Goal: Task Accomplishment & Management: Manage account settings

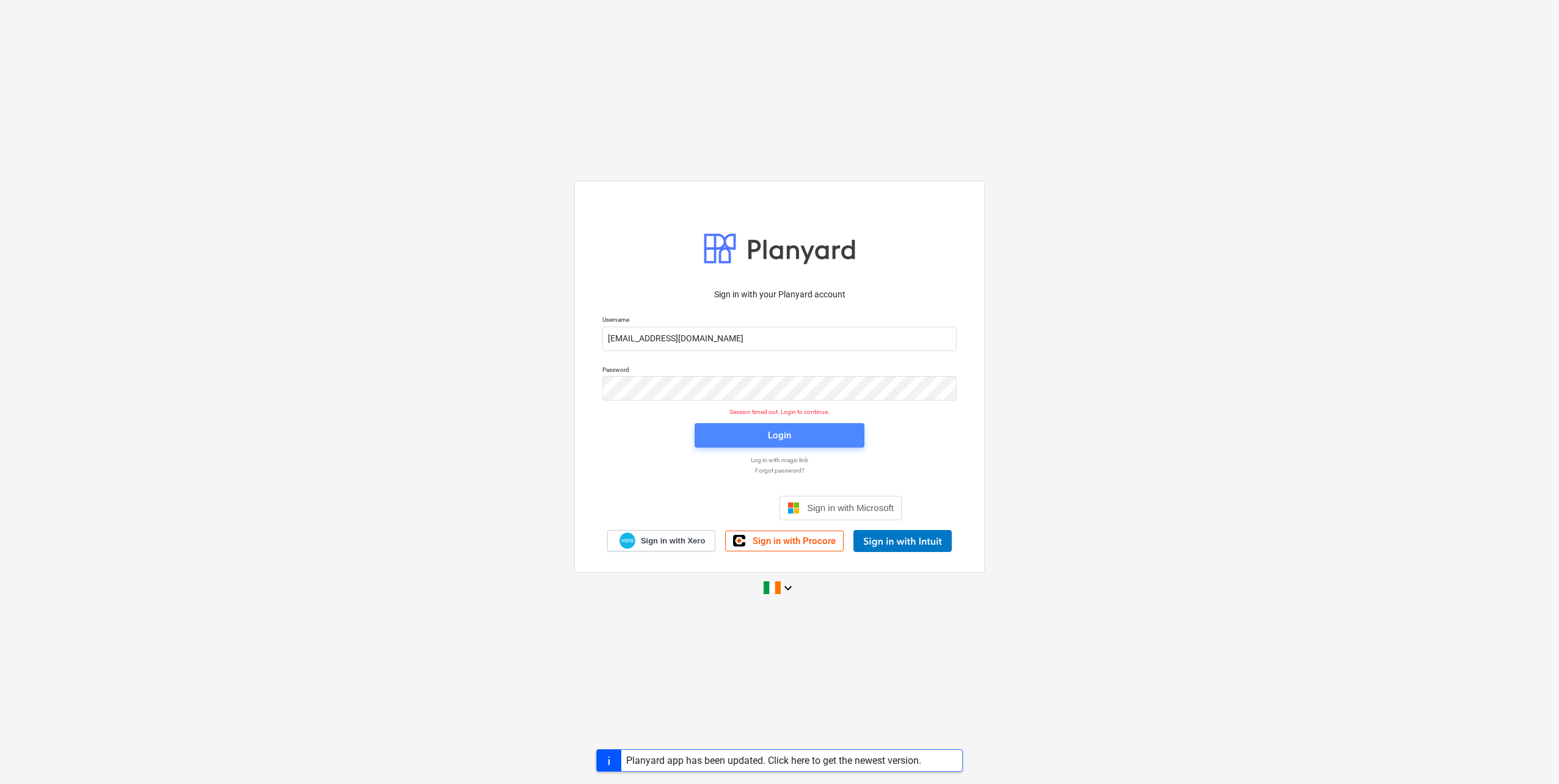
click at [803, 433] on span "Login" at bounding box center [779, 435] width 140 height 16
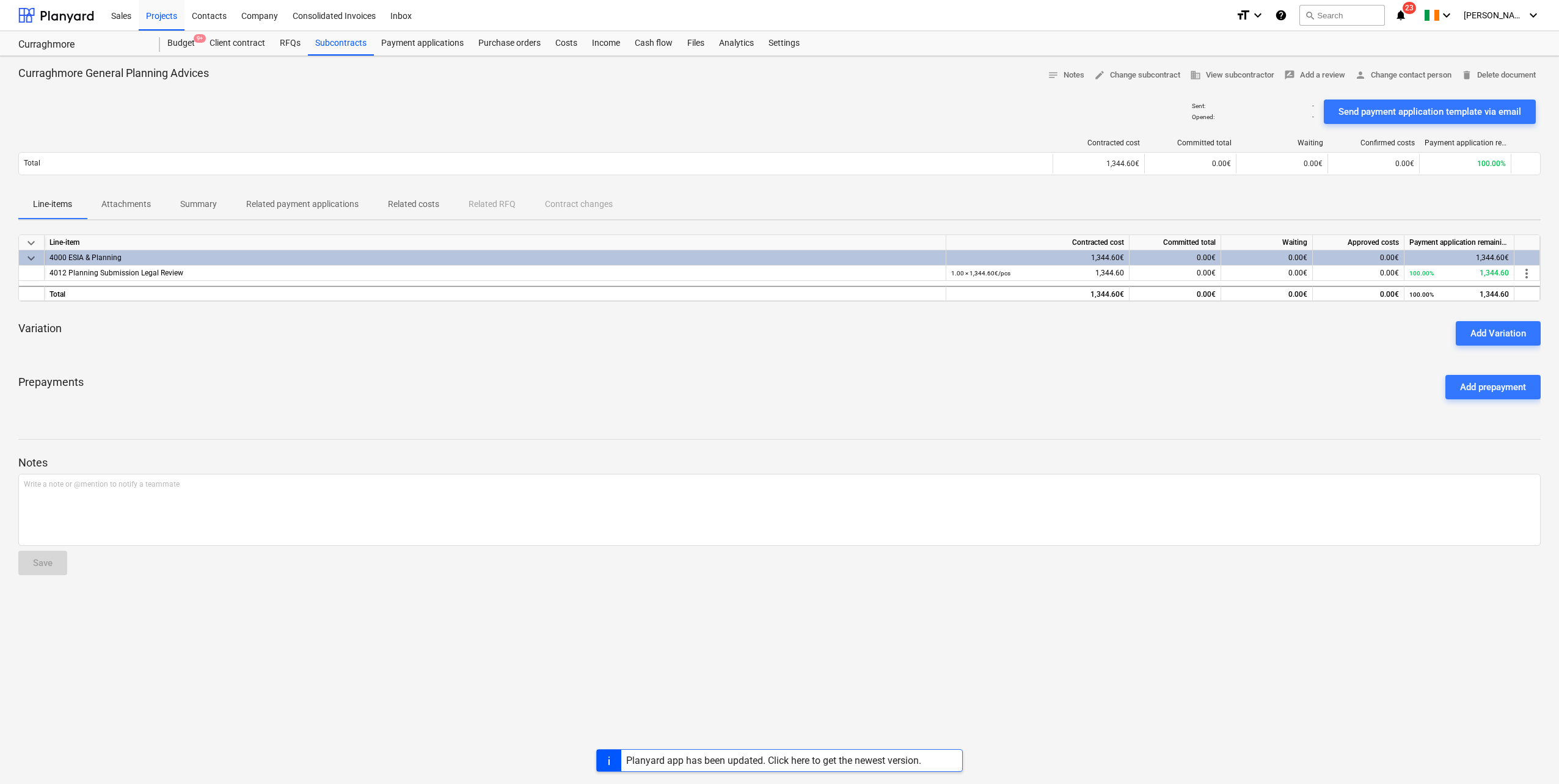
click at [741, 759] on div "Planyard app has been updated. Click here to get the newest version." at bounding box center [773, 760] width 295 height 11
click at [154, 19] on div "Projects" at bounding box center [161, 15] width 46 height 32
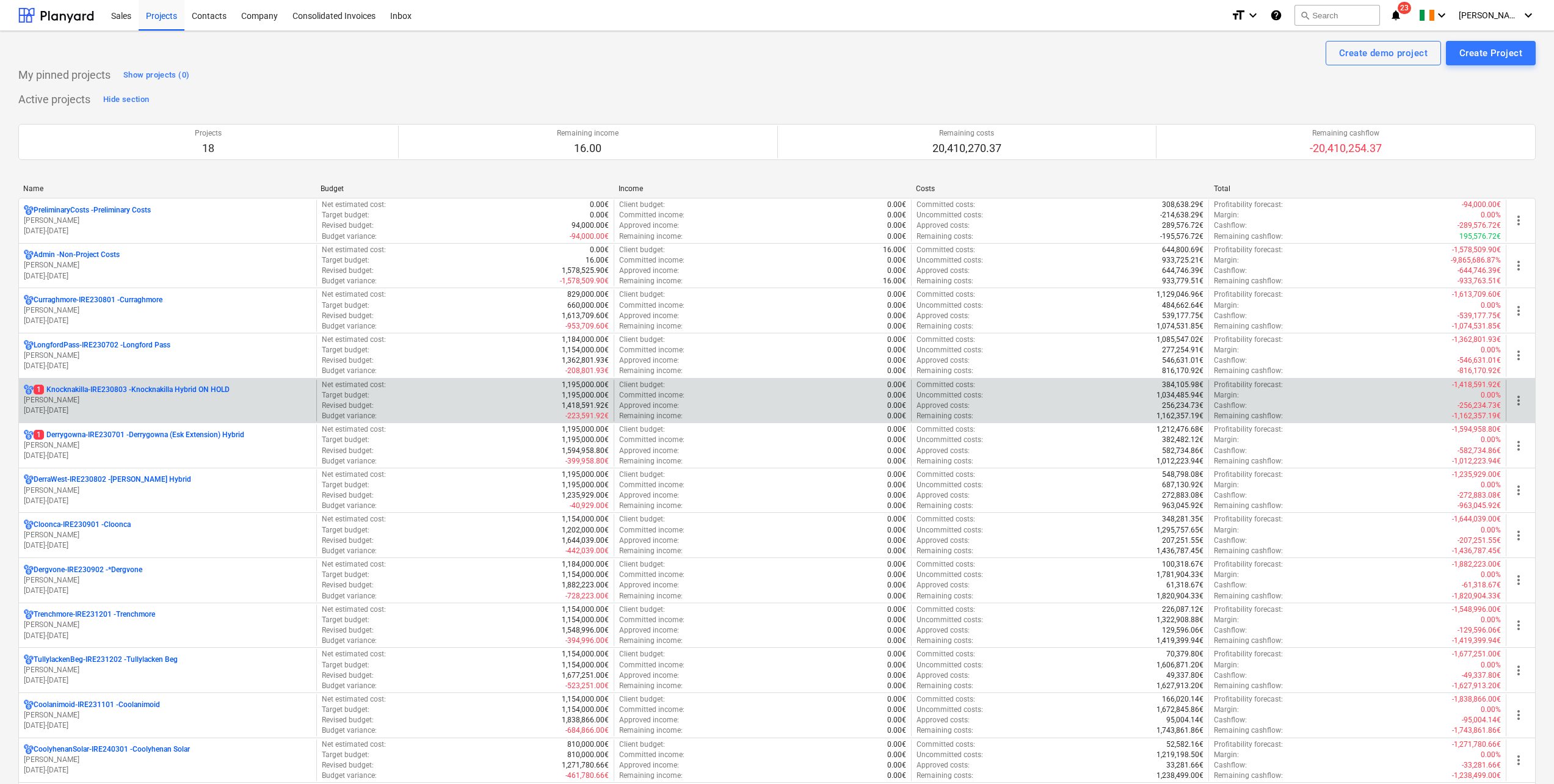
click at [140, 396] on p "[PERSON_NAME]" at bounding box center [167, 400] width 287 height 11
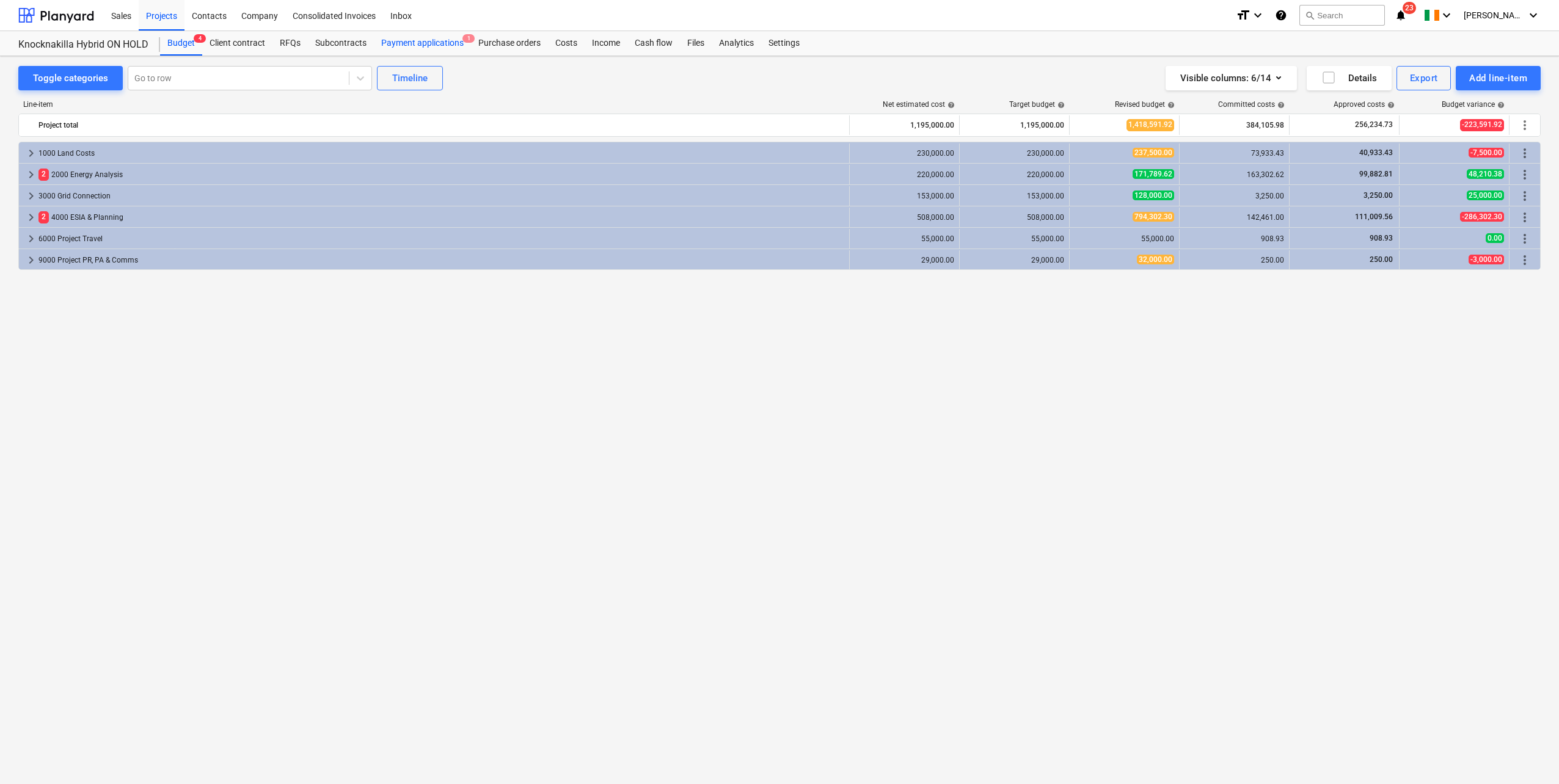
click at [418, 47] on div "Payment applications 1" at bounding box center [422, 44] width 97 height 25
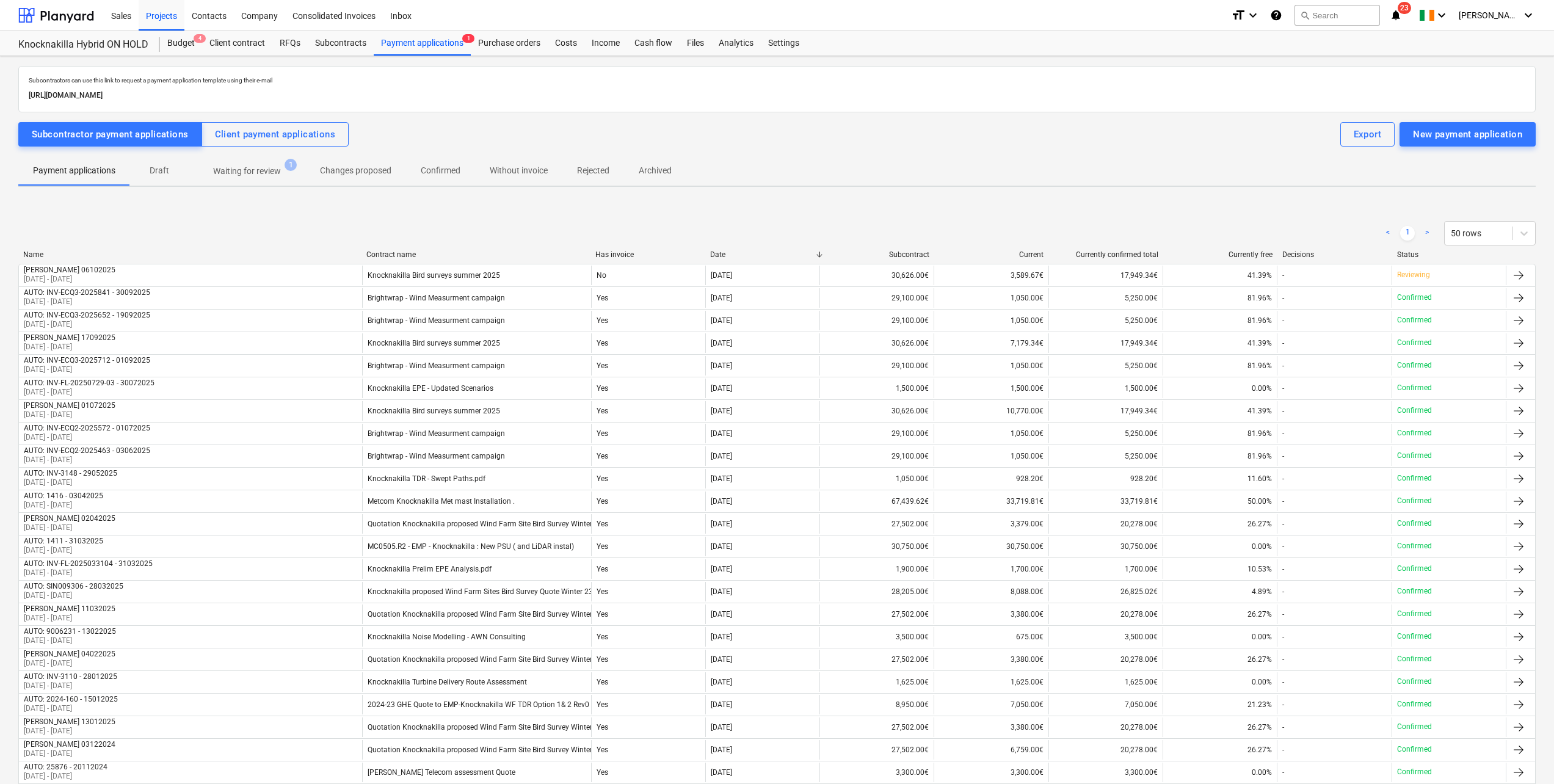
click at [258, 167] on p "Waiting for review" at bounding box center [246, 171] width 67 height 13
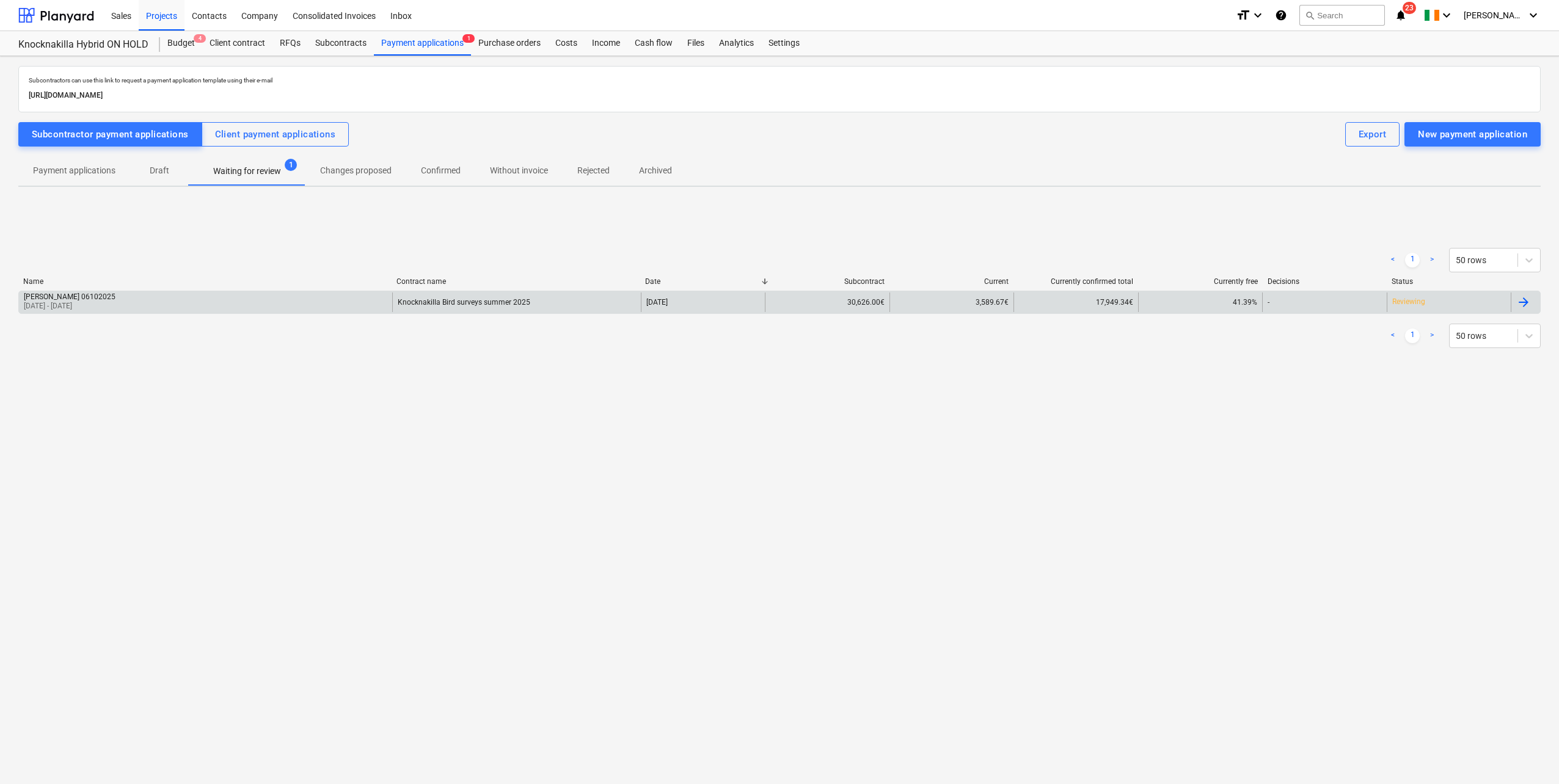
click at [174, 297] on div "[PERSON_NAME] 06102025 [DATE] - [DATE]" at bounding box center [206, 302] width 373 height 19
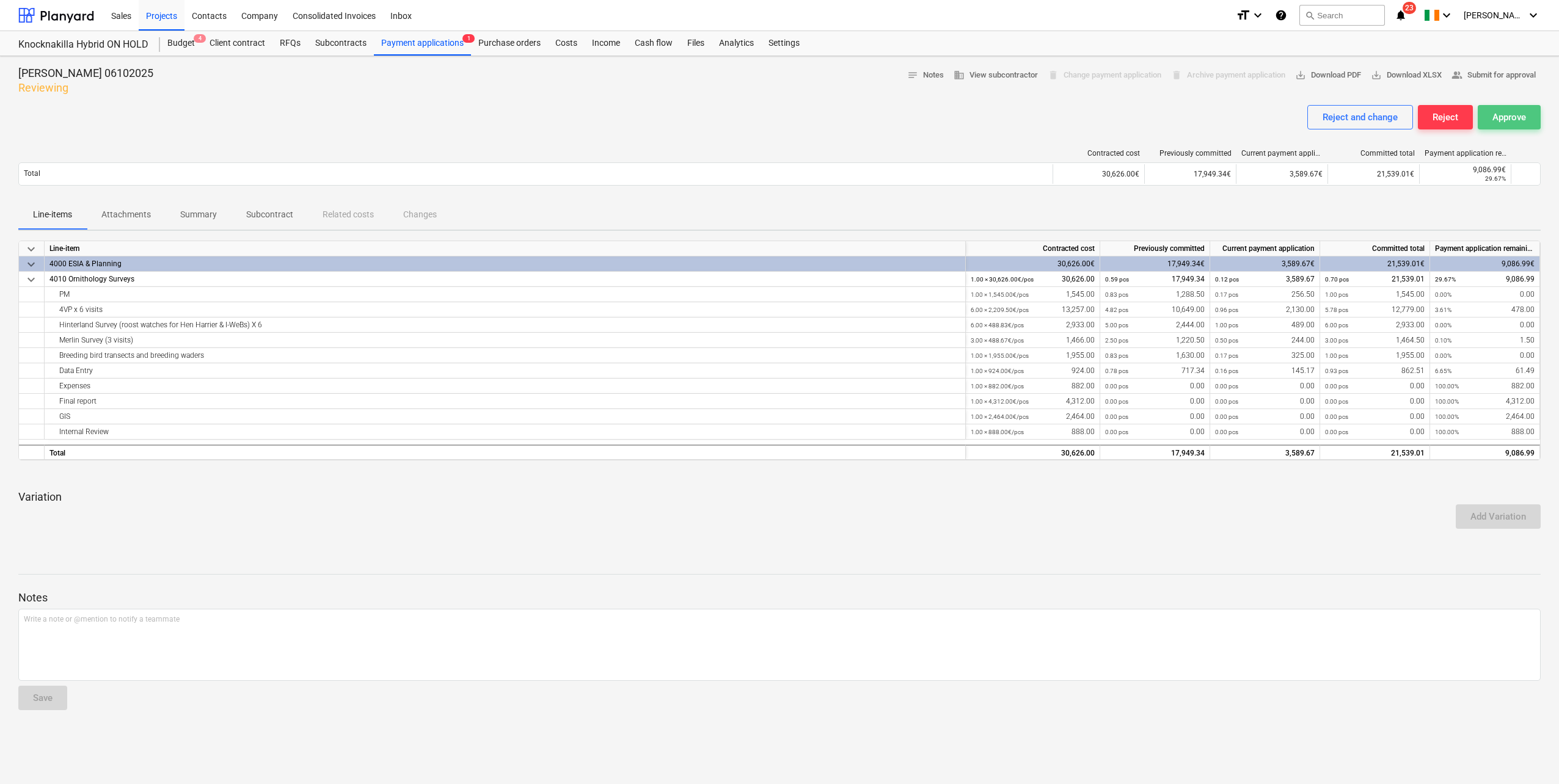
click at [1501, 115] on div "Approve" at bounding box center [1509, 117] width 33 height 16
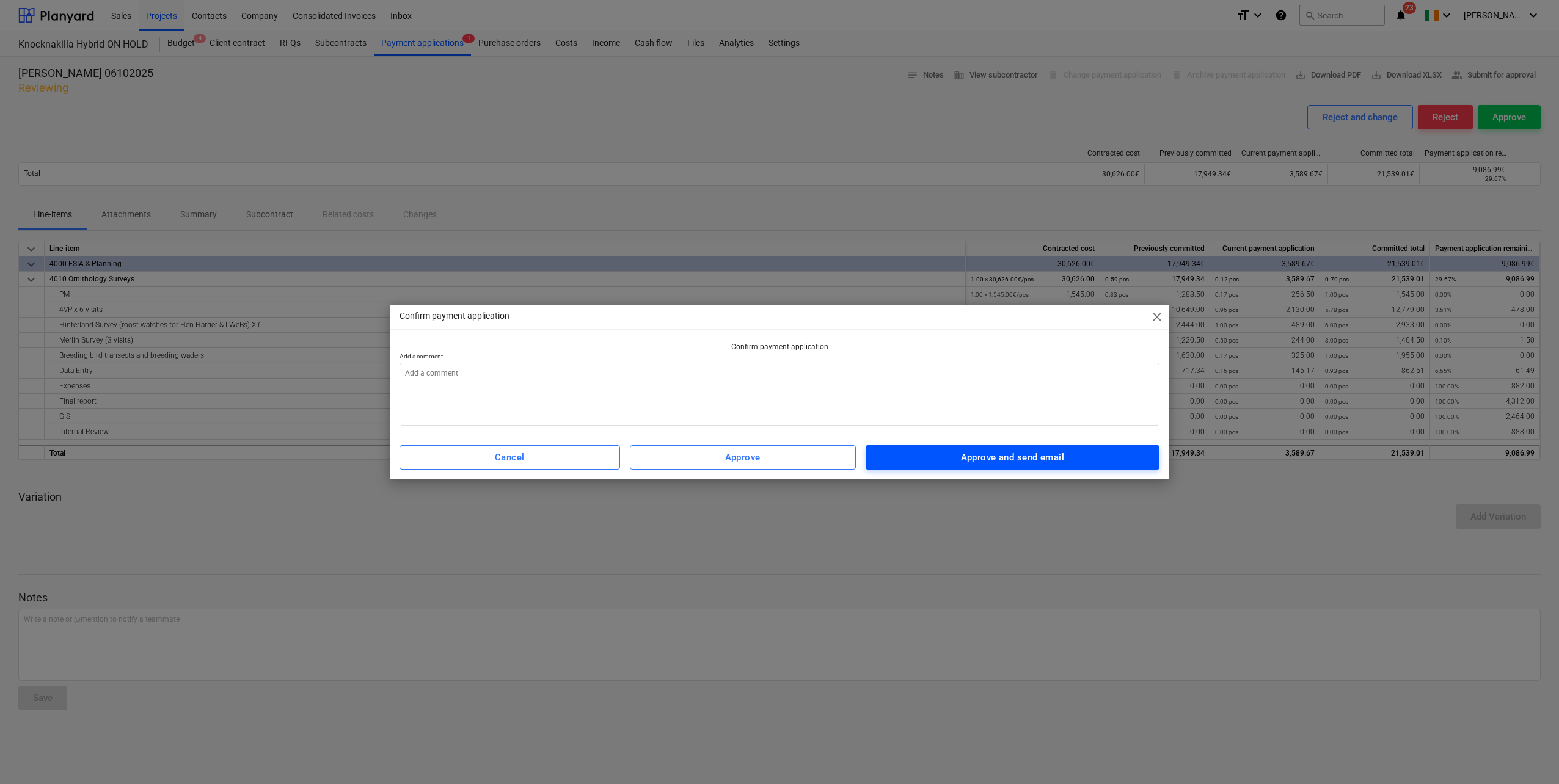
click at [1003, 458] on div "Approve and send email" at bounding box center [1012, 457] width 103 height 16
type textarea "x"
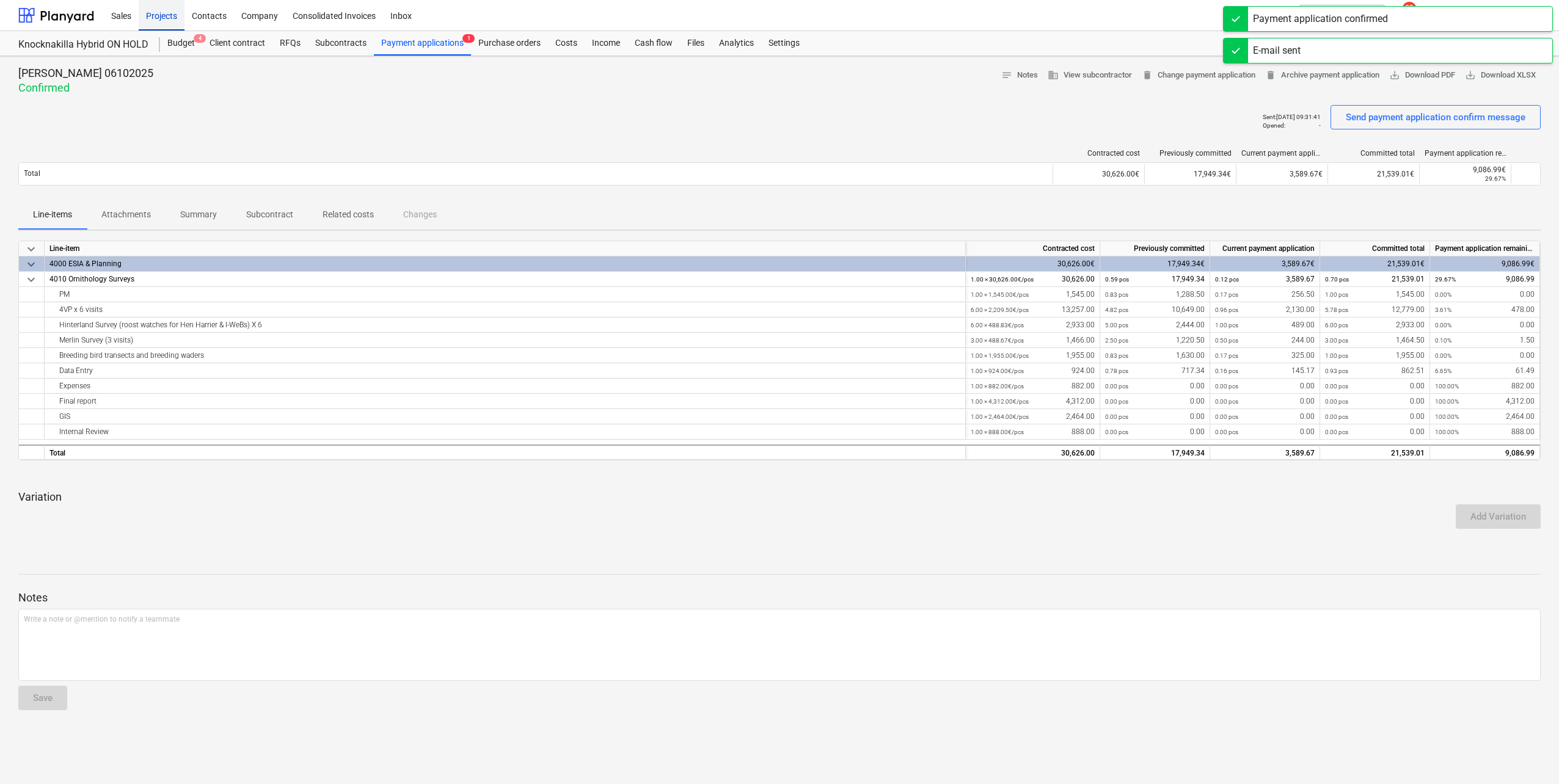
click at [159, 19] on div "Projects" at bounding box center [161, 15] width 46 height 32
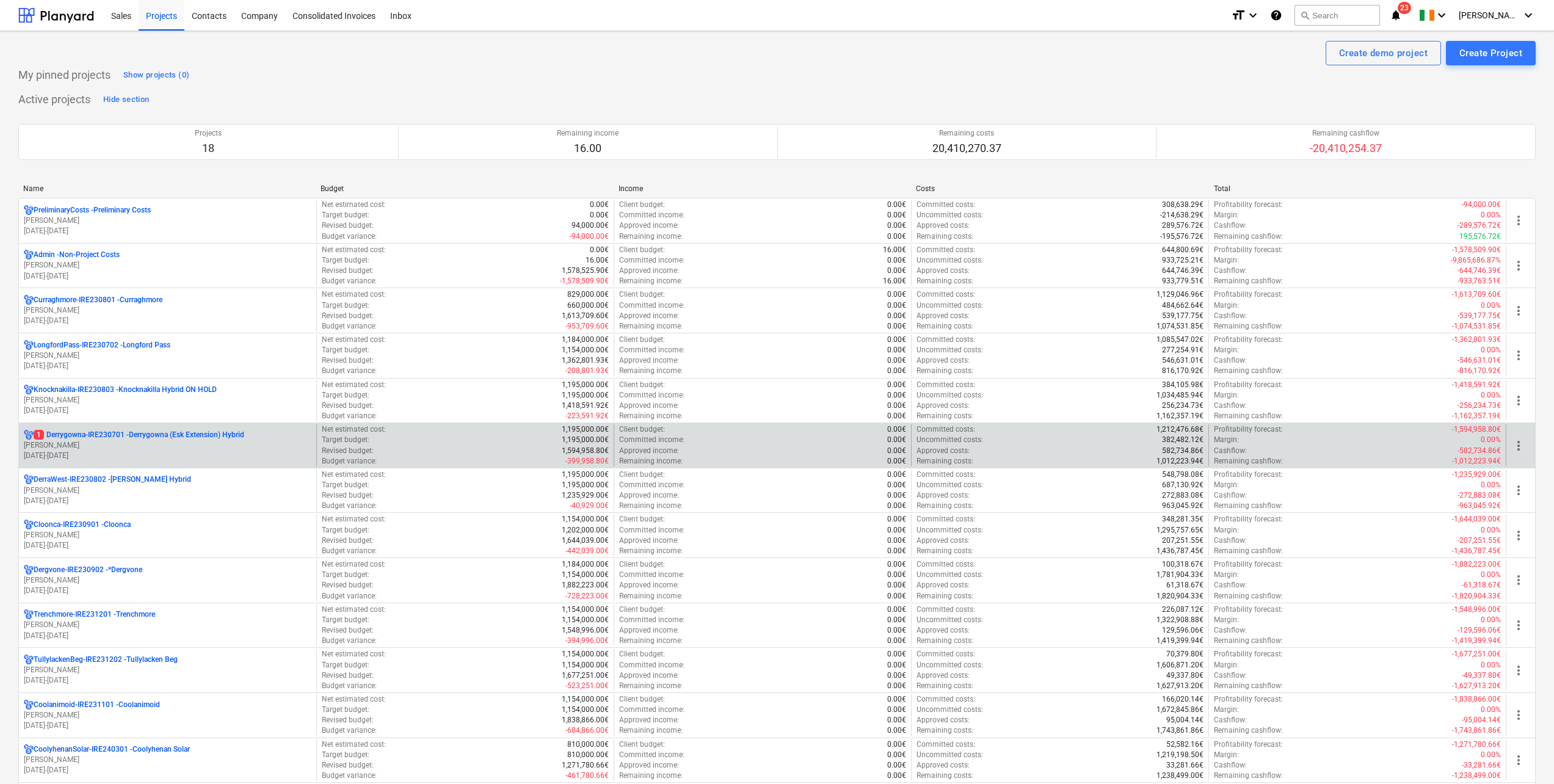
click at [91, 436] on p "1 Derrygowna-IRE230701 - Derrygowna (Esk Extension) Hybrid" at bounding box center [138, 435] width 210 height 11
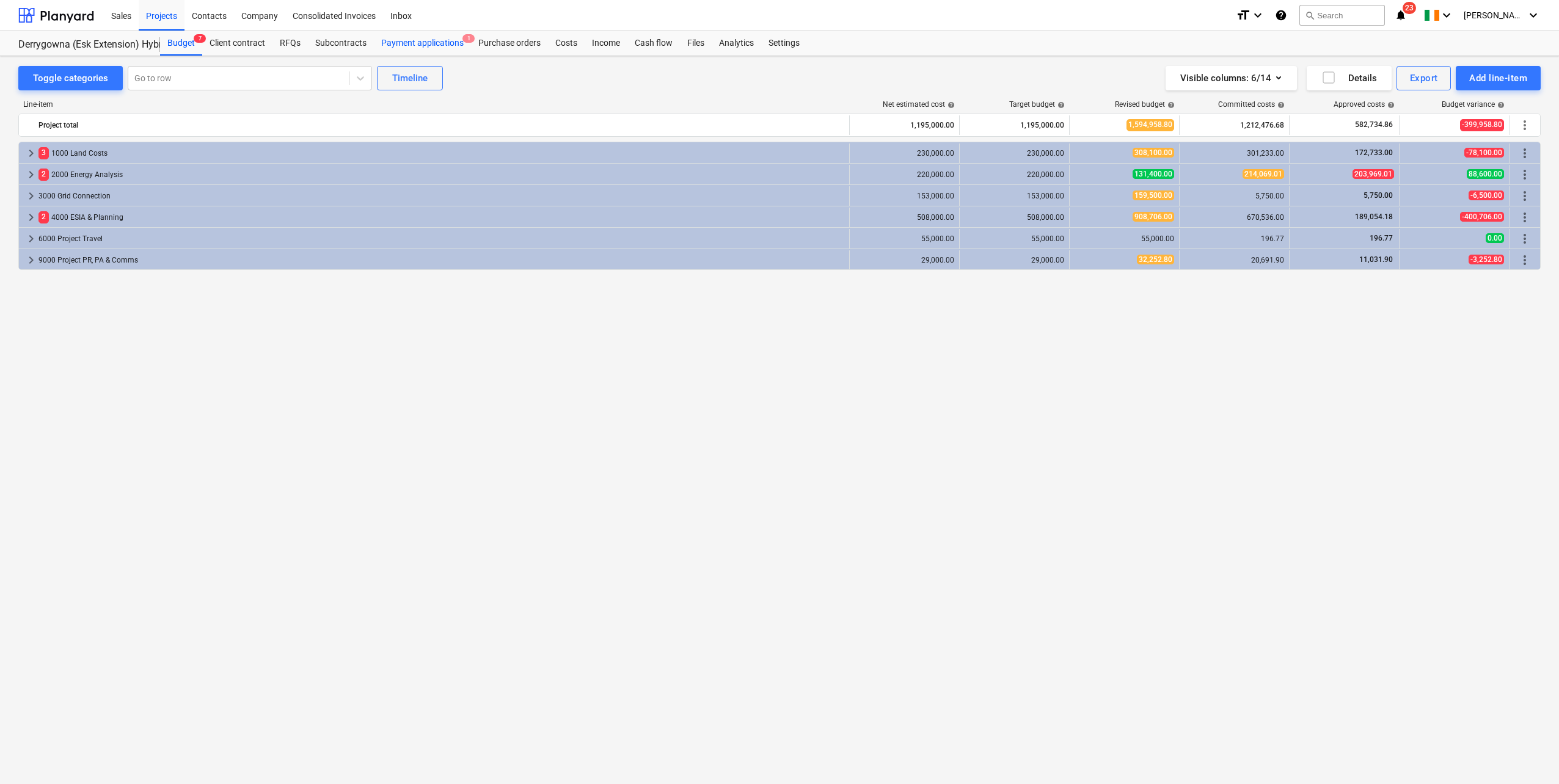
click at [434, 37] on div "Payment applications 1" at bounding box center [422, 44] width 97 height 25
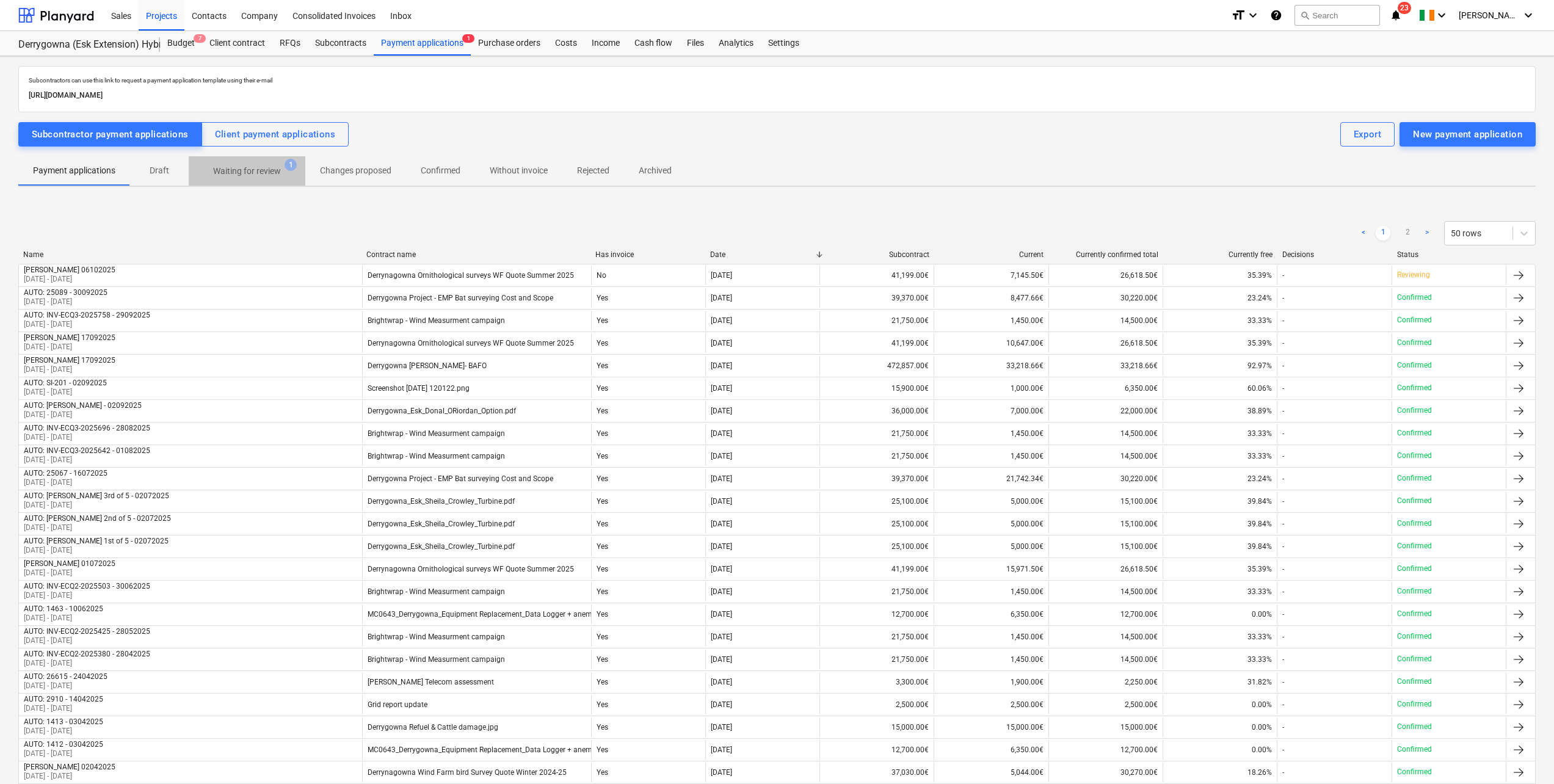
click at [273, 168] on p "Waiting for review" at bounding box center [246, 171] width 67 height 13
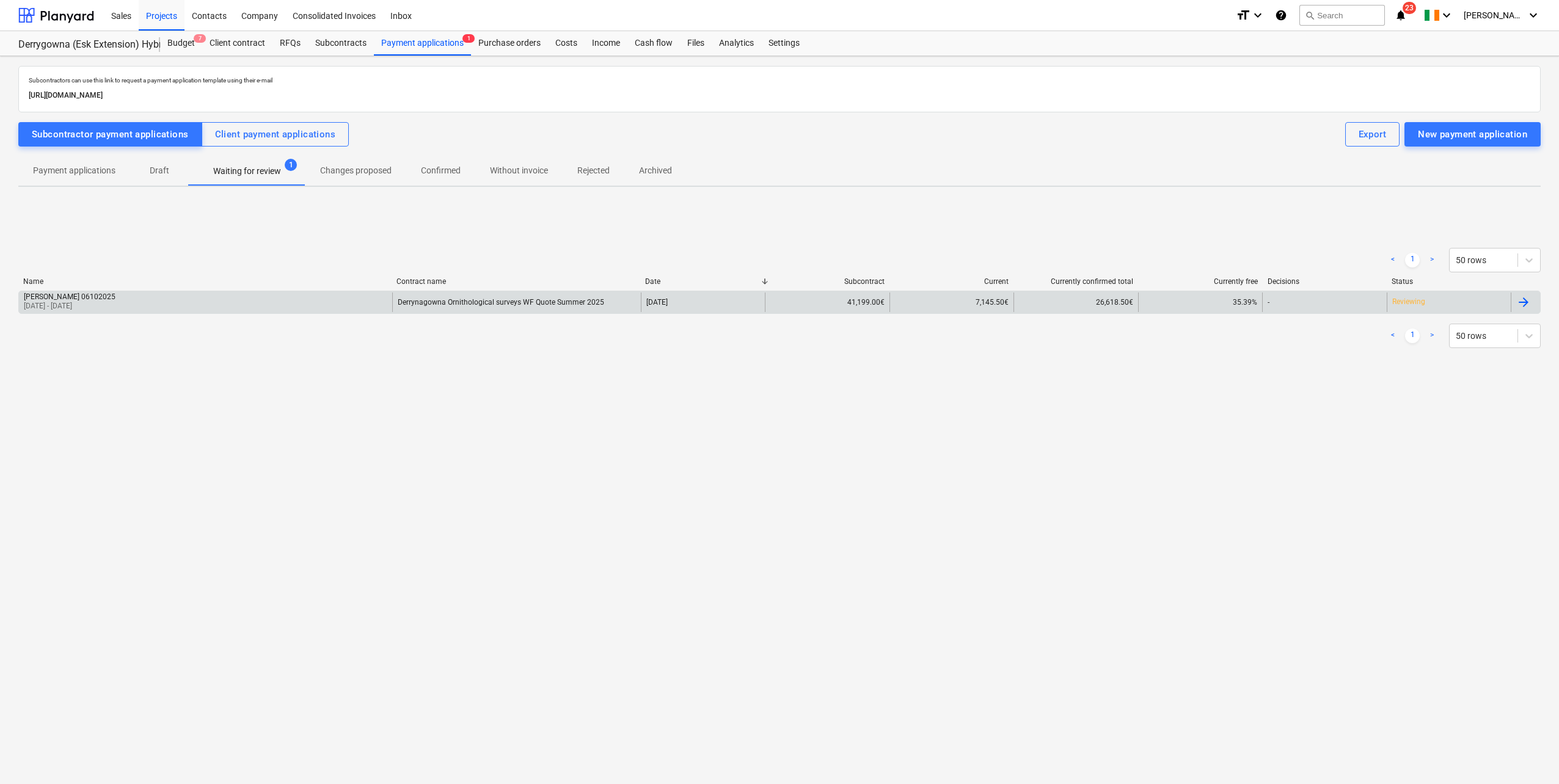
click at [187, 298] on div "[PERSON_NAME] 06102025 [DATE] - [DATE]" at bounding box center [206, 302] width 373 height 19
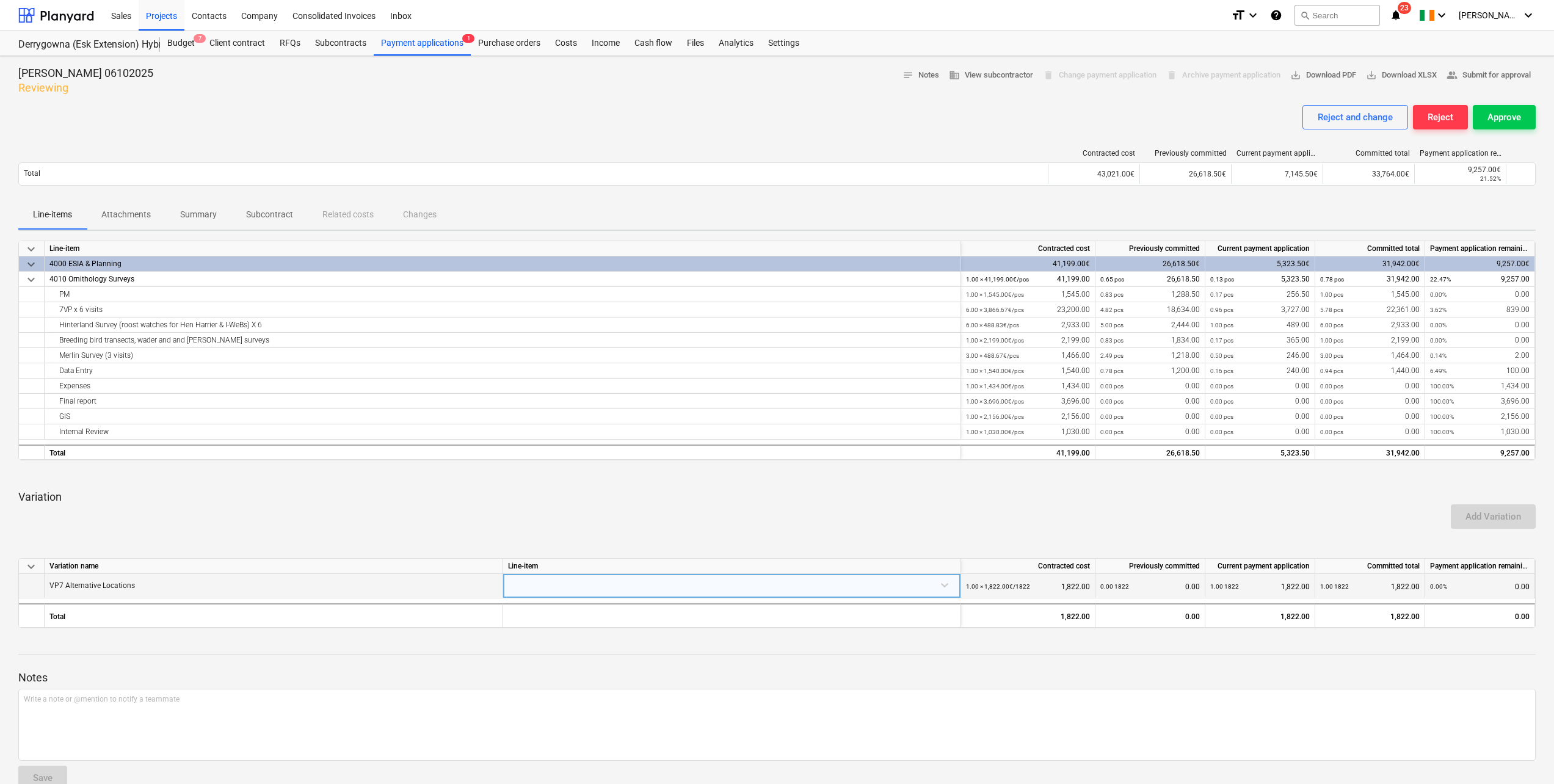
click at [950, 591] on div at bounding box center [731, 584] width 448 height 21
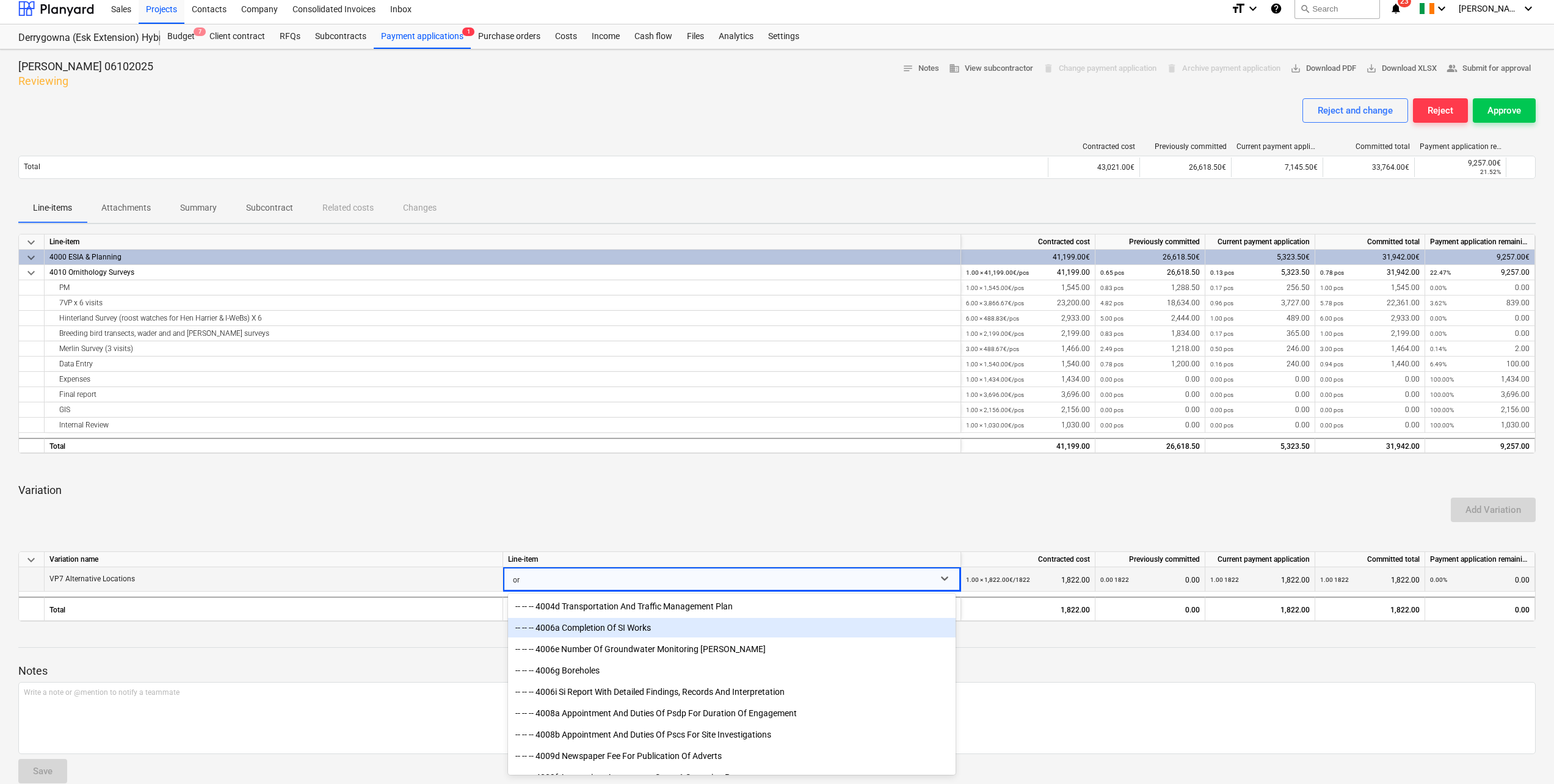
scroll to position [306, 0]
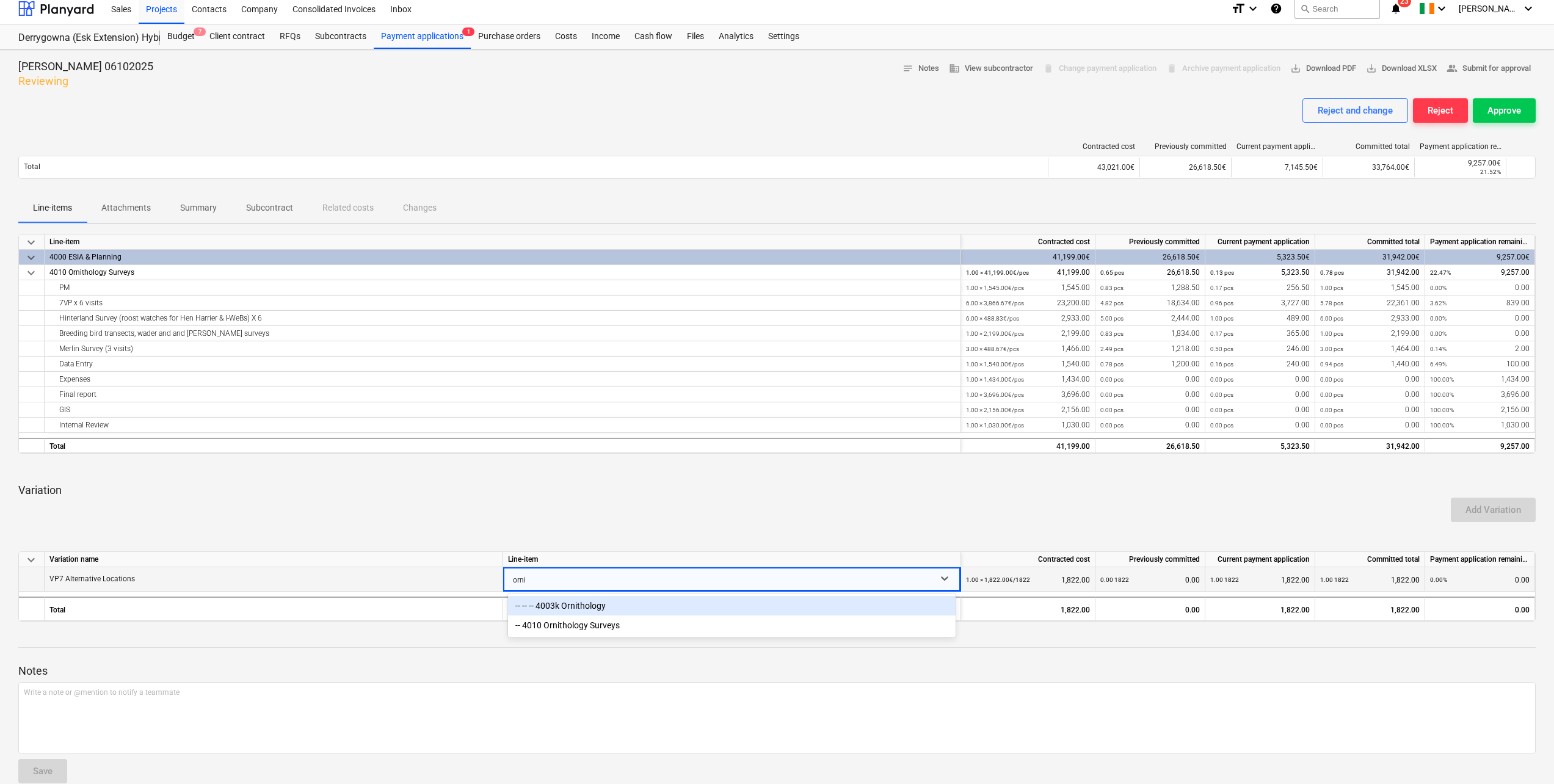
type input "ornit"
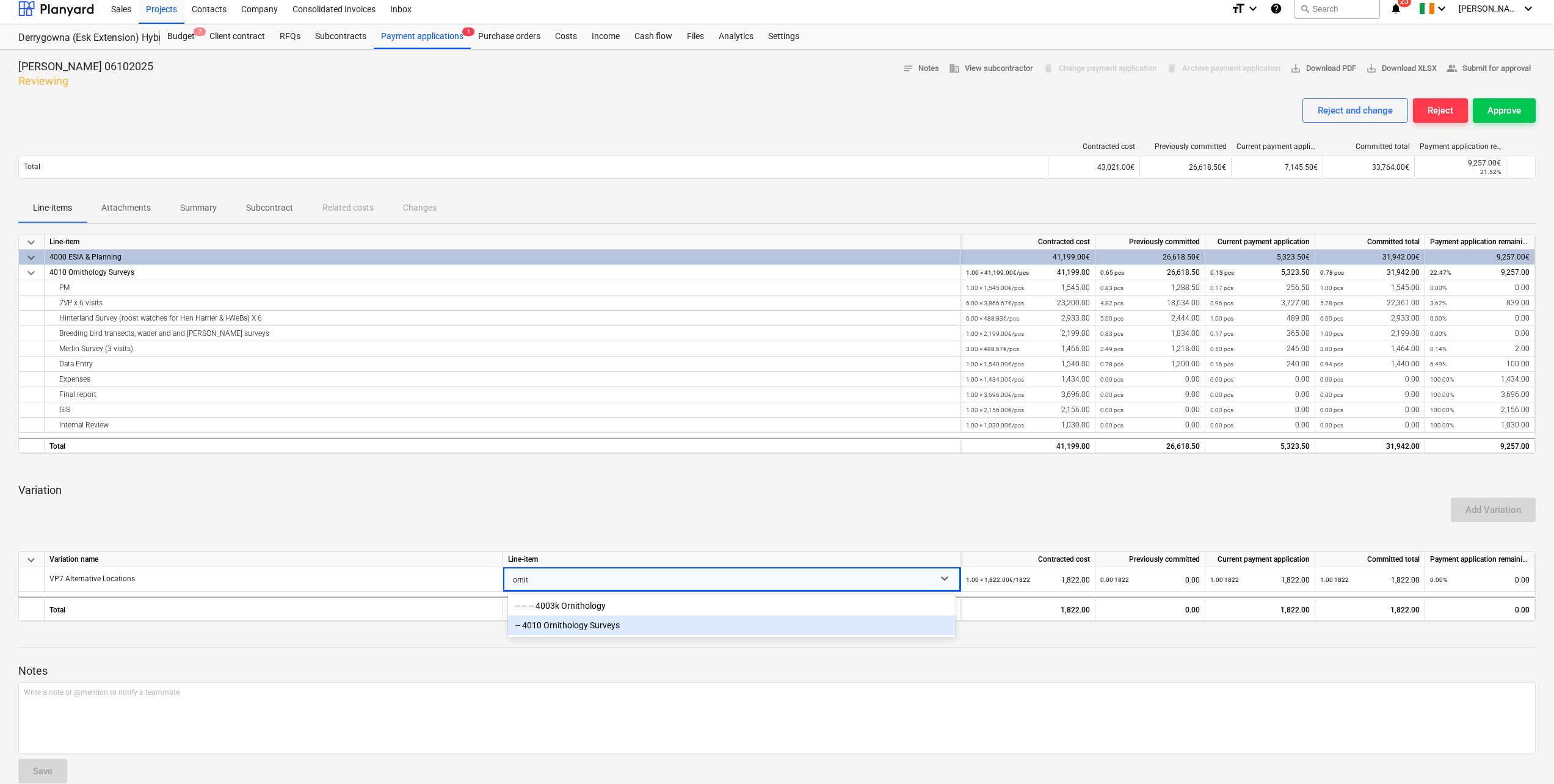
click at [611, 631] on div "-- 4010 Ornithology Surveys" at bounding box center [731, 625] width 448 height 19
click at [967, 511] on div "Add Variation" at bounding box center [776, 510] width 1527 height 34
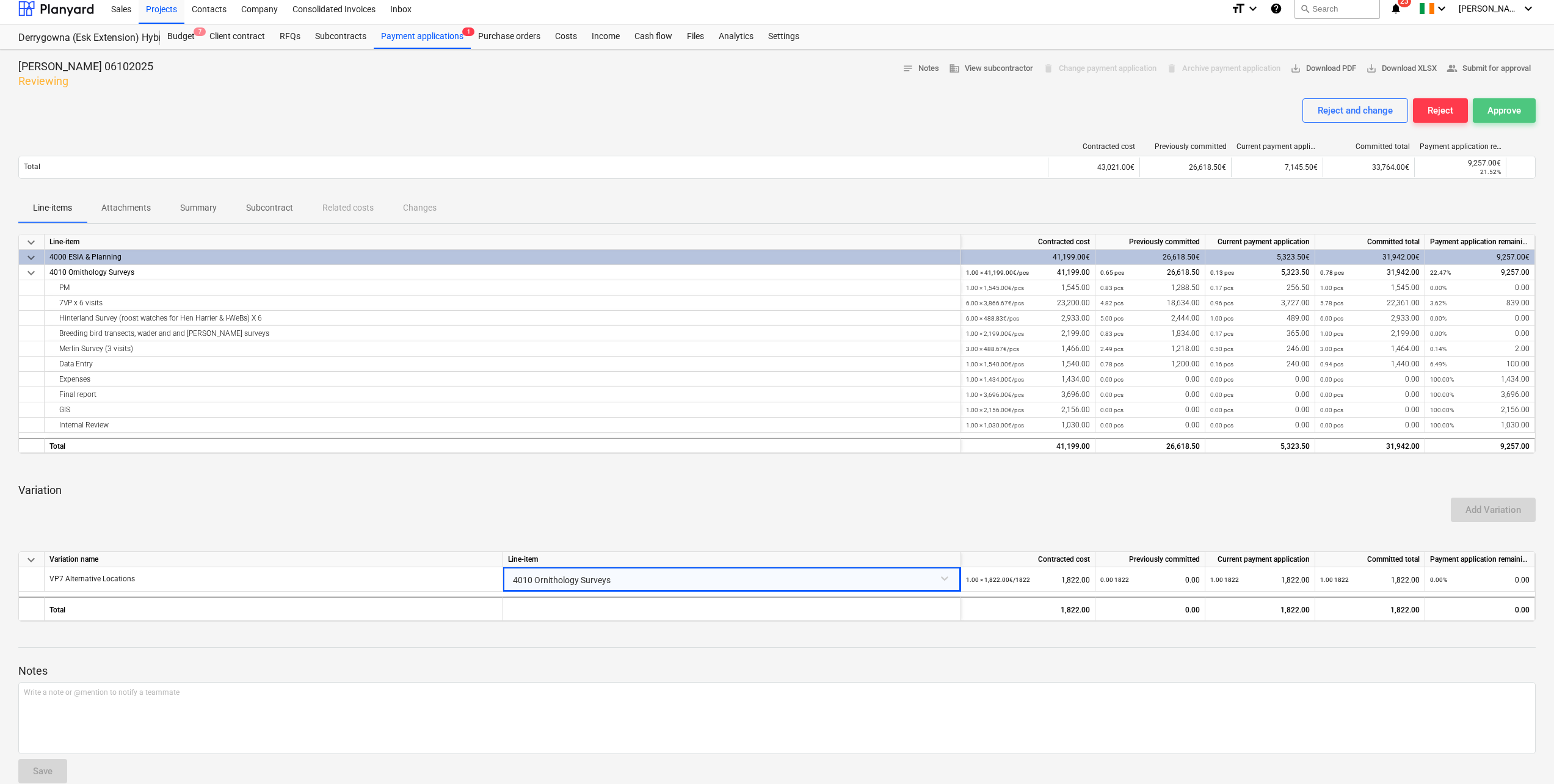
click at [1506, 116] on div "Approve" at bounding box center [1504, 110] width 33 height 16
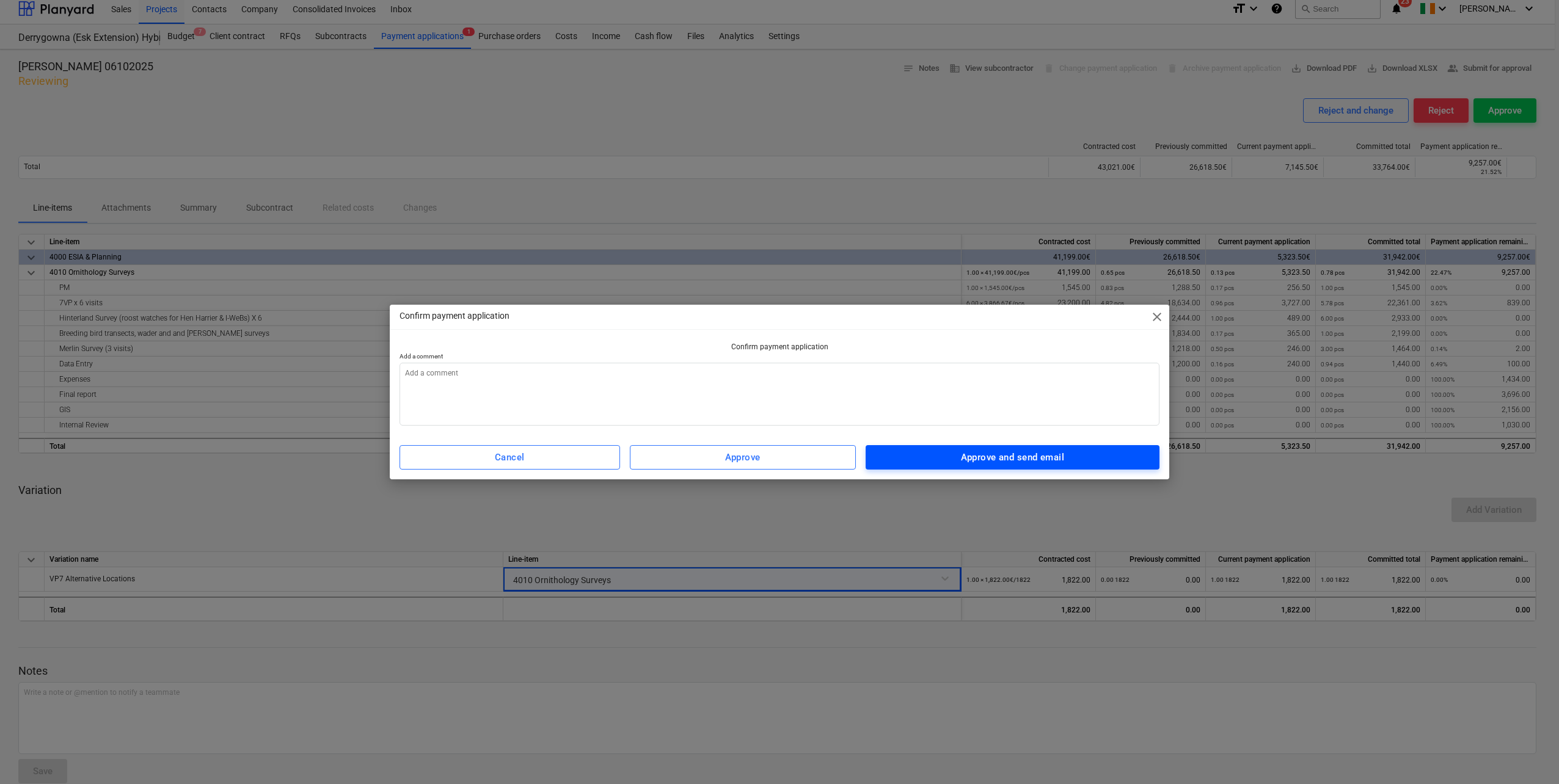
click at [1053, 462] on div "Approve and send email" at bounding box center [1012, 457] width 103 height 16
type textarea "x"
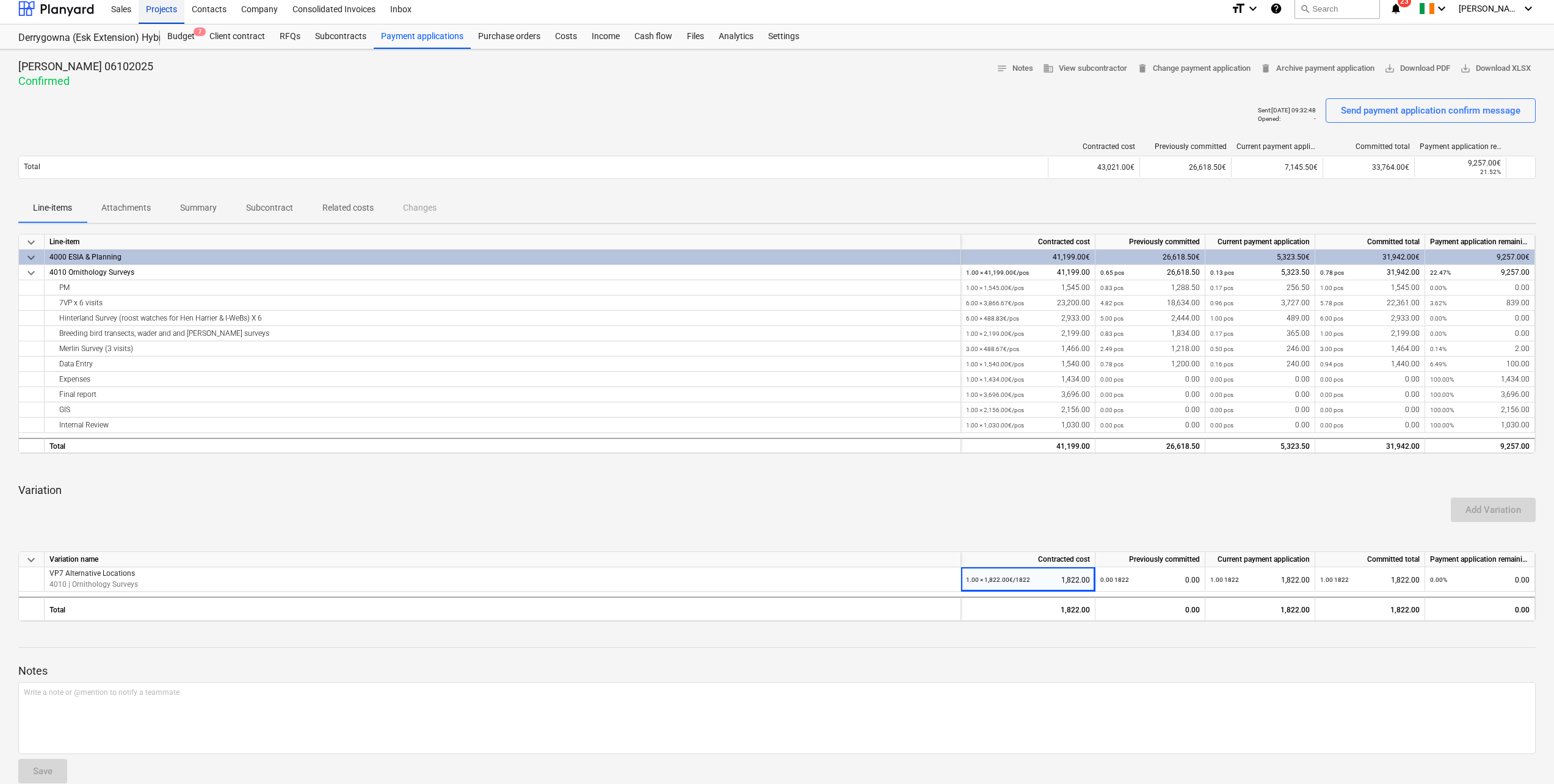
click at [157, 13] on div "Projects" at bounding box center [161, 9] width 46 height 32
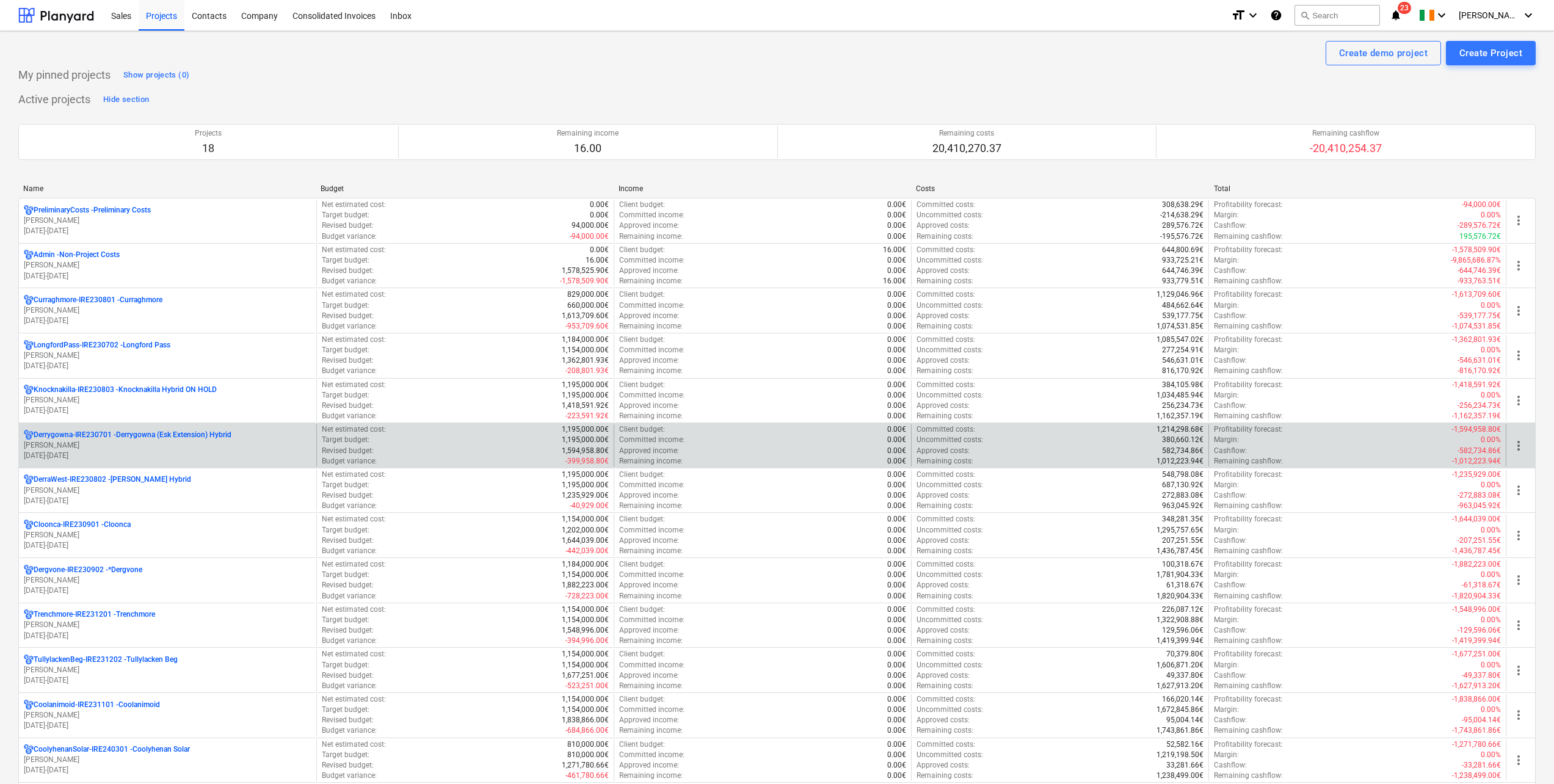
click at [152, 439] on p "Derrygowna-IRE230701 - Derrygowna (Esk Extension) Hybrid" at bounding box center [132, 435] width 198 height 11
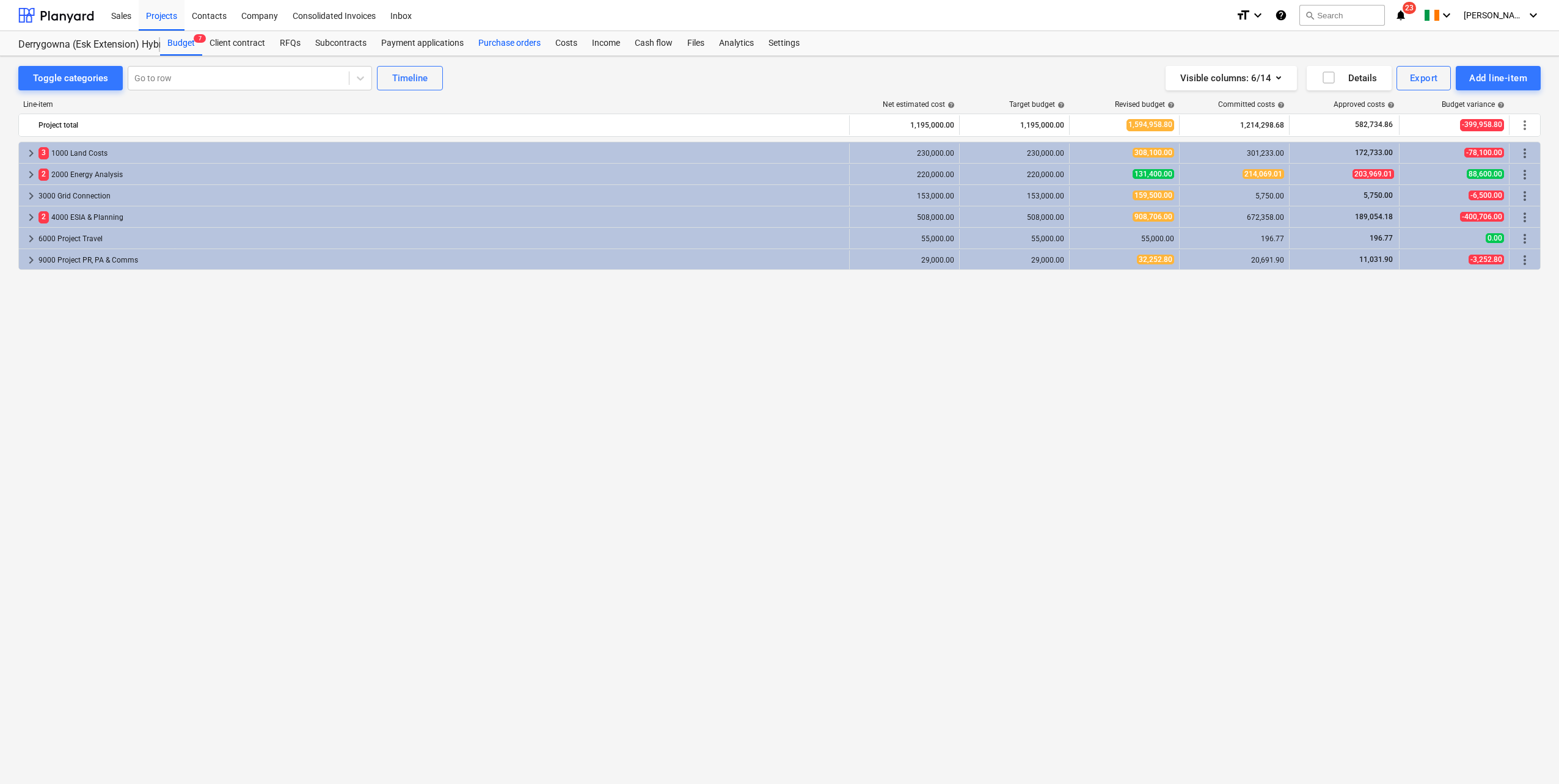
click at [514, 40] on div "Purchase orders" at bounding box center [509, 44] width 77 height 25
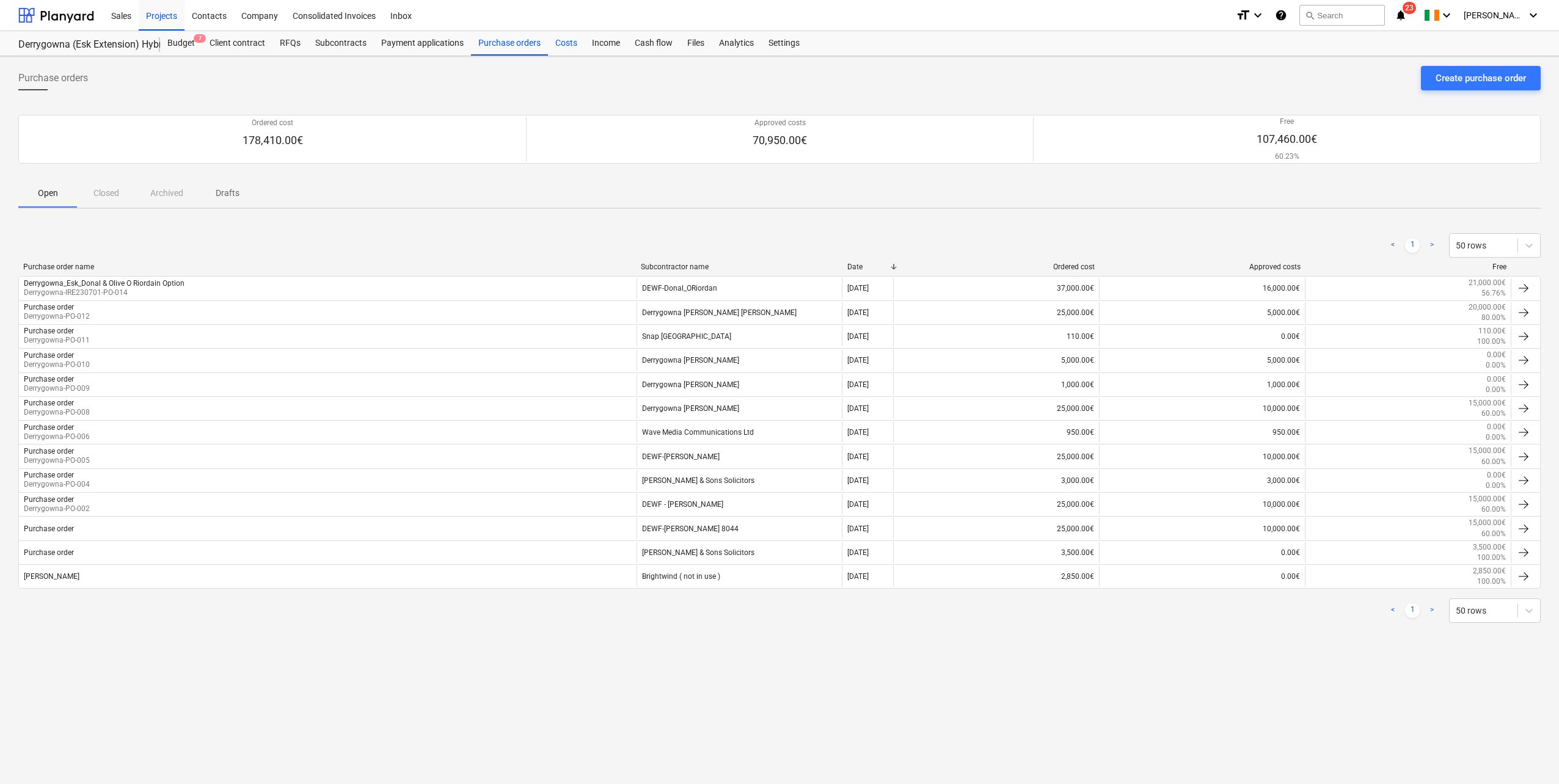
click at [569, 43] on div "Costs" at bounding box center [566, 44] width 37 height 25
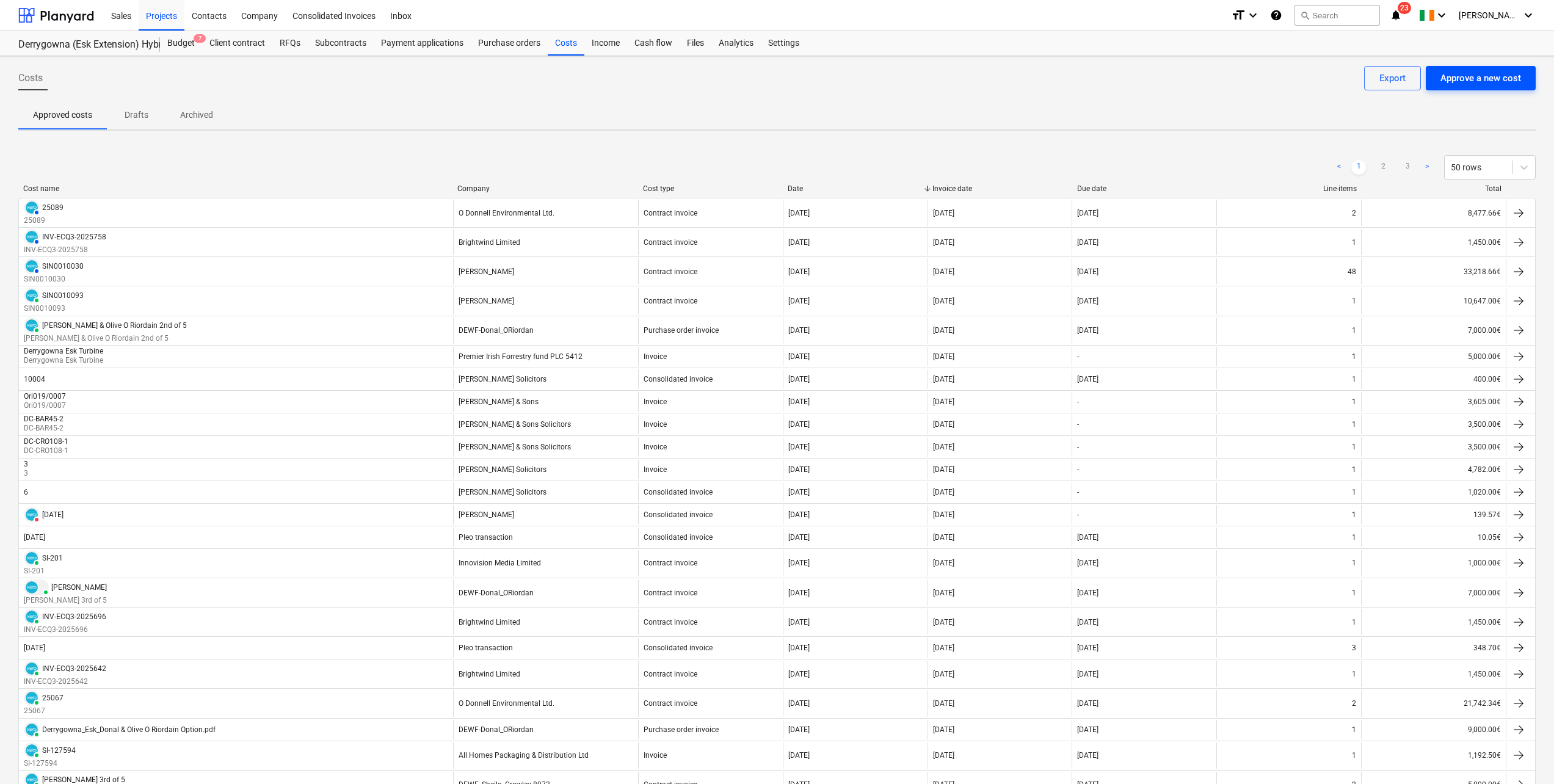
click at [1472, 81] on div "Approve a new cost" at bounding box center [1480, 78] width 81 height 16
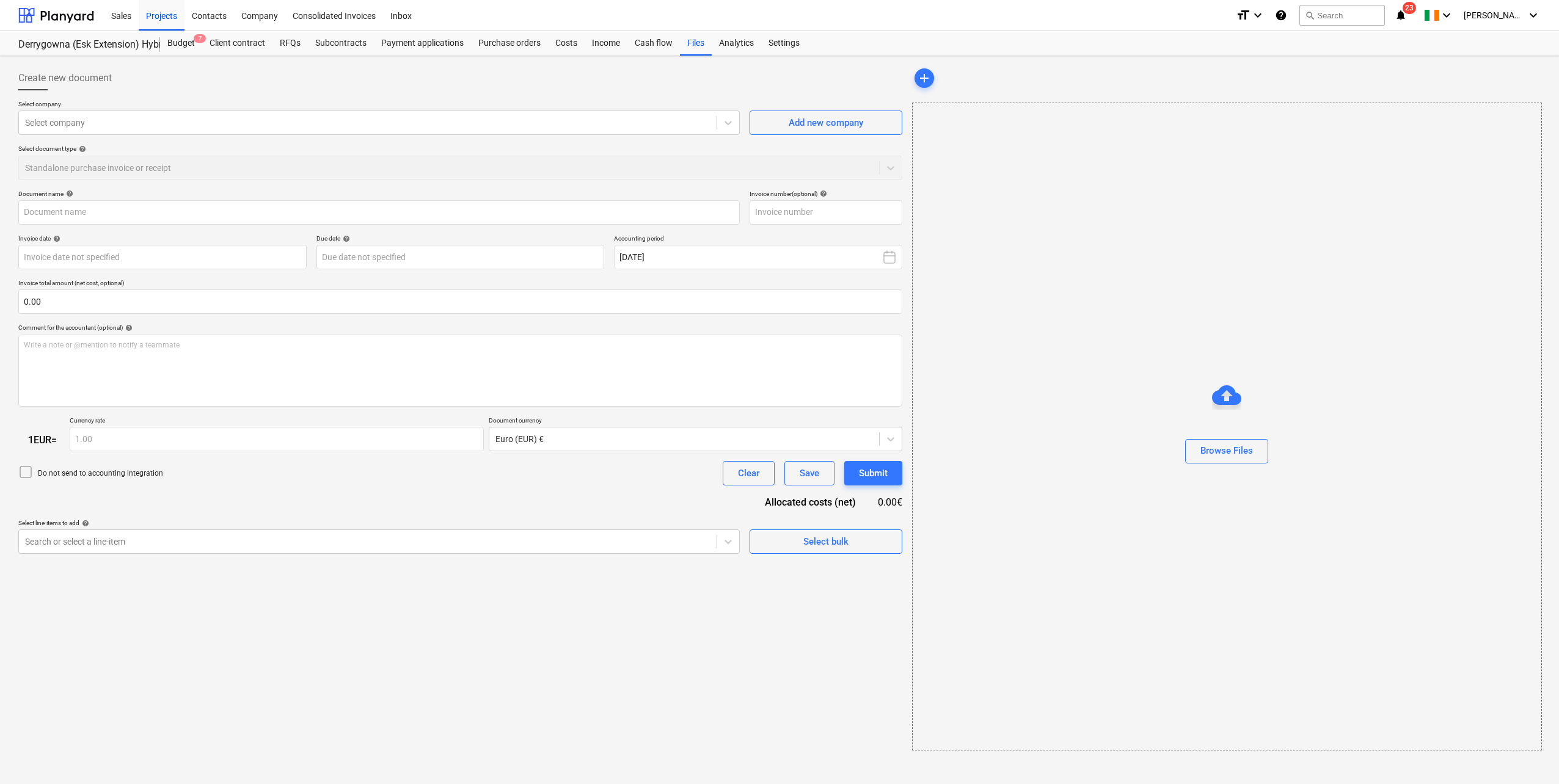
type input "statement of account.pdf"
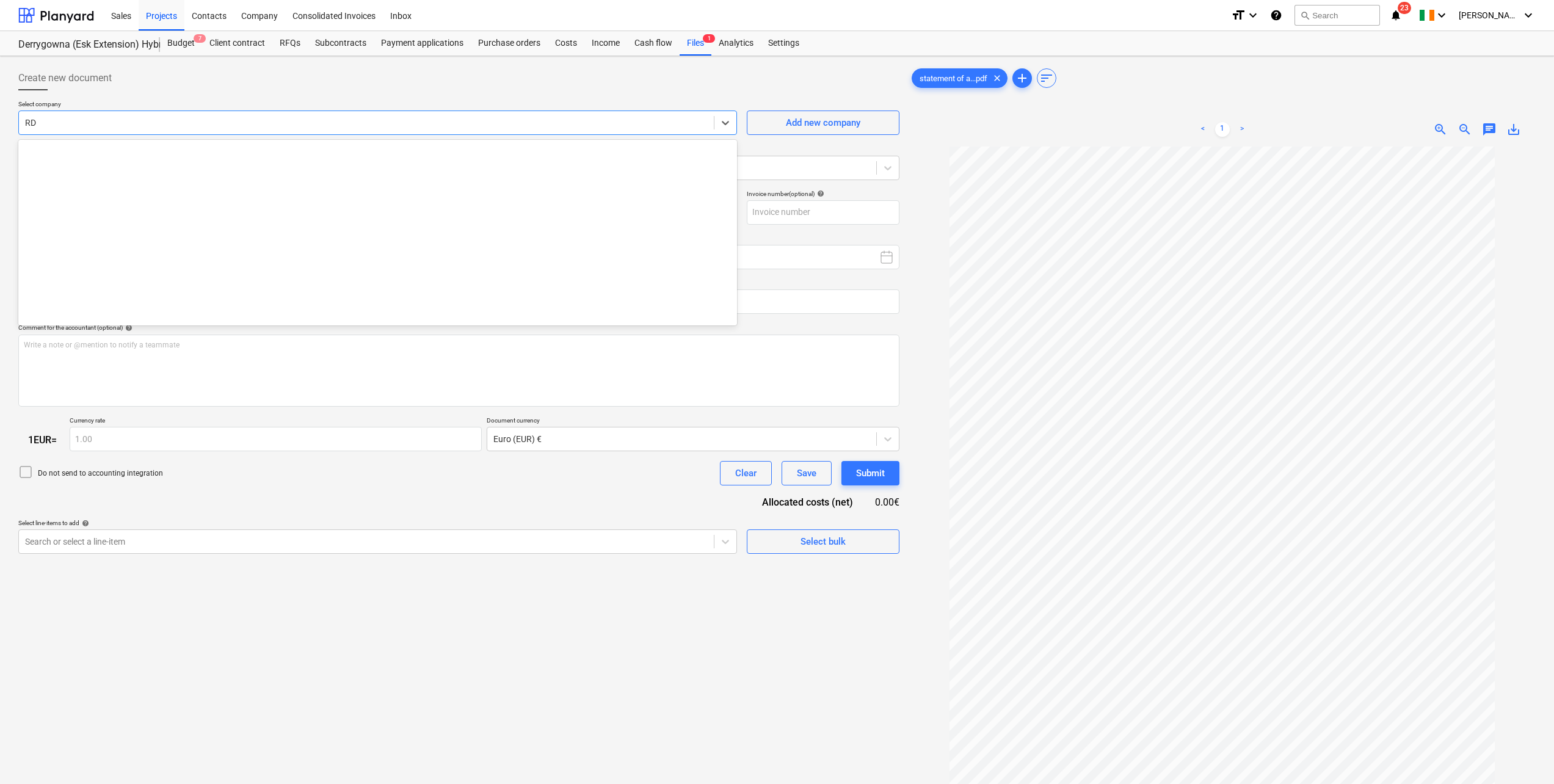
click at [81, 117] on div at bounding box center [366, 123] width 682 height 12
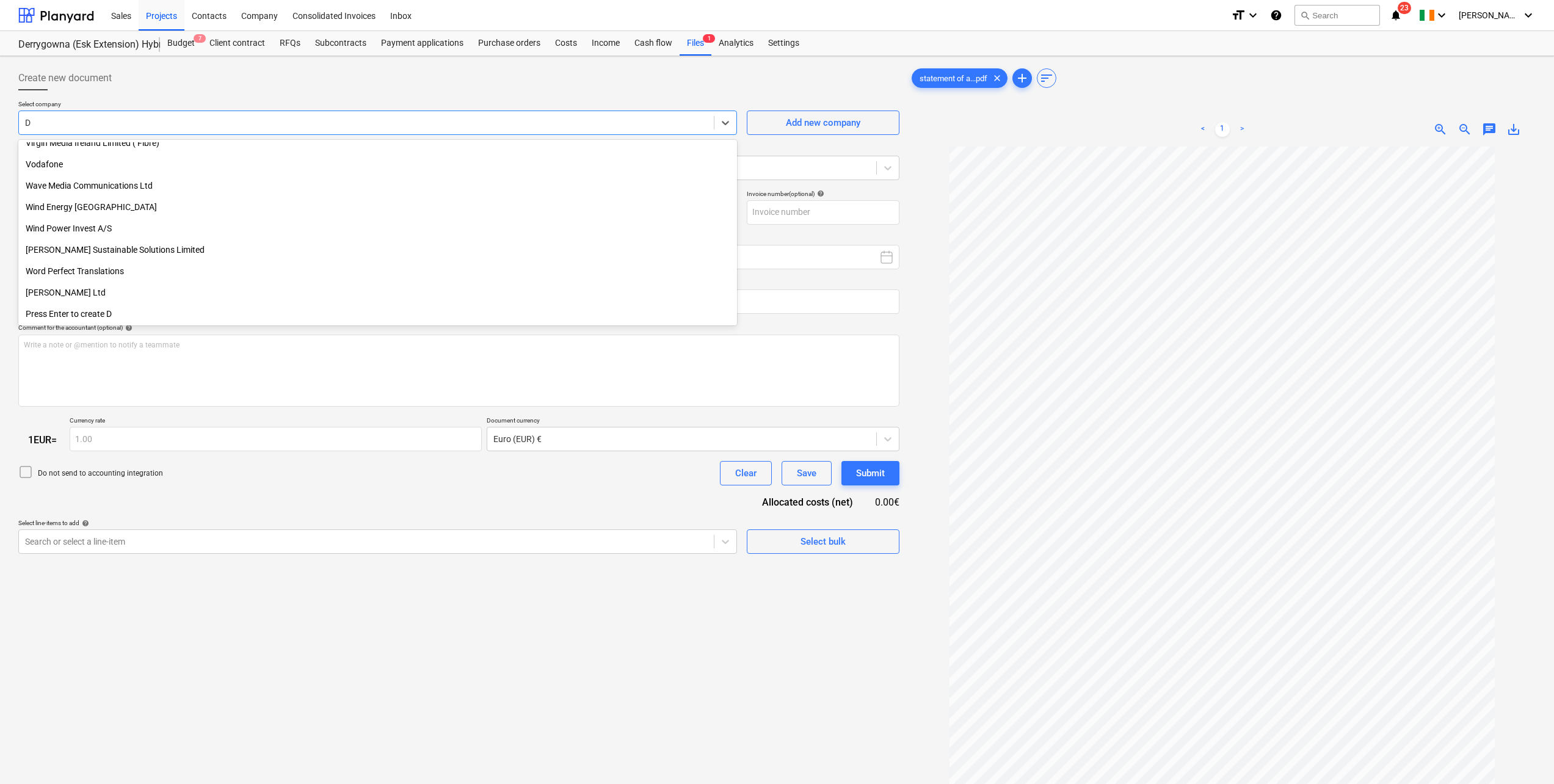
scroll to position [3620, 0]
type input "Dav"
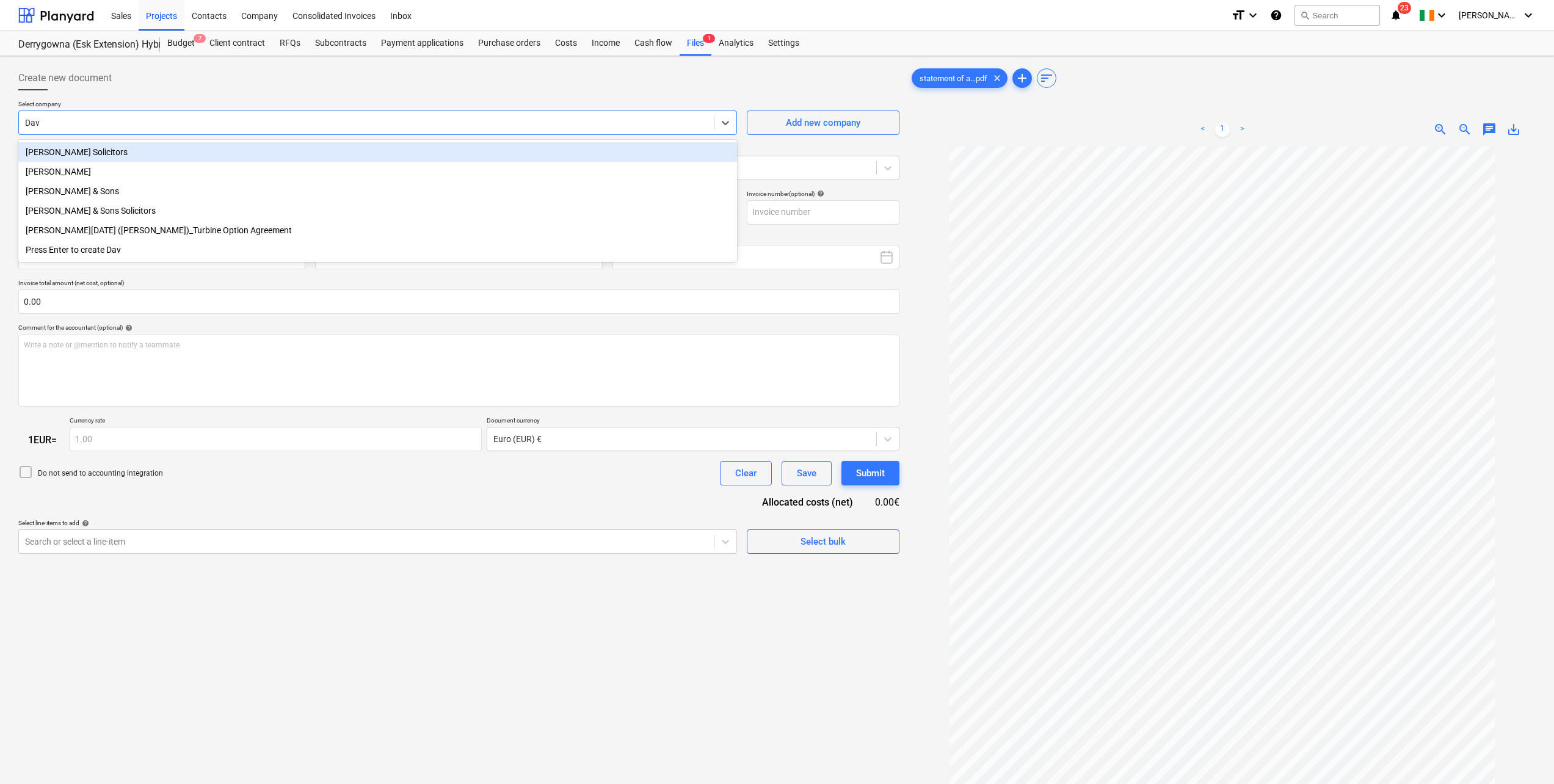
scroll to position [0, 0]
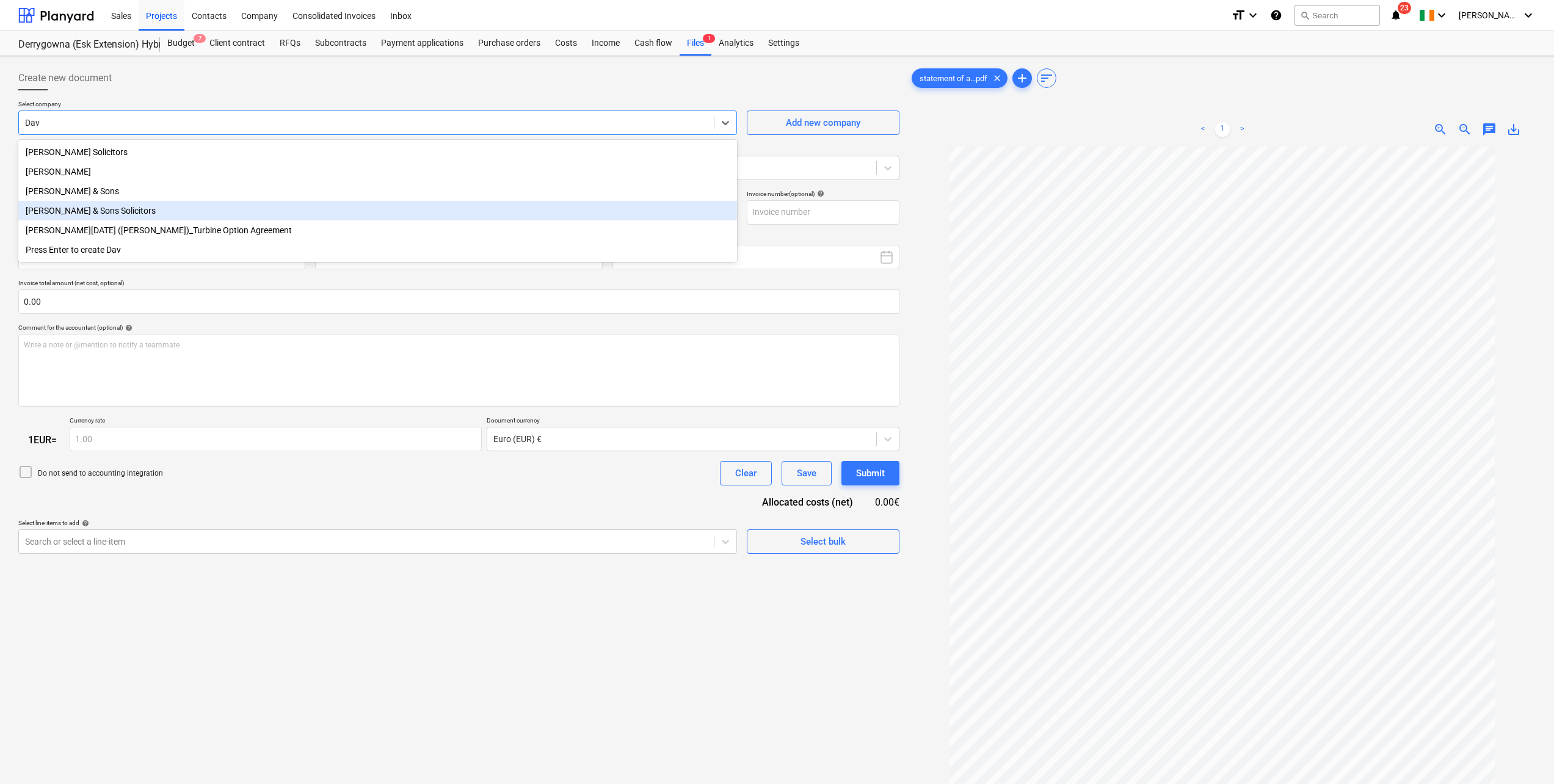
click at [82, 210] on div "[PERSON_NAME] & Sons Solicitors" at bounding box center [378, 210] width 718 height 19
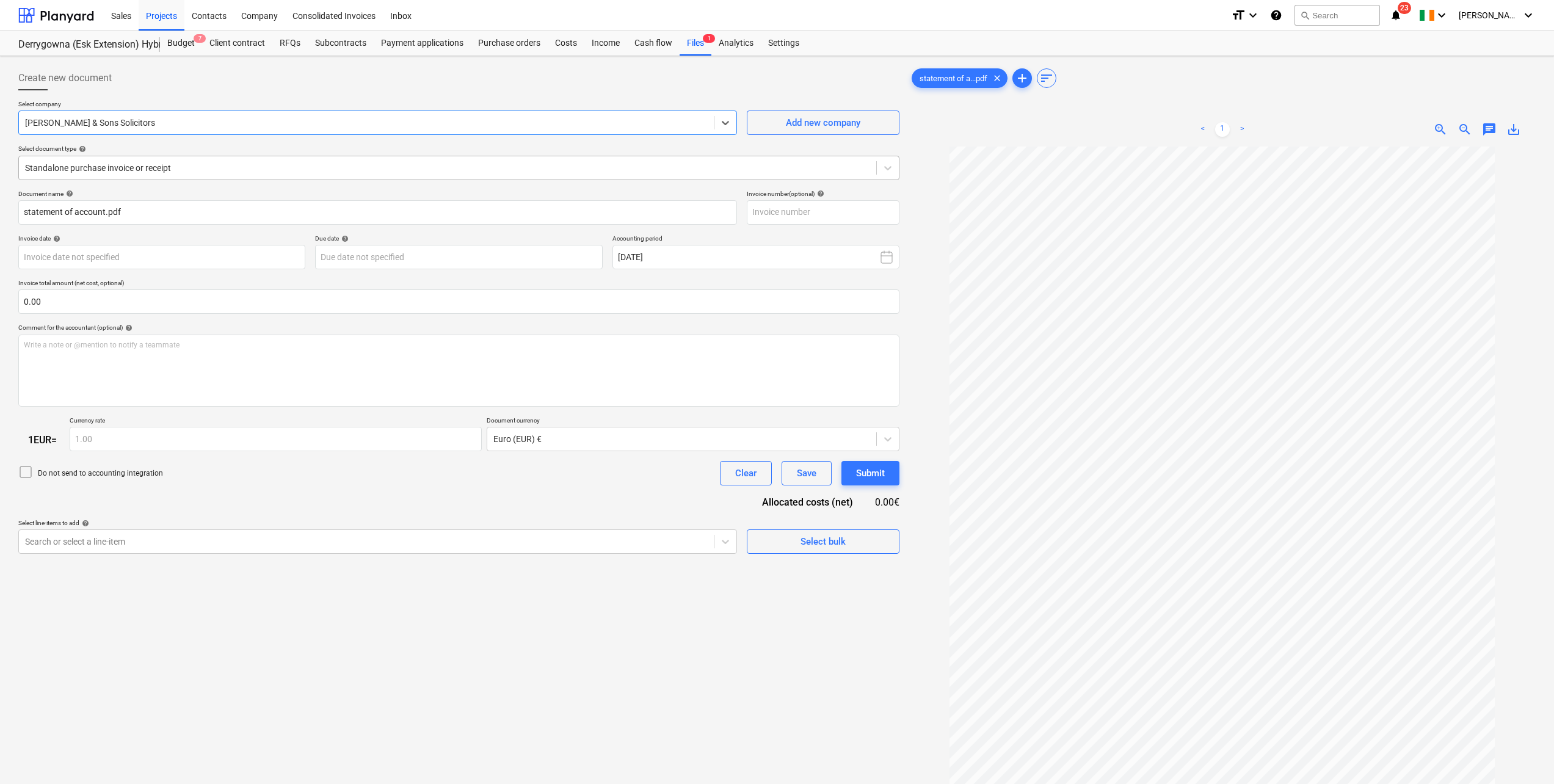
click at [94, 164] on div at bounding box center [448, 168] width 845 height 12
click at [272, 74] on div "Create new document" at bounding box center [459, 78] width 881 height 25
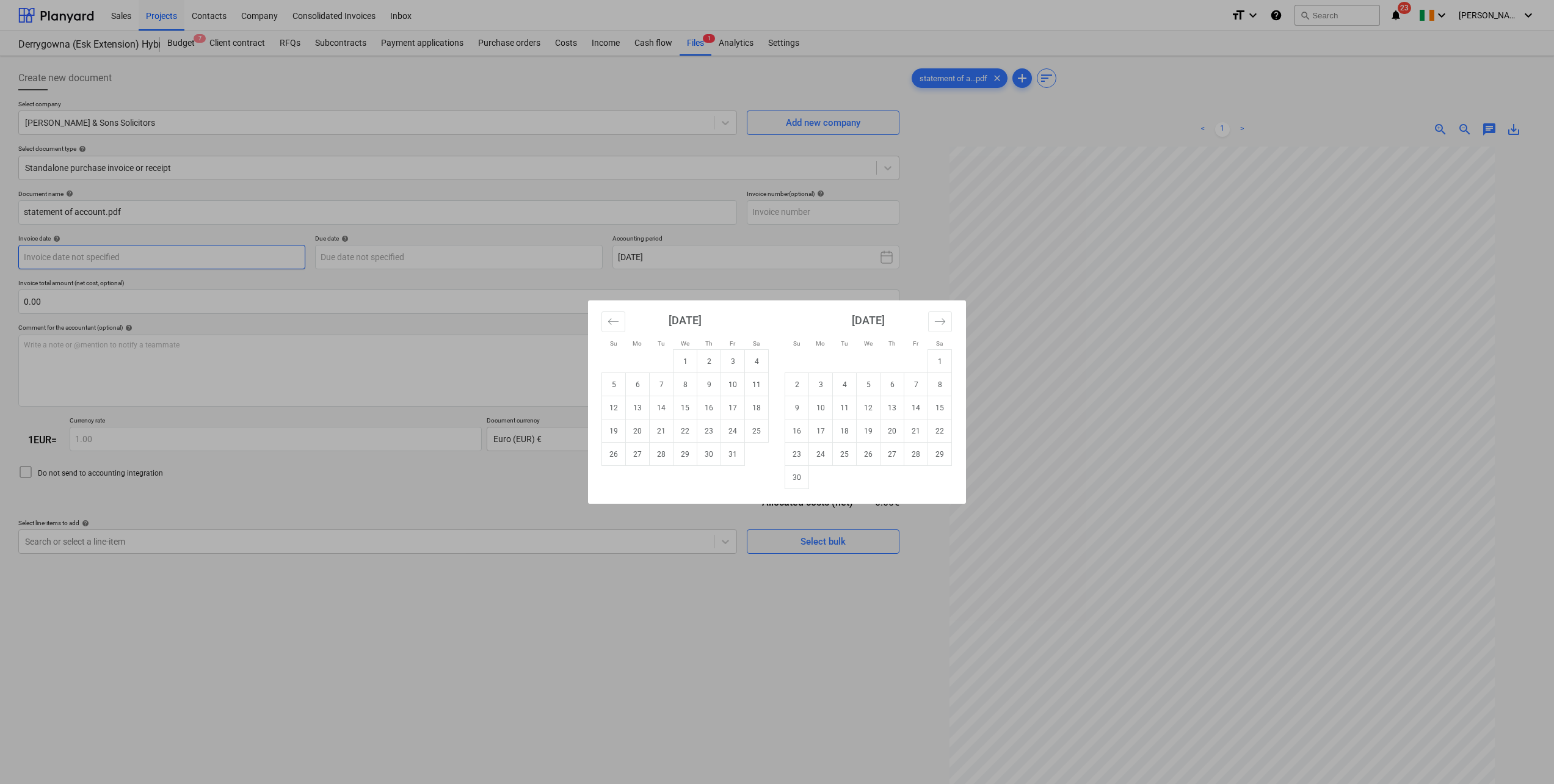
click at [103, 254] on body "Sales Projects Contacts Company Consolidated Invoices Inbox format_size keyboar…" at bounding box center [777, 392] width 1554 height 784
click at [680, 384] on td "8" at bounding box center [685, 385] width 24 height 23
type input "[DATE]"
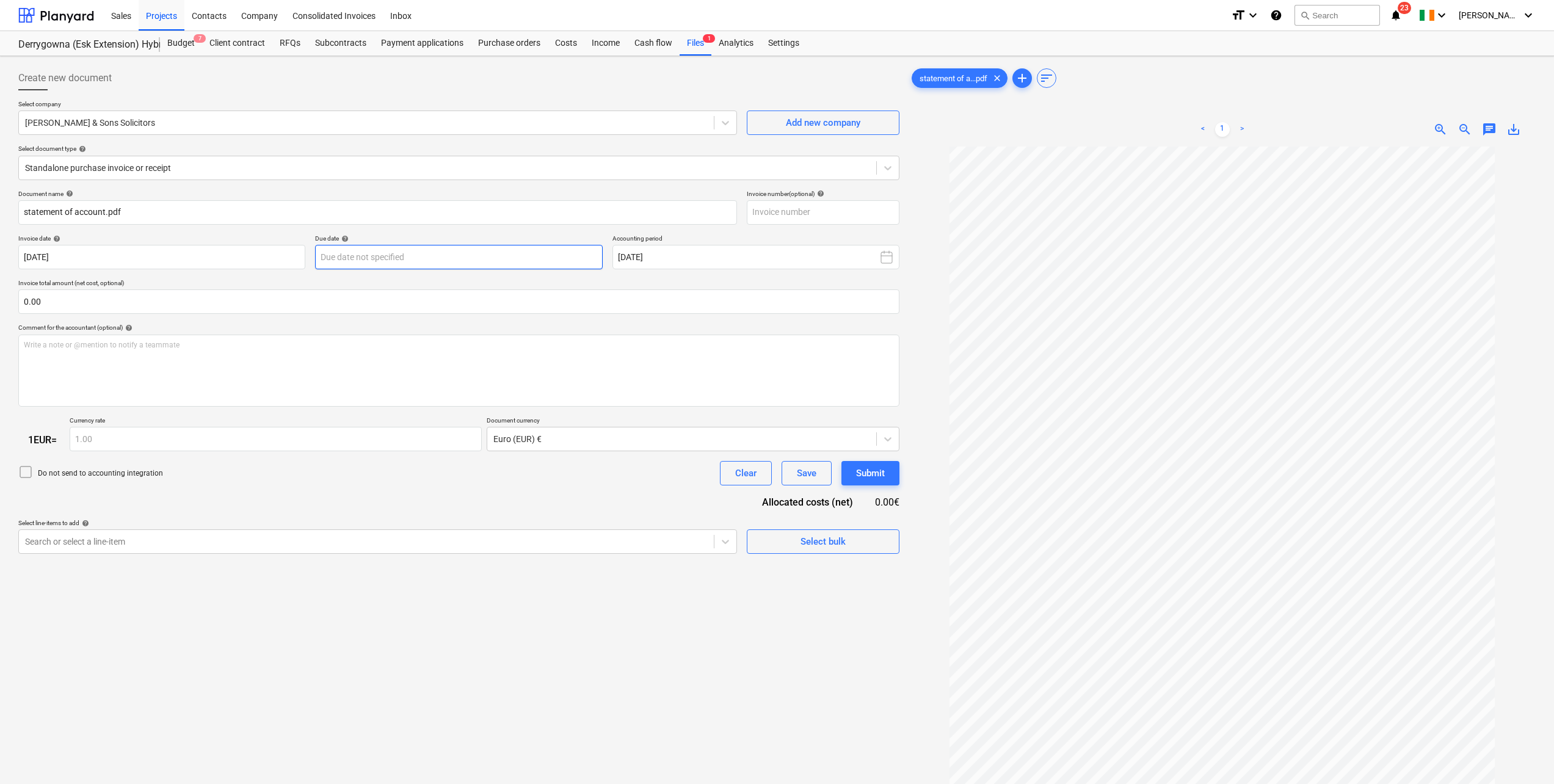
click at [350, 249] on body "Sales Projects Contacts Company Consolidated Invoices Inbox format_size keyboar…" at bounding box center [777, 392] width 1554 height 784
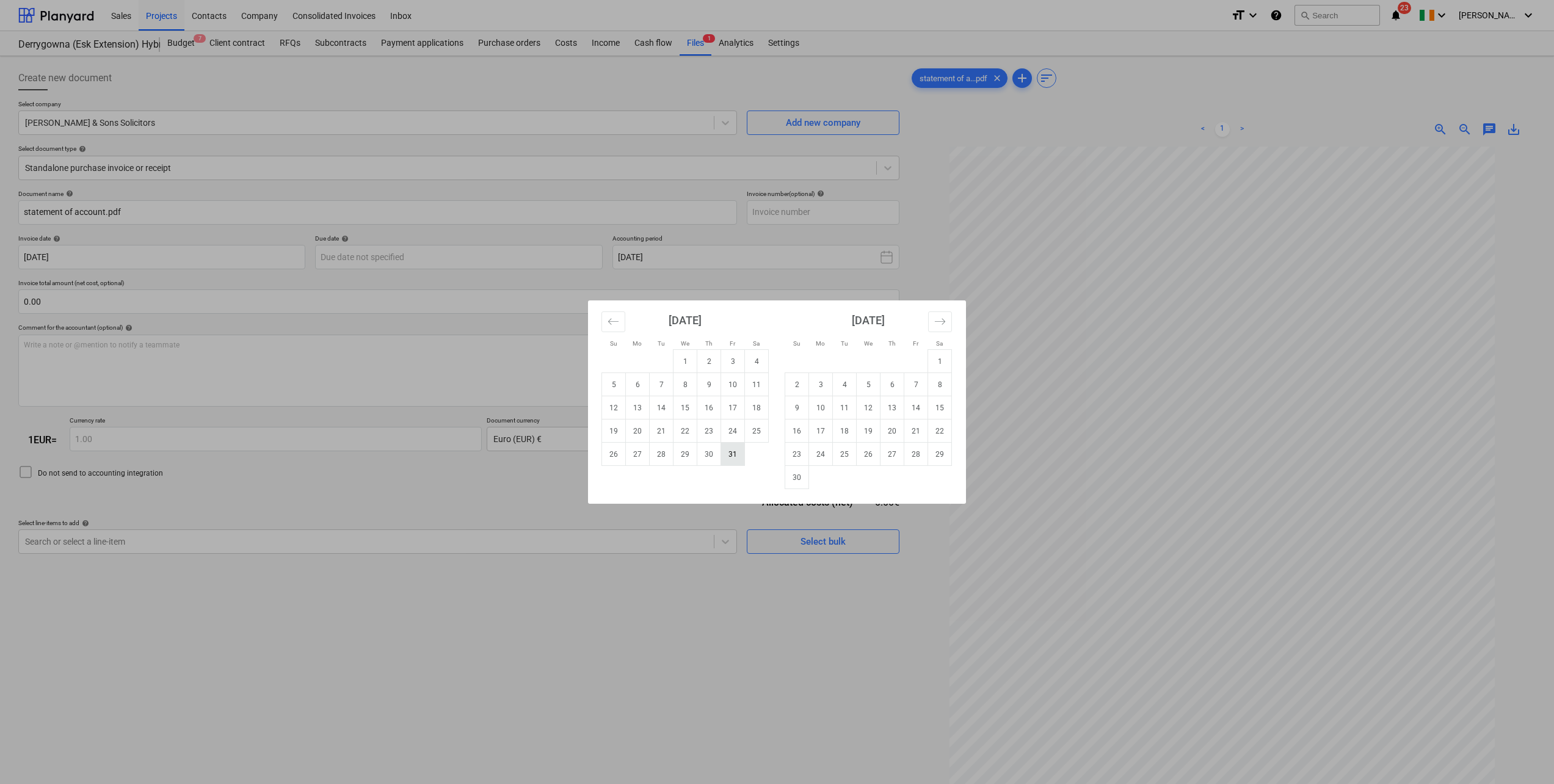
click at [729, 460] on td "31" at bounding box center [732, 454] width 24 height 23
type input "[DATE]"
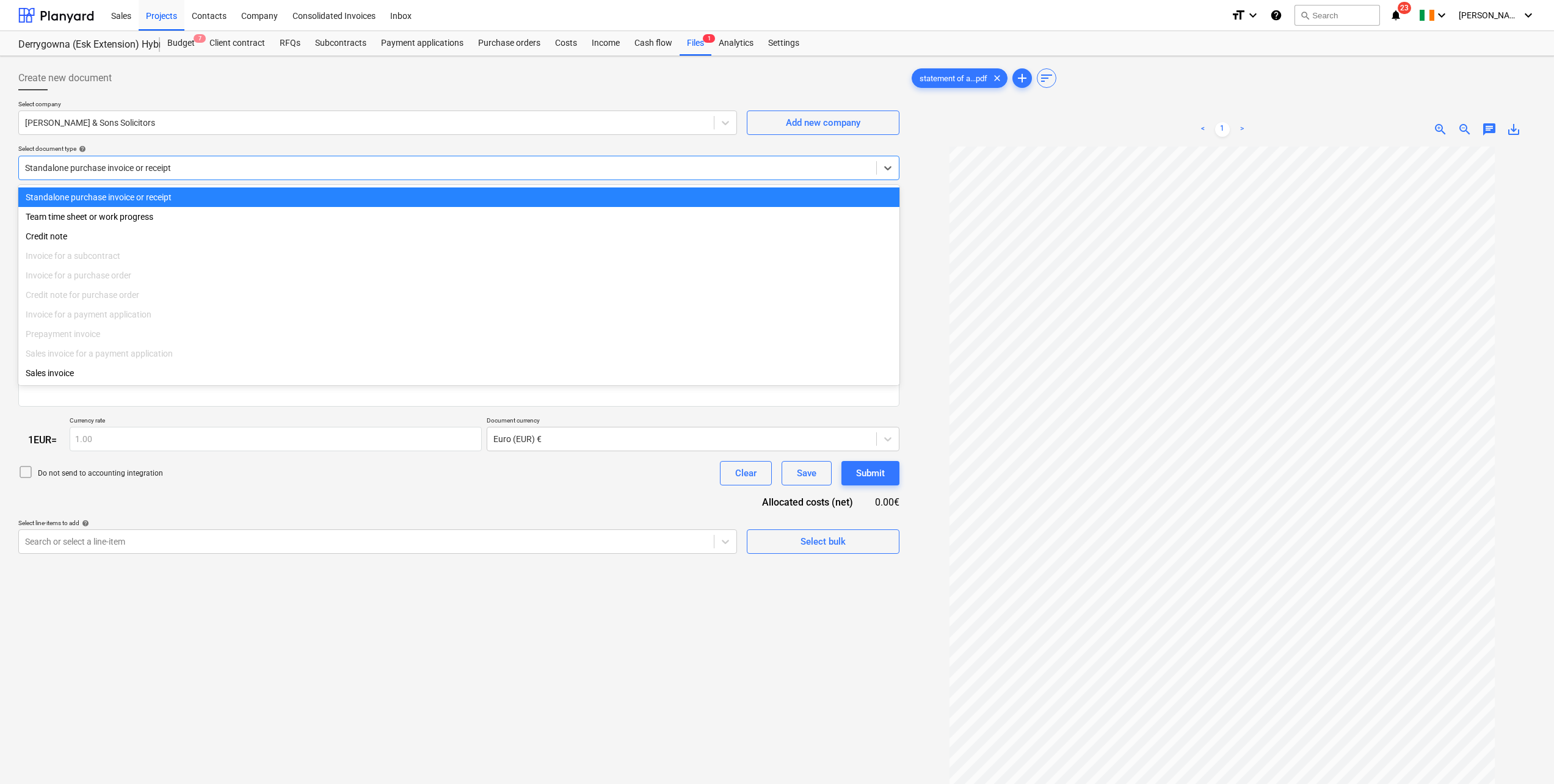
click at [206, 168] on div at bounding box center [448, 168] width 845 height 12
click at [288, 80] on div "Create new document" at bounding box center [459, 78] width 881 height 25
click at [117, 165] on div at bounding box center [448, 168] width 845 height 12
click at [233, 78] on div "Create new document" at bounding box center [459, 78] width 881 height 25
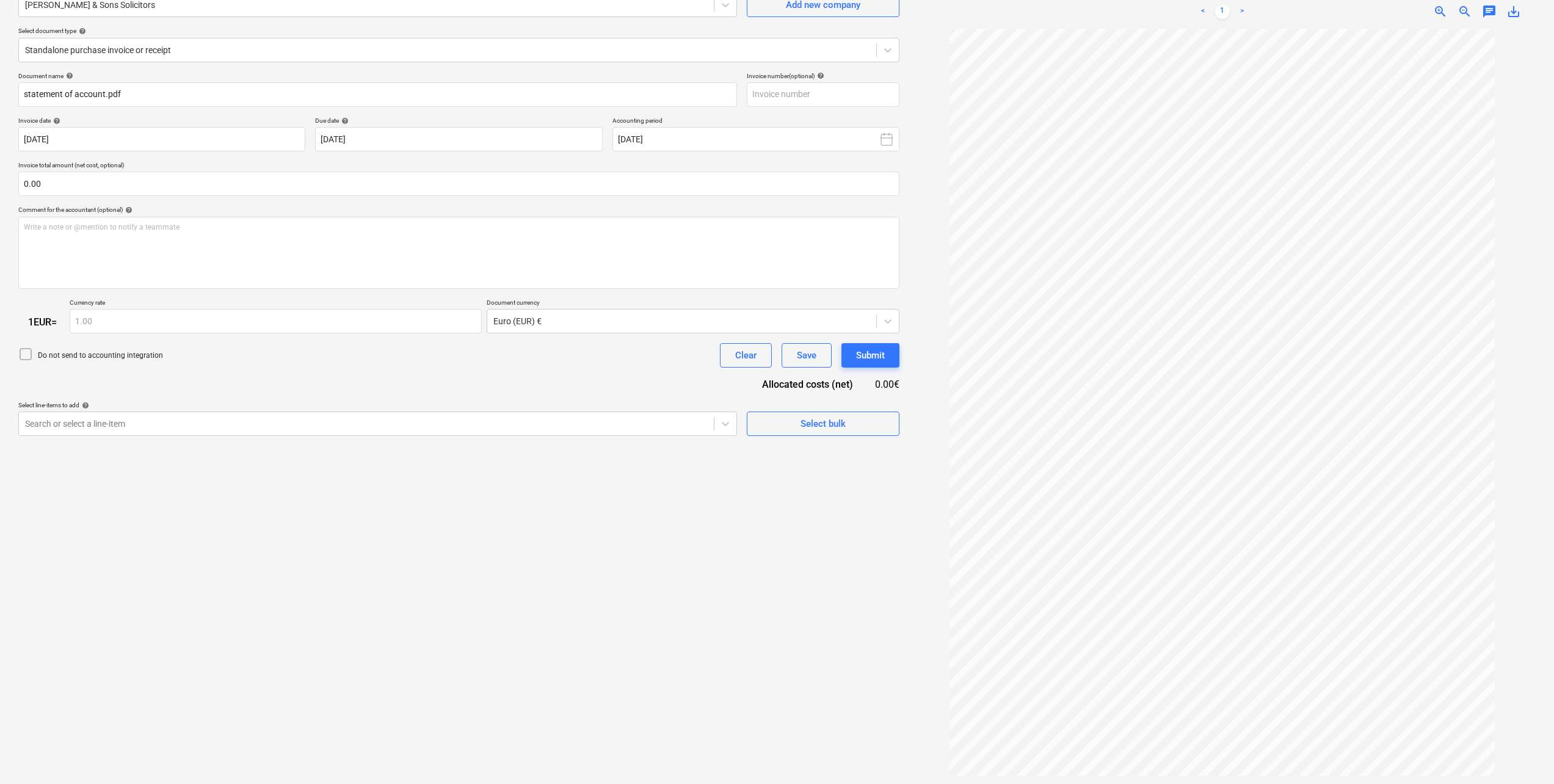
scroll to position [122, 0]
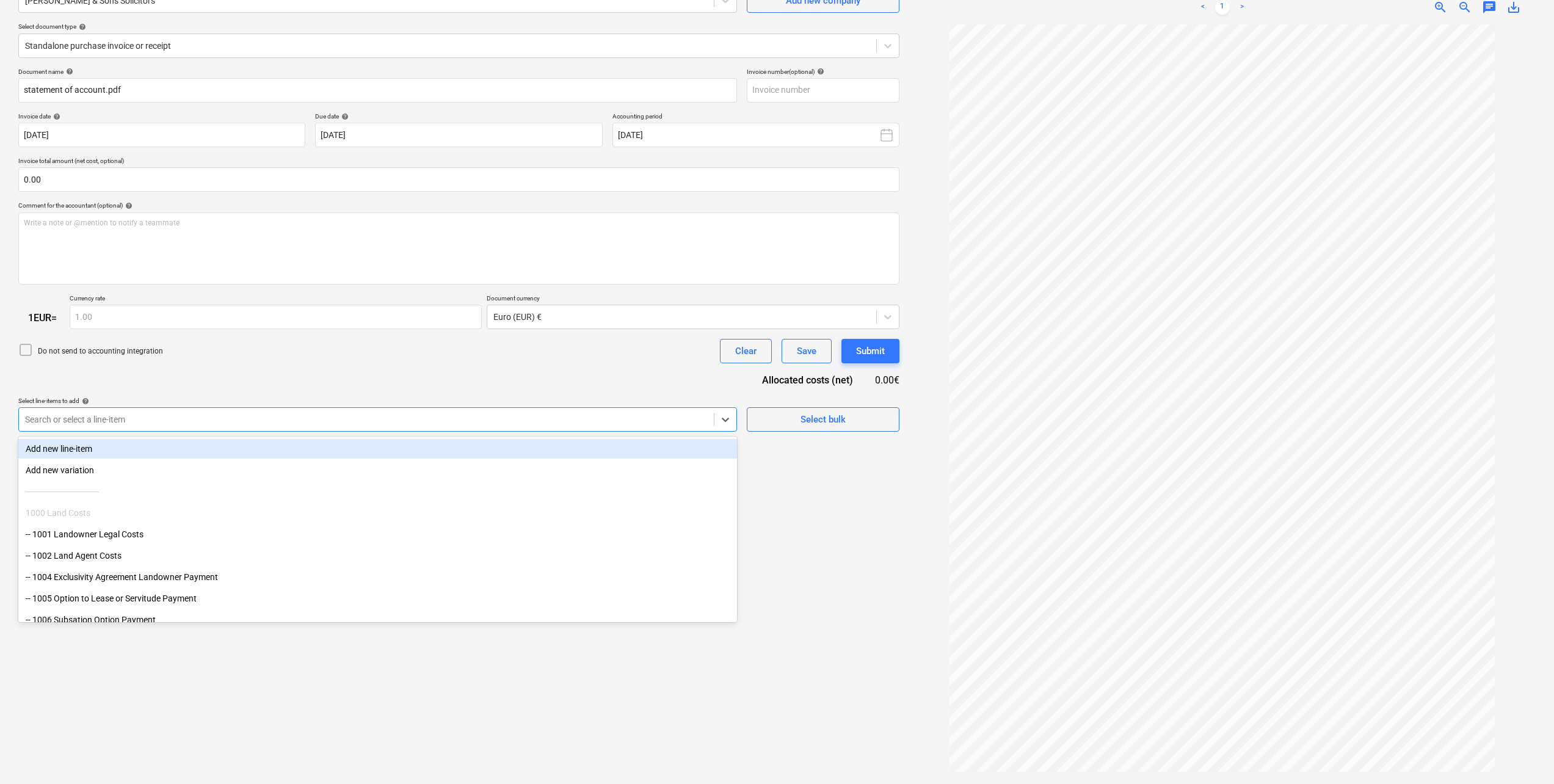
click at [193, 411] on div "Search or select a line-item" at bounding box center [366, 420] width 695 height 18
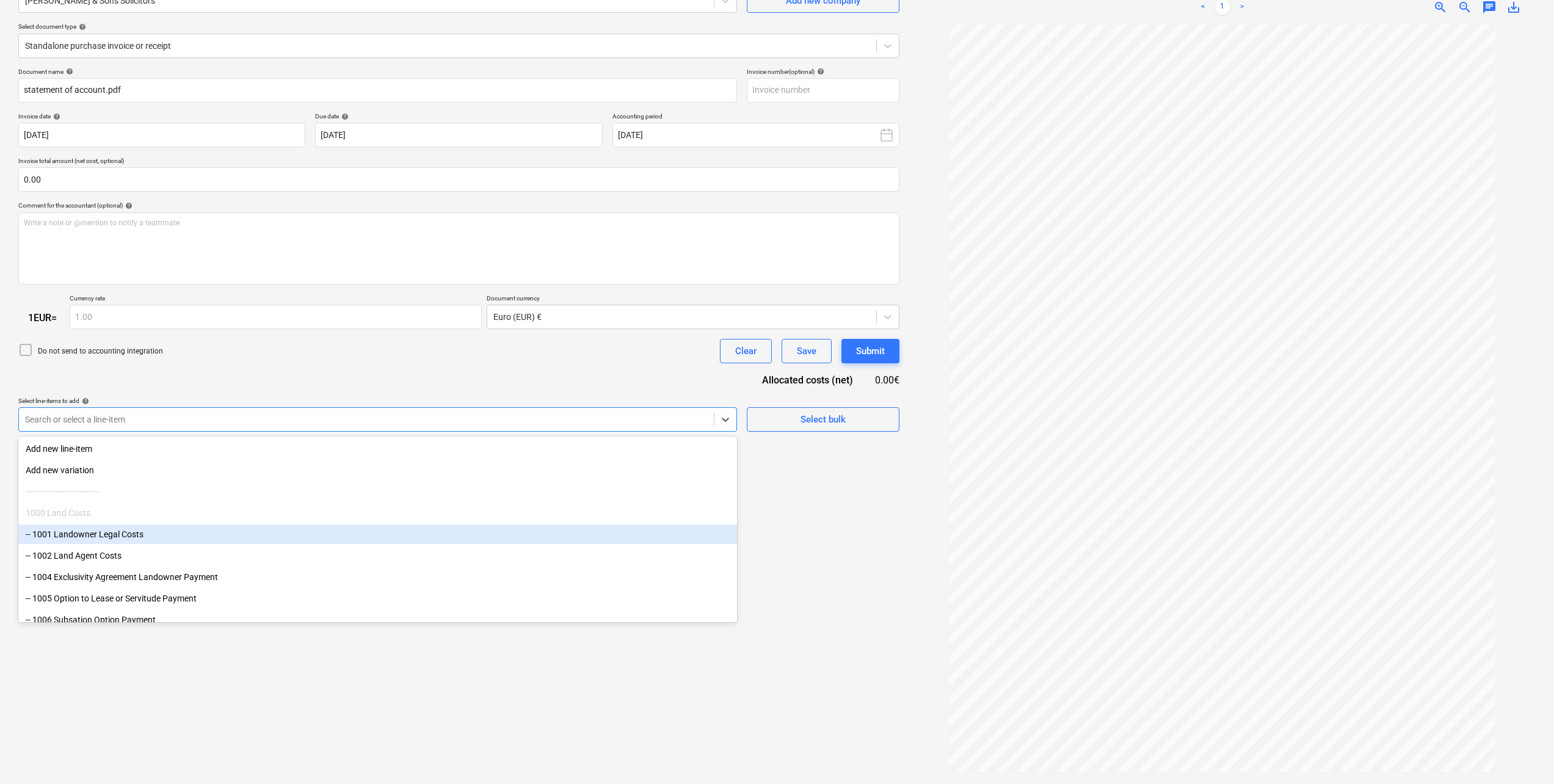
click at [174, 538] on div "-- 1001 Landowner Legal Costs" at bounding box center [378, 534] width 718 height 19
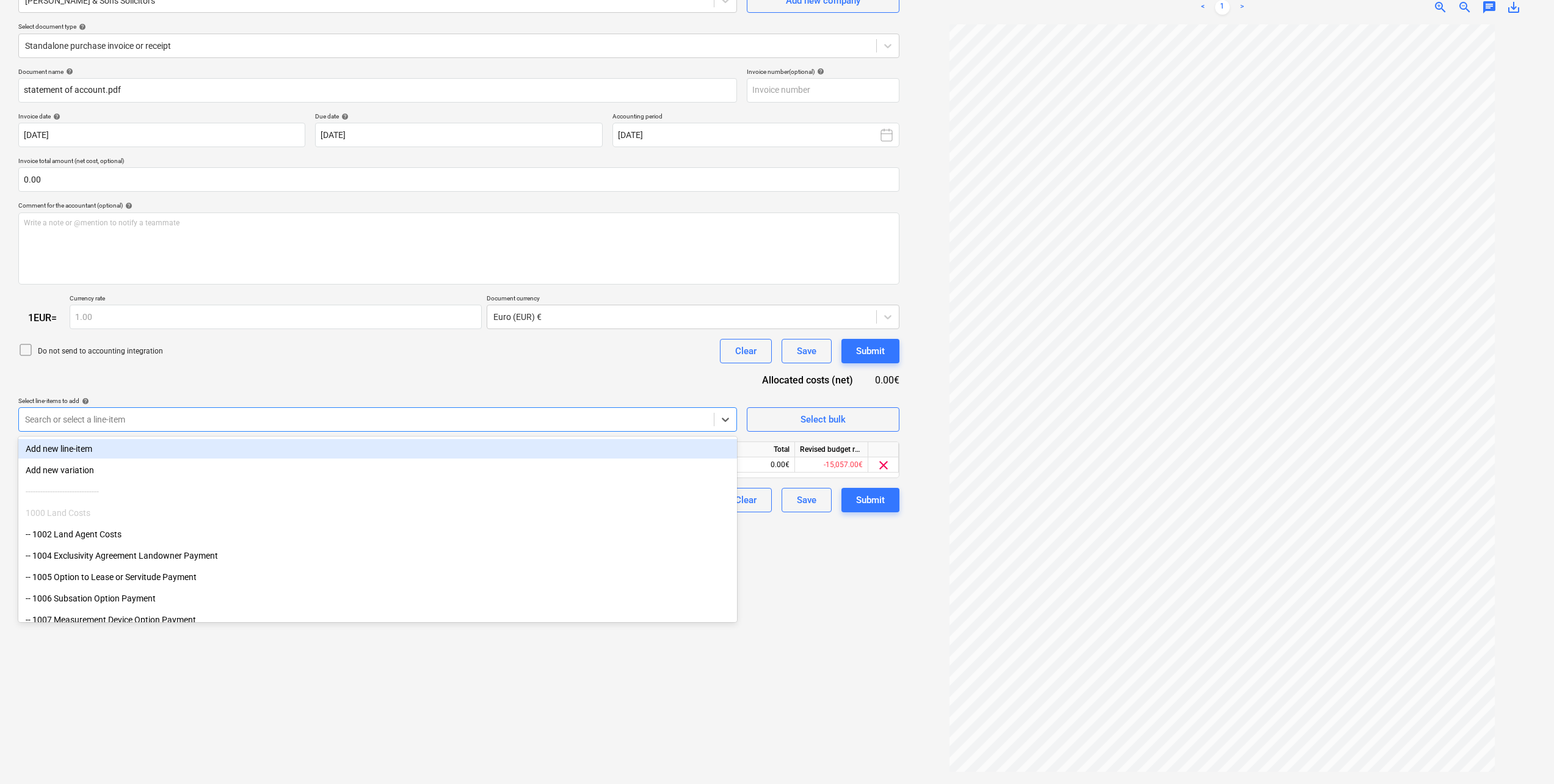
click at [350, 355] on div "Do not send to accounting integration Clear Save Submit" at bounding box center [459, 351] width 881 height 25
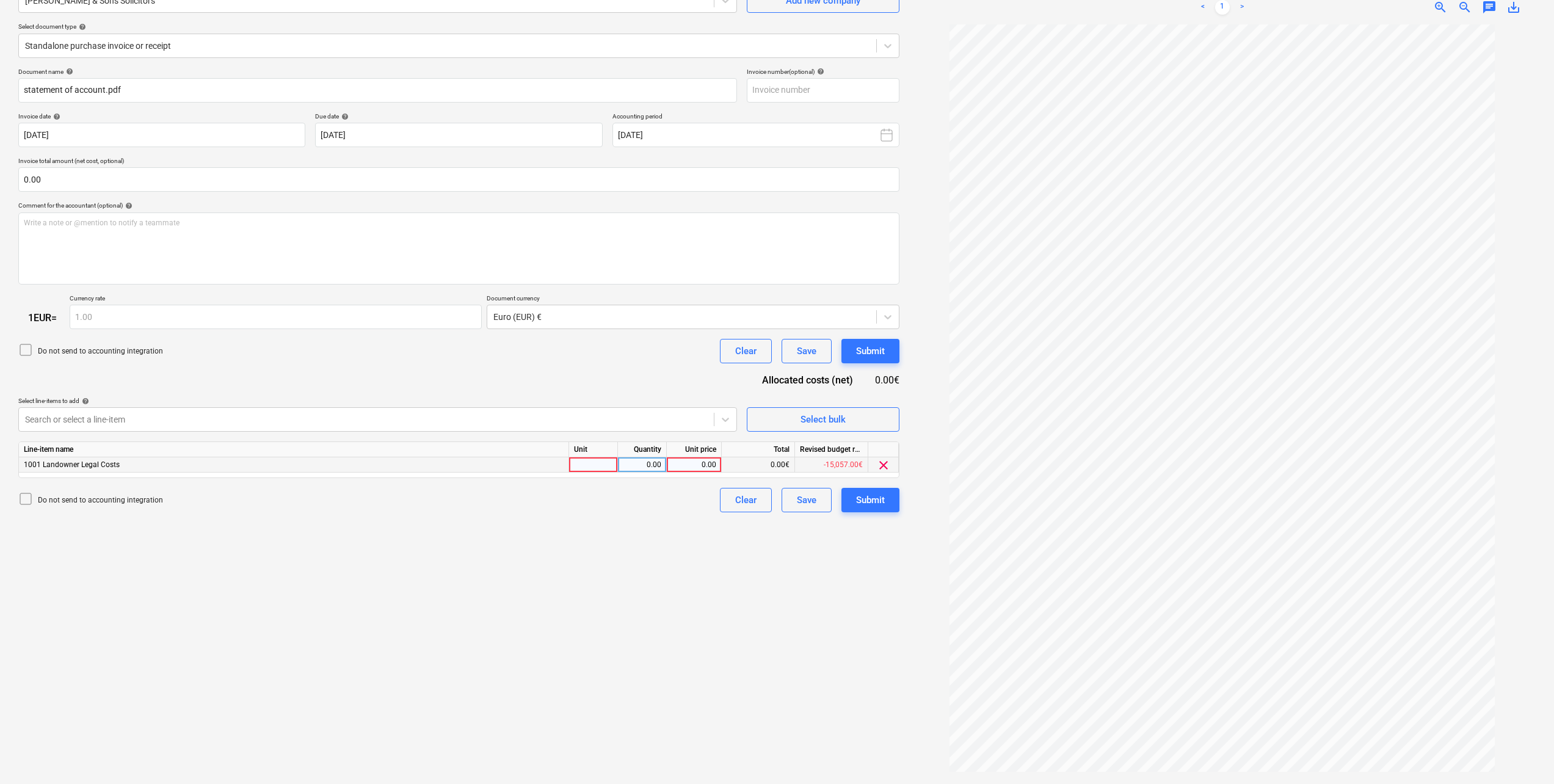
click at [645, 464] on div "0.00" at bounding box center [642, 464] width 39 height 15
type input "1"
click at [598, 461] on div at bounding box center [594, 464] width 49 height 15
type input "pcs"
click at [565, 557] on div "Create new document Select company [PERSON_NAME] & Sons Solicitors Add new comp…" at bounding box center [458, 358] width 891 height 840
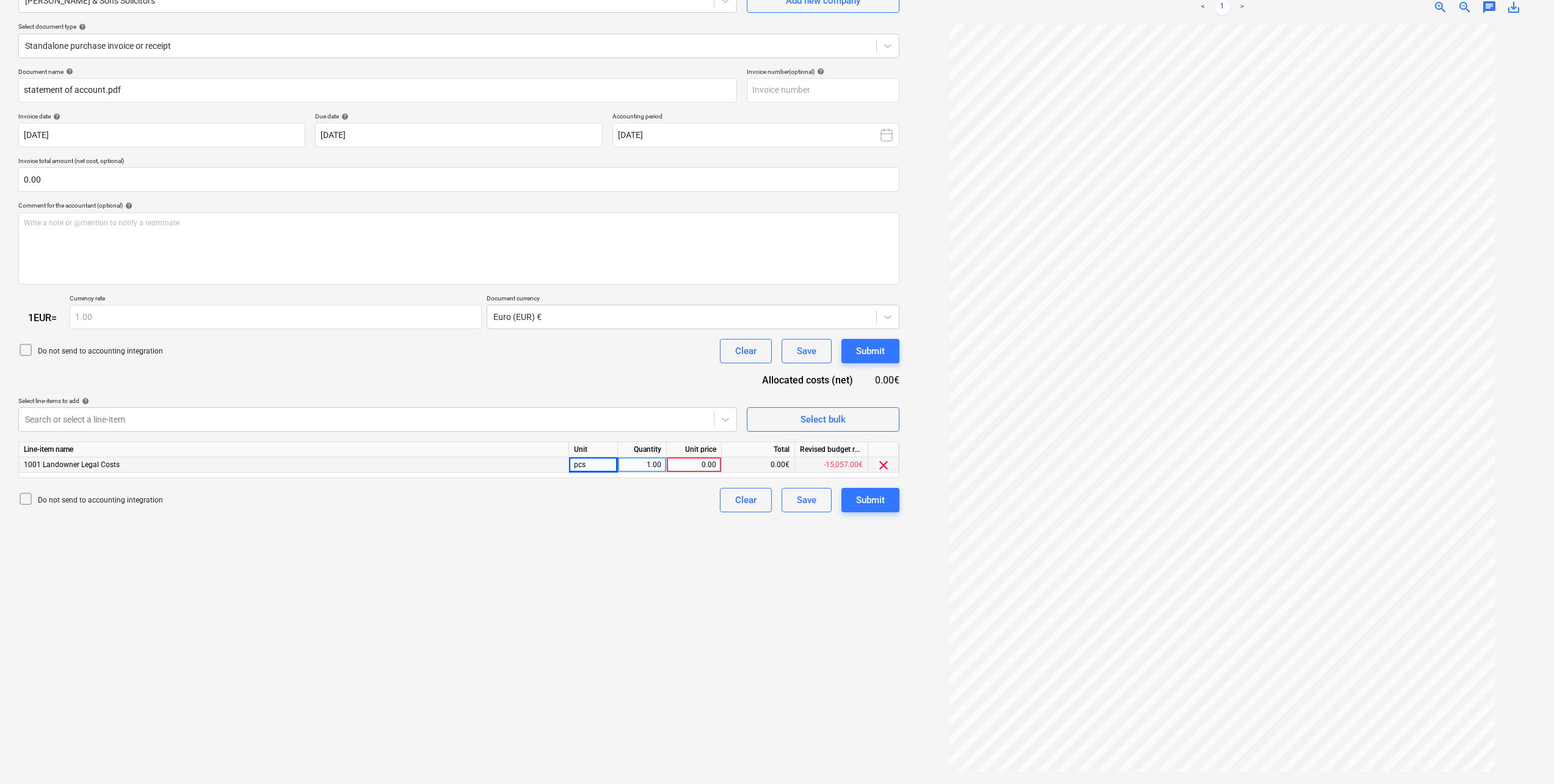
click at [762, 467] on div "0.00€" at bounding box center [759, 464] width 74 height 15
click at [762, 463] on div "0.00€" at bounding box center [759, 464] width 74 height 15
click at [680, 467] on div "0.00" at bounding box center [694, 464] width 45 height 15
click at [695, 465] on input at bounding box center [694, 464] width 54 height 15
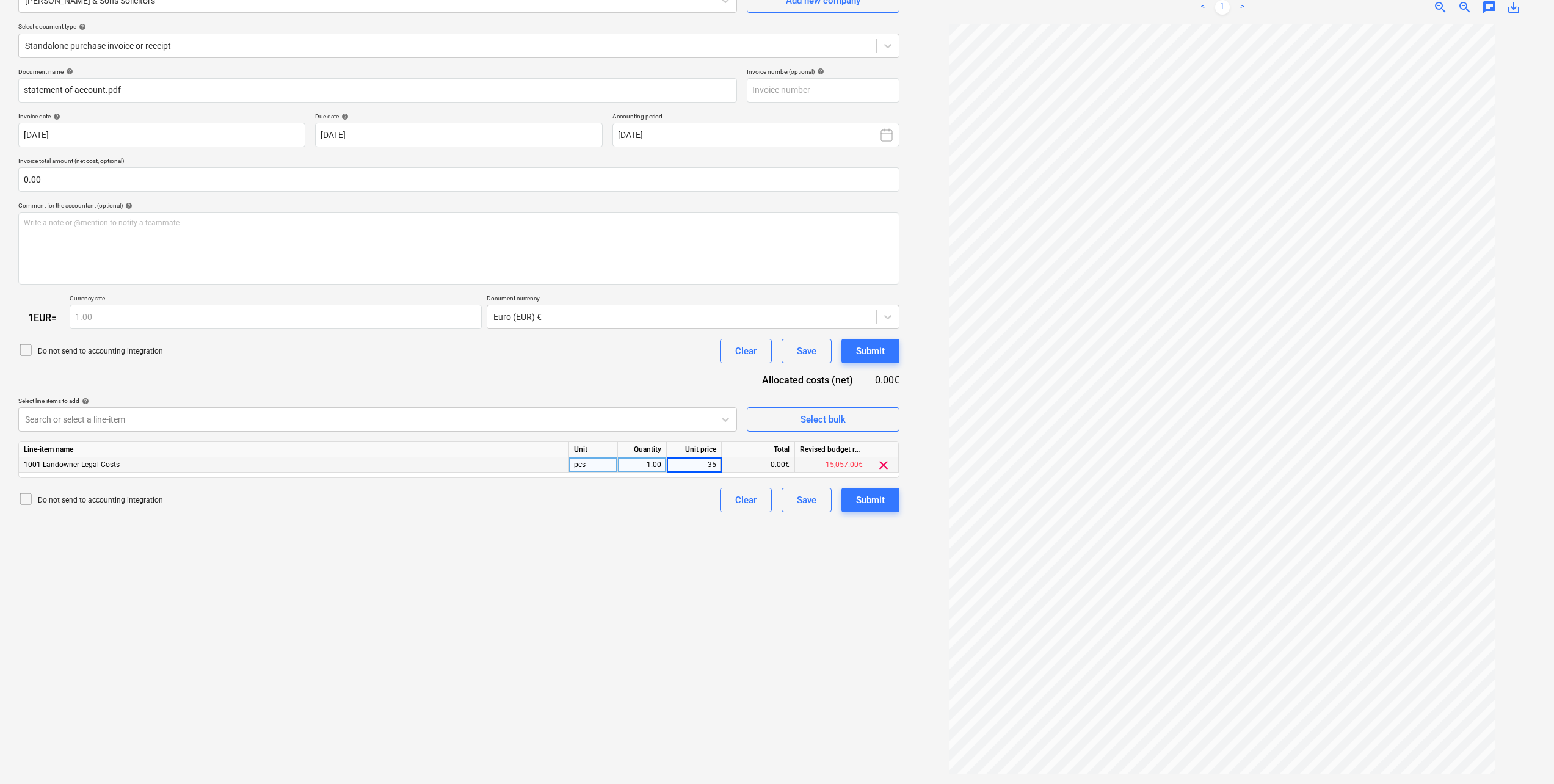
type input "3"
type input "3600"
click at [596, 614] on div "Create new document Select company [PERSON_NAME] & Sons Solicitors Add new comp…" at bounding box center [458, 358] width 891 height 840
click at [597, 540] on div "Create new document Select company [PERSON_NAME] & Sons Solicitors Add new comp…" at bounding box center [458, 358] width 891 height 840
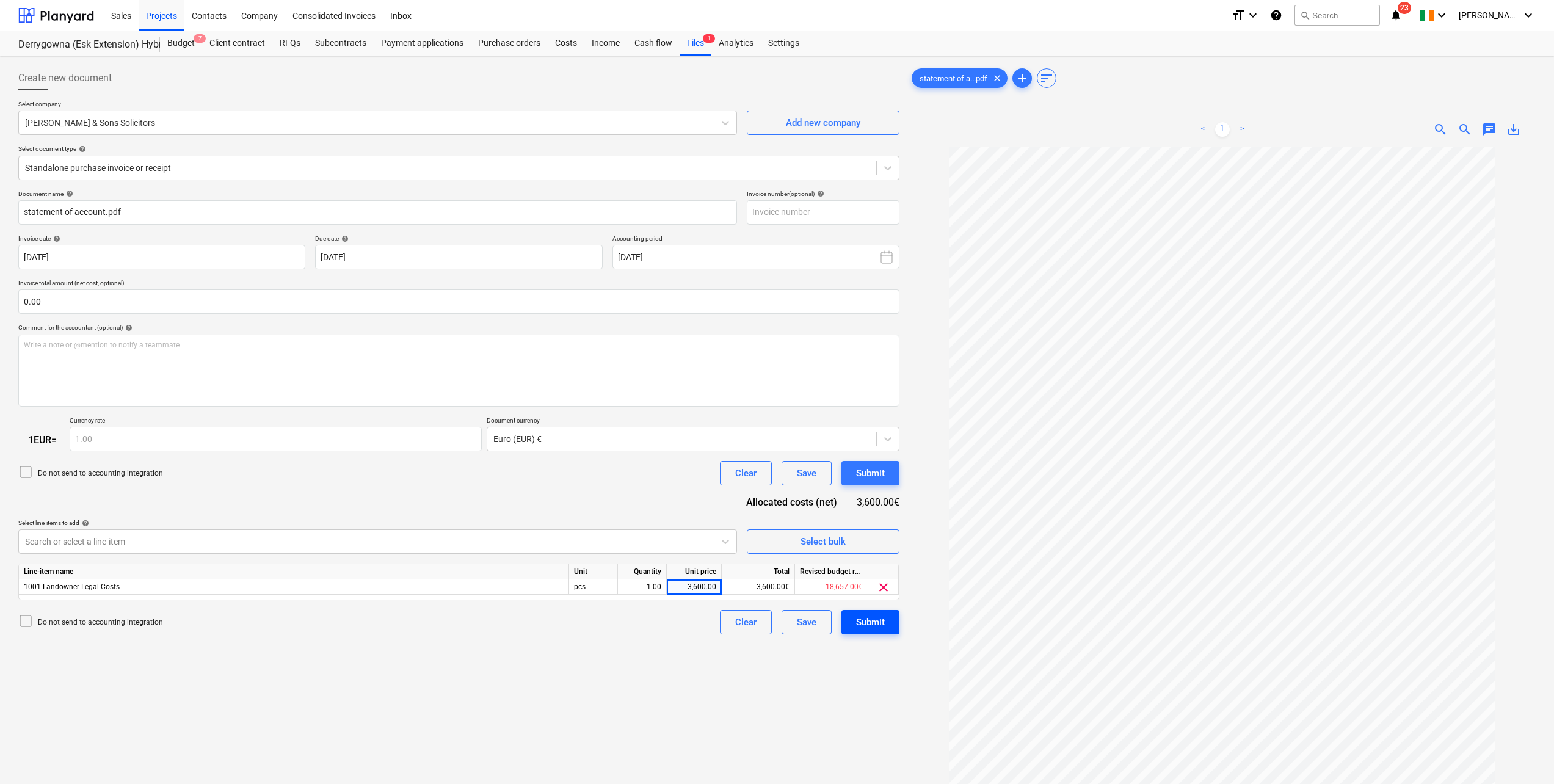
click at [890, 628] on button "Submit" at bounding box center [871, 622] width 58 height 25
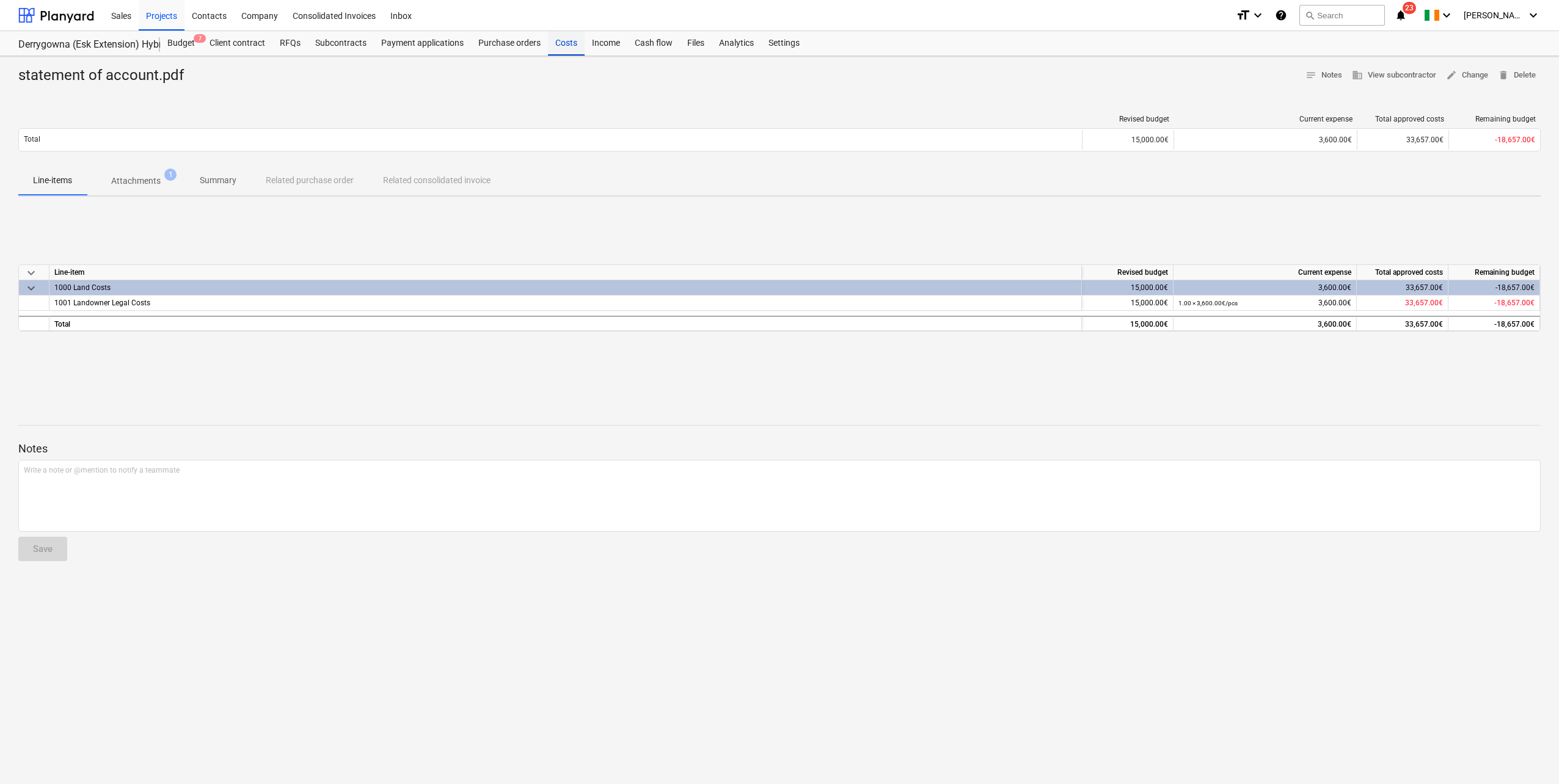
click at [554, 50] on div "Costs" at bounding box center [566, 44] width 37 height 25
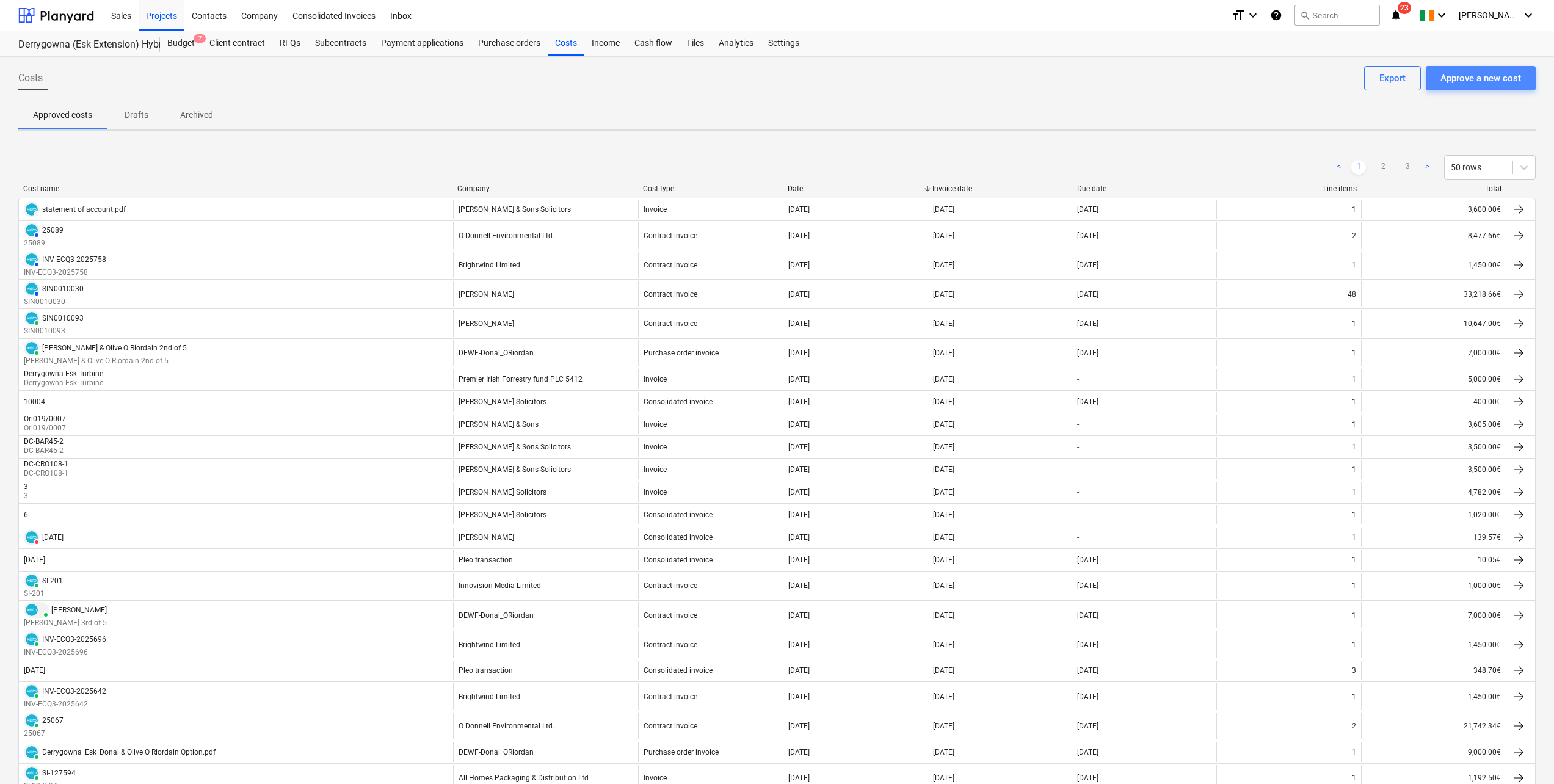
click at [1486, 78] on div "Approve a new cost" at bounding box center [1480, 78] width 81 height 16
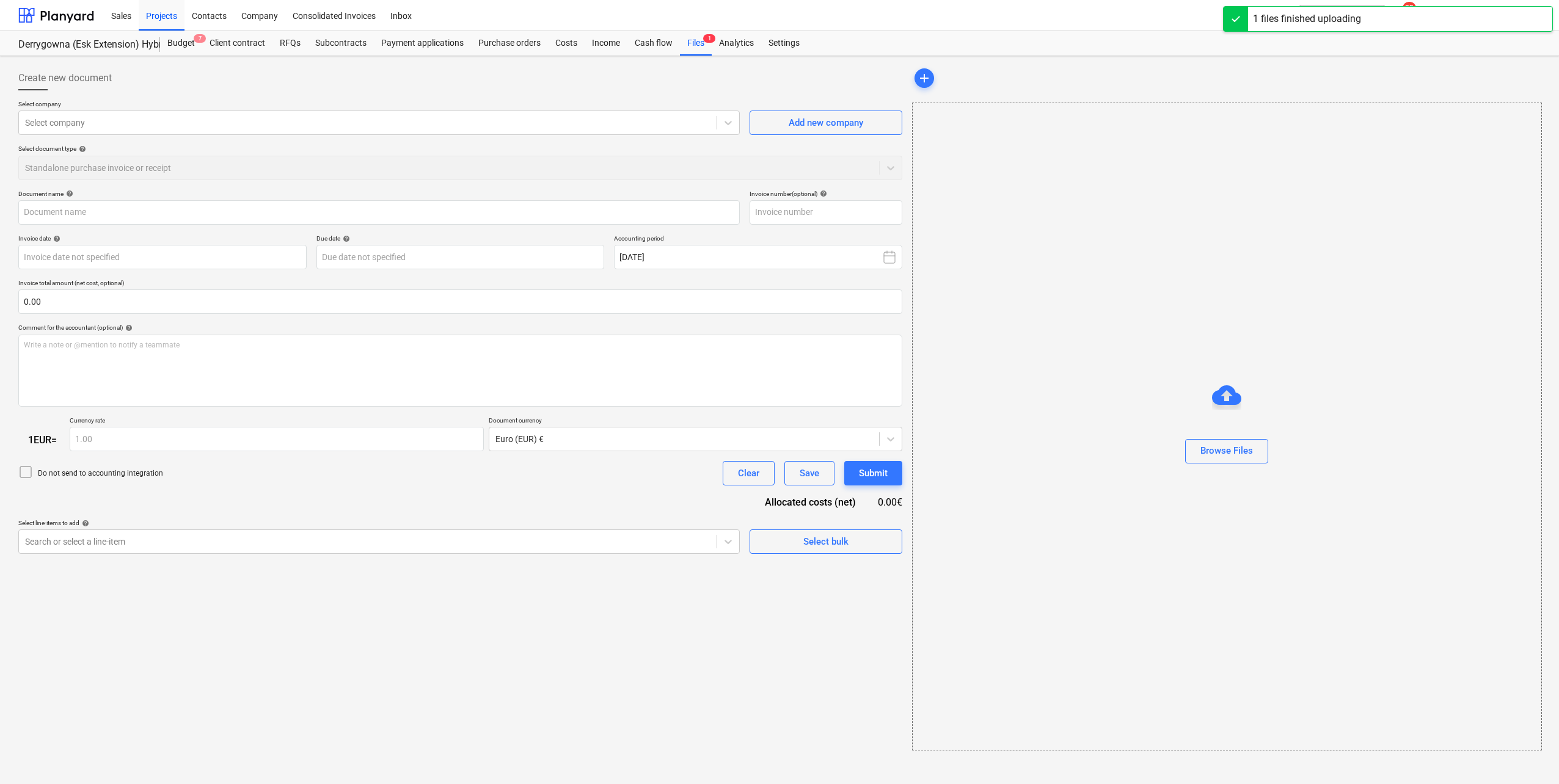
type input "amendment.pdf"
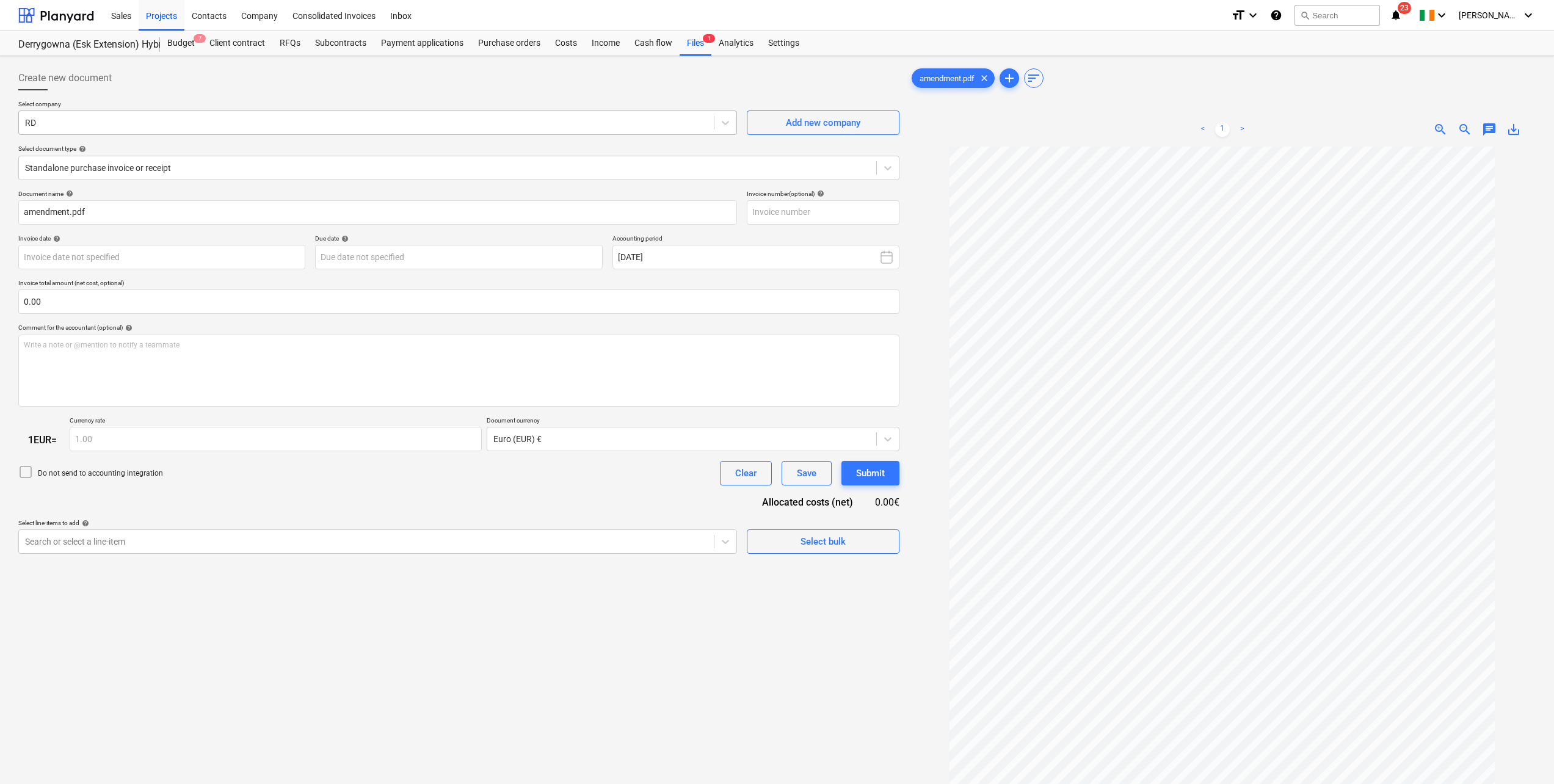
click at [106, 124] on div at bounding box center [366, 123] width 682 height 12
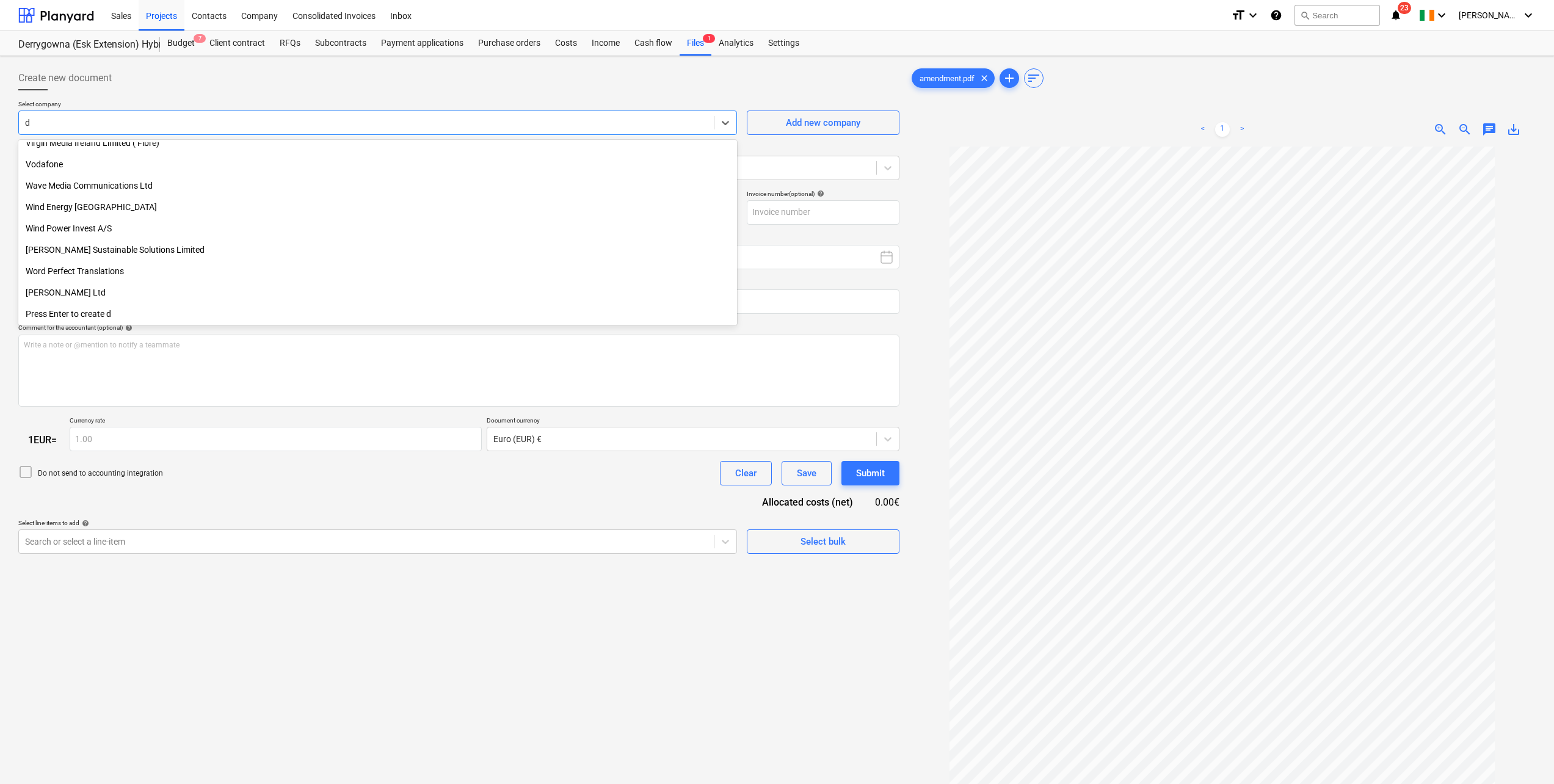
scroll to position [3620, 0]
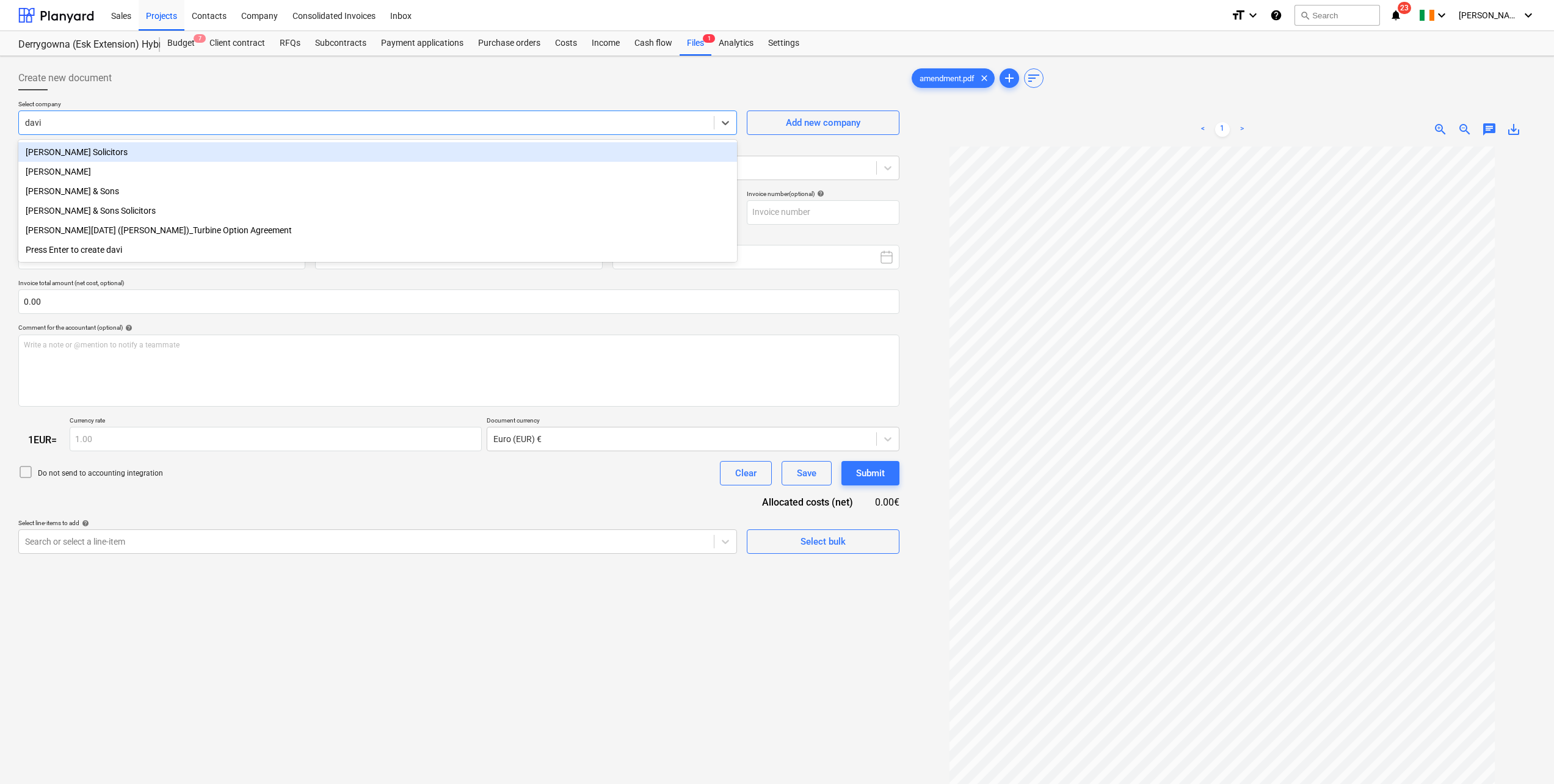
type input "[PERSON_NAME]"
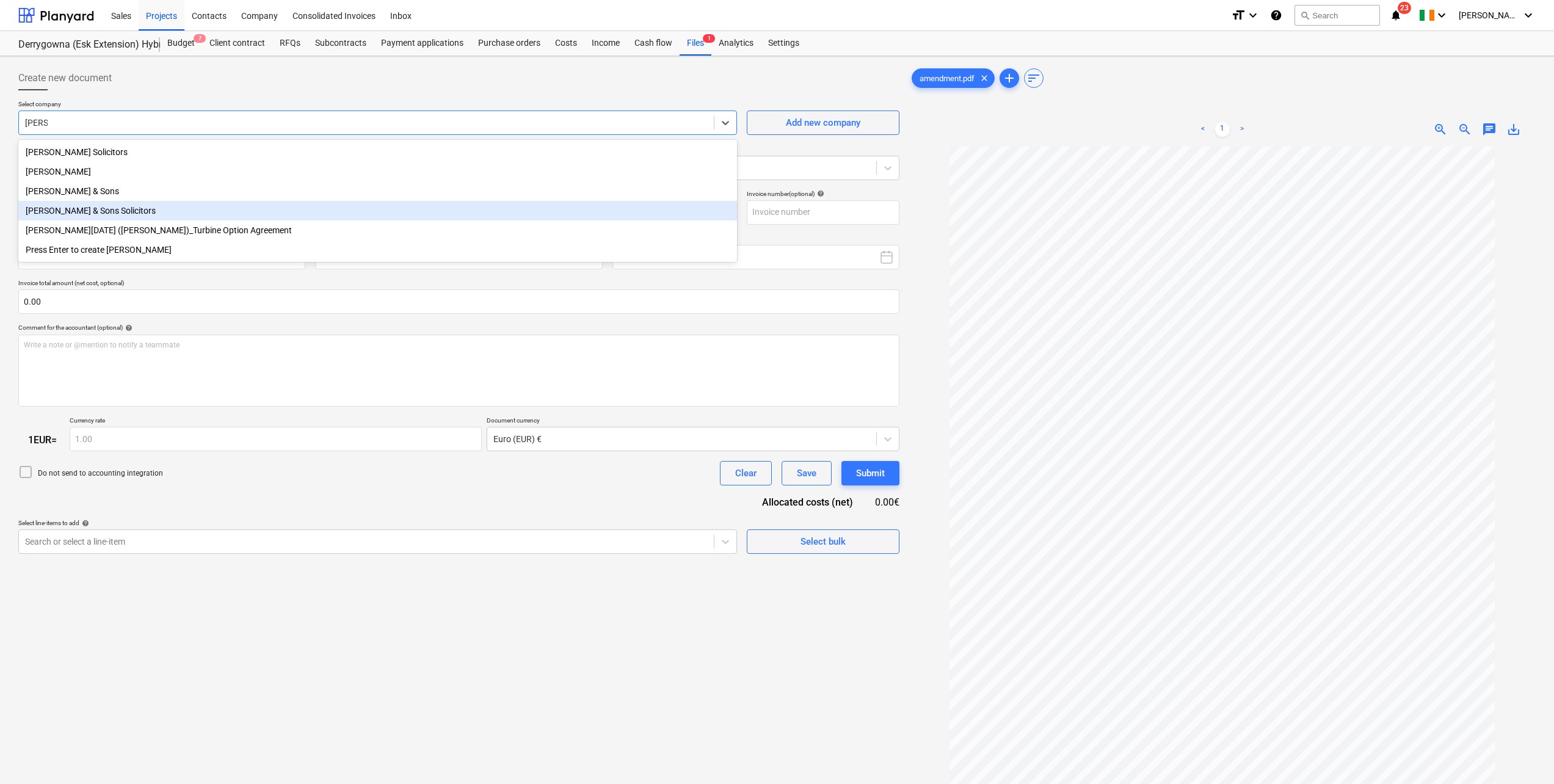
click at [86, 219] on div "[PERSON_NAME] & Sons Solicitors" at bounding box center [378, 210] width 718 height 19
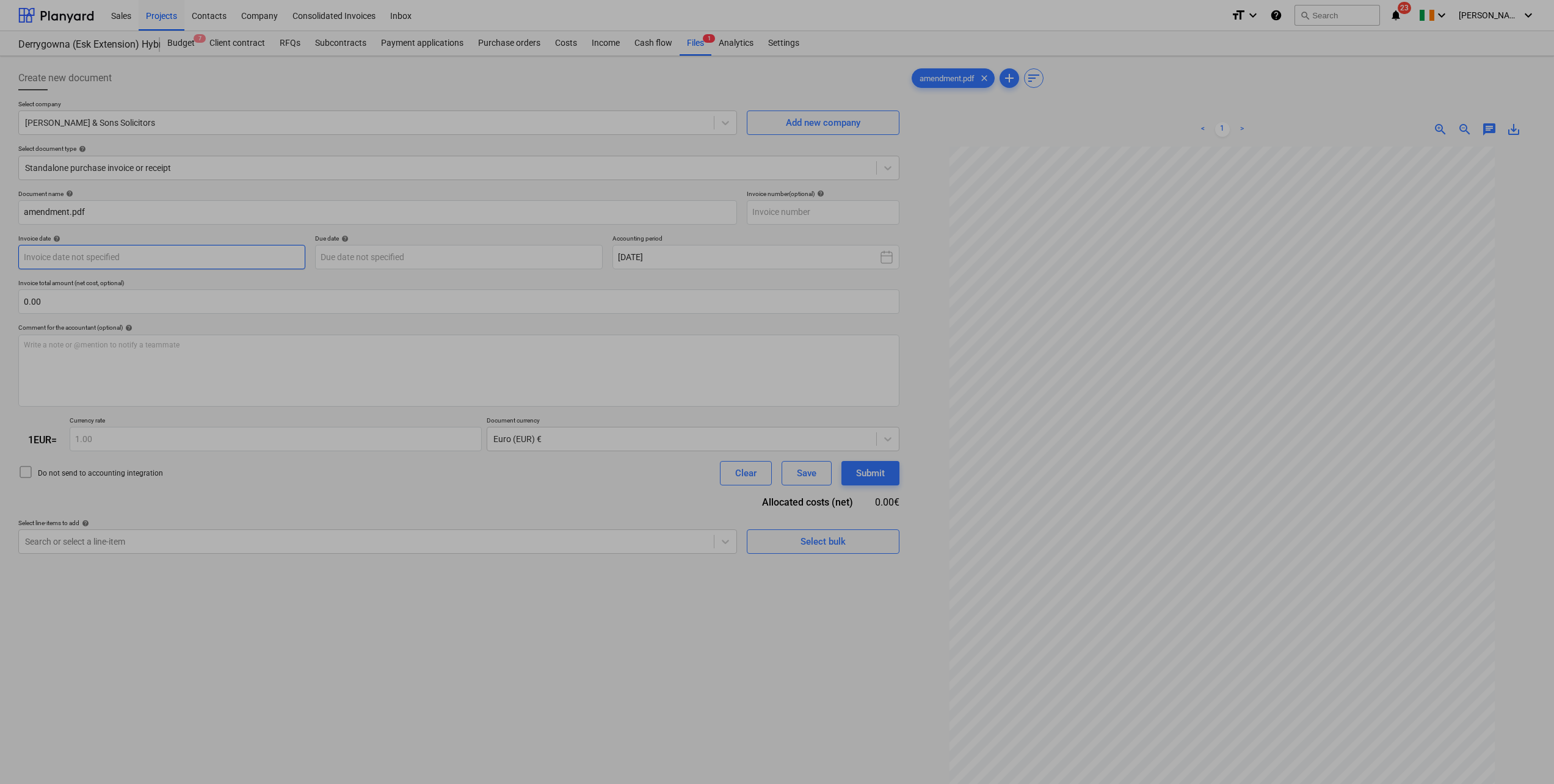
click at [152, 263] on body "Sales Projects Contacts Company Consolidated Invoices Inbox format_size keyboar…" at bounding box center [777, 392] width 1554 height 784
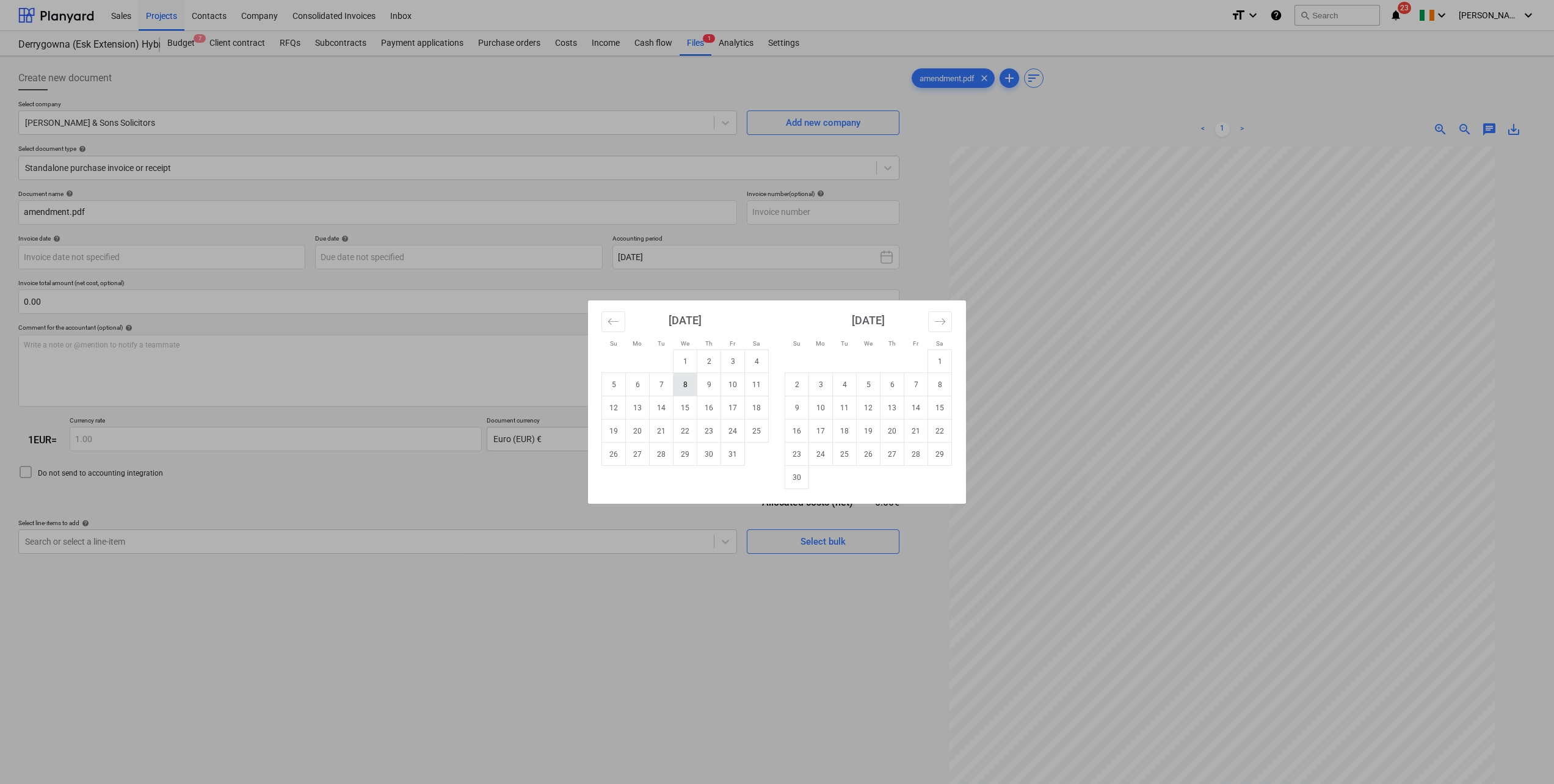
click at [686, 388] on td "8" at bounding box center [685, 385] width 24 height 23
type input "[DATE]"
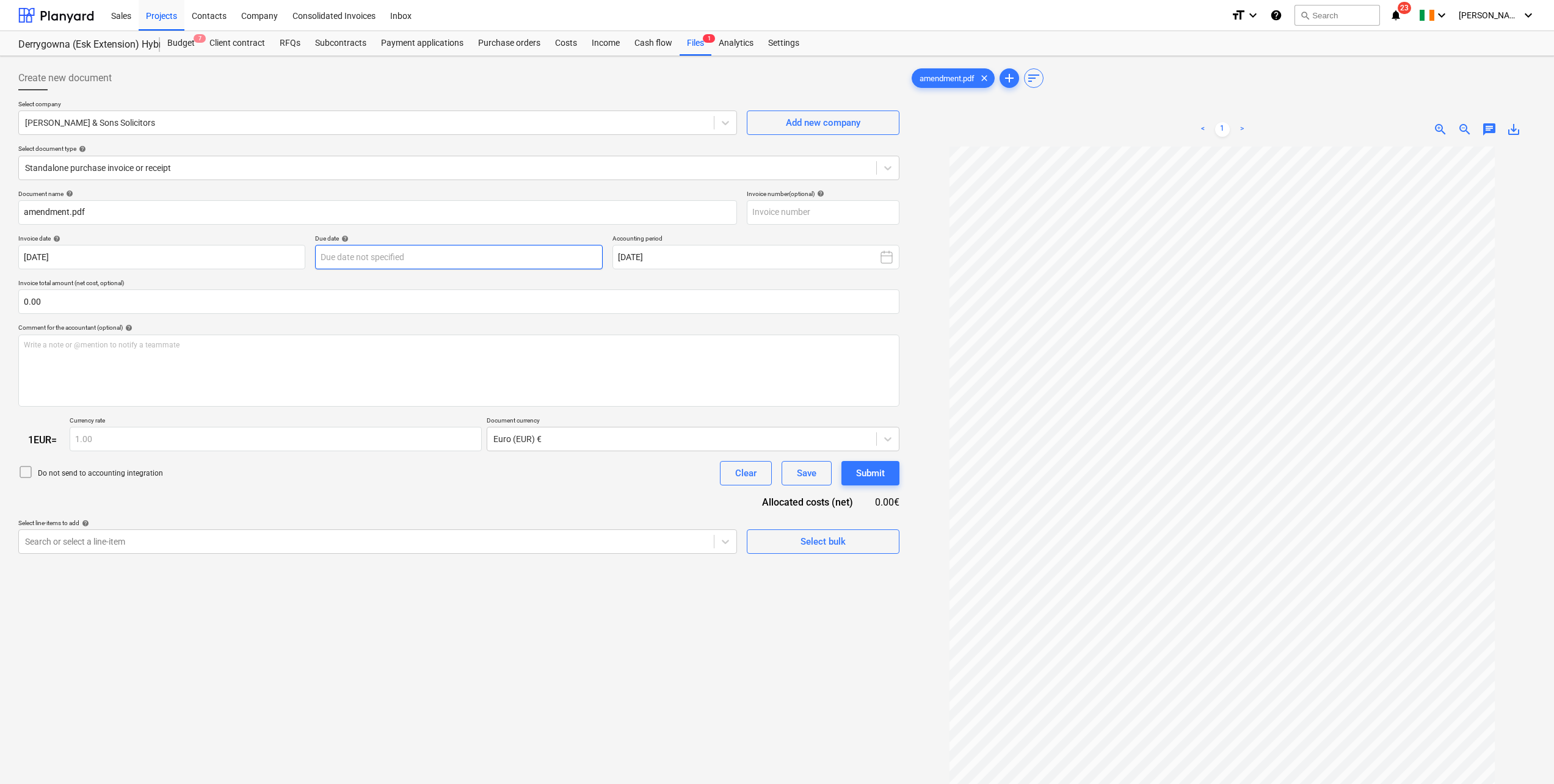
click at [465, 257] on body "Sales Projects Contacts Company Consolidated Invoices Inbox format_size keyboar…" at bounding box center [777, 392] width 1554 height 784
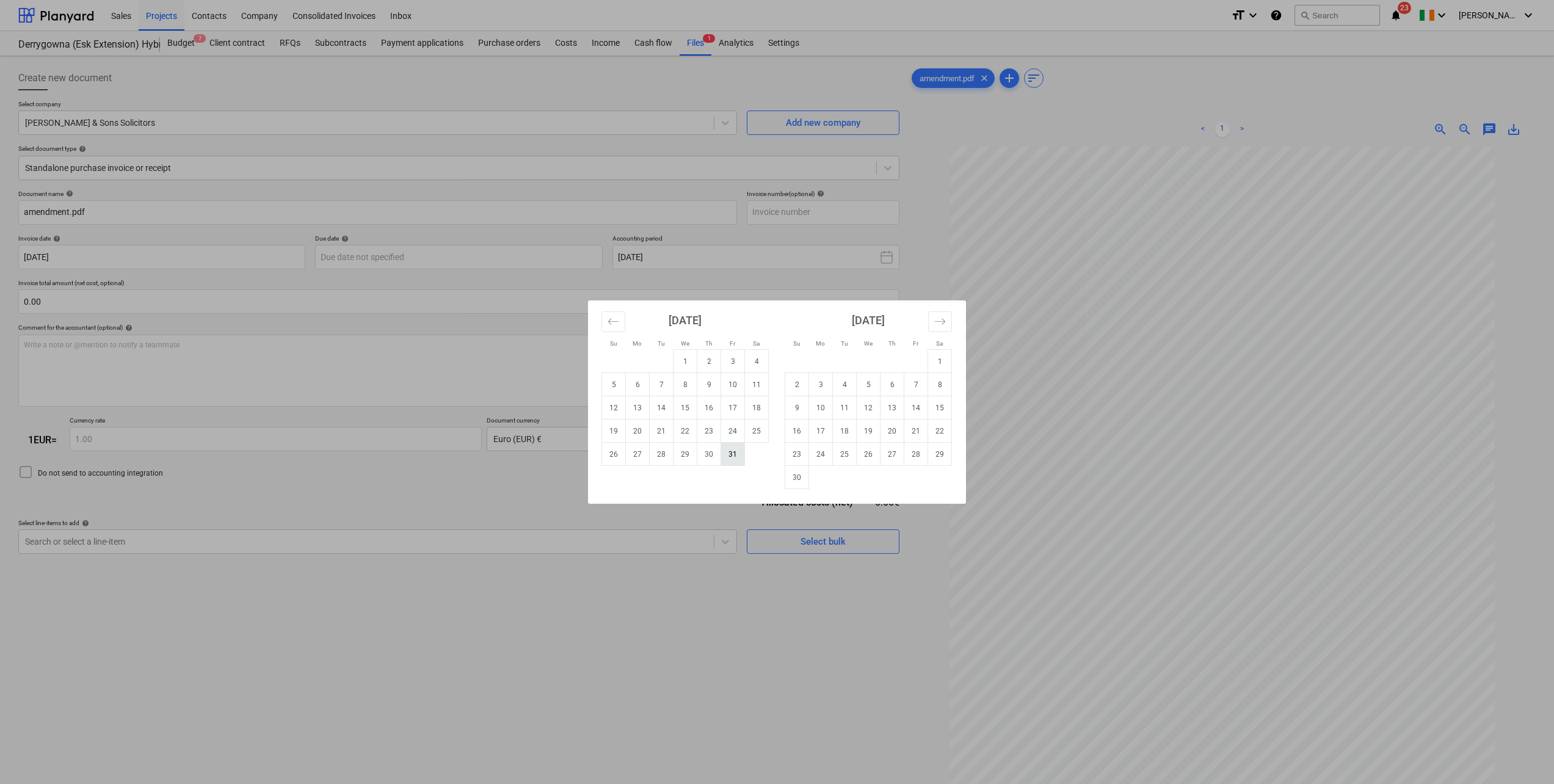
click at [728, 454] on td "31" at bounding box center [732, 454] width 24 height 23
type input "[DATE]"
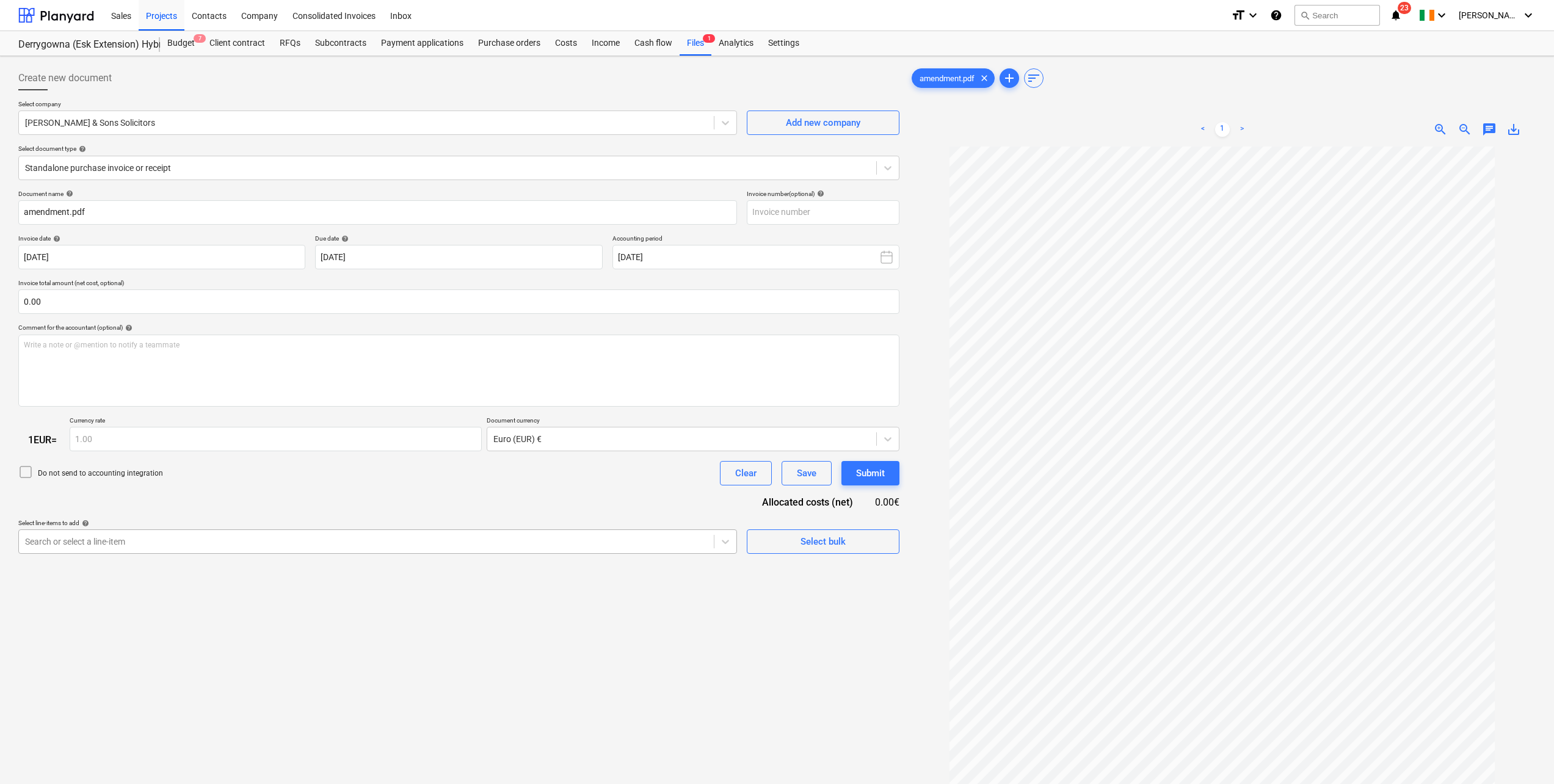
click at [199, 545] on div at bounding box center [366, 541] width 682 height 12
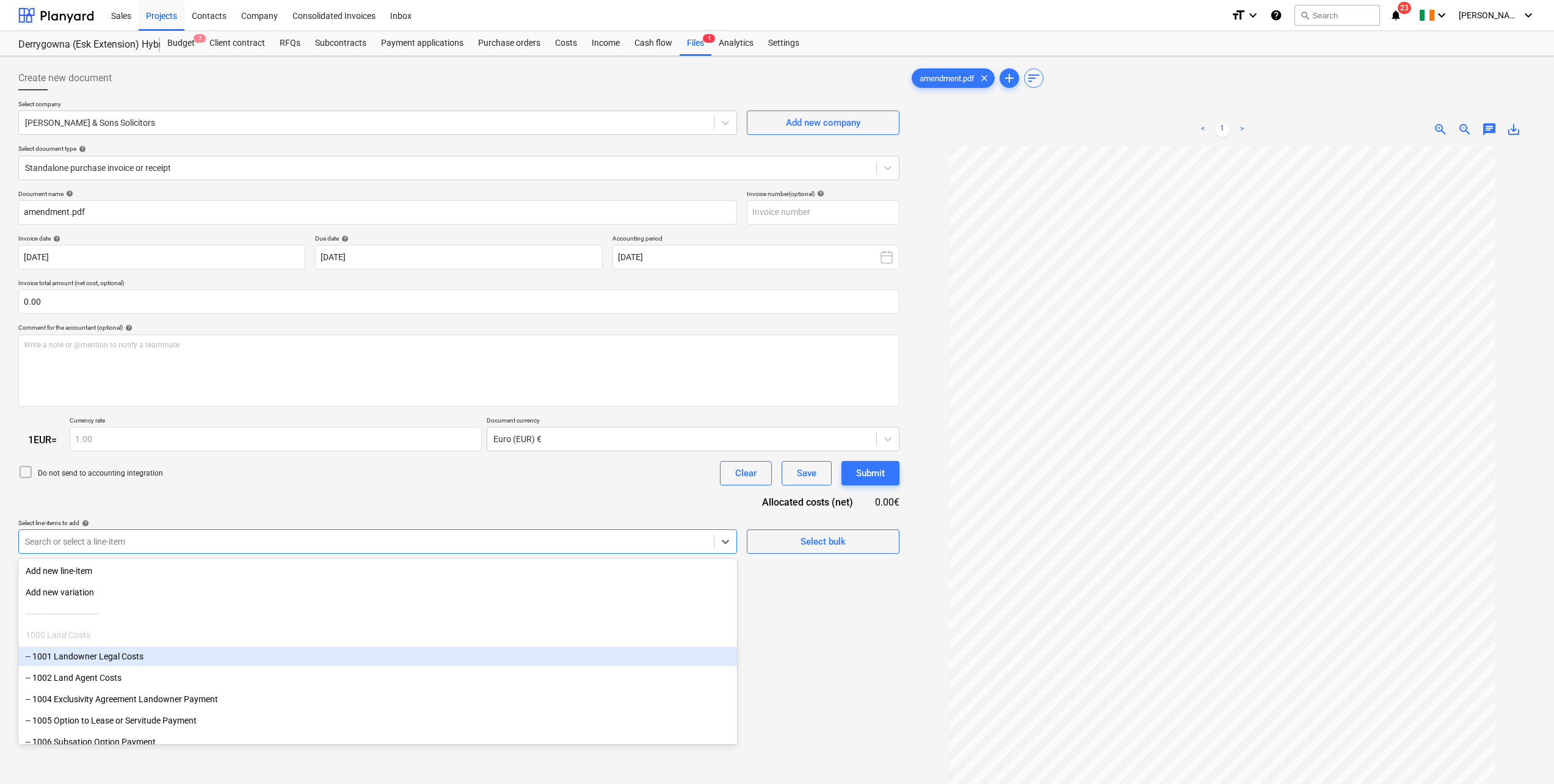
click at [174, 666] on div "-- 1001 Landowner Legal Costs" at bounding box center [378, 656] width 718 height 19
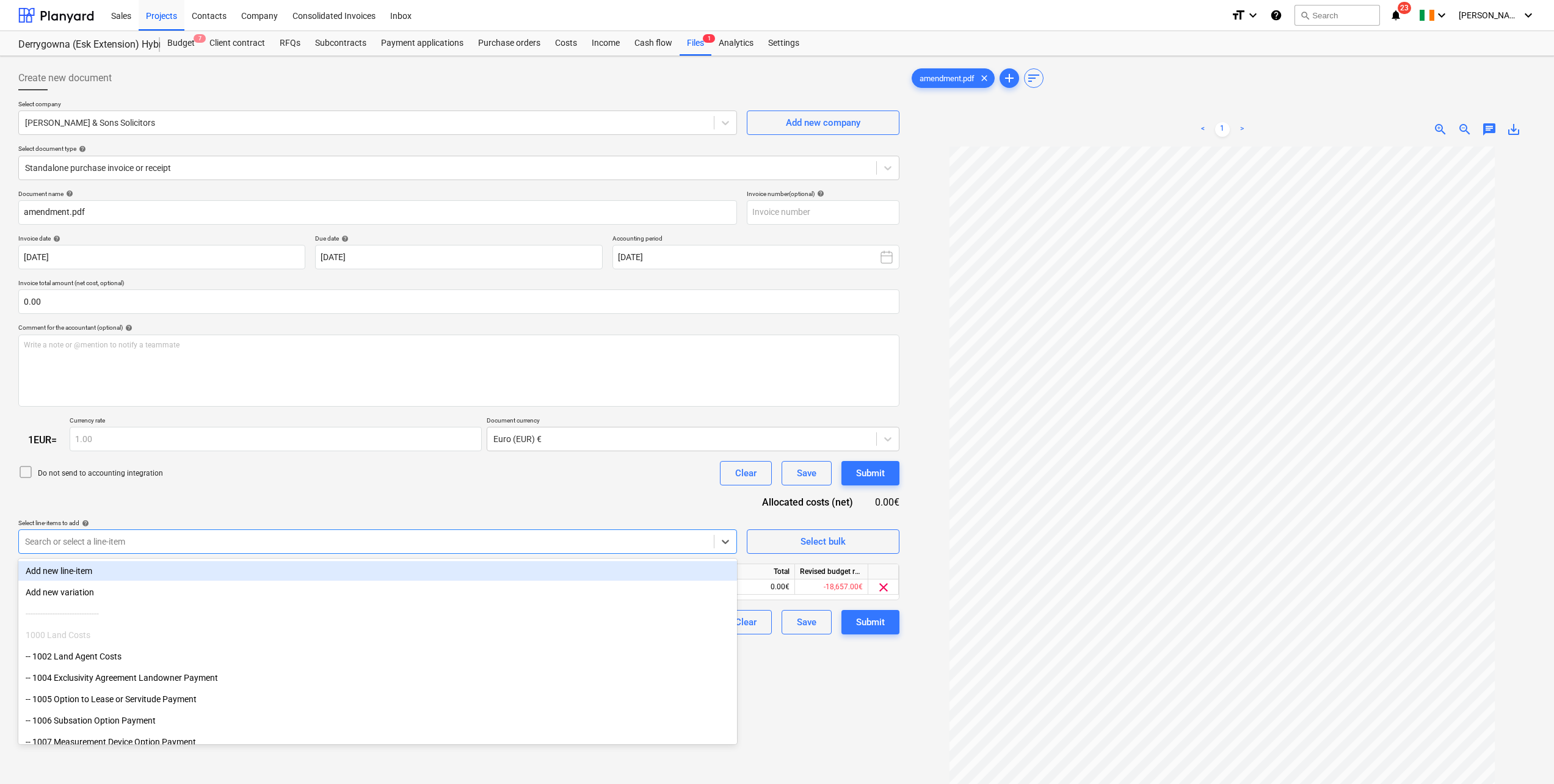
click at [358, 477] on div "Do not send to accounting integration Clear Save Submit" at bounding box center [459, 473] width 881 height 25
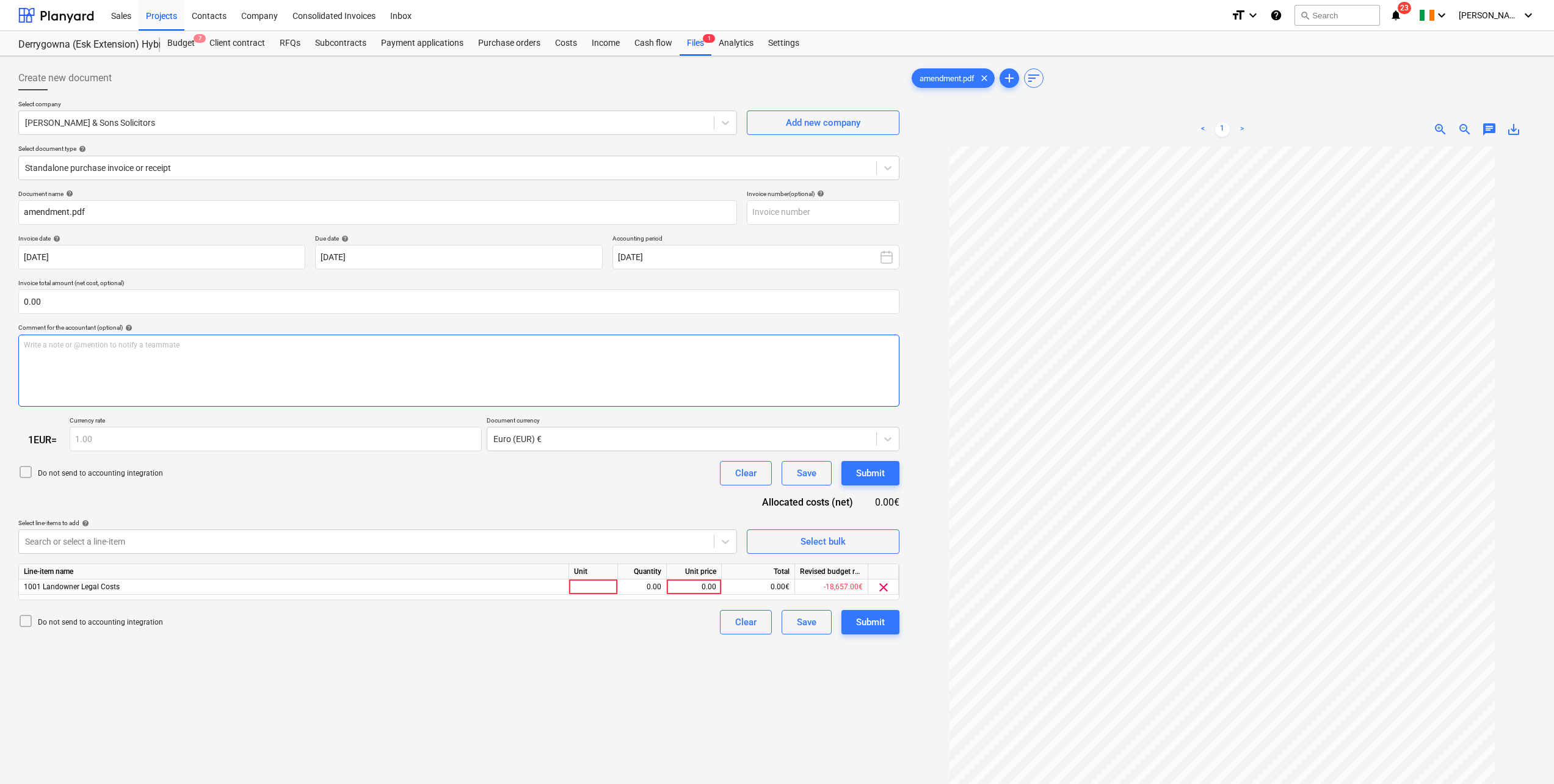
click at [88, 353] on div "Write a note or @mention to notify a teammate [PERSON_NAME]" at bounding box center [459, 371] width 881 height 72
click at [190, 340] on p "legal fees for contract amendment" at bounding box center [458, 345] width 870 height 11
click at [221, 357] on div "legal fees for contract amendment for" at bounding box center [459, 371] width 881 height 72
drag, startPoint x: 29, startPoint y: 345, endPoint x: 36, endPoint y: 367, distance: 23.1
click at [29, 346] on span "legal fees for contract amendment for [PERSON_NAME]" at bounding box center [116, 345] width 184 height 9
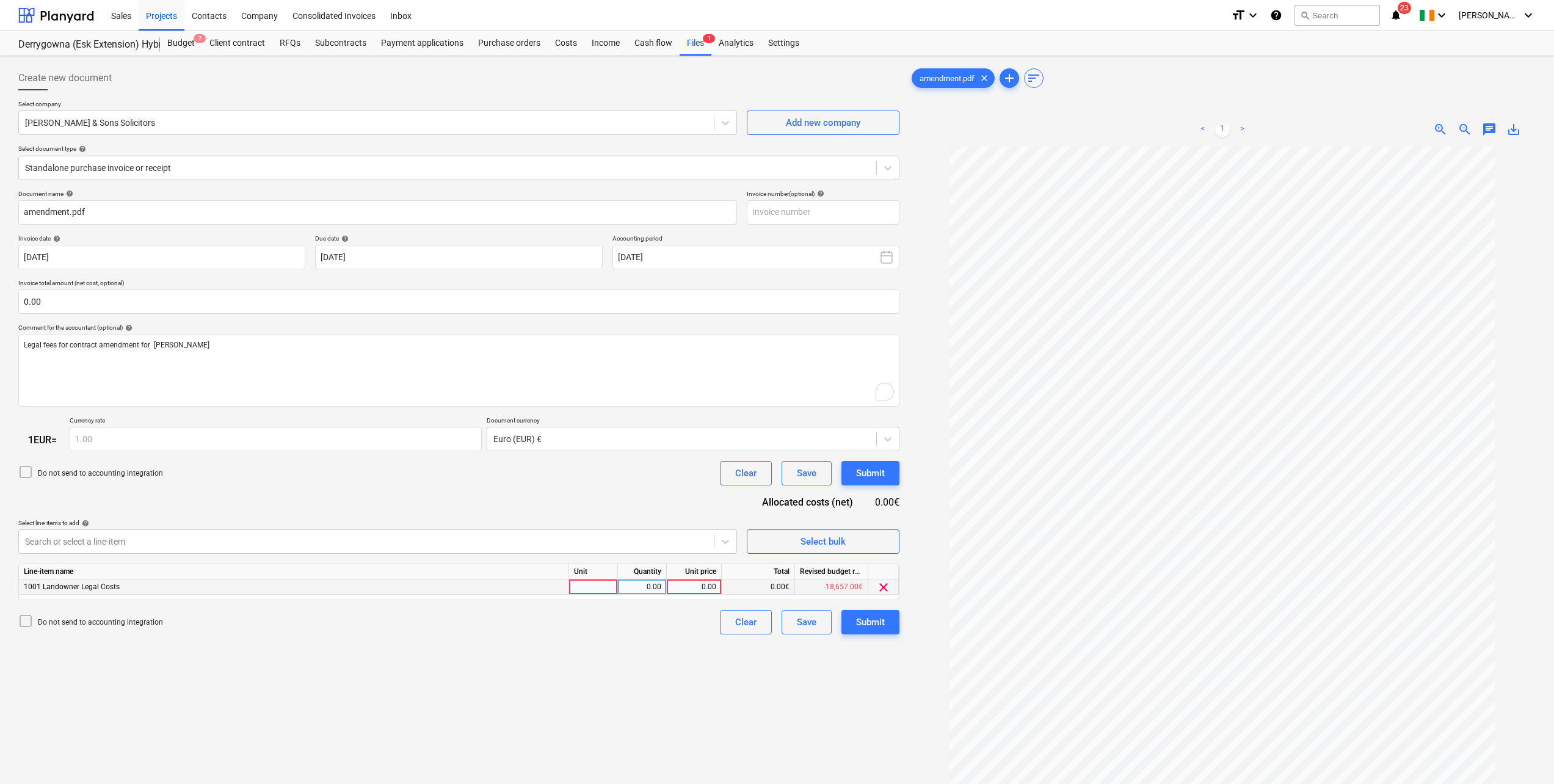
click at [596, 582] on div at bounding box center [594, 586] width 49 height 15
type input "pcs"
click at [656, 585] on div "0.00" at bounding box center [642, 586] width 39 height 15
type input "1"
click at [696, 586] on div "0.00" at bounding box center [694, 586] width 45 height 15
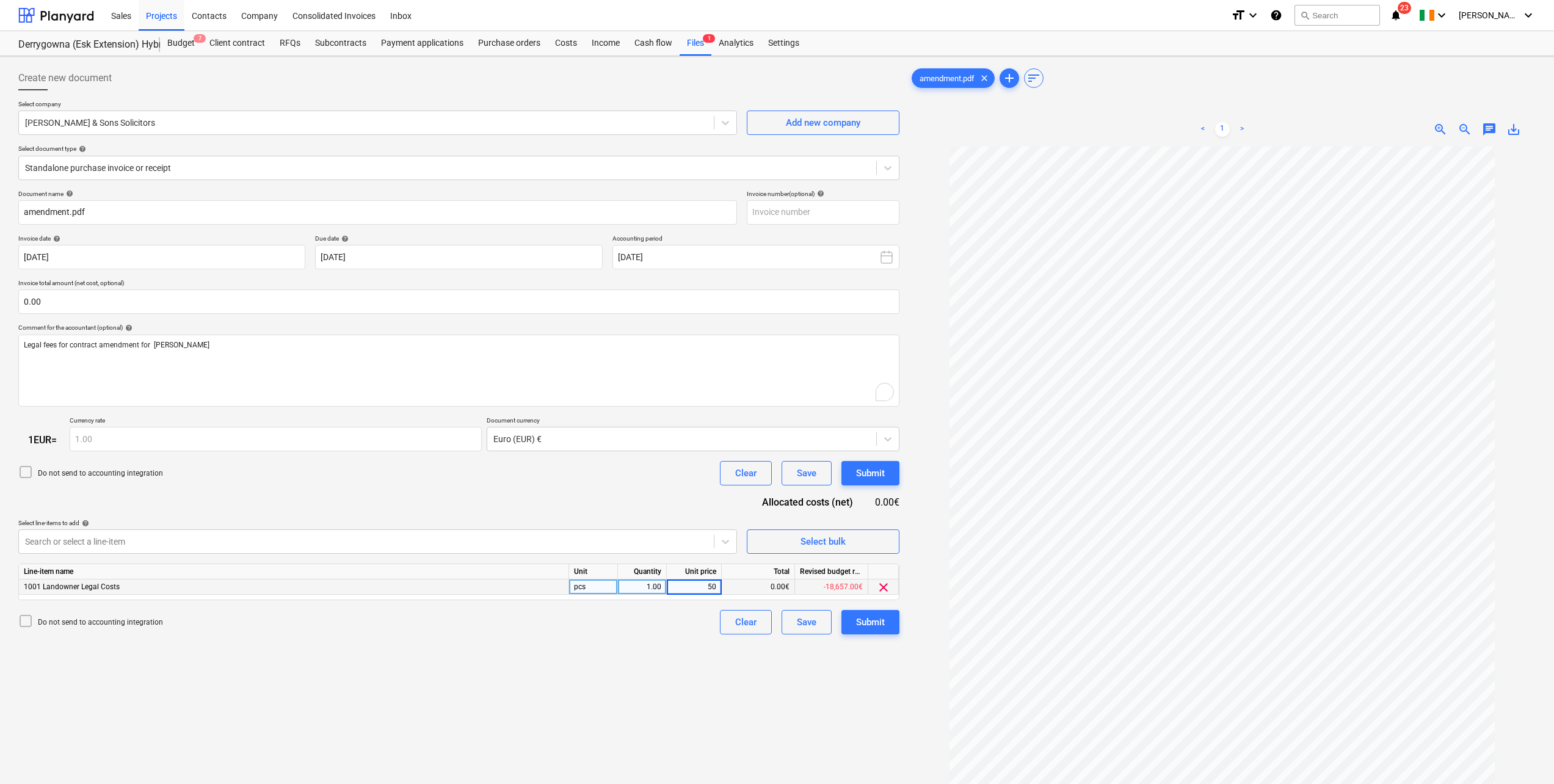
type input "500"
click at [540, 498] on div "Document name help amendment.pdf Invoice number (optional) help Invoice date he…" at bounding box center [459, 413] width 881 height 445
click at [644, 491] on div "Document name help amendment.pdf Invoice number (optional) help Invoice date he…" at bounding box center [459, 413] width 881 height 445
click at [867, 625] on div "Submit" at bounding box center [870, 622] width 29 height 16
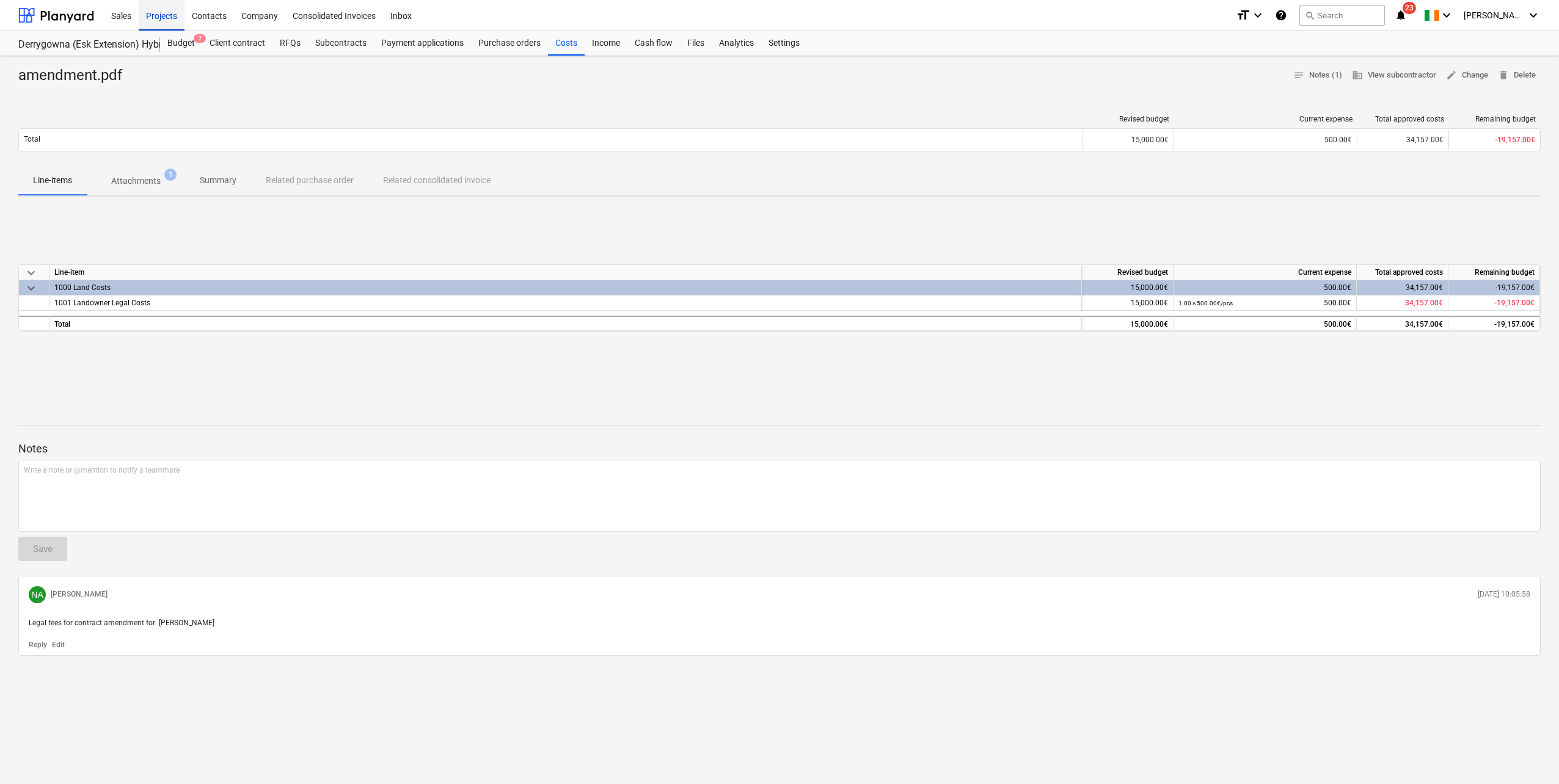
click at [165, 18] on div "Projects" at bounding box center [161, 15] width 46 height 32
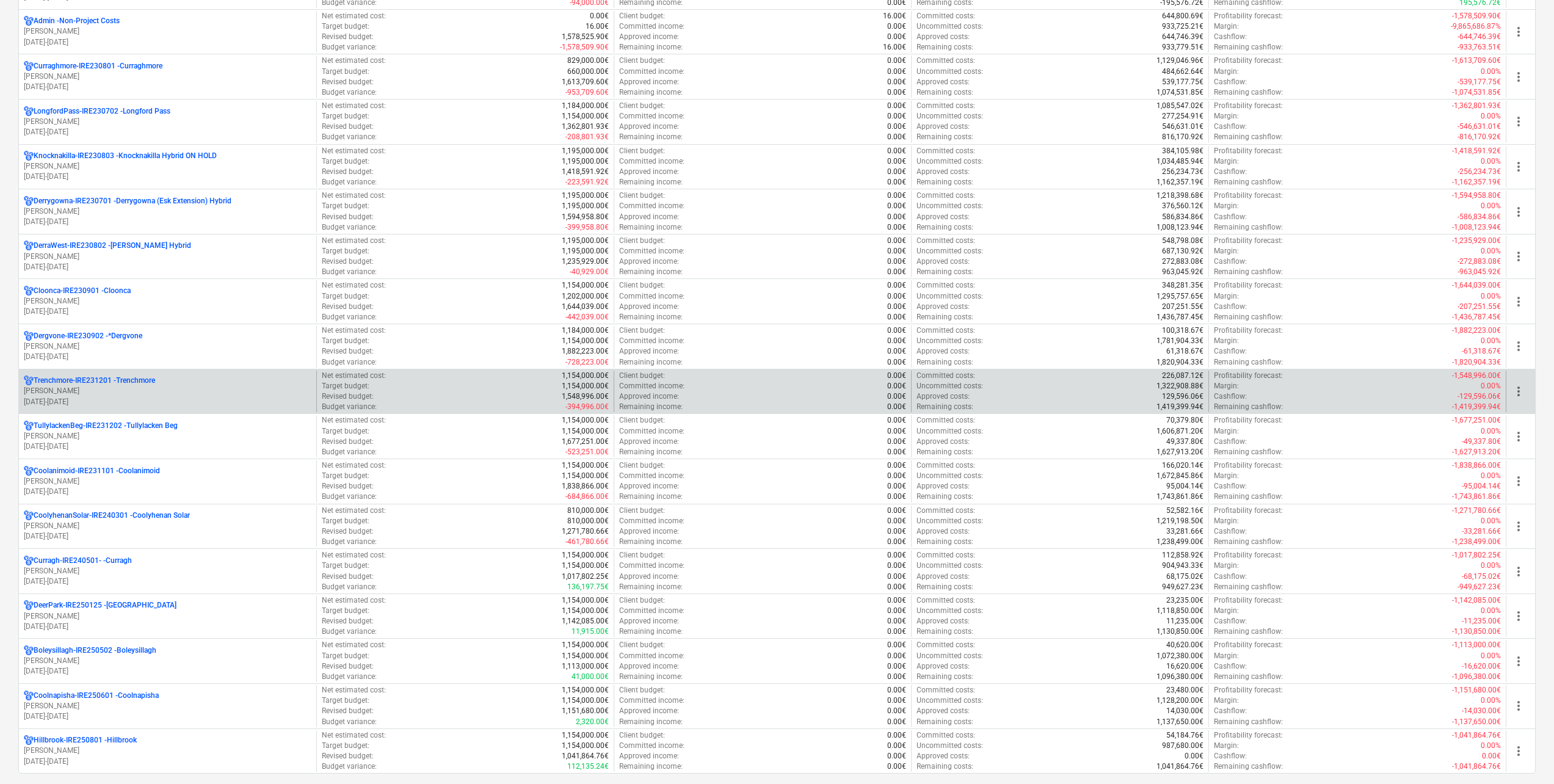
scroll to position [244, 0]
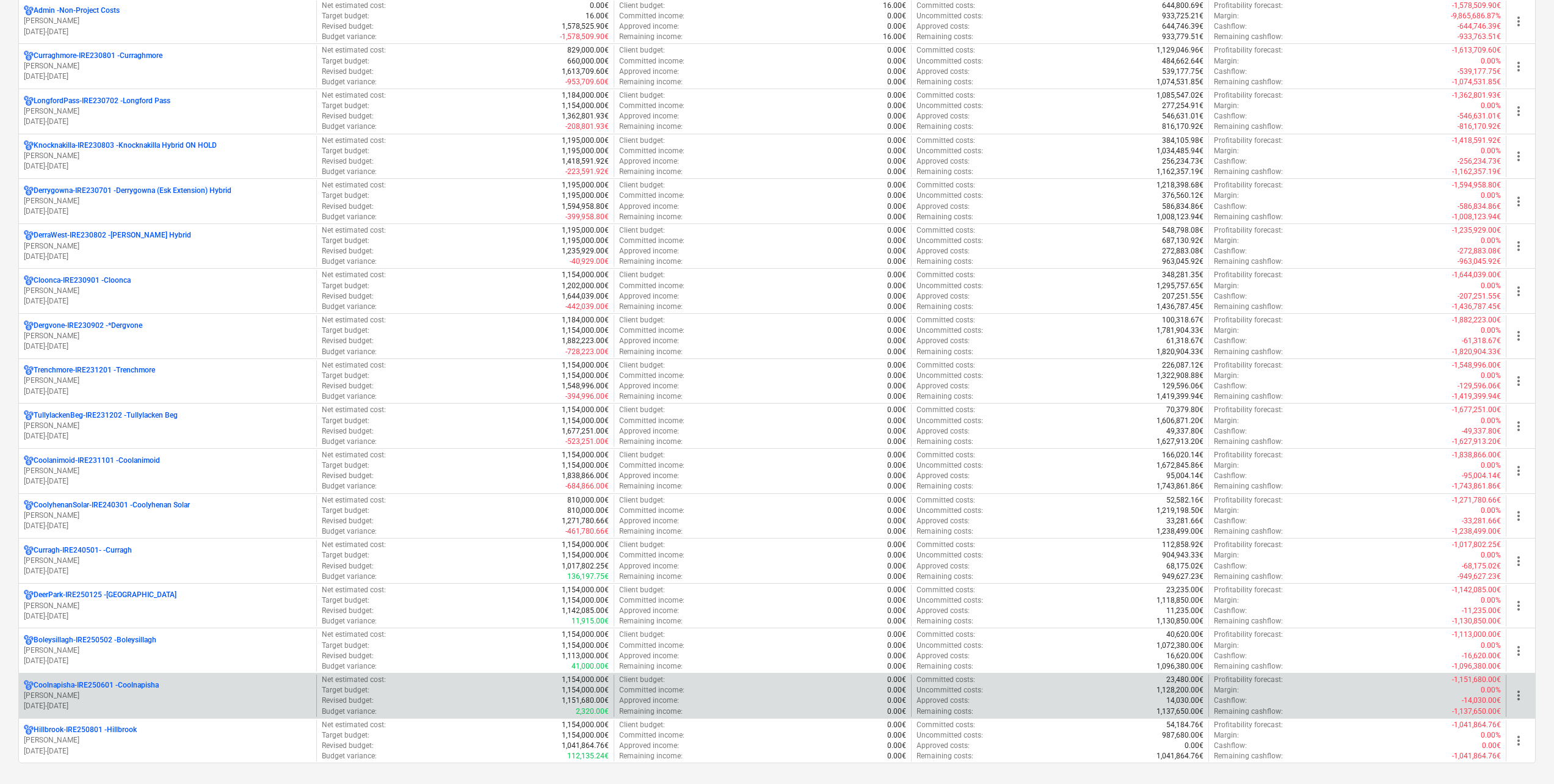
click at [136, 695] on p "[PERSON_NAME]" at bounding box center [167, 696] width 287 height 11
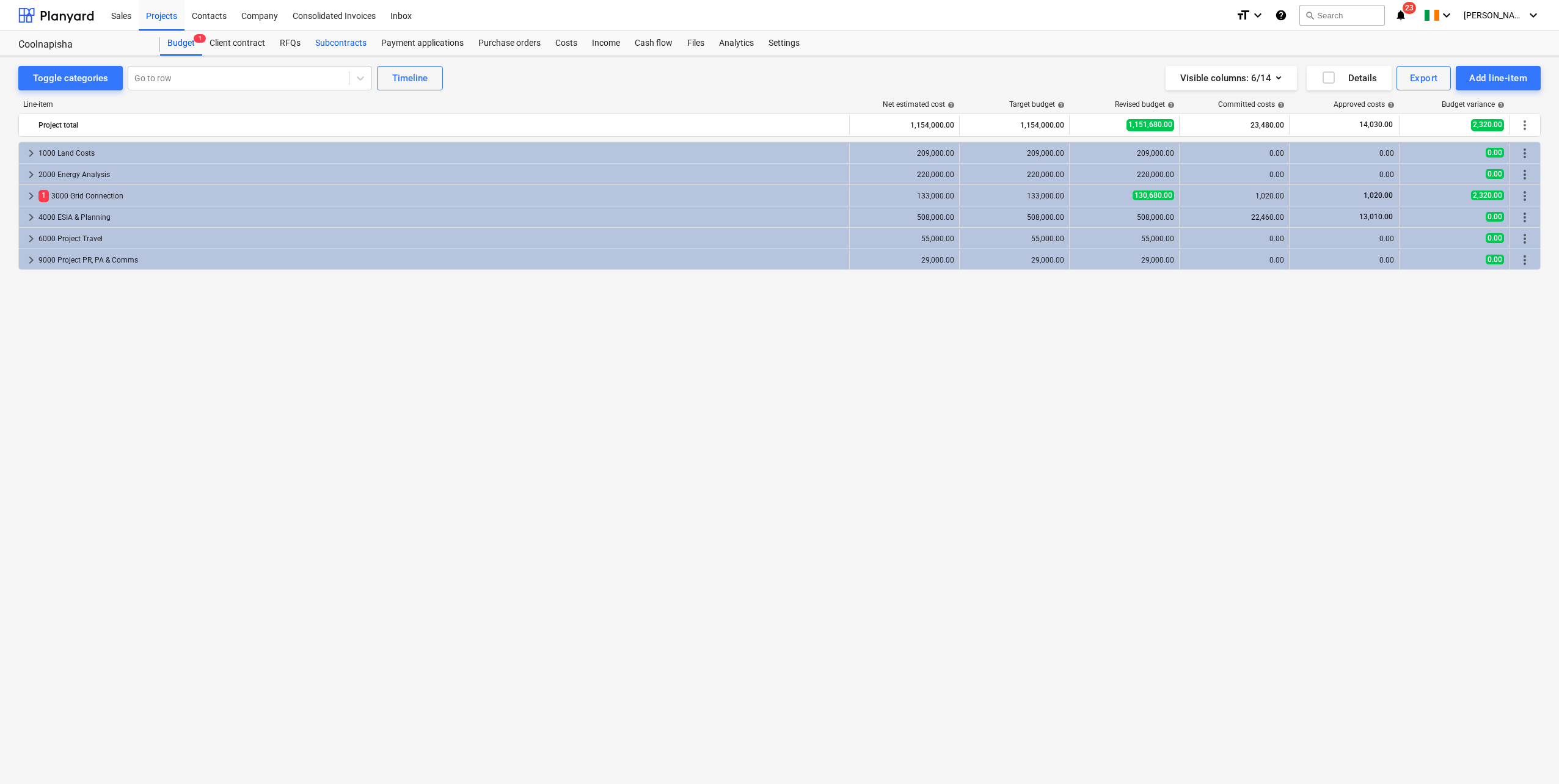
click at [333, 43] on div "Subcontracts" at bounding box center [340, 44] width 66 height 25
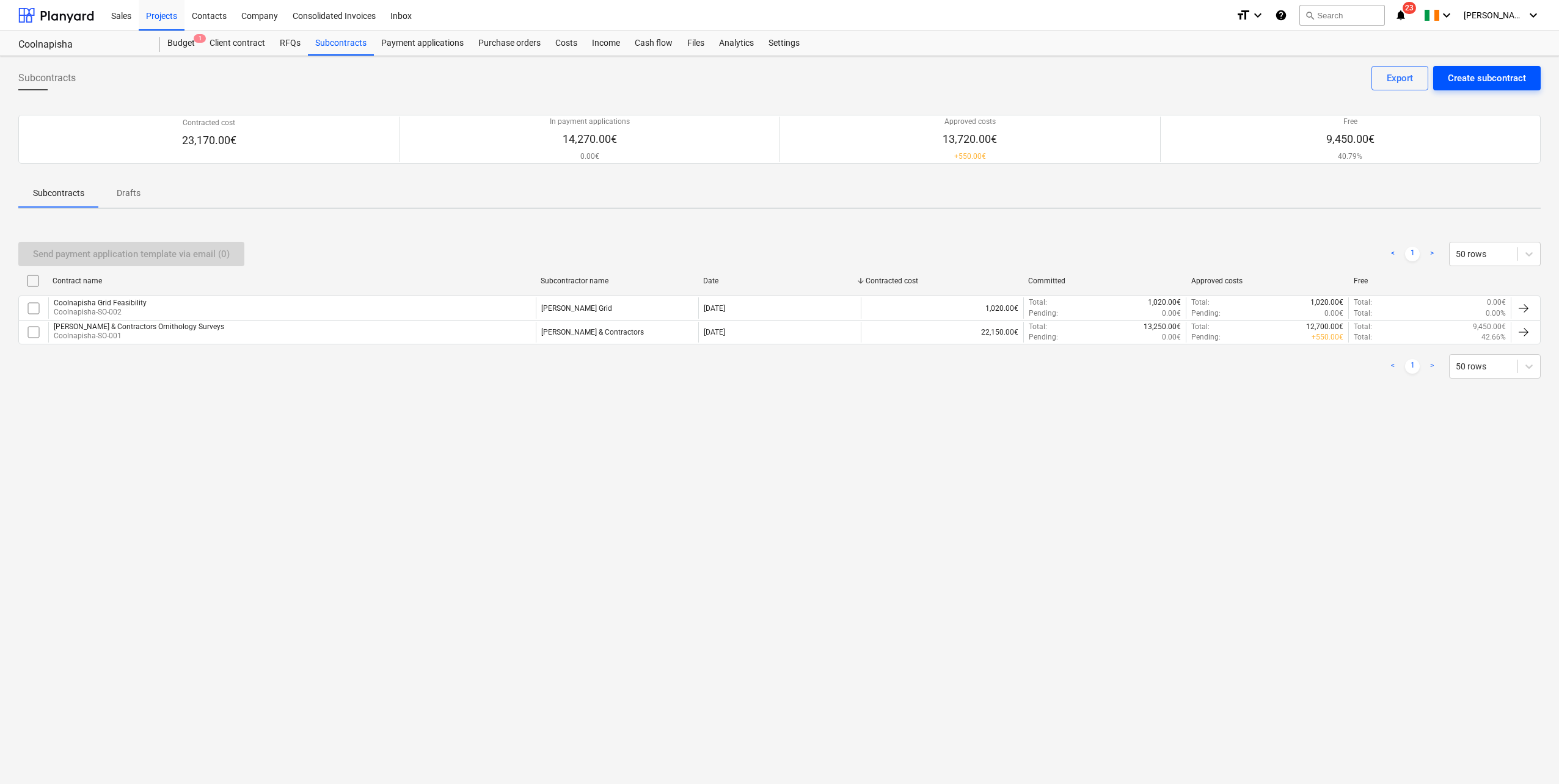
click at [1473, 73] on div "Create subcontract" at bounding box center [1486, 78] width 78 height 16
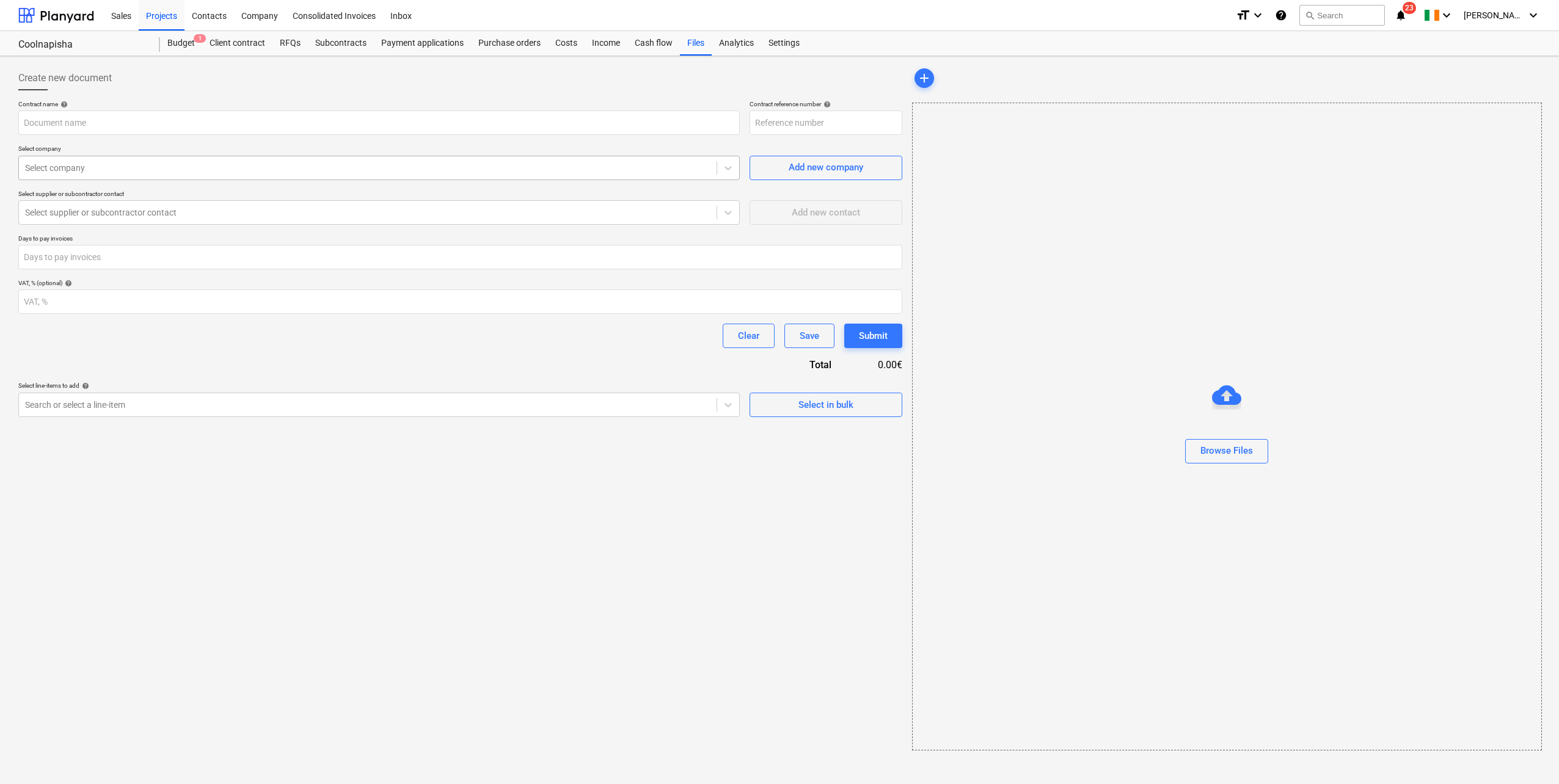
type input "Coolnapisha-IRE250601-SO-003"
click at [153, 126] on input "text" at bounding box center [379, 123] width 721 height 25
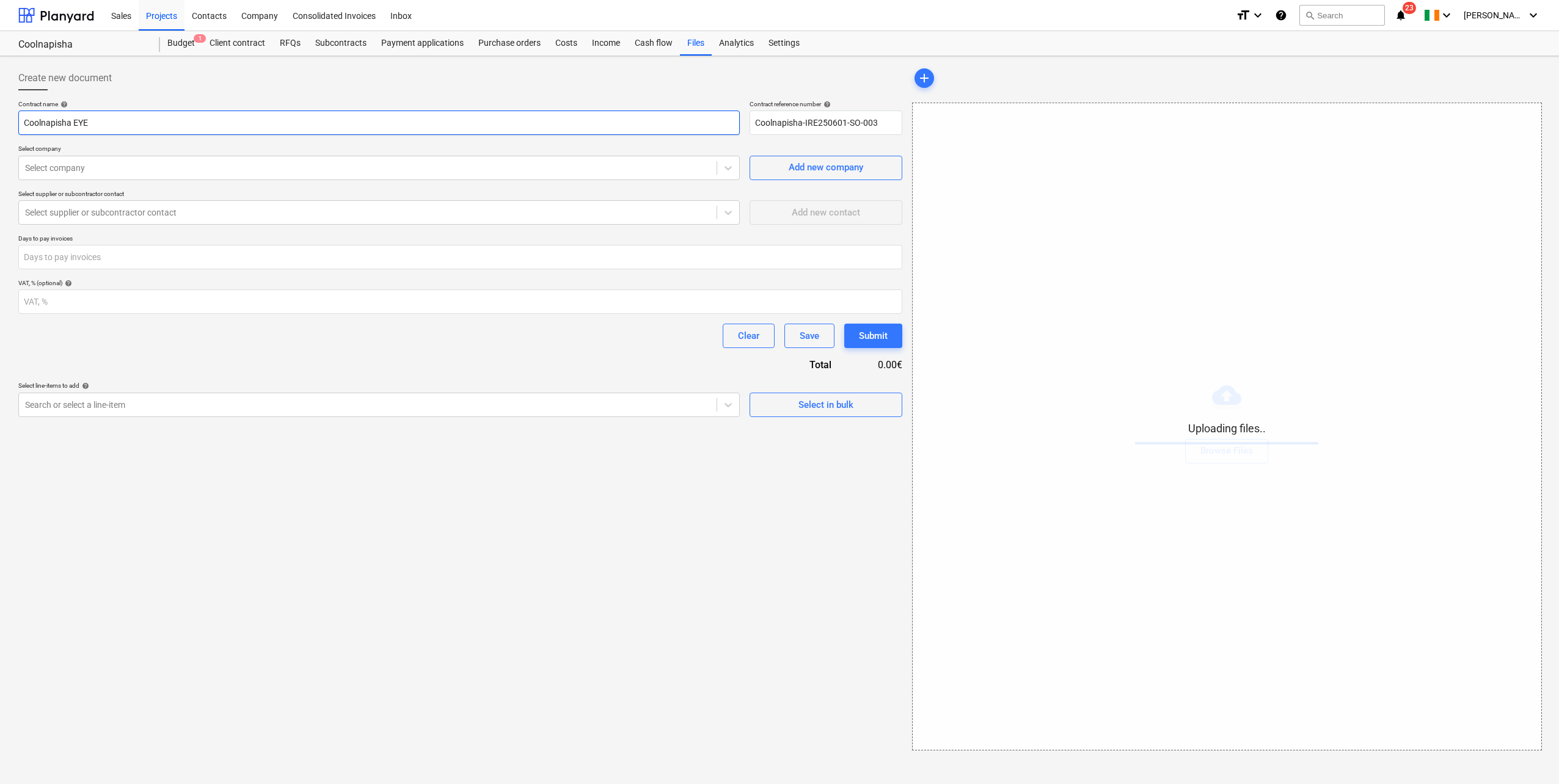
click at [71, 118] on input "Coolnapisha EYE" at bounding box center [379, 123] width 721 height 25
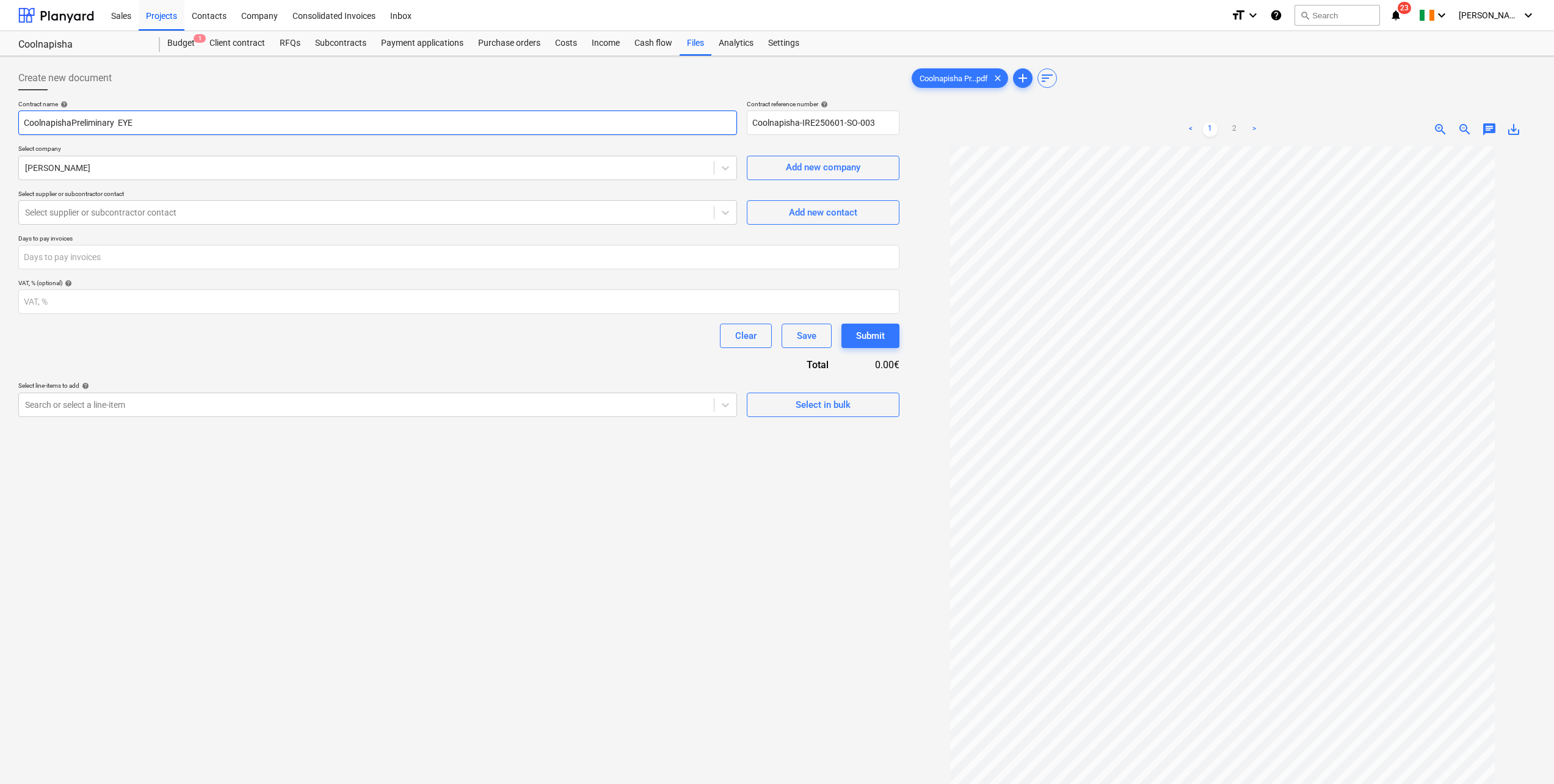
click at [72, 119] on input "CoolnapishaPreliminary EYE" at bounding box center [378, 123] width 718 height 25
type input "Coolnapisha Preliminary EYE"
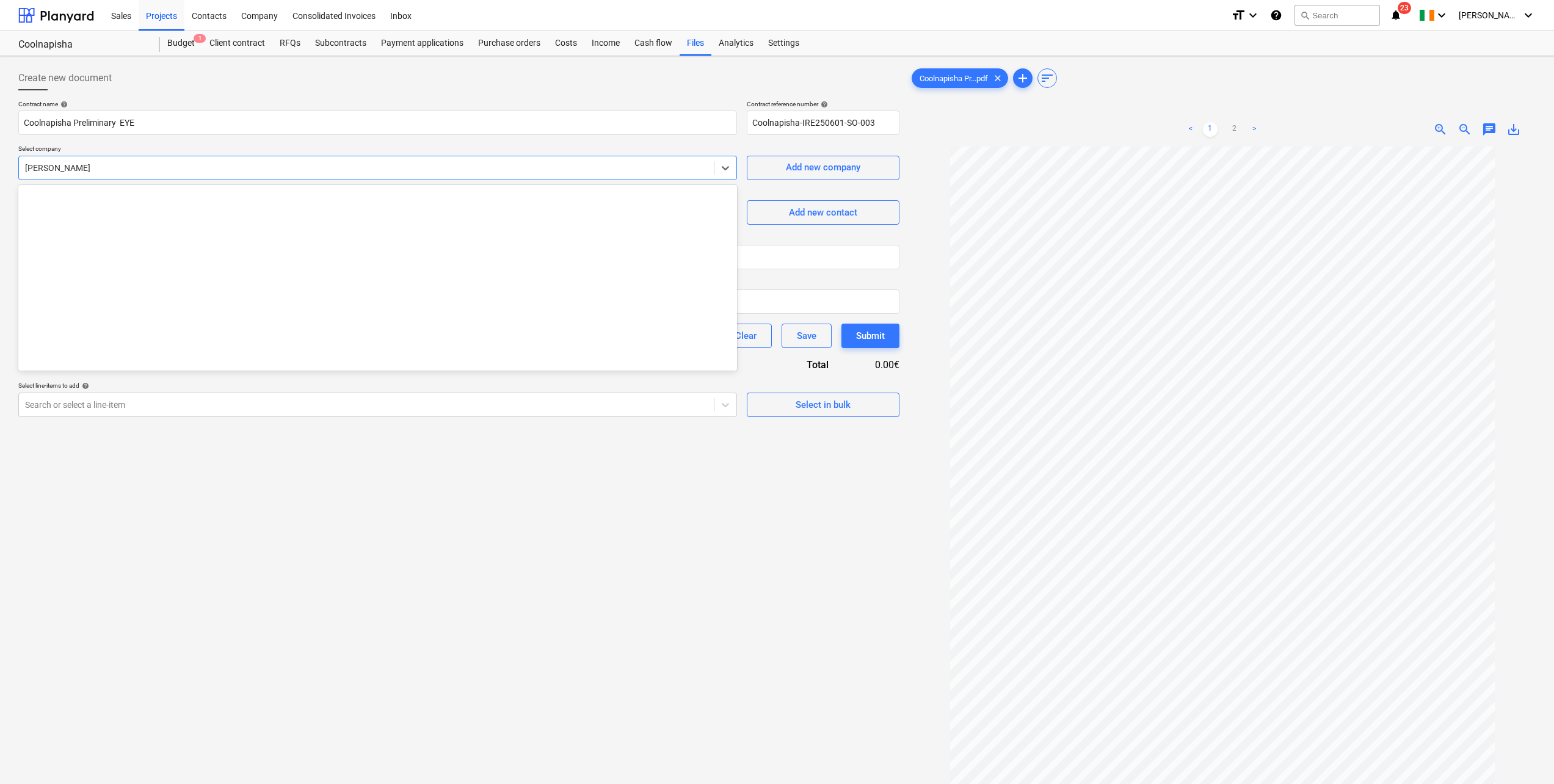
click at [94, 167] on div at bounding box center [366, 168] width 682 height 12
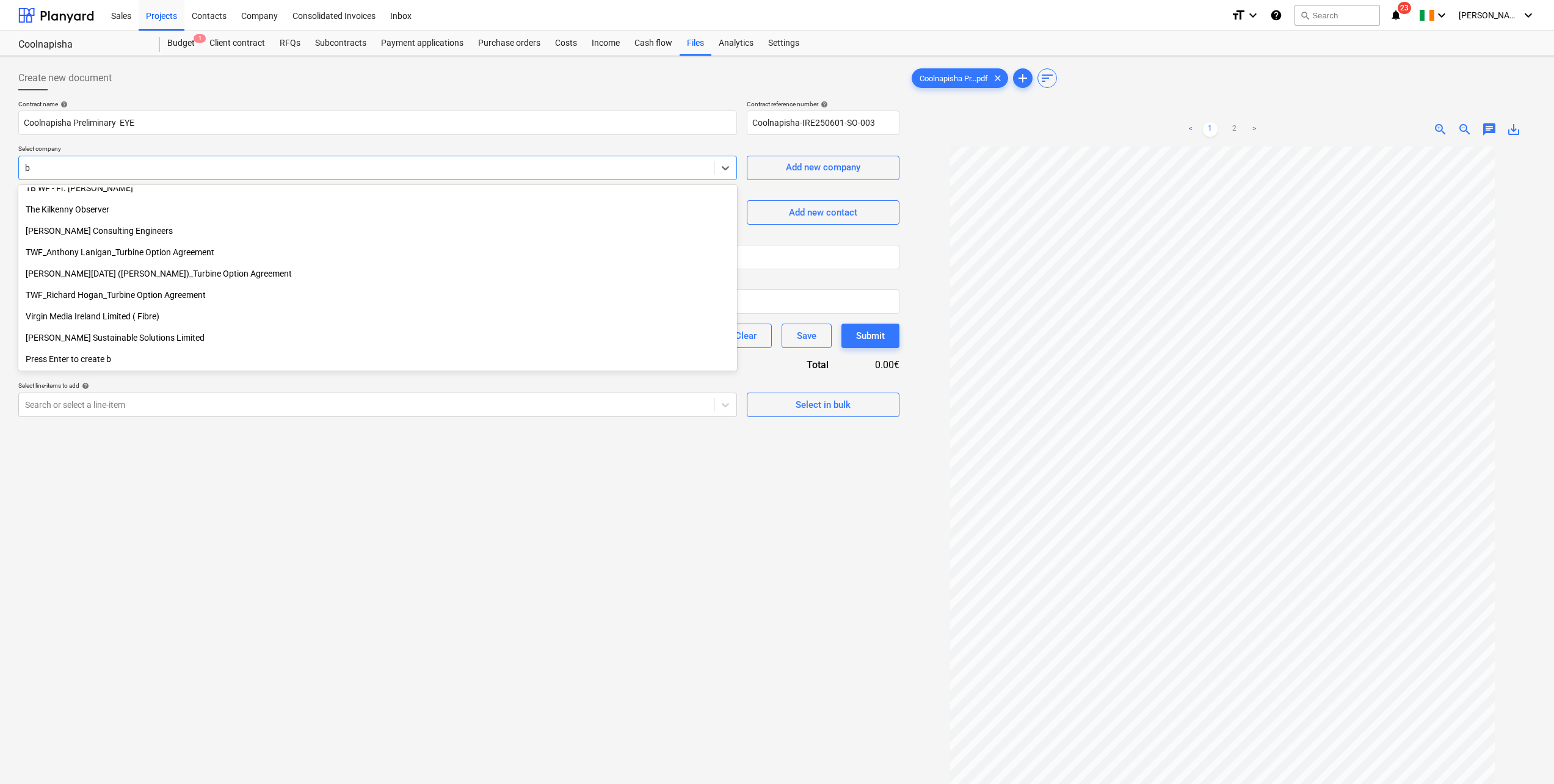
scroll to position [1313, 0]
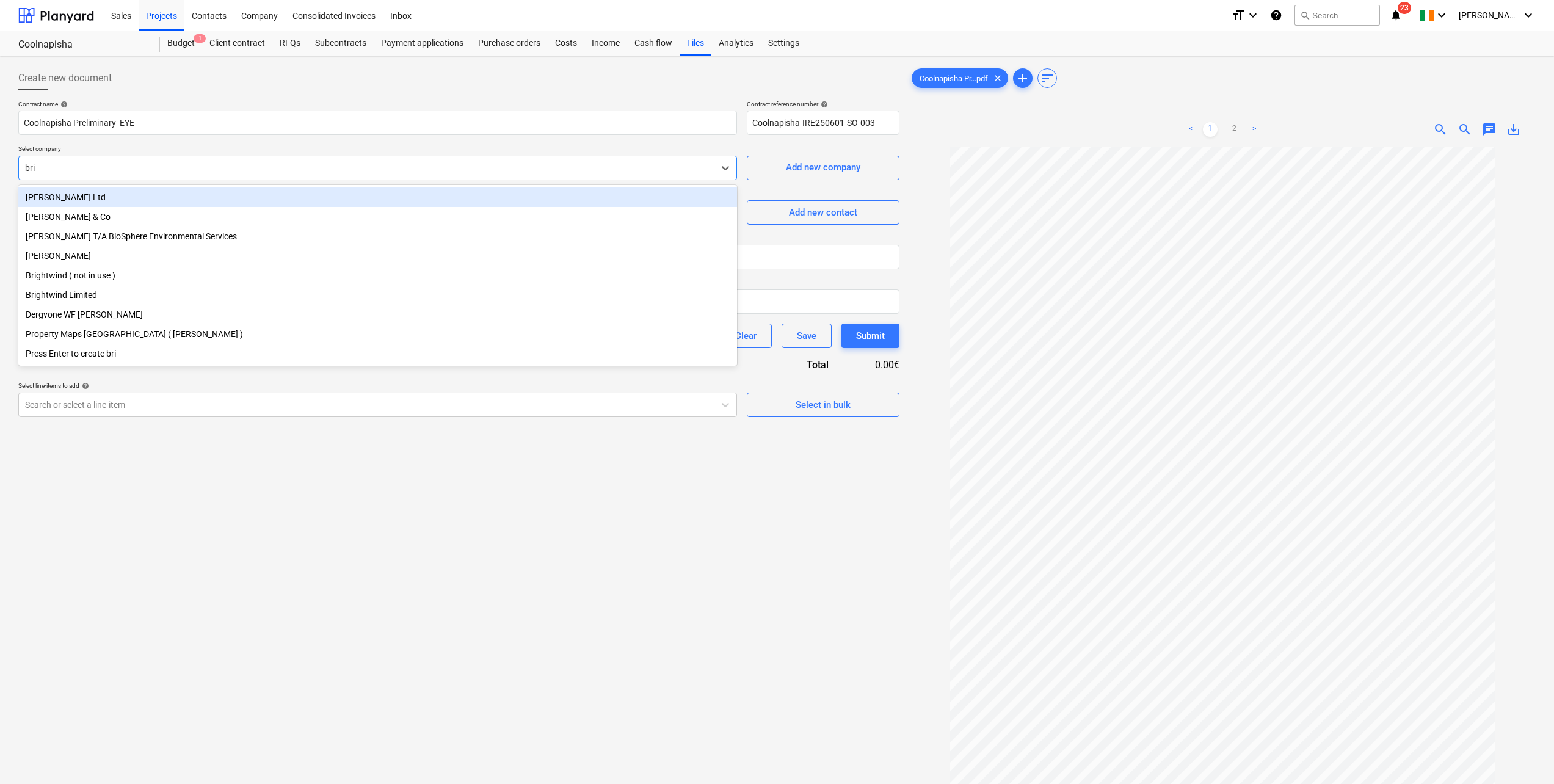
type input "brig"
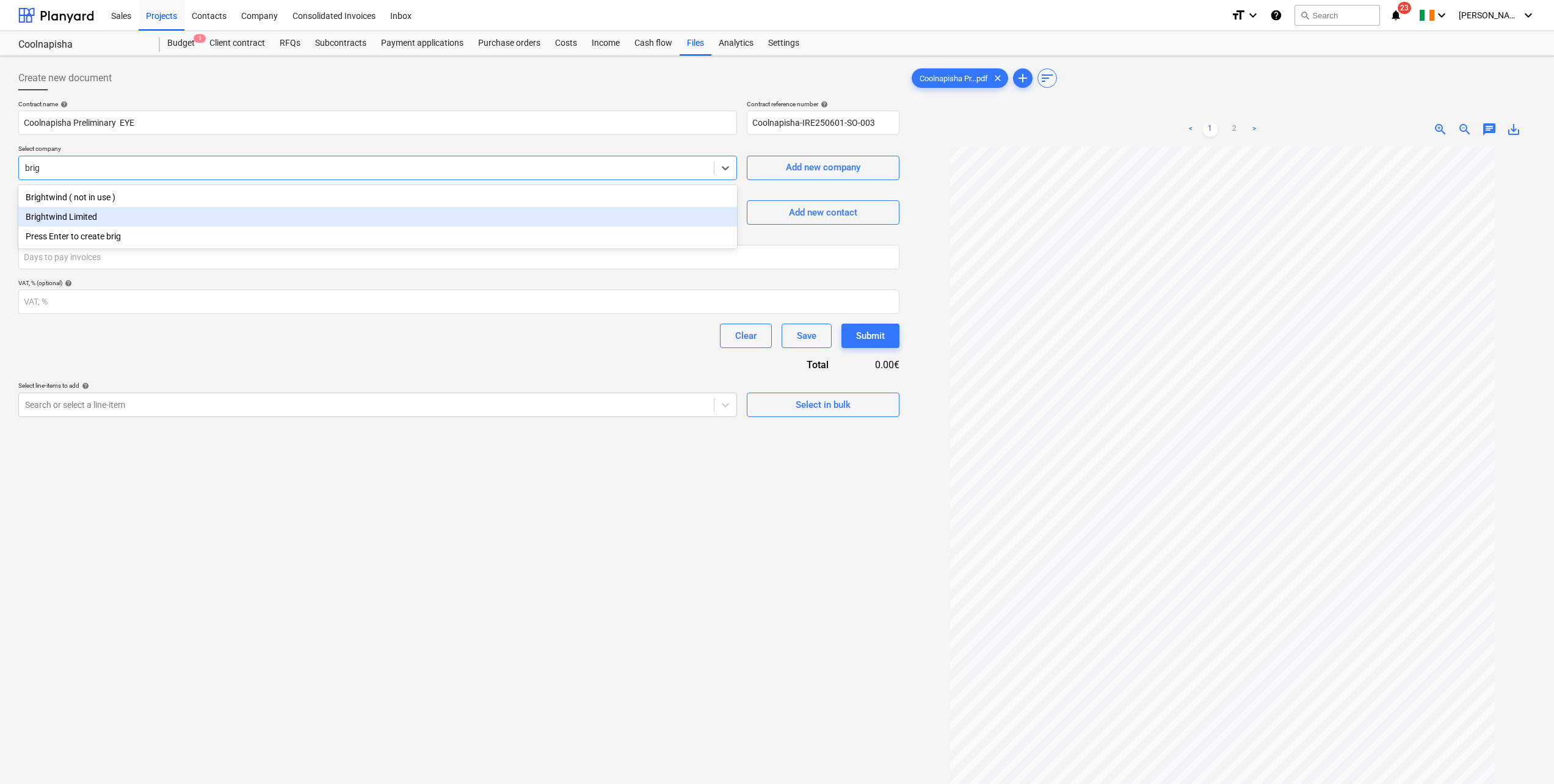
click at [102, 220] on div "Brightwind Limited" at bounding box center [378, 216] width 718 height 19
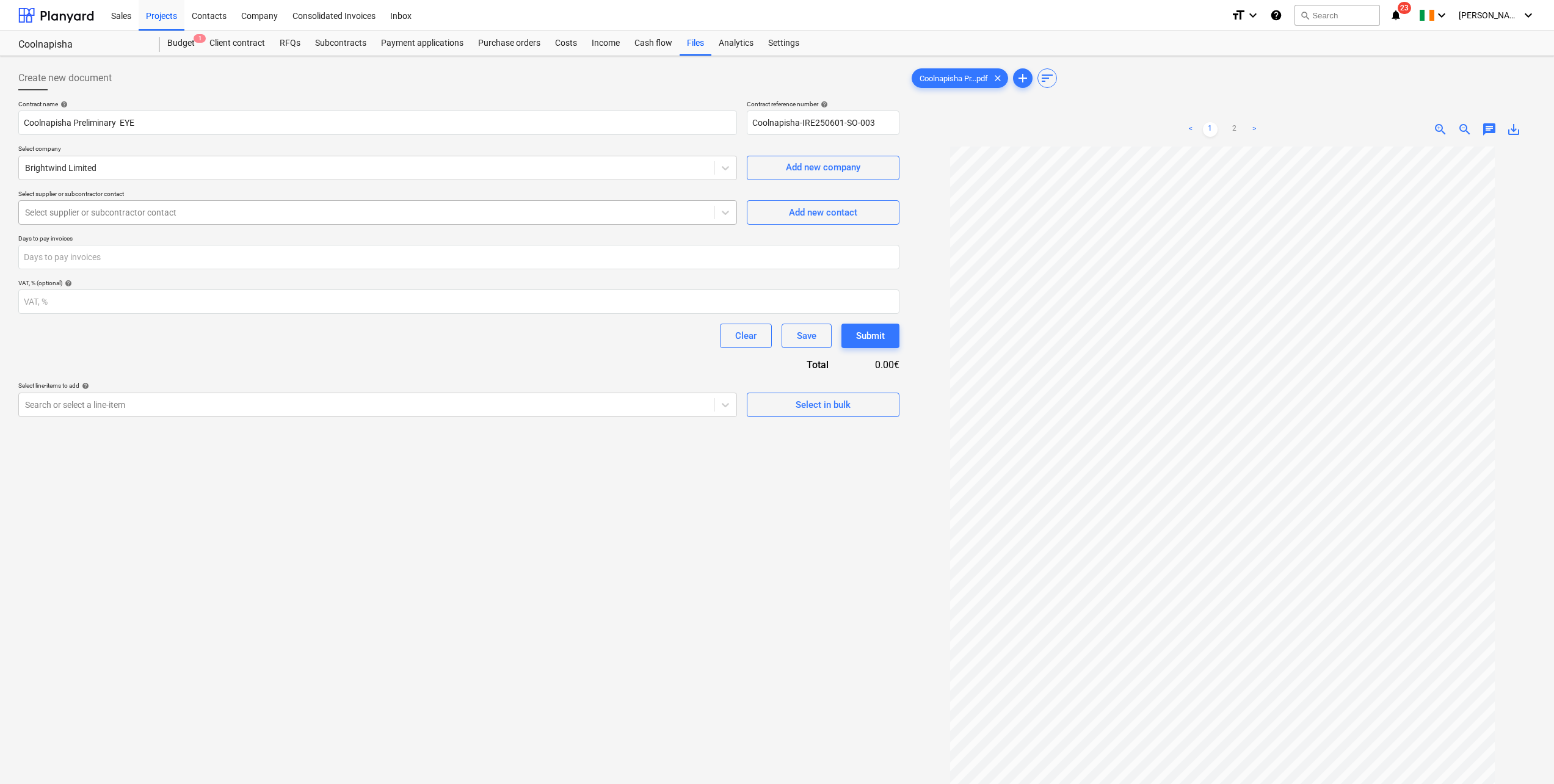
click at [187, 213] on div at bounding box center [366, 213] width 682 height 12
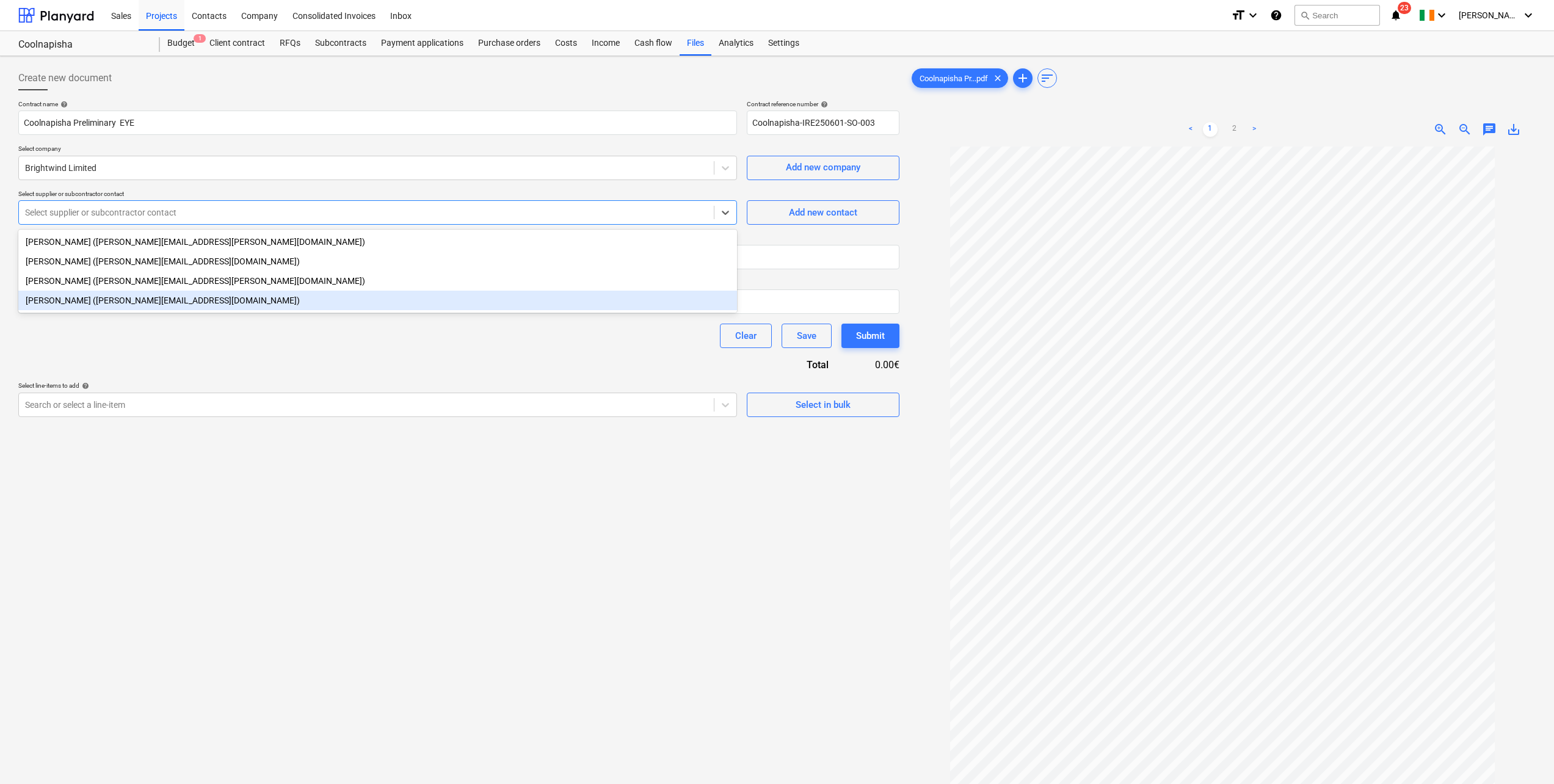
click at [63, 302] on div "[PERSON_NAME] ([PERSON_NAME][EMAIL_ADDRESS][DOMAIN_NAME])" at bounding box center [378, 300] width 718 height 19
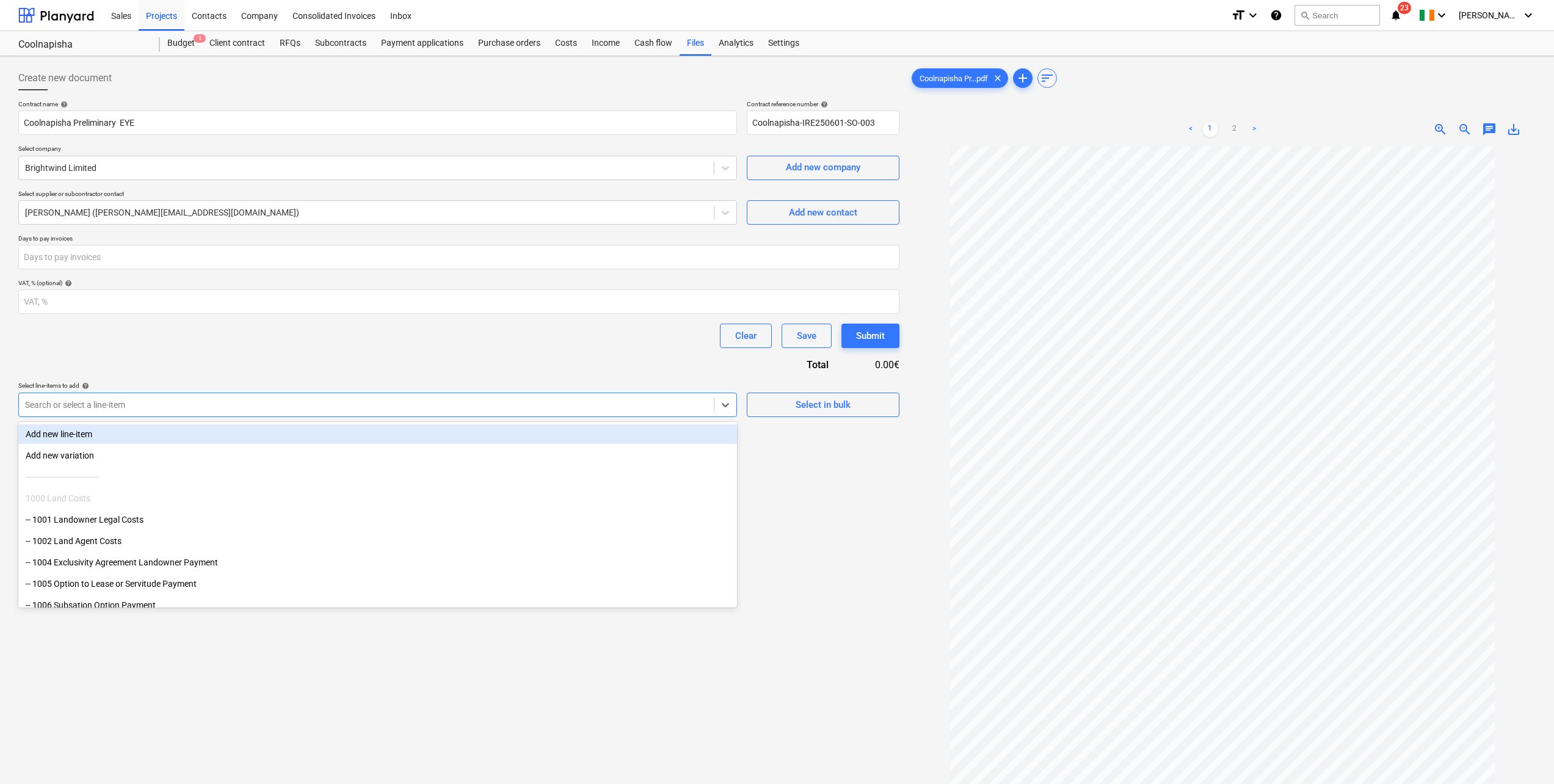
click at [102, 407] on div at bounding box center [366, 405] width 682 height 12
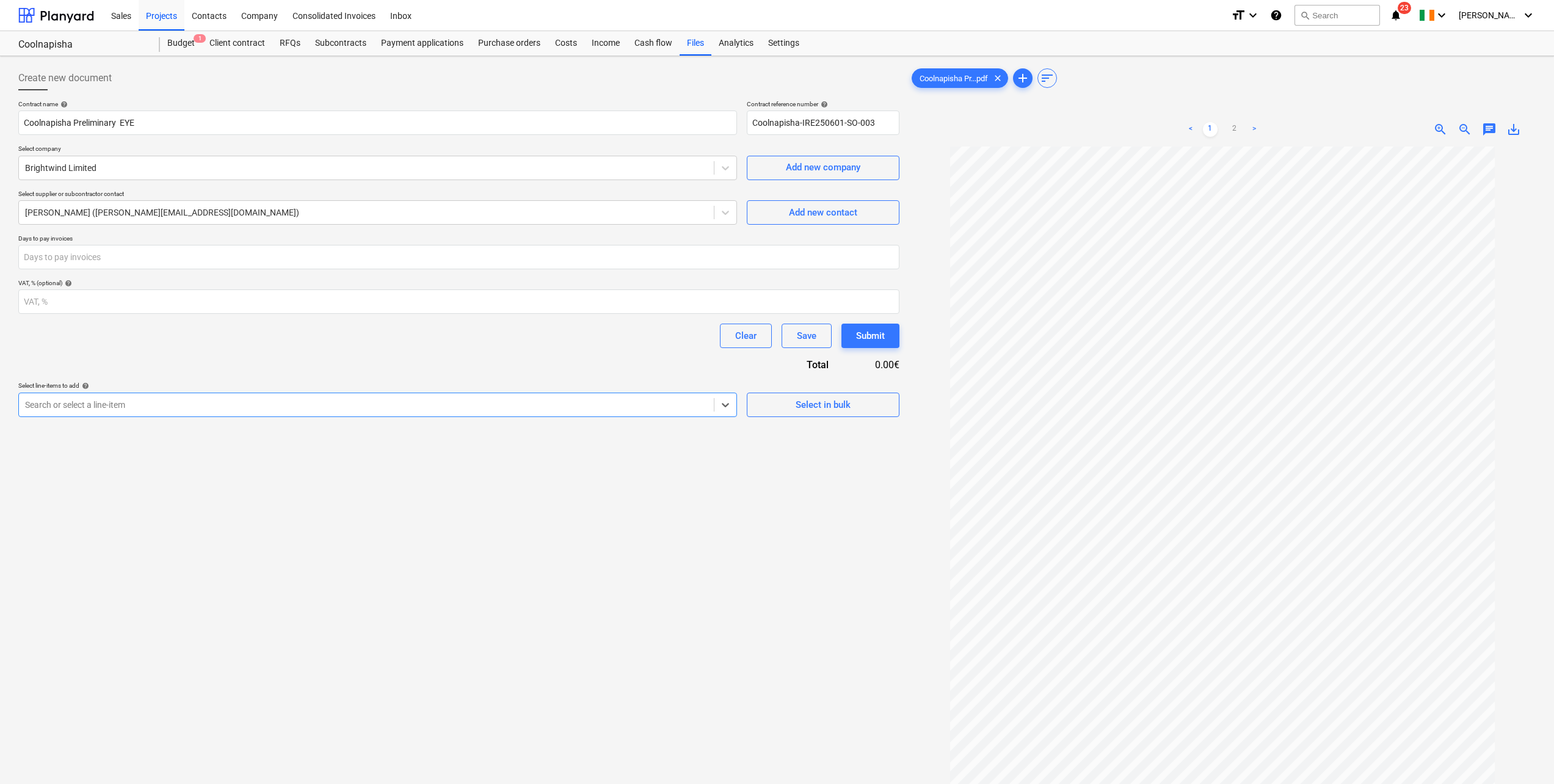
click at [122, 395] on div "Search or select a line-item" at bounding box center [378, 405] width 718 height 25
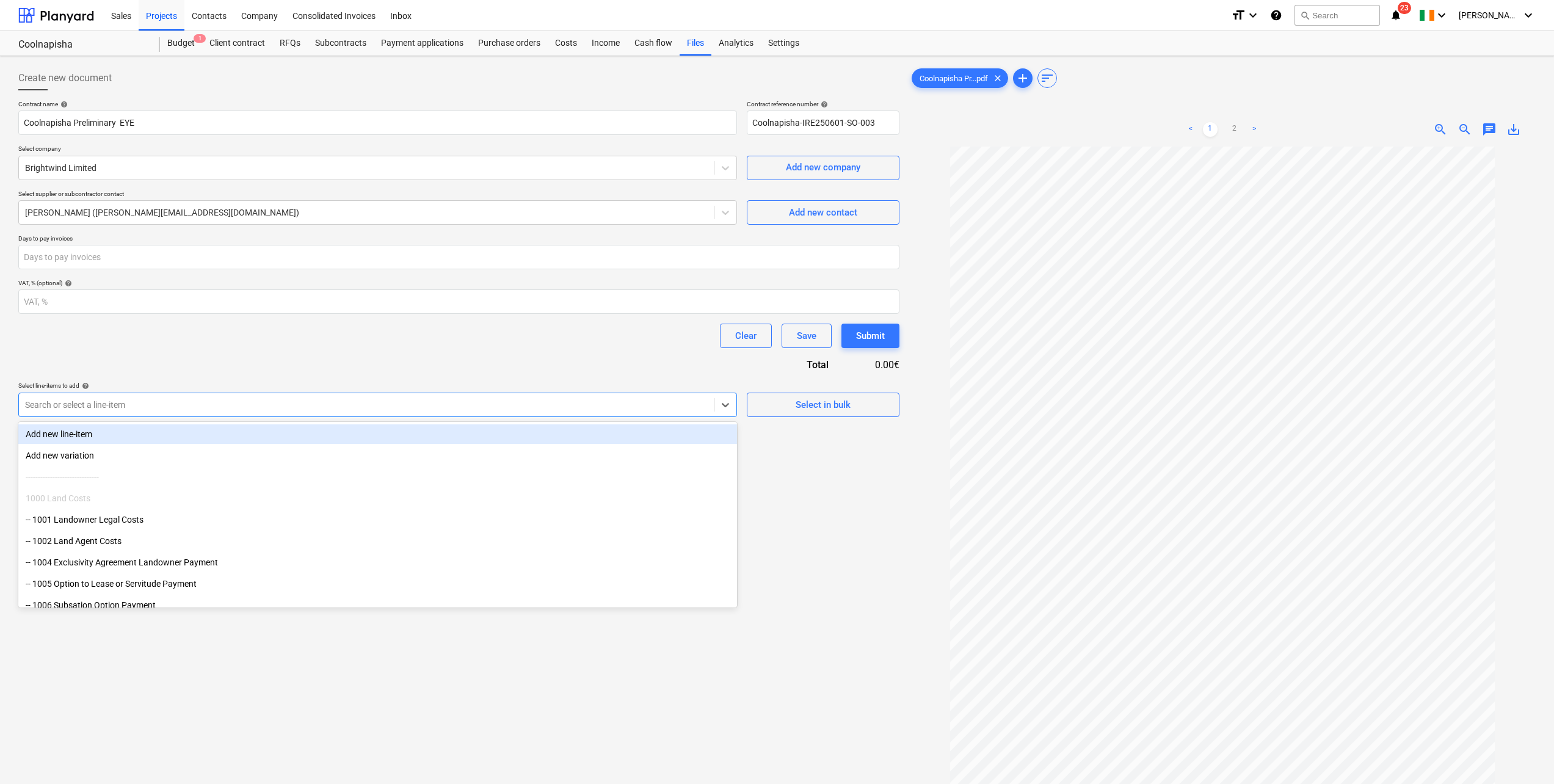
click at [120, 392] on div "Search or select a line-item" at bounding box center [378, 405] width 718 height 25
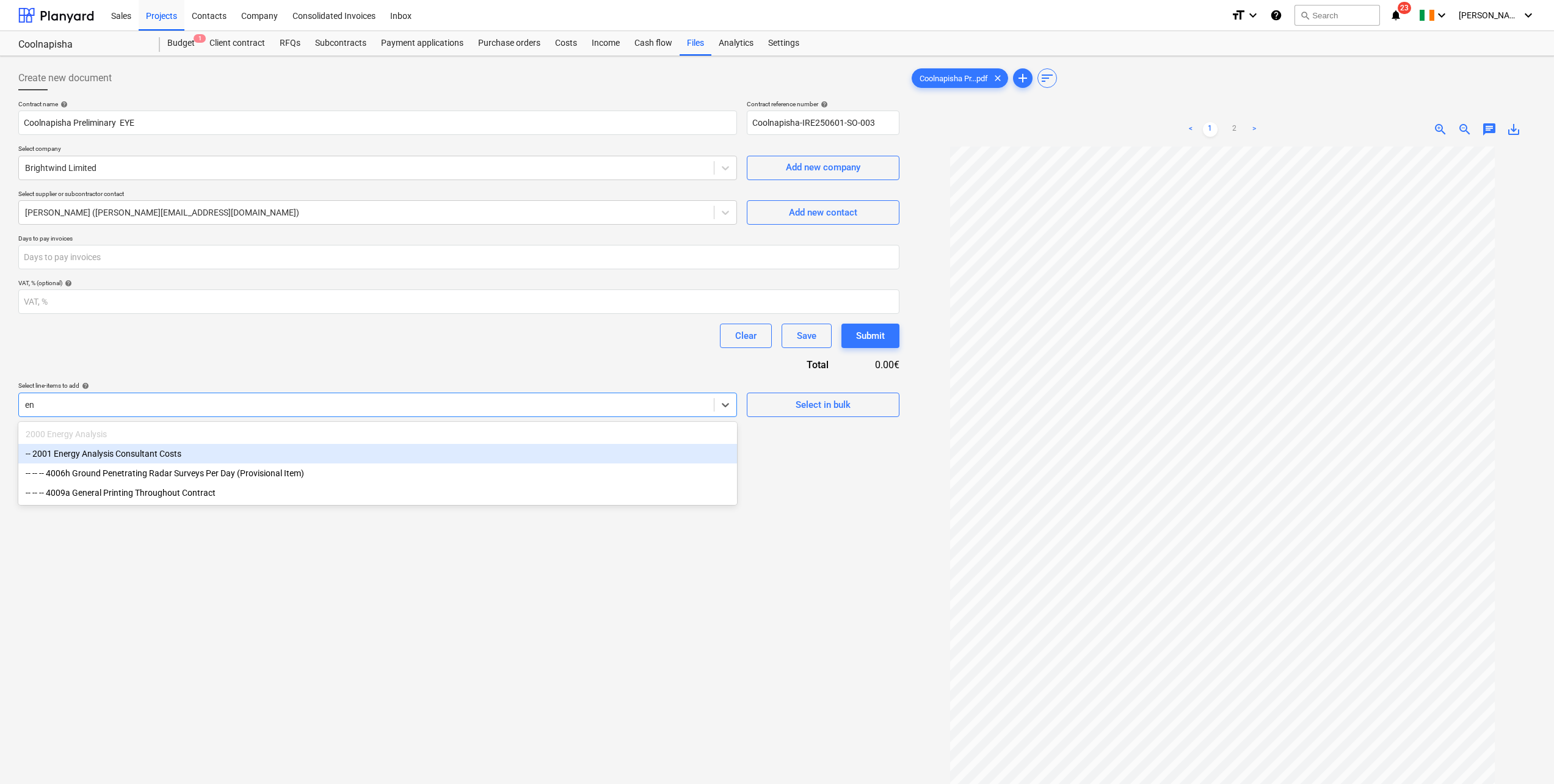
type input "e"
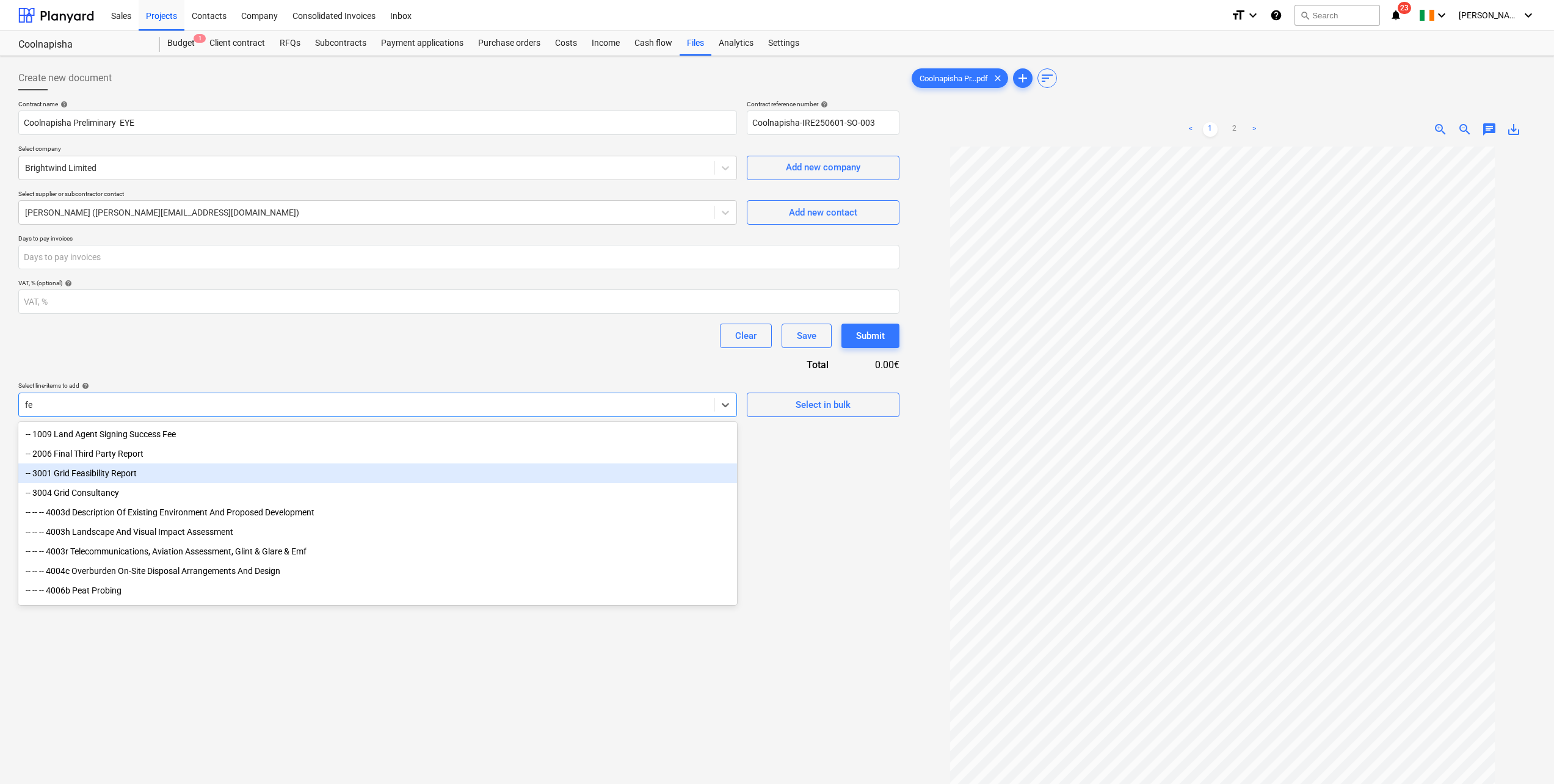
type input "f"
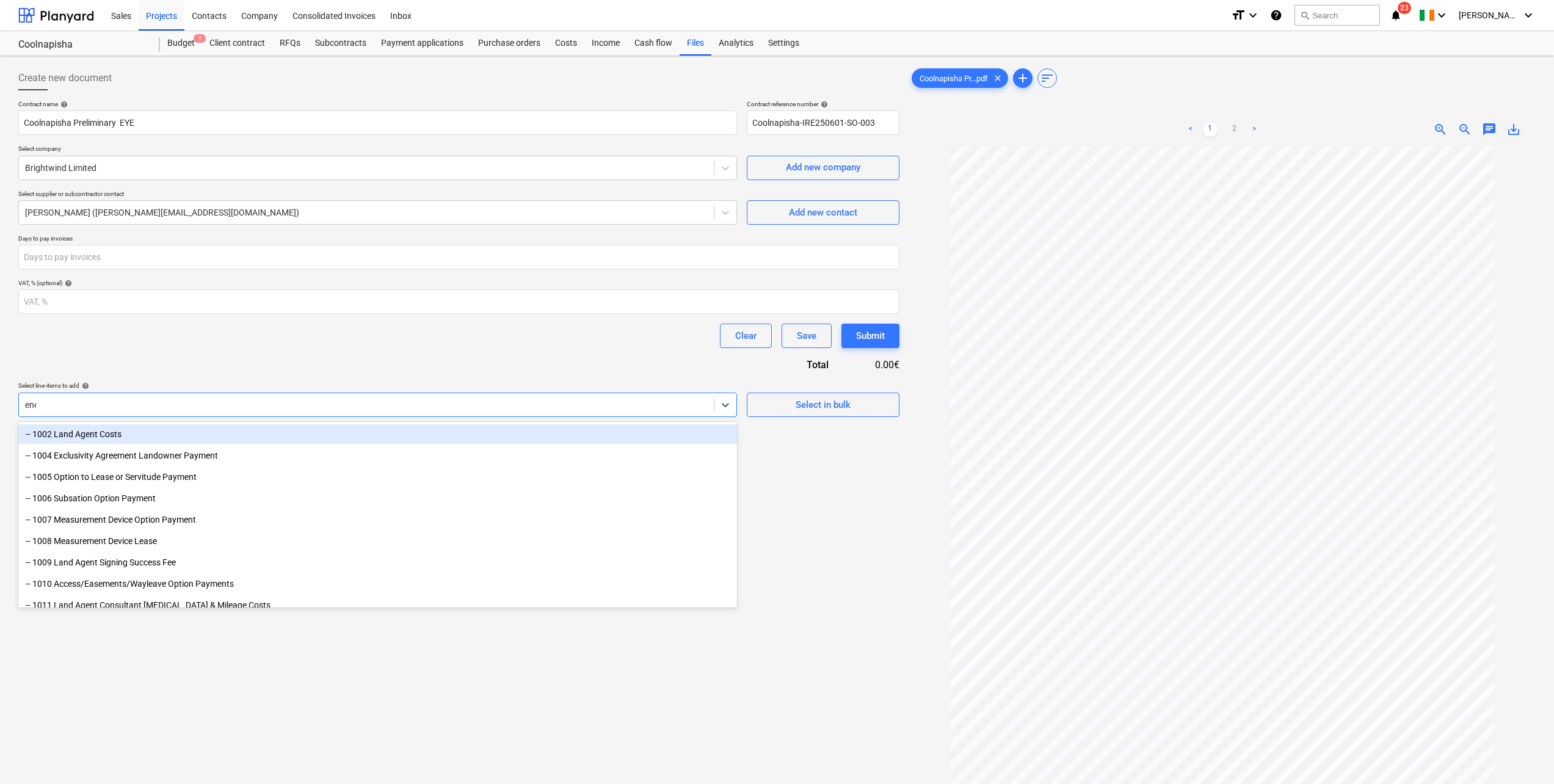
type input "ener"
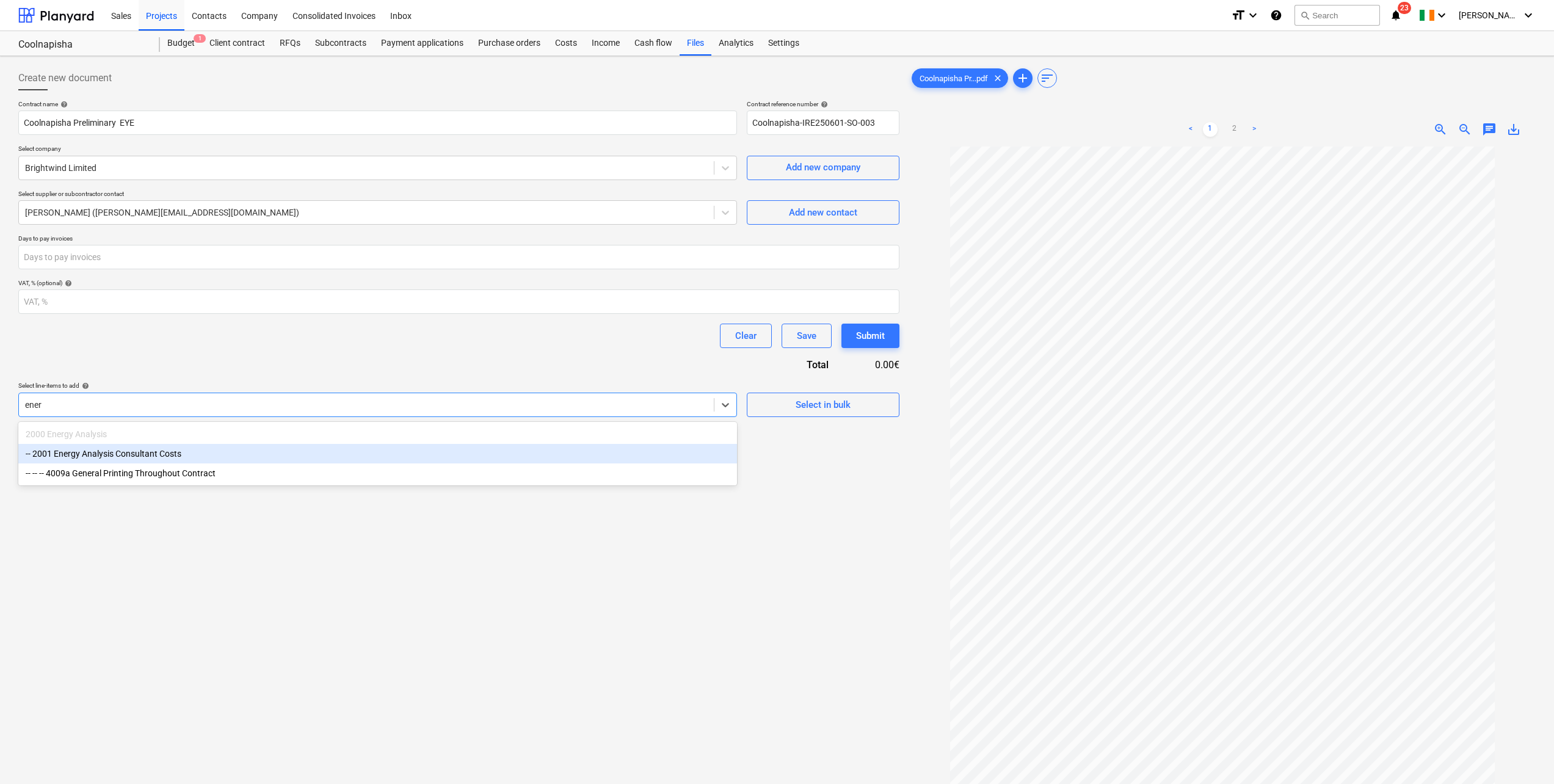
click at [134, 452] on div "-- 2001 Energy Analysis Consultant Costs" at bounding box center [378, 454] width 718 height 19
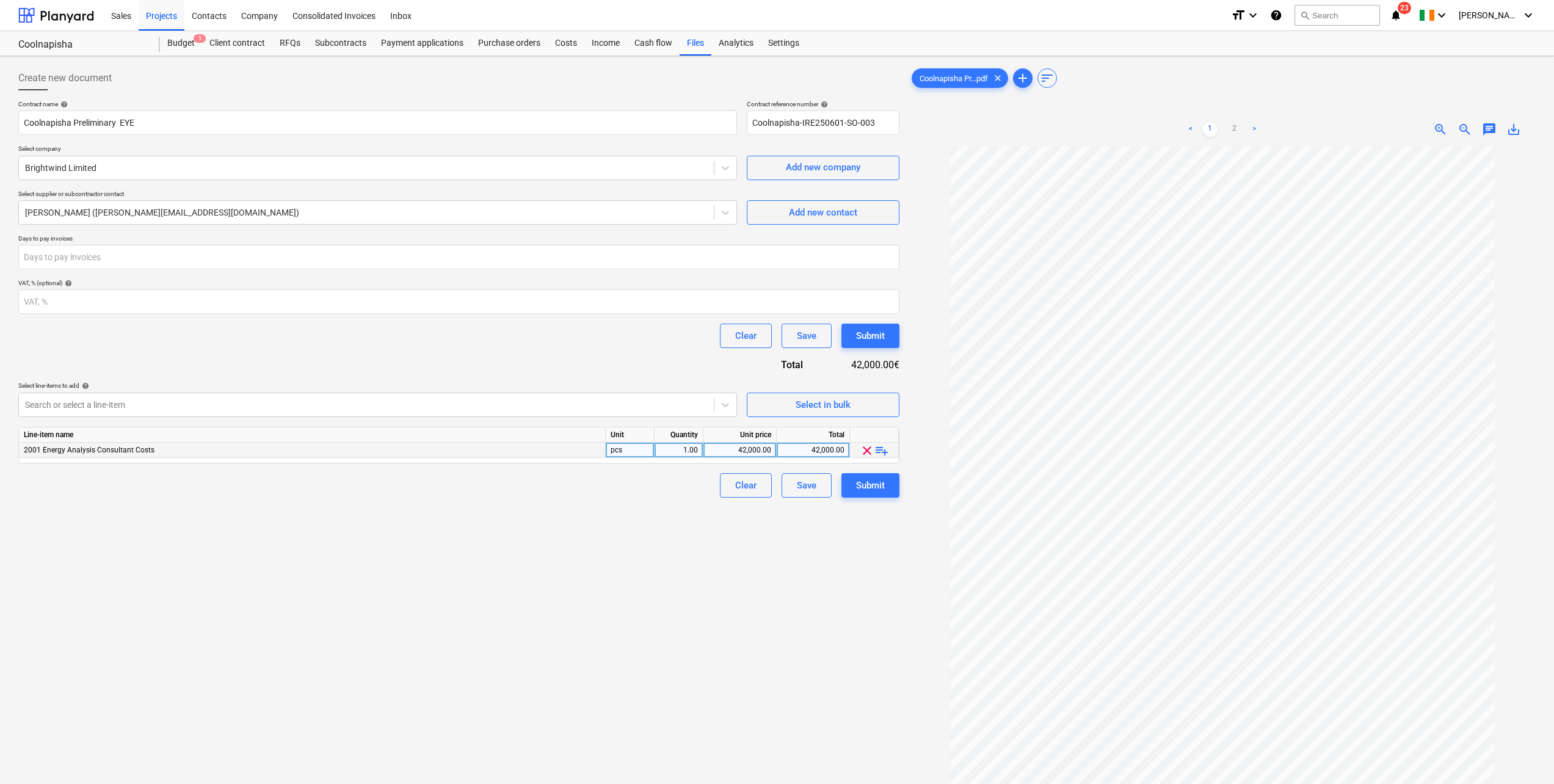
click at [755, 448] on div "42,000.00" at bounding box center [740, 449] width 63 height 15
drag, startPoint x: 738, startPoint y: 450, endPoint x: 776, endPoint y: 450, distance: 38.0
click at [776, 450] on div "42,000.00" at bounding box center [740, 449] width 74 height 15
type input "3,150"
click at [622, 544] on div "Create new document Contract name help Coolnapisha Preliminary EYE Contract ref…" at bounding box center [458, 481] width 891 height 840
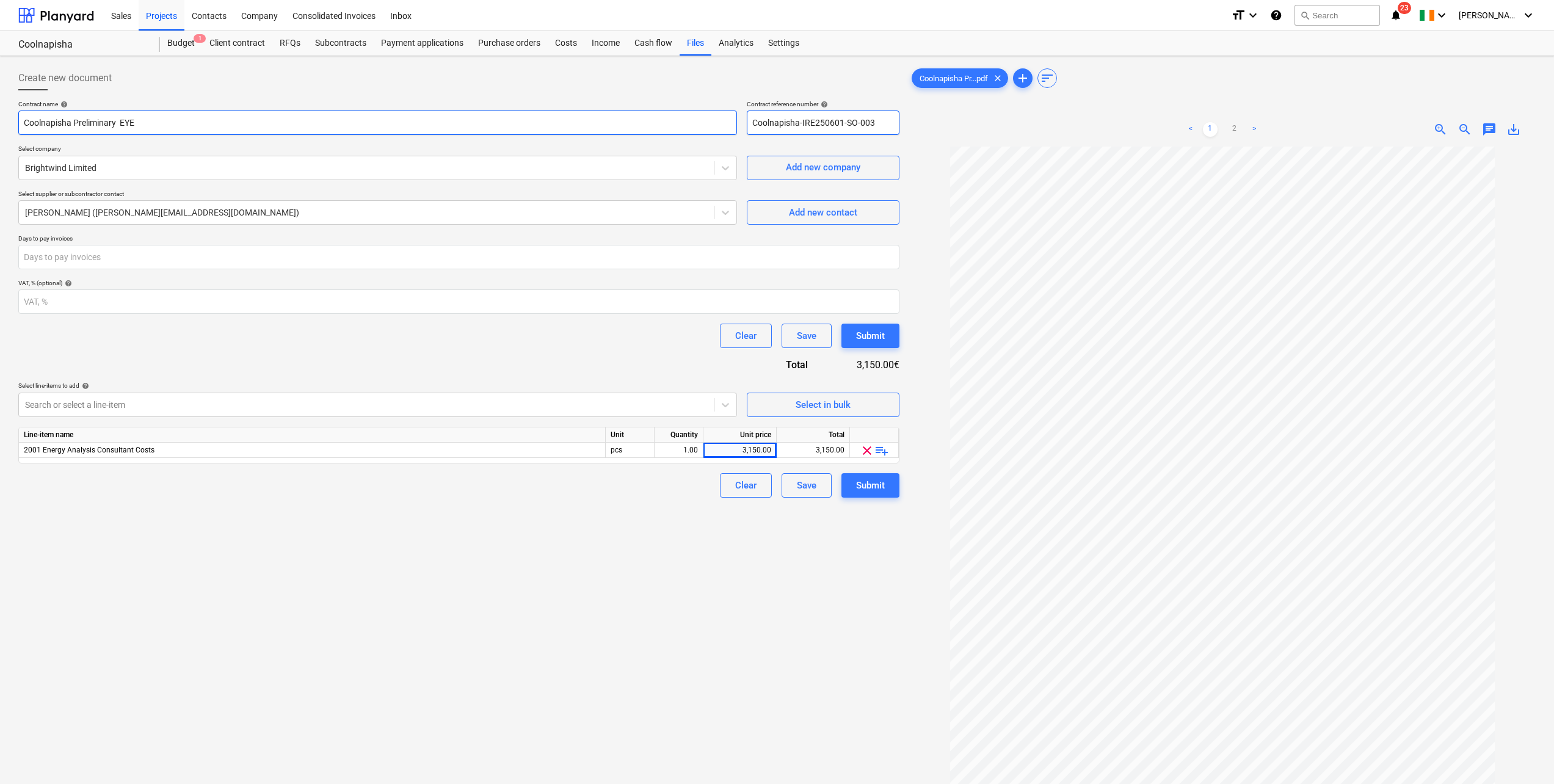
drag, startPoint x: 878, startPoint y: 126, endPoint x: 735, endPoint y: 131, distance: 143.1
click at [735, 131] on div "Contract name help Coolnapisha Preliminary EYE Contract reference number help C…" at bounding box center [459, 117] width 881 height 35
click at [1095, 99] on div "Coolnapisha Pr...pdf clear add sort < 1 2 > zoom_in zoom_out chat 0 save_alt" at bounding box center [1222, 481] width 626 height 830
click at [865, 339] on div "Submit" at bounding box center [870, 335] width 29 height 16
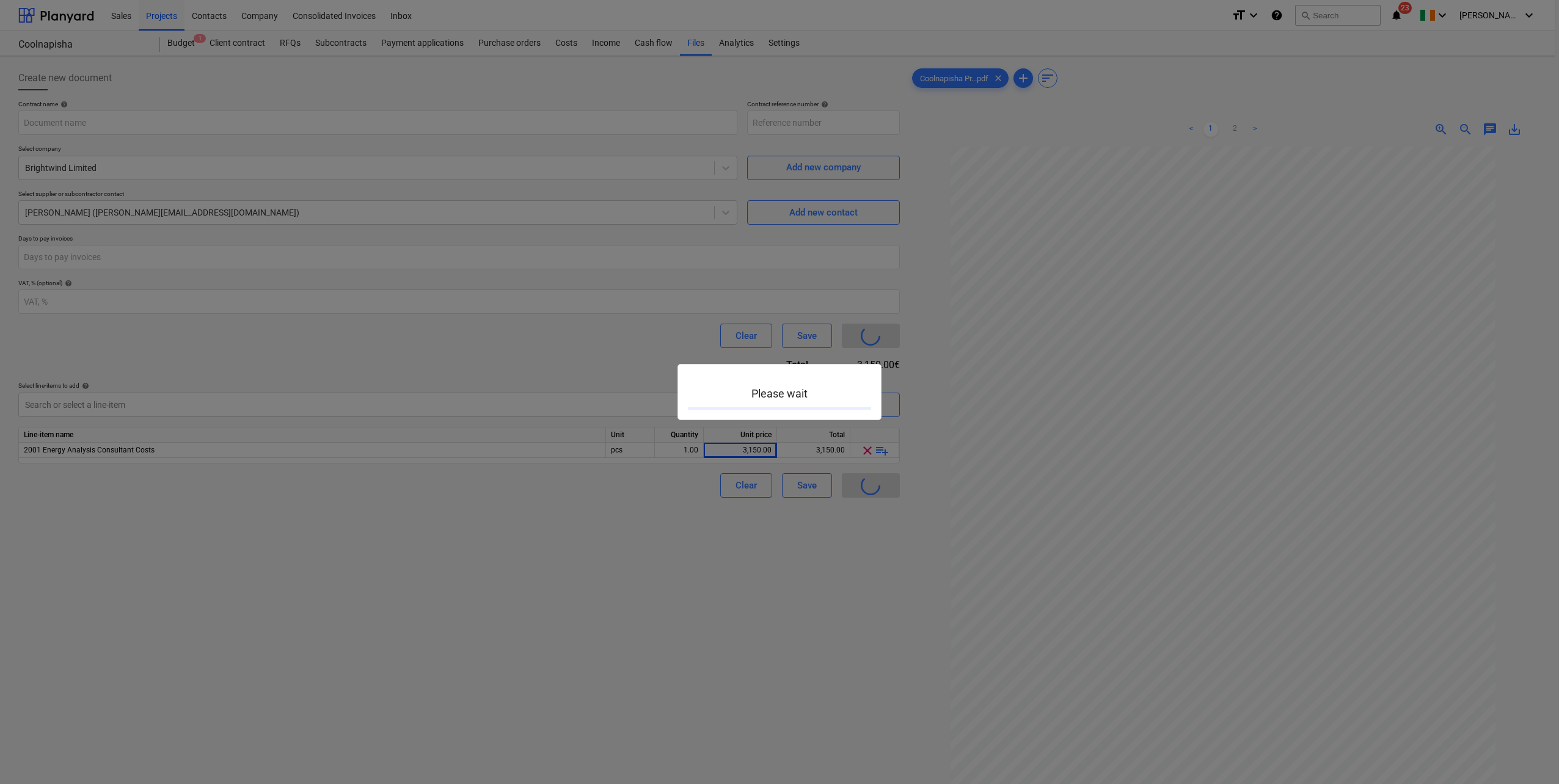
type input "Coolnapisha-IRE250601-SO-003"
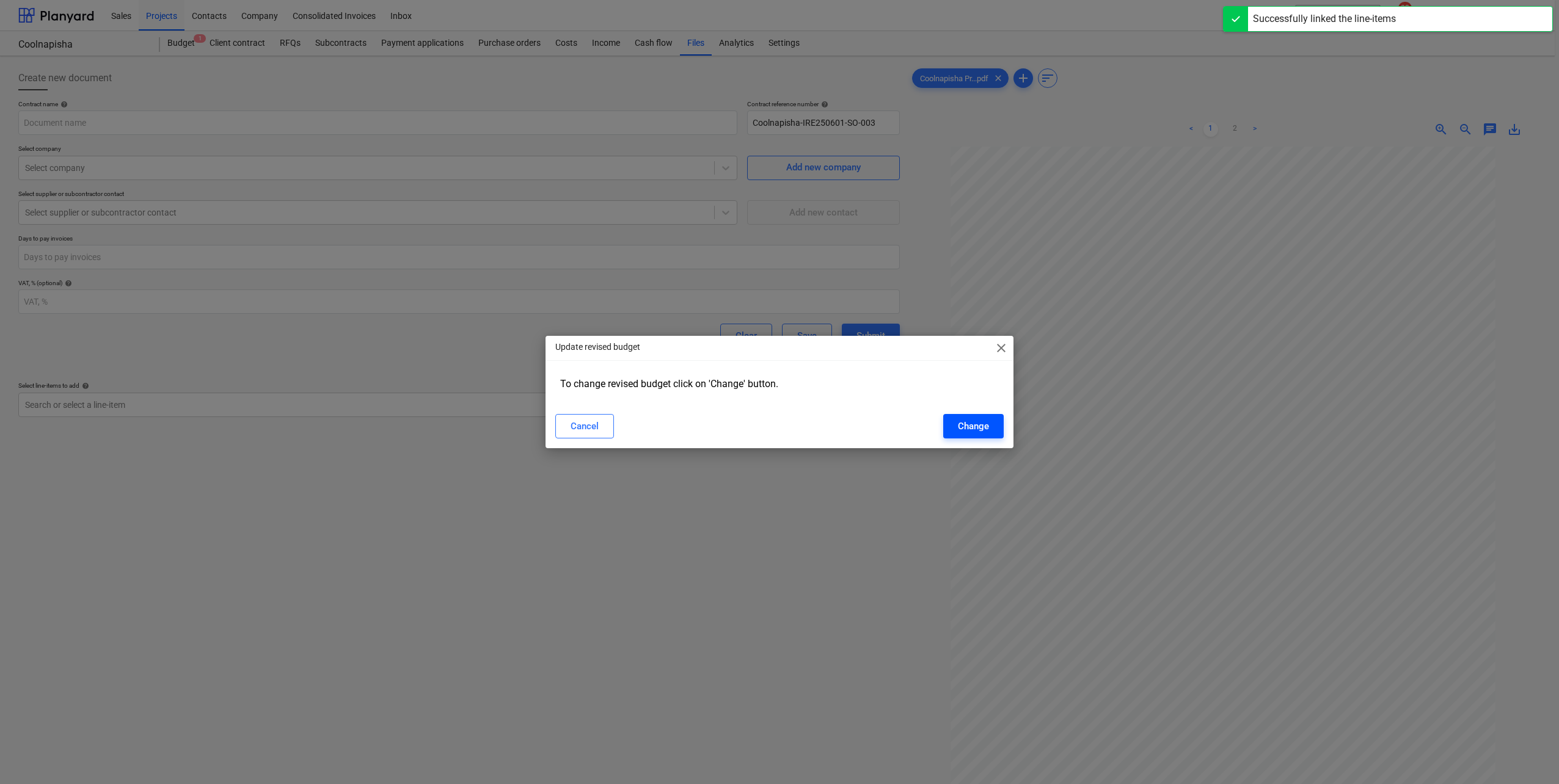
click at [981, 432] on div "Change" at bounding box center [974, 426] width 32 height 16
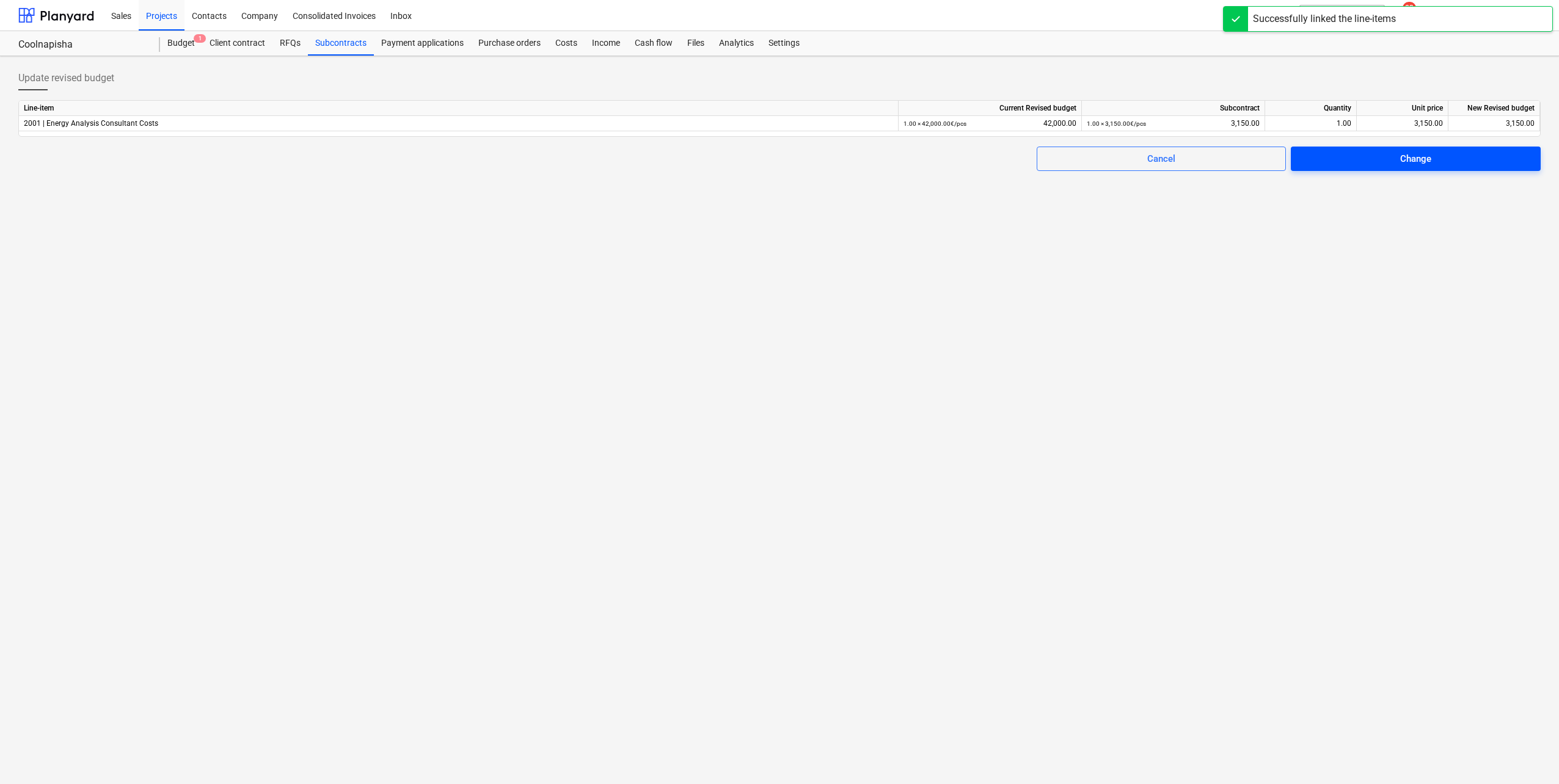
click at [1413, 162] on div "Change" at bounding box center [1416, 159] width 32 height 16
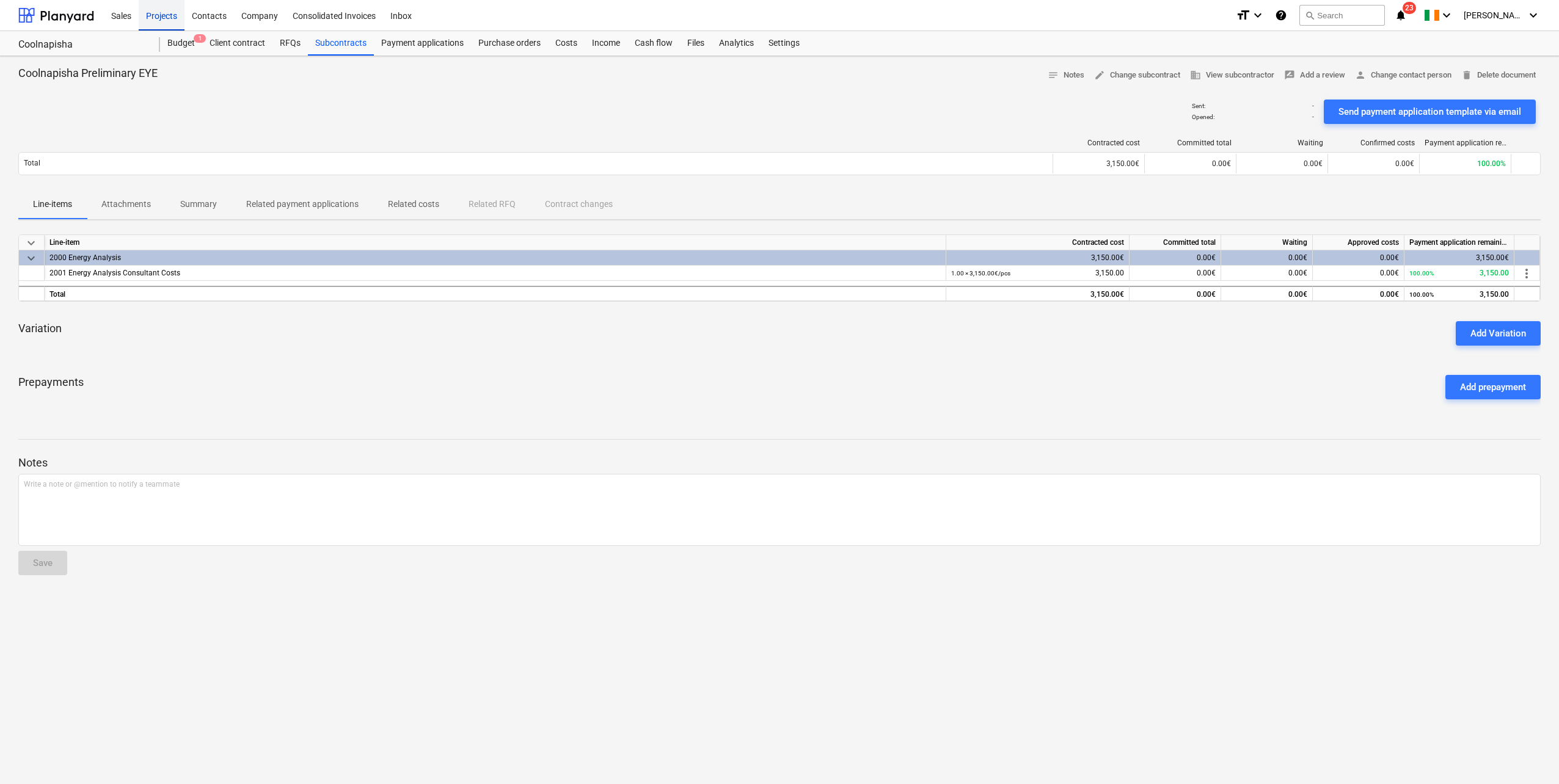
click at [167, 18] on div "Projects" at bounding box center [161, 15] width 46 height 32
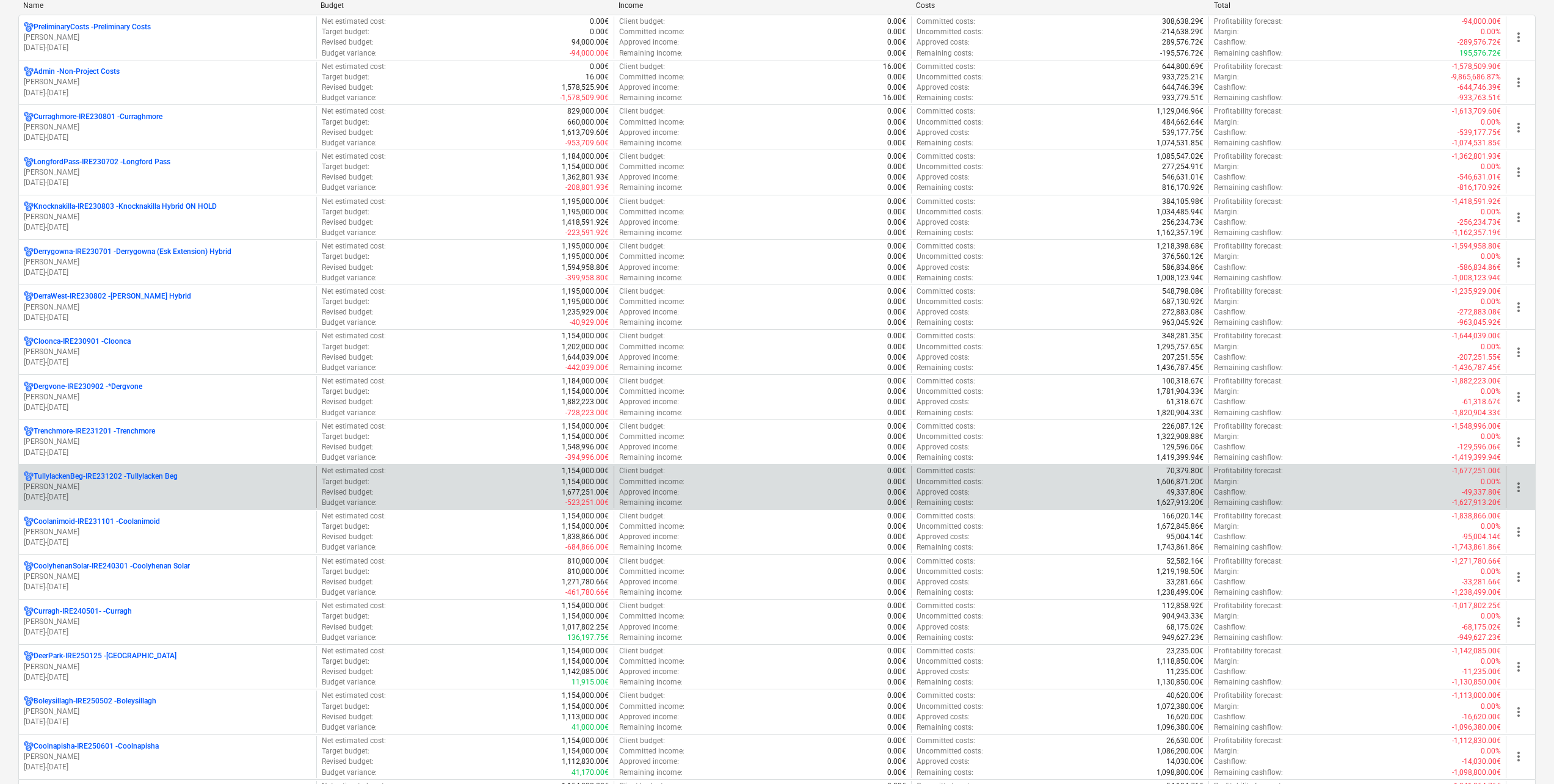
scroll to position [244, 0]
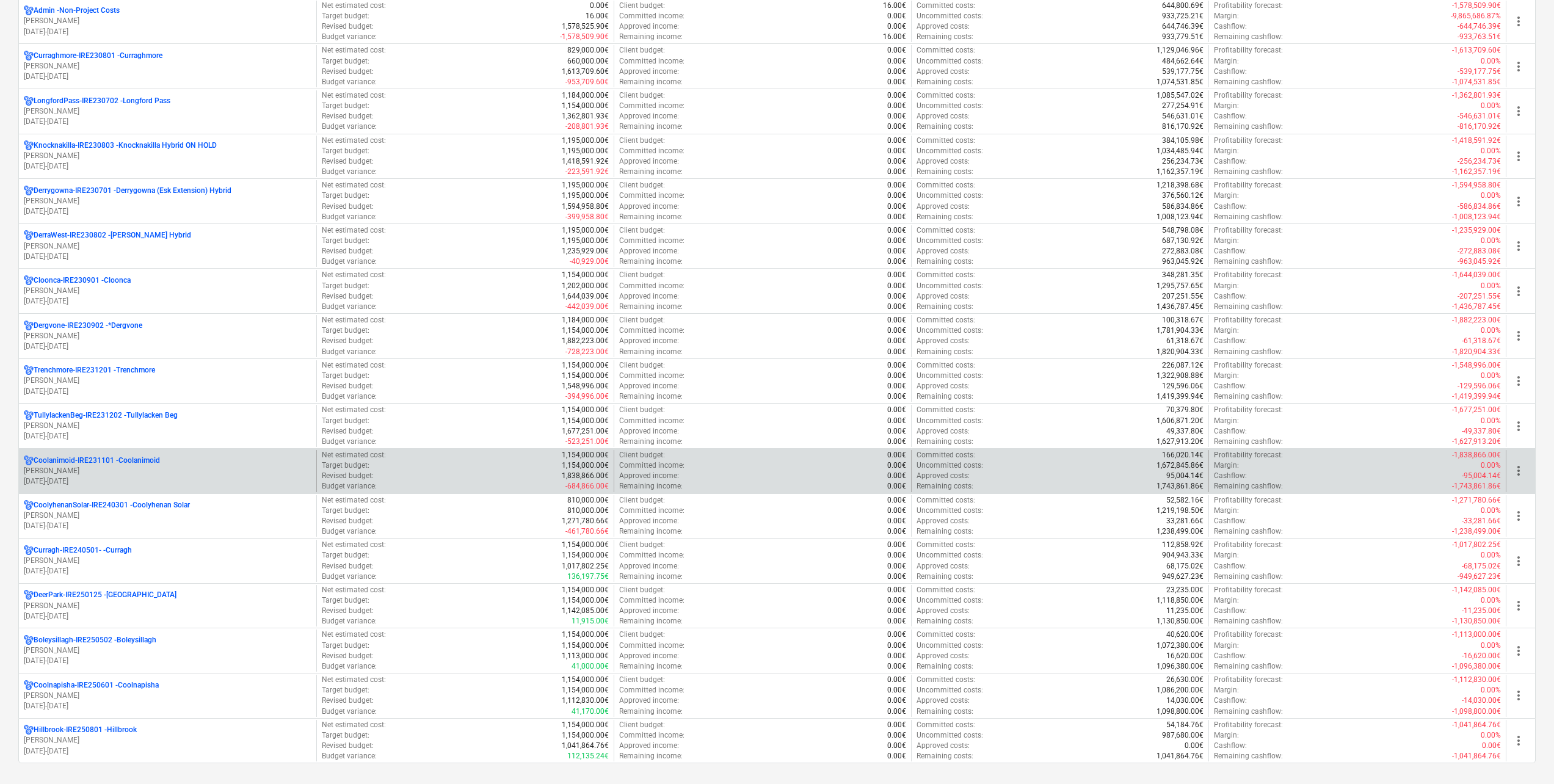
click at [132, 477] on p "[DATE] - [DATE]" at bounding box center [167, 482] width 287 height 11
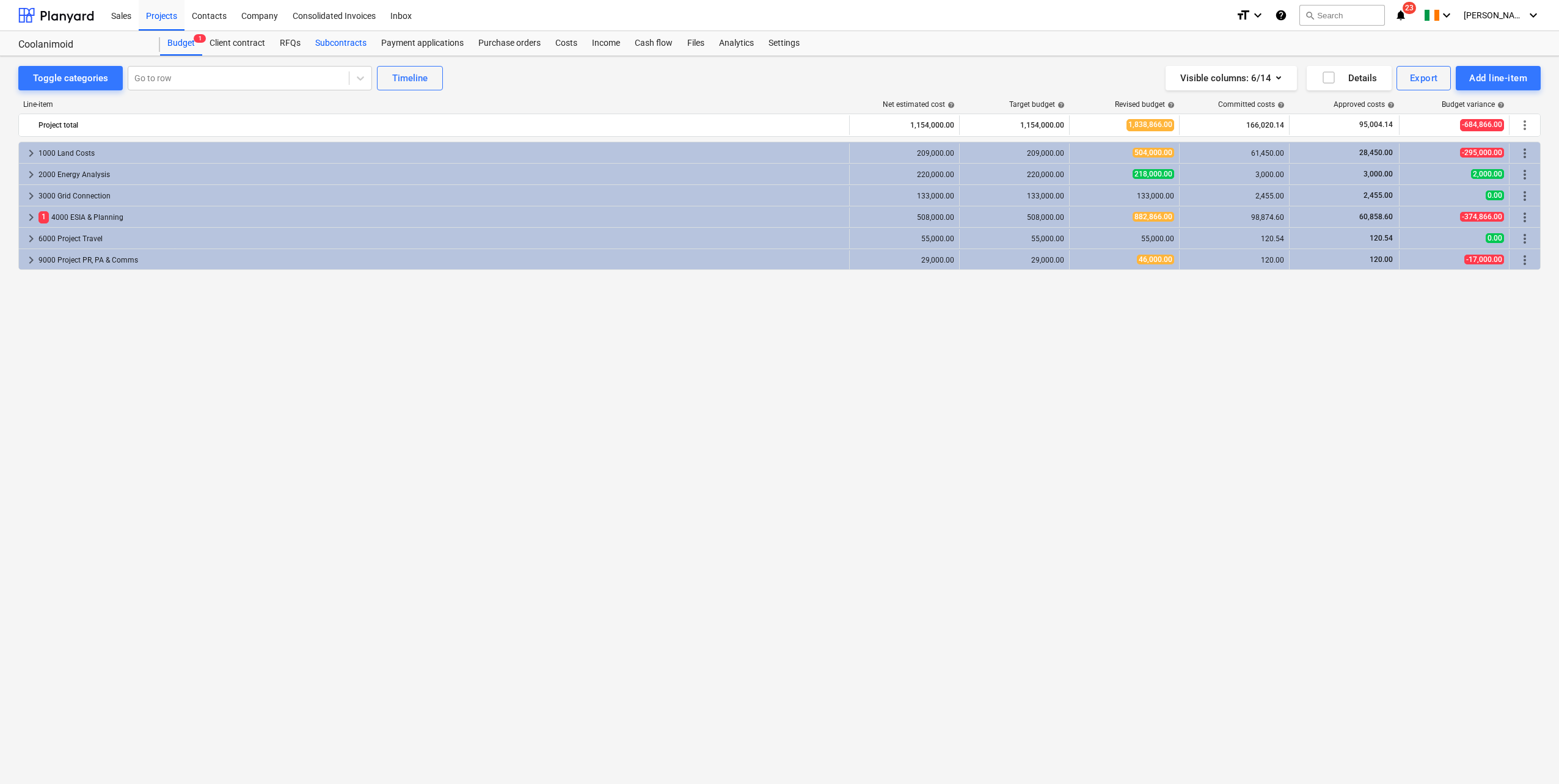
click at [329, 45] on div "Subcontracts" at bounding box center [340, 44] width 66 height 25
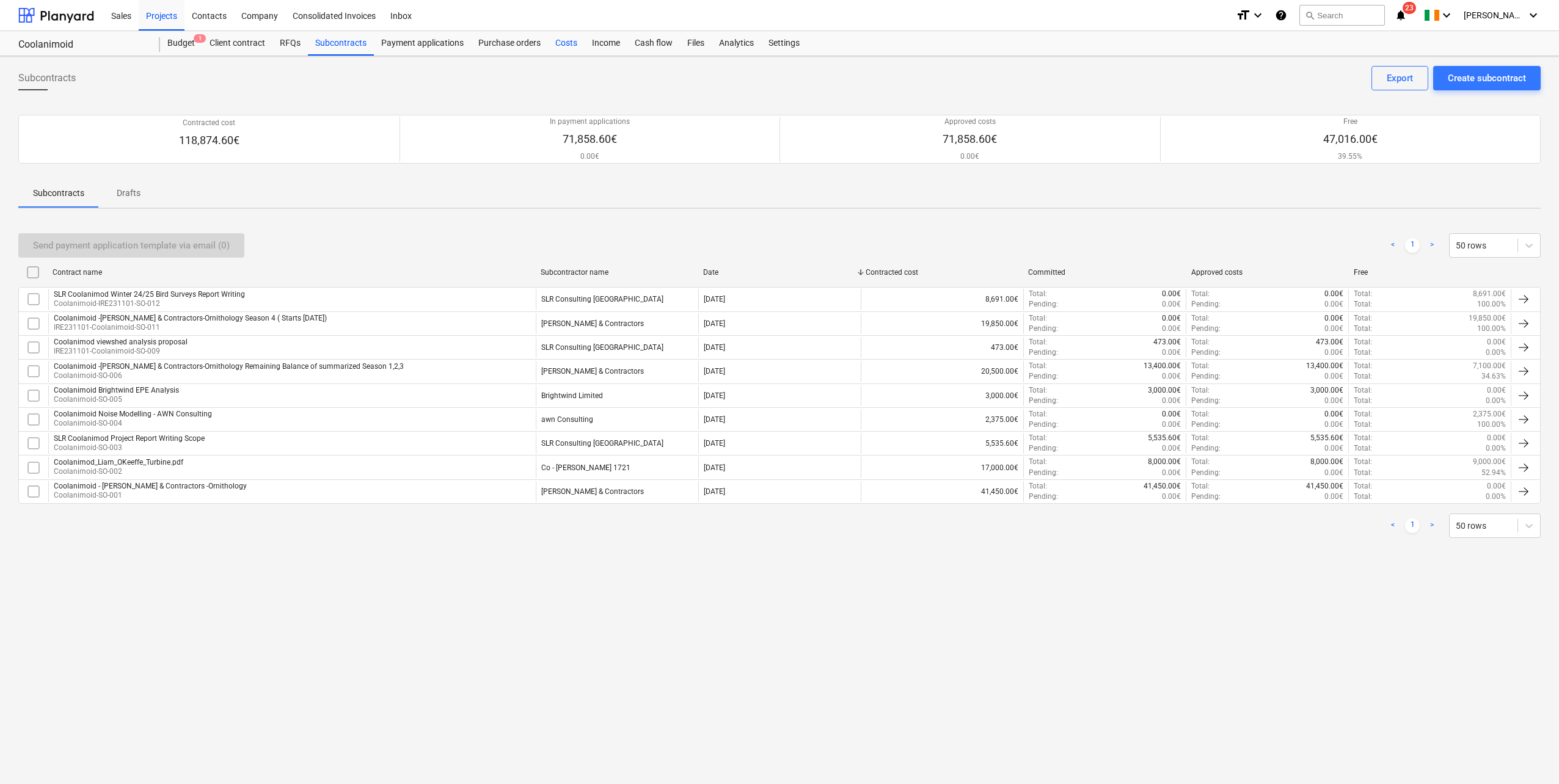
click at [566, 43] on div "Costs" at bounding box center [566, 44] width 37 height 25
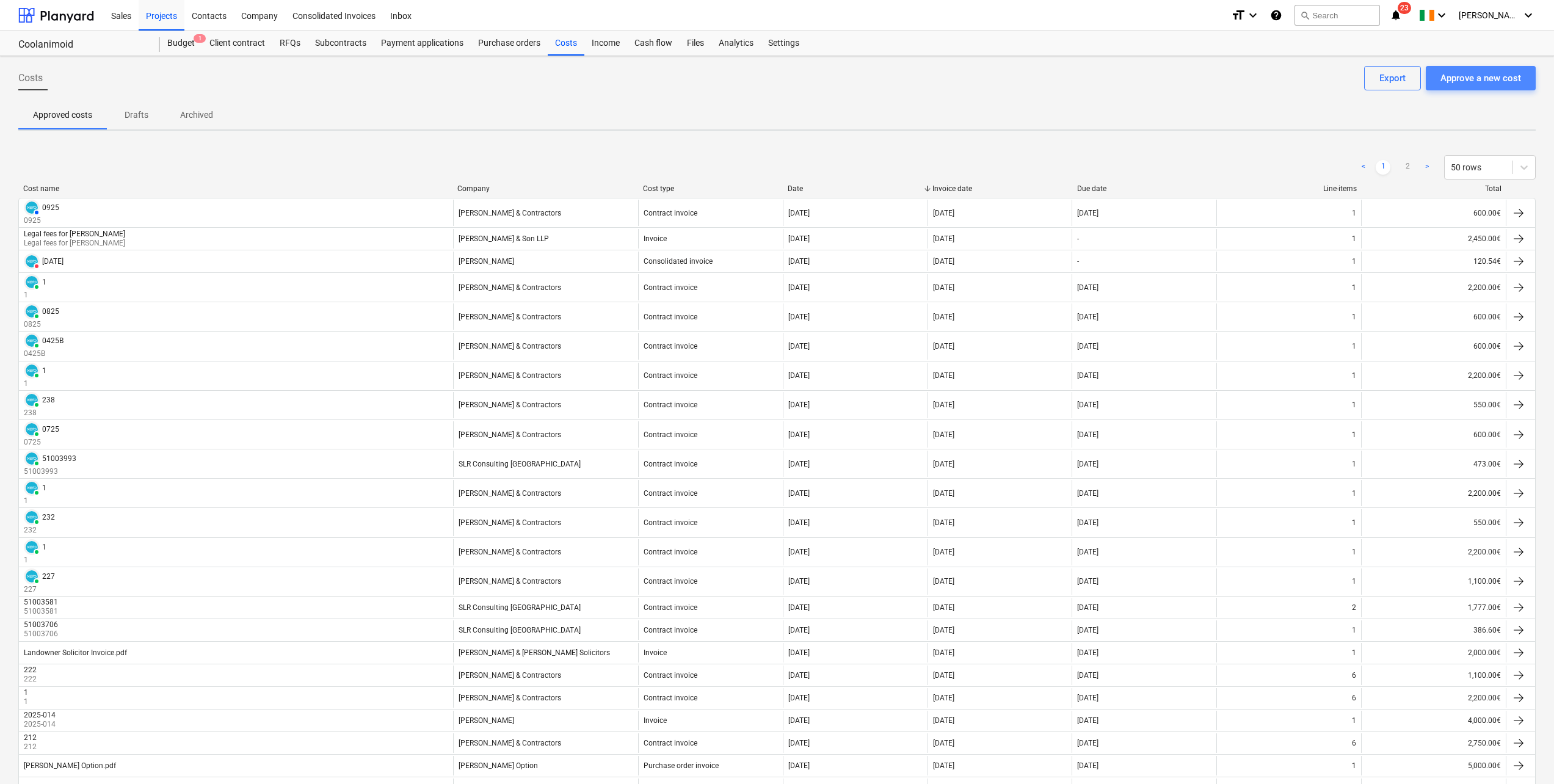
click at [1501, 68] on button "Approve a new cost" at bounding box center [1480, 78] width 109 height 25
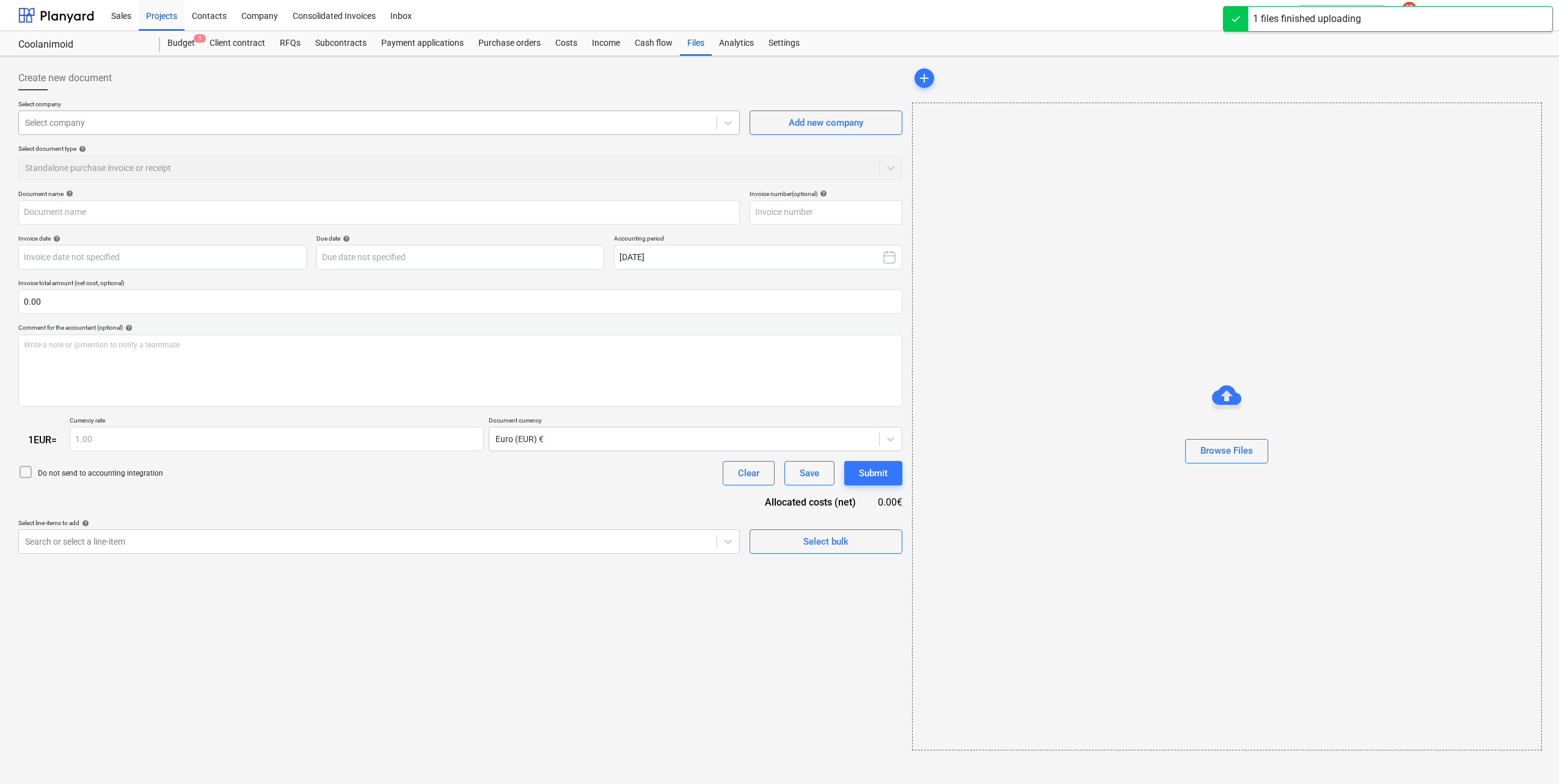
type input "INV0019.pdf"
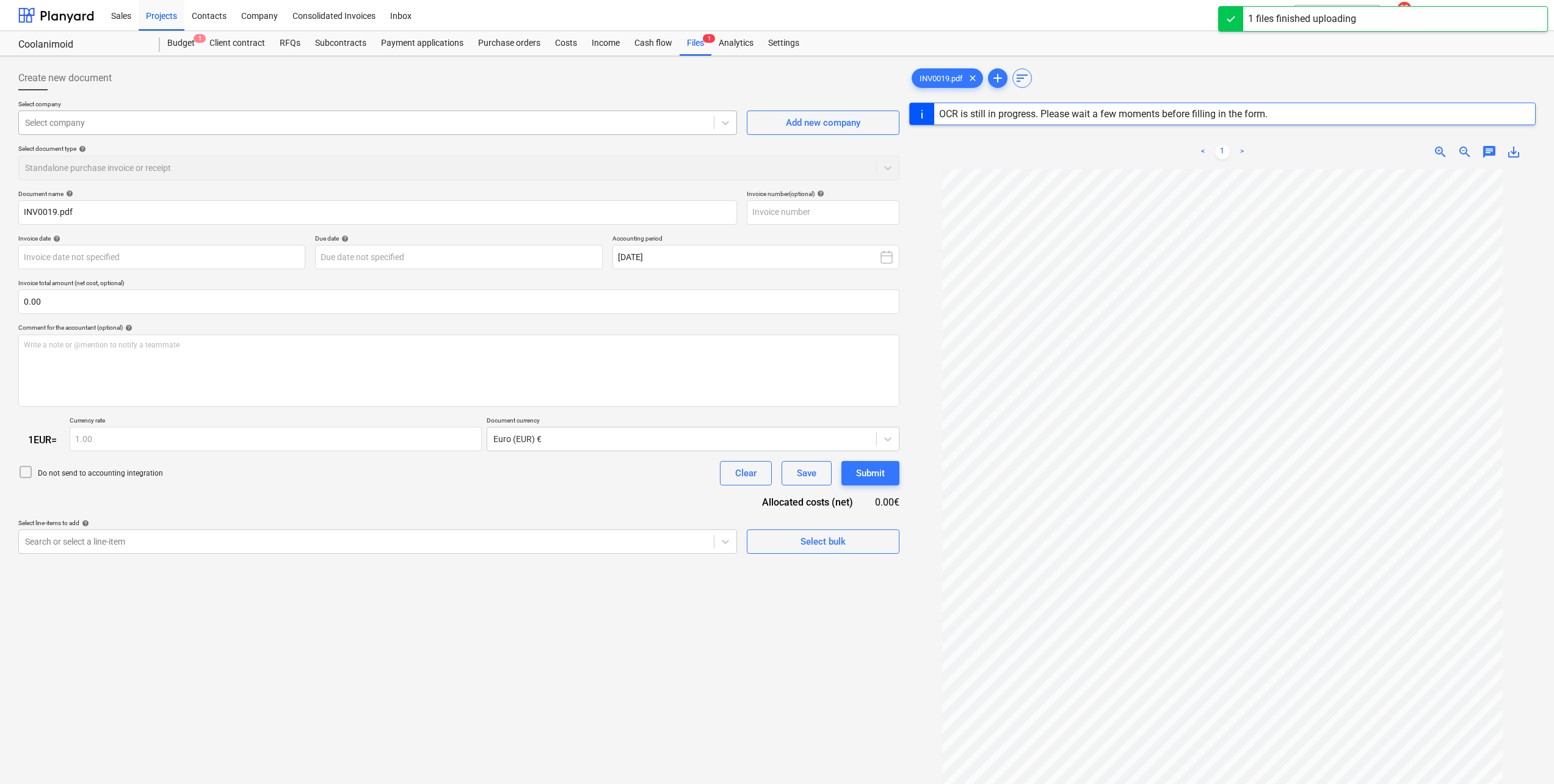
click at [286, 125] on div at bounding box center [366, 123] width 682 height 12
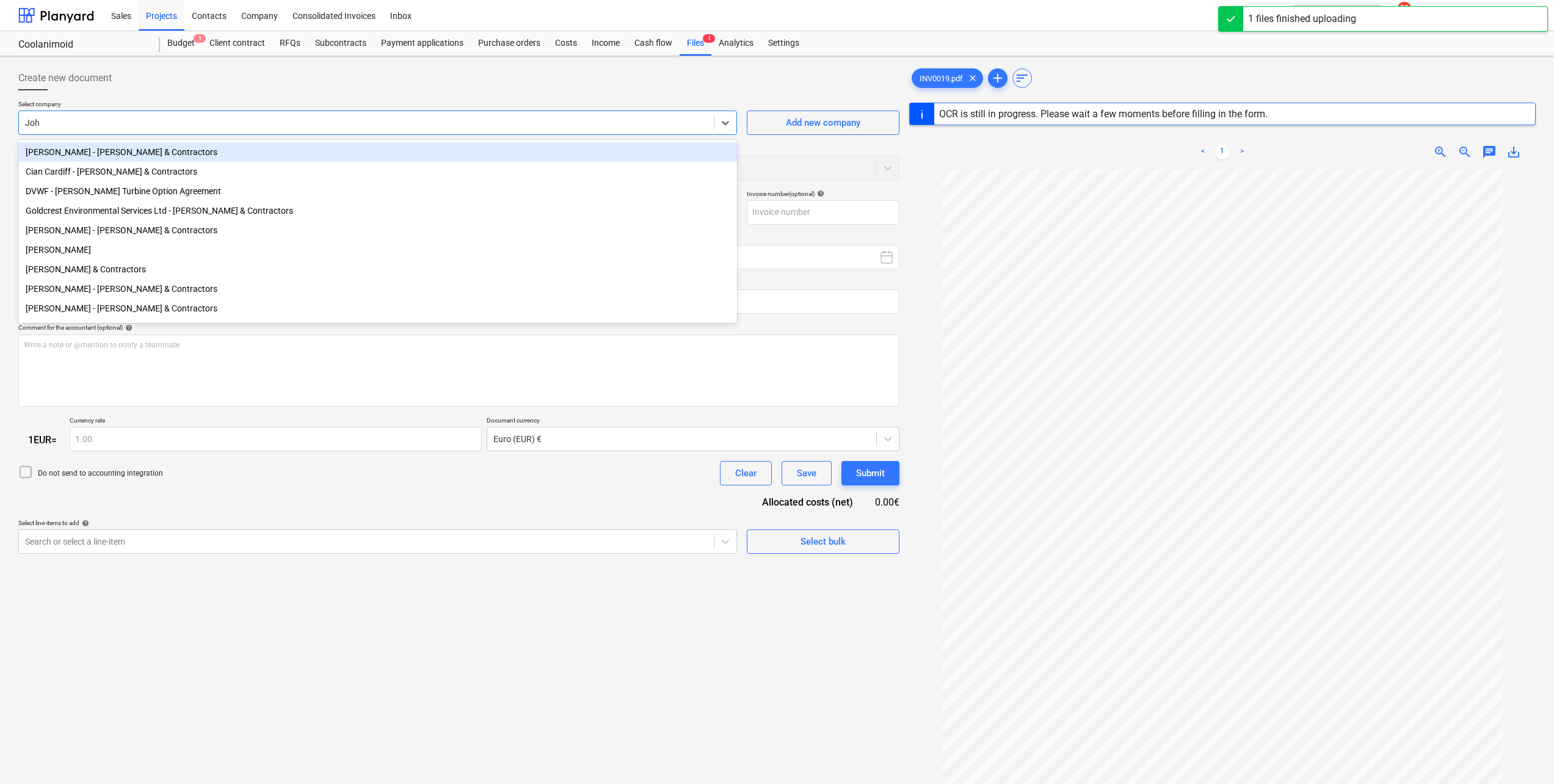
type input "[PERSON_NAME]"
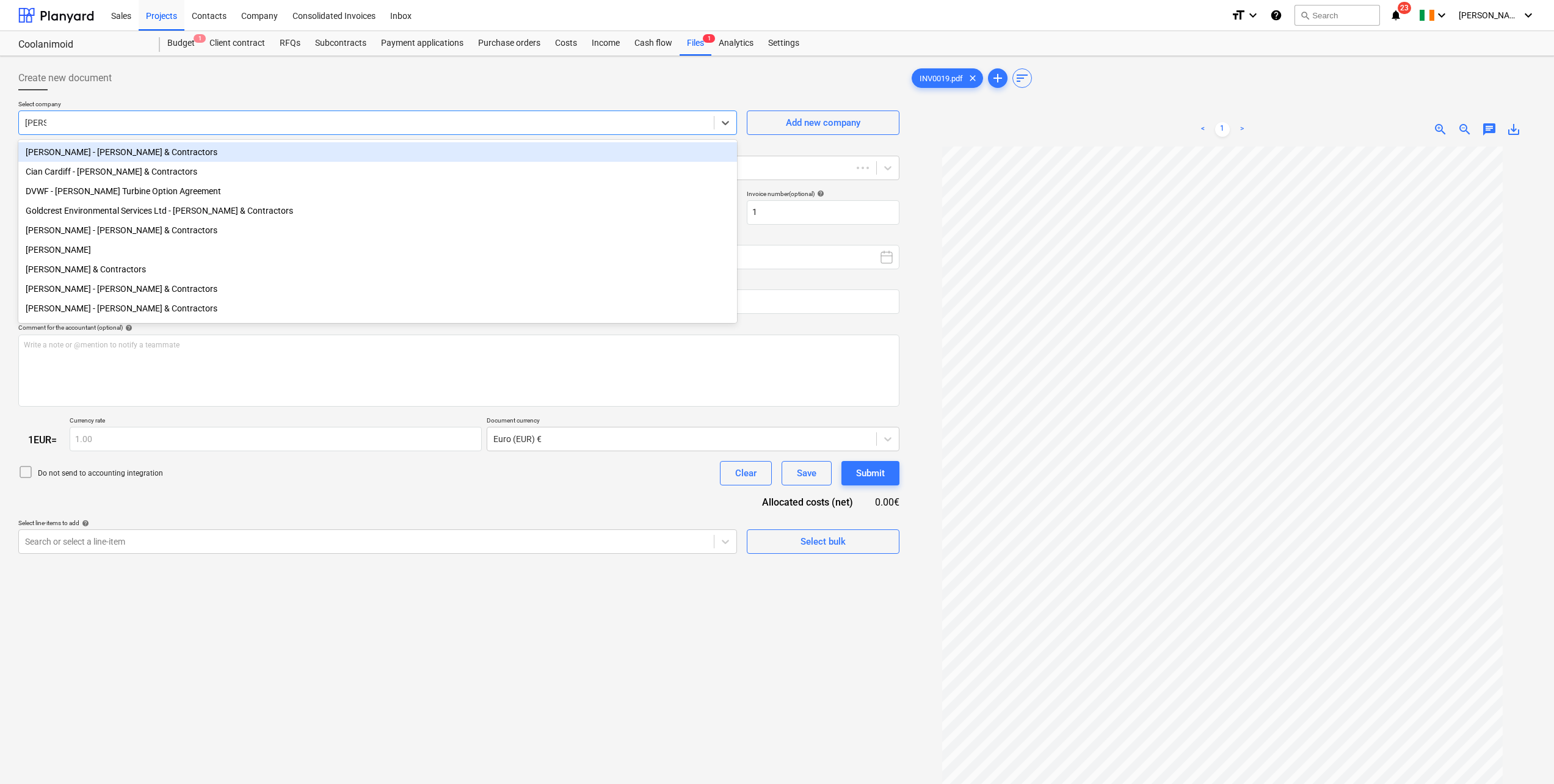
type input "1"
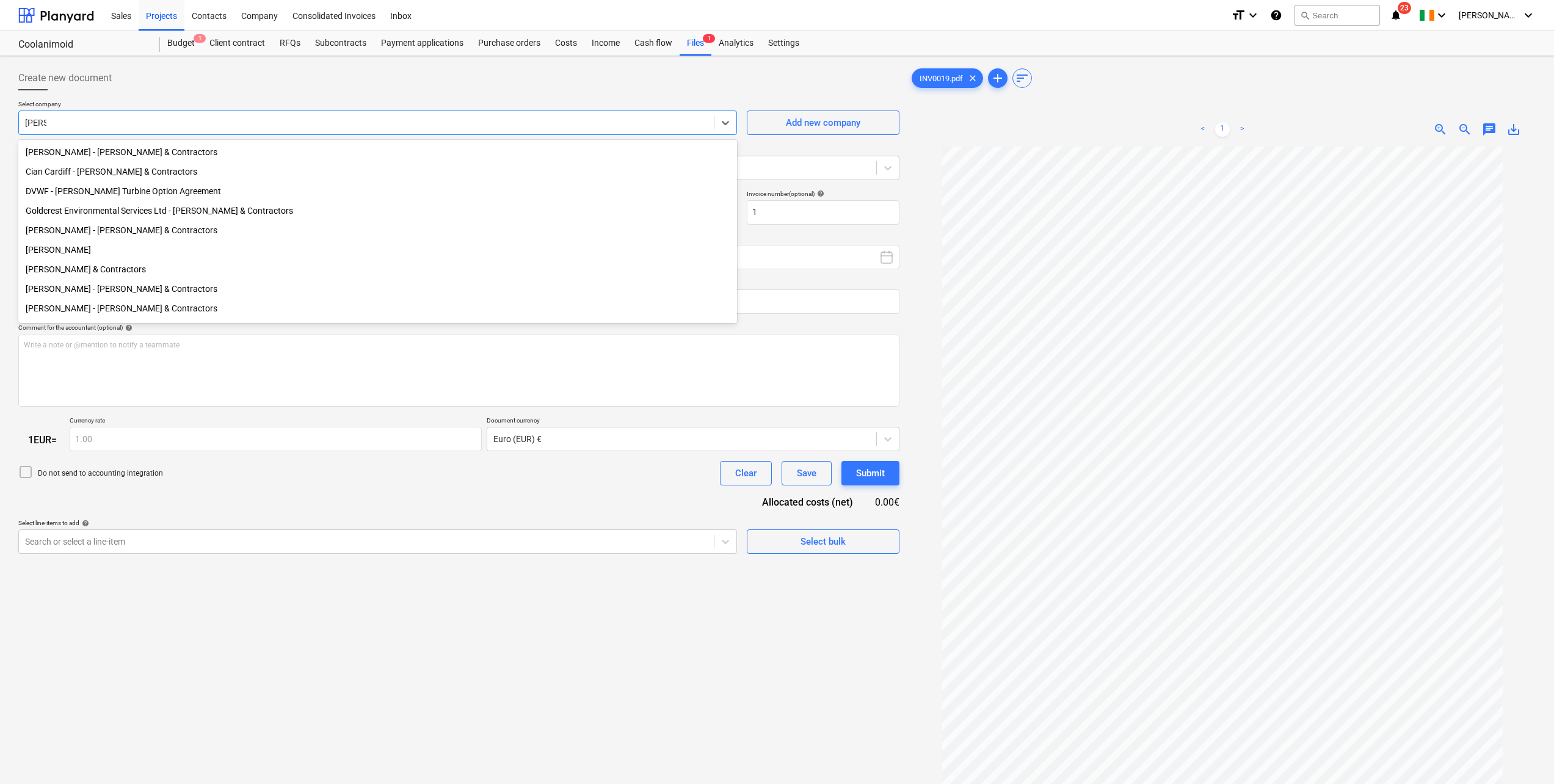
click at [150, 273] on div "[PERSON_NAME] & Contractors" at bounding box center [378, 269] width 718 height 19
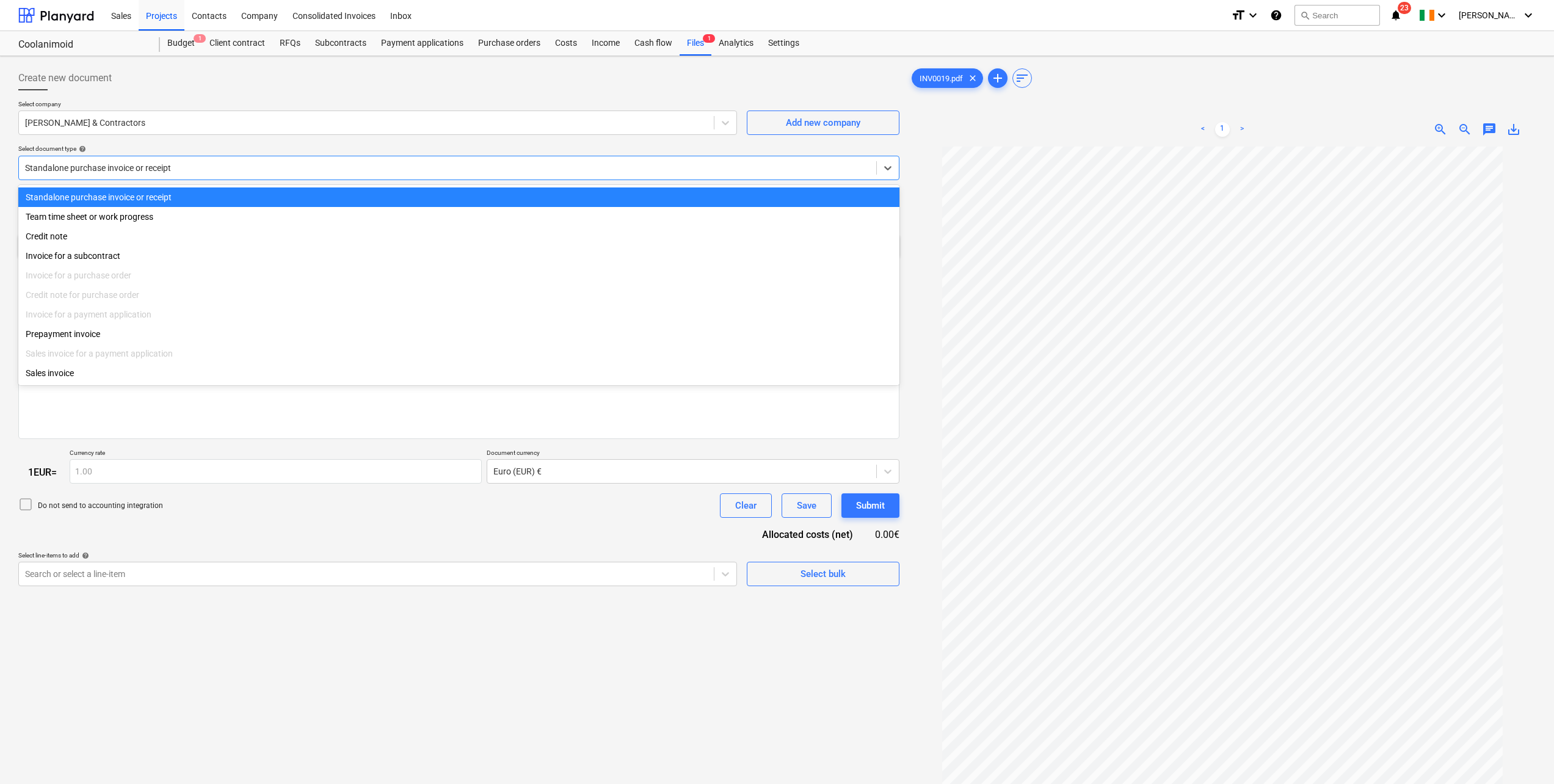
click at [120, 173] on div at bounding box center [448, 168] width 845 height 12
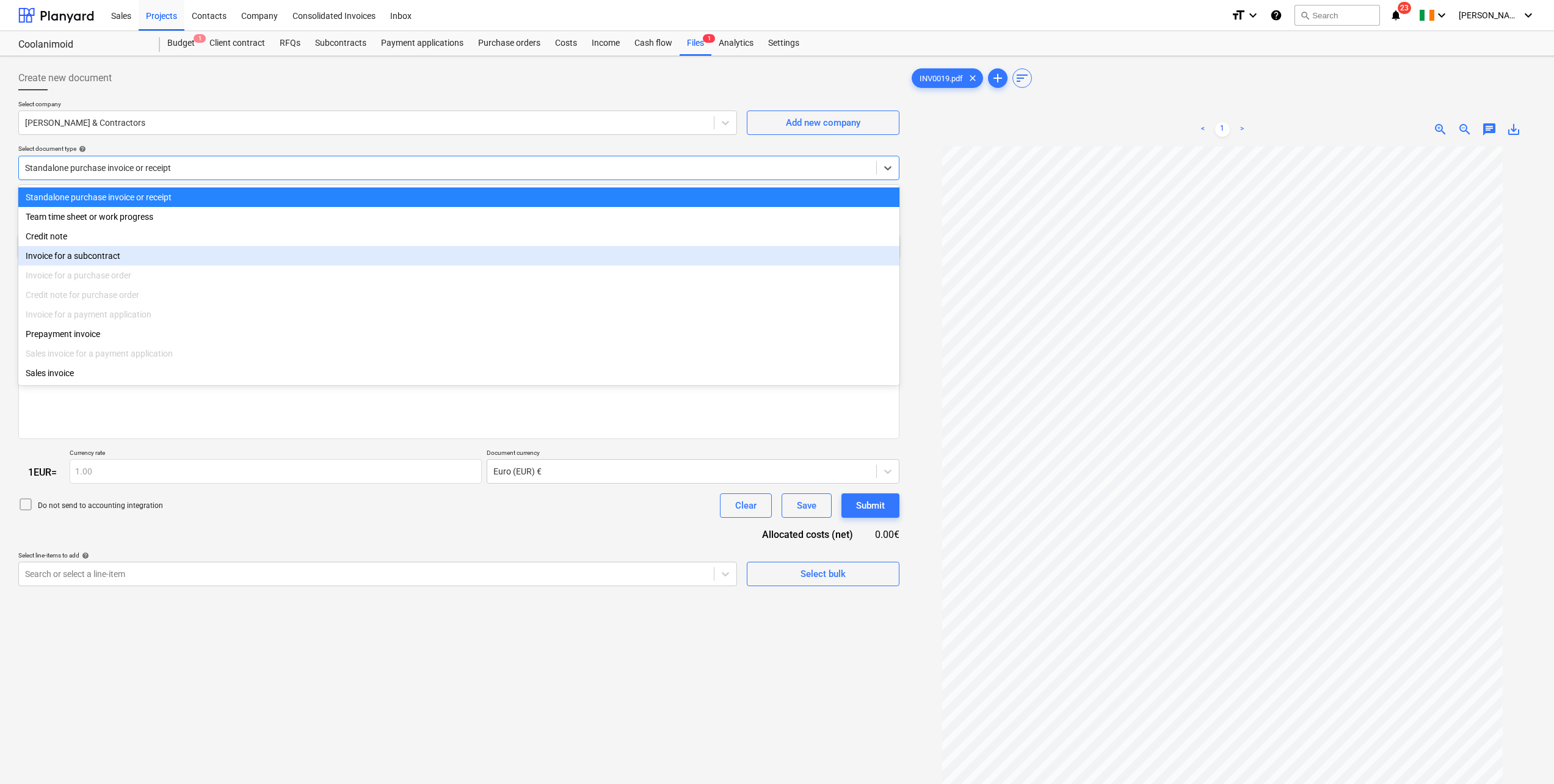
click at [100, 260] on div "Invoice for a subcontract" at bounding box center [459, 256] width 881 height 19
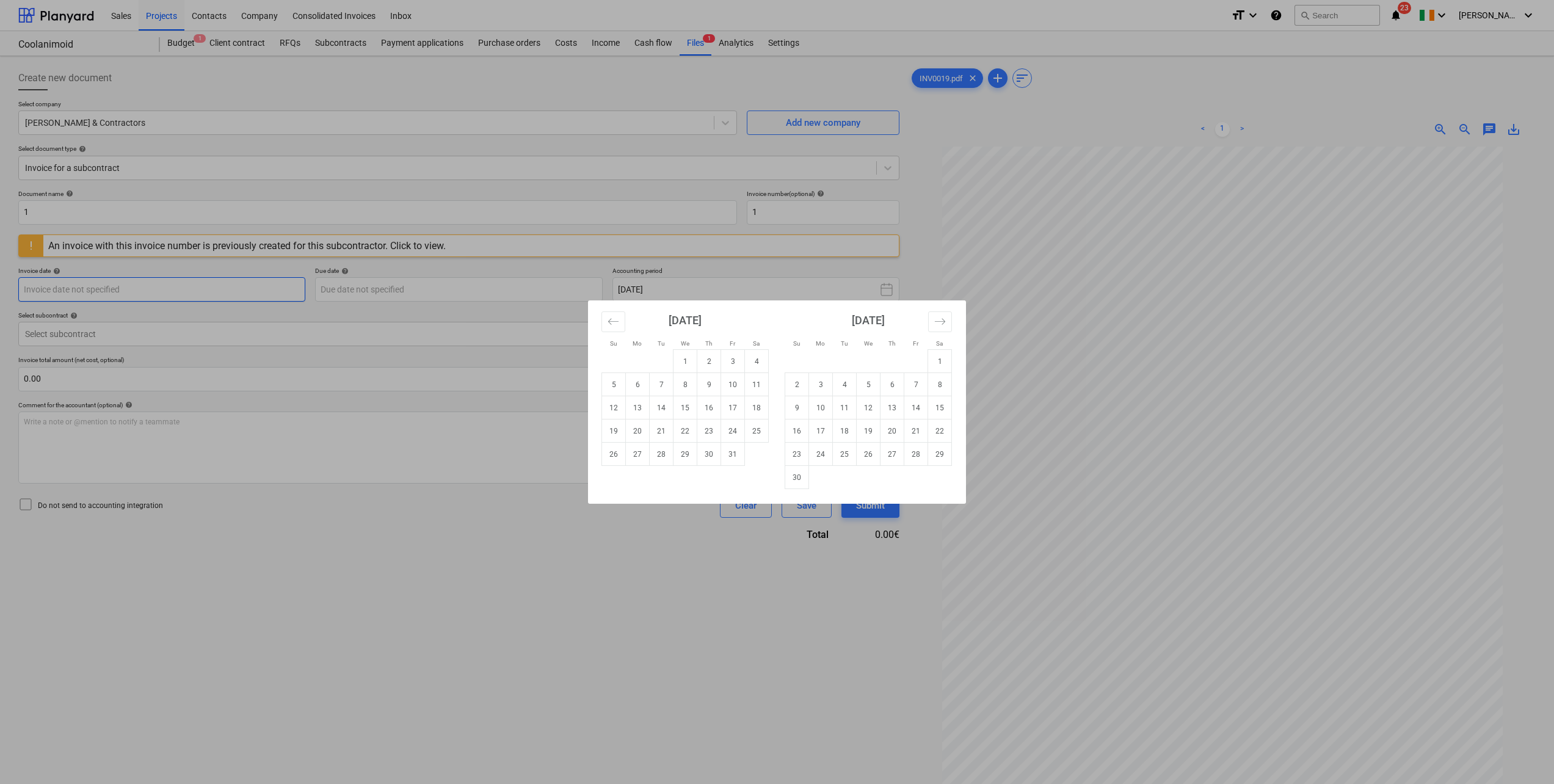
click at [158, 295] on body "Sales Projects Contacts Company Consolidated Invoices Inbox format_size keyboar…" at bounding box center [777, 392] width 1554 height 784
click at [728, 364] on td "3" at bounding box center [732, 361] width 24 height 23
type input "[DATE]"
click at [425, 289] on body "Sales Projects Contacts Company Consolidated Invoices Inbox format_size keyboar…" at bounding box center [777, 392] width 1554 height 784
click at [725, 458] on td "31" at bounding box center [732, 454] width 24 height 23
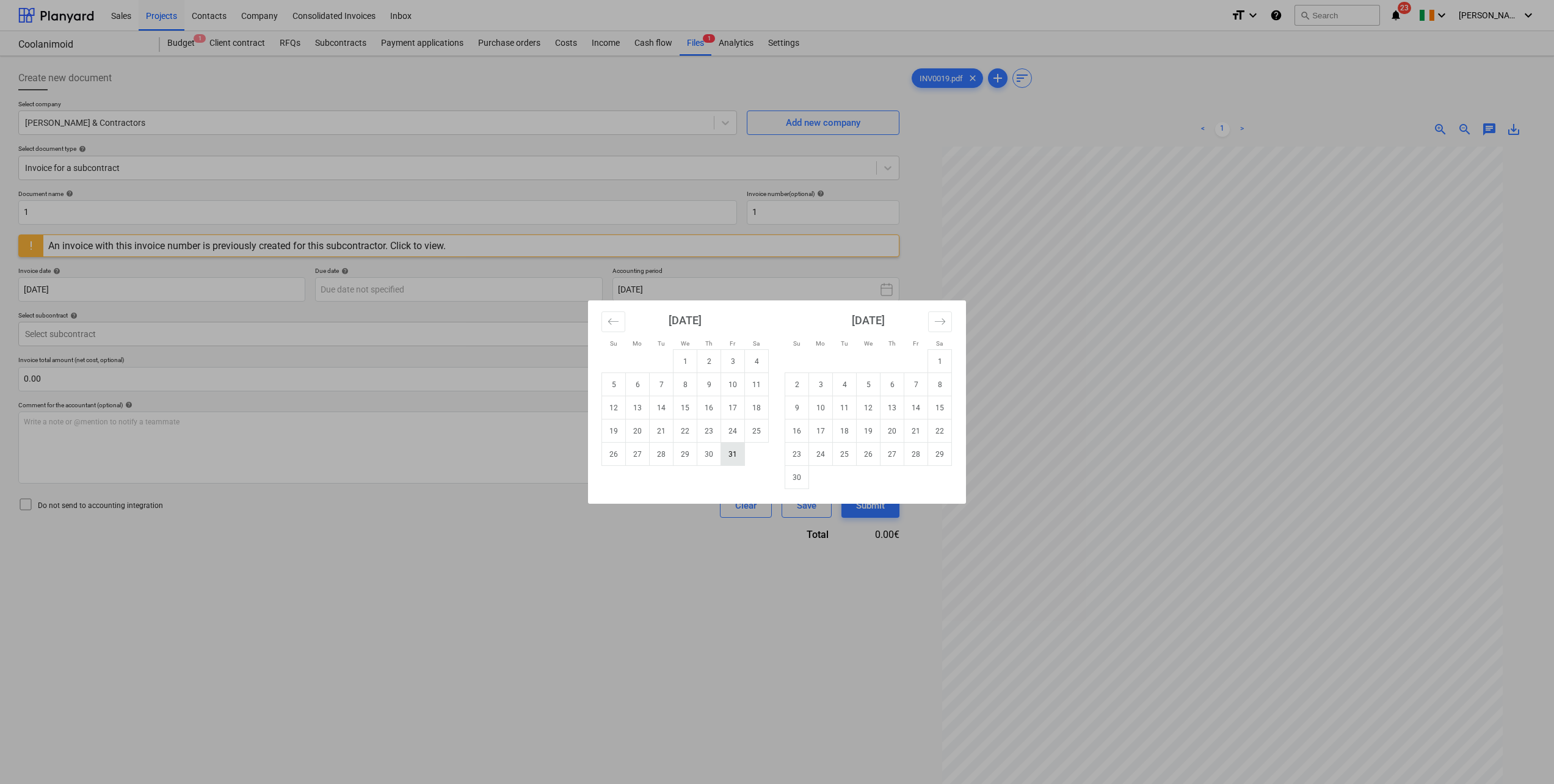
type input "[DATE]"
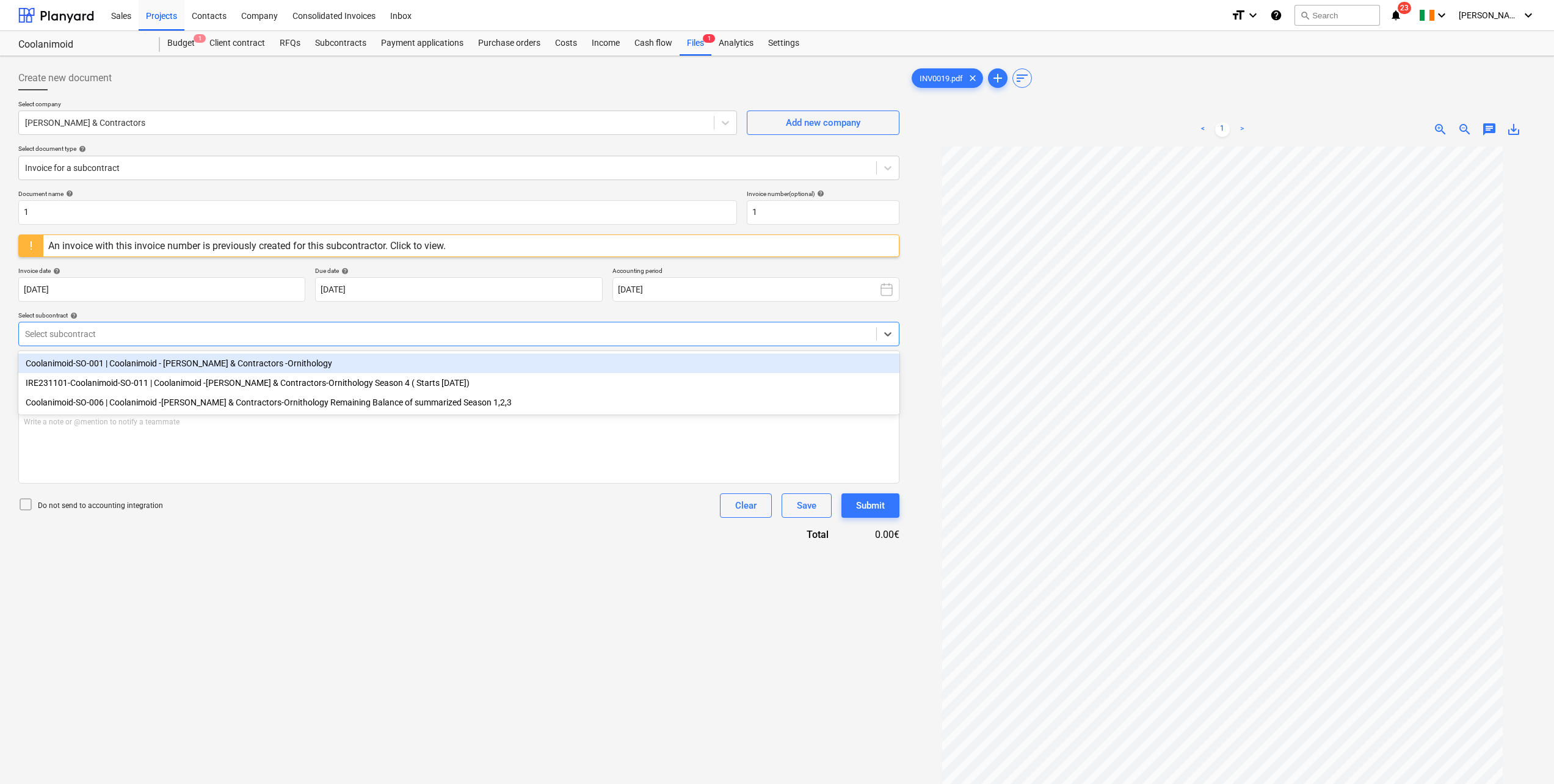
click at [287, 337] on div at bounding box center [448, 334] width 845 height 12
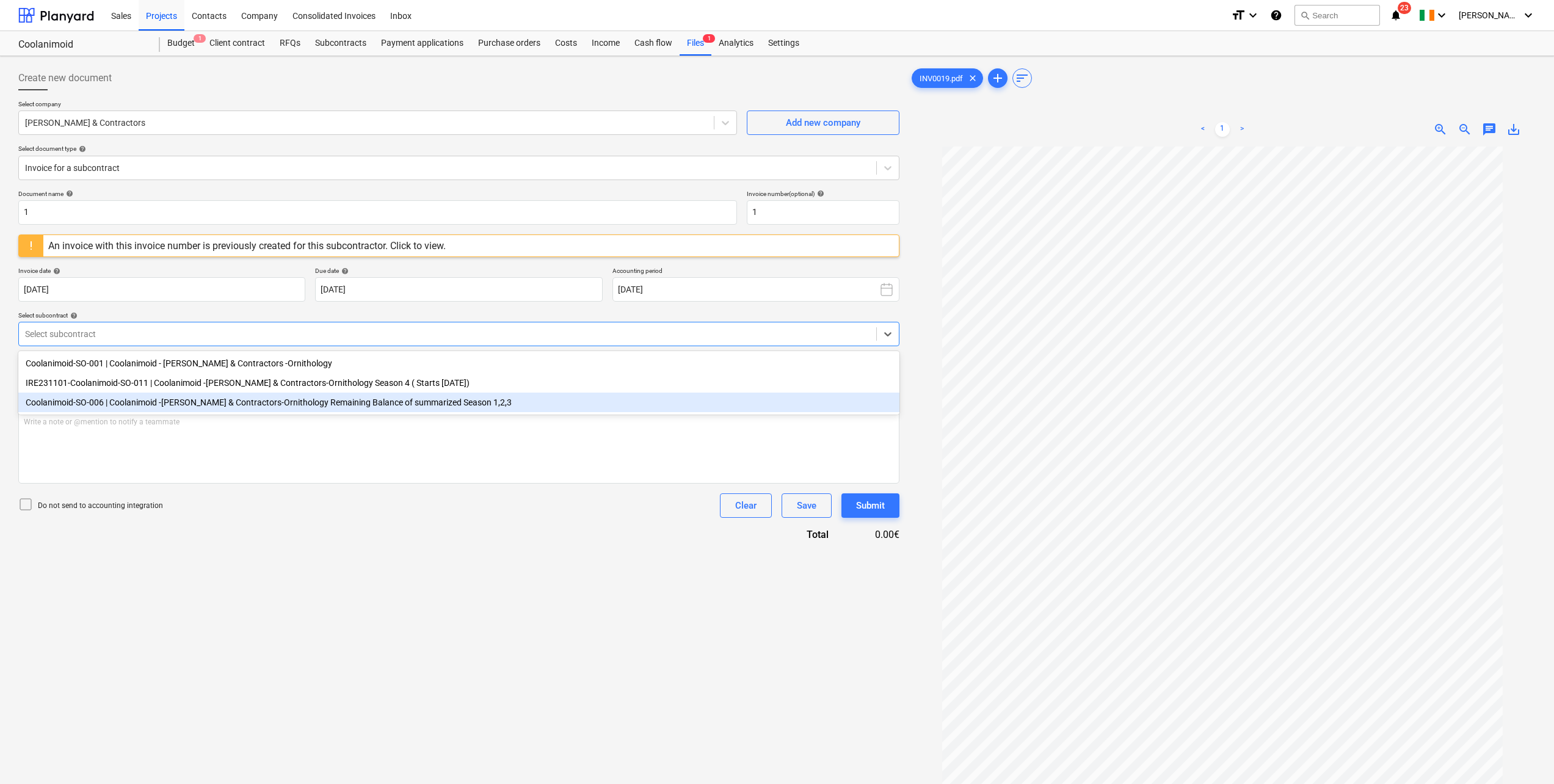
click at [255, 402] on div "Coolanimoid-SO-006 | Coolanimoid -[PERSON_NAME] & Contractors-Ornithology Remai…" at bounding box center [459, 402] width 881 height 19
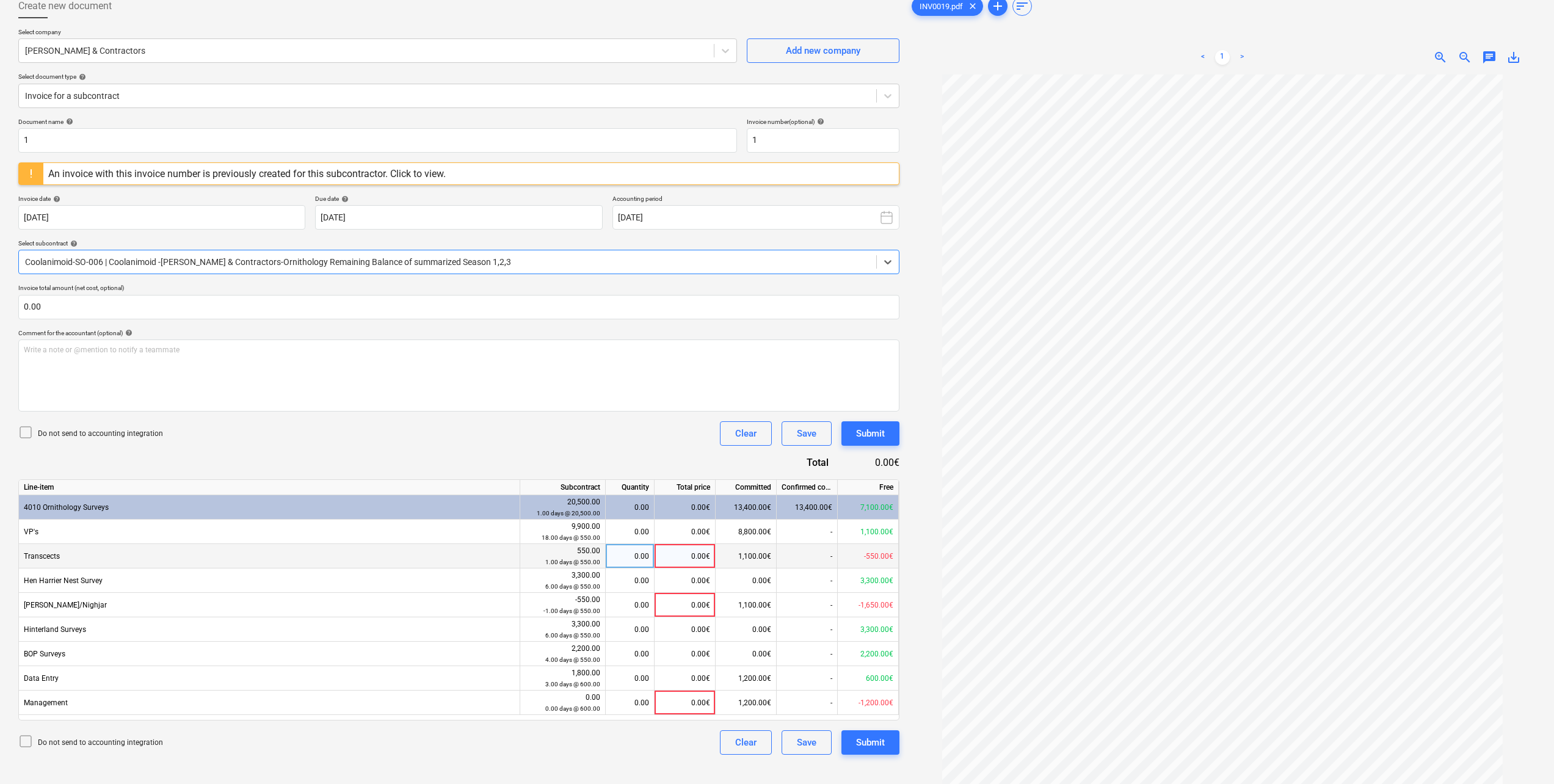
scroll to position [122, 0]
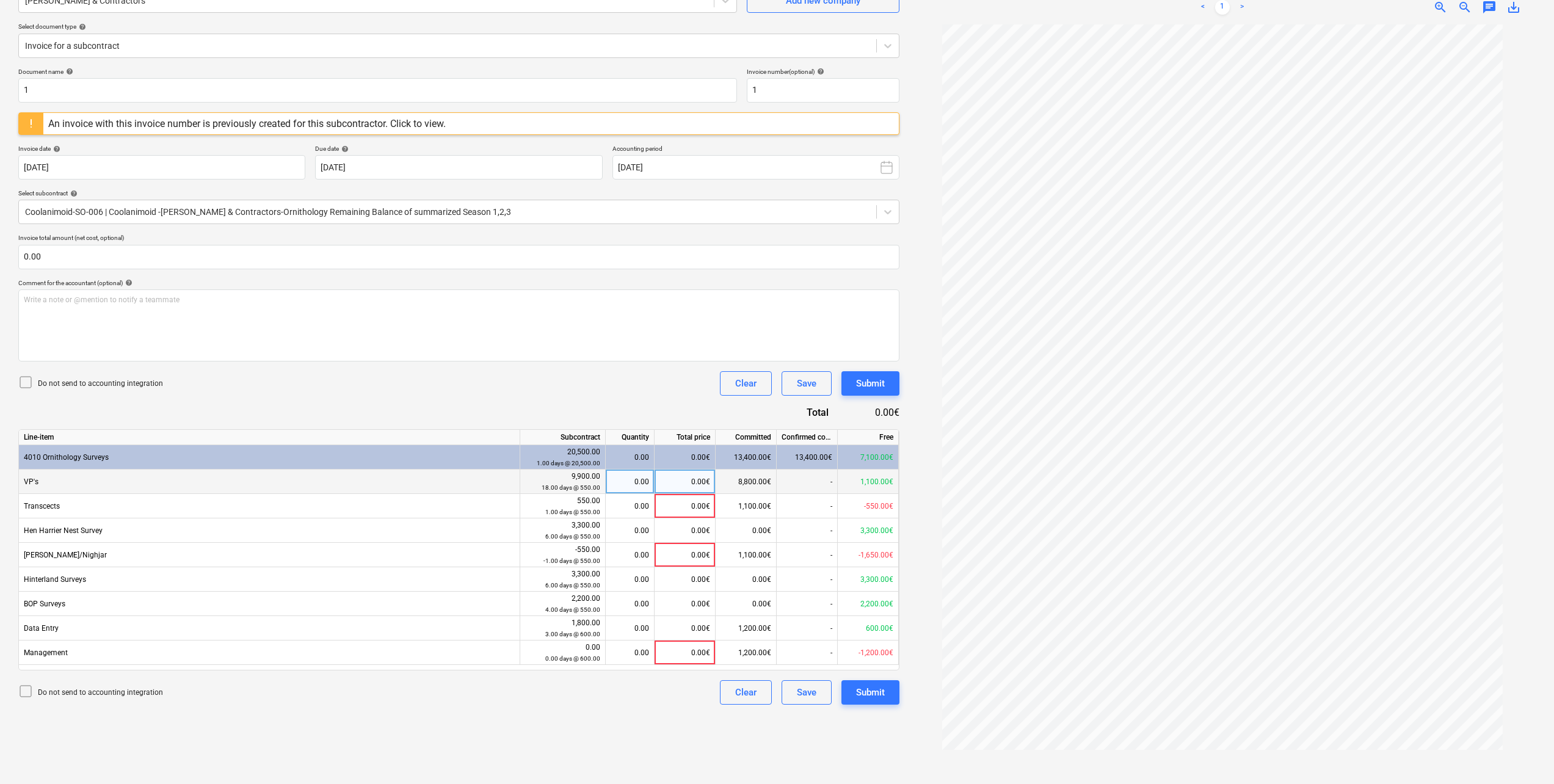
click at [642, 478] on div "0.00" at bounding box center [630, 482] width 39 height 25
type input "4"
click at [512, 383] on div "Do not send to accounting integration Clear Save Submit" at bounding box center [459, 384] width 881 height 25
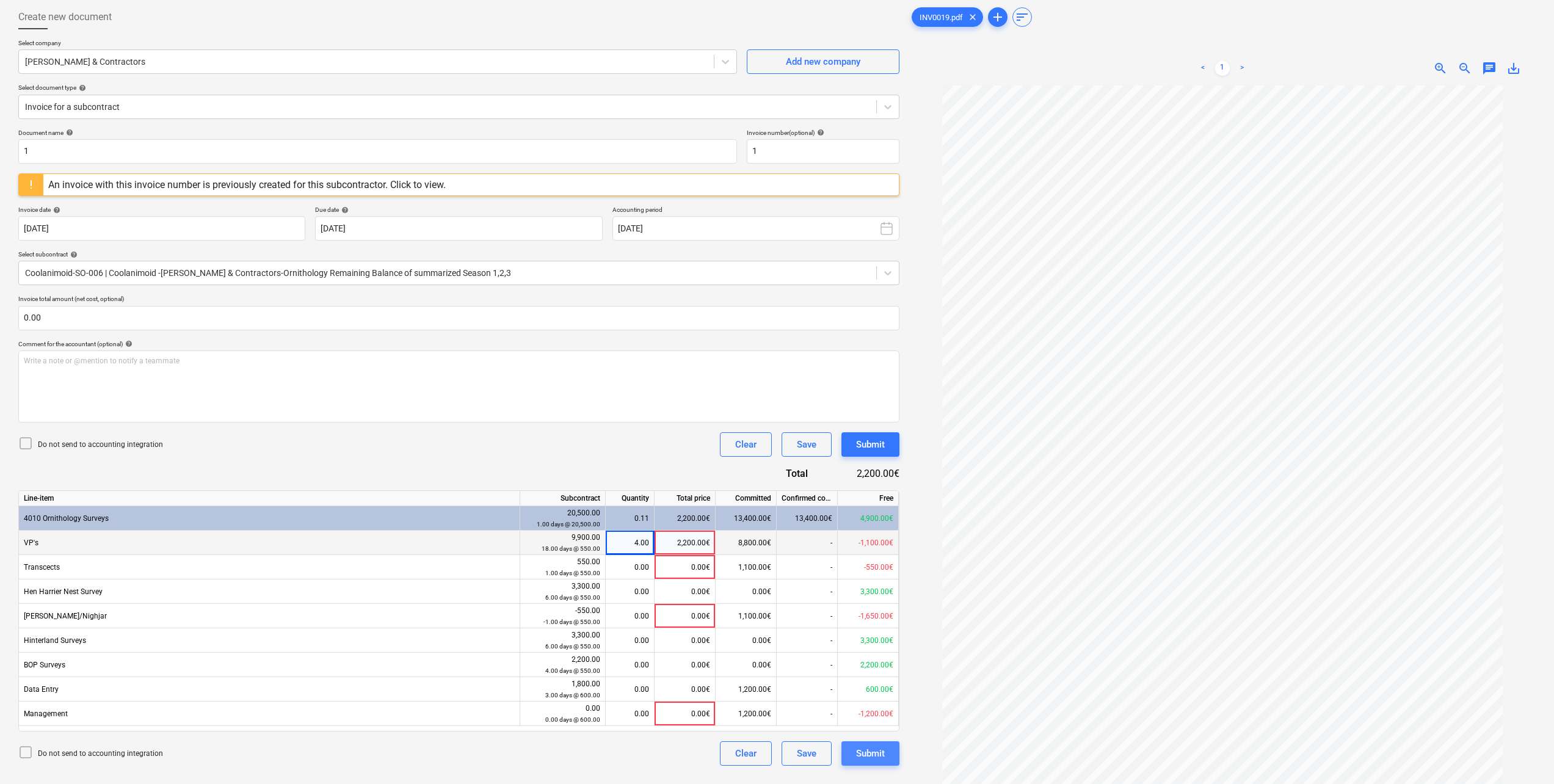
click at [875, 751] on div "Submit" at bounding box center [870, 753] width 29 height 16
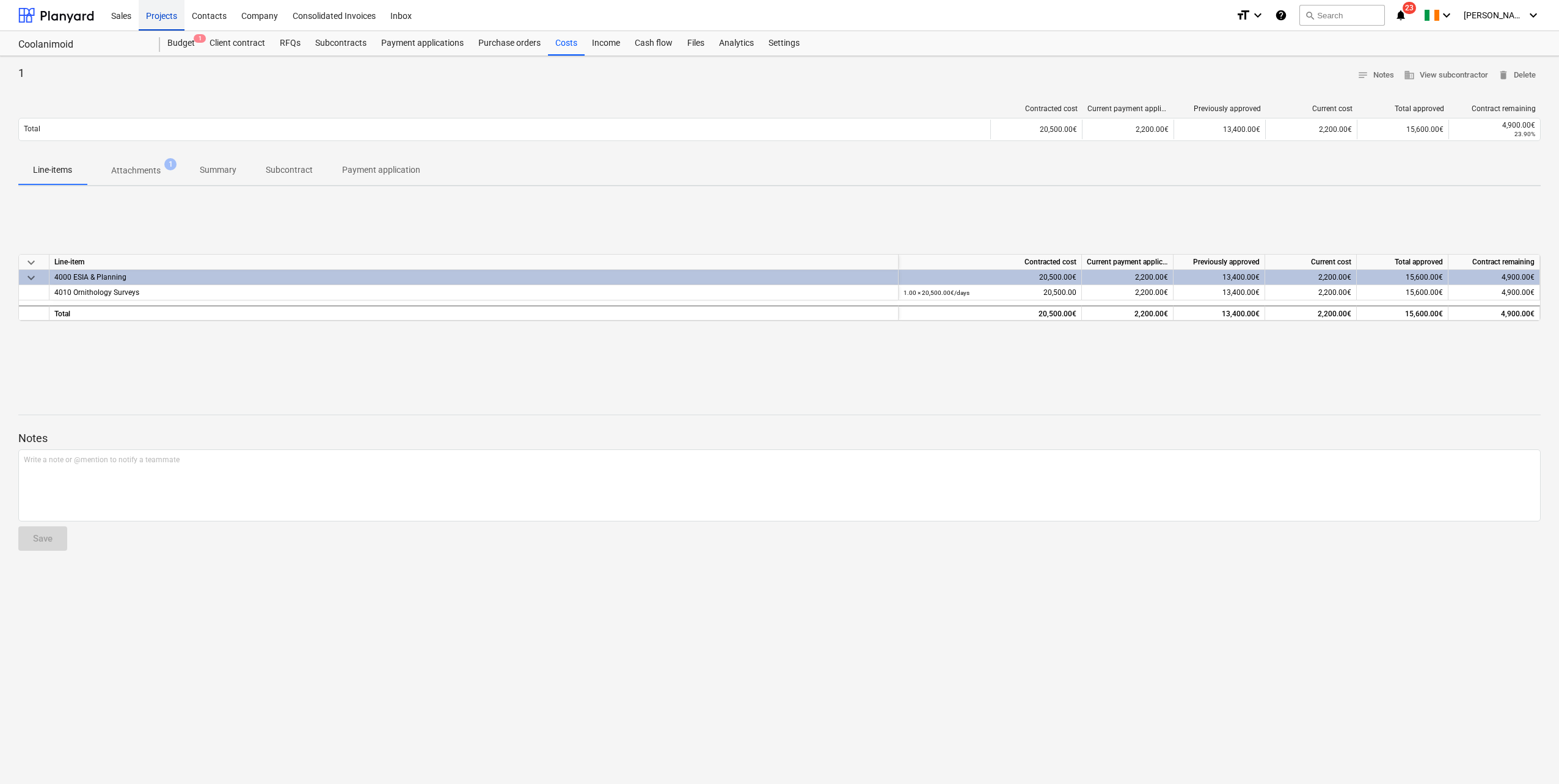
click at [165, 11] on div "Projects" at bounding box center [161, 15] width 46 height 32
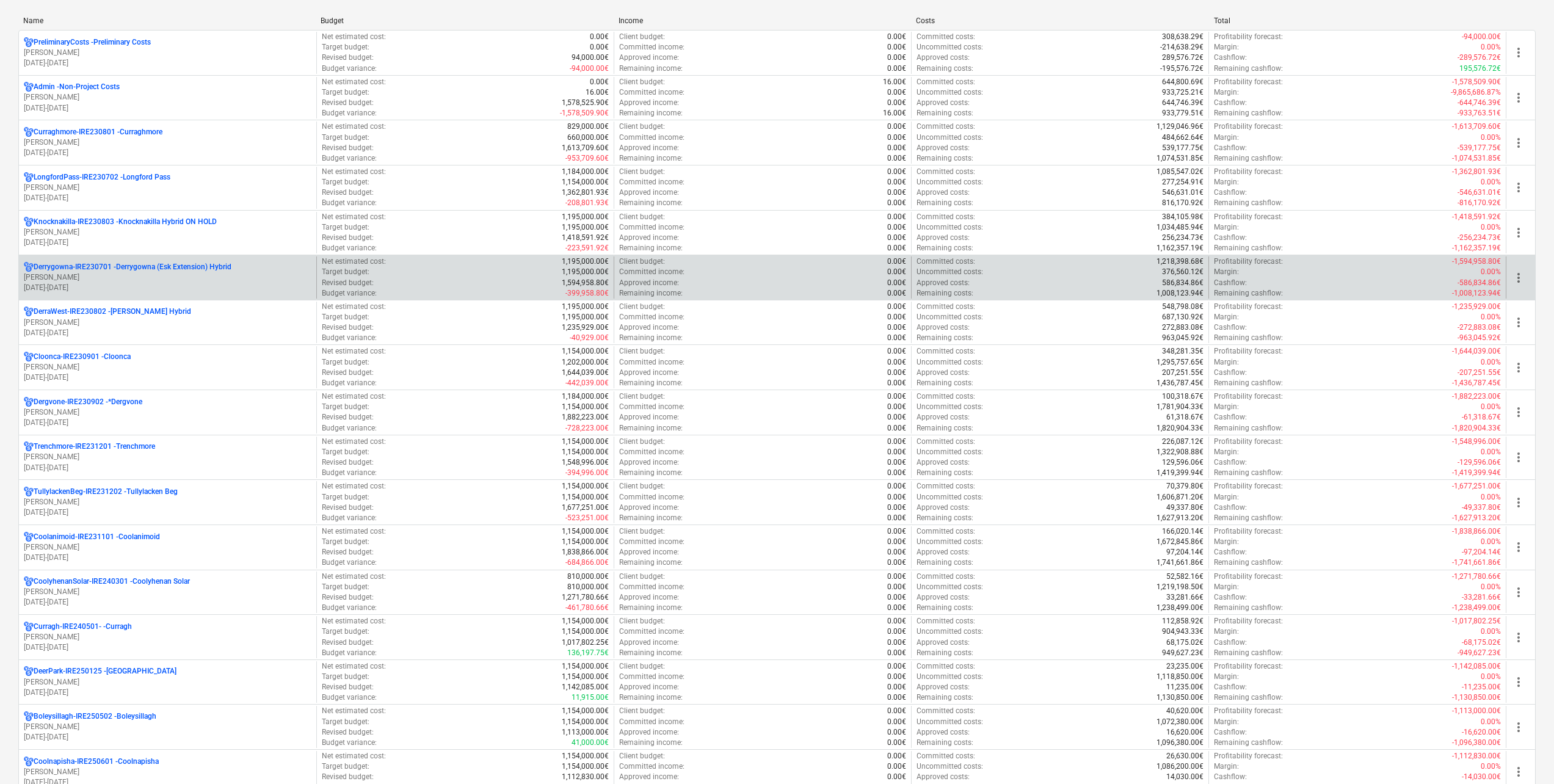
scroll to position [183, 0]
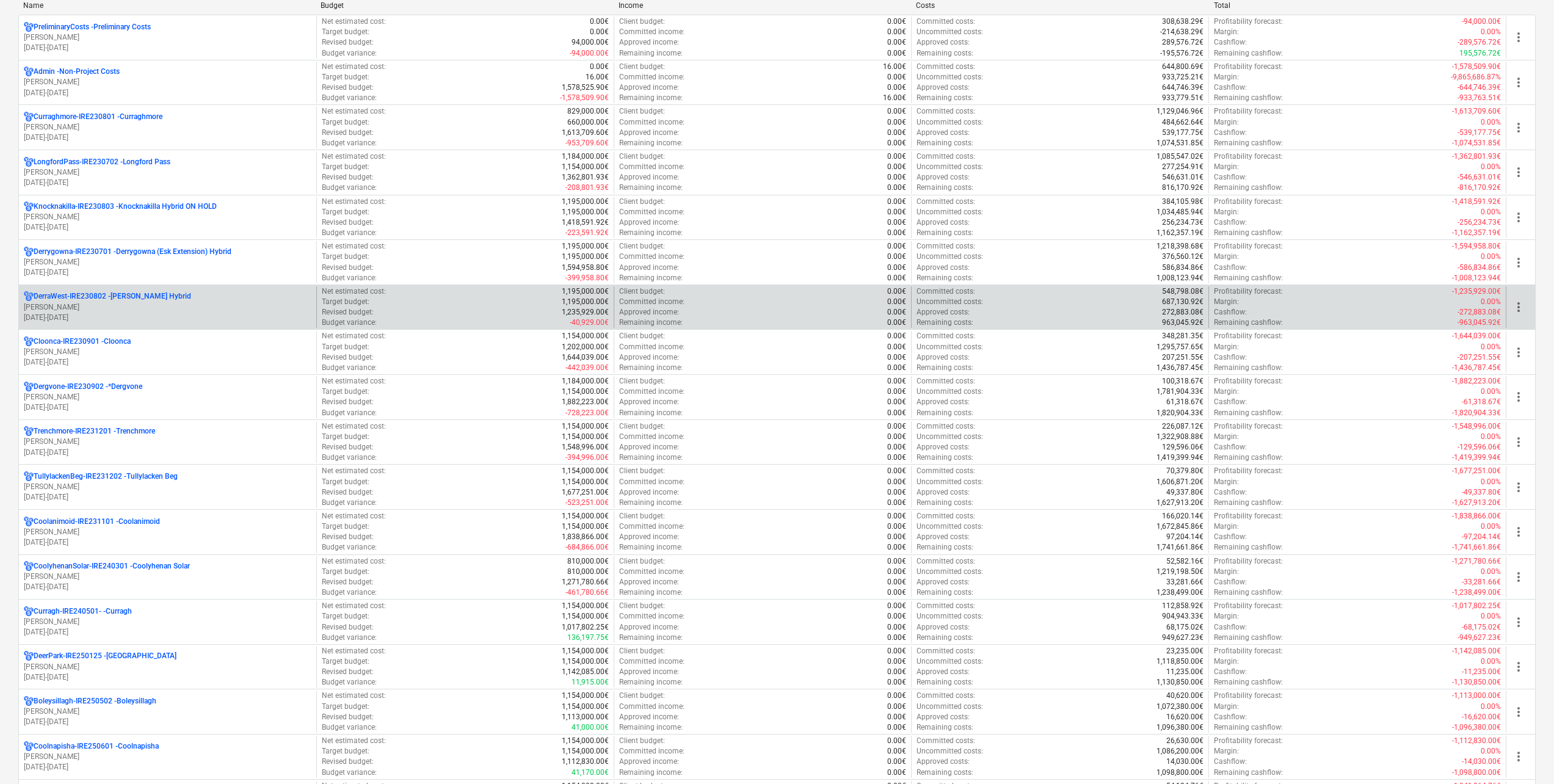
click at [138, 287] on div "DerraWest-IRE230802 - [PERSON_NAME] Hybrid [PERSON_NAME] [DATE] - [DATE]" at bounding box center [167, 307] width 297 height 42
click at [134, 306] on p "[PERSON_NAME]" at bounding box center [167, 307] width 287 height 11
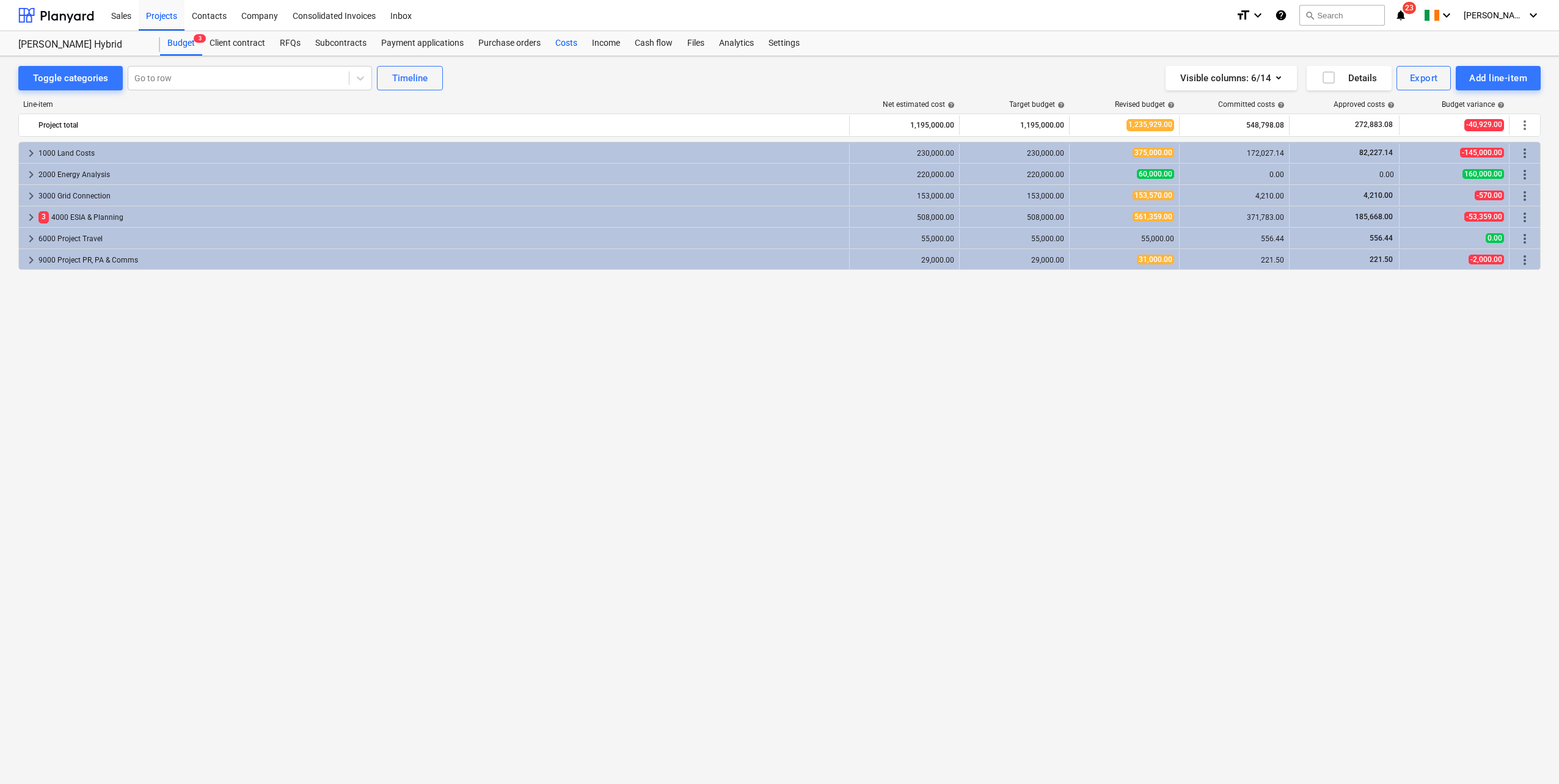
click at [568, 41] on div "Costs" at bounding box center [566, 44] width 37 height 25
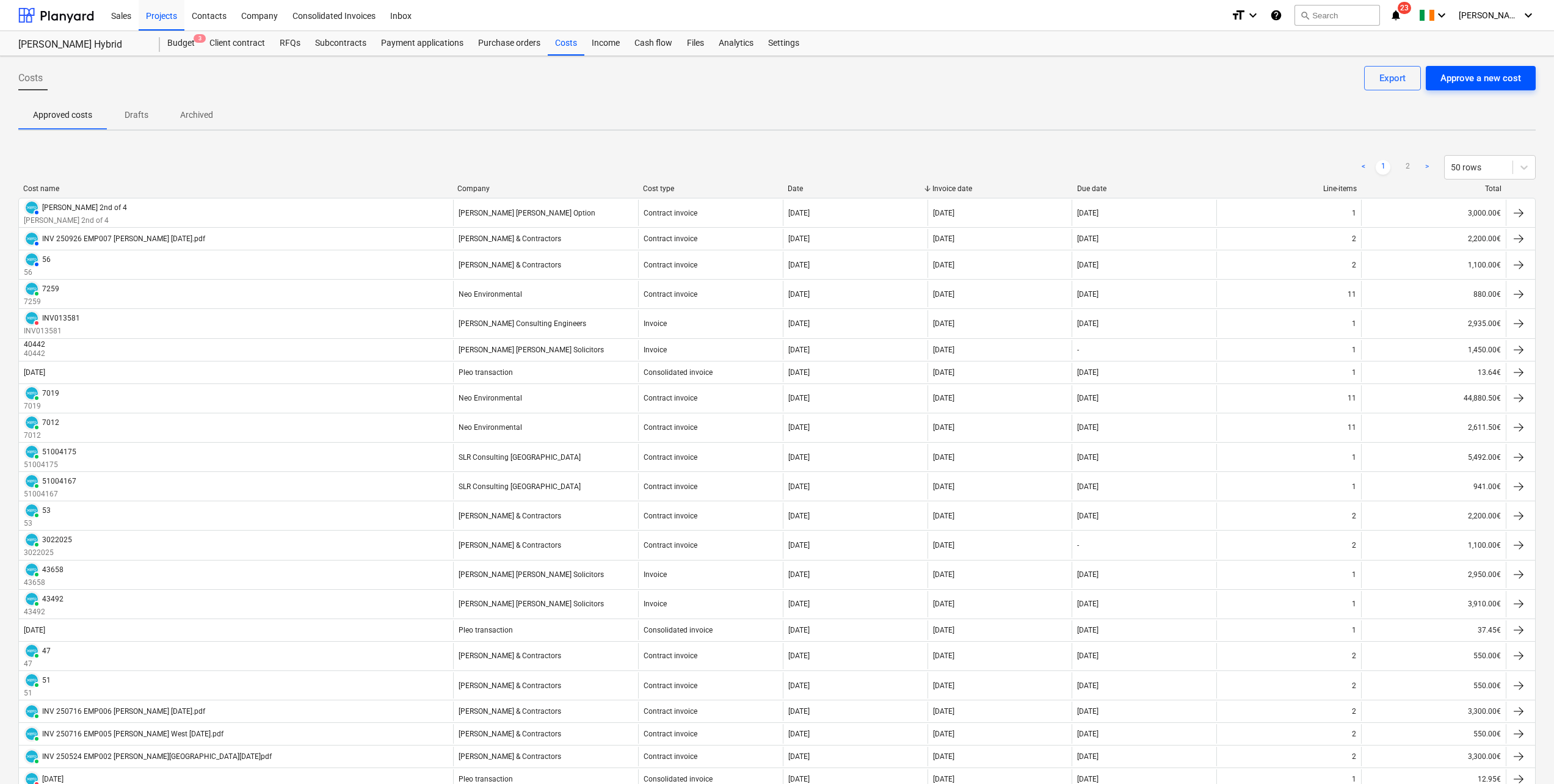
click at [1462, 75] on div "Approve a new cost" at bounding box center [1480, 78] width 81 height 16
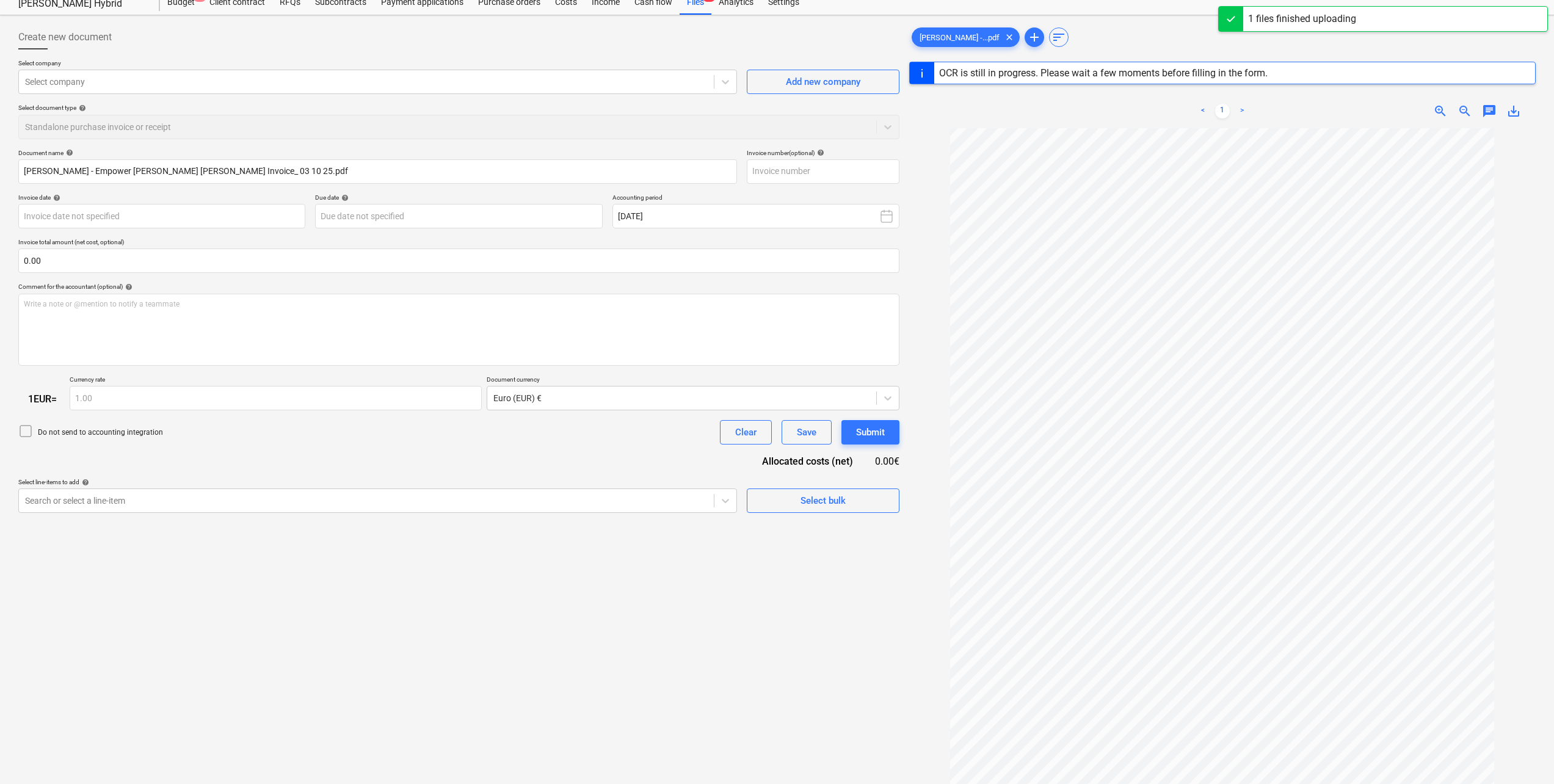
scroll to position [61, 0]
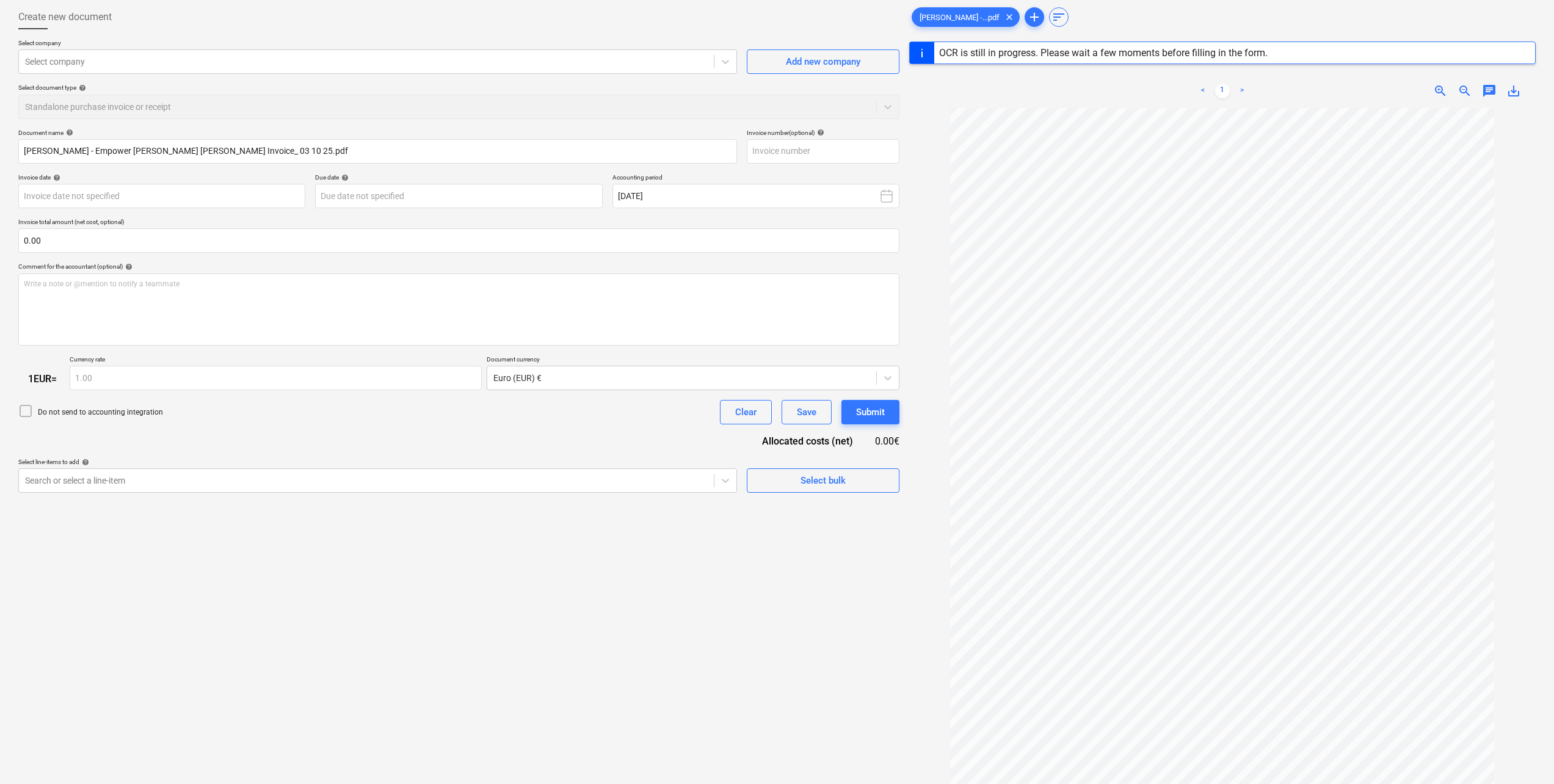
type input "44191"
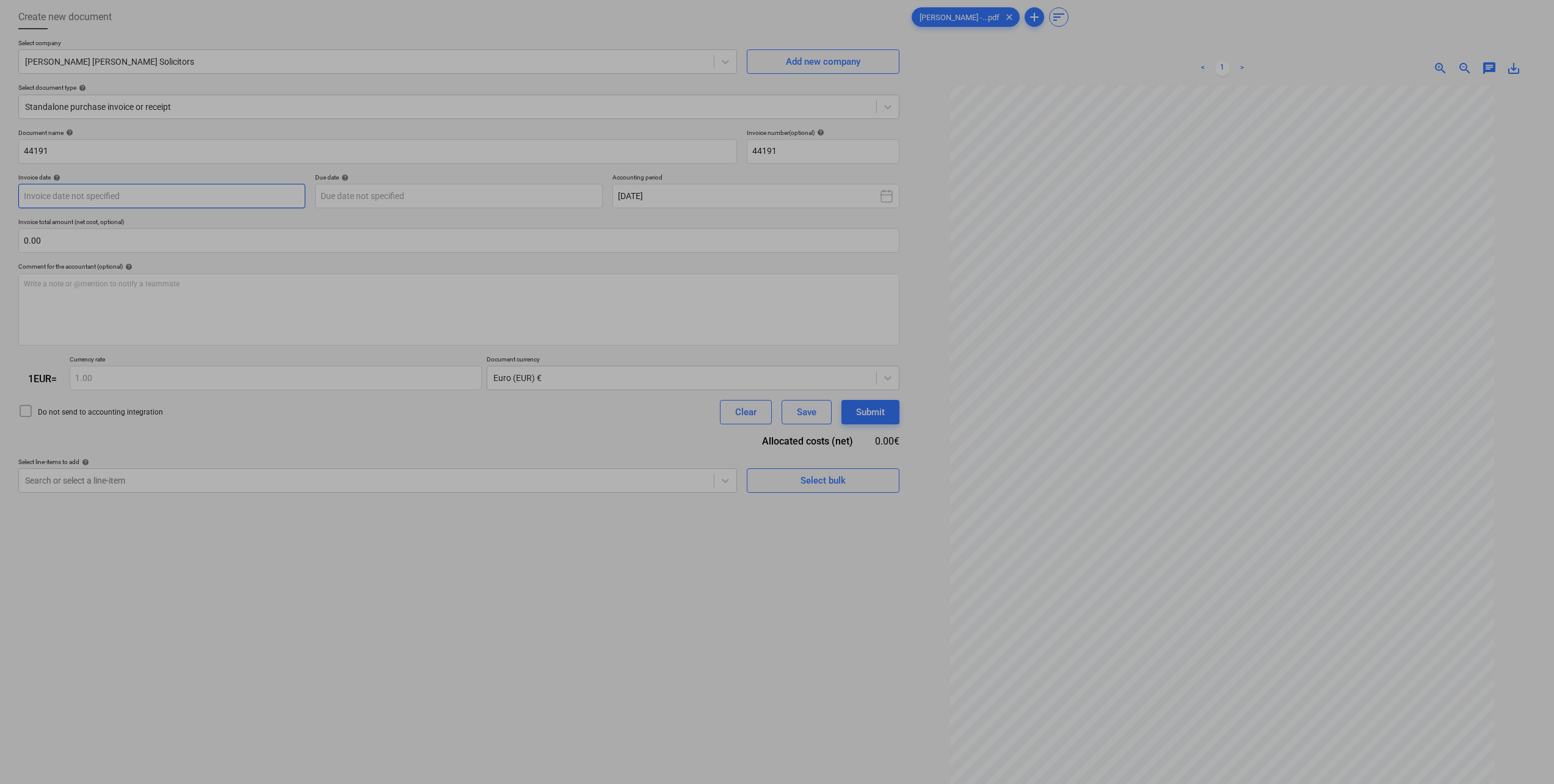
click at [163, 194] on body "Sales Projects Contacts Company Consolidated Invoices Inbox format_size keyboar…" at bounding box center [777, 330] width 1554 height 784
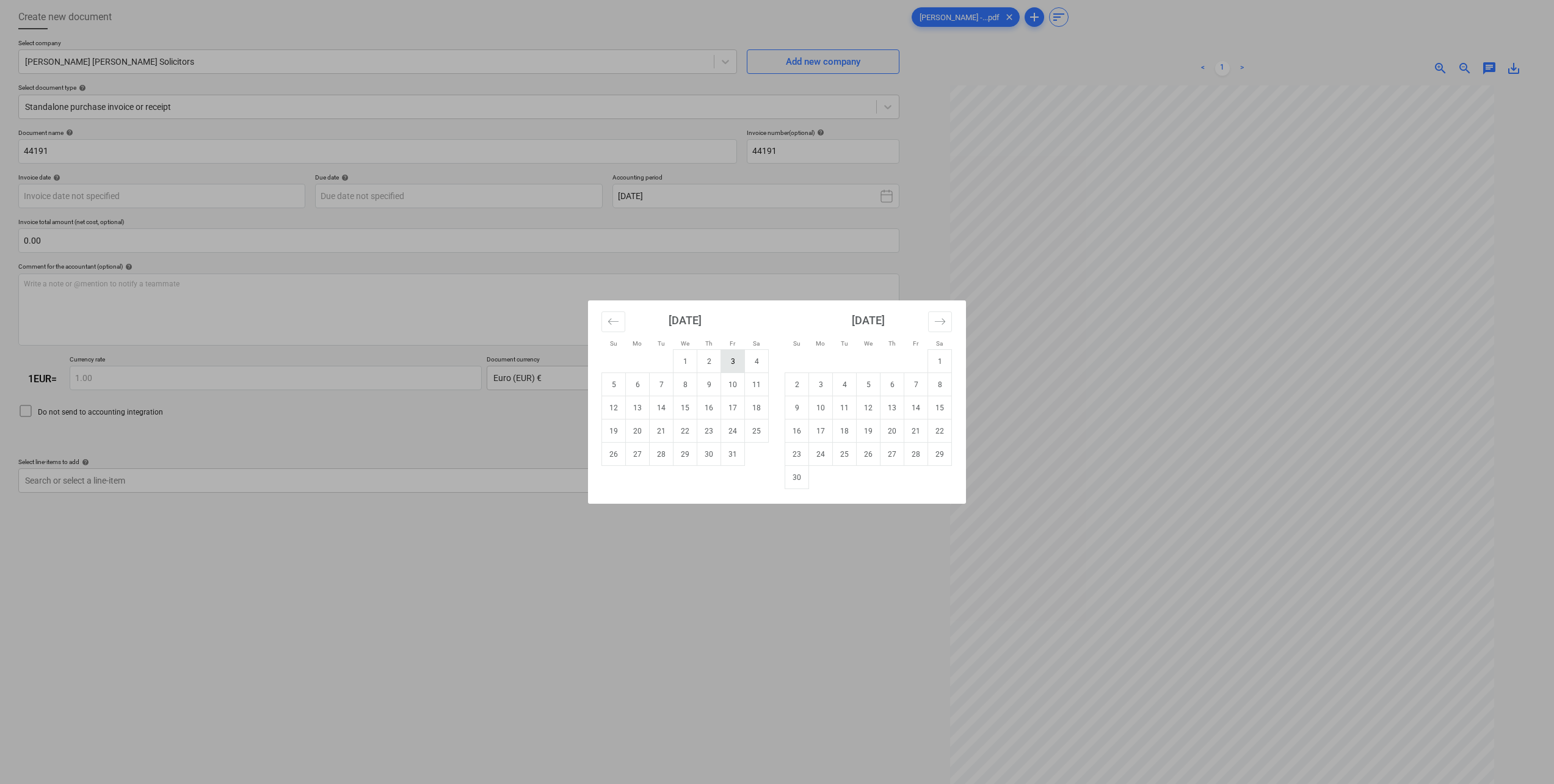
click at [732, 360] on td "3" at bounding box center [732, 361] width 24 height 23
type input "[DATE]"
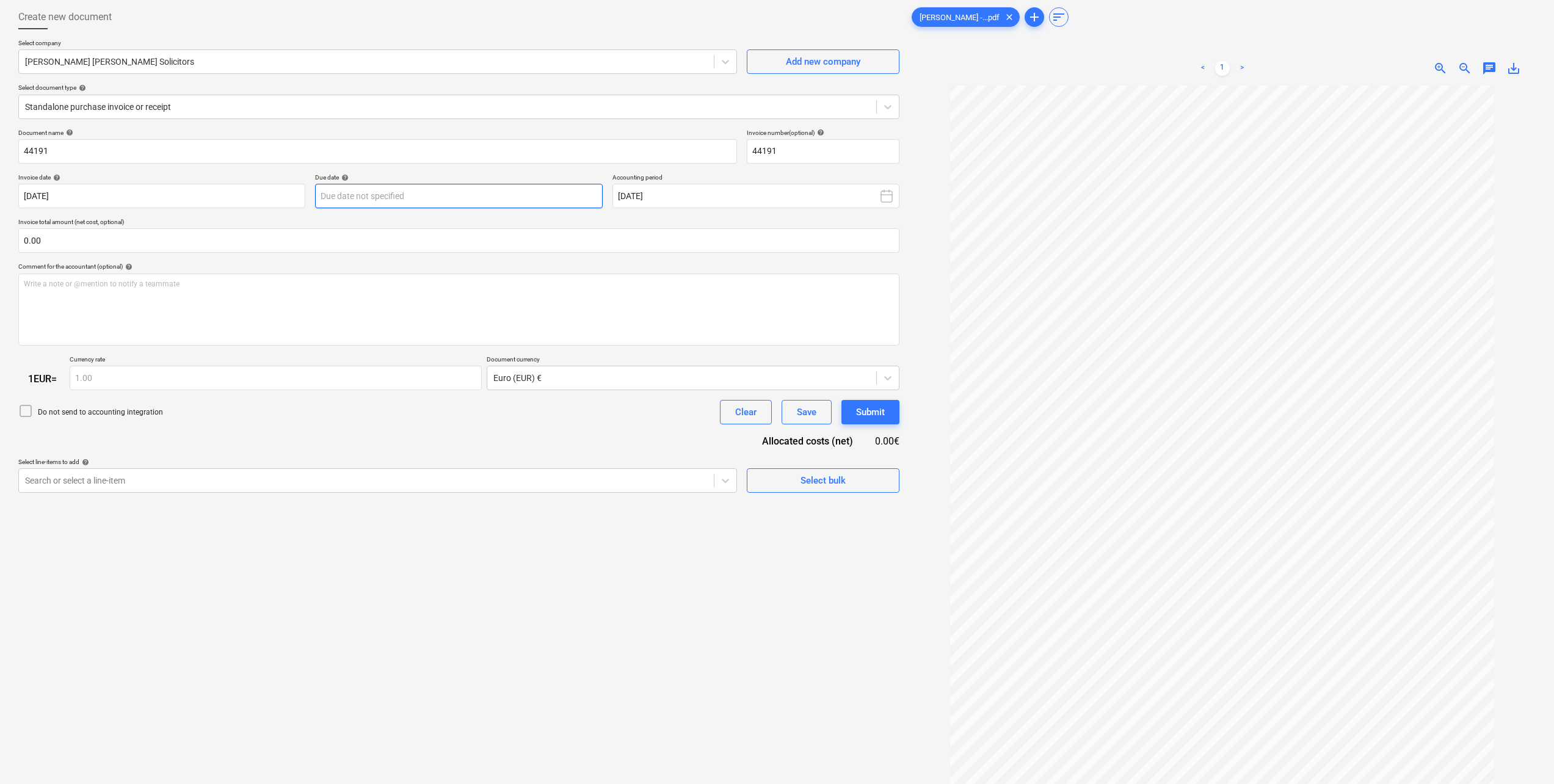
click at [445, 201] on body "Sales Projects Contacts Company Consolidated Invoices Inbox format_size keyboar…" at bounding box center [777, 330] width 1554 height 784
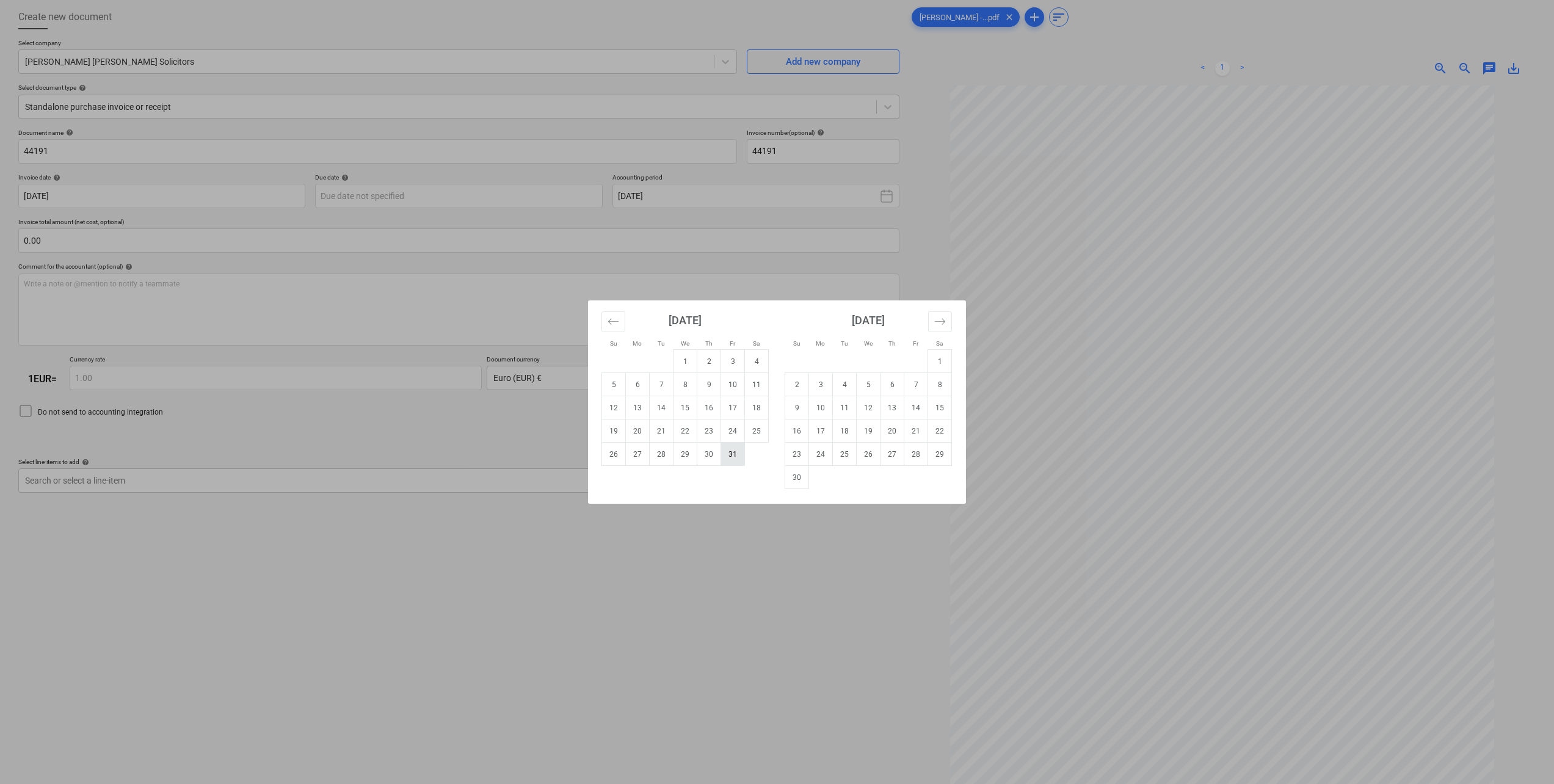
click at [729, 456] on td "31" at bounding box center [732, 454] width 24 height 23
type input "[DATE]"
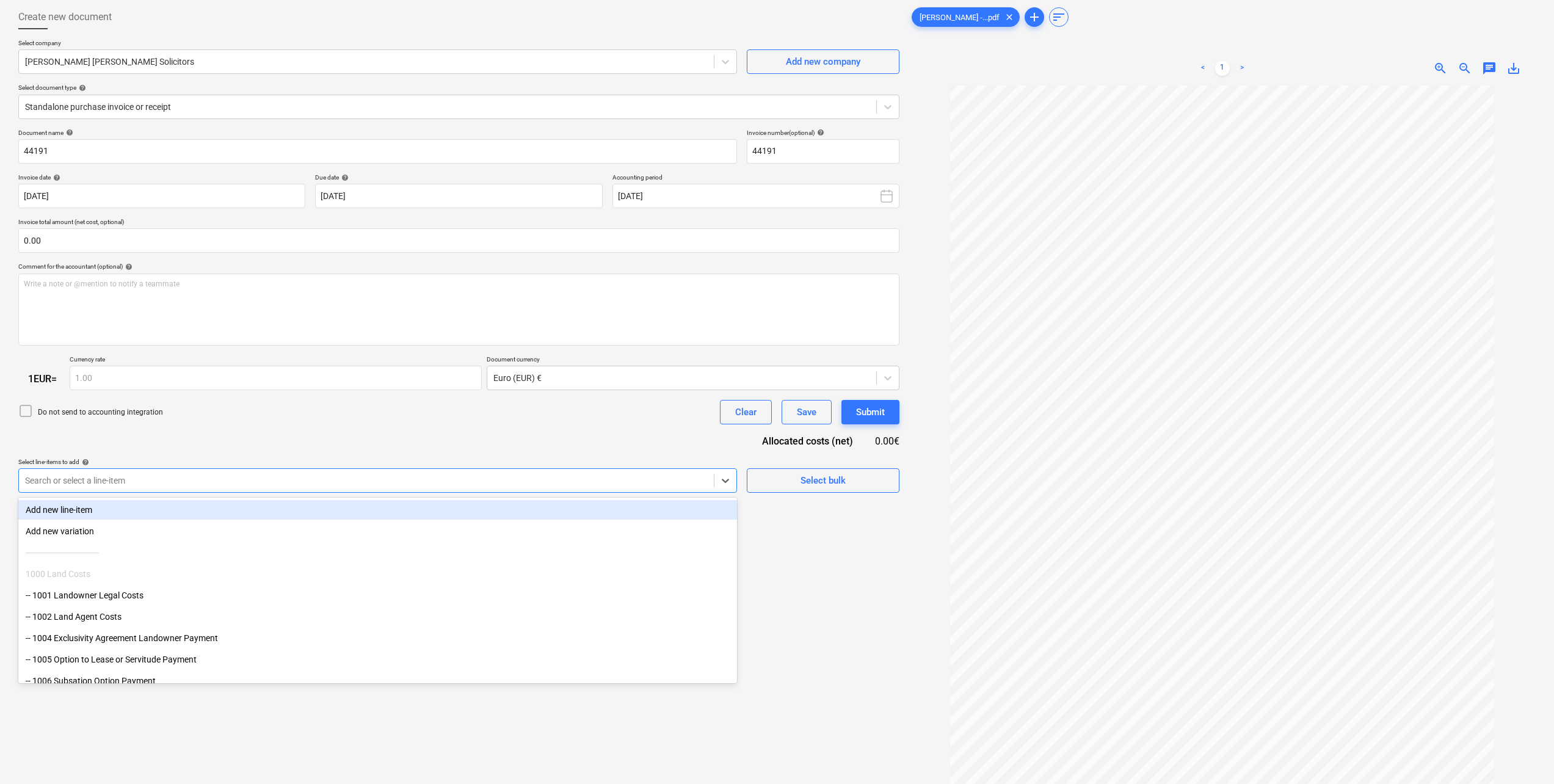
click at [285, 479] on div at bounding box center [366, 481] width 682 height 12
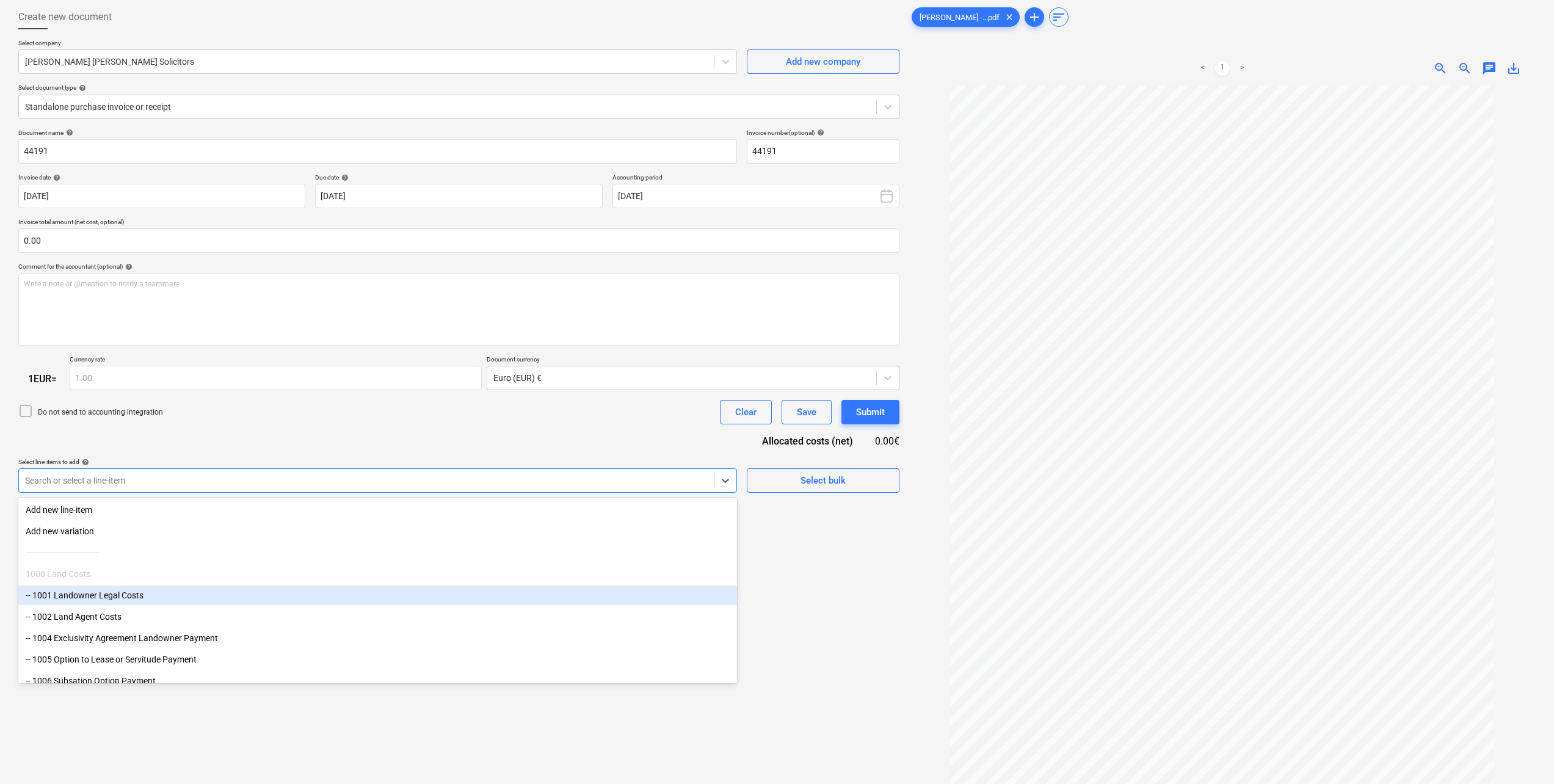
click at [188, 603] on div "-- 1001 Landowner Legal Costs" at bounding box center [378, 595] width 718 height 19
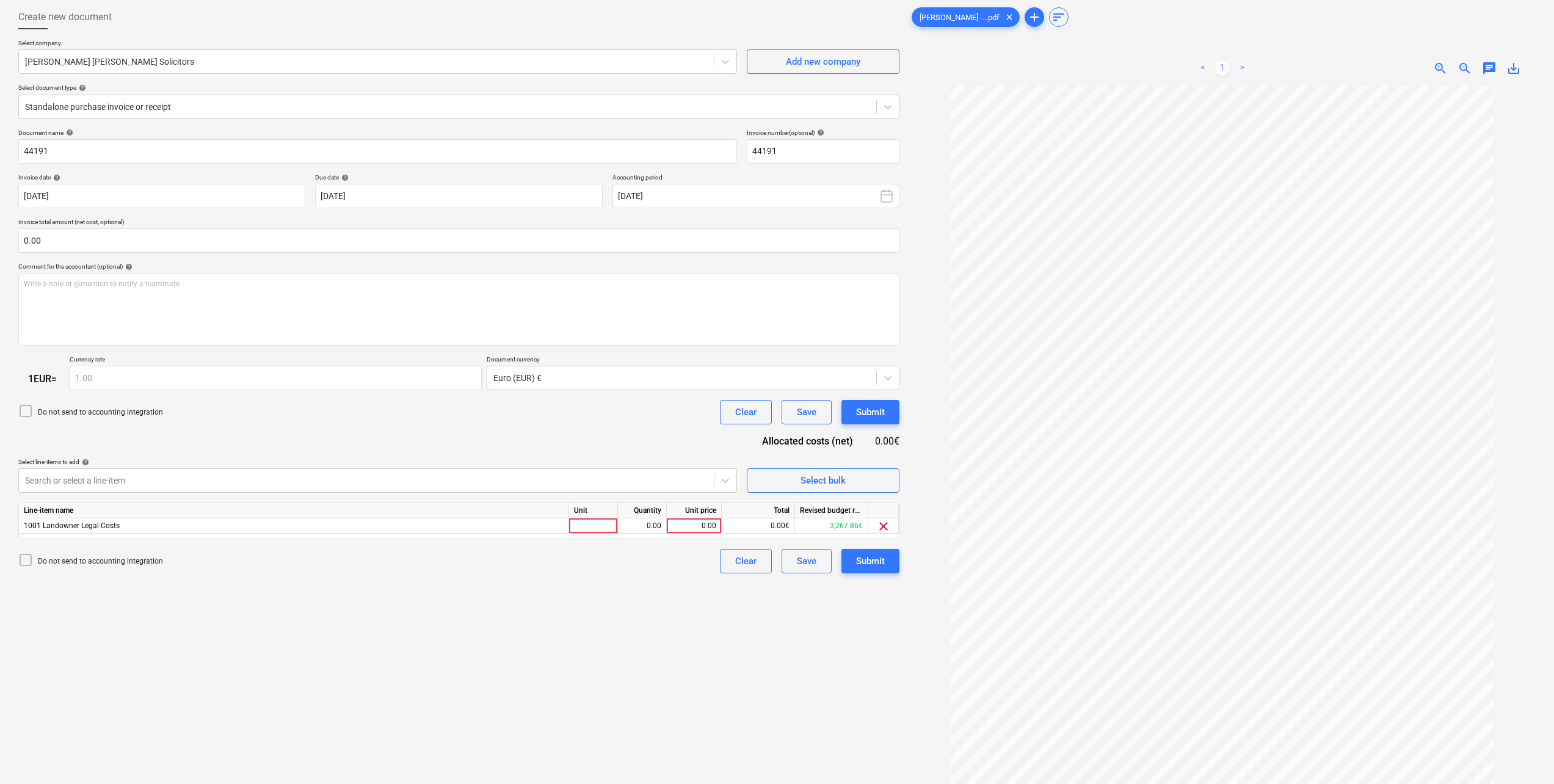
click at [548, 424] on div "Do not send to accounting integration Clear Save Submit" at bounding box center [459, 413] width 881 height 25
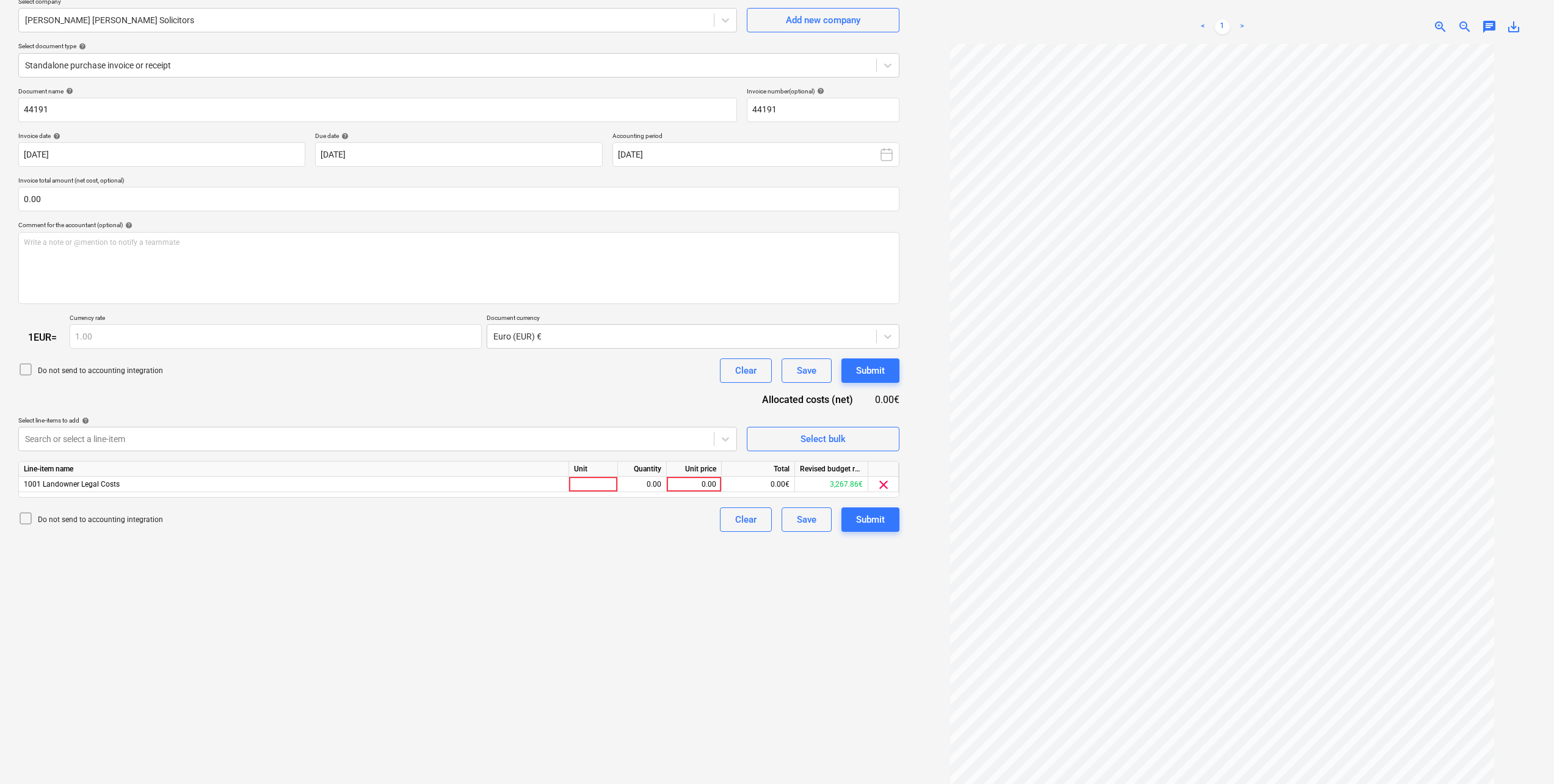
scroll to position [122, 0]
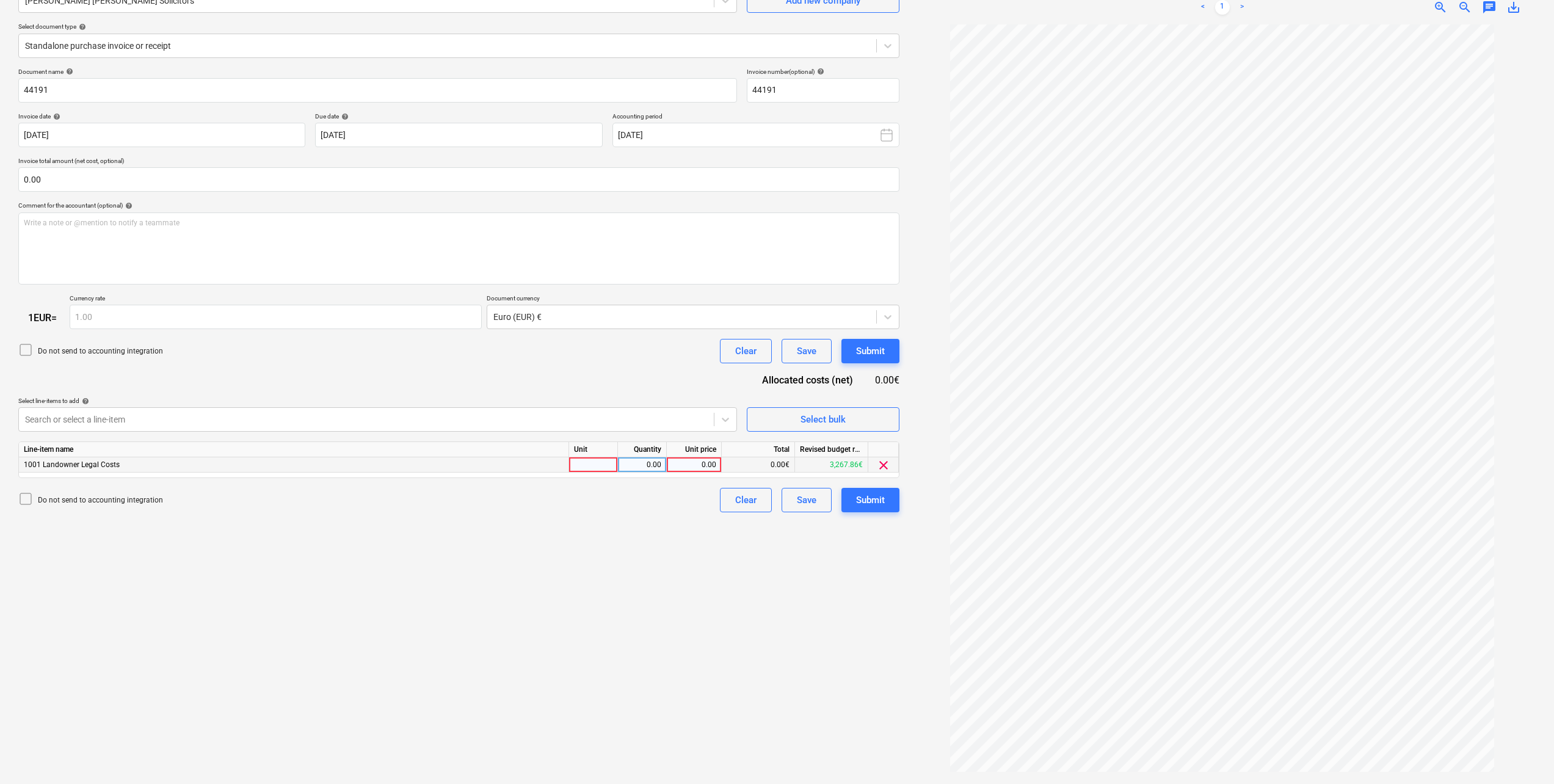
click at [590, 467] on div at bounding box center [594, 464] width 49 height 15
type input "pcs"
click at [655, 465] on div "0.00" at bounding box center [642, 464] width 39 height 15
type input "1"
click at [690, 464] on div "0.00" at bounding box center [694, 464] width 45 height 15
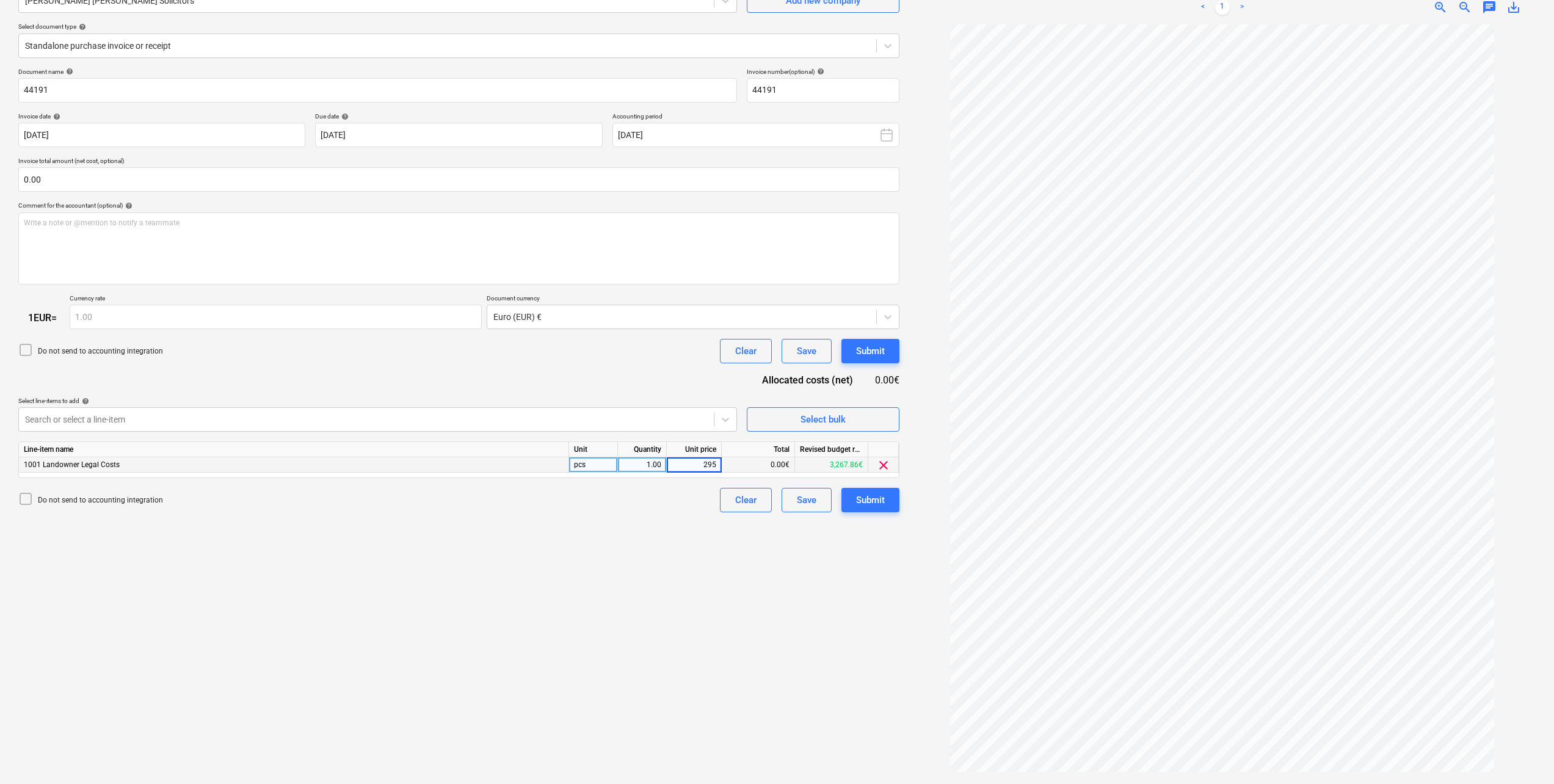
type input "2950"
click at [624, 574] on div "Create new document Select company Pierse [PERSON_NAME] Solicitors Add new comp…" at bounding box center [458, 358] width 891 height 840
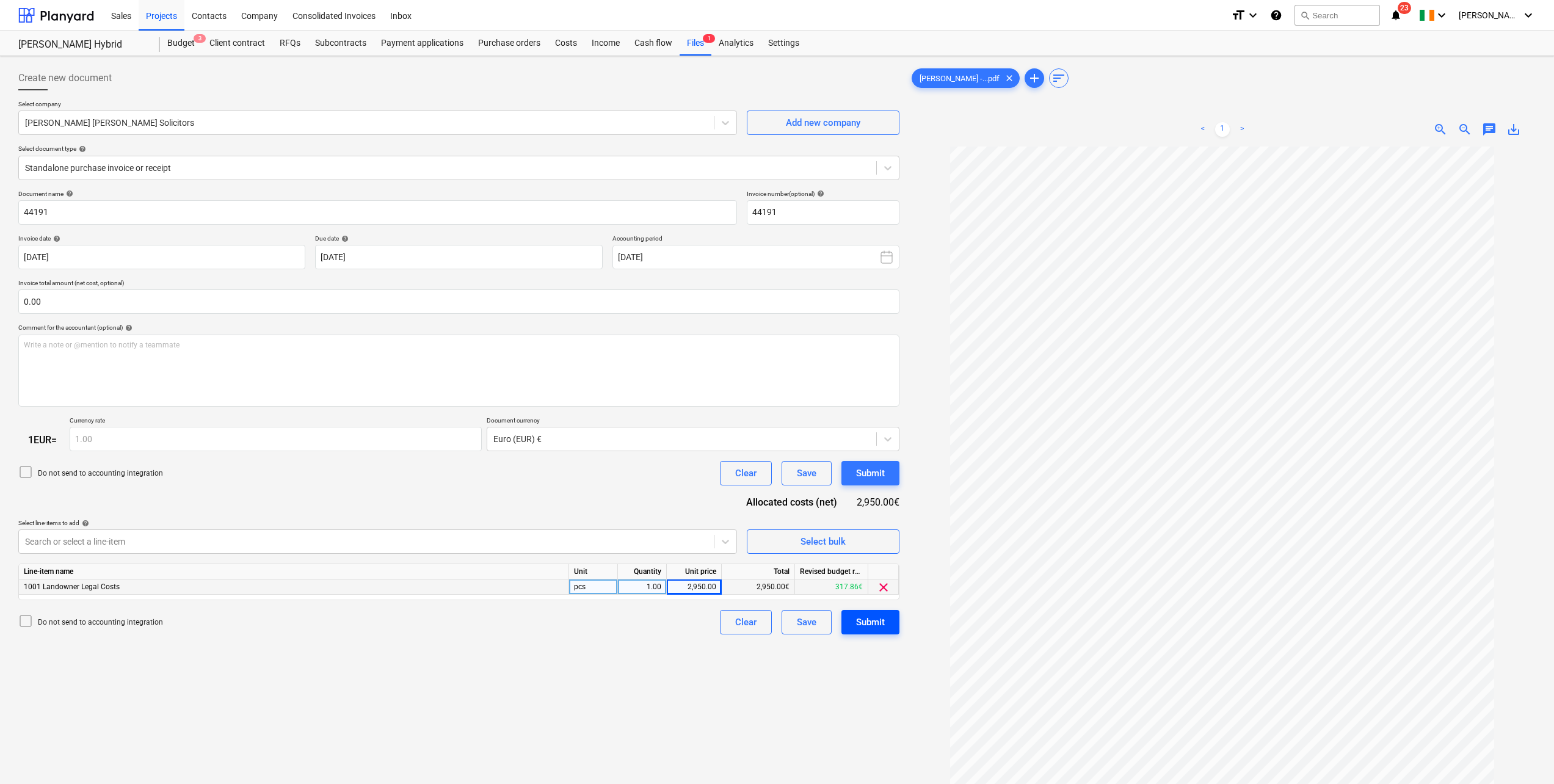
click at [884, 624] on div "Submit" at bounding box center [870, 622] width 29 height 16
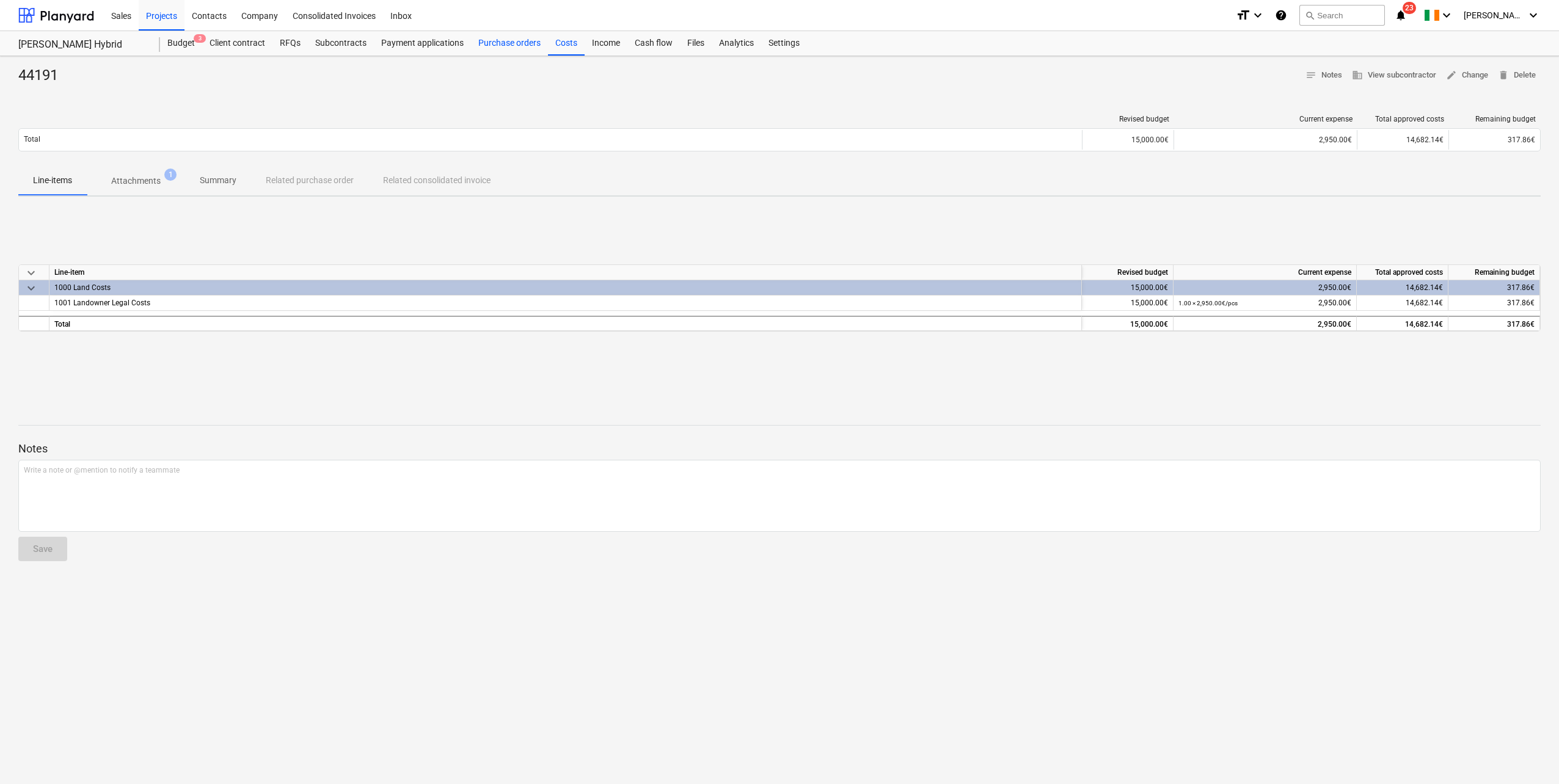
click at [488, 47] on div "Purchase orders" at bounding box center [509, 44] width 77 height 25
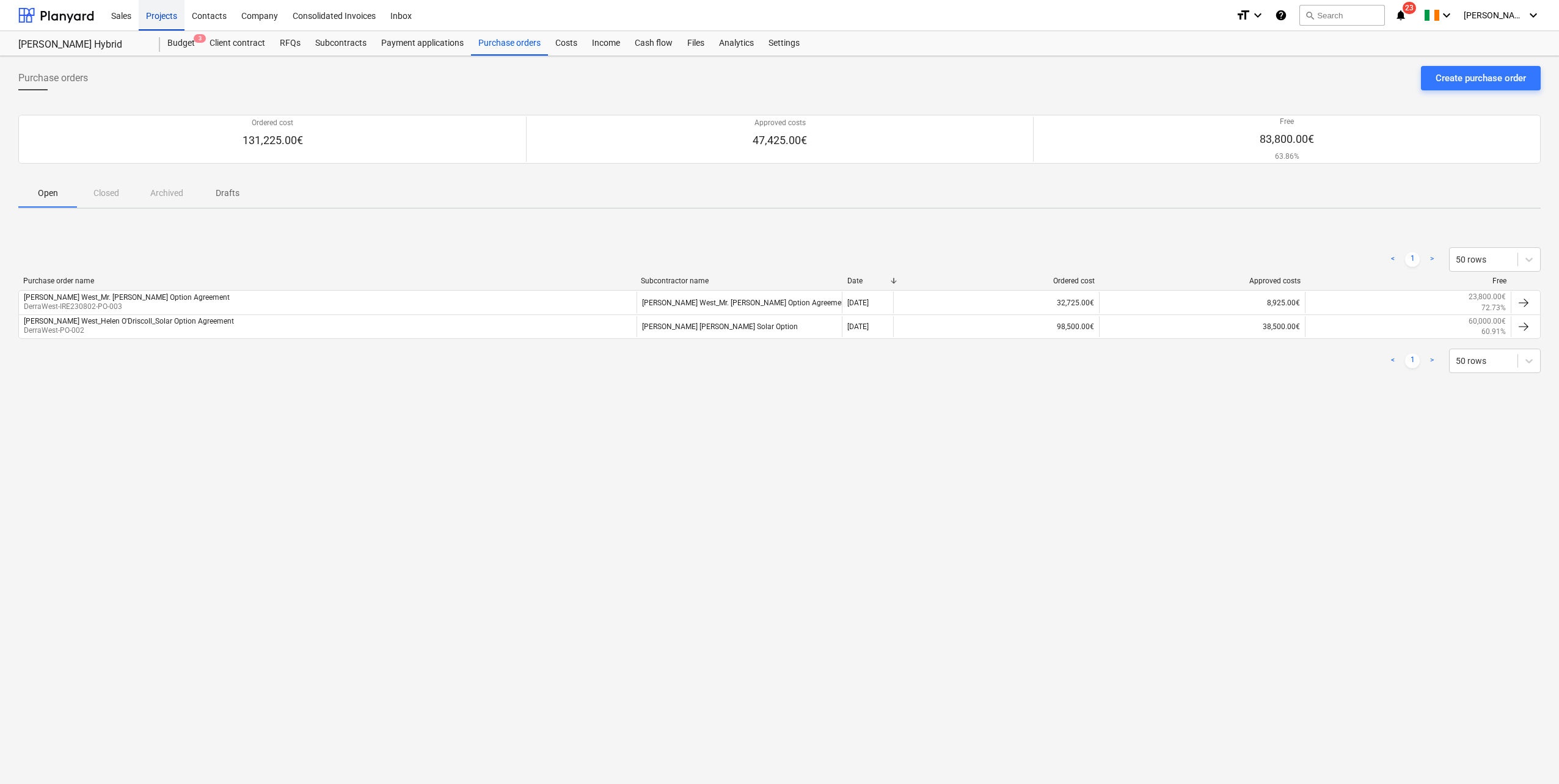
click at [167, 17] on div "Projects" at bounding box center [161, 15] width 46 height 32
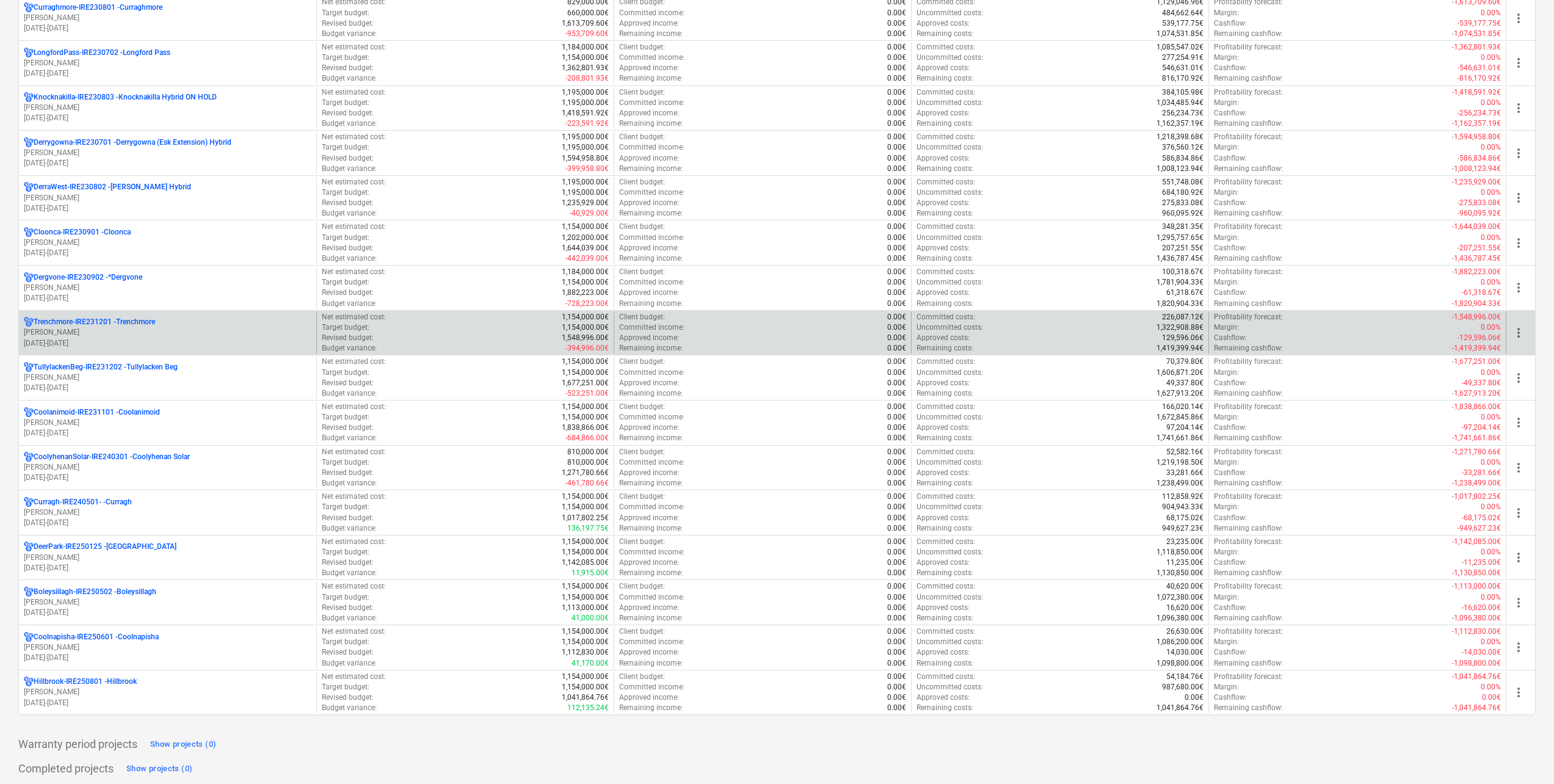
scroll to position [489, 0]
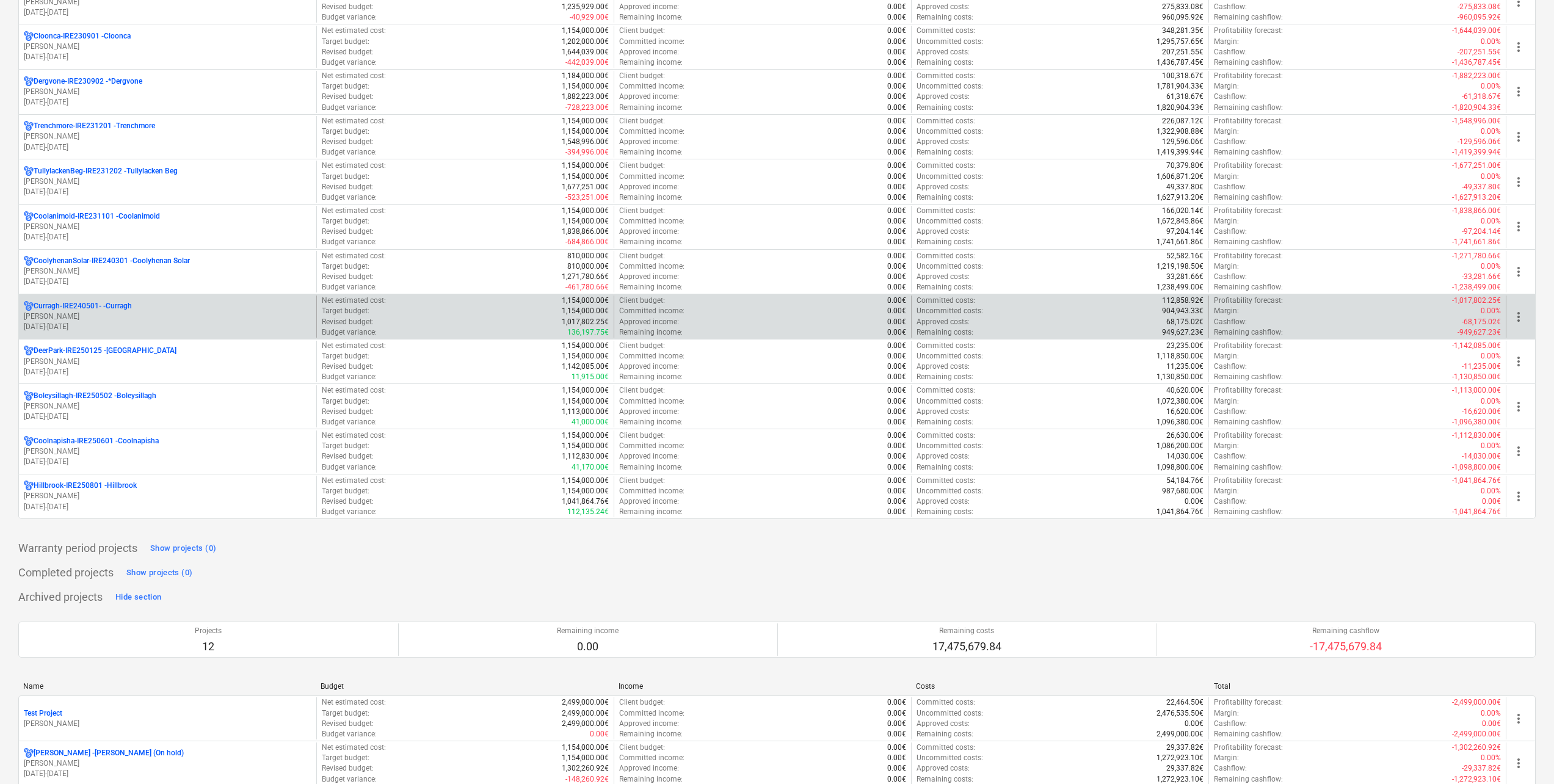
click at [129, 324] on p "[DATE] - [DATE]" at bounding box center [167, 327] width 287 height 11
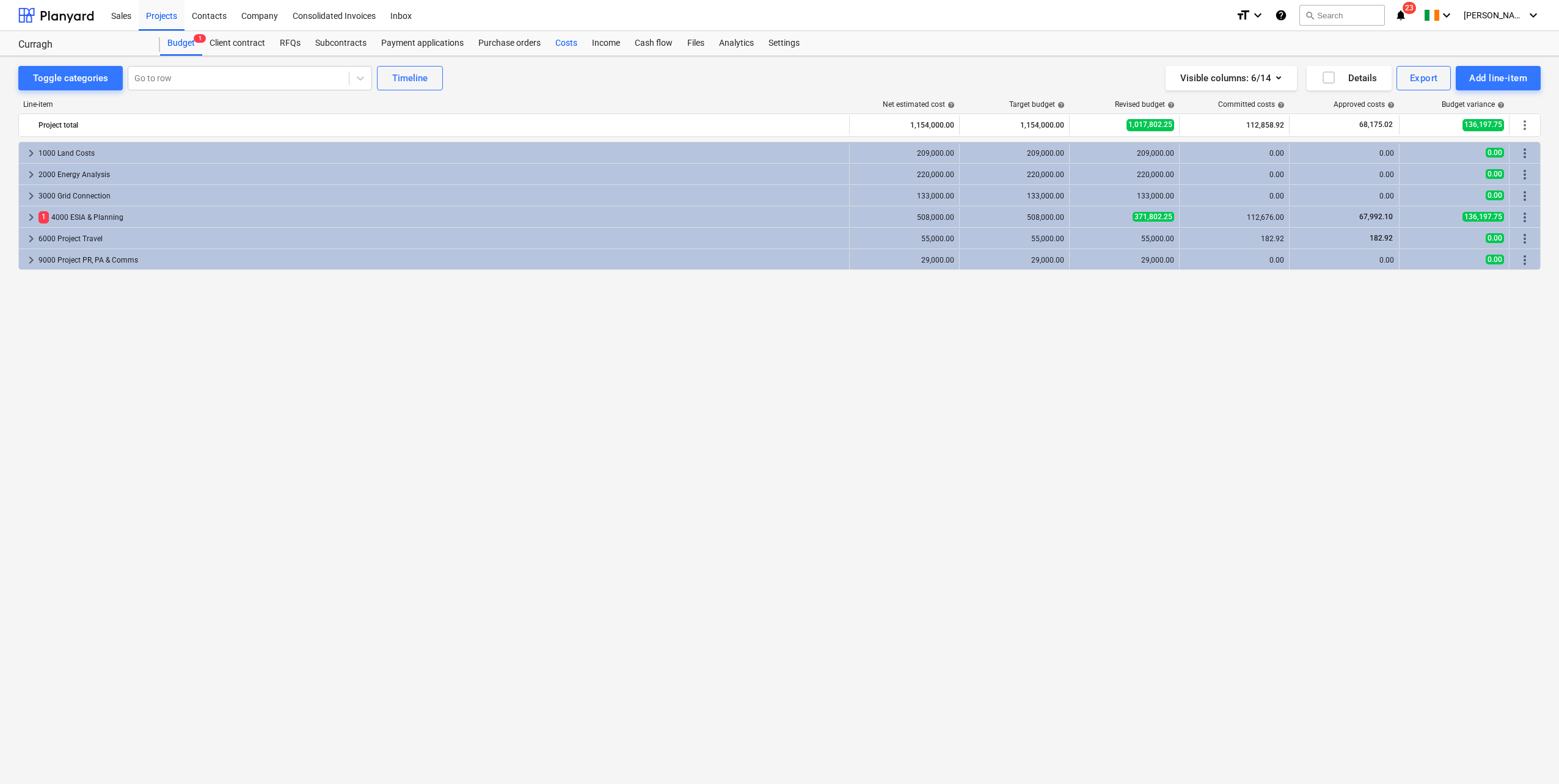
click at [558, 42] on div "Costs" at bounding box center [566, 44] width 37 height 25
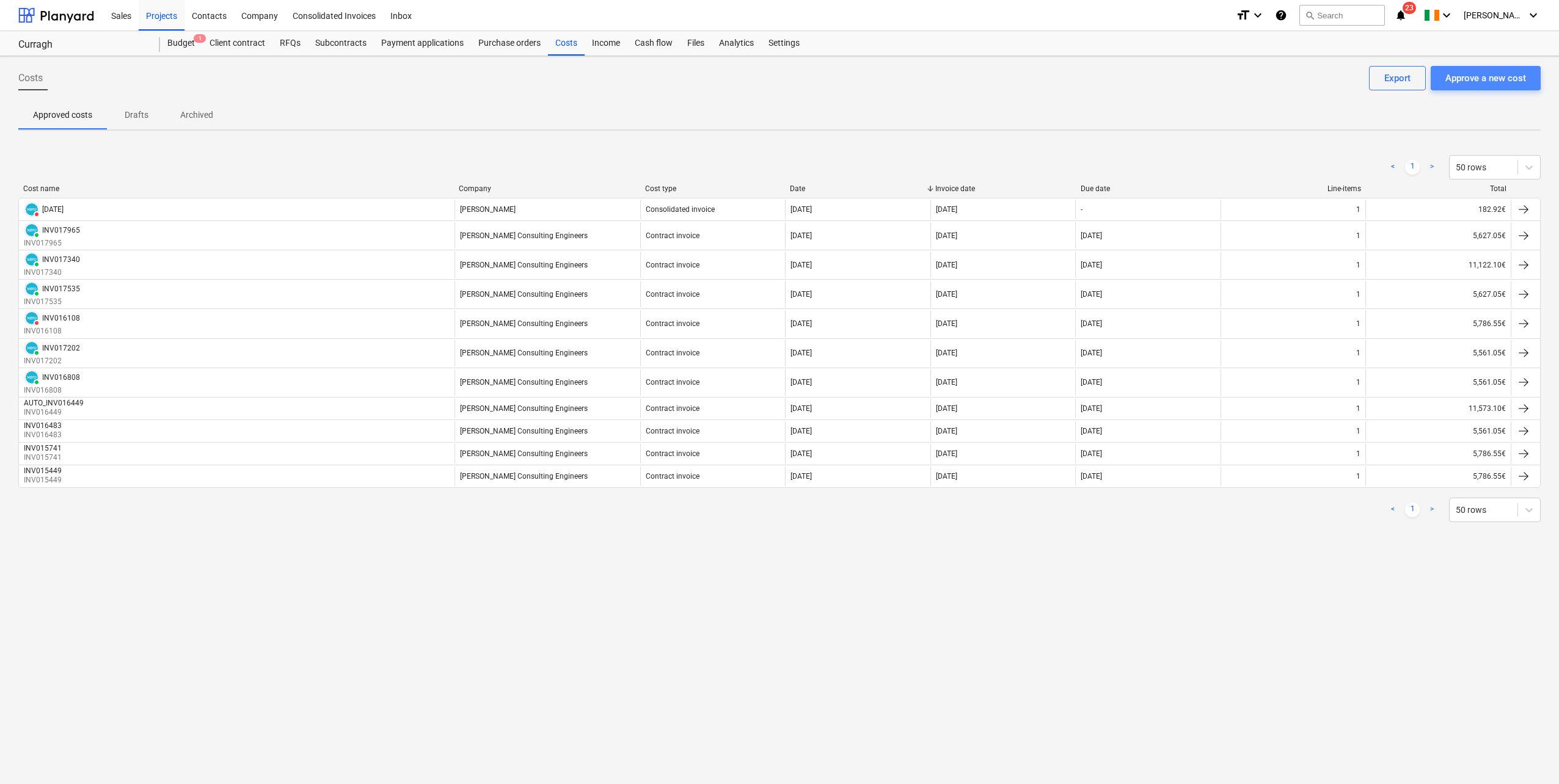
click at [1495, 78] on div "Approve a new cost" at bounding box center [1485, 78] width 81 height 16
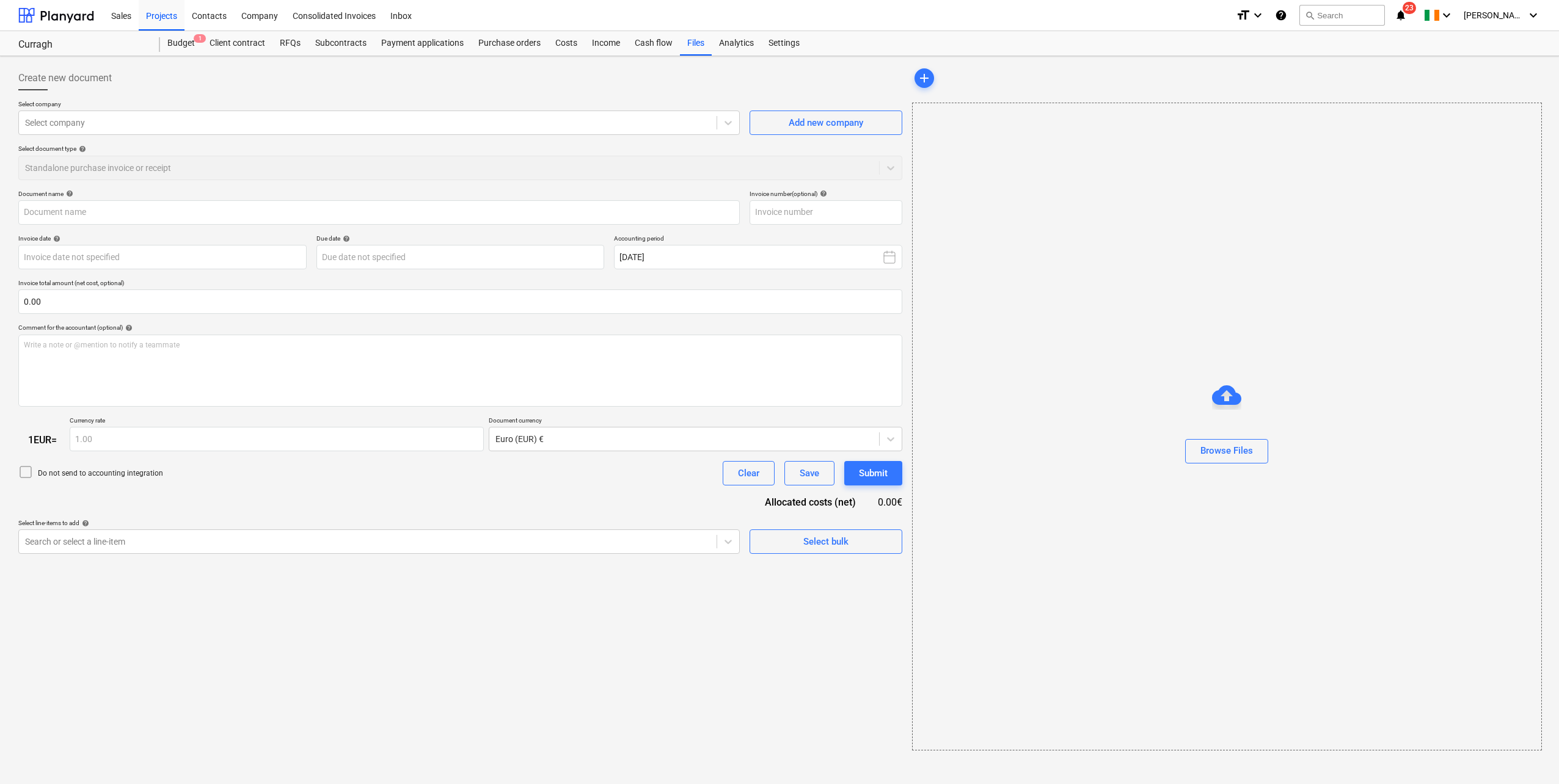
type input "[PERSON_NAME] Solicitor Invoice_.[DATE].pdf"
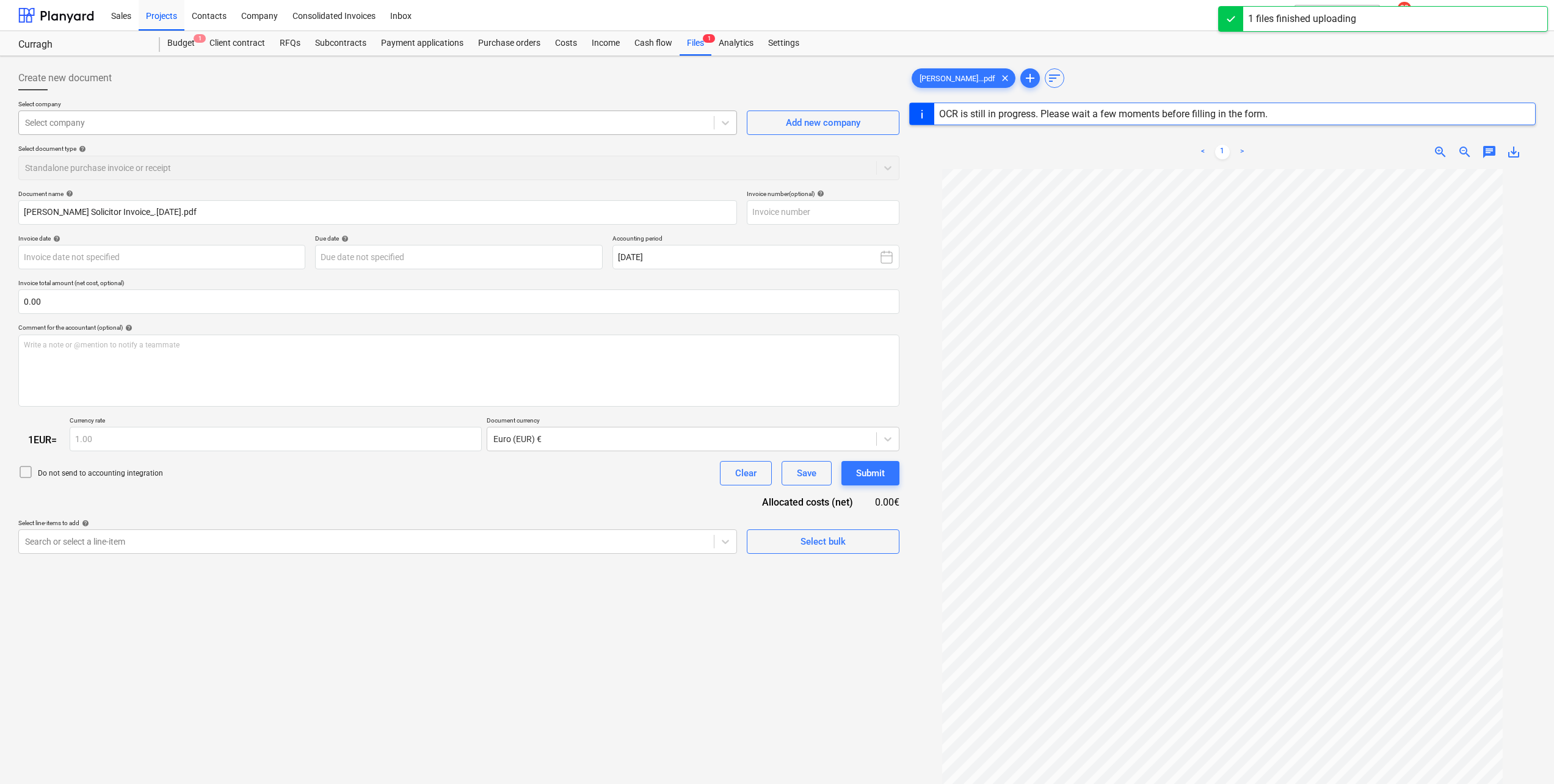
type input "[DATE]"
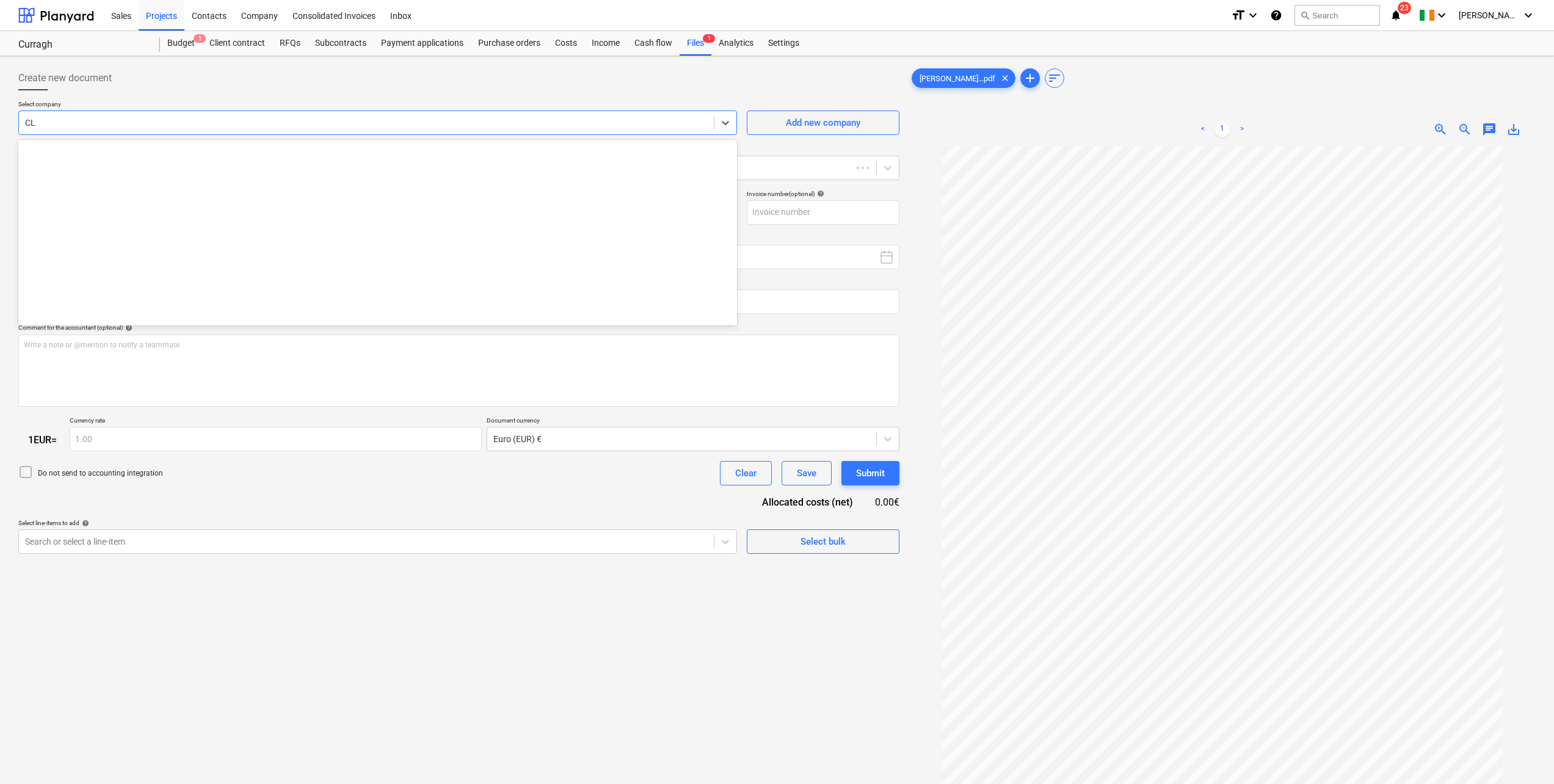
scroll to position [876, 0]
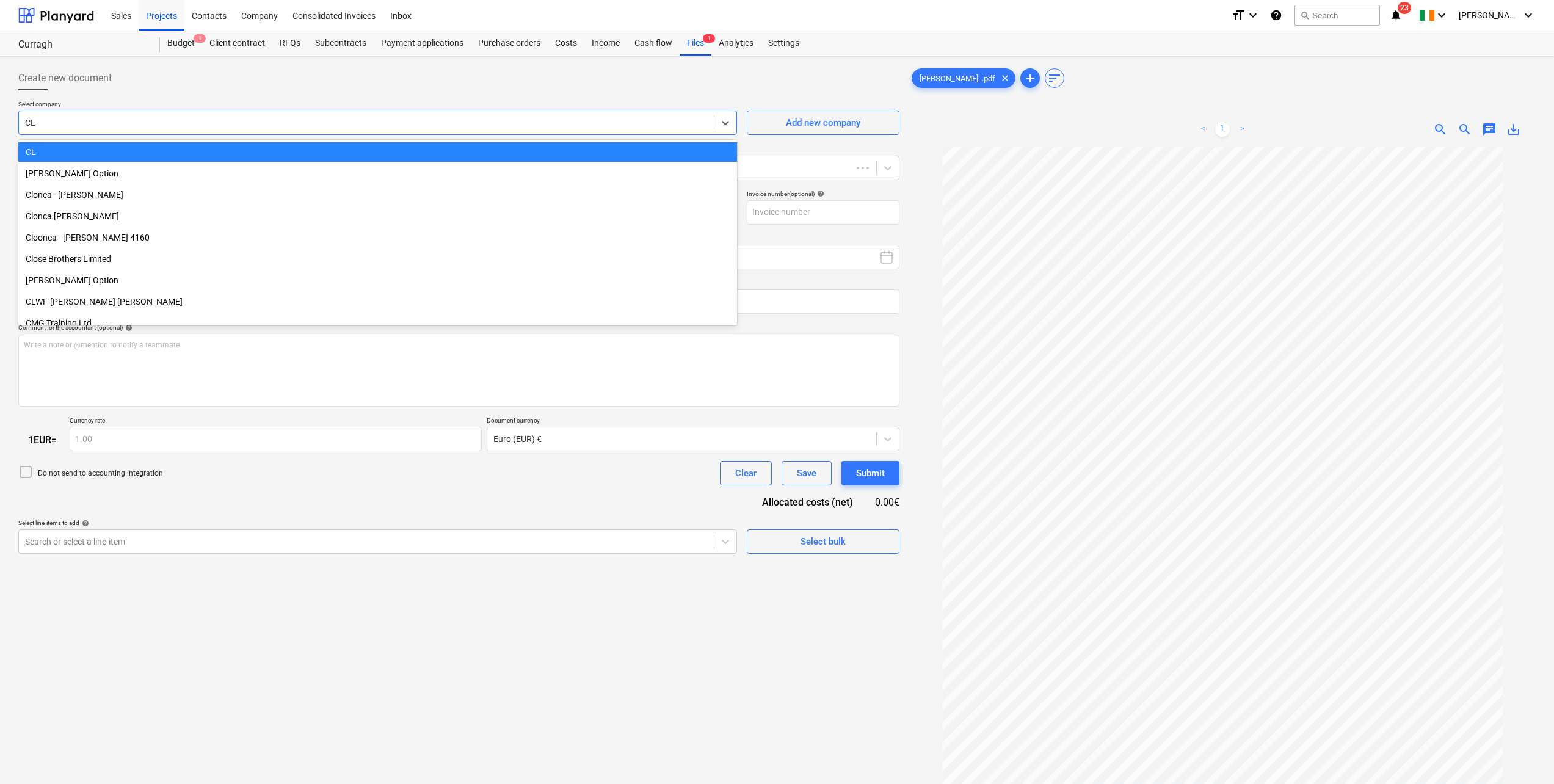
click at [71, 122] on div at bounding box center [366, 123] width 682 height 12
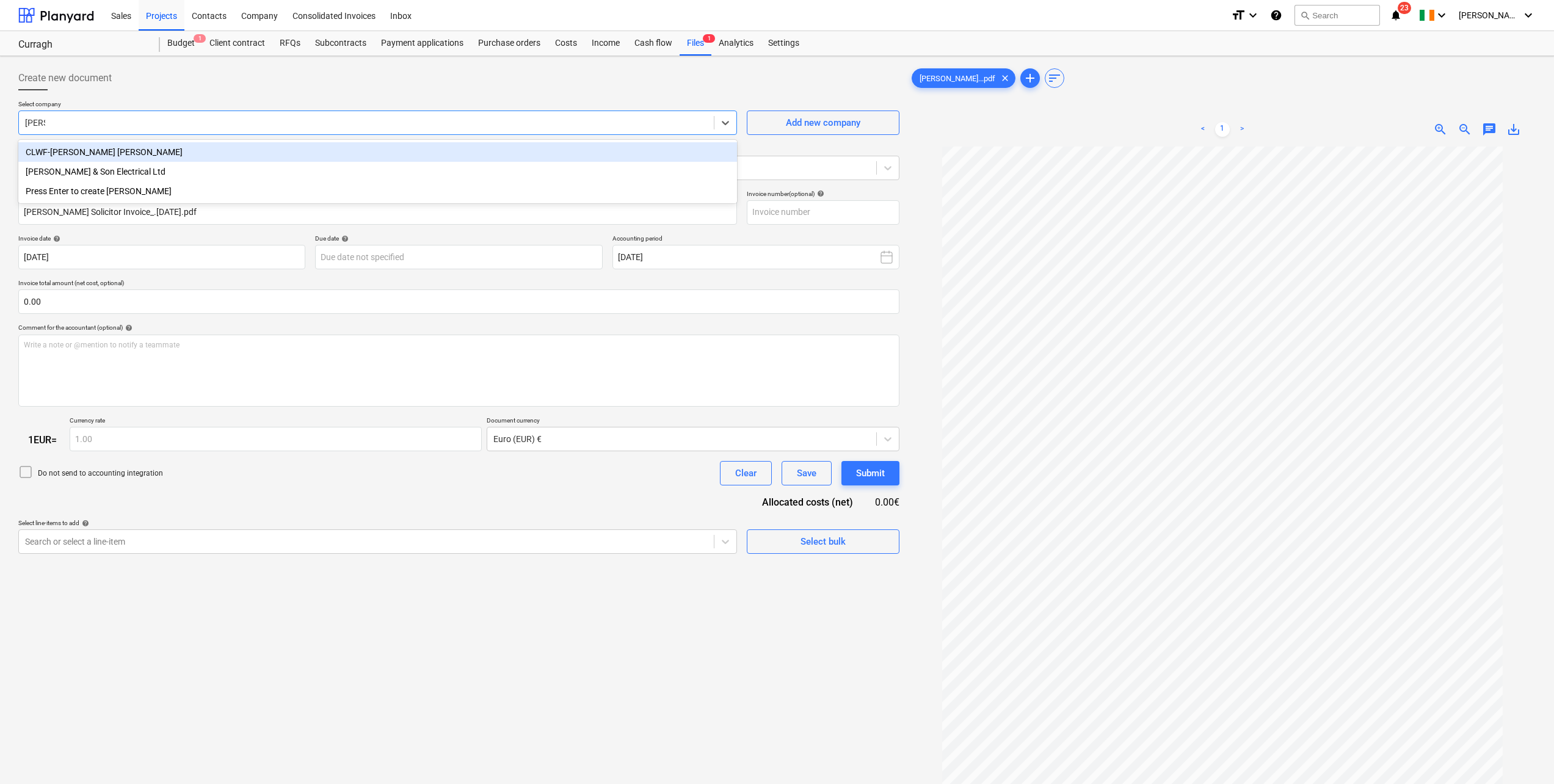
type input "[PERSON_NAME]"
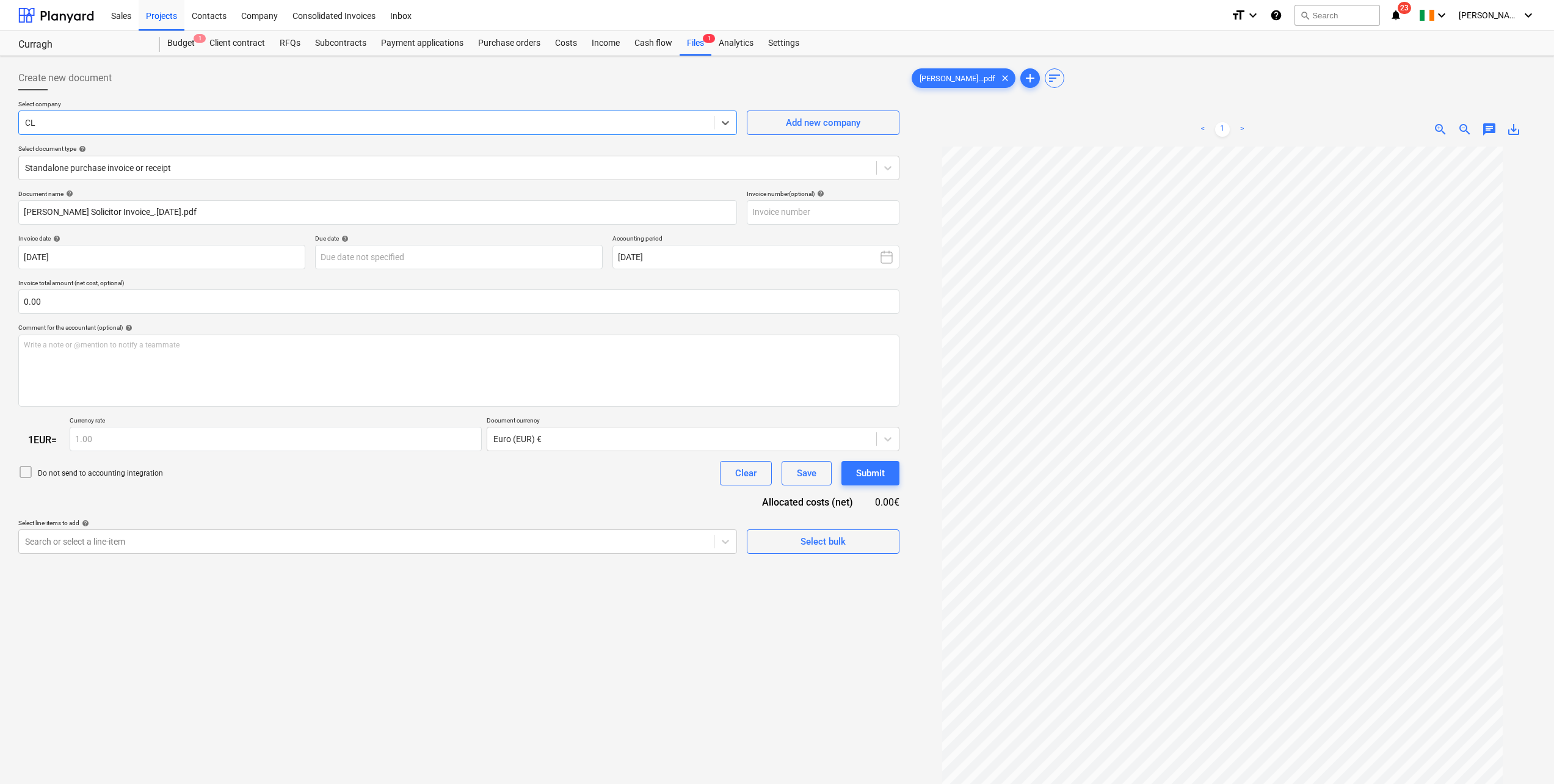
click at [97, 125] on div at bounding box center [366, 123] width 682 height 12
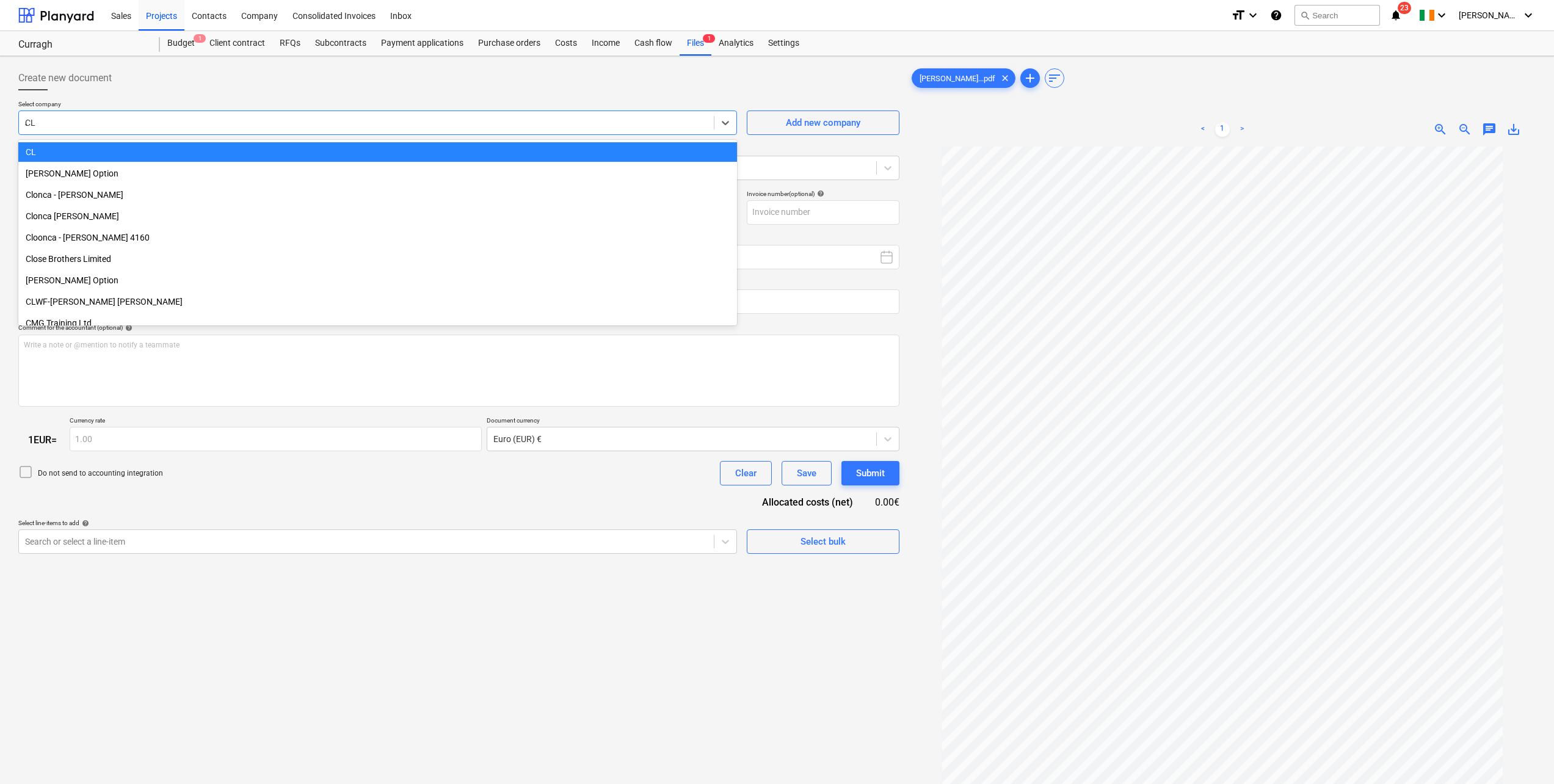
scroll to position [501, 0]
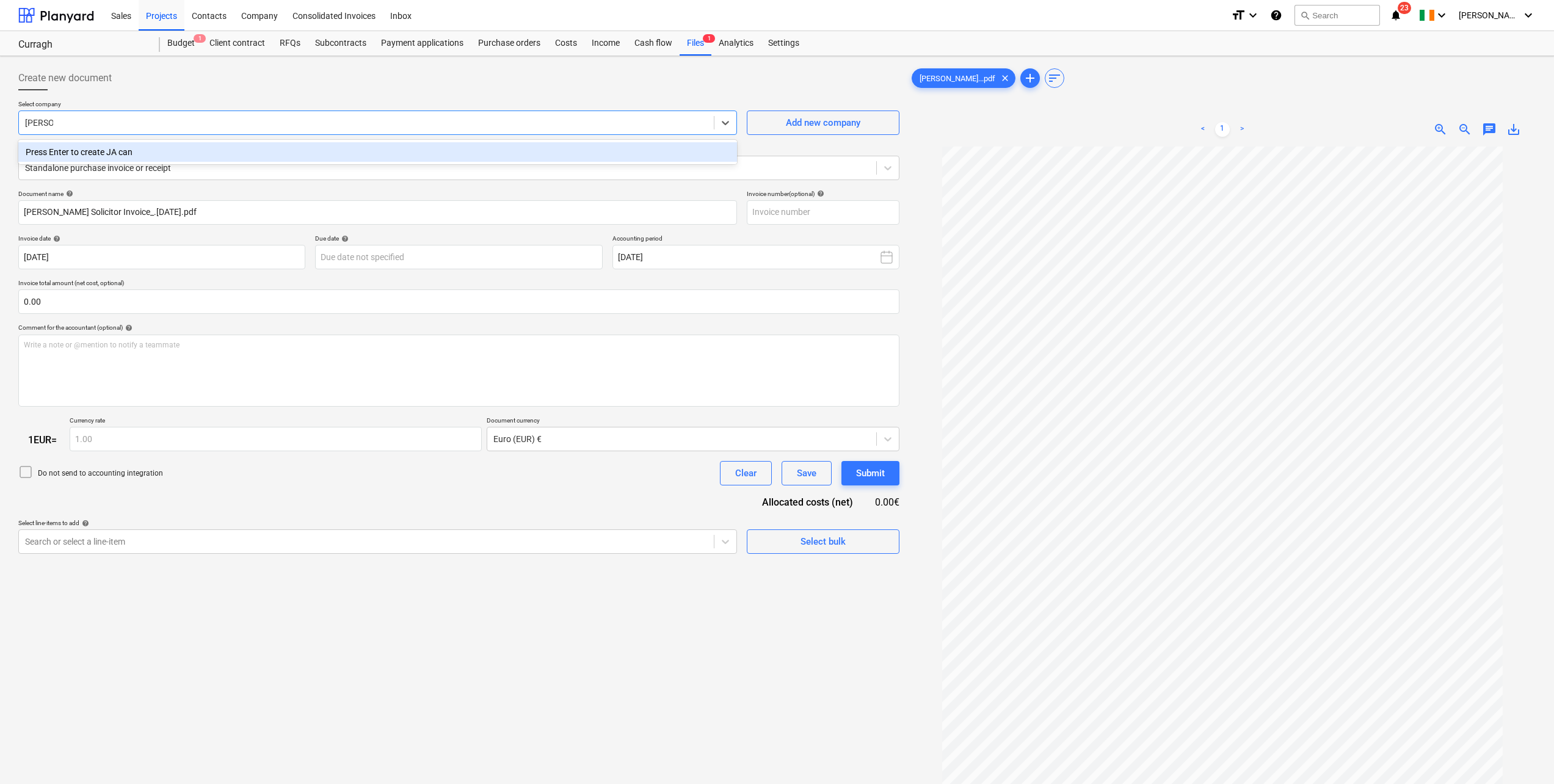
type input "J"
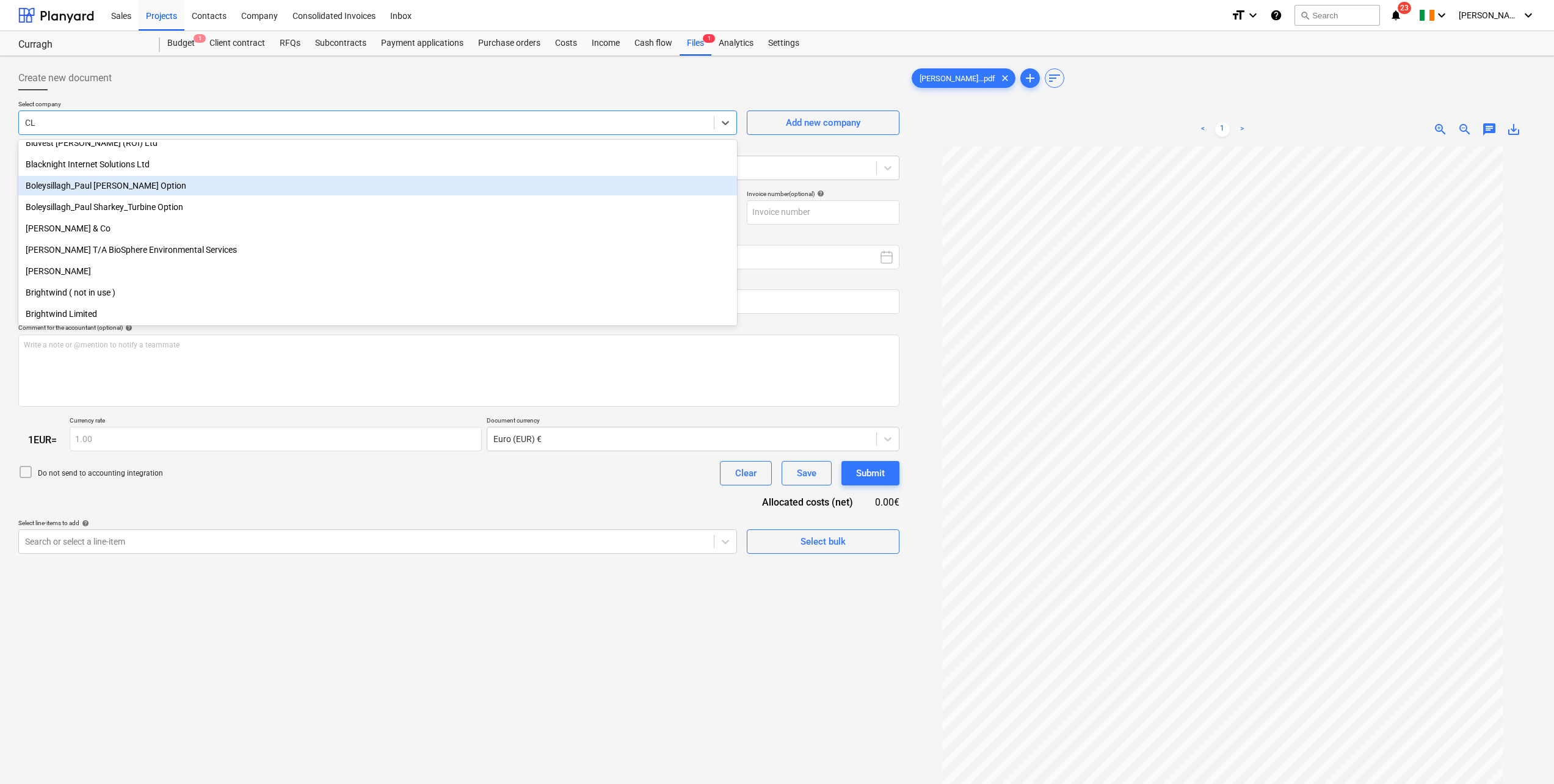
paste input "[PERSON_NAME] & CO"
type input "[PERSON_NAME] & CO"
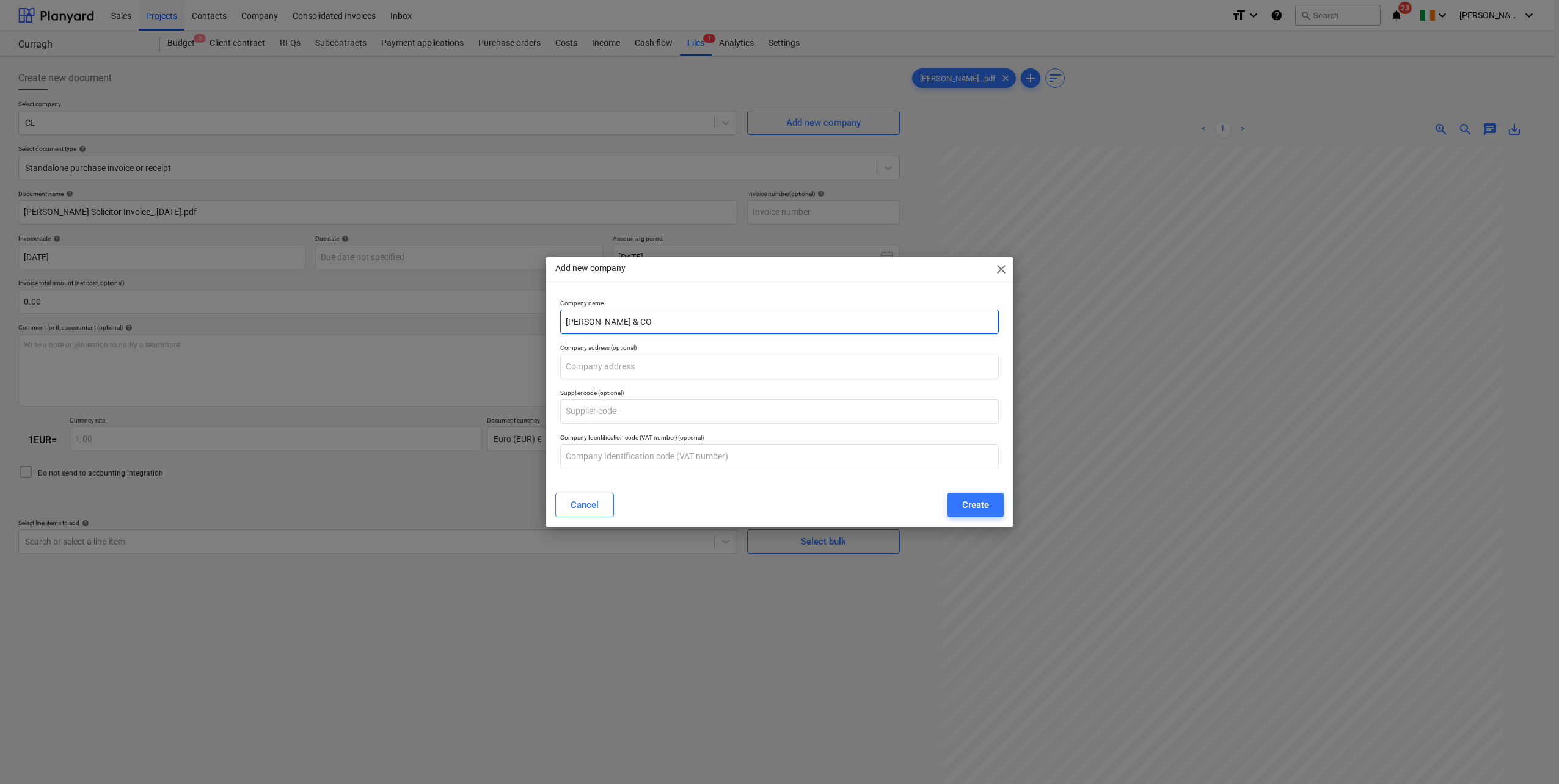
click at [611, 321] on input "[PERSON_NAME] & CO" at bounding box center [779, 321] width 438 height 25
click at [626, 320] on input "[PERSON_NAME] & CO" at bounding box center [779, 321] width 438 height 25
click at [598, 371] on input "text" at bounding box center [779, 367] width 438 height 25
click at [636, 281] on div at bounding box center [779, 281] width 468 height 1
click at [658, 327] on input "[PERSON_NAME] & Co" at bounding box center [779, 321] width 438 height 25
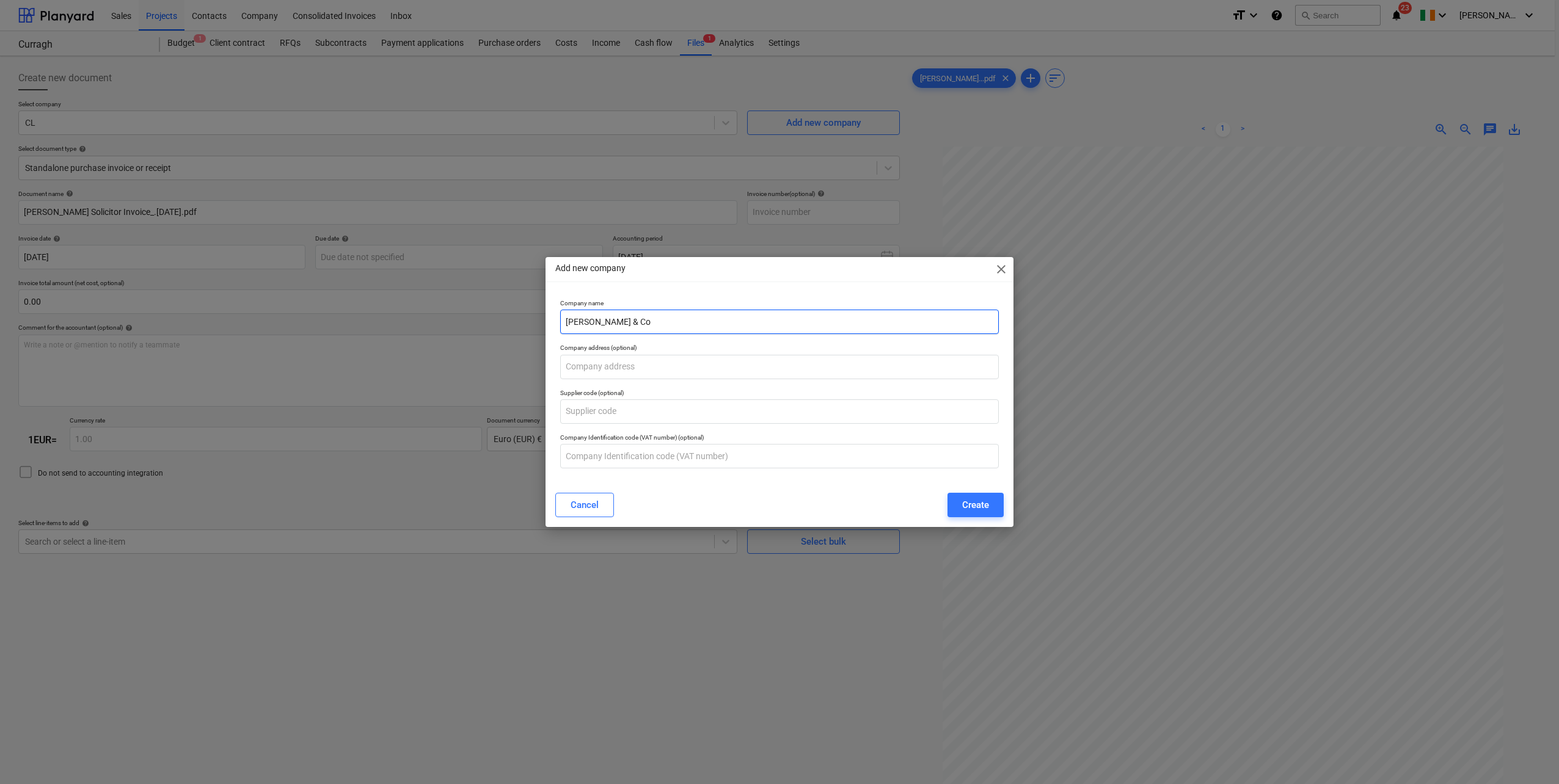
paste input "Solicitors"
type input "[PERSON_NAME] & Co Solicitors"
click at [588, 362] on input "text" at bounding box center [779, 367] width 438 height 25
paste input "[STREET_ADDRESS]."
type input "[STREET_ADDRESS]."
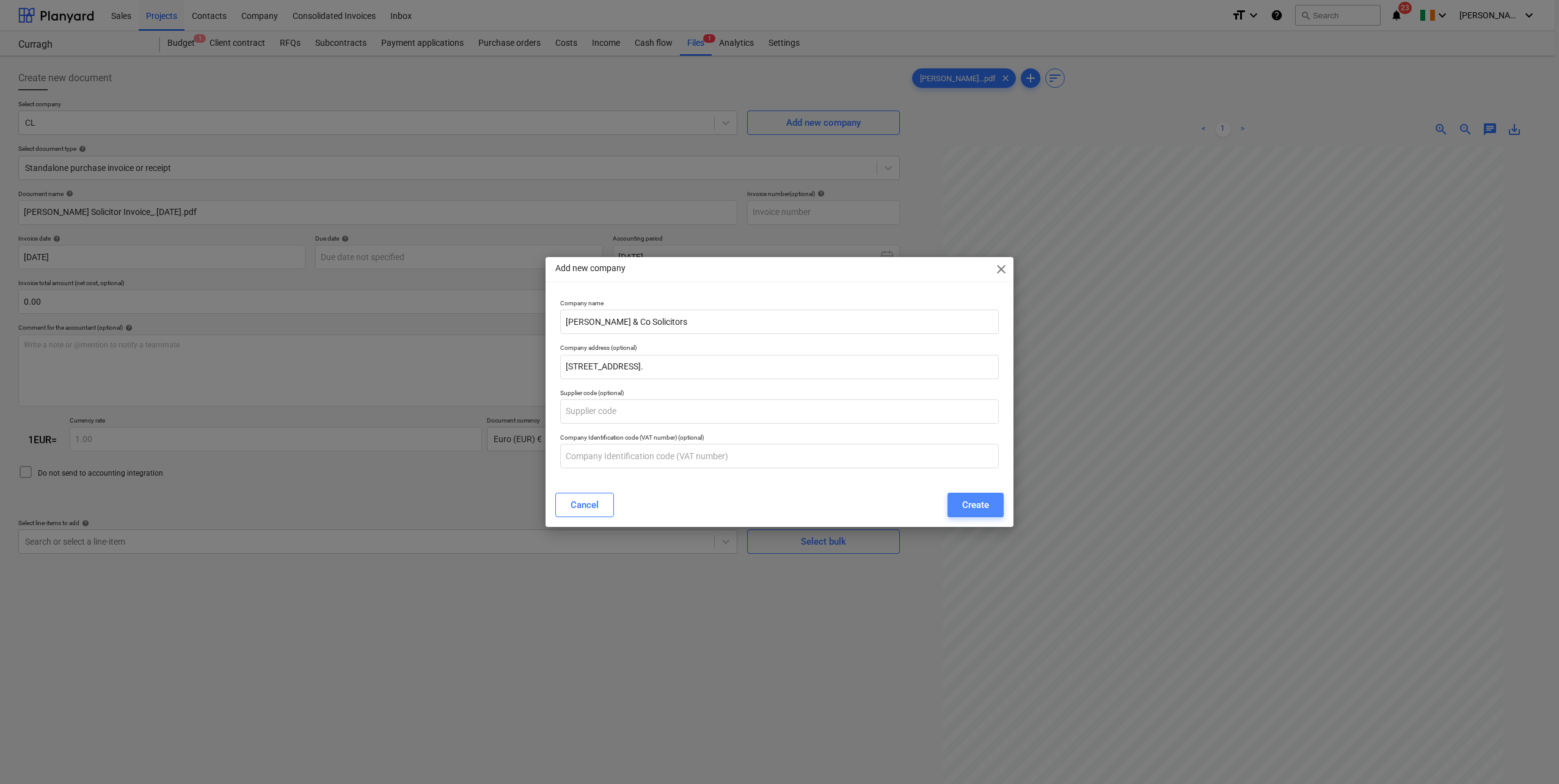
click at [976, 510] on div "Create" at bounding box center [975, 505] width 27 height 16
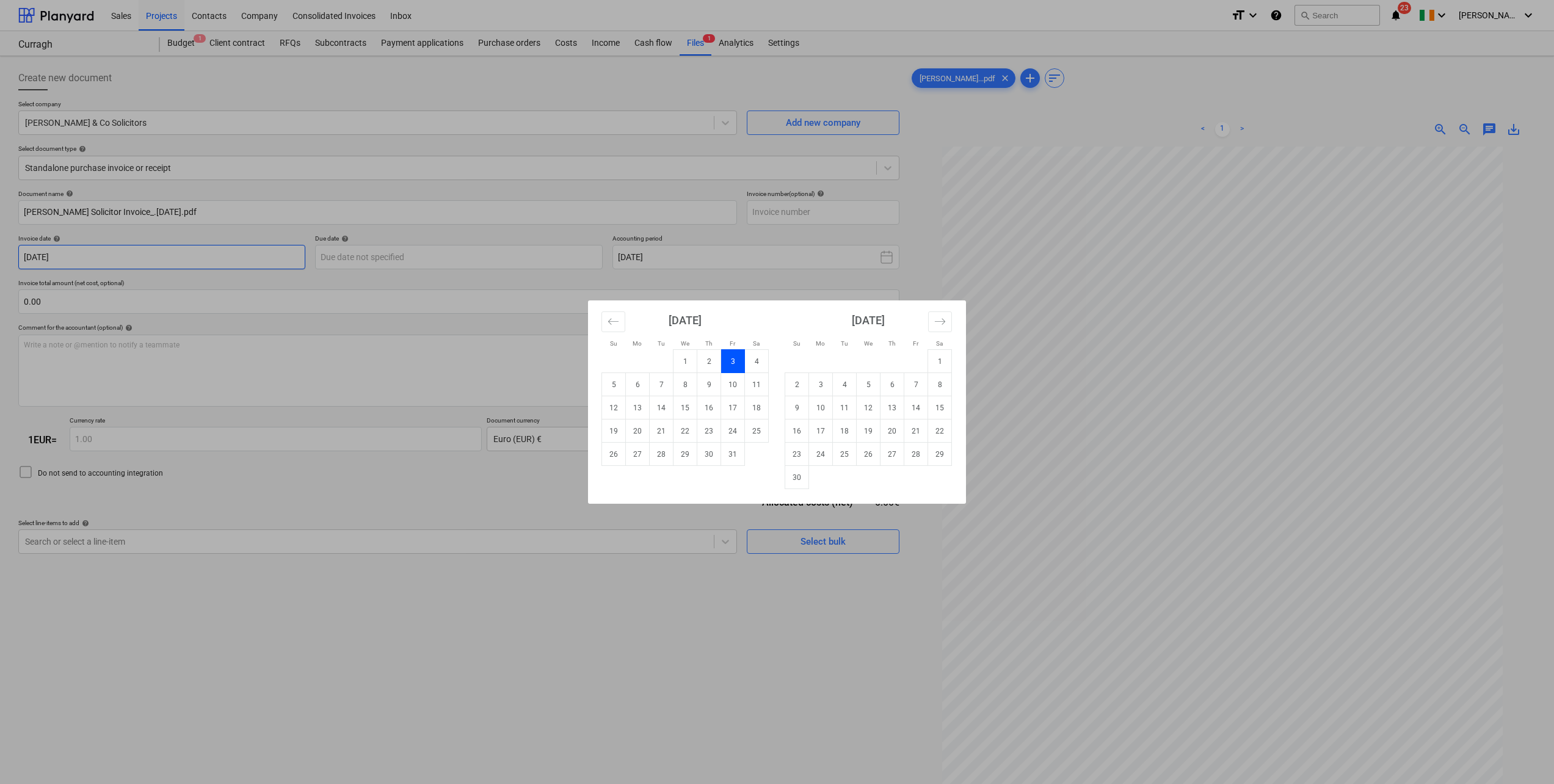
click at [215, 255] on body "Sales Projects Contacts Company Consolidated Invoices Inbox format_size keyboar…" at bounding box center [777, 392] width 1554 height 784
click at [689, 391] on td "8" at bounding box center [685, 385] width 24 height 23
type input "[DATE]"
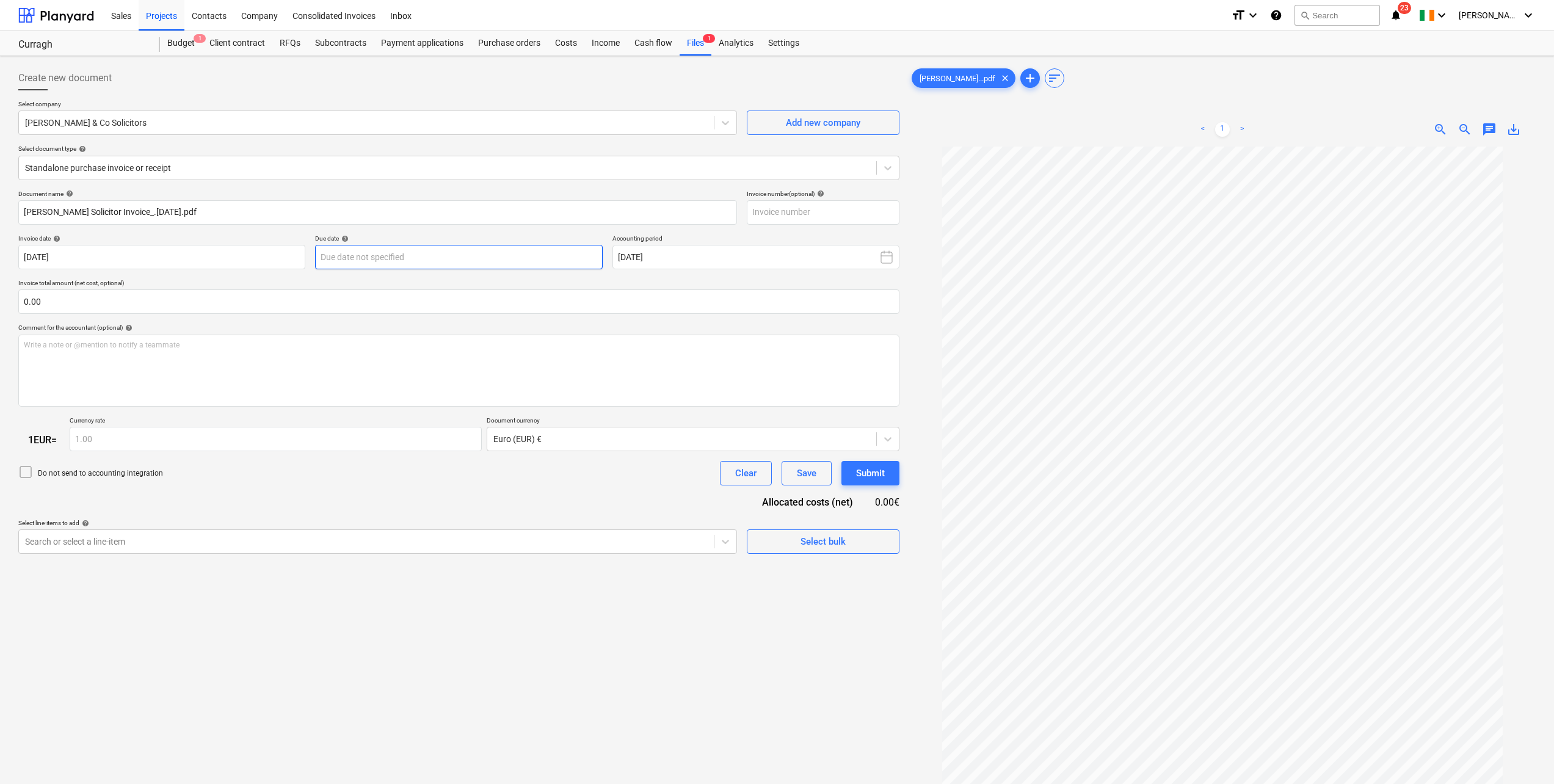
click at [411, 259] on body "Sales Projects Contacts Company Consolidated Invoices Inbox format_size keyboar…" at bounding box center [777, 392] width 1554 height 784
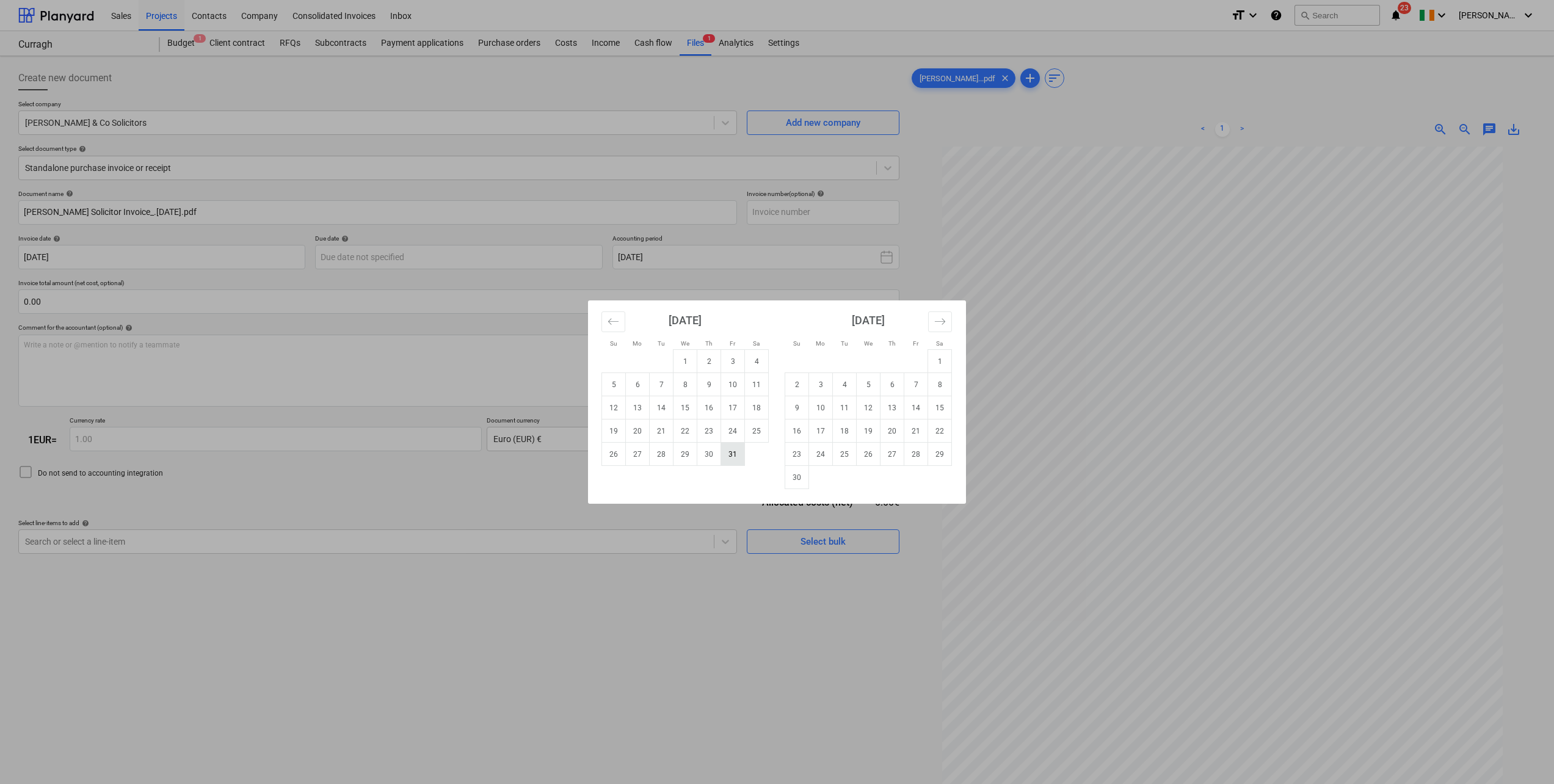
click at [733, 459] on td "31" at bounding box center [732, 454] width 24 height 23
type input "[DATE]"
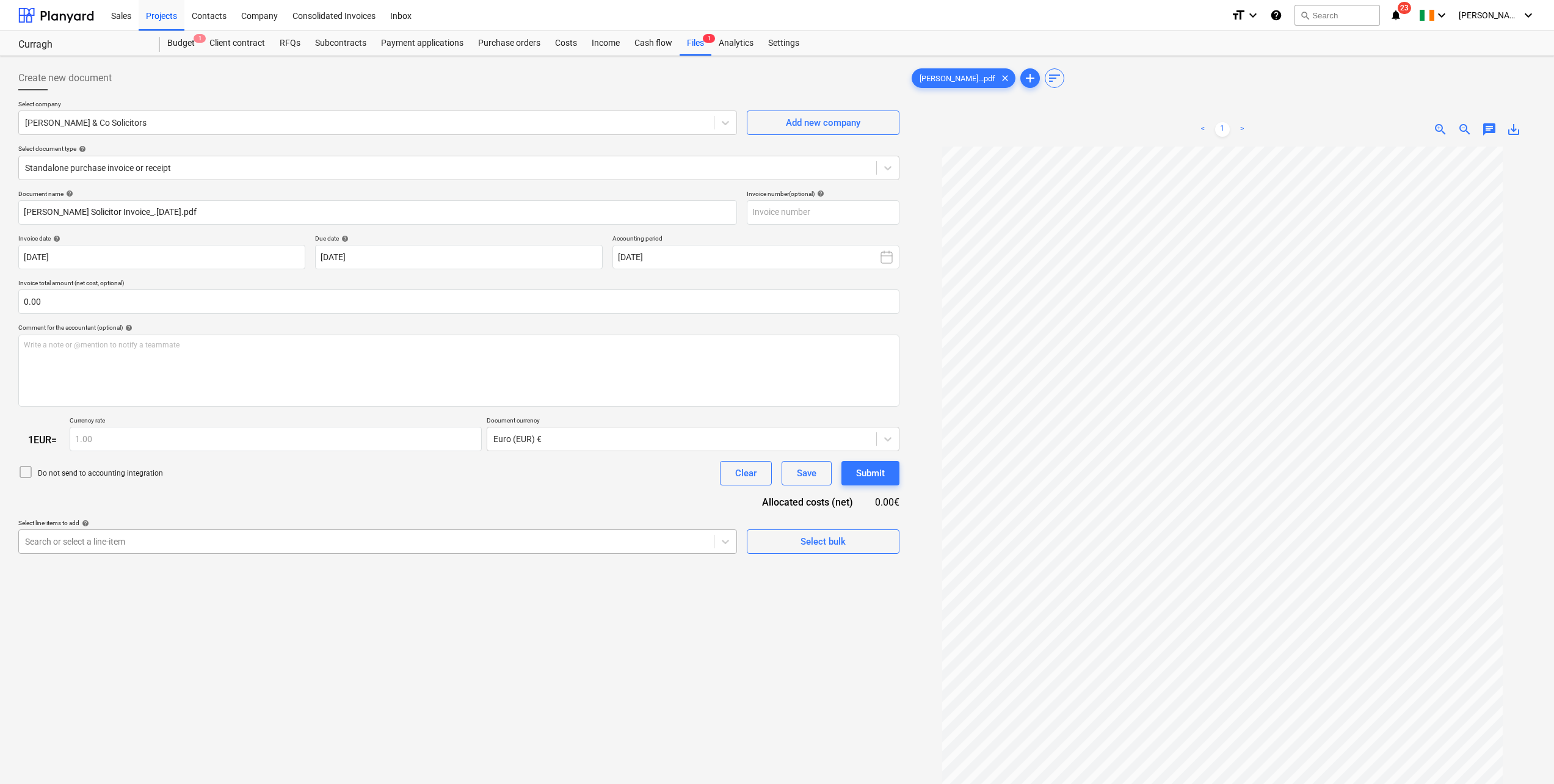
click at [225, 543] on div at bounding box center [366, 541] width 682 height 12
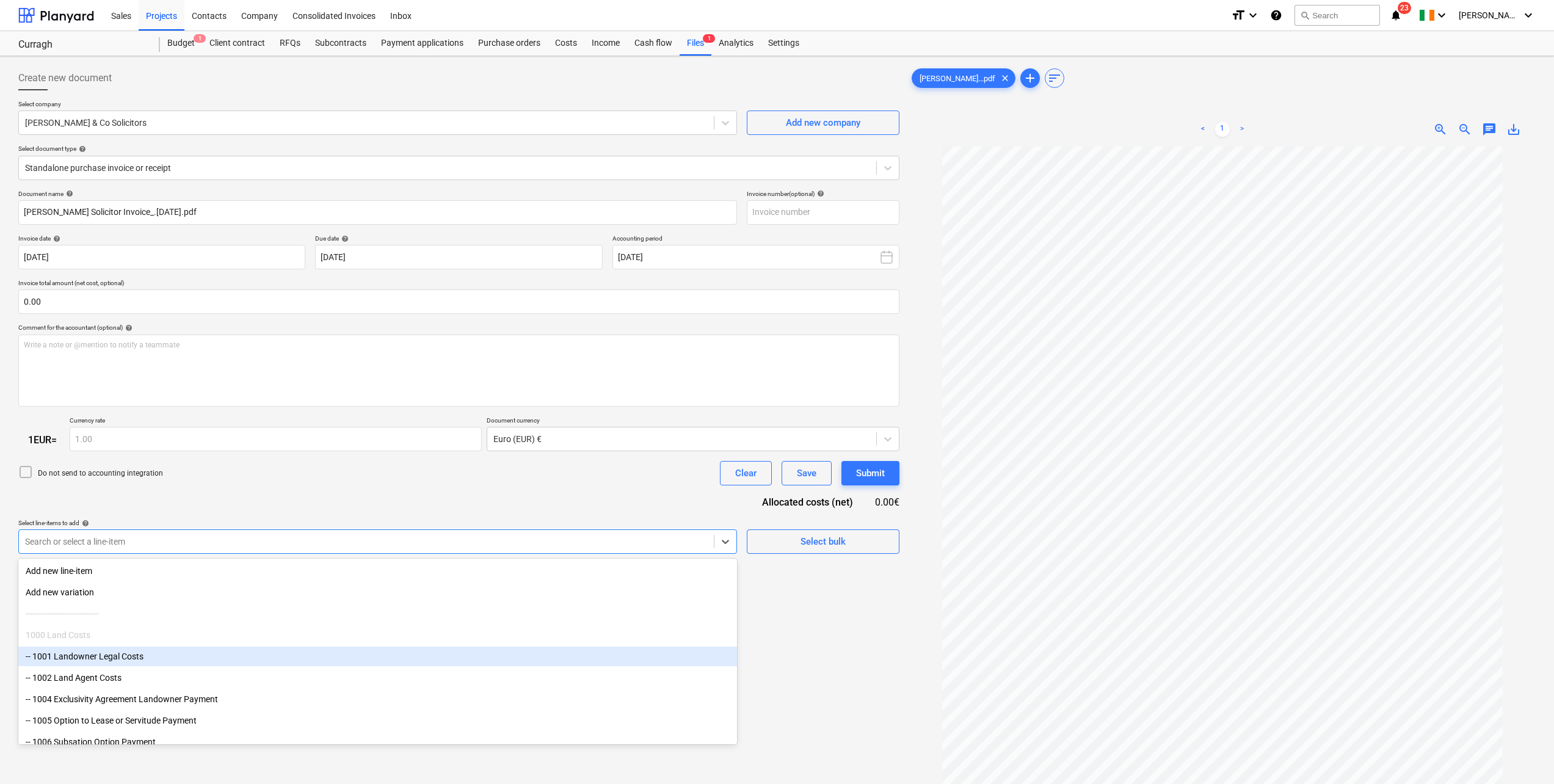
click at [186, 662] on div "-- 1001 Landowner Legal Costs" at bounding box center [378, 656] width 718 height 19
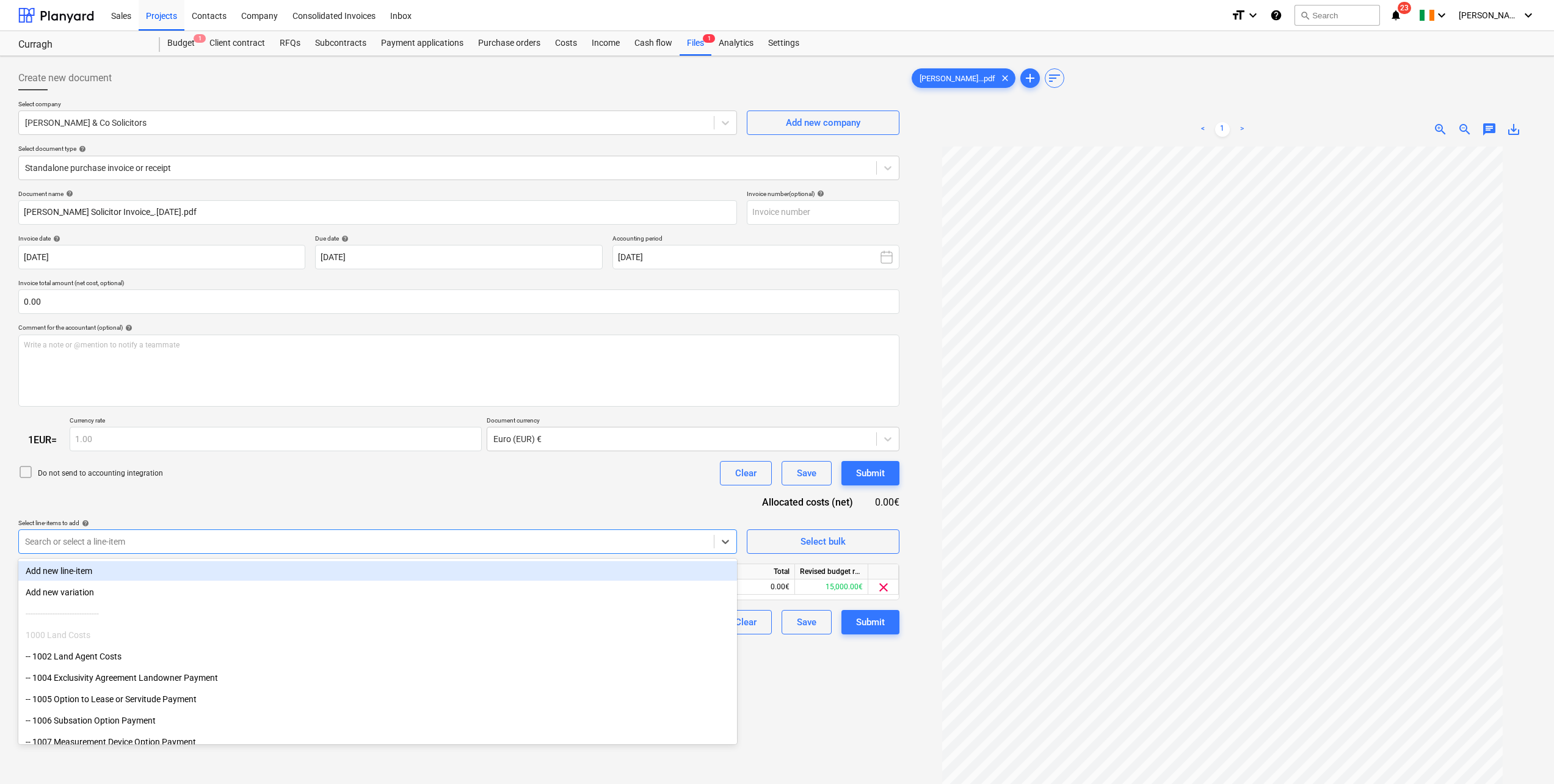
click at [346, 475] on div "Do not send to accounting integration Clear Save Submit" at bounding box center [459, 473] width 881 height 25
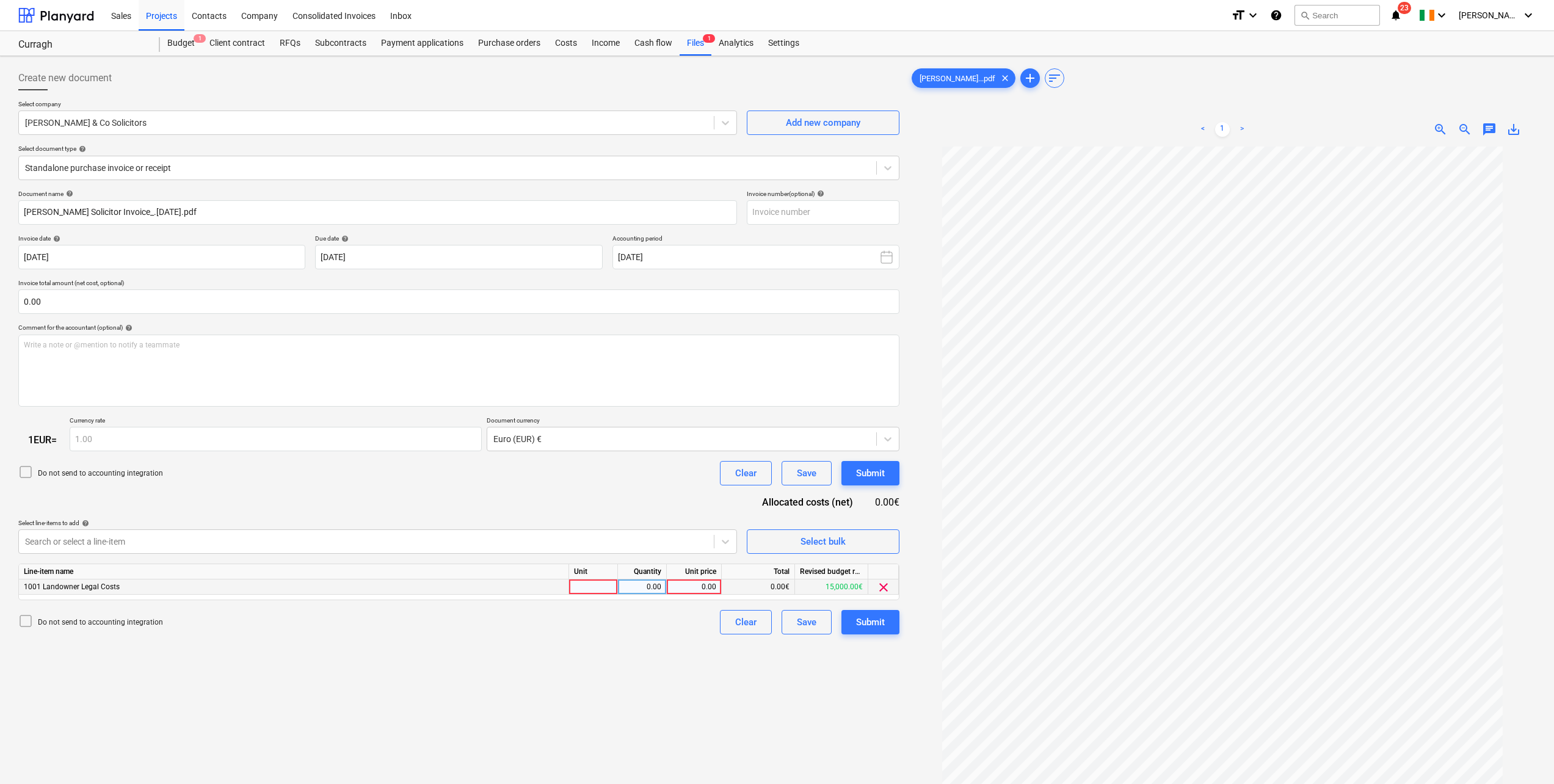
click at [682, 586] on div "0.00" at bounding box center [694, 586] width 45 height 15
click at [656, 589] on div "0.00" at bounding box center [642, 586] width 39 height 15
click at [599, 588] on div at bounding box center [594, 586] width 49 height 15
type input "pcs"
click at [660, 590] on div "0.00" at bounding box center [642, 586] width 39 height 15
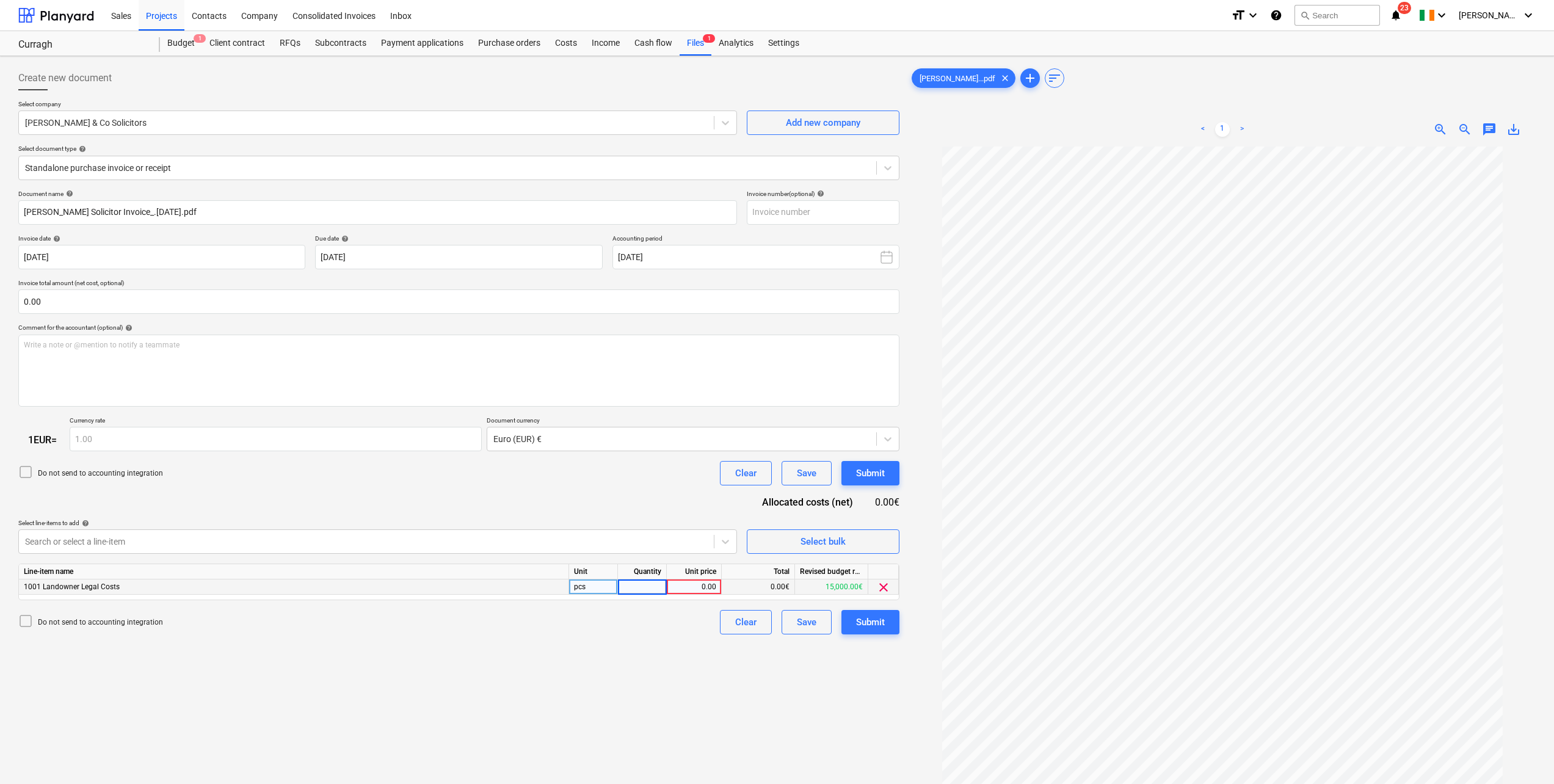
type input "1"
click at [696, 592] on div "0.00" at bounding box center [694, 586] width 45 height 15
type input "2500"
click at [491, 490] on div "Document name help [PERSON_NAME] Solicitor Invoice_.[DATE].pdf Invoice number (…" at bounding box center [459, 413] width 881 height 445
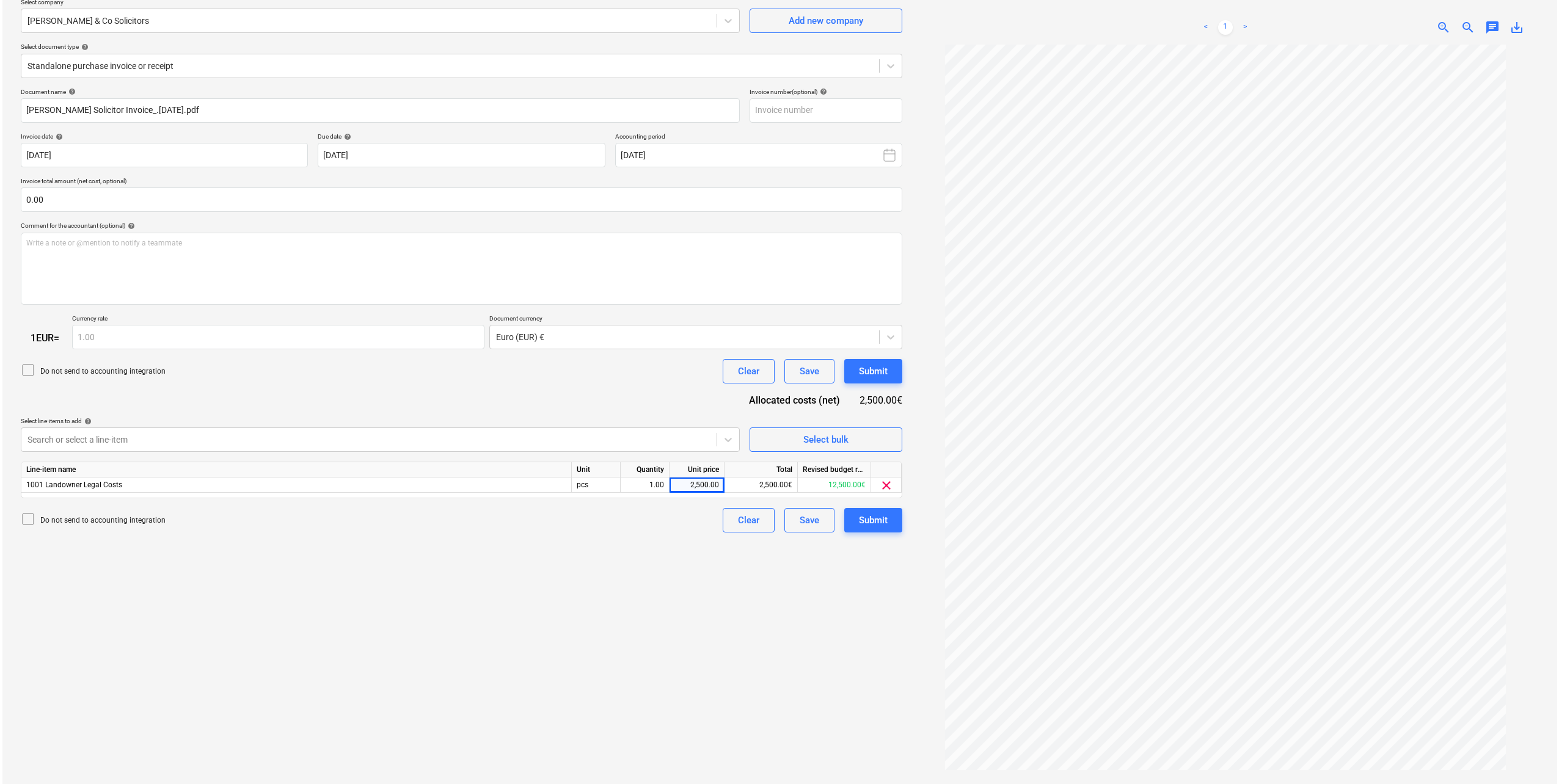
scroll to position [122, 0]
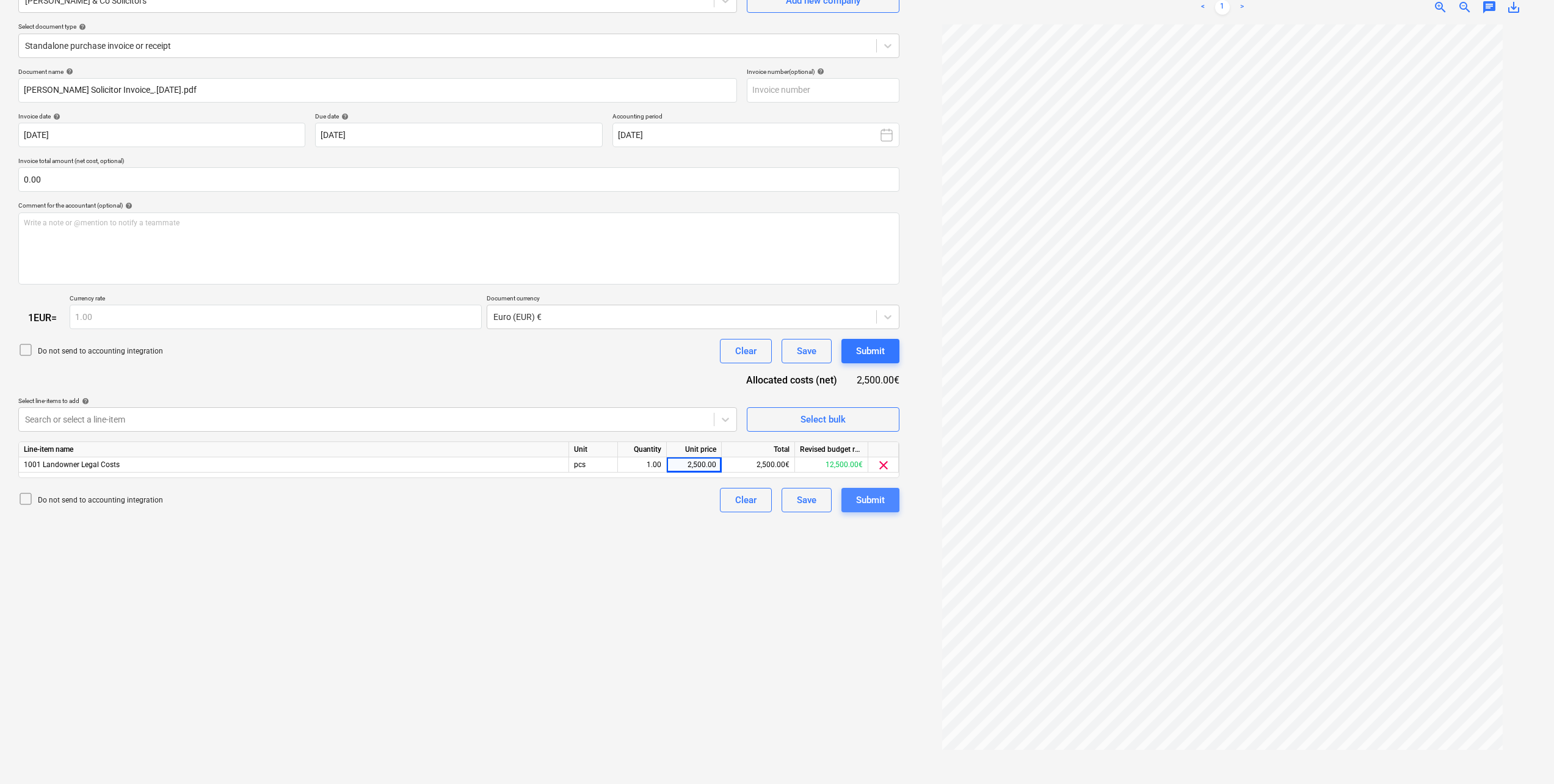
click at [876, 498] on div "Submit" at bounding box center [870, 500] width 29 height 16
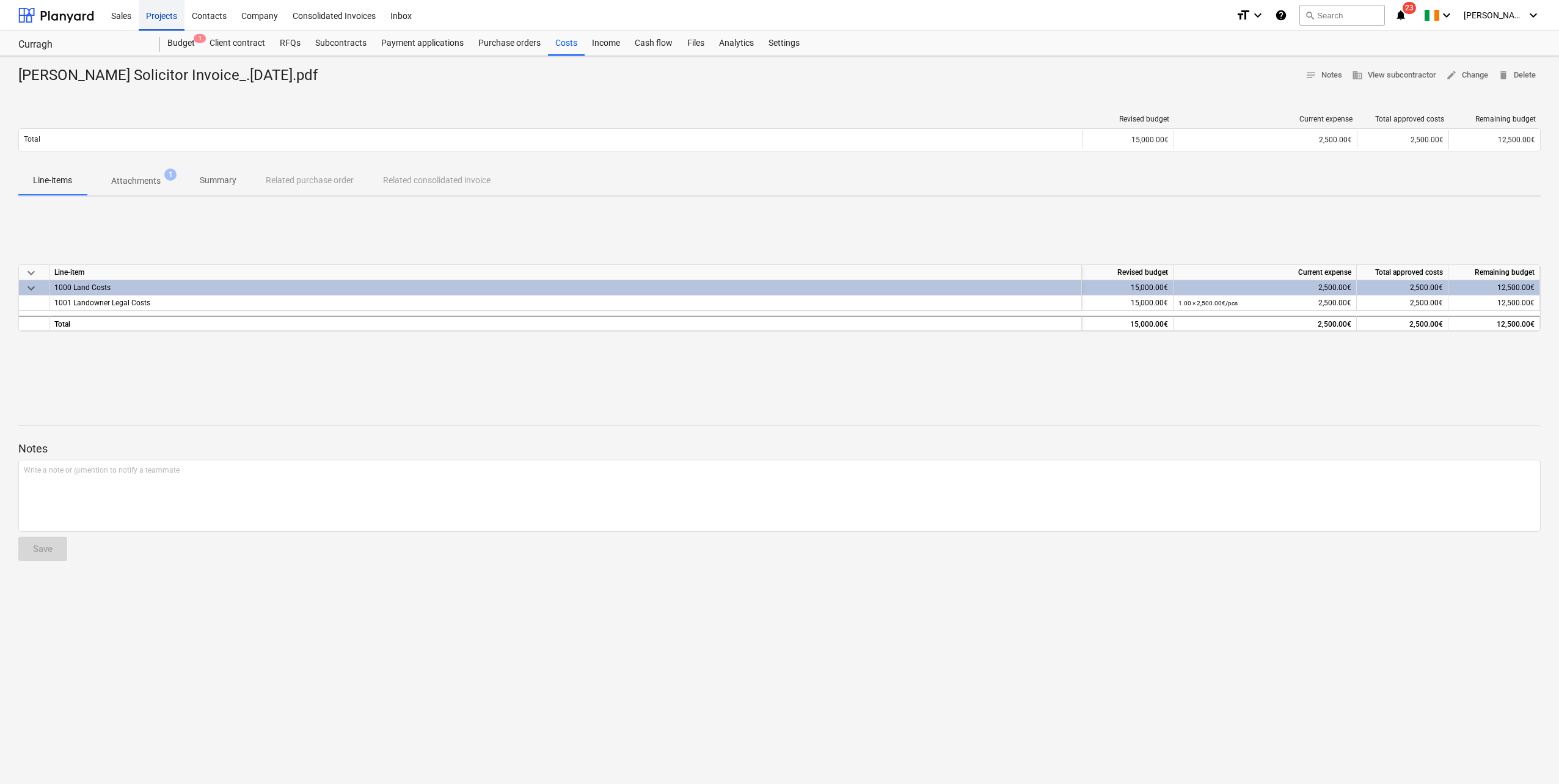
click at [163, 18] on div "Projects" at bounding box center [161, 15] width 46 height 32
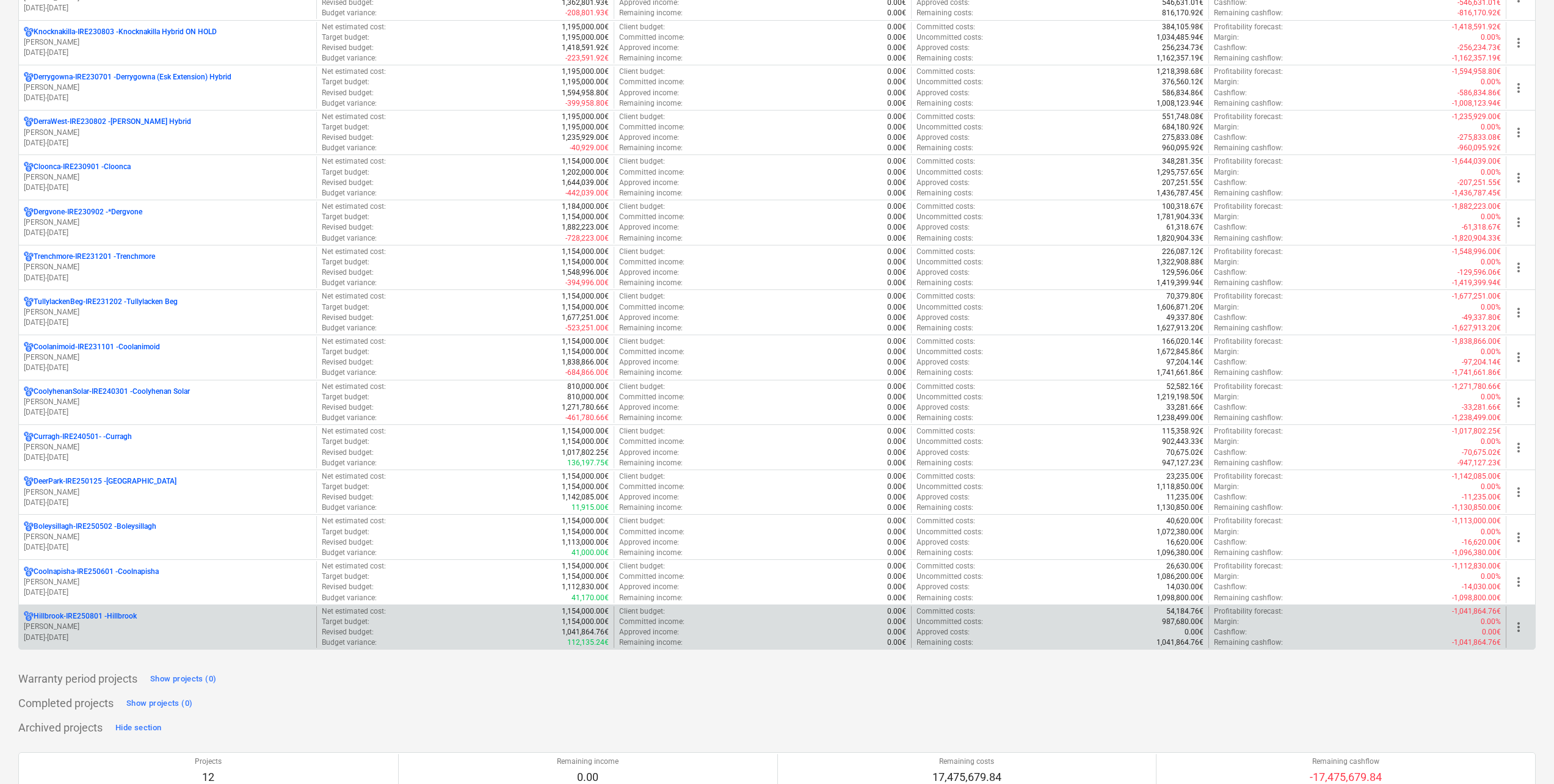
scroll to position [366, 0]
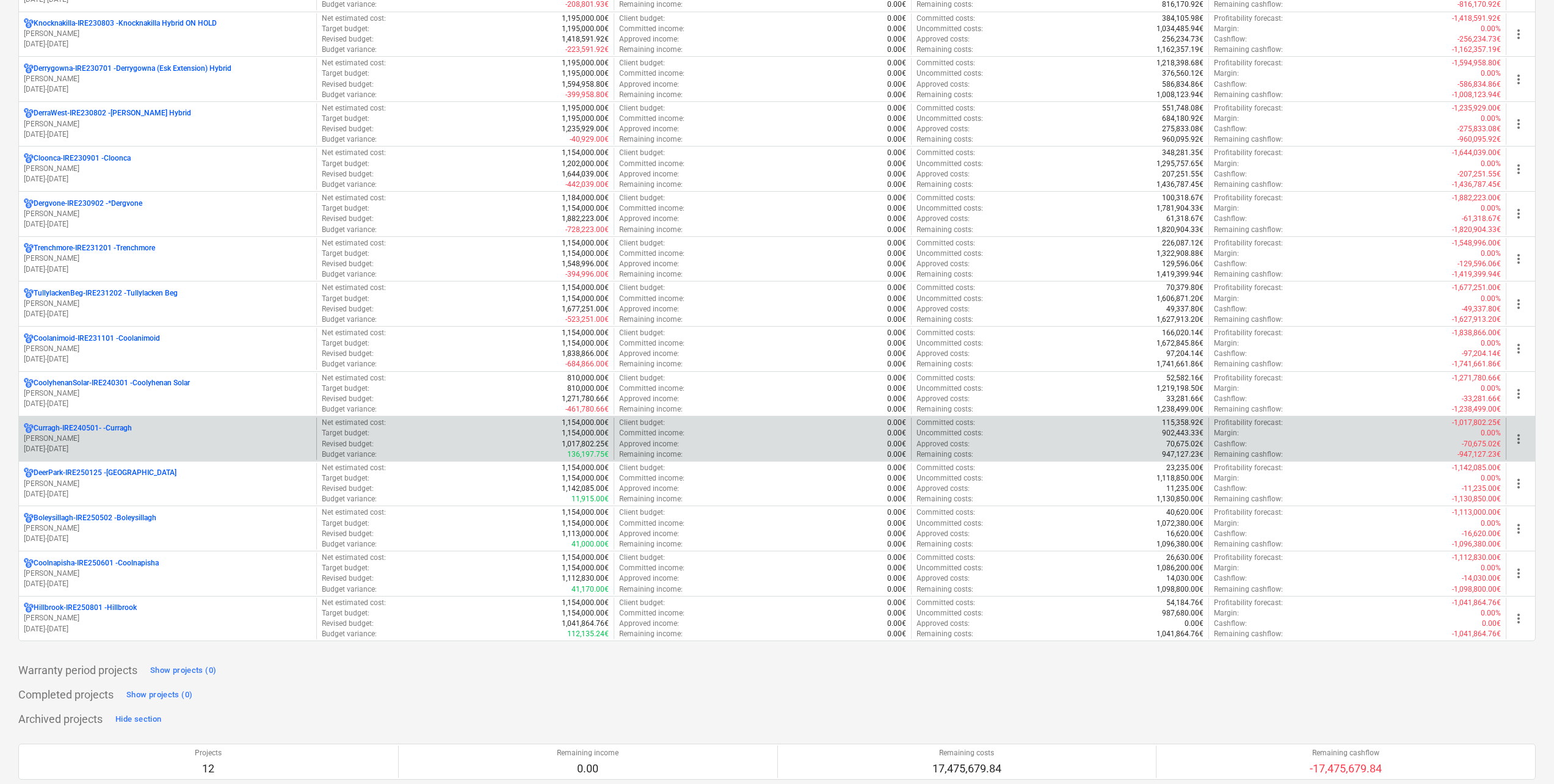
click at [124, 434] on p "[PERSON_NAME]" at bounding box center [167, 439] width 287 height 11
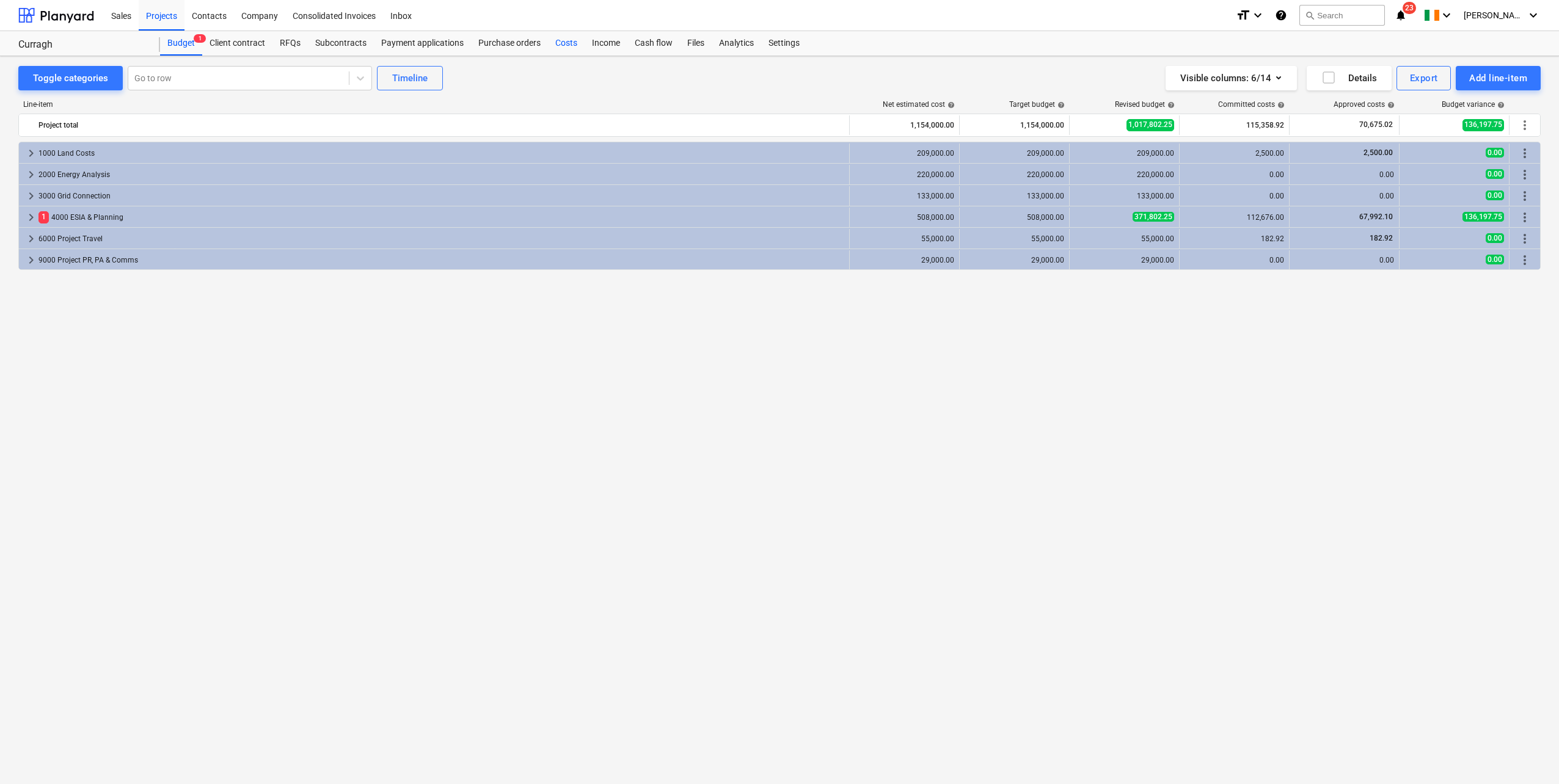
click at [555, 46] on div "Costs" at bounding box center [566, 44] width 37 height 25
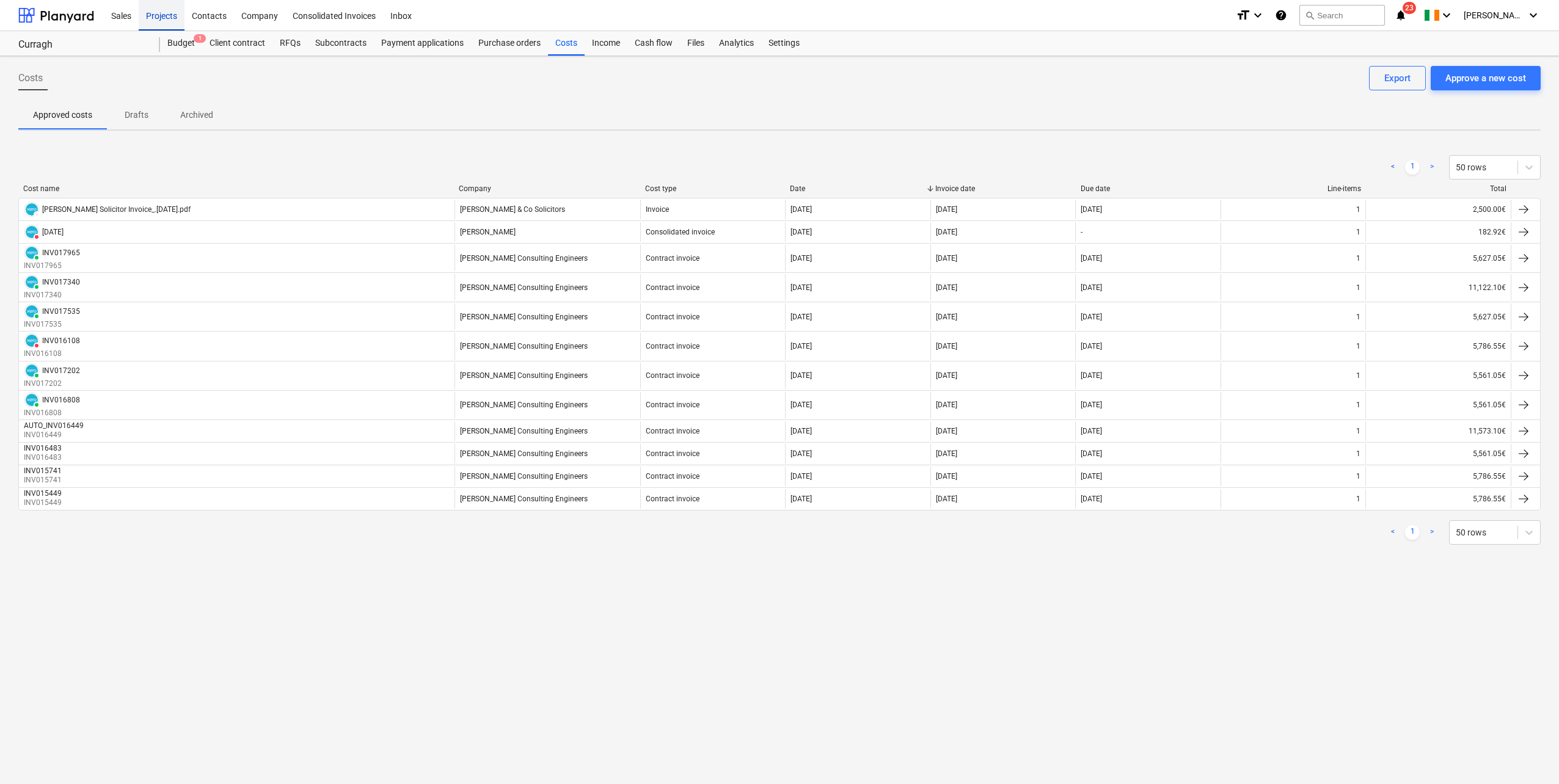
click at [142, 19] on div "Projects" at bounding box center [161, 15] width 46 height 32
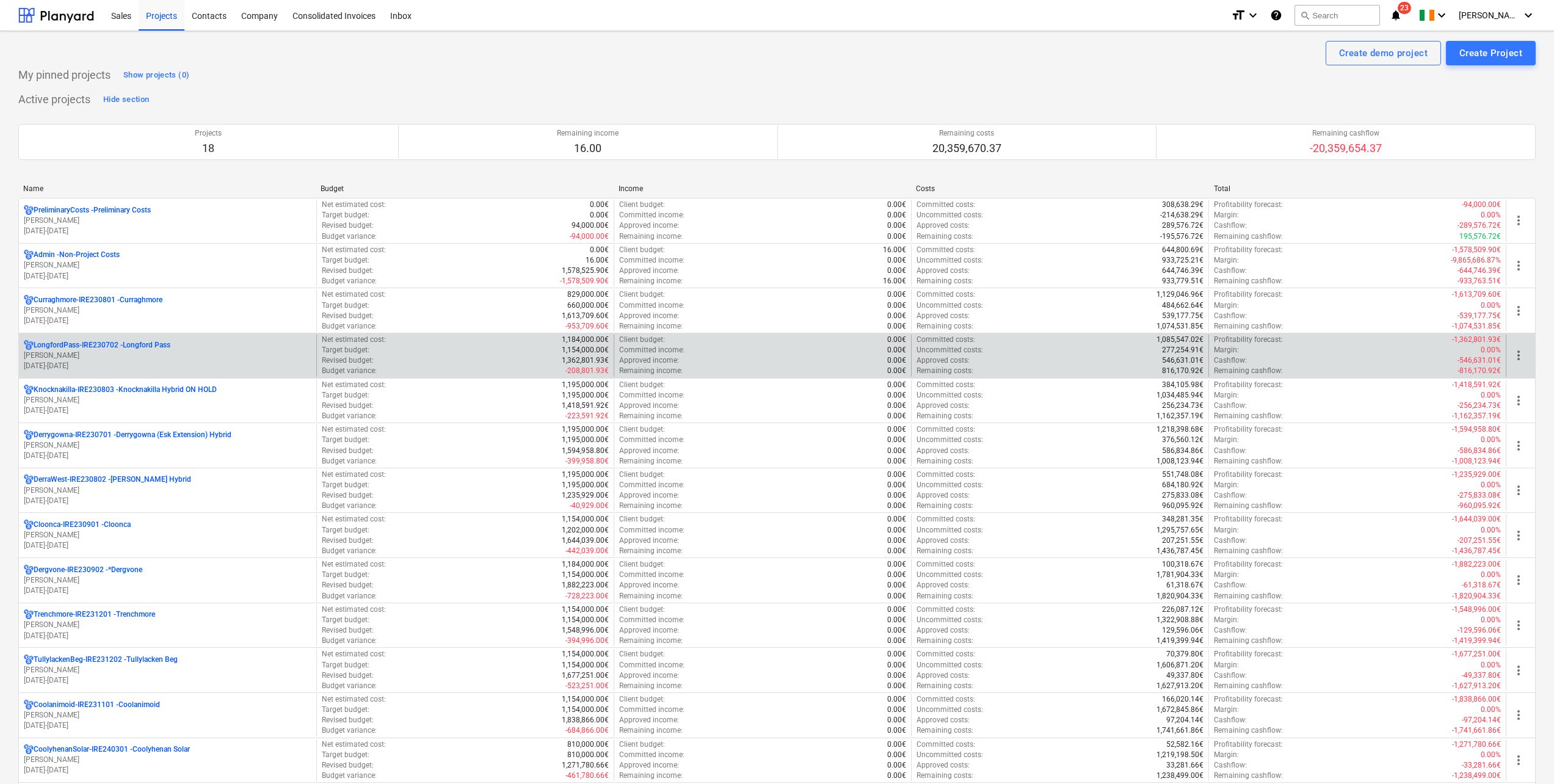
click at [136, 356] on p "[PERSON_NAME]" at bounding box center [167, 356] width 287 height 11
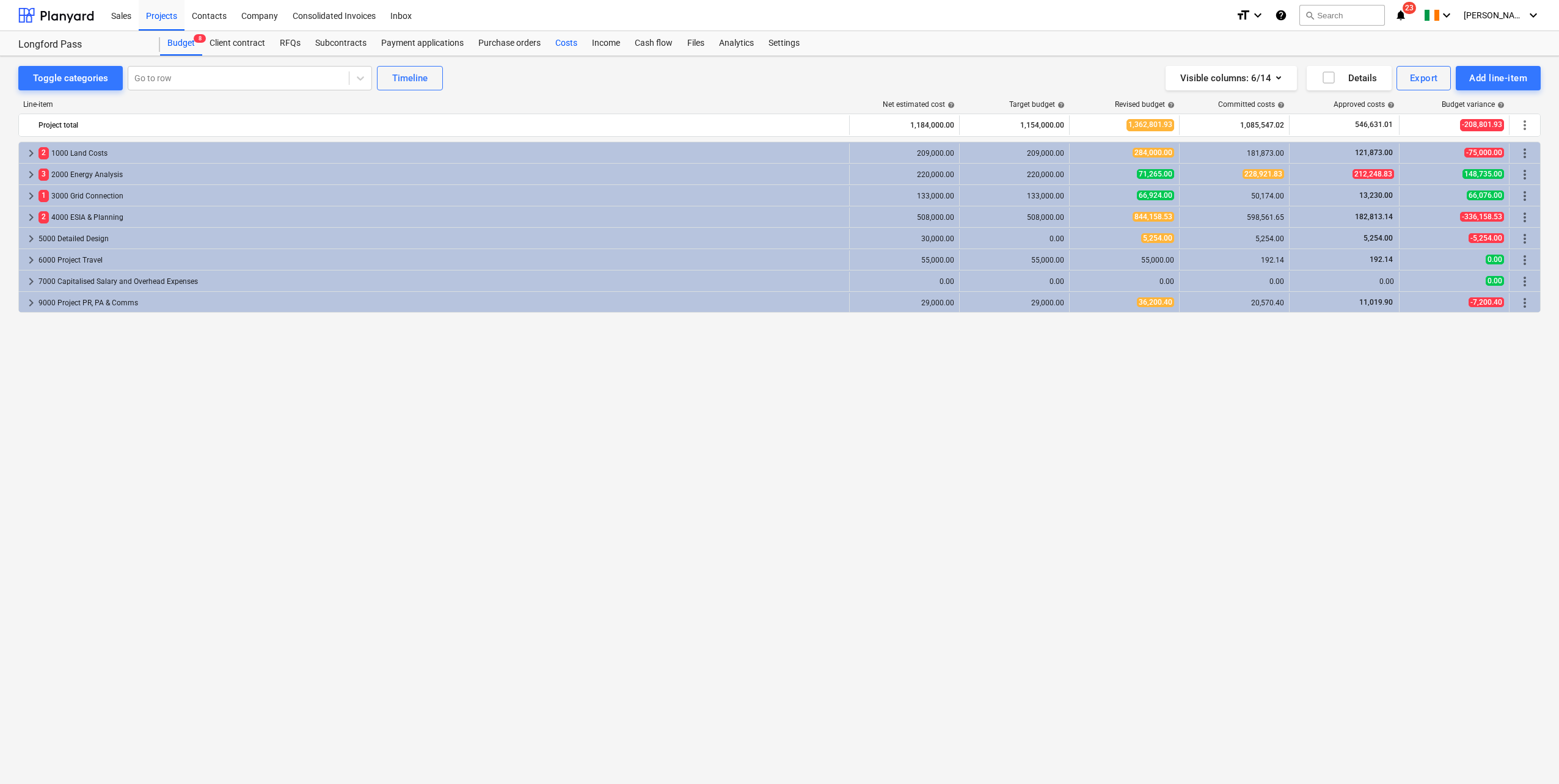
click at [570, 44] on div "Costs" at bounding box center [566, 44] width 37 height 25
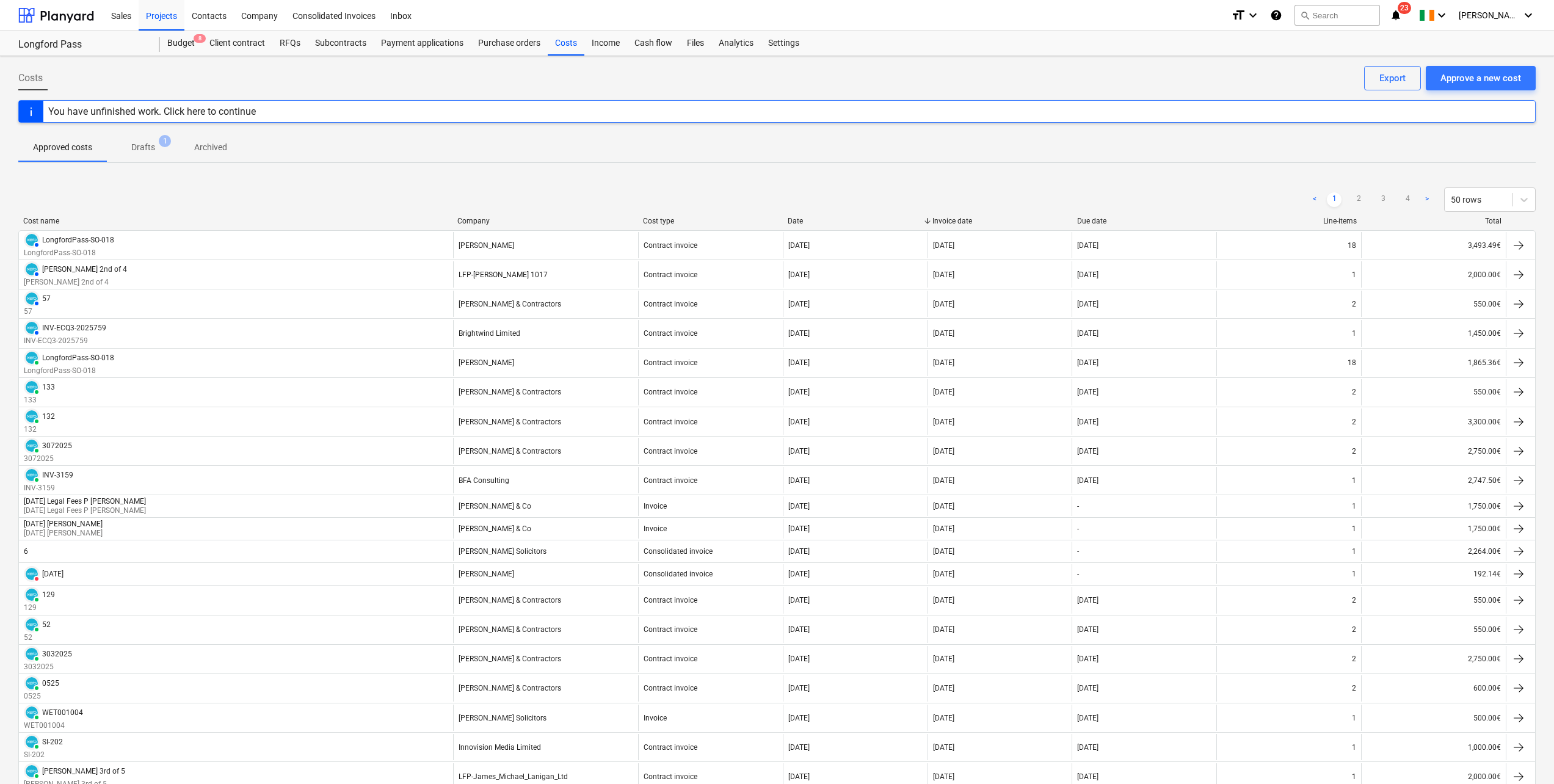
click at [144, 149] on p "Drafts" at bounding box center [143, 147] width 24 height 13
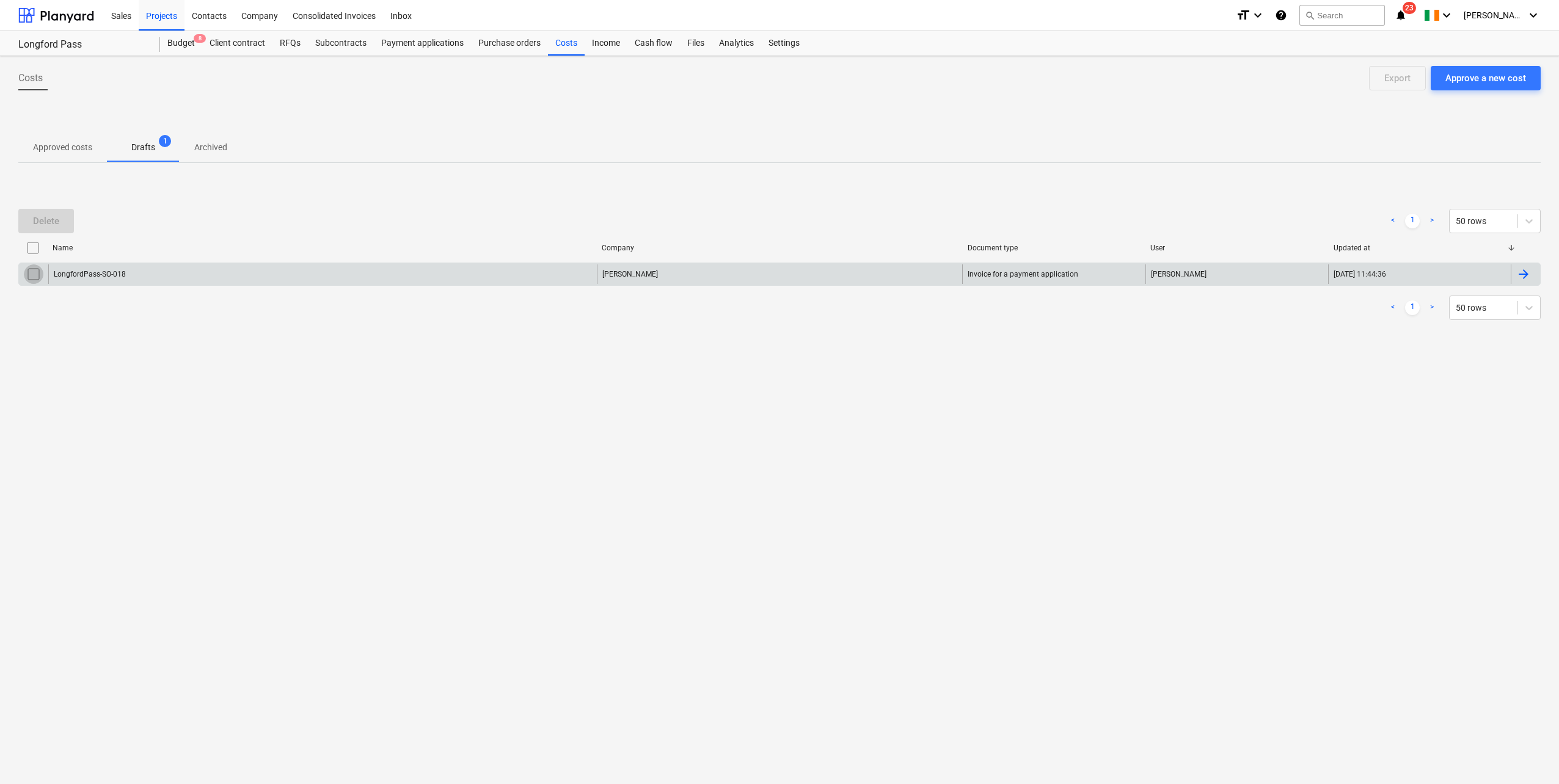
click at [32, 274] on input "checkbox" at bounding box center [33, 274] width 19 height 19
click at [451, 269] on div "LongfordPass-SO-018" at bounding box center [322, 274] width 549 height 19
click at [27, 273] on input "checkbox" at bounding box center [33, 274] width 19 height 19
click at [52, 227] on div "Delete" at bounding box center [46, 221] width 26 height 16
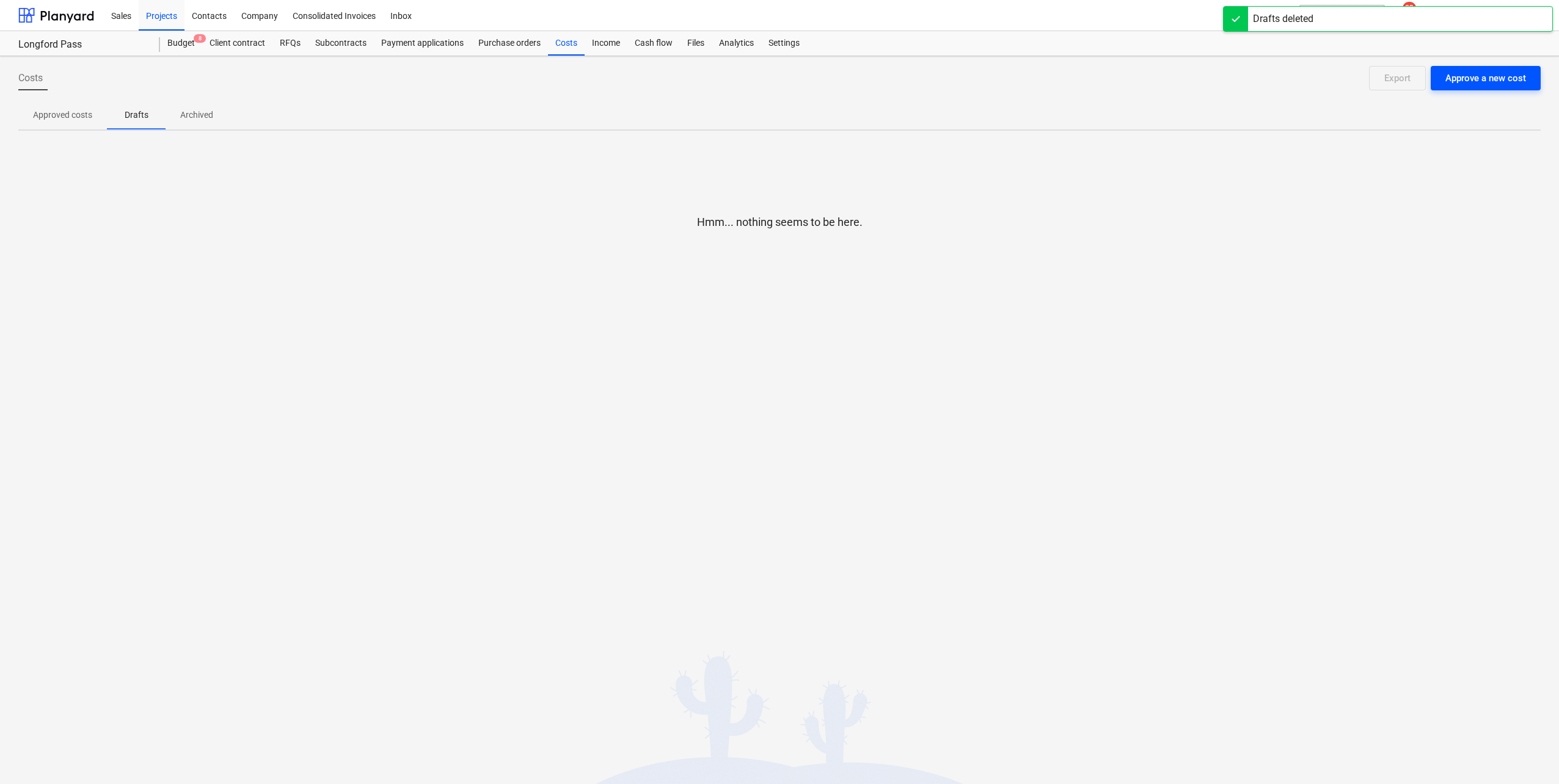
click at [1501, 81] on div "Approve a new cost" at bounding box center [1485, 78] width 81 height 16
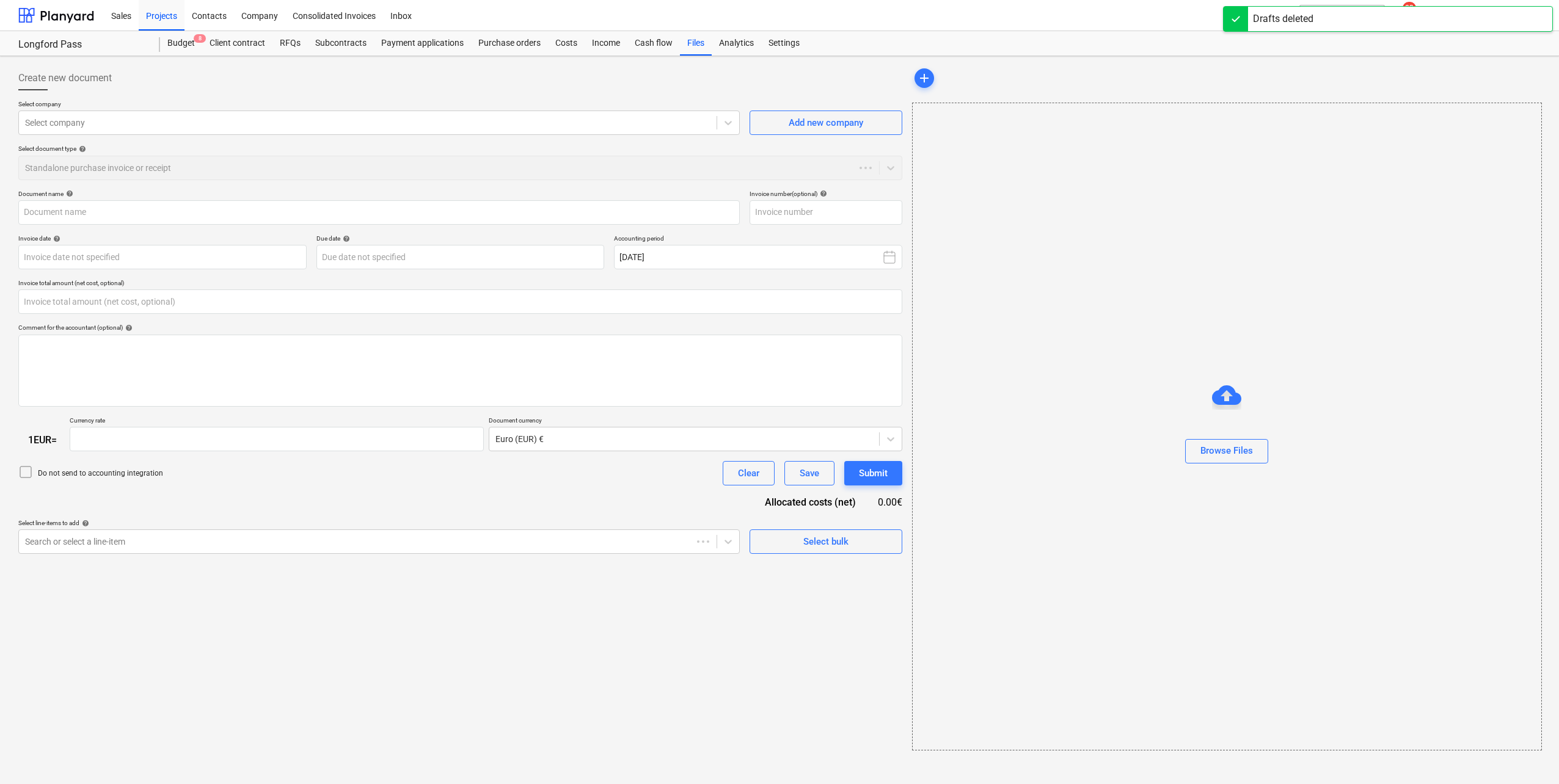
type input "0.00"
type input "1.00"
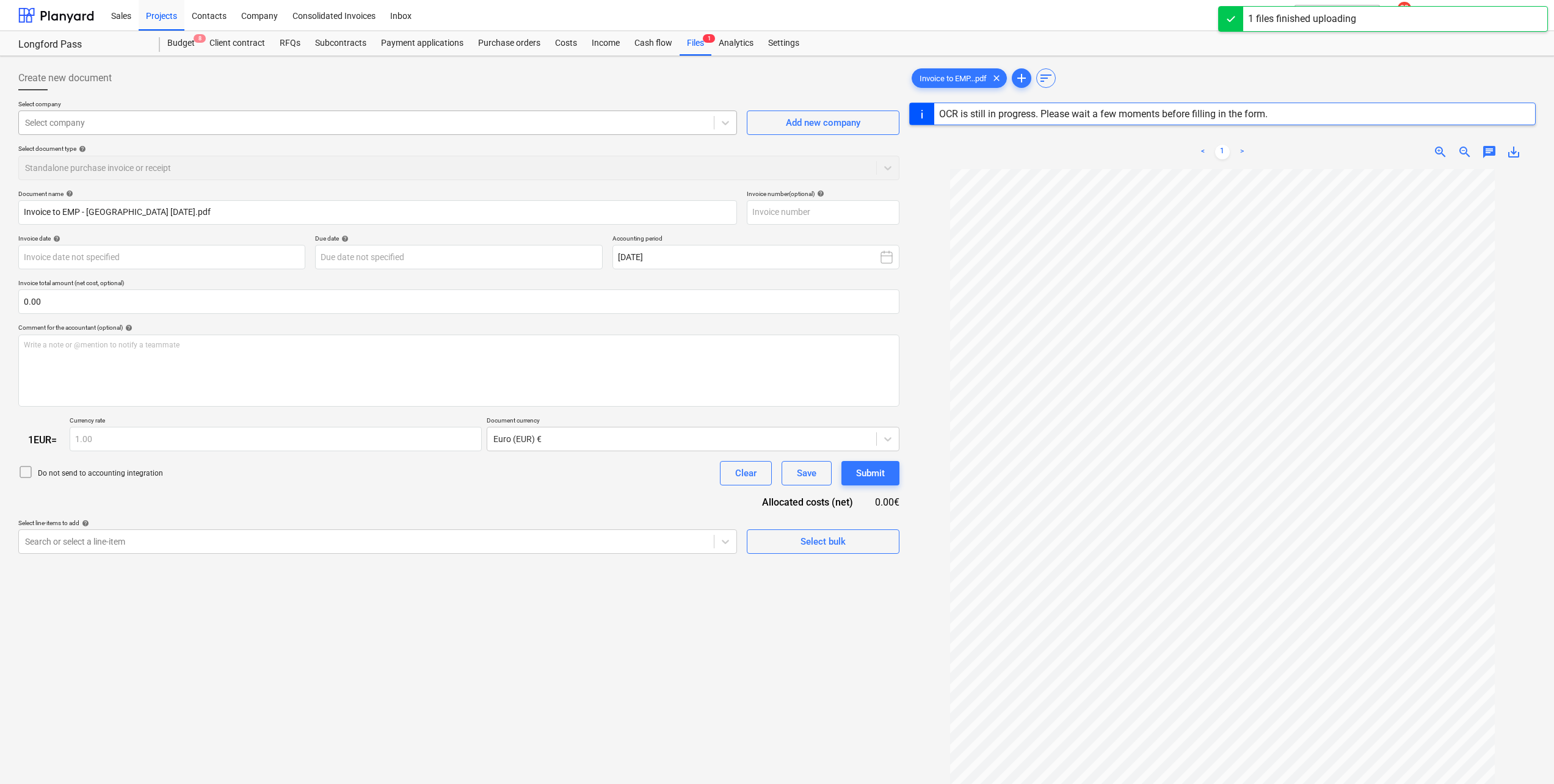
type input "3815066C"
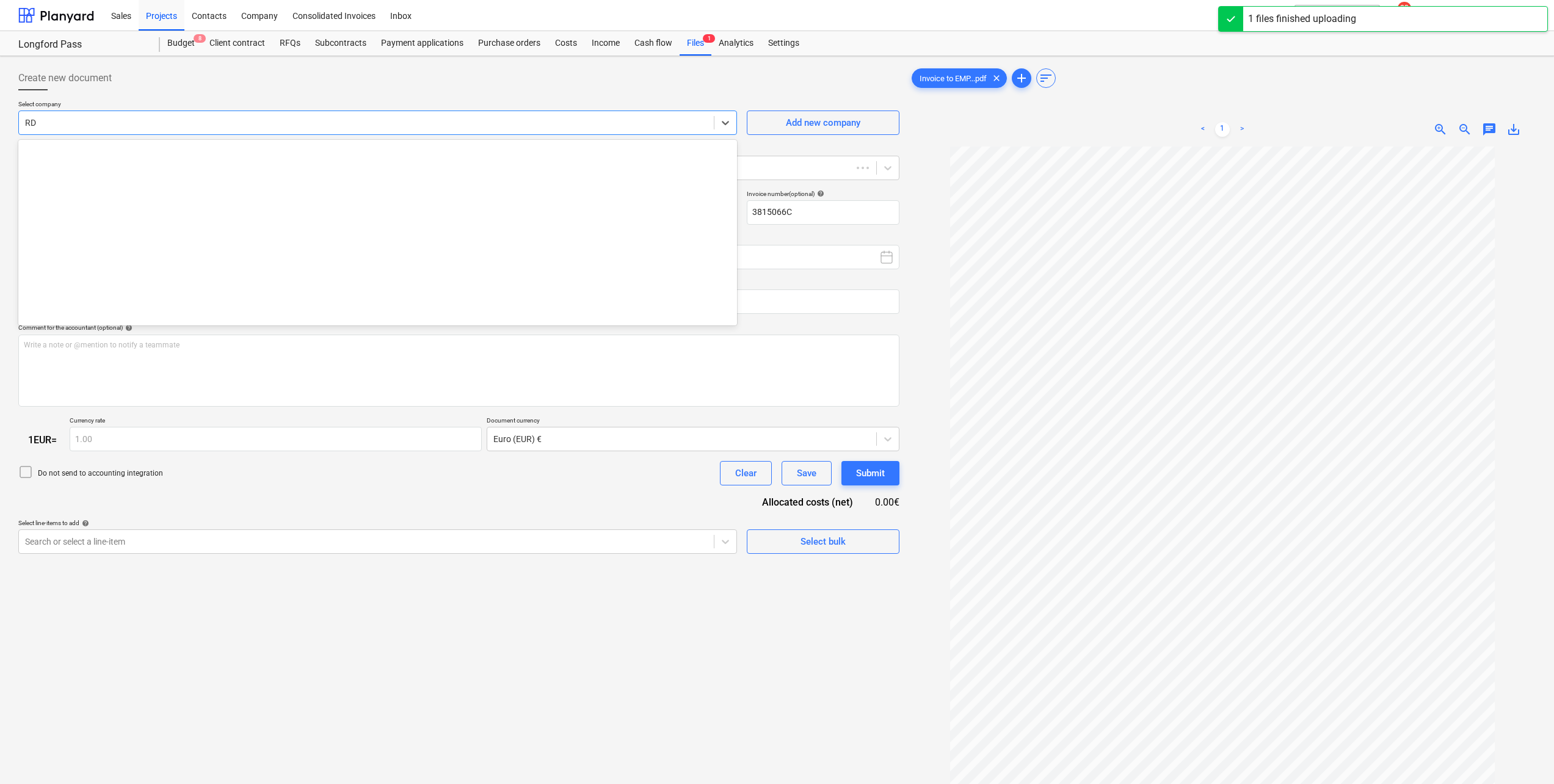
click at [130, 124] on div at bounding box center [366, 123] width 682 height 12
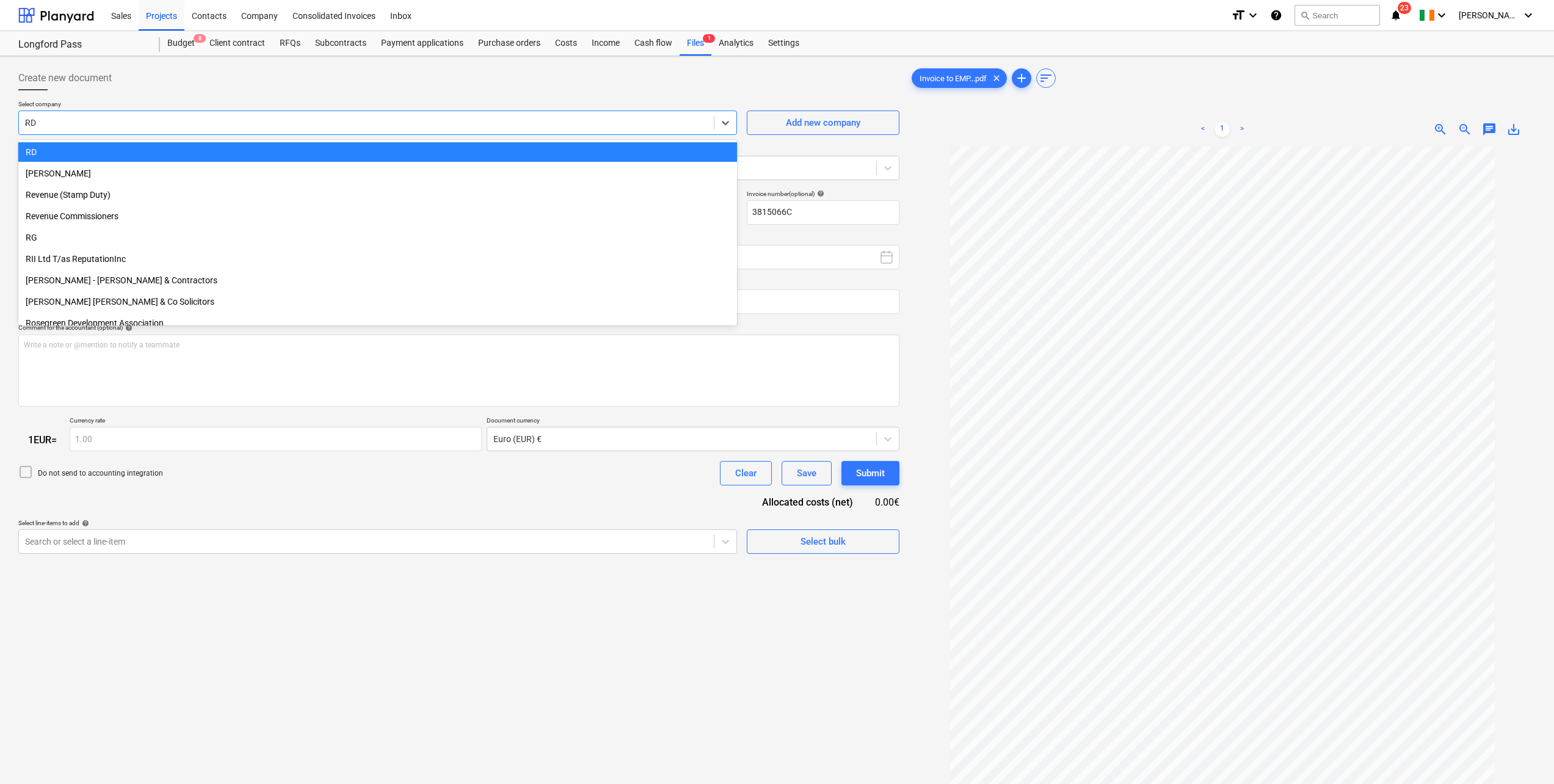
scroll to position [522, 0]
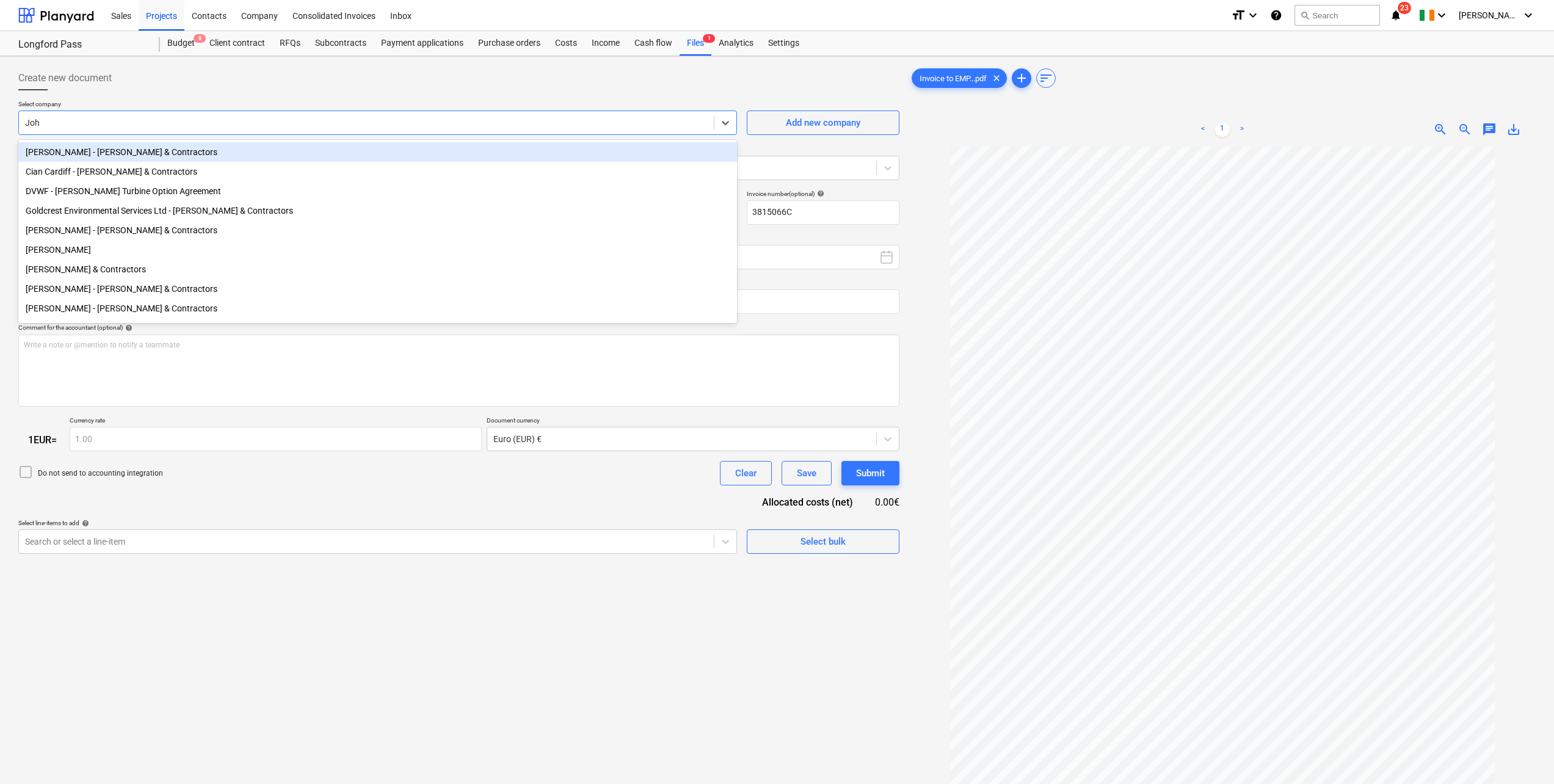
type input "[PERSON_NAME]"
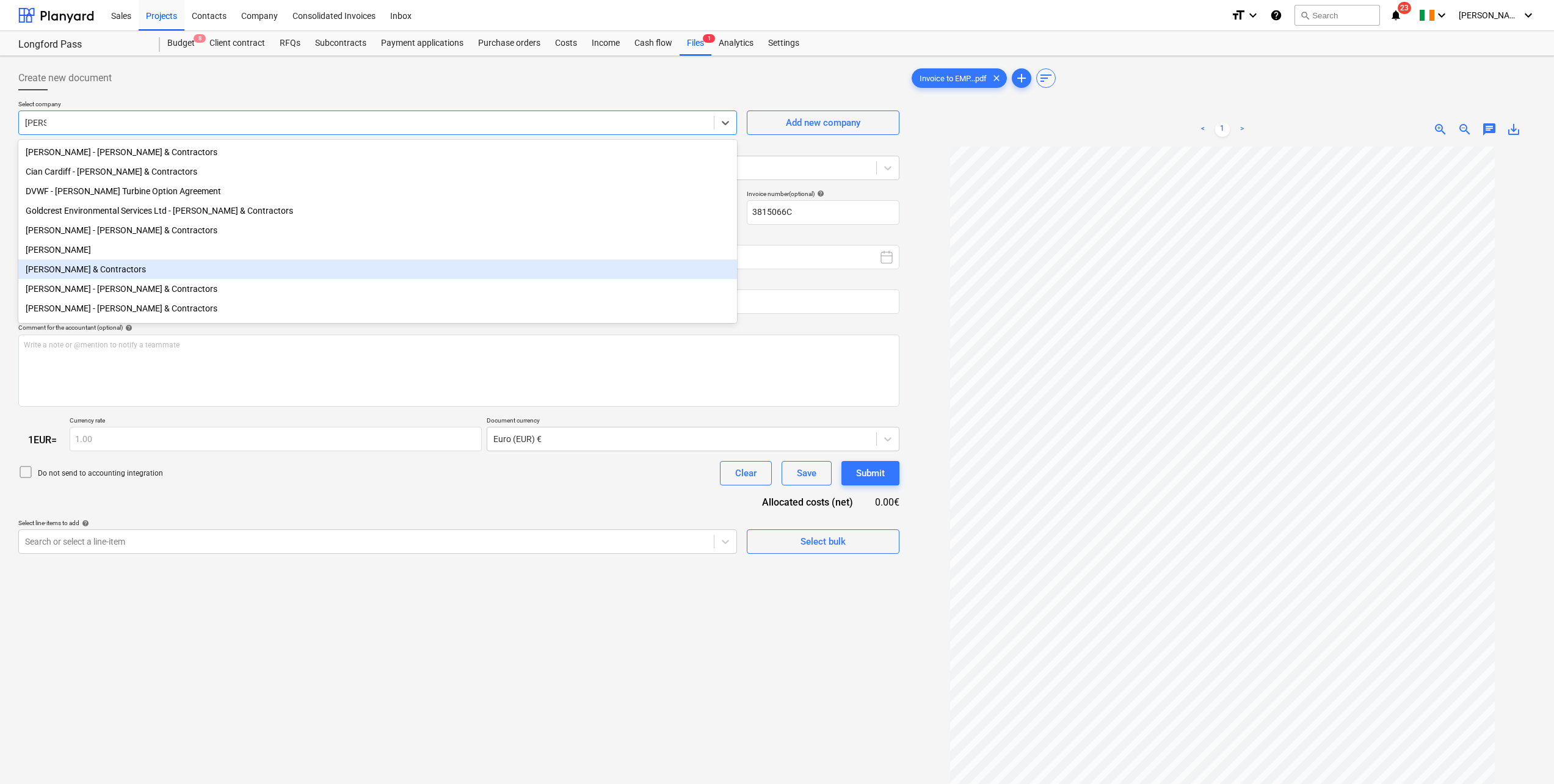
click at [45, 275] on div "[PERSON_NAME] & Contractors" at bounding box center [378, 269] width 718 height 19
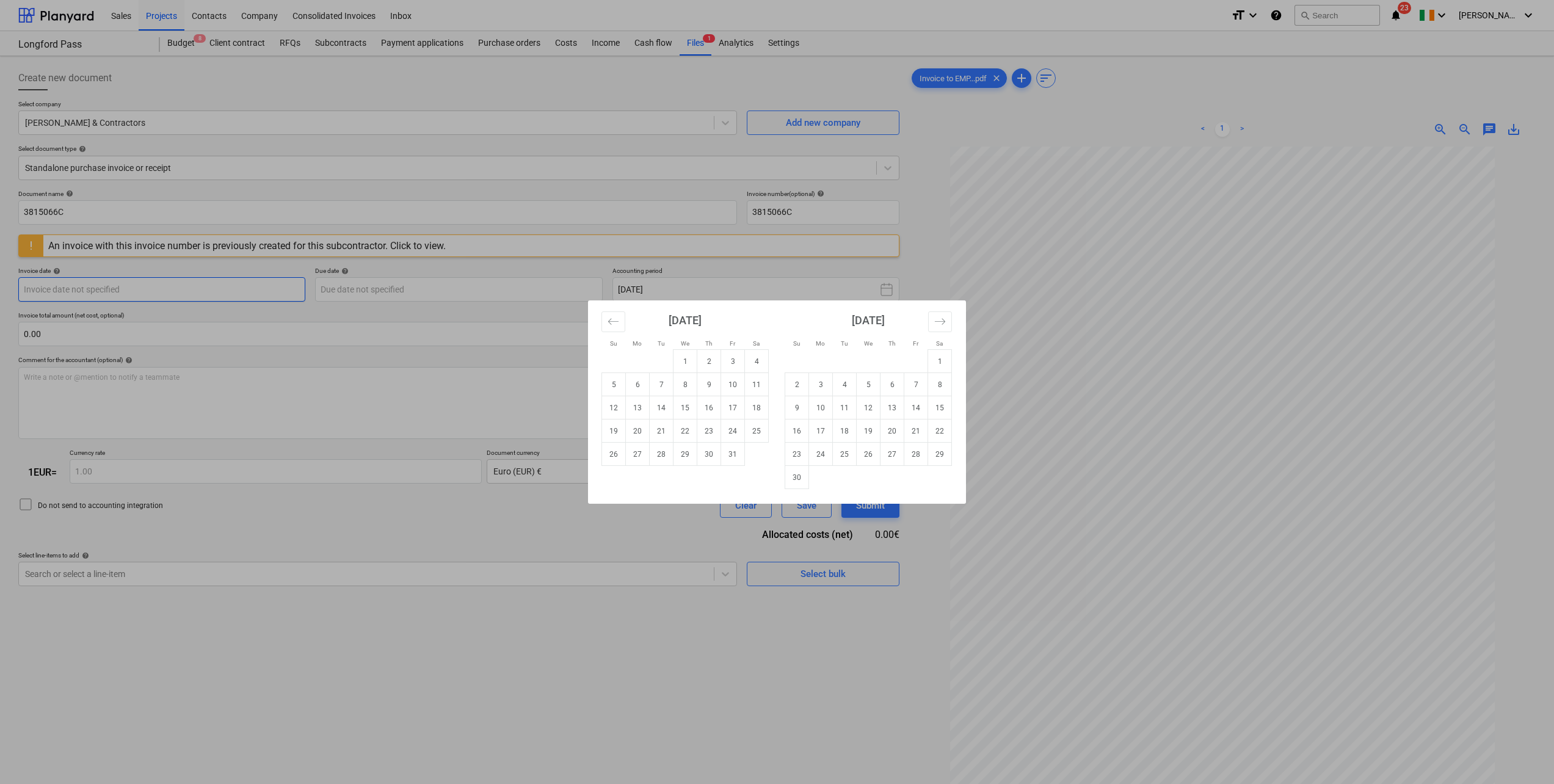
click at [98, 290] on body "Sales Projects Contacts Company Consolidated Invoices Inbox format_size keyboar…" at bounding box center [777, 392] width 1554 height 784
click at [686, 362] on td "1" at bounding box center [685, 361] width 24 height 23
type input "[DATE]"
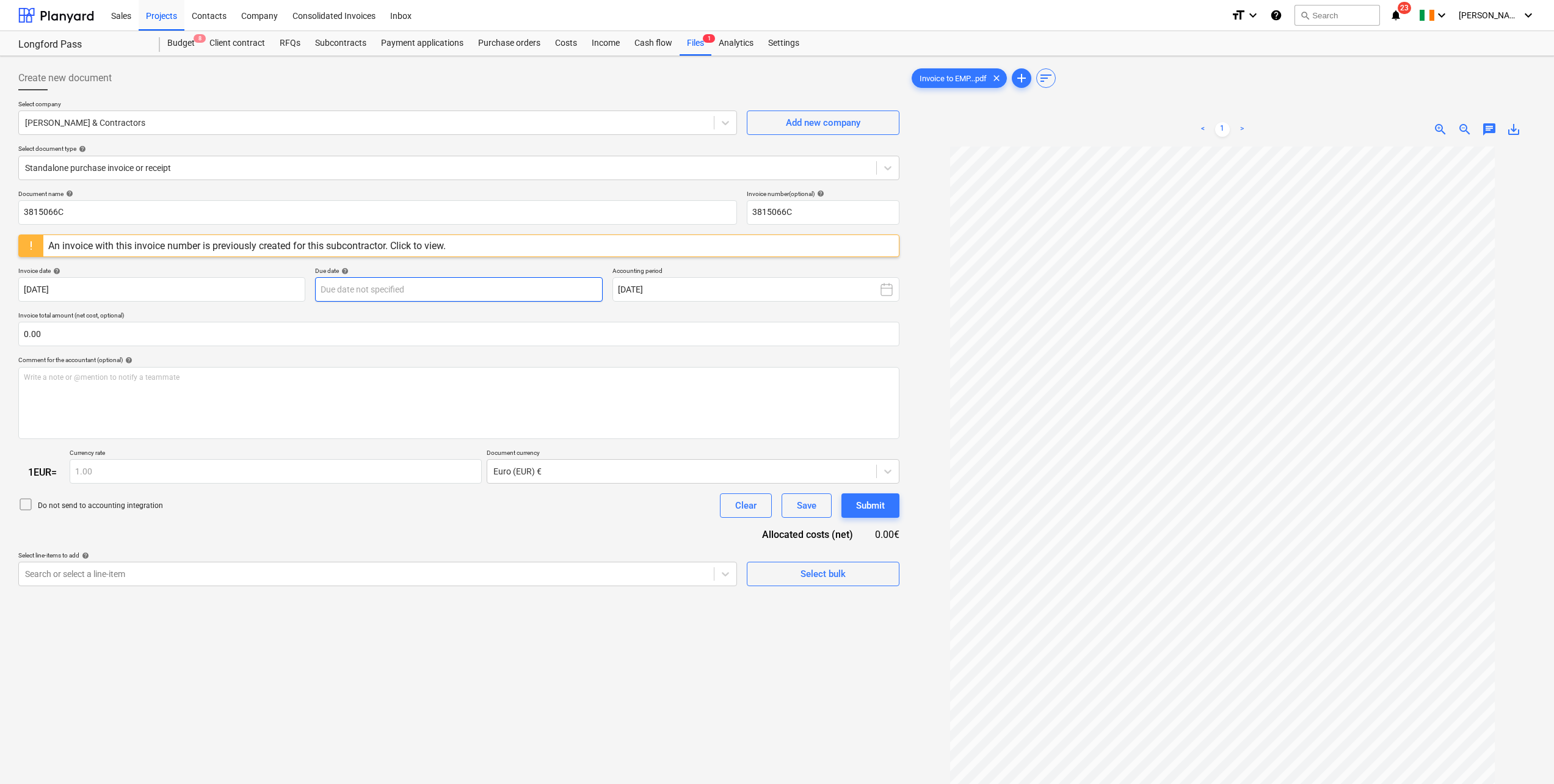
click at [360, 286] on body "Sales Projects Contacts Company Consolidated Invoices Inbox format_size keyboar…" at bounding box center [777, 392] width 1554 height 784
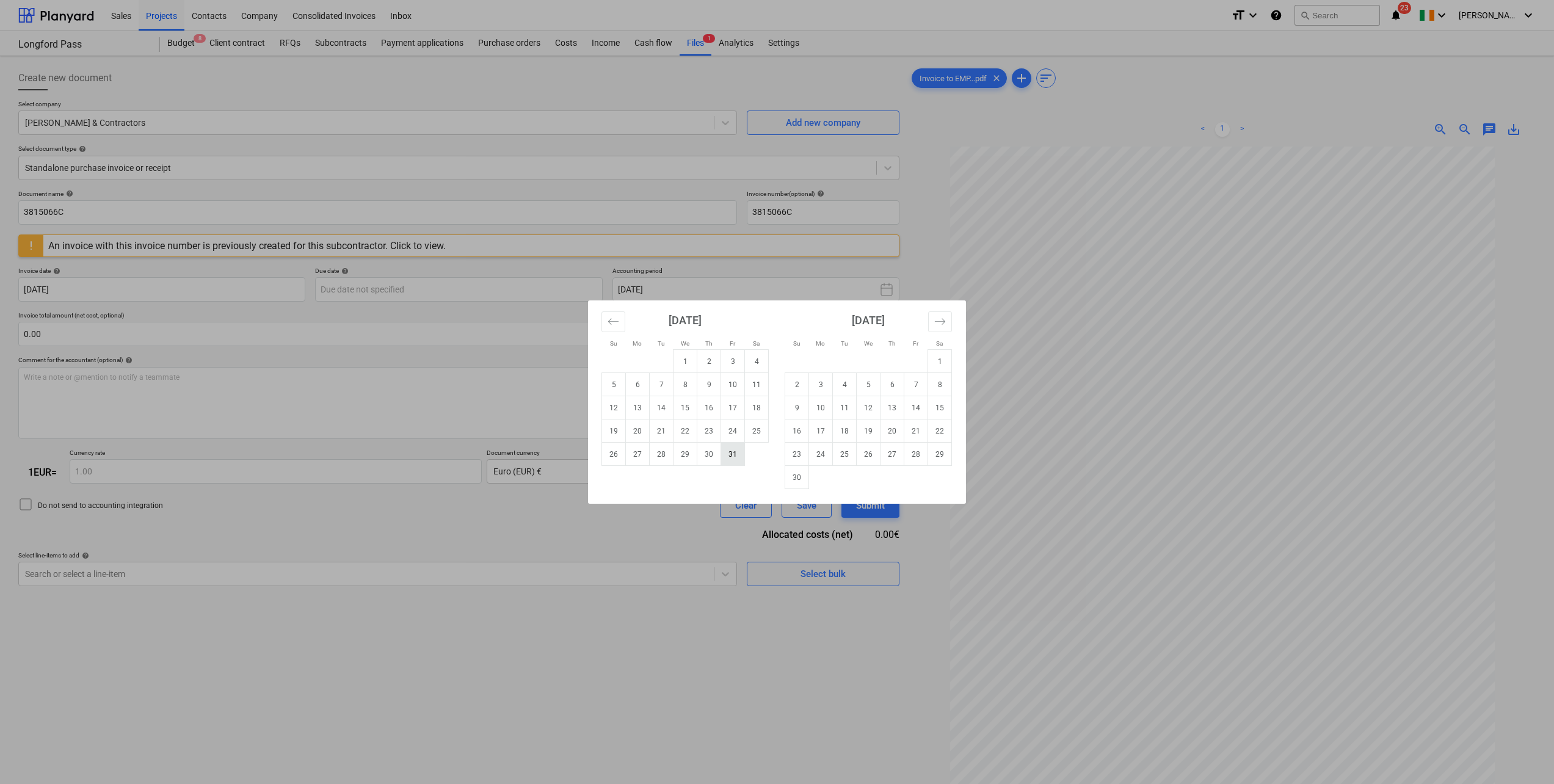
click at [732, 461] on td "31" at bounding box center [732, 454] width 24 height 23
type input "[DATE]"
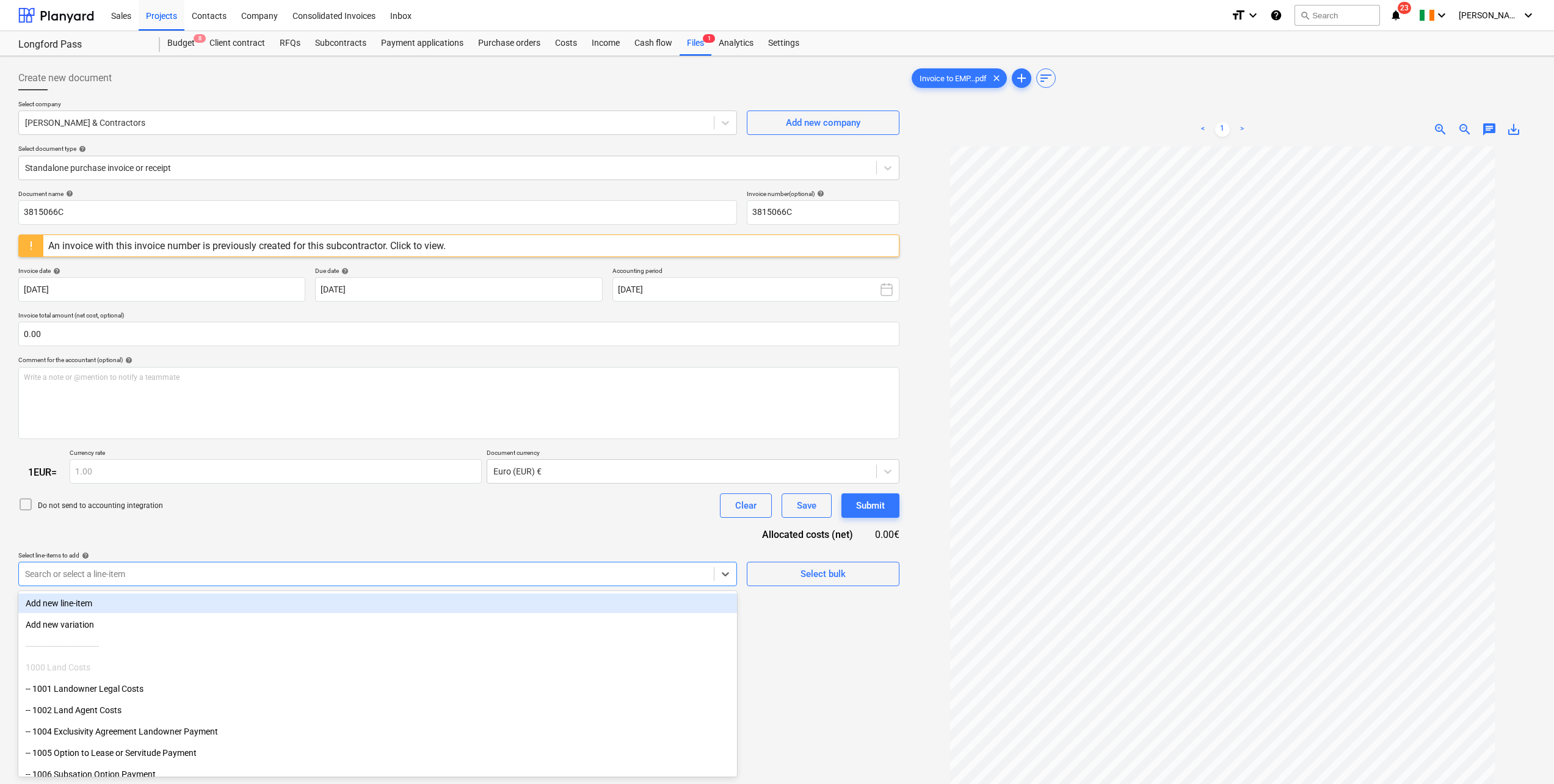
click at [158, 567] on div "Search or select a line-item" at bounding box center [366, 574] width 695 height 18
click at [223, 163] on div at bounding box center [448, 168] width 845 height 12
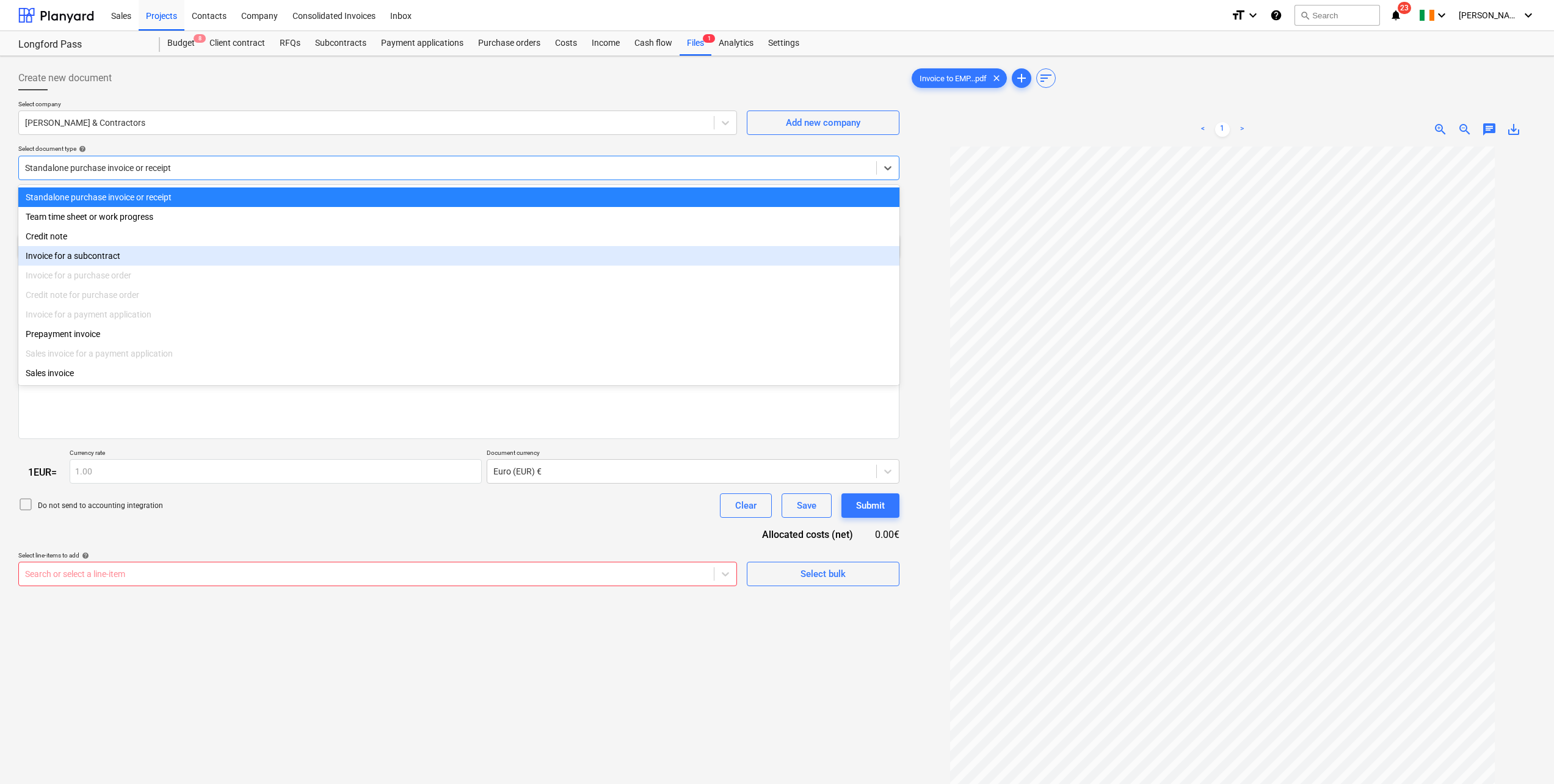
click at [89, 263] on div "Invoice for a subcontract" at bounding box center [459, 256] width 881 height 19
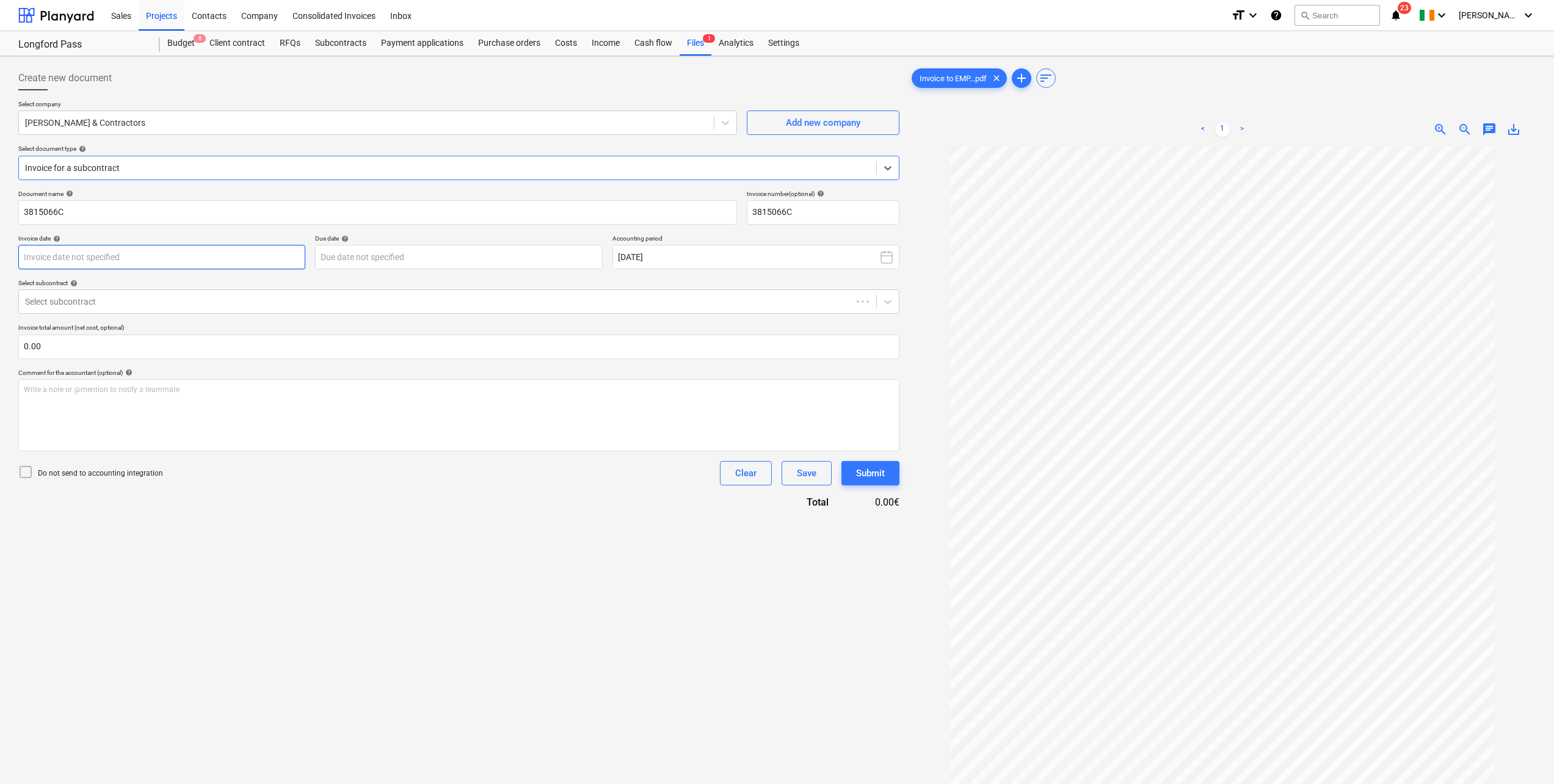
type input "[DATE]"
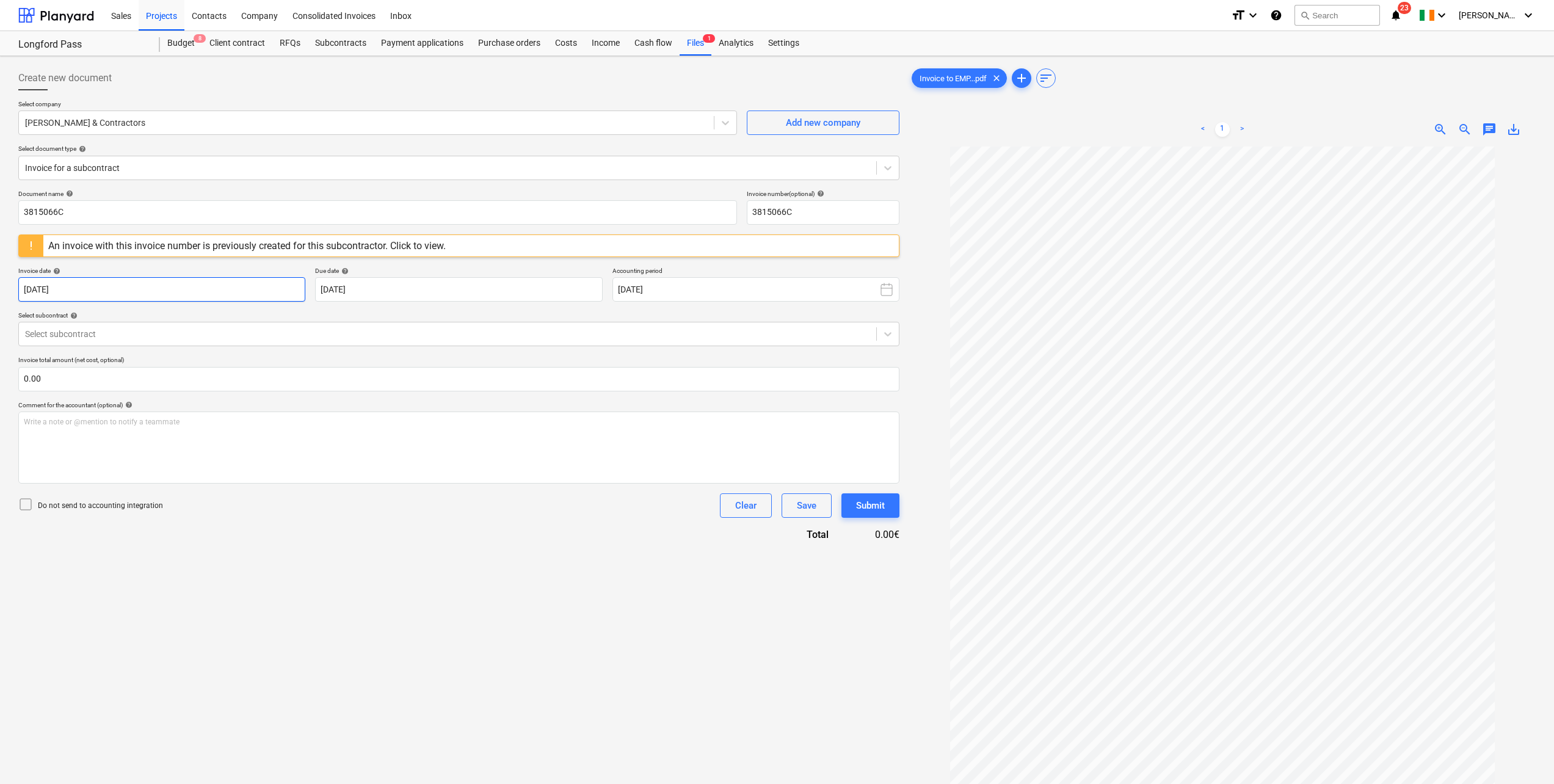
click at [102, 258] on div "Document name help 3815066C Invoice number (optional) help 3815066C An invoice …" at bounding box center [459, 365] width 881 height 351
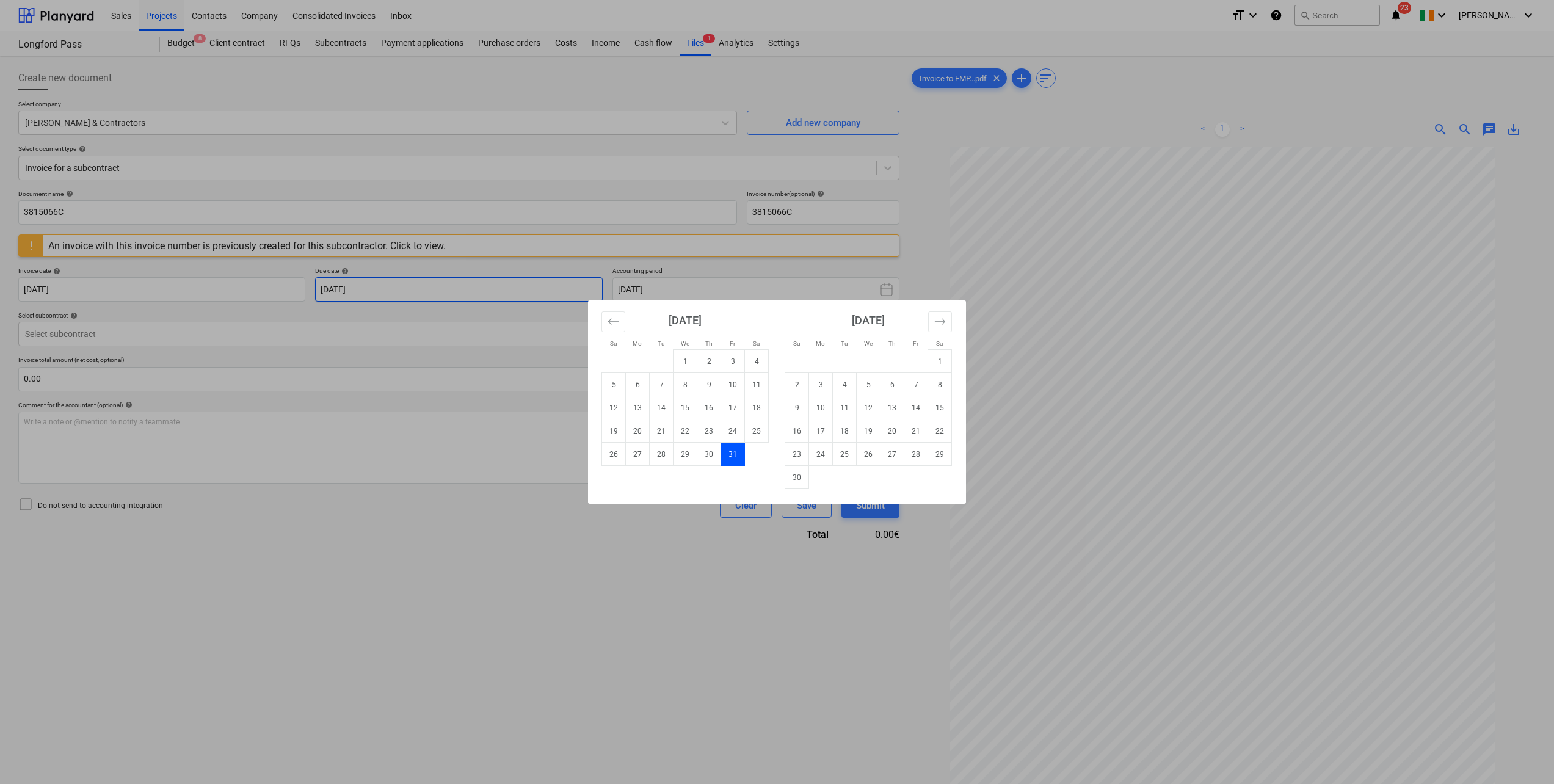
click at [432, 287] on body "Sales Projects Contacts Company Consolidated Invoices Inbox format_size keyboar…" at bounding box center [777, 392] width 1554 height 784
click at [450, 85] on div "Su Mo Tu We Th Fr Sa Su Mo Tu We Th Fr Sa [DATE] 1 2 3 4 5 6 7 8 9 10 11 12 13 …" at bounding box center [777, 392] width 1554 height 784
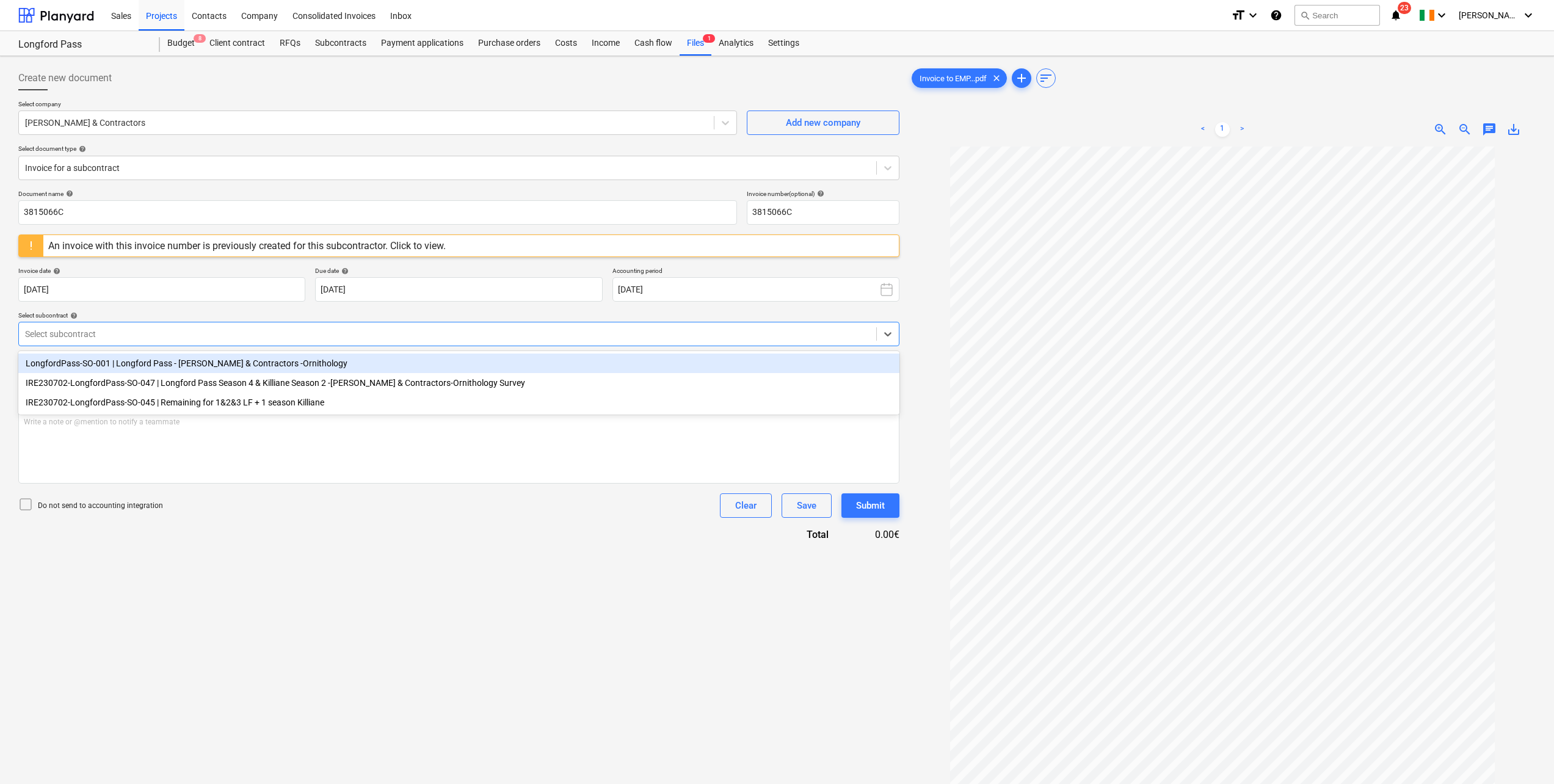
click at [80, 329] on div at bounding box center [448, 334] width 845 height 12
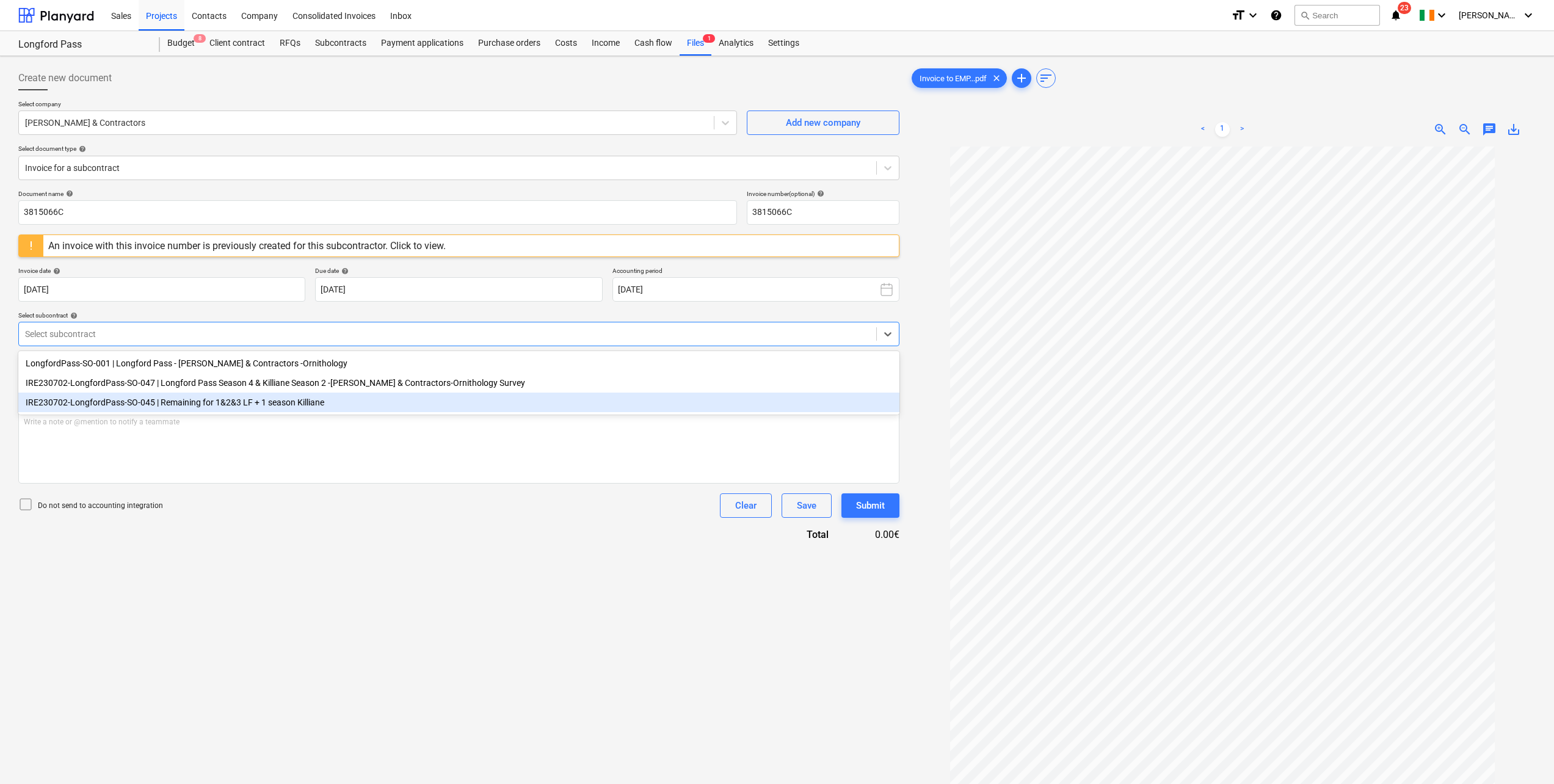
click at [87, 400] on div "IRE230702-LongfordPass-SO-045 | Remaining for 1&2&3 LF + 1 season Killiane" at bounding box center [459, 402] width 881 height 19
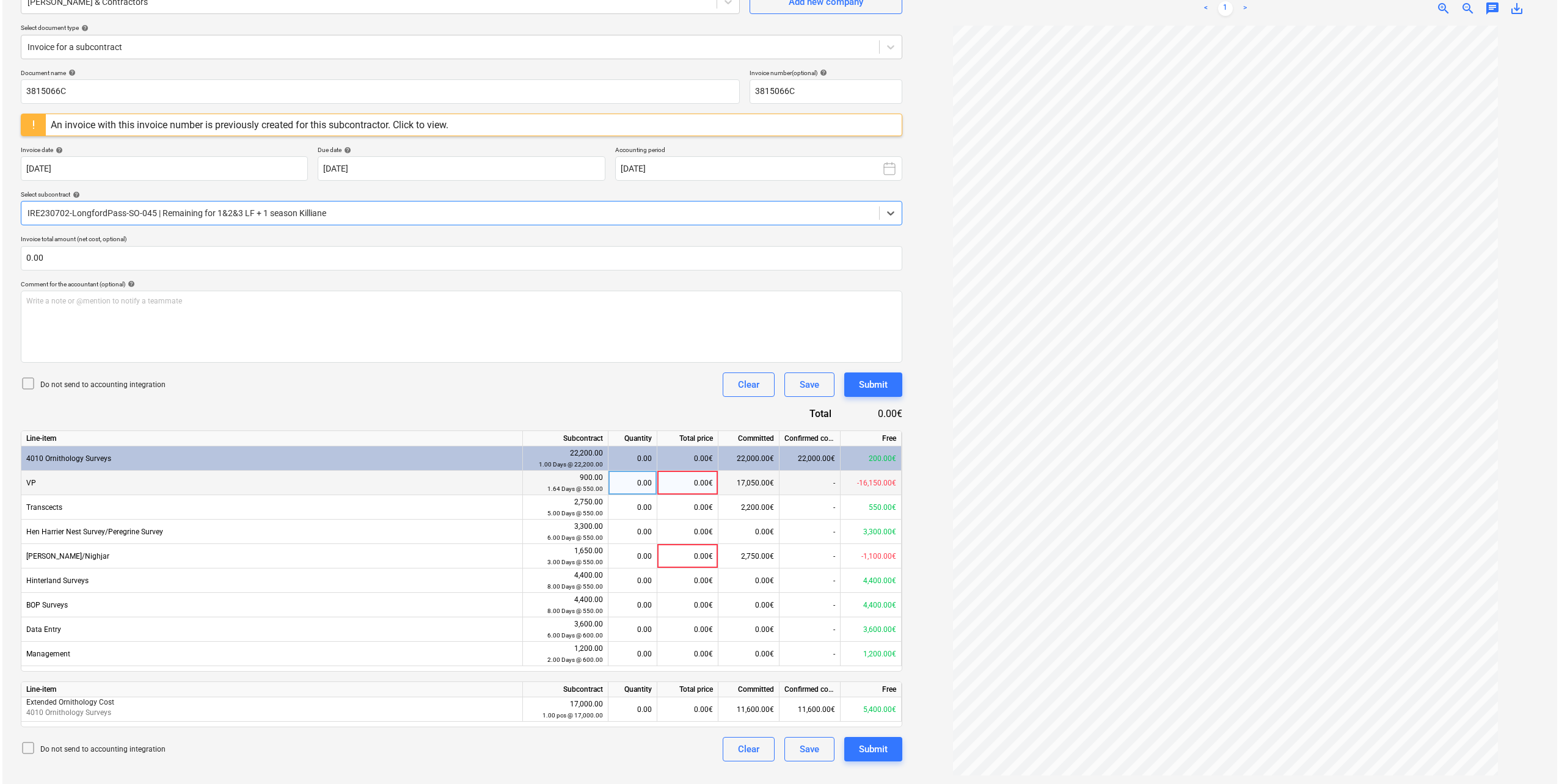
scroll to position [122, 0]
click at [640, 477] on div "0.00" at bounding box center [630, 482] width 39 height 25
type input "3"
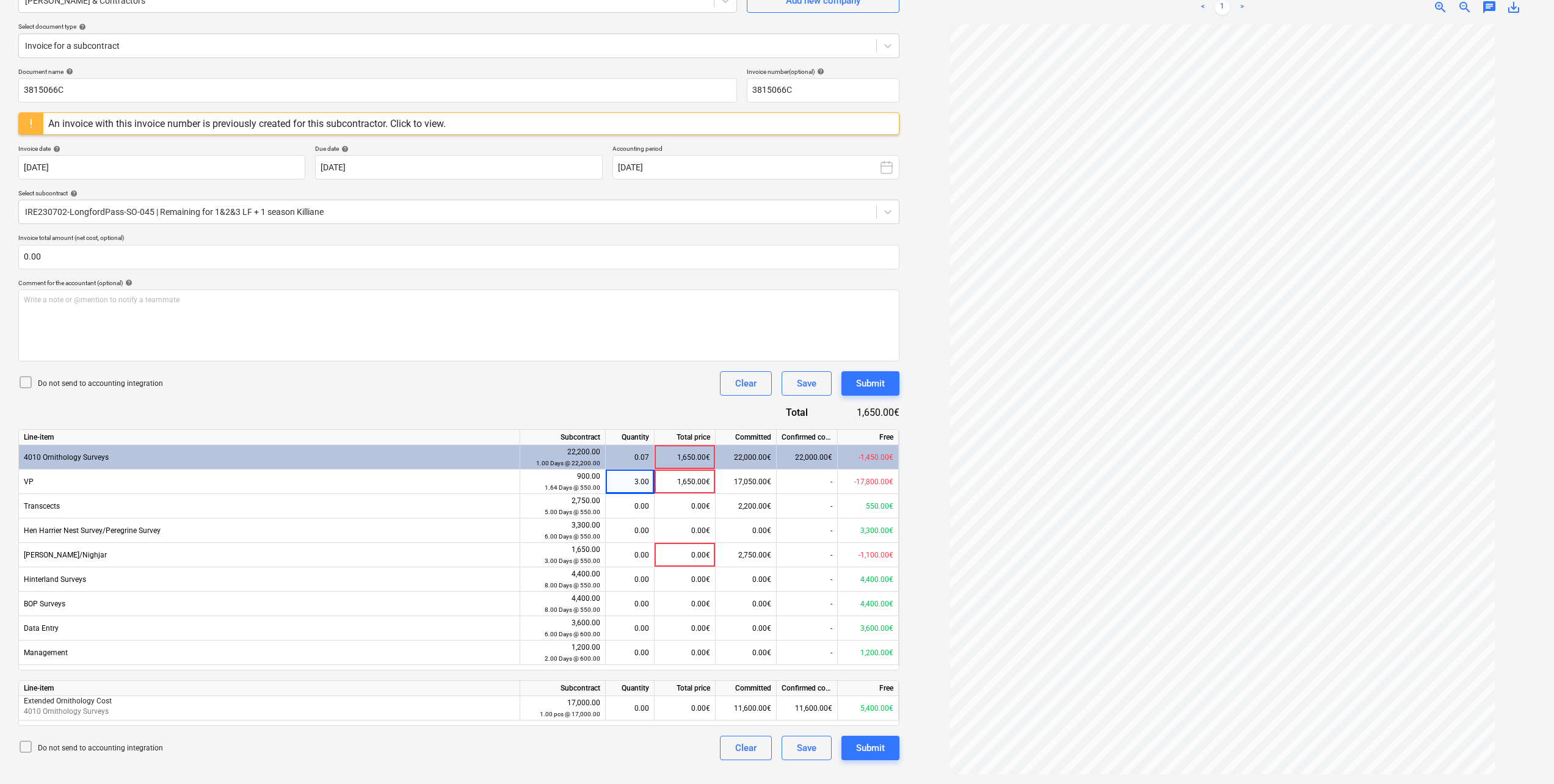
click at [498, 372] on div "Do not send to accounting integration Clear Save Submit" at bounding box center [459, 384] width 881 height 25
click at [877, 382] on div "Submit" at bounding box center [870, 384] width 29 height 16
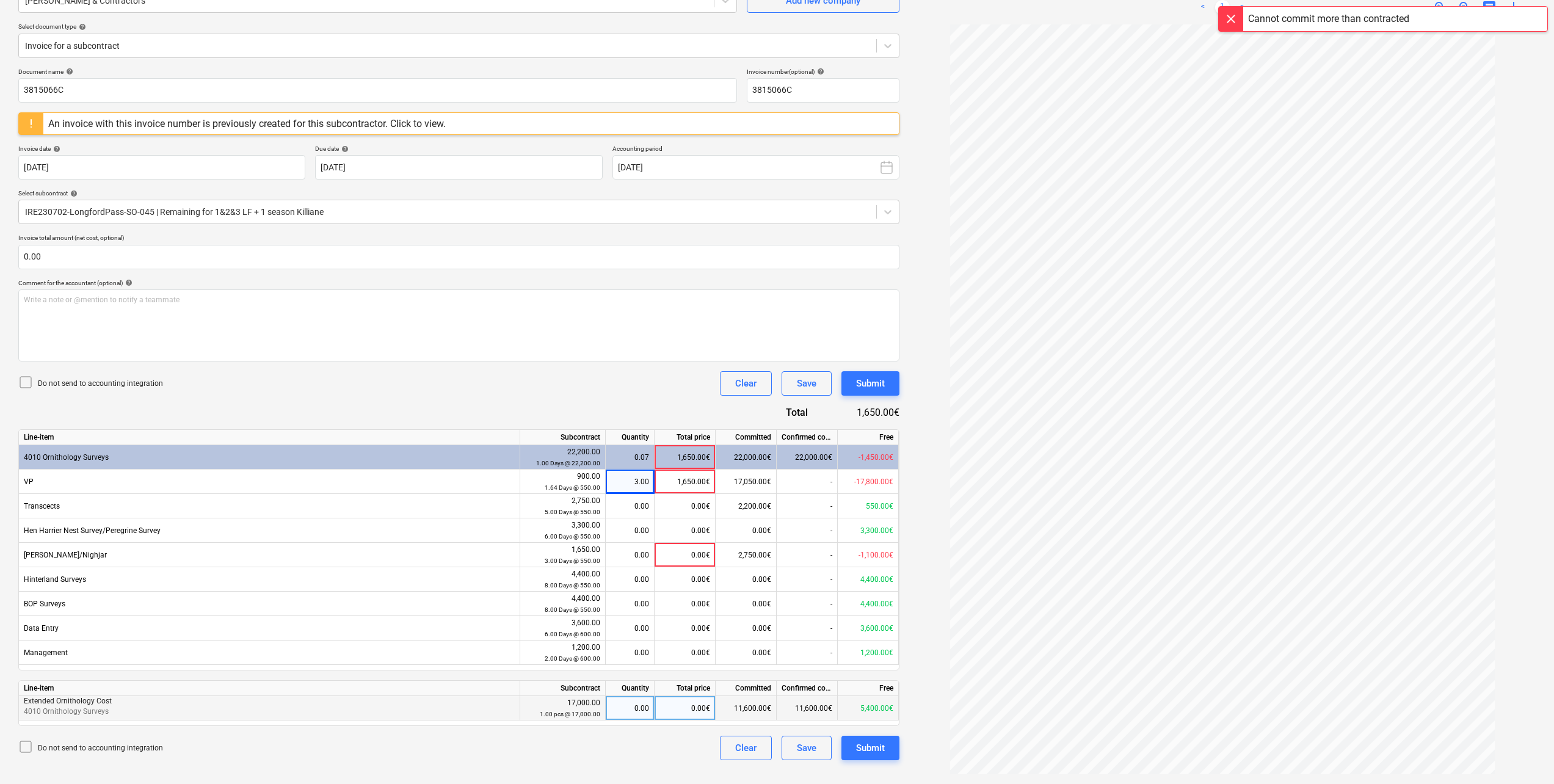
click at [682, 706] on div "0.00€" at bounding box center [685, 709] width 61 height 25
type input "1650"
click at [462, 394] on div "Do not send to accounting integration Clear Save Submit" at bounding box center [459, 384] width 881 height 25
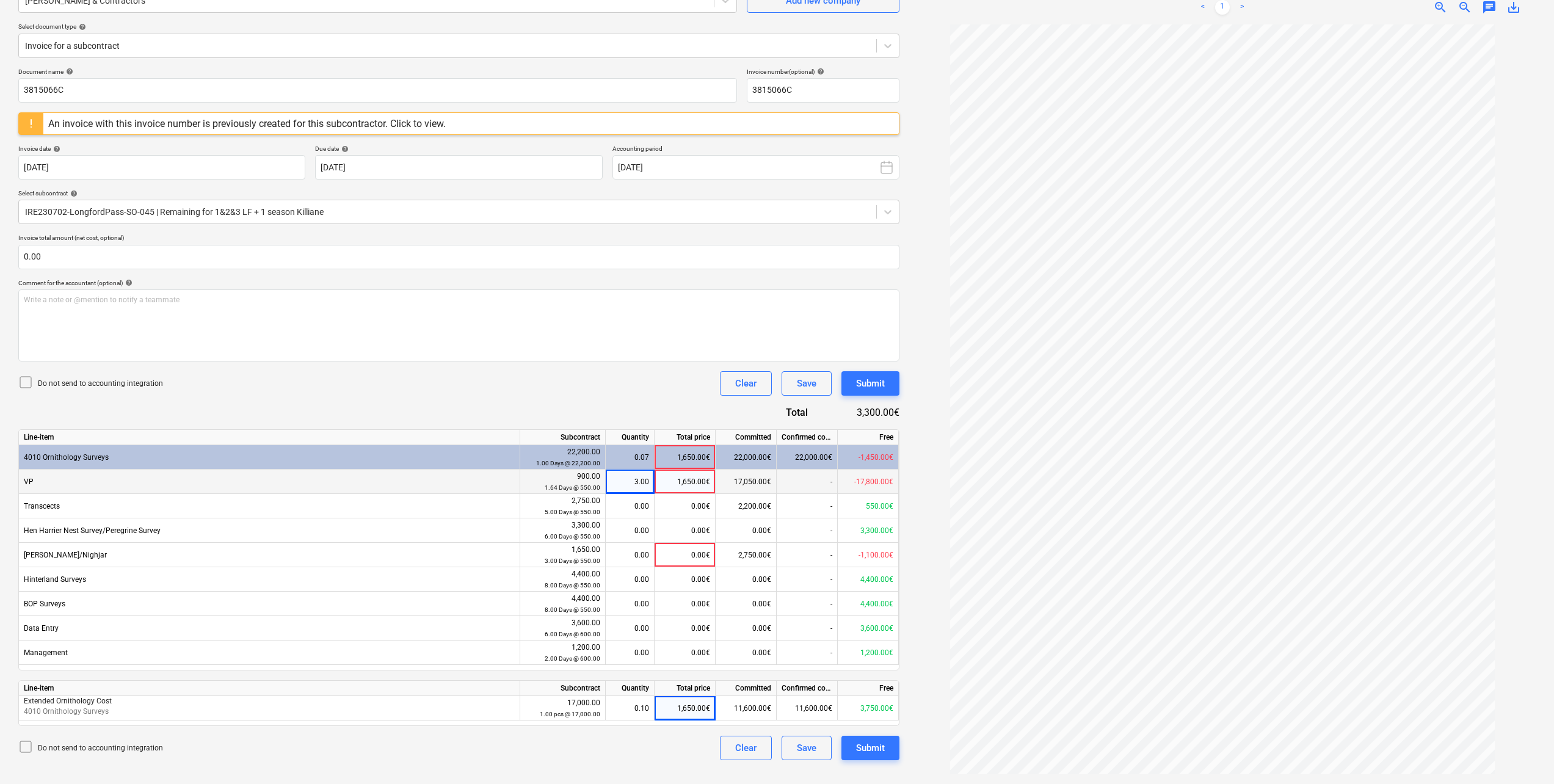
click at [639, 482] on div "3.00" at bounding box center [630, 482] width 39 height 25
click at [586, 394] on div "Do not send to accounting integration Clear Save Submit" at bounding box center [459, 384] width 881 height 25
click at [863, 752] on div "Submit" at bounding box center [870, 748] width 29 height 16
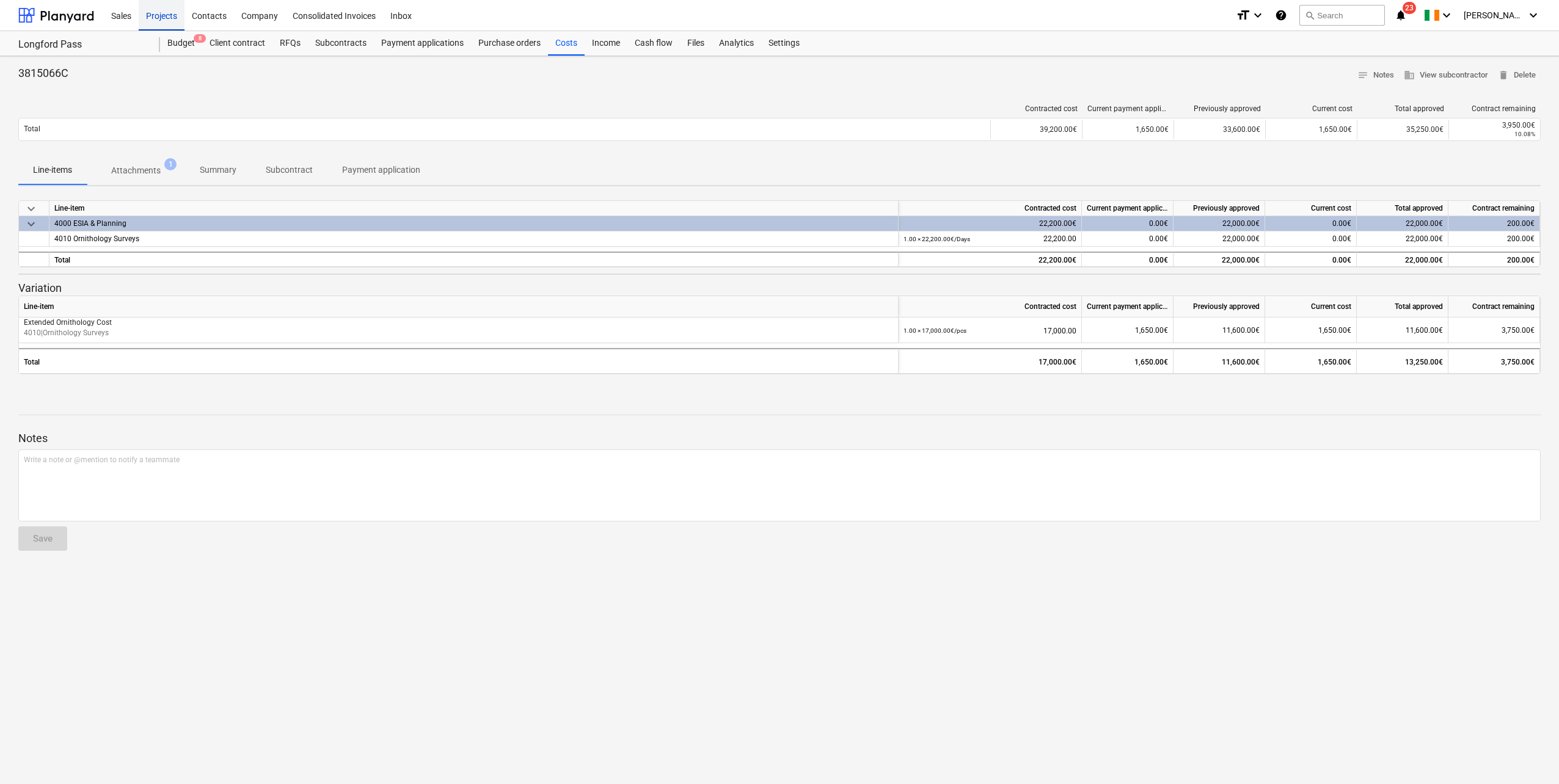
click at [155, 16] on div "Projects" at bounding box center [161, 15] width 46 height 32
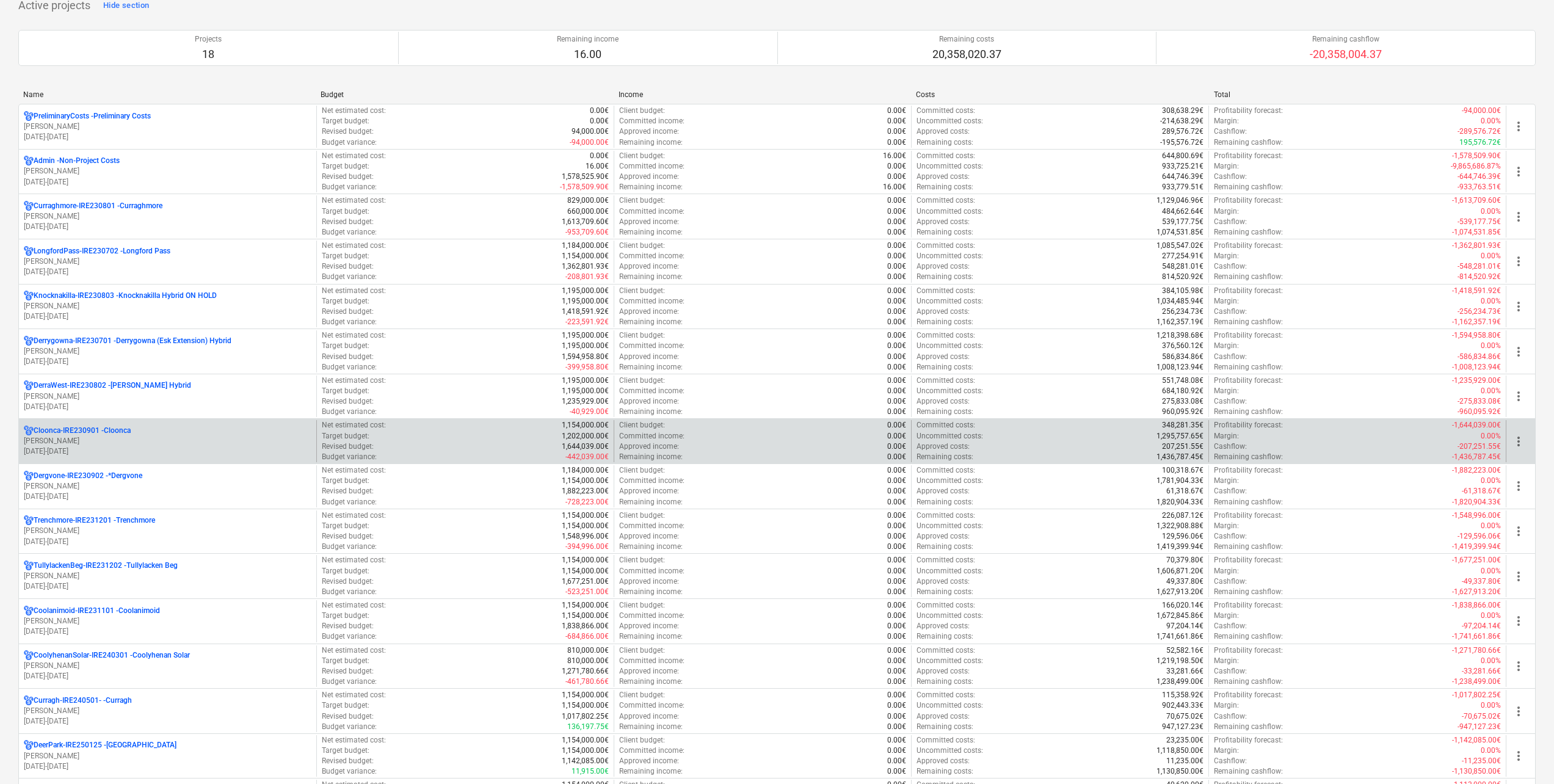
scroll to position [122, 0]
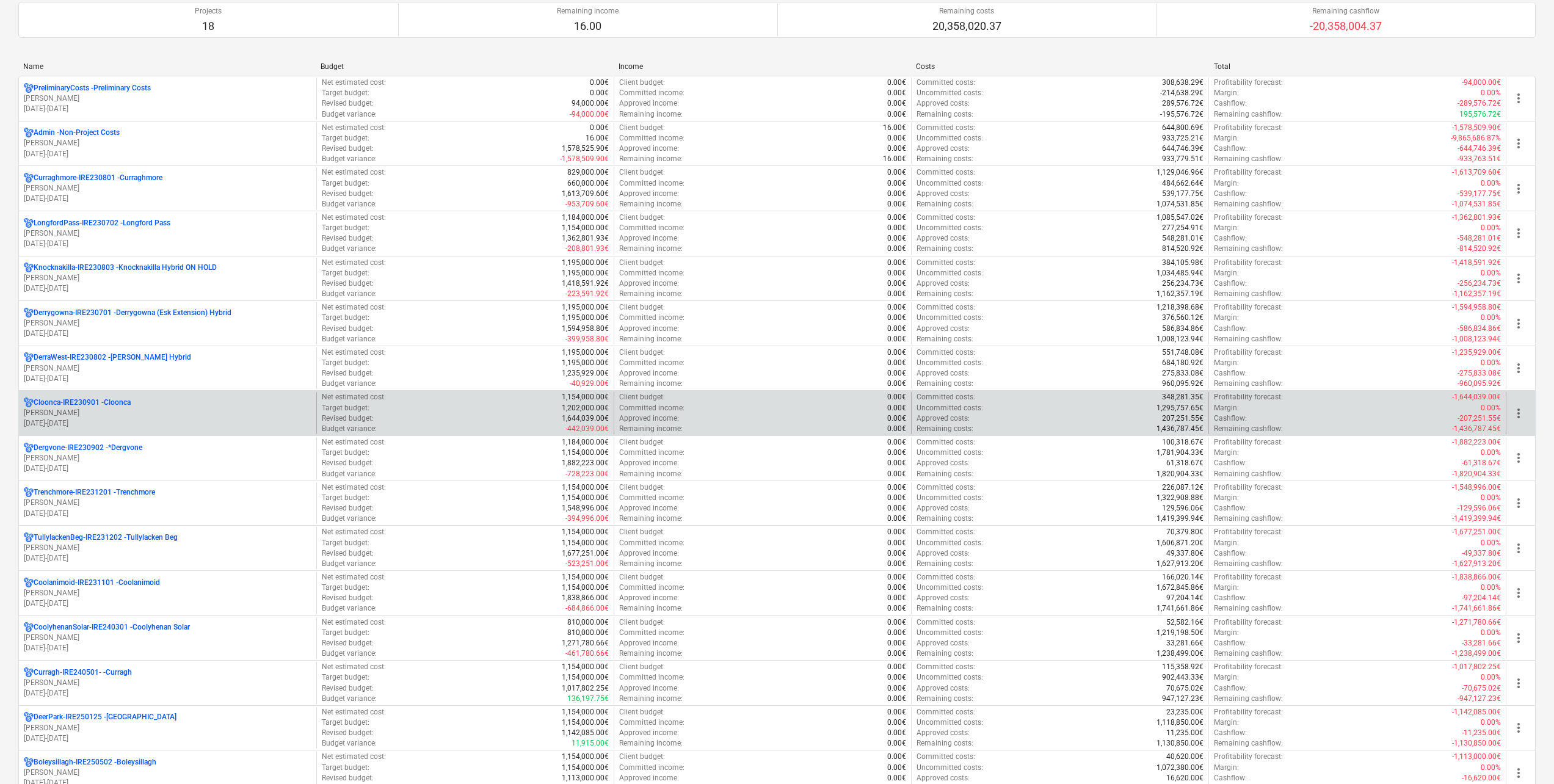
click at [139, 419] on p "[DATE] - [DATE]" at bounding box center [167, 423] width 287 height 11
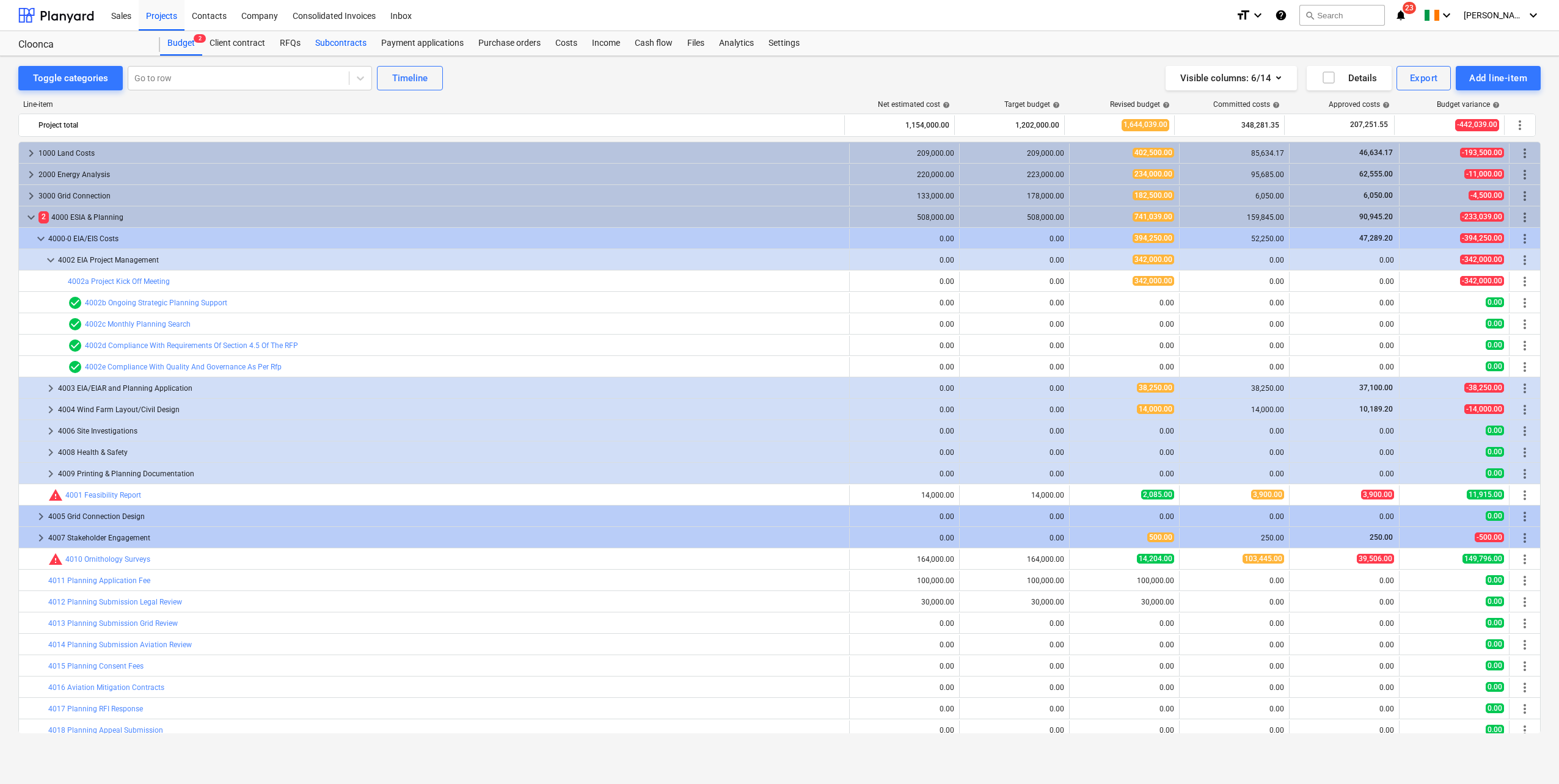
click at [338, 45] on div "Subcontracts" at bounding box center [340, 44] width 66 height 25
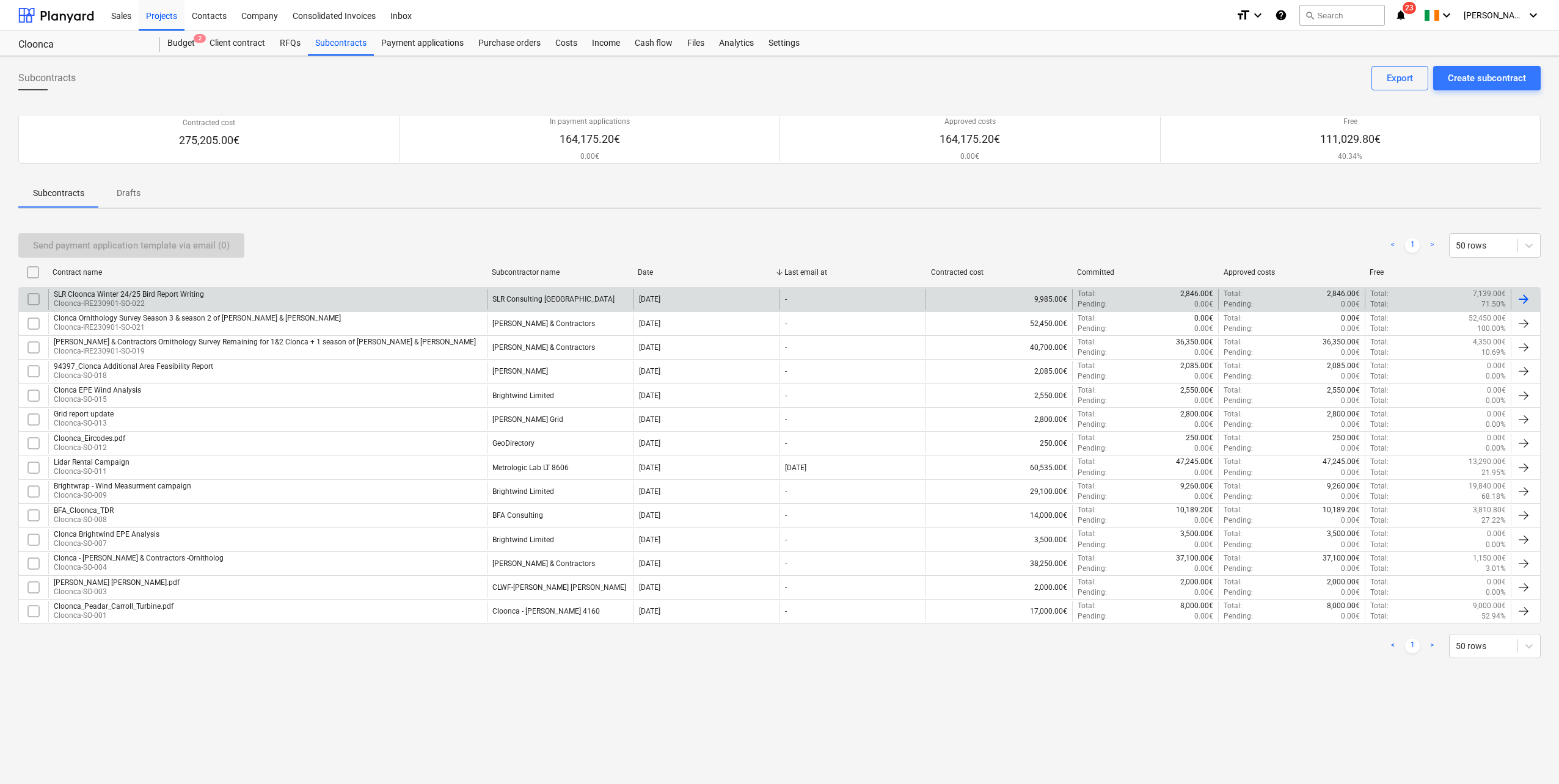
click at [329, 306] on div "SLR Cloonca Winter 24/25 Bird Report Writing Cloonca-IRE230901-SO-022" at bounding box center [267, 300] width 438 height 21
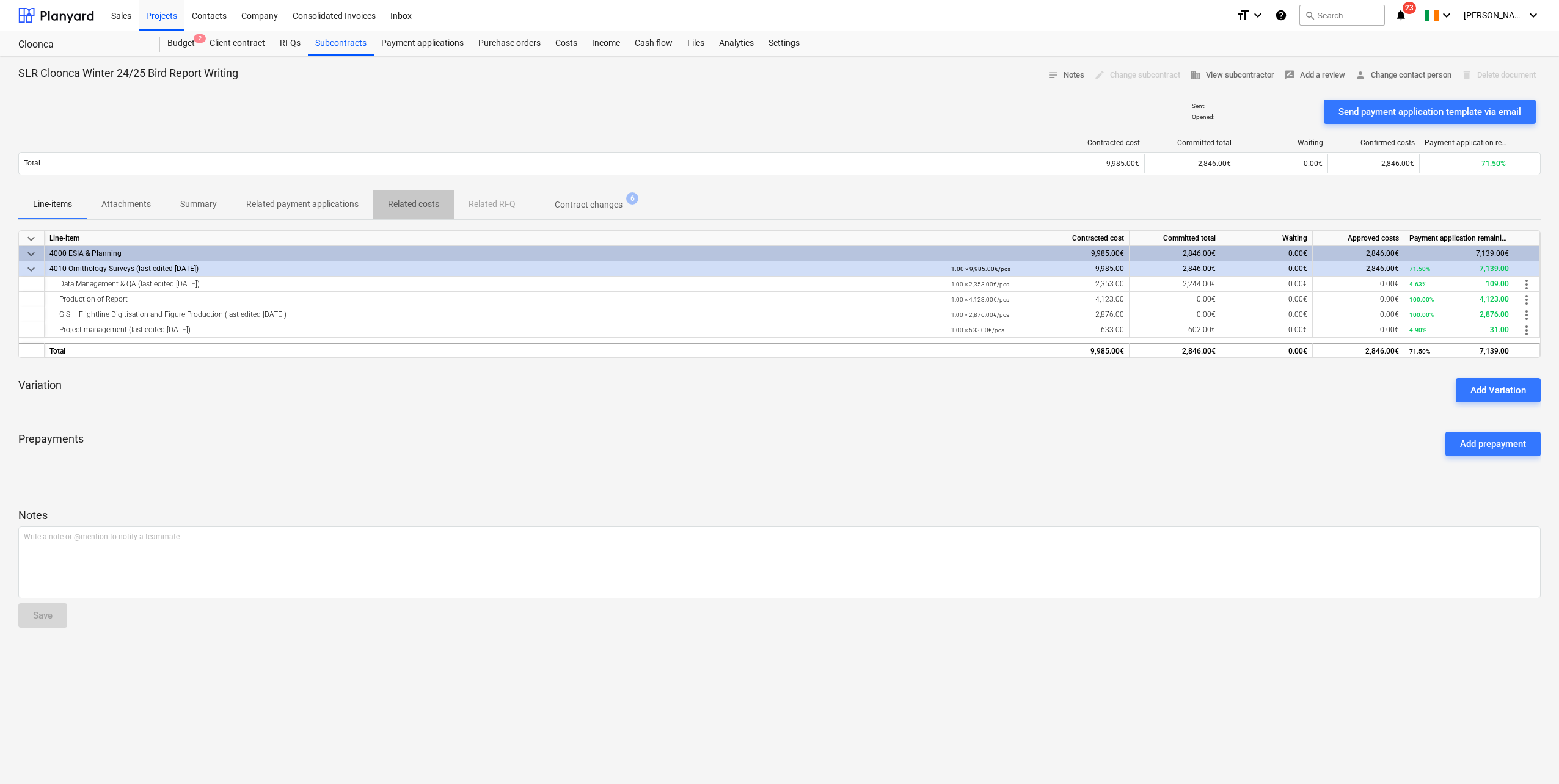
click at [420, 208] on p "Related costs" at bounding box center [414, 204] width 52 height 13
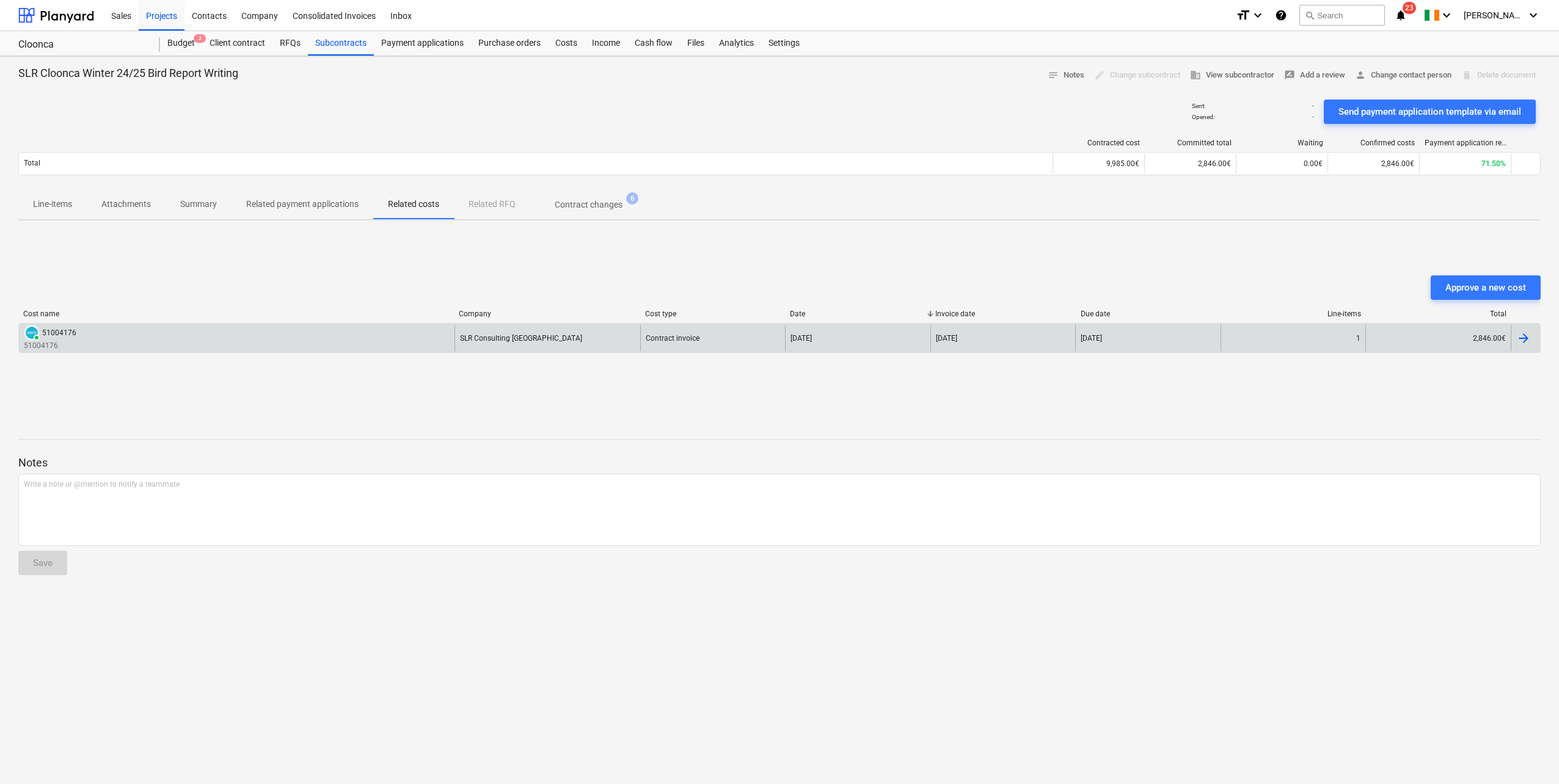
click at [120, 350] on div "PAID 51004176 51004176" at bounding box center [237, 338] width 436 height 26
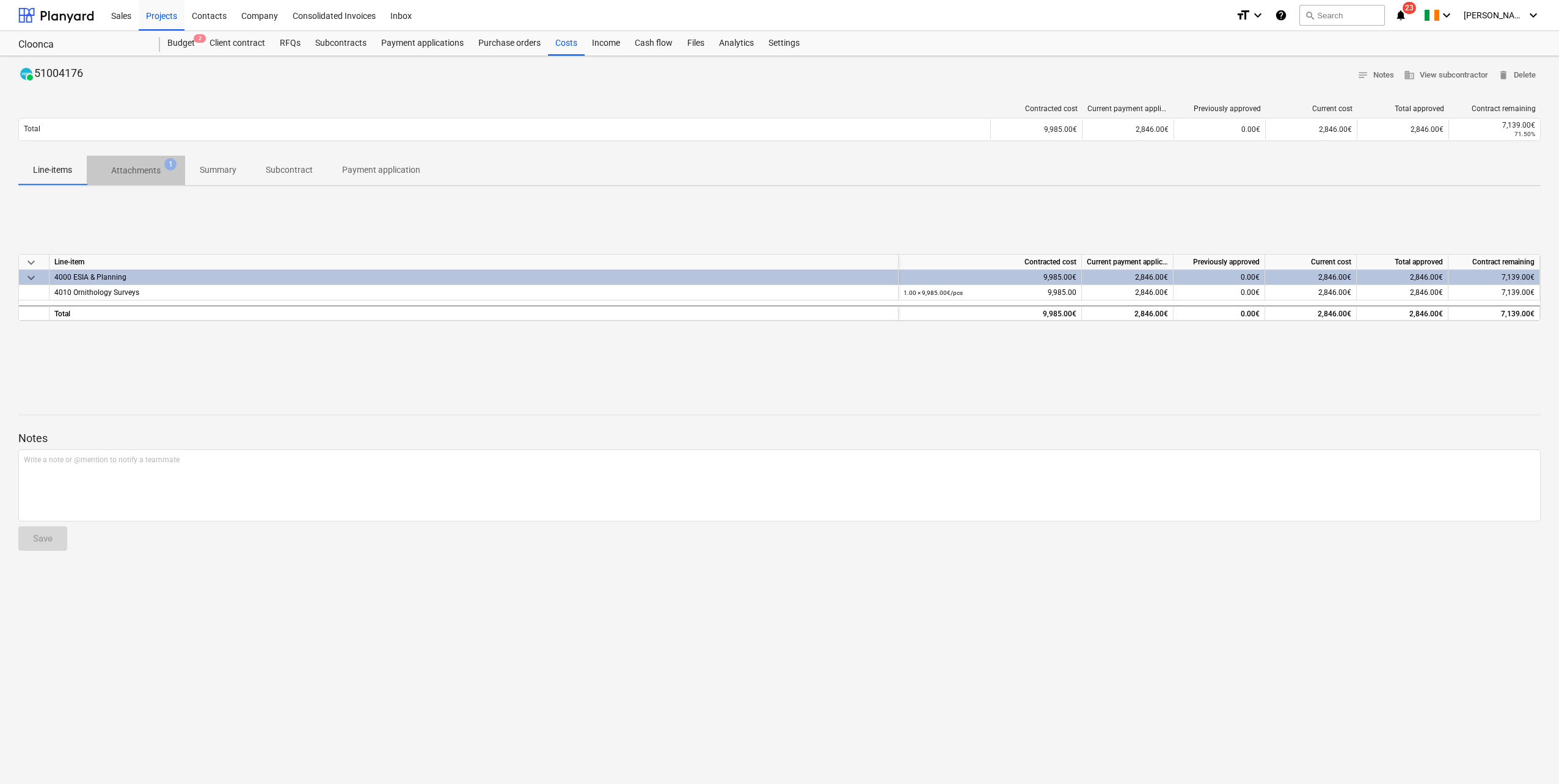
click at [134, 170] on p "Attachments" at bounding box center [136, 171] width 49 height 13
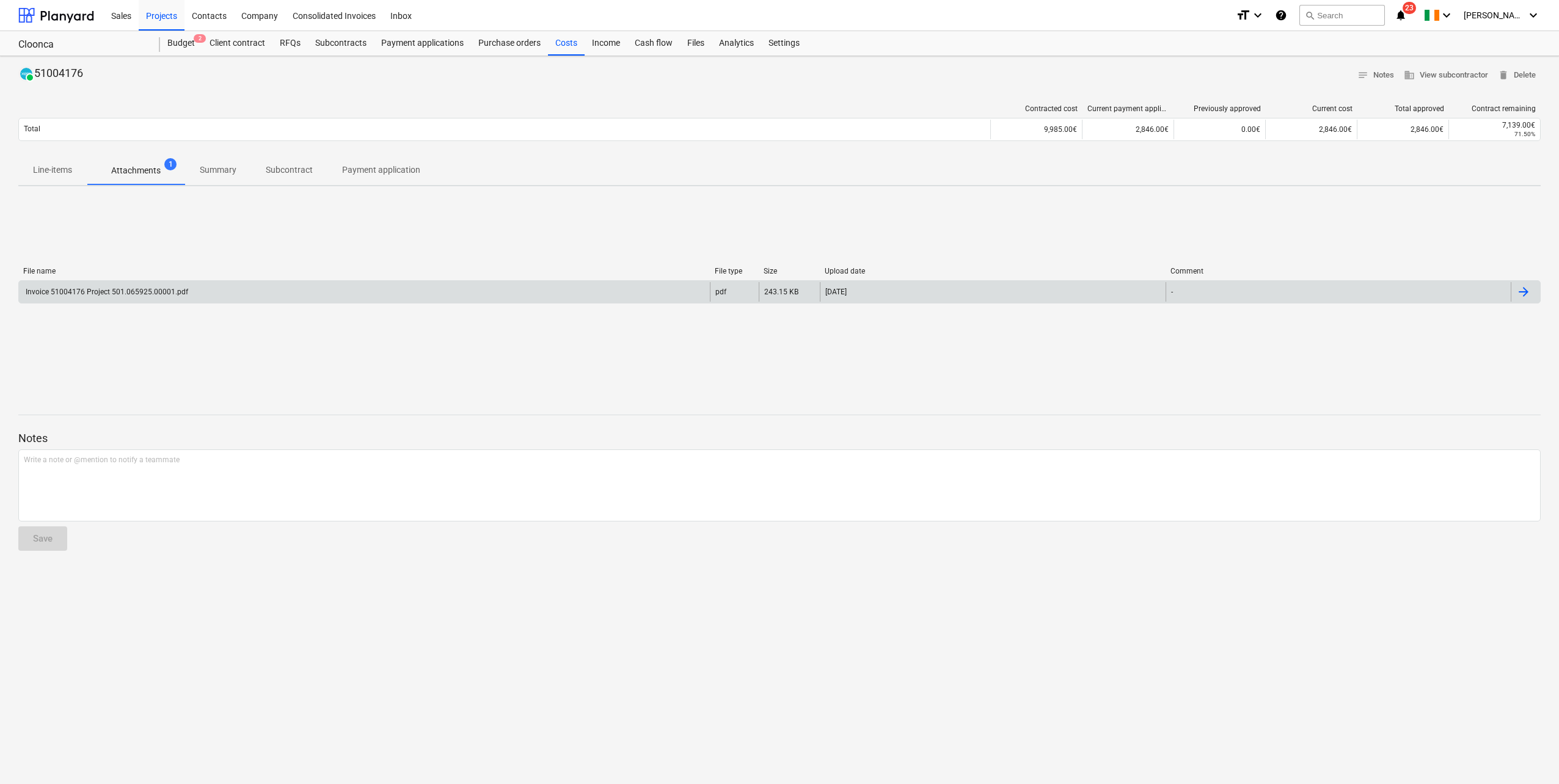
click at [118, 297] on div "Invoice 51004176 Project 501.065925.00001.pdf" at bounding box center [365, 292] width 691 height 19
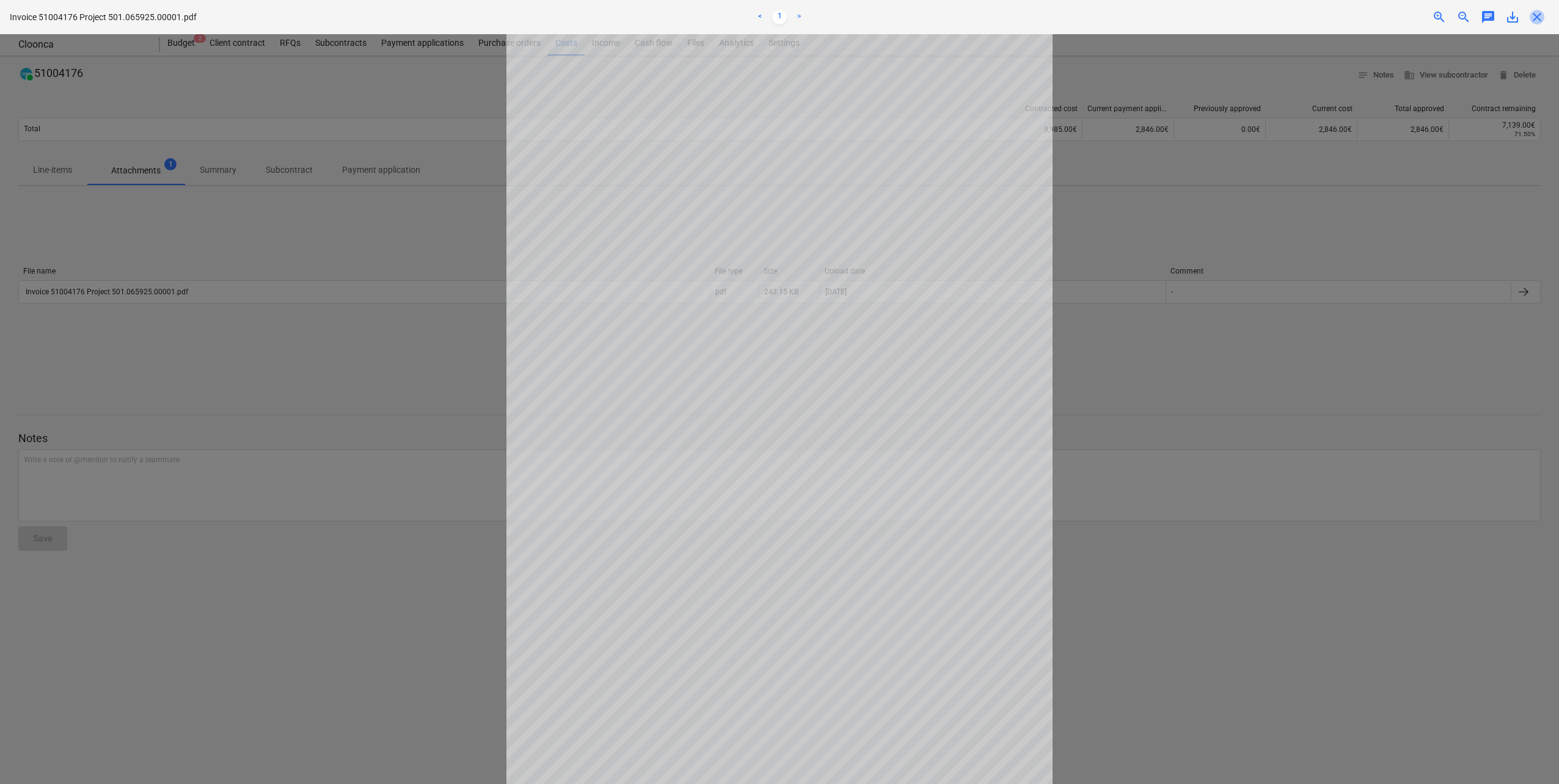
click at [1534, 19] on span "close" at bounding box center [1536, 17] width 15 height 15
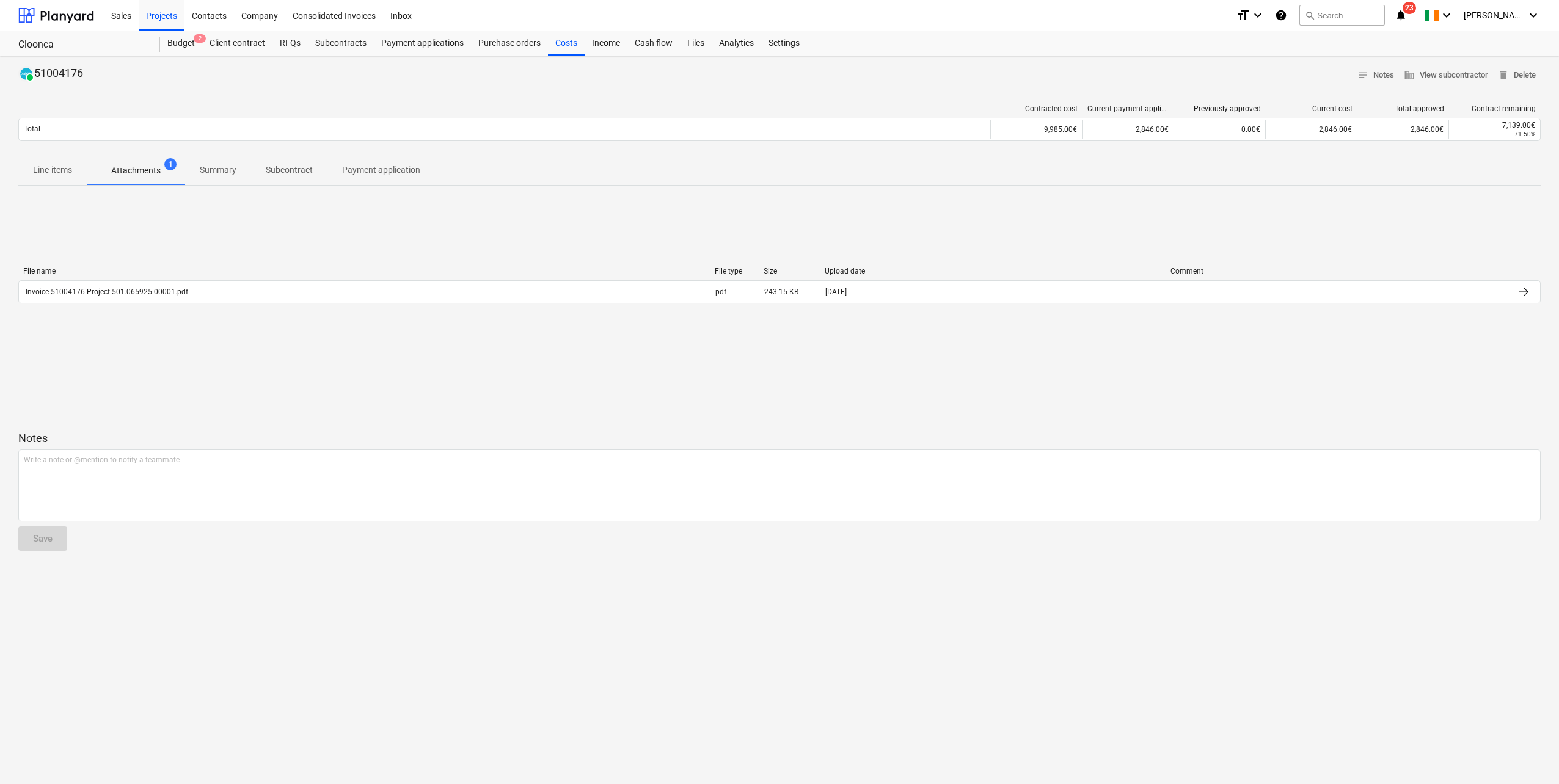
click at [63, 173] on p "Line-items" at bounding box center [53, 170] width 39 height 13
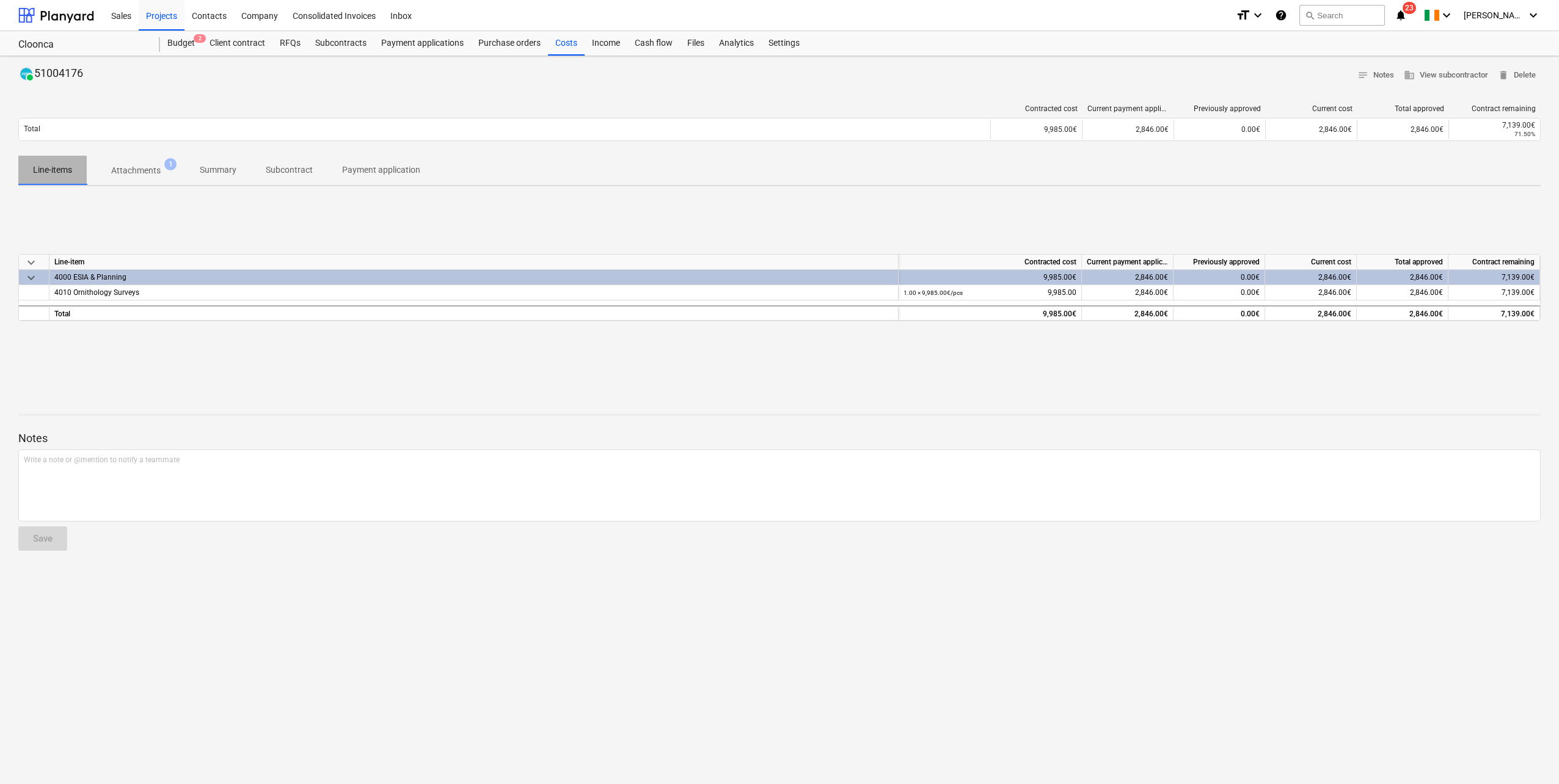
click at [52, 168] on p "Line-items" at bounding box center [53, 170] width 39 height 13
click at [230, 173] on p "Summary" at bounding box center [218, 170] width 37 height 13
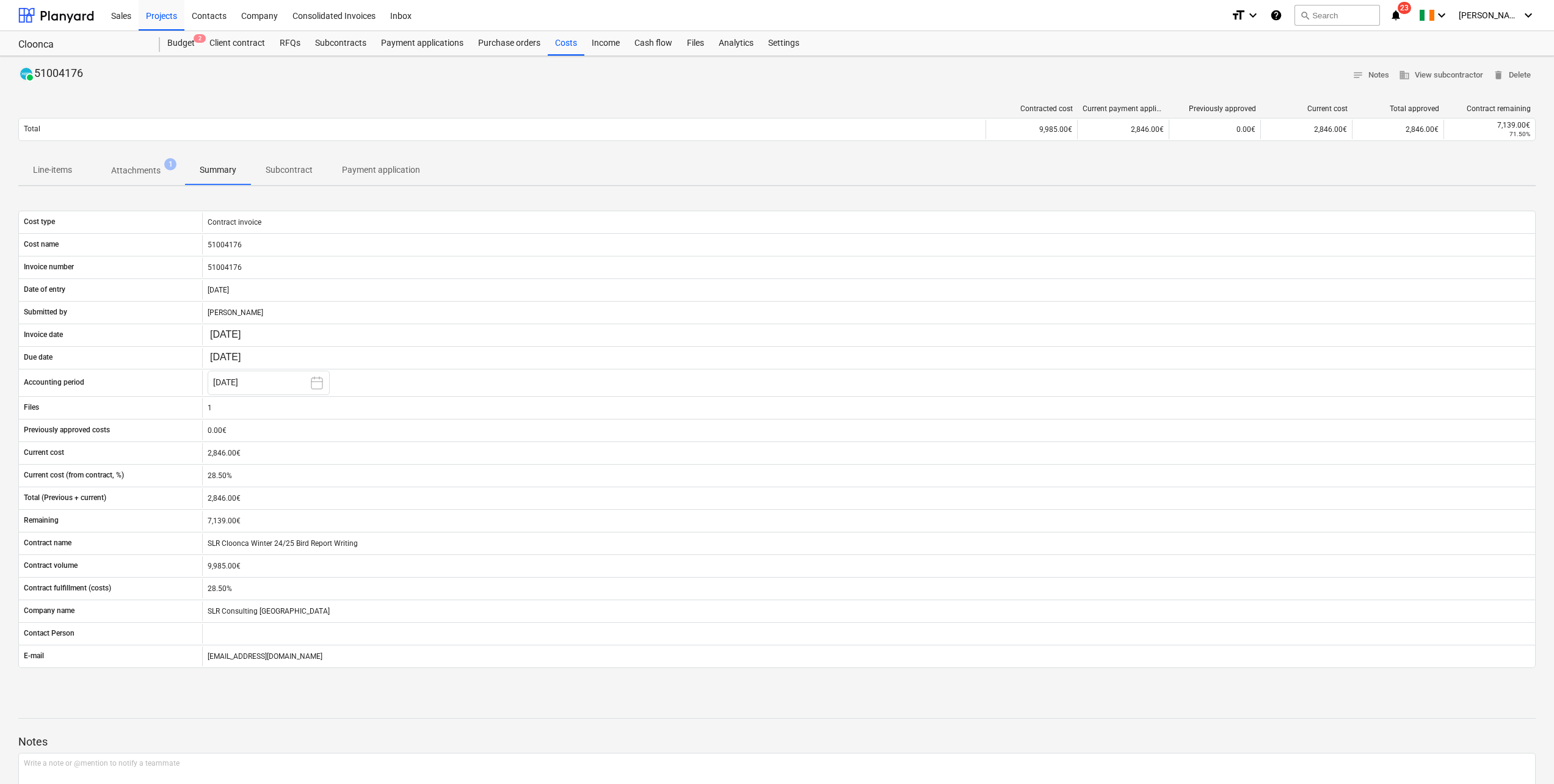
click at [279, 175] on p "Subcontract" at bounding box center [289, 170] width 47 height 13
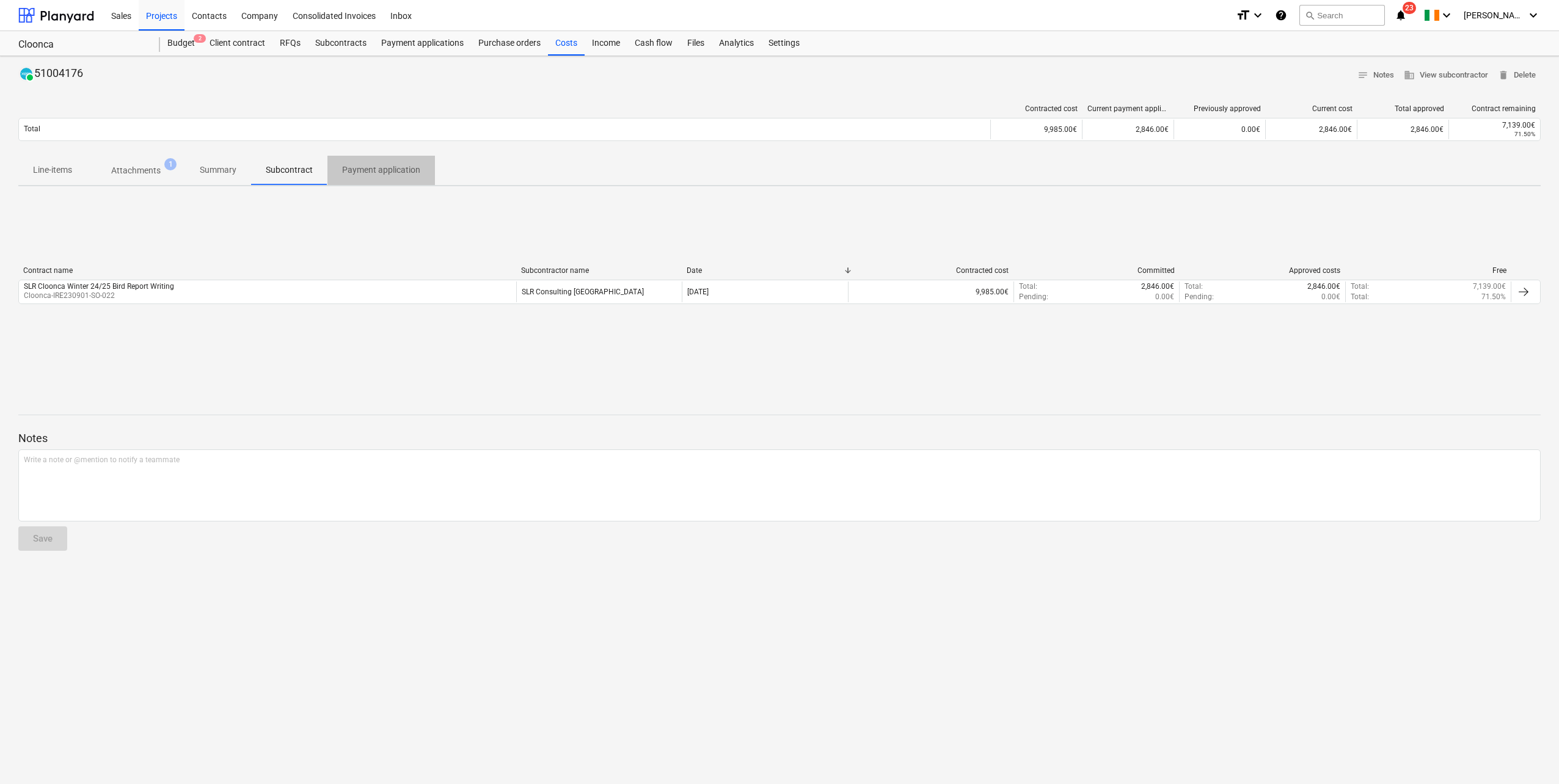
click at [368, 174] on p "Payment application" at bounding box center [380, 170] width 78 height 13
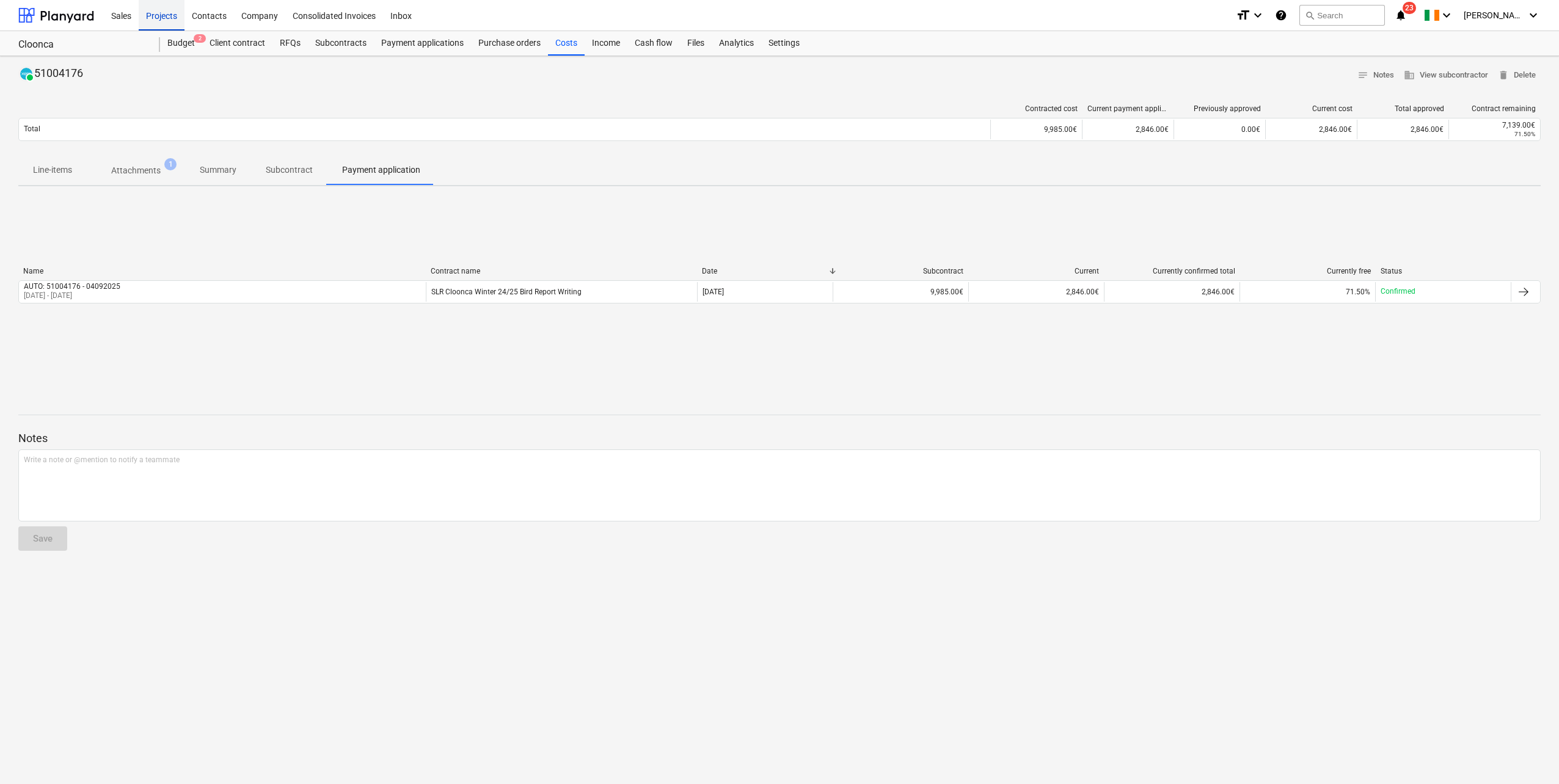
click at [170, 17] on div "Projects" at bounding box center [161, 15] width 46 height 32
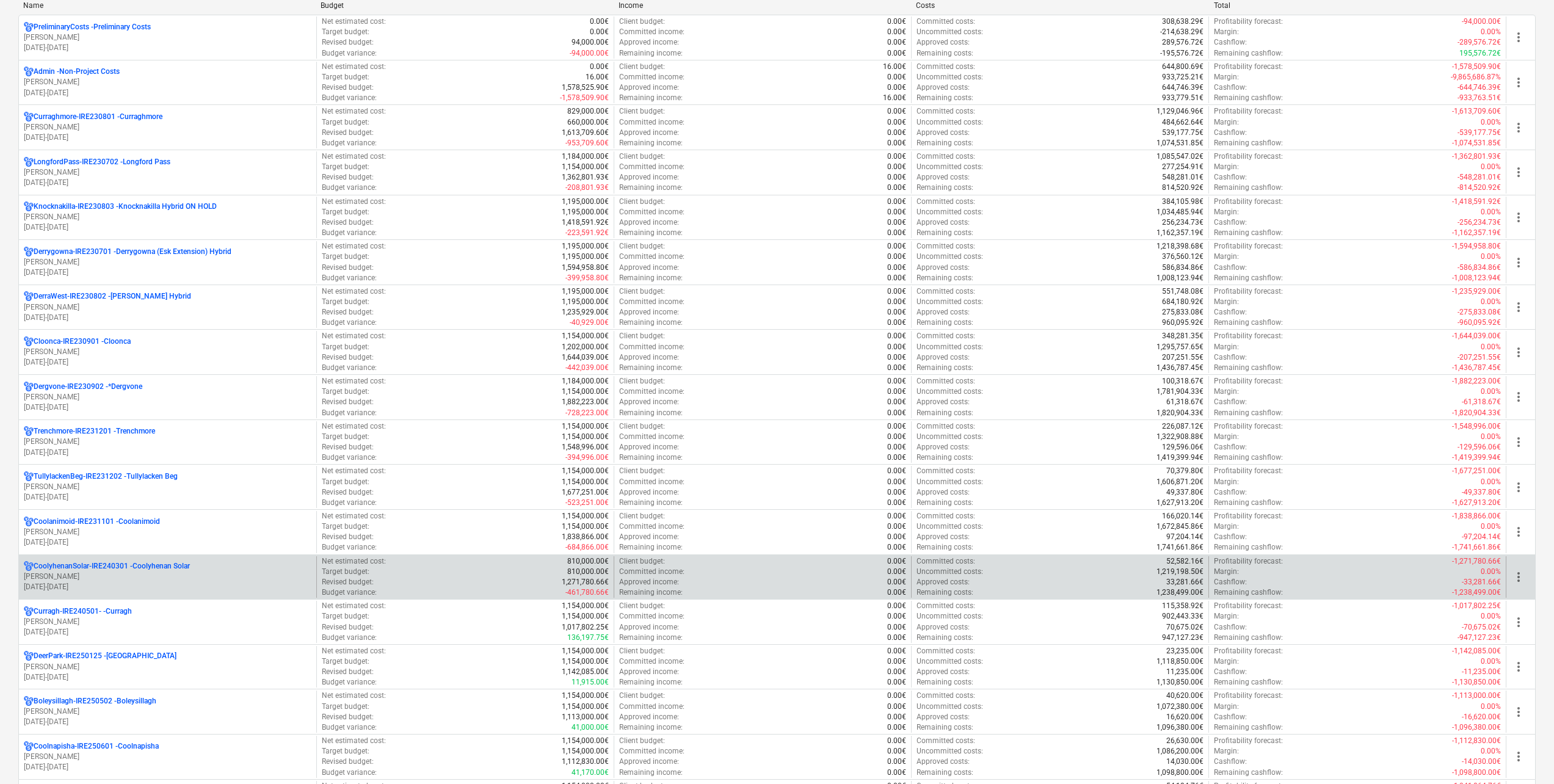
scroll to position [244, 0]
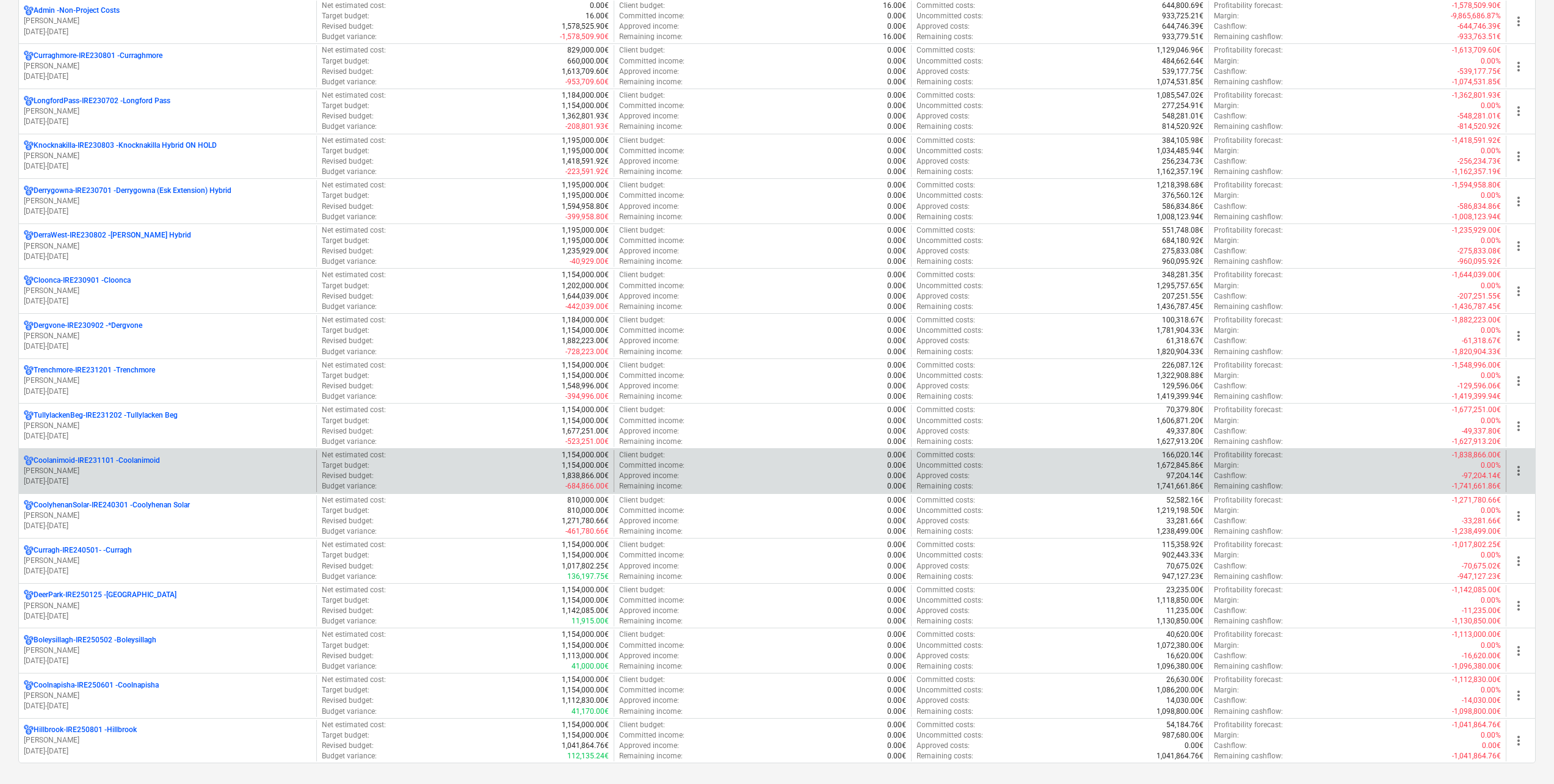
click at [129, 464] on p "Coolanimoid-IRE231101 - Coolanimoid" at bounding box center [96, 461] width 126 height 11
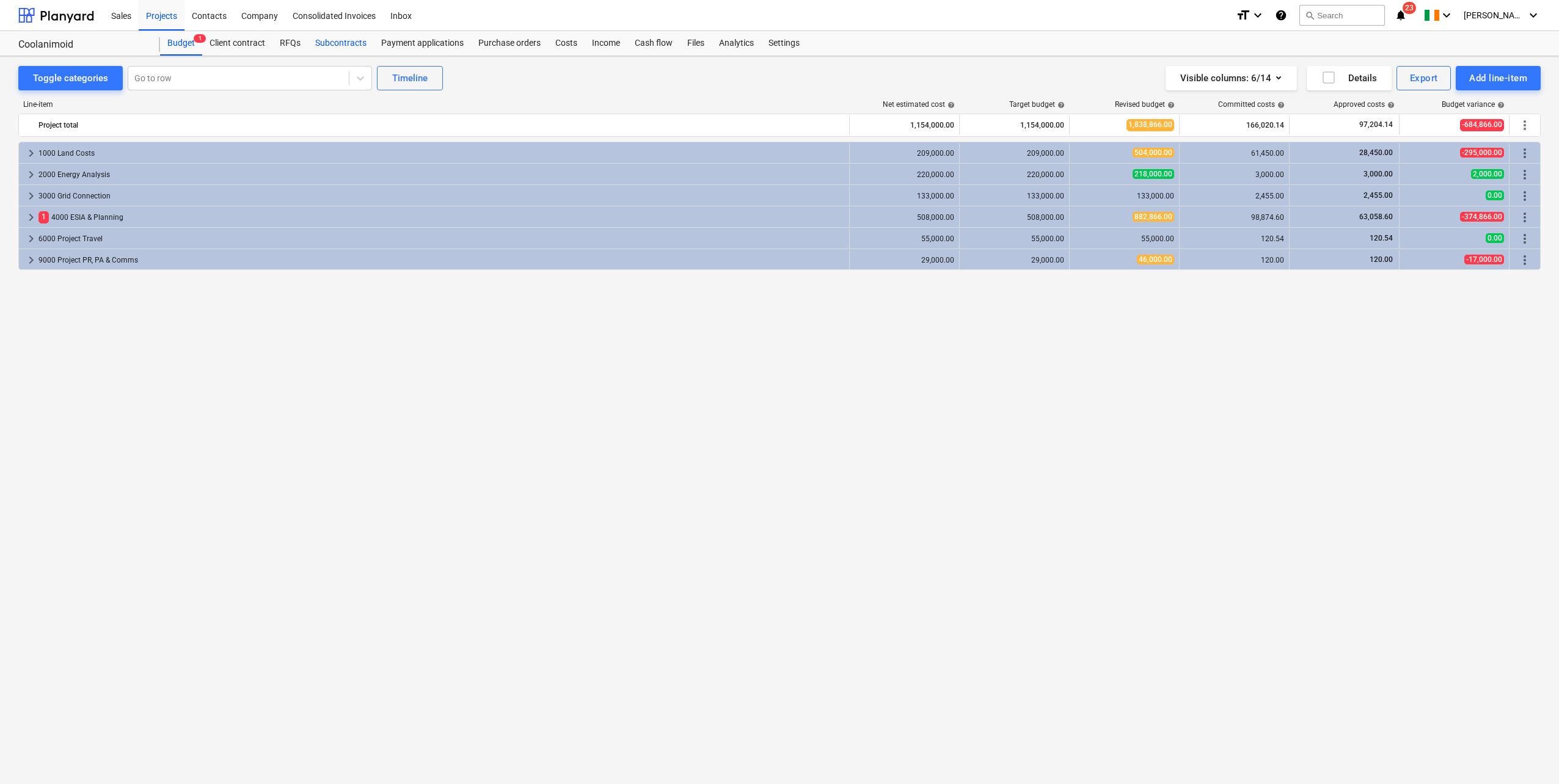
click at [342, 46] on div "Subcontracts" at bounding box center [340, 44] width 66 height 25
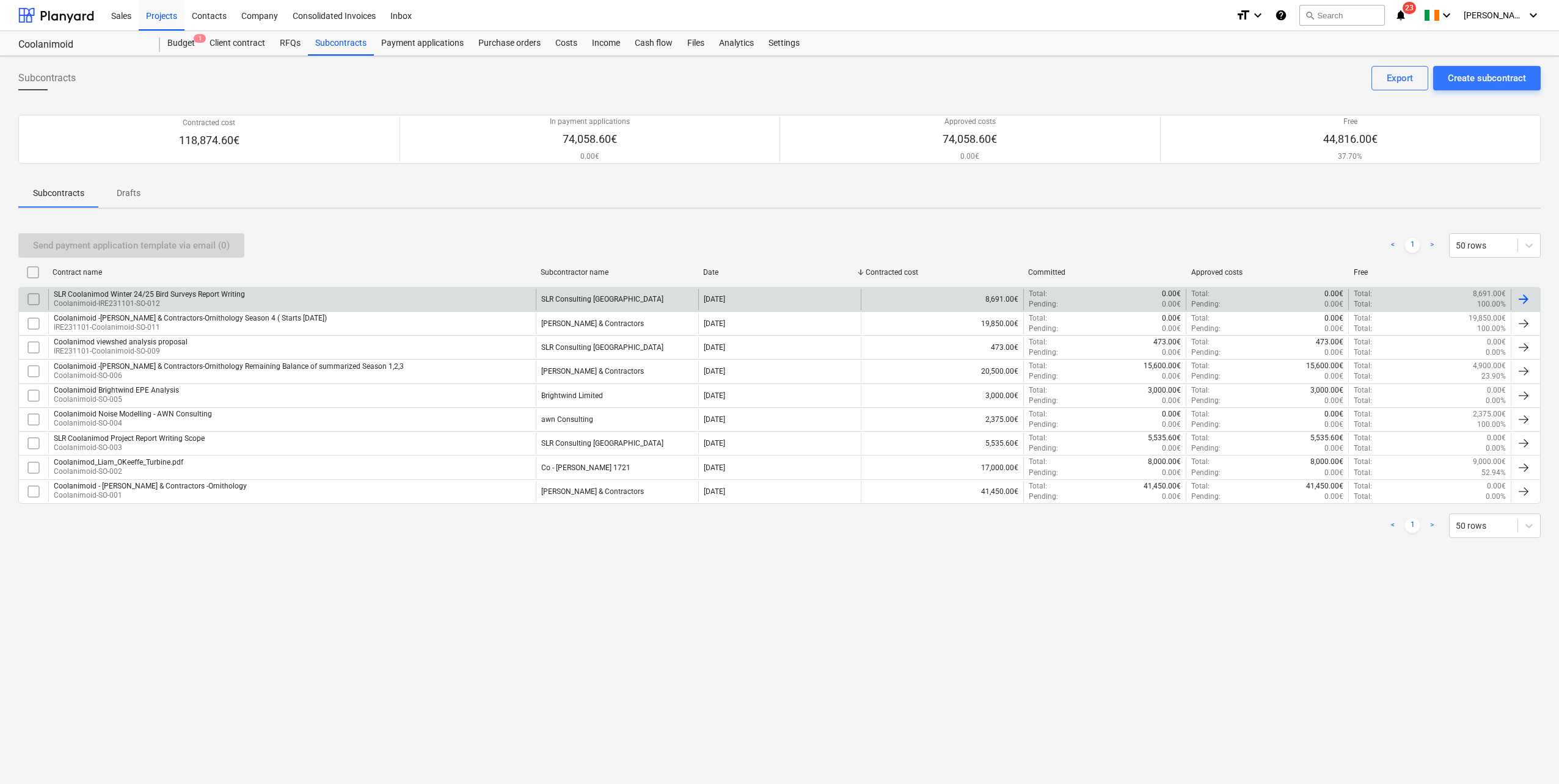
click at [190, 297] on div "SLR Coolanimod Winter 24/25 Bird Surveys Report Writing" at bounding box center [149, 294] width 191 height 9
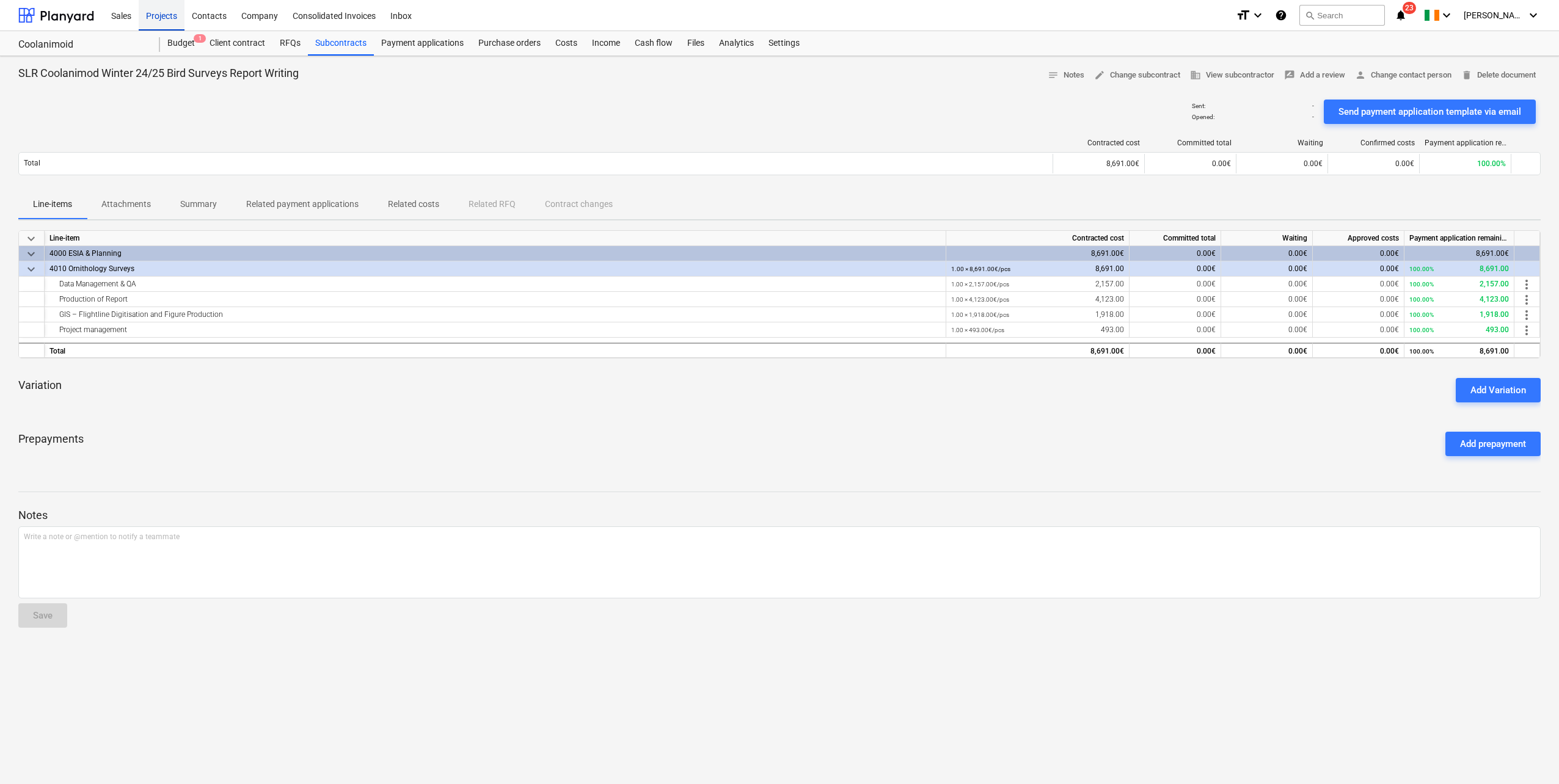
click at [159, 18] on div "Projects" at bounding box center [161, 15] width 46 height 32
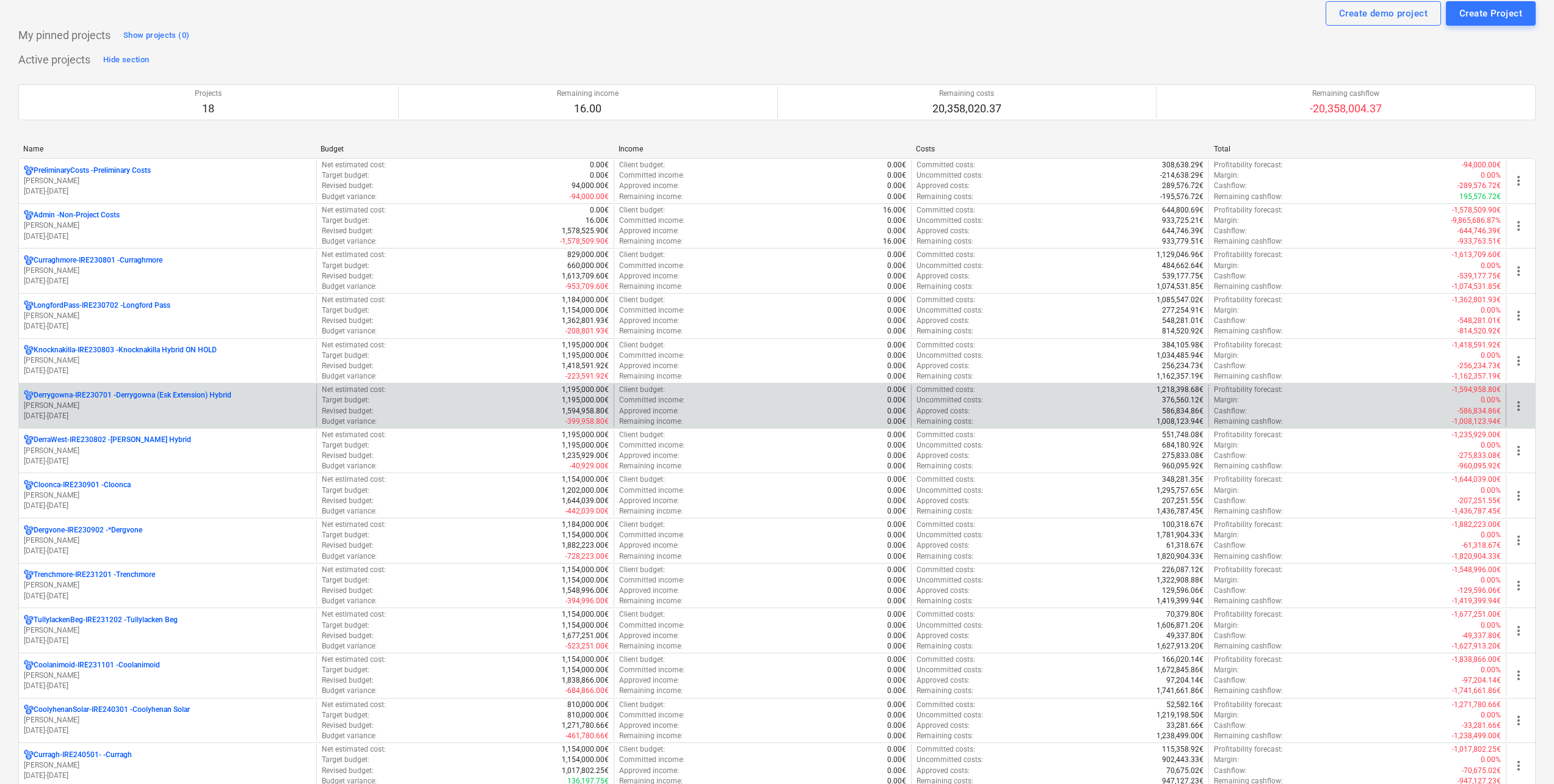
scroll to position [61, 0]
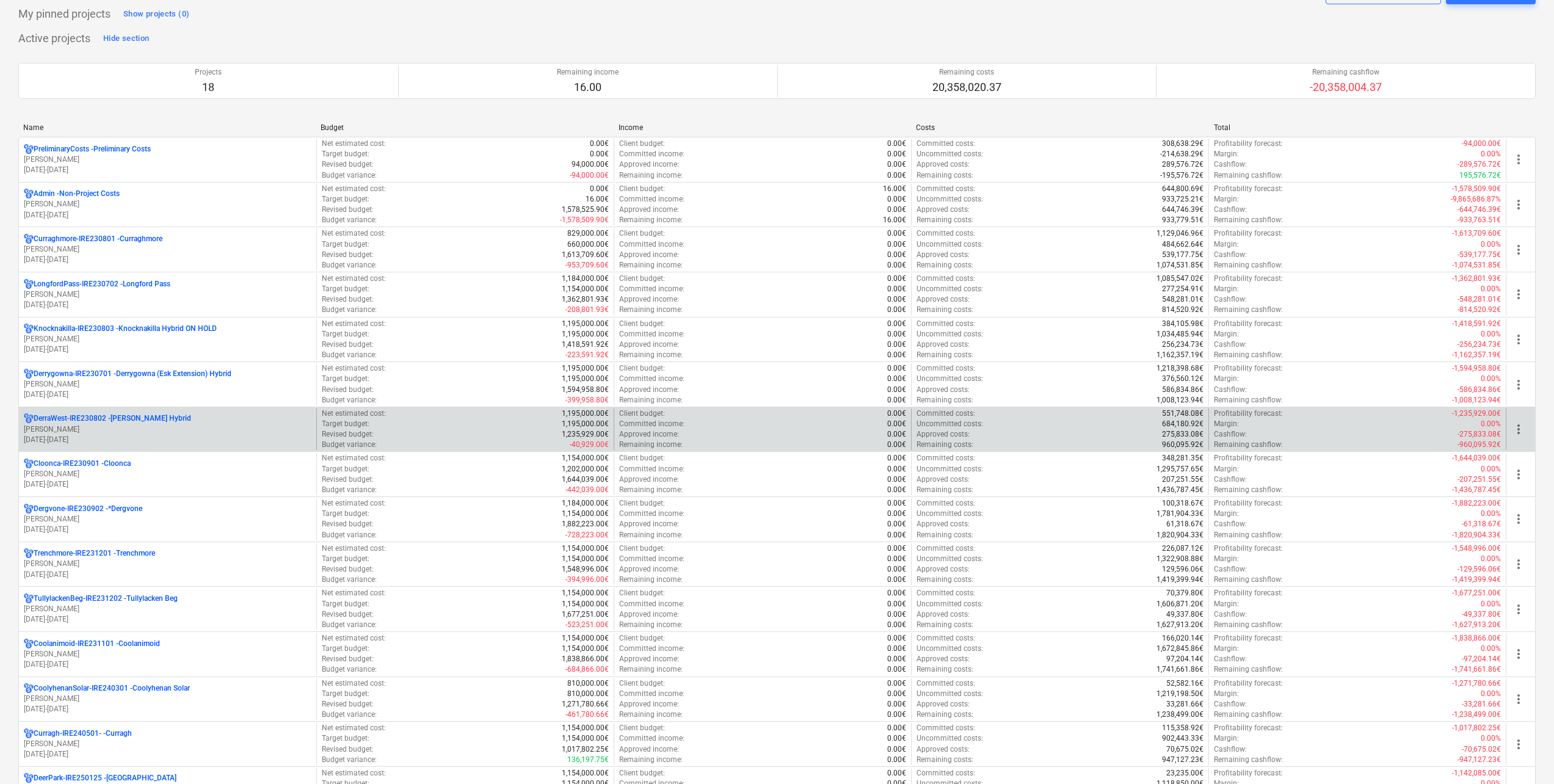
click at [136, 424] on p "[PERSON_NAME]" at bounding box center [167, 429] width 287 height 11
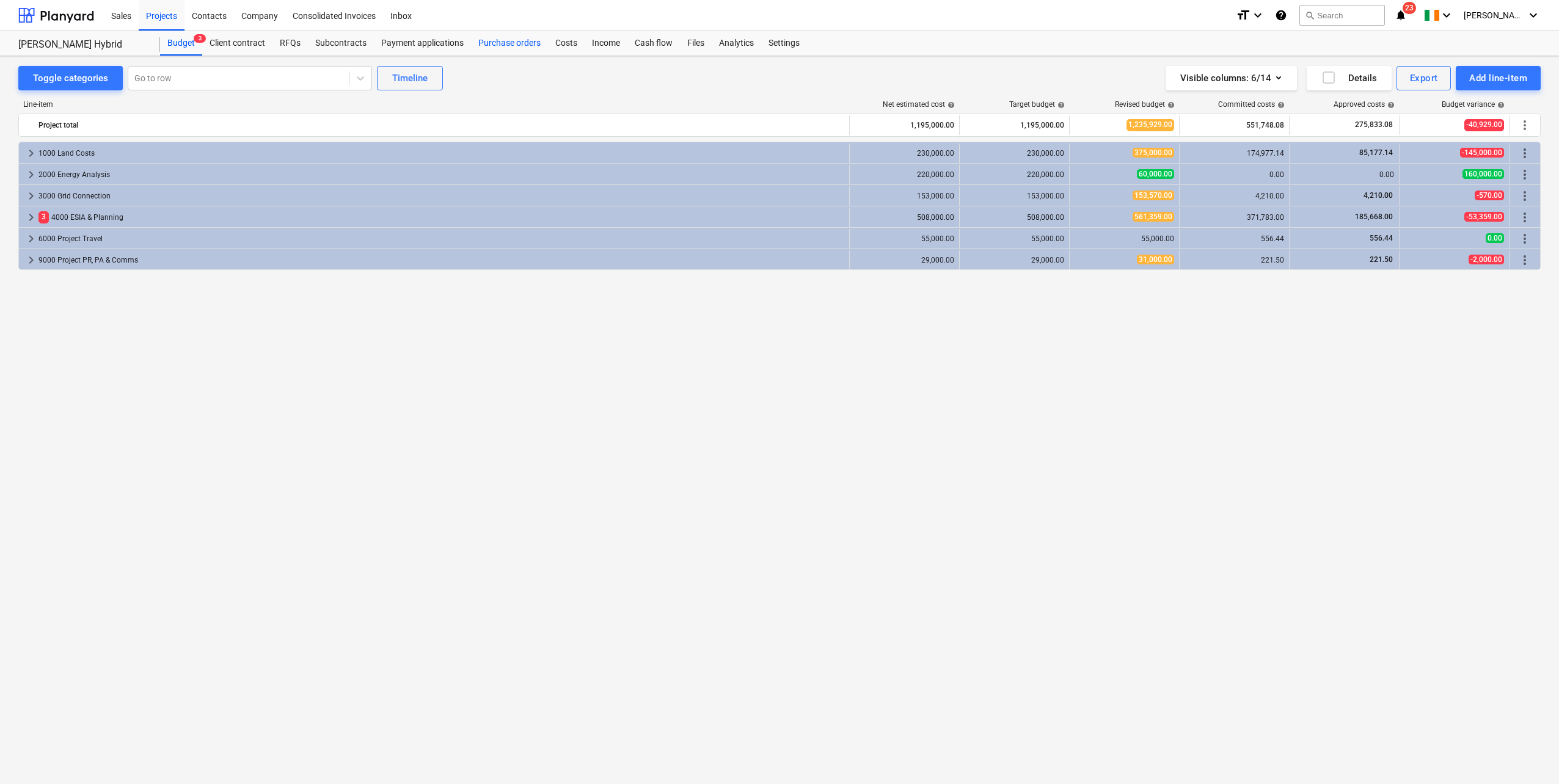
click at [497, 39] on div "Purchase orders" at bounding box center [509, 44] width 77 height 25
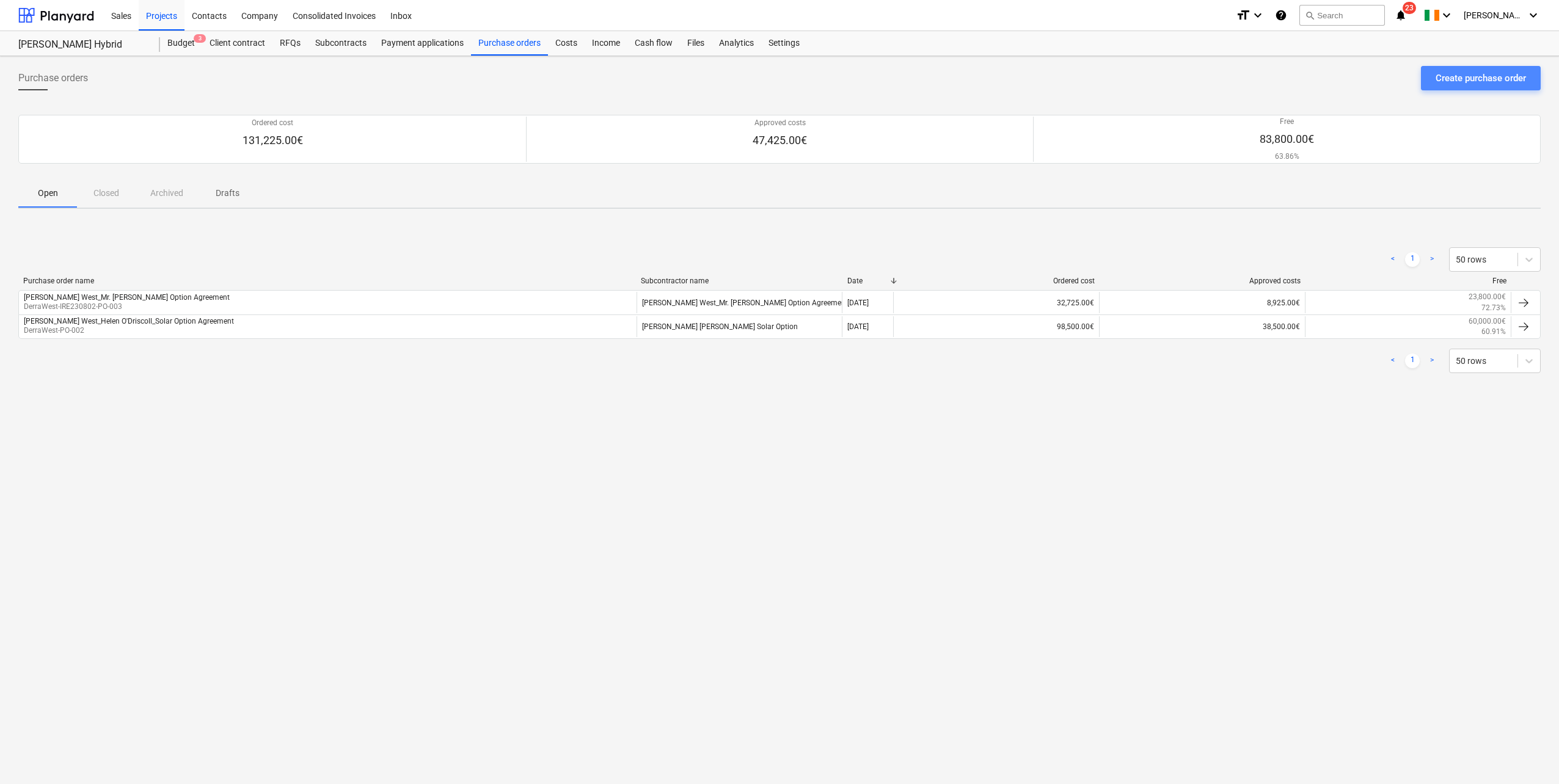
click at [1463, 81] on div "Create purchase order" at bounding box center [1480, 78] width 90 height 16
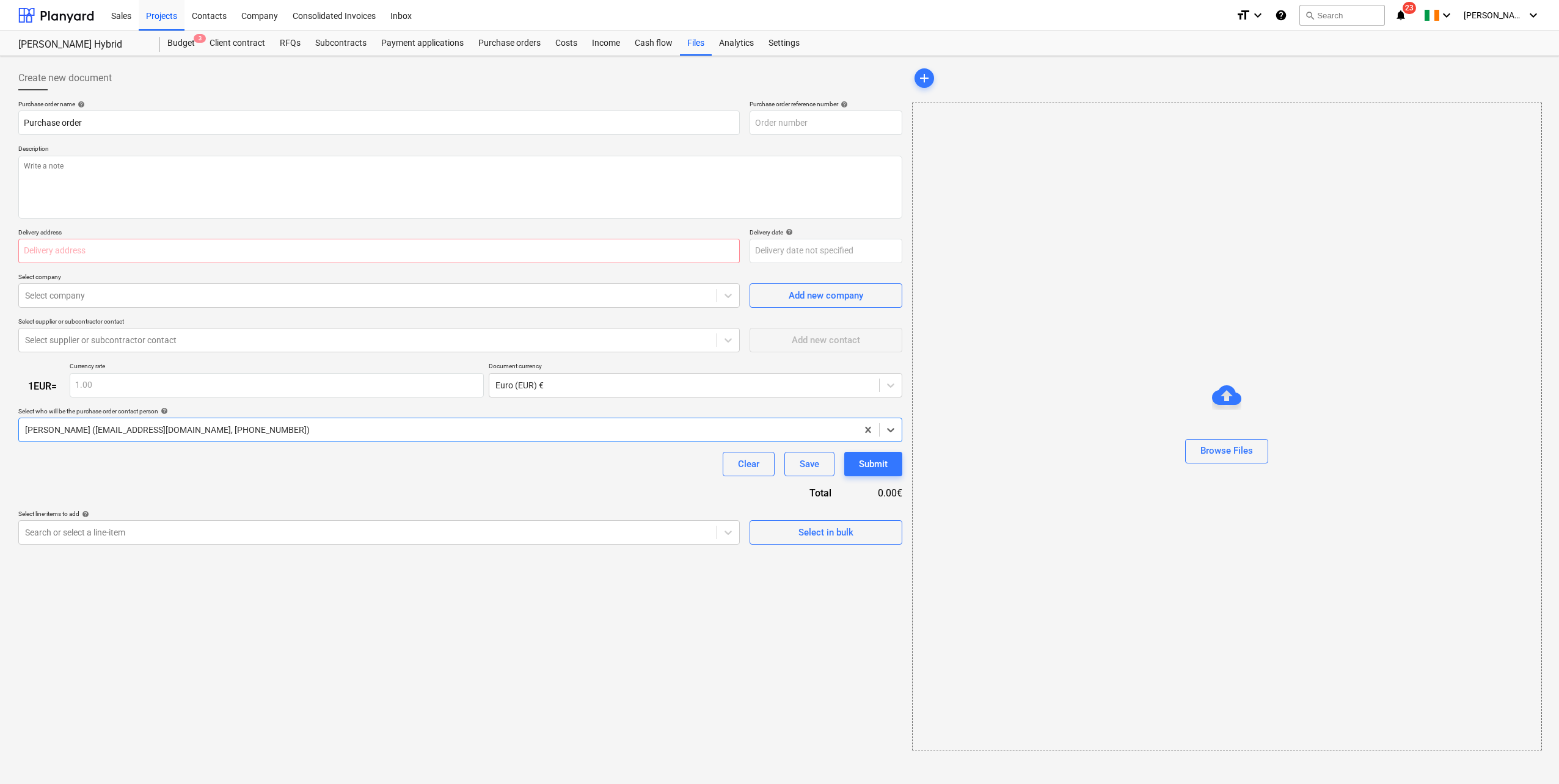
type textarea "x"
type input "DerraWest-IRE230802-PO-004"
click at [96, 124] on input "Purchase order" at bounding box center [379, 123] width 721 height 25
drag, startPoint x: 96, startPoint y: 121, endPoint x: 32, endPoint y: 121, distance: 64.0
click at [18, 121] on div "Create new document Purchase order name help Purchase order Purchase order refe…" at bounding box center [460, 408] width 894 height 695
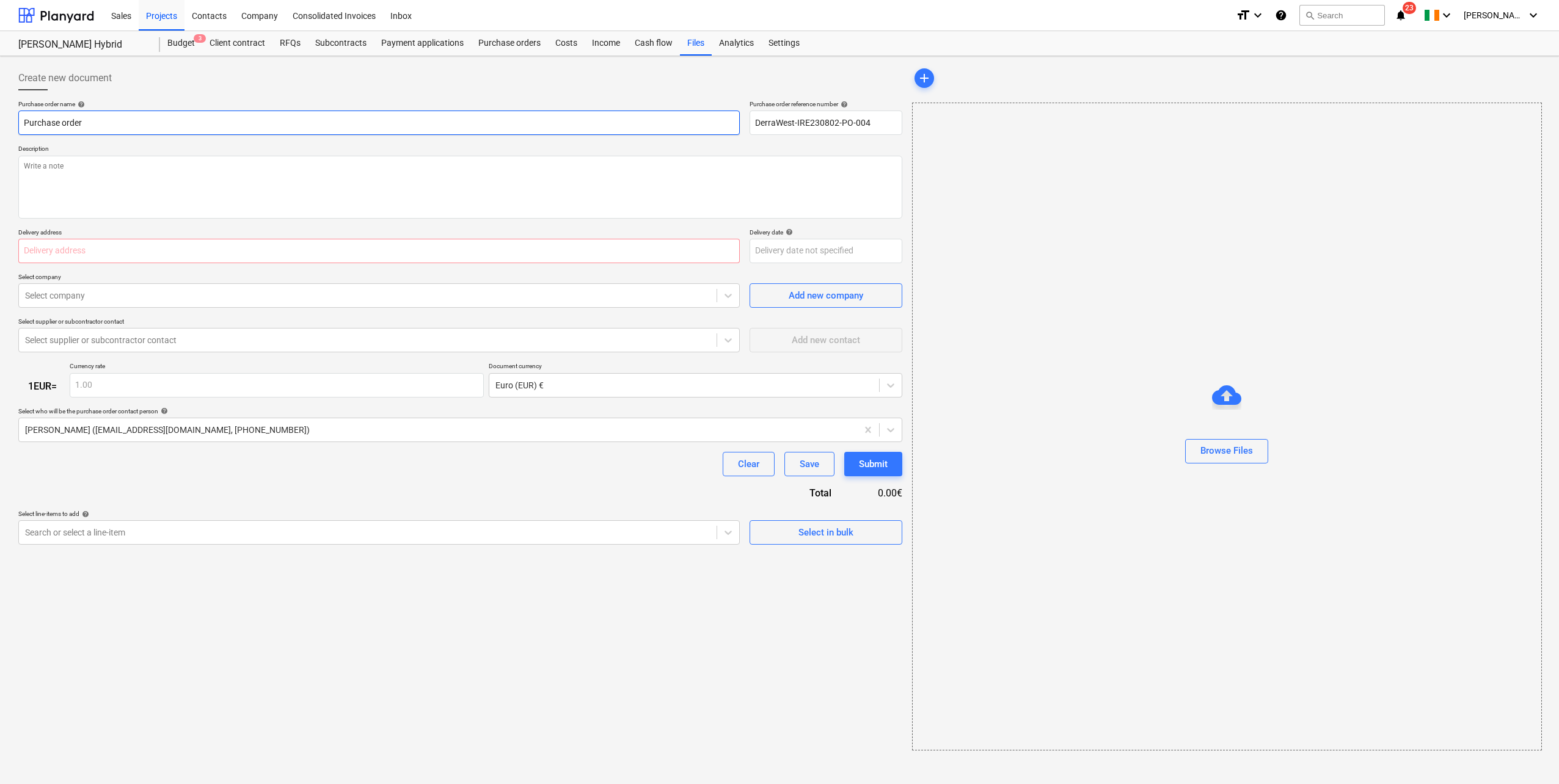
paste input "[PERSON_NAME] - Solar Option Agreement"
type textarea "x"
type input "[PERSON_NAME] - Solar Option Agreement"
click at [115, 192] on textarea at bounding box center [460, 187] width 884 height 63
paste textarea "Landowner:[PERSON_NAME] - Solar Option Agreement"
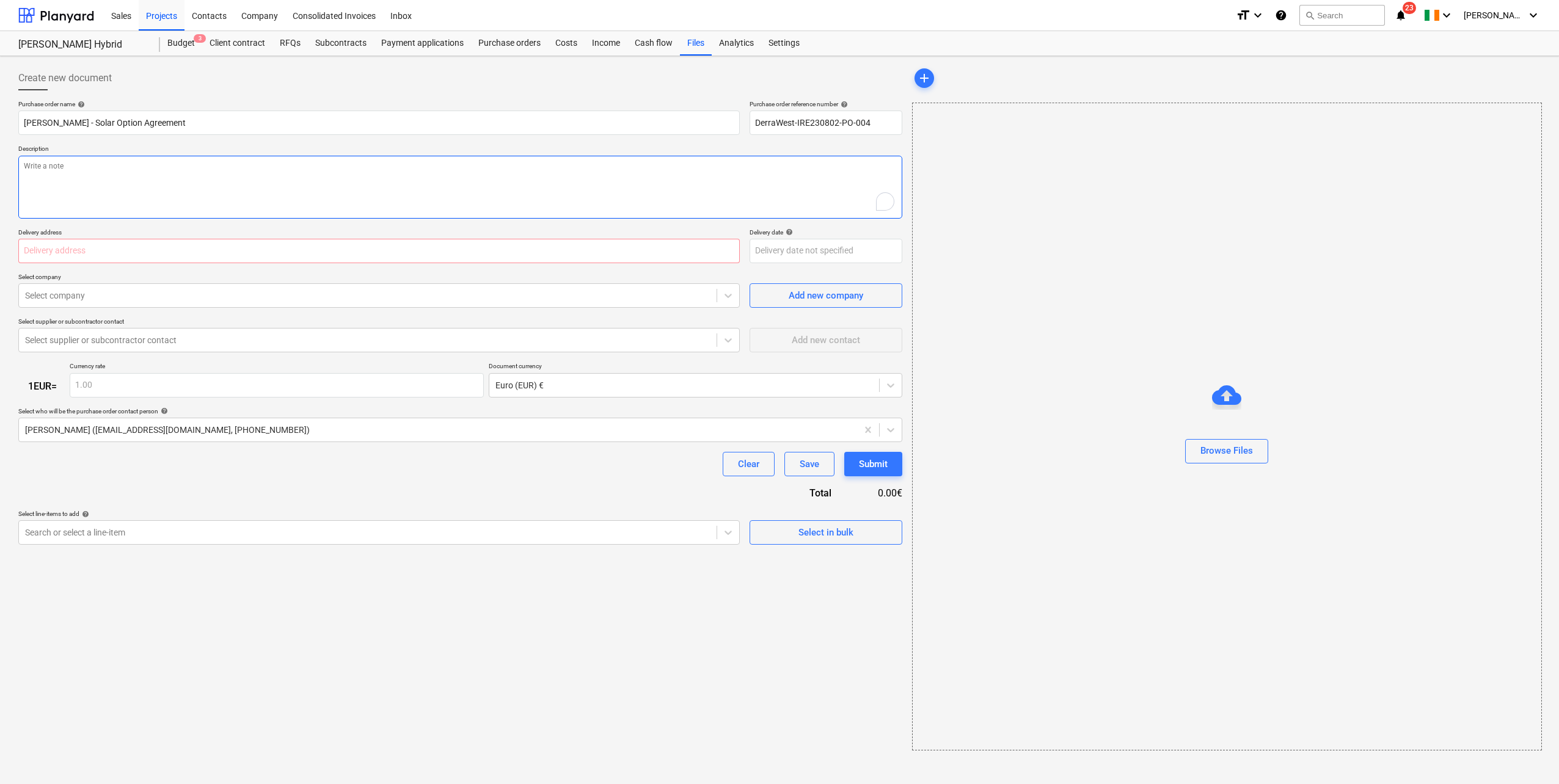
type textarea "x"
type textarea "Landowner:[PERSON_NAME] - Solar Option Agreement"
click at [96, 244] on input "text" at bounding box center [379, 251] width 721 height 25
click at [25, 120] on input "[PERSON_NAME] - Solar Option Agreement" at bounding box center [379, 123] width 721 height 25
type textarea "x"
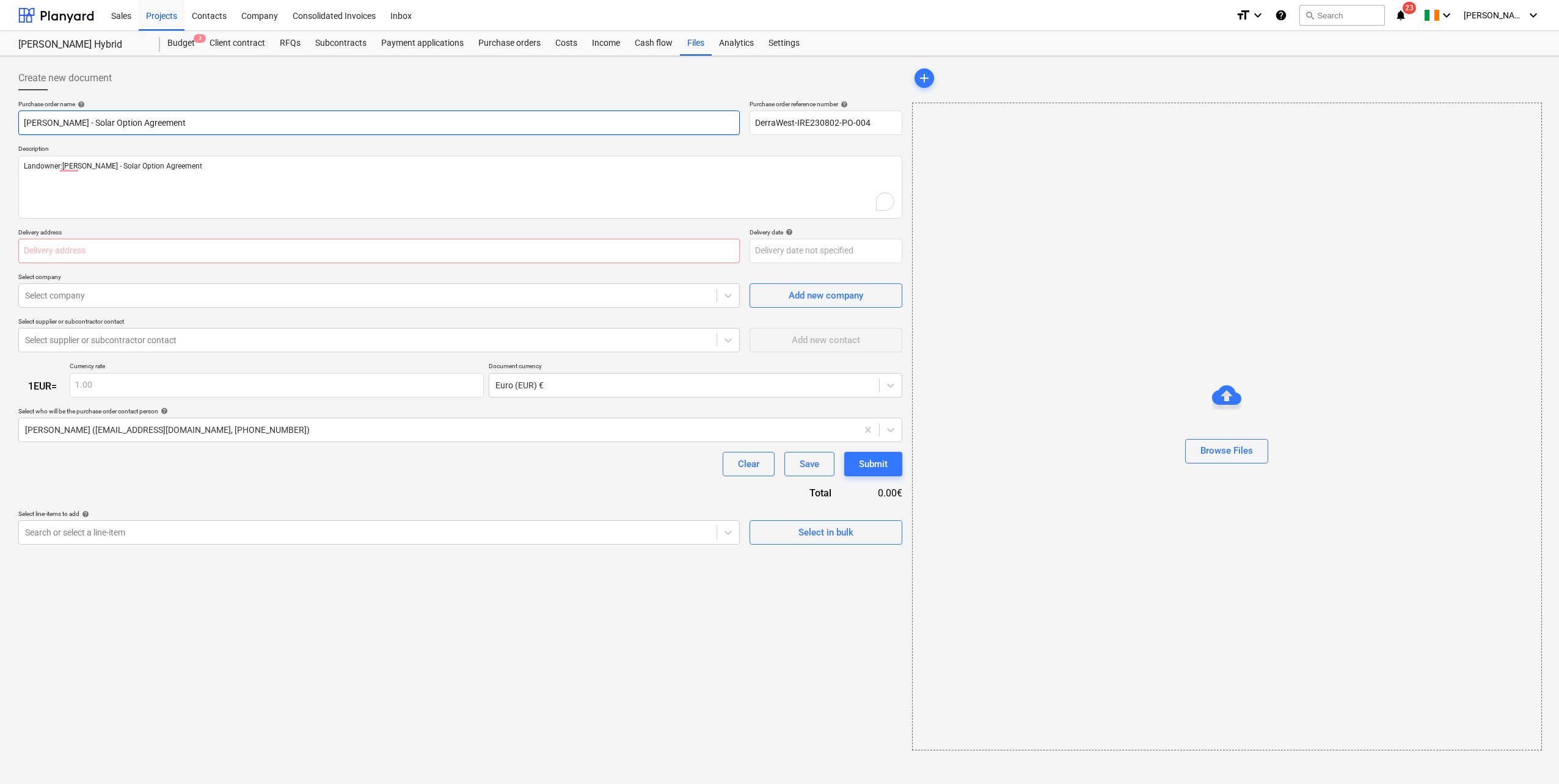
type input "DJohn [PERSON_NAME] - Solar Option Agreement"
type textarea "x"
type input "[PERSON_NAME] [PERSON_NAME] - Solar Option Agreement"
type textarea "x"
type input "DerJohn [PERSON_NAME] - Solar Option Agreement"
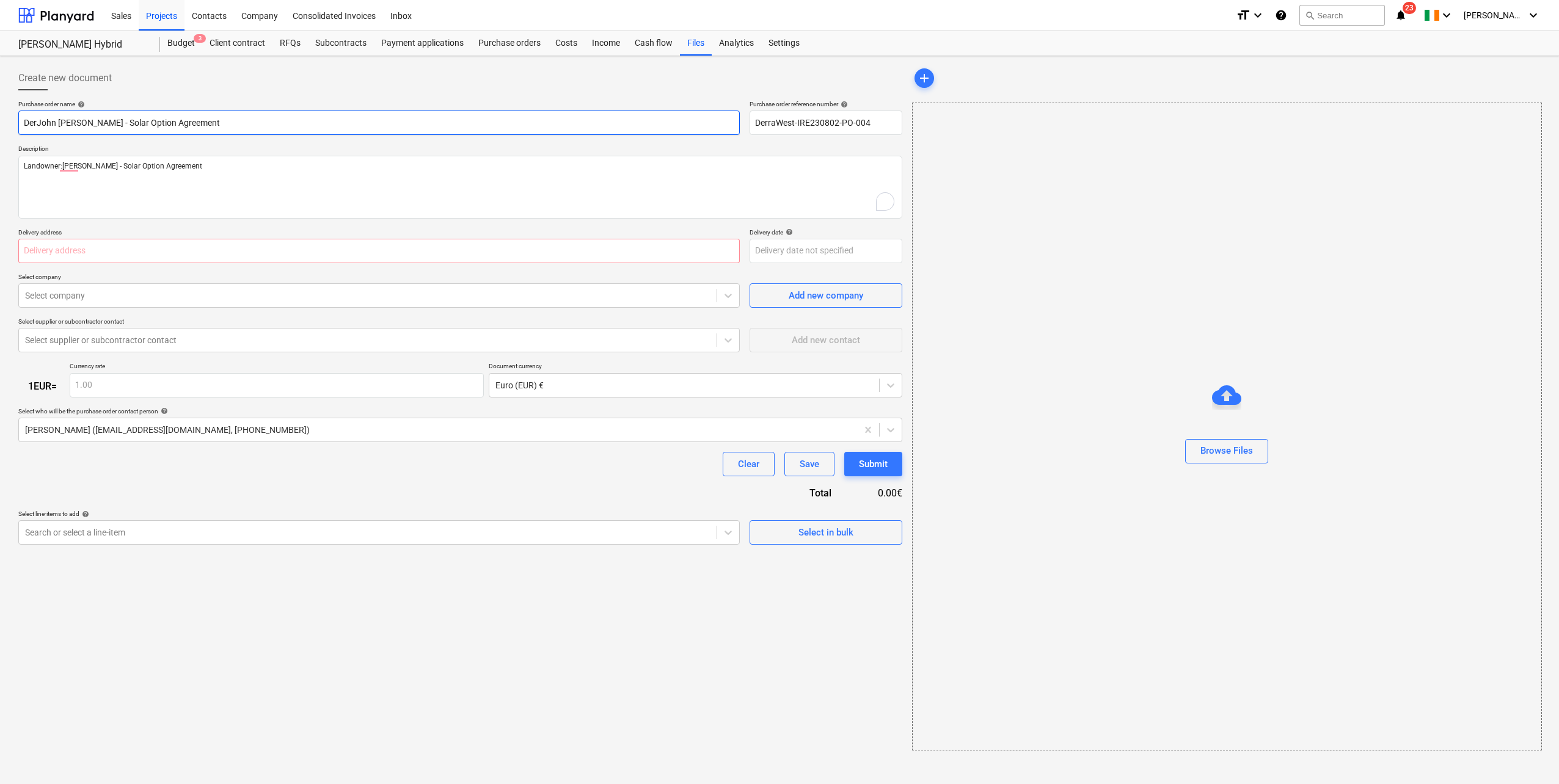
type textarea "x"
type input "Der=[PERSON_NAME] - Solar Option Agreement"
type textarea "x"
type input "DerJohn [PERSON_NAME] - Solar Option Agreement"
type textarea "x"
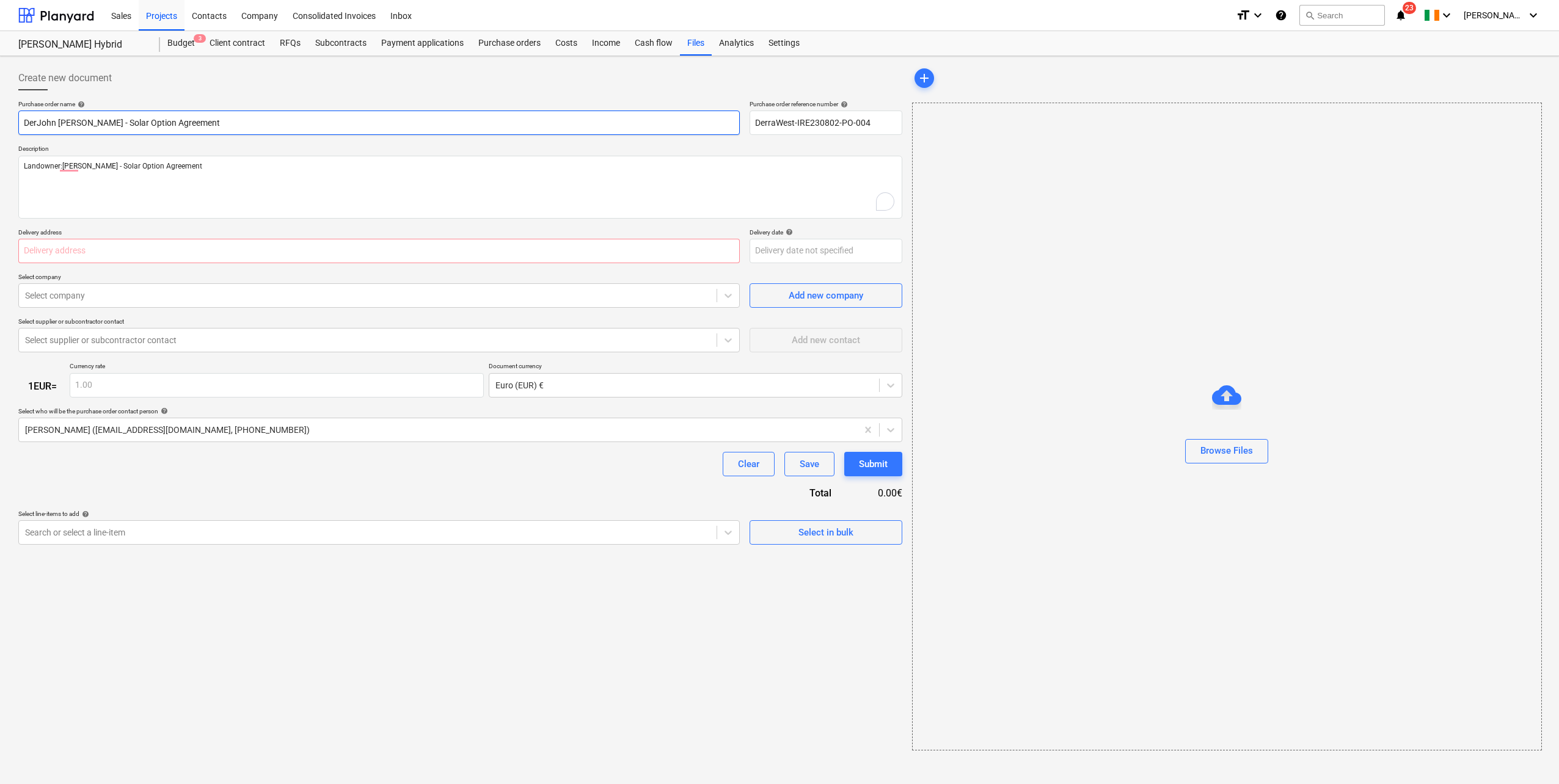
type input "DerrJohn [PERSON_NAME] - Solar Option Agreement"
type textarea "x"
type input "DerraJohn [PERSON_NAME] - Solar Option Agreement"
type textarea "x"
type input "[PERSON_NAME] [PERSON_NAME] - Solar Option Agreement"
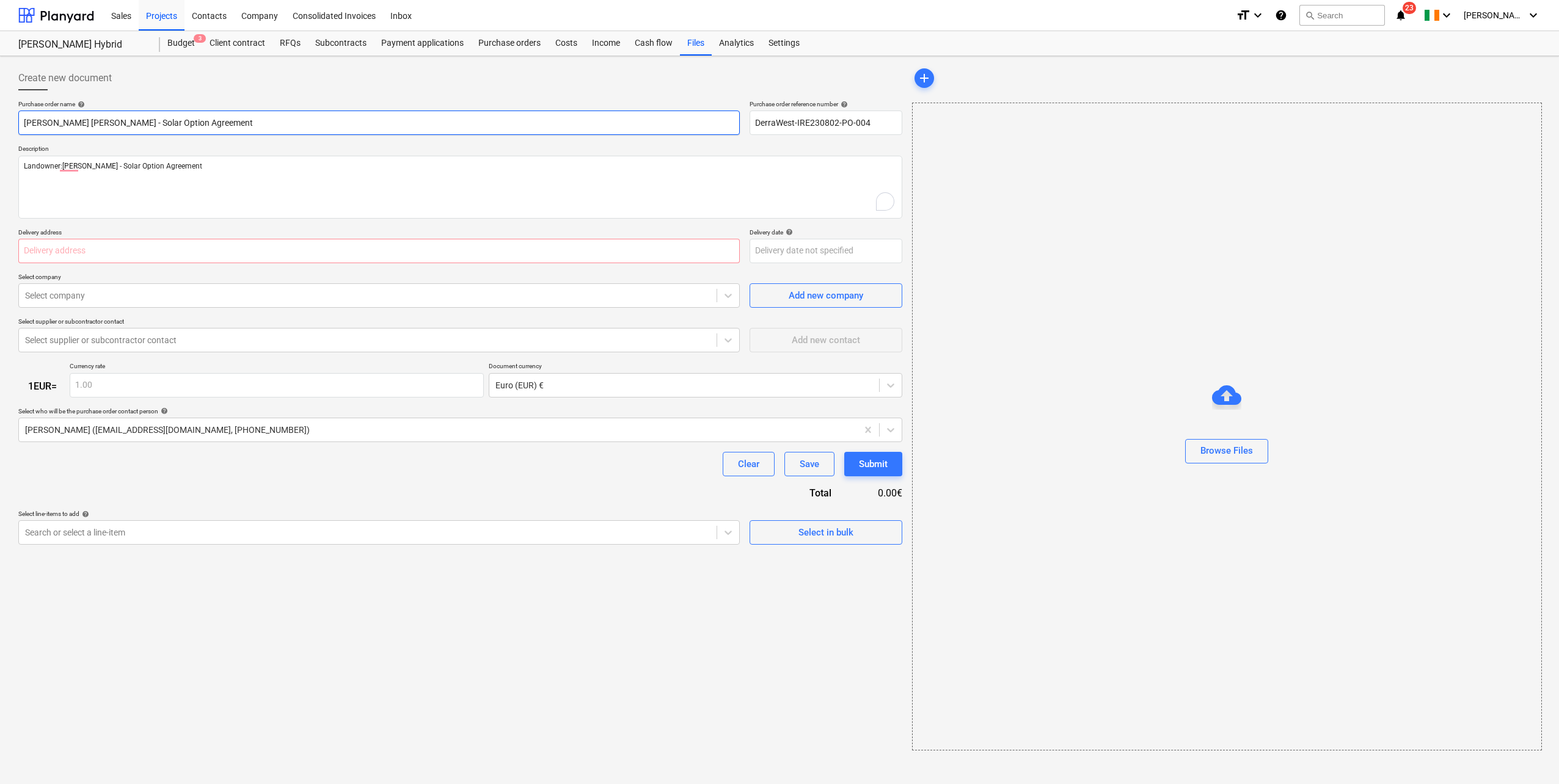
type textarea "x"
type input "[PERSON_NAME] [PERSON_NAME] - Solar Option Agreement"
type textarea "x"
type input "[PERSON_NAME] WeJohn [PERSON_NAME] - Solar Option Agreement"
type textarea "x"
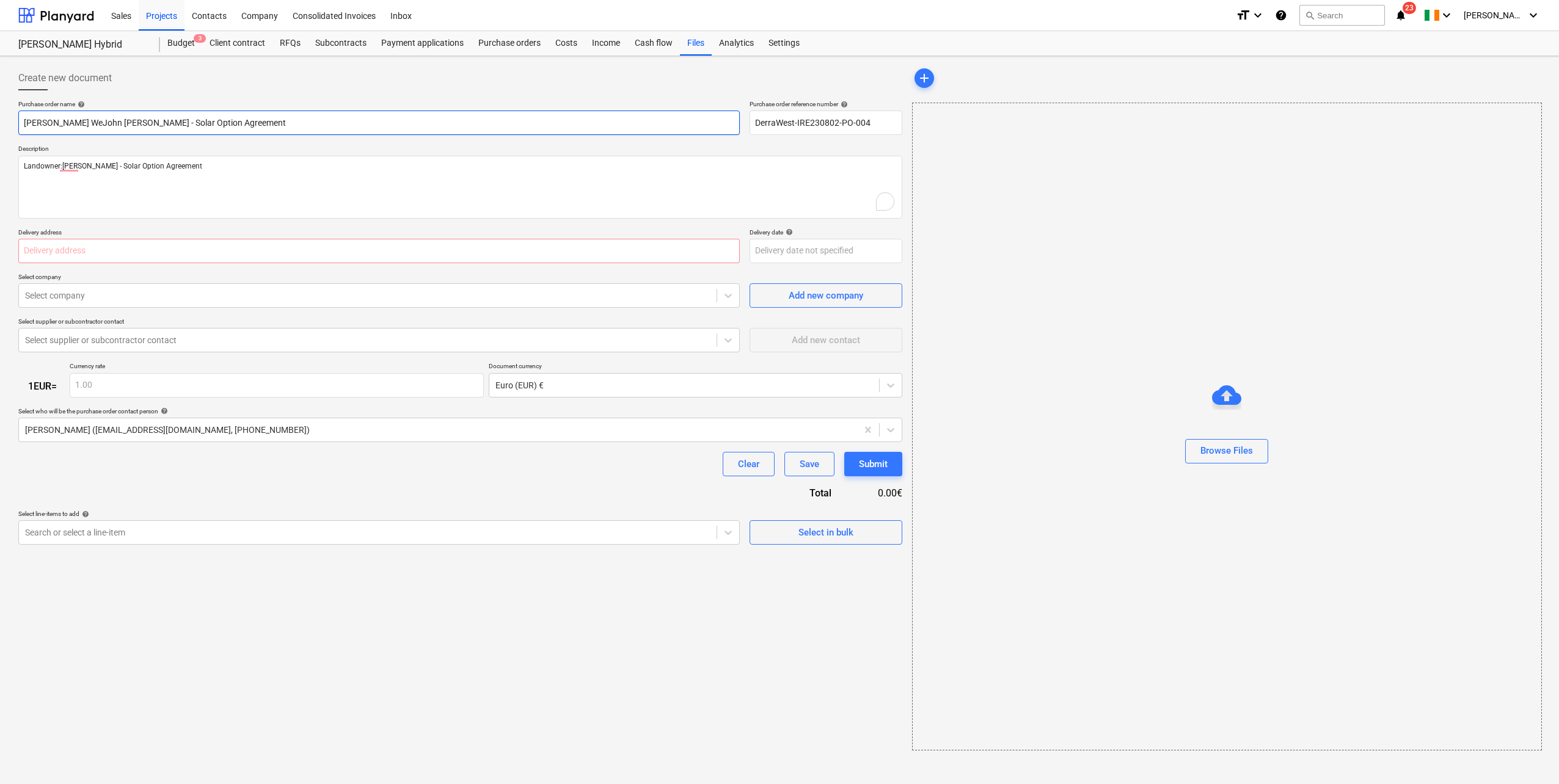
type input "[PERSON_NAME] [PERSON_NAME] - Solar Option Agreement"
type textarea "x"
type input "[PERSON_NAME] [PERSON_NAME] - Solar Option Agreement"
type textarea "x"
click at [579, 123] on input "[PERSON_NAME] West_John [PERSON_NAME] - Solar Option Agreement" at bounding box center [379, 123] width 721 height 25
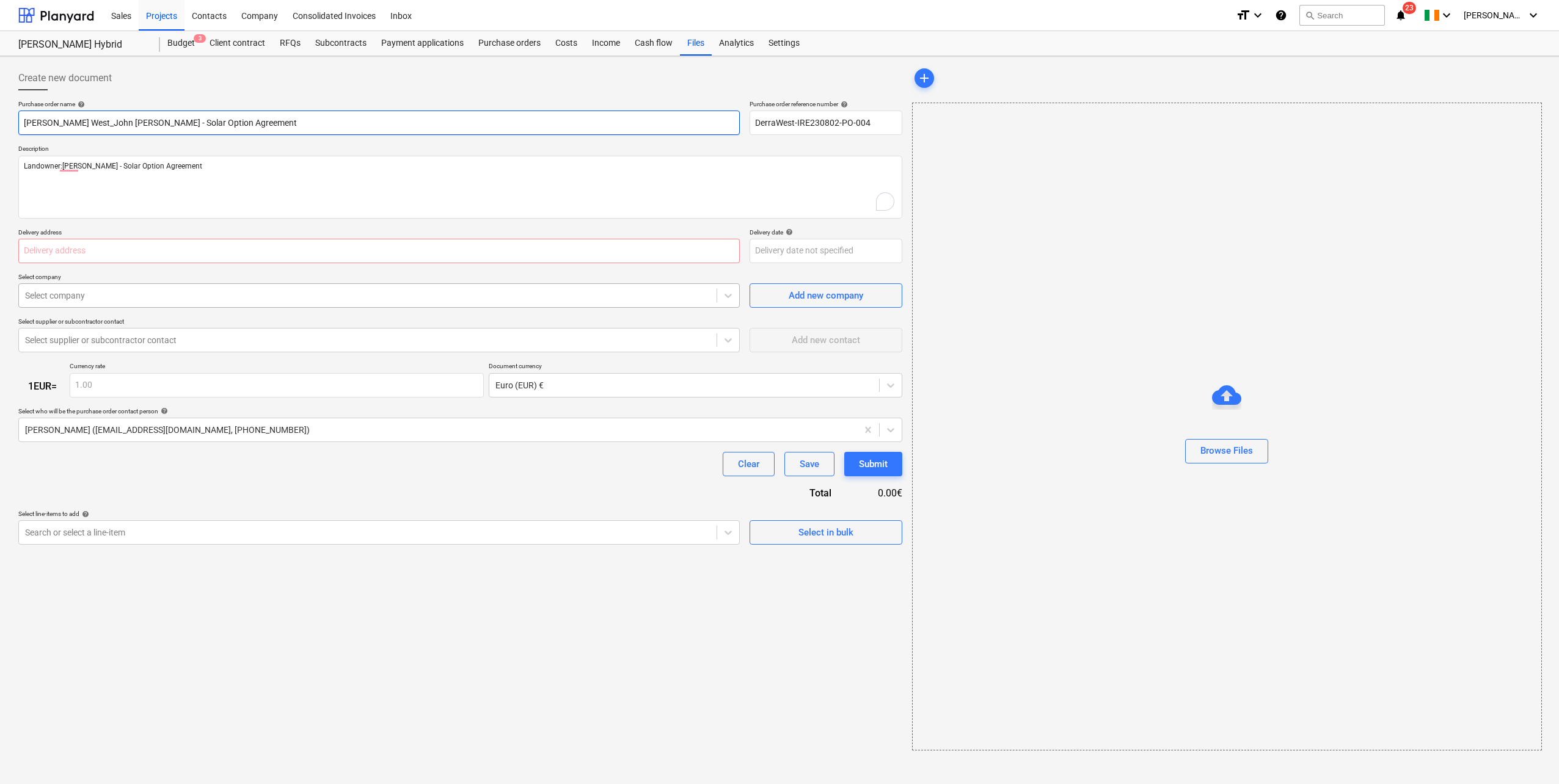
type input "[PERSON_NAME] West_John [PERSON_NAME] - Solar Option Agreement"
click at [294, 292] on div at bounding box center [368, 295] width 685 height 12
click at [804, 293] on div "Add new company" at bounding box center [826, 295] width 74 height 16
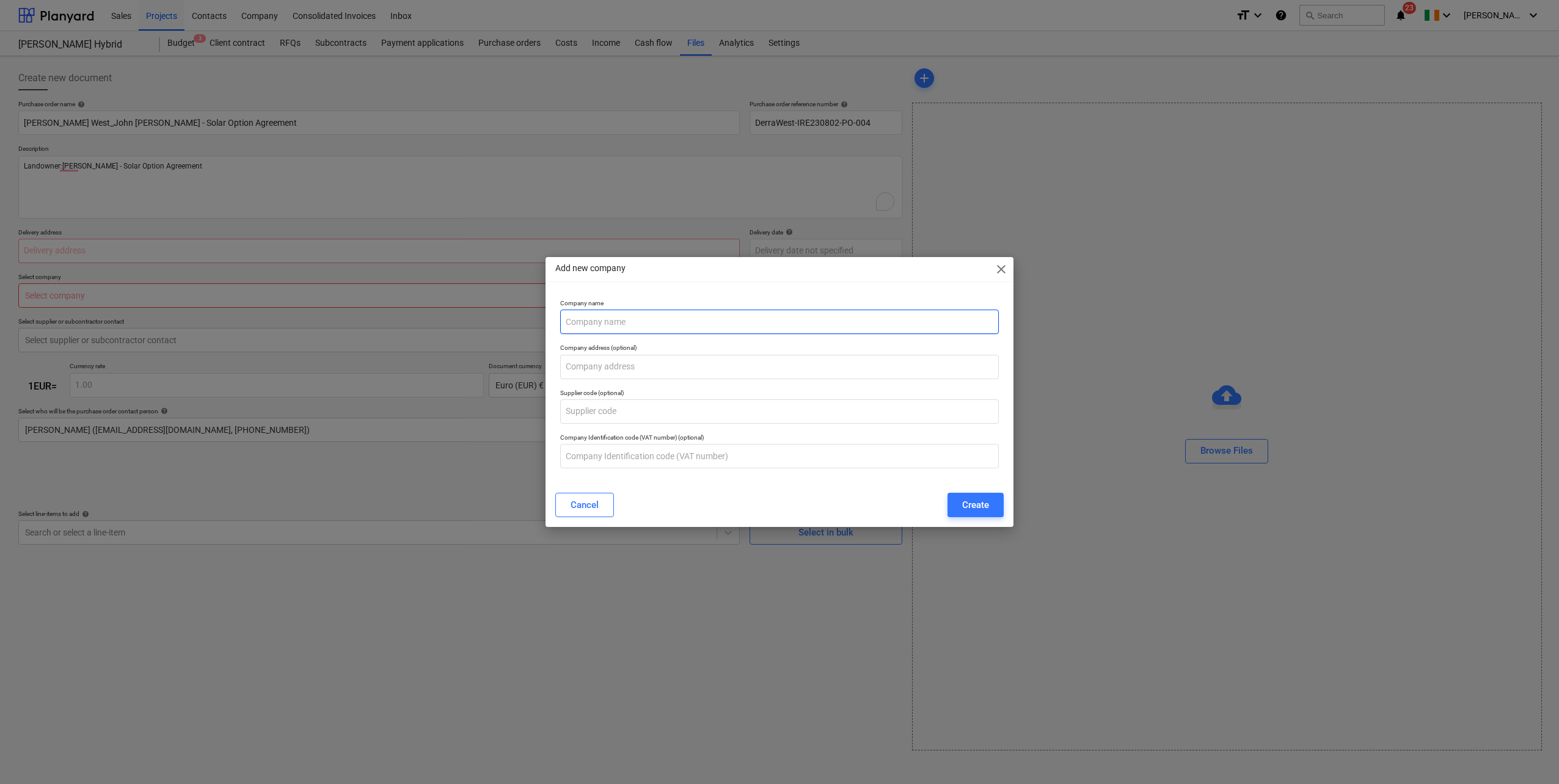
click at [624, 315] on input "text" at bounding box center [779, 321] width 438 height 25
drag, startPoint x: 82, startPoint y: 105, endPoint x: 77, endPoint y: 109, distance: 6.4
click at [82, 105] on div "Add new company close Company name Company address (optional) Supplier code (op…" at bounding box center [779, 392] width 1559 height 784
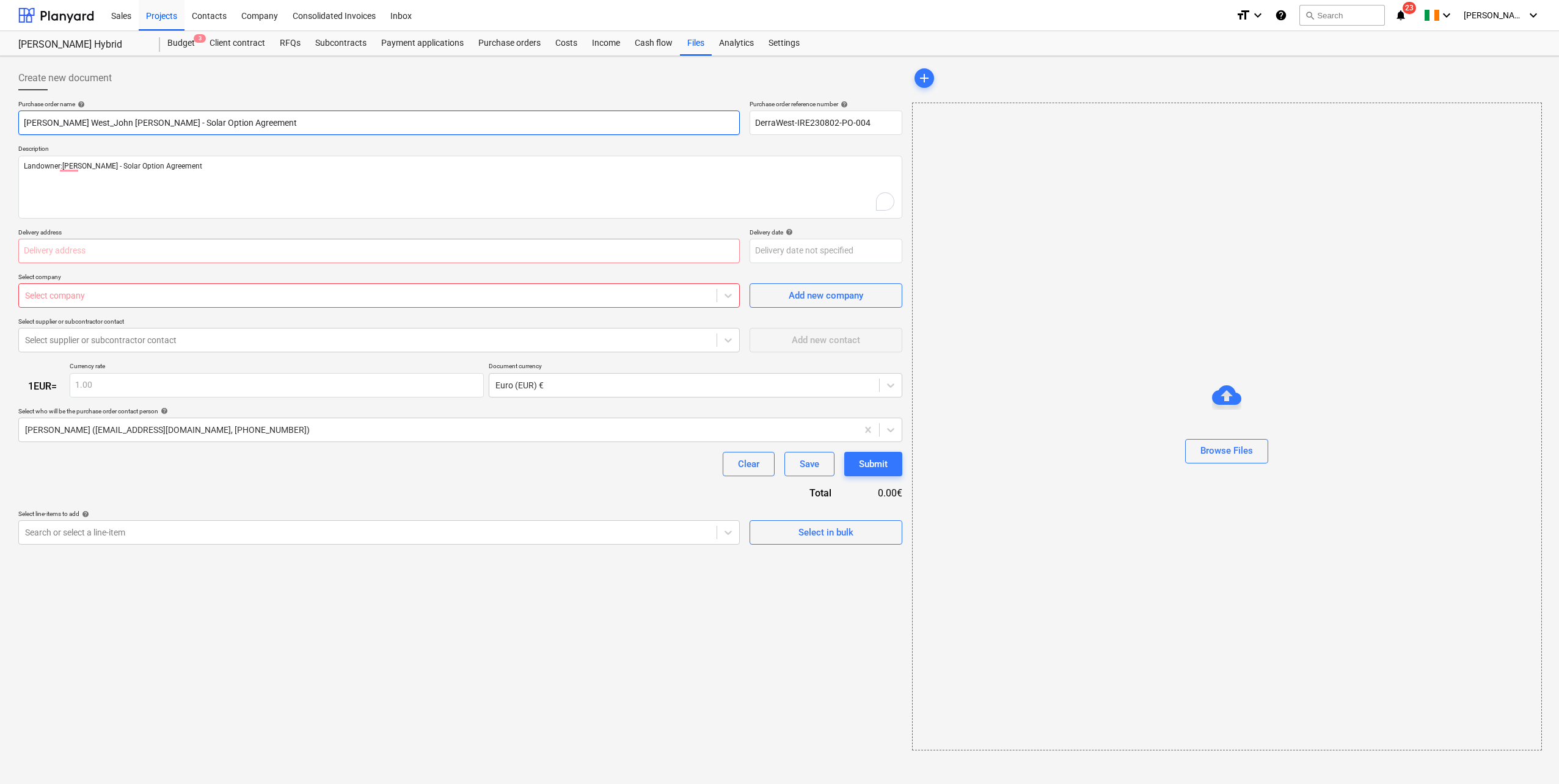
drag, startPoint x: 20, startPoint y: 118, endPoint x: 195, endPoint y: 122, distance: 175.0
click at [267, 121] on input "[PERSON_NAME] West_John [PERSON_NAME] - Solar Option Agreement" at bounding box center [379, 123] width 721 height 25
click at [818, 292] on div "Add new company" at bounding box center [826, 295] width 74 height 16
type textarea "x"
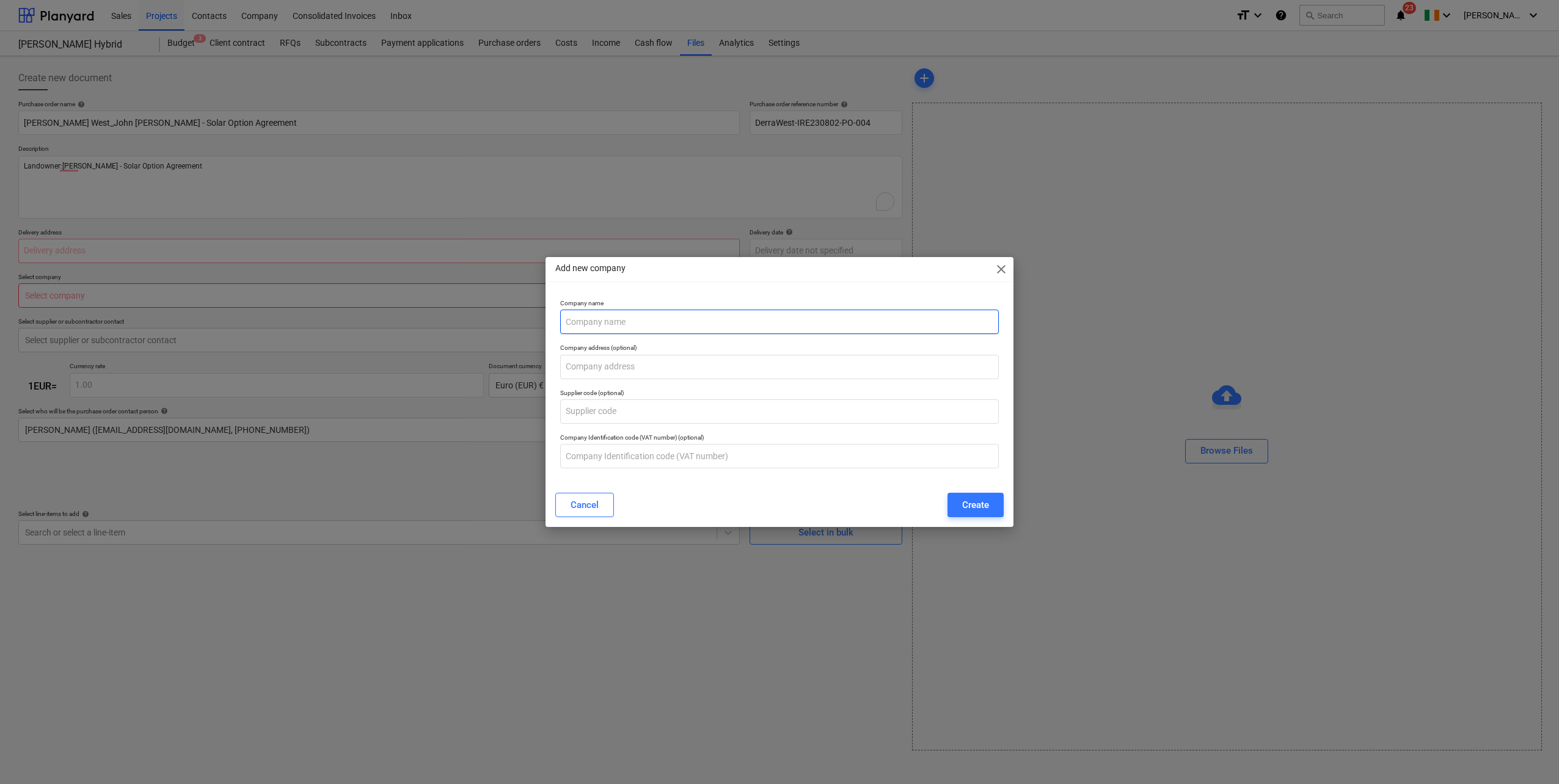
click at [663, 323] on input "text" at bounding box center [779, 321] width 438 height 25
paste input "[PERSON_NAME] West_John [PERSON_NAME] - Solar Option Agreement"
click at [694, 321] on input "[PERSON_NAME] West_John [PERSON_NAME] - Solar Option Agreement" at bounding box center [779, 321] width 438 height 25
click at [614, 323] on input "[PERSON_NAME] West_John [PERSON_NAME] Option Agreement" at bounding box center [779, 321] width 438 height 25
type input "[PERSON_NAME] West_John [PERSON_NAME] Option Agreement"
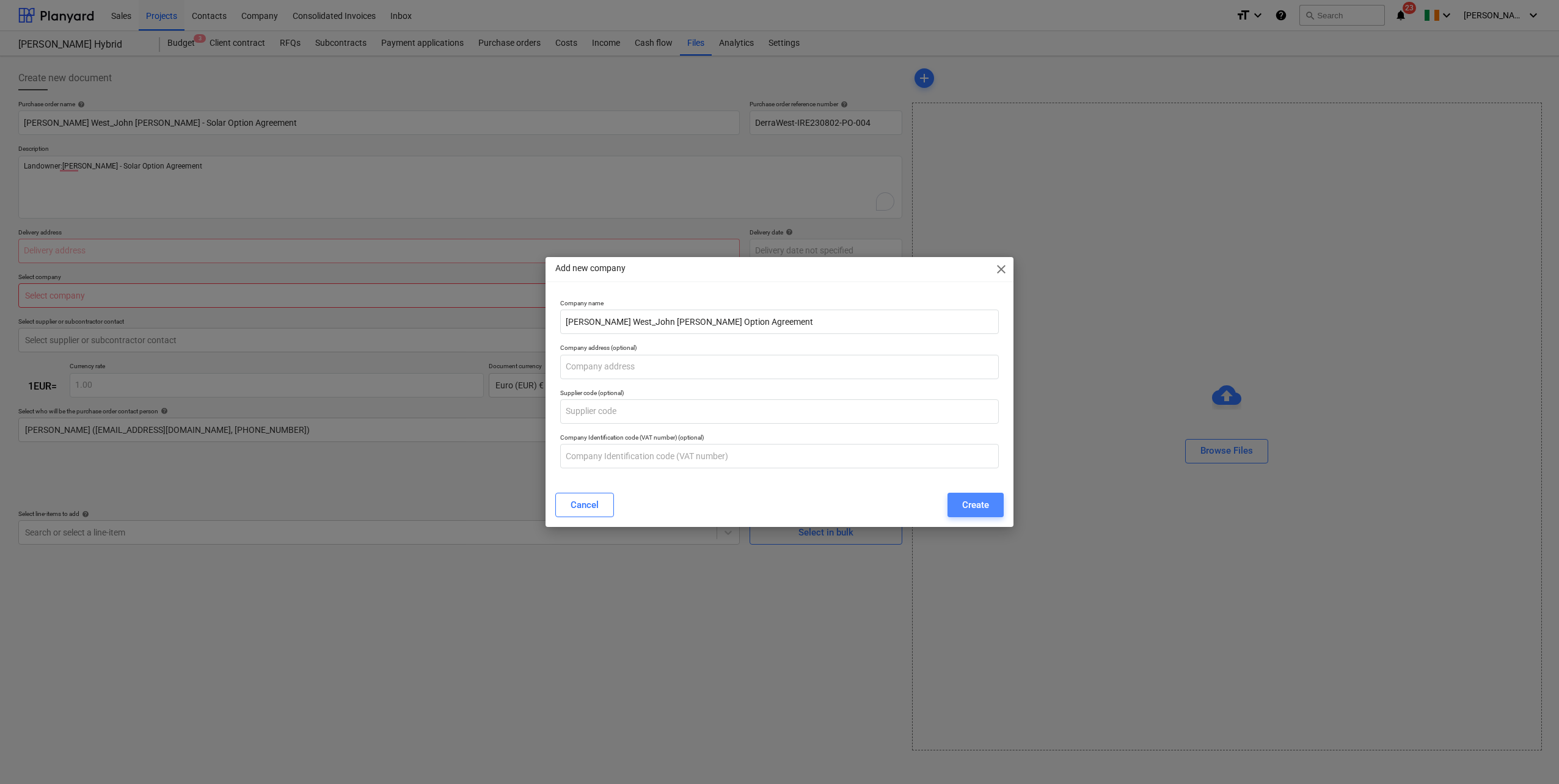
click at [984, 505] on div "Create" at bounding box center [975, 505] width 27 height 16
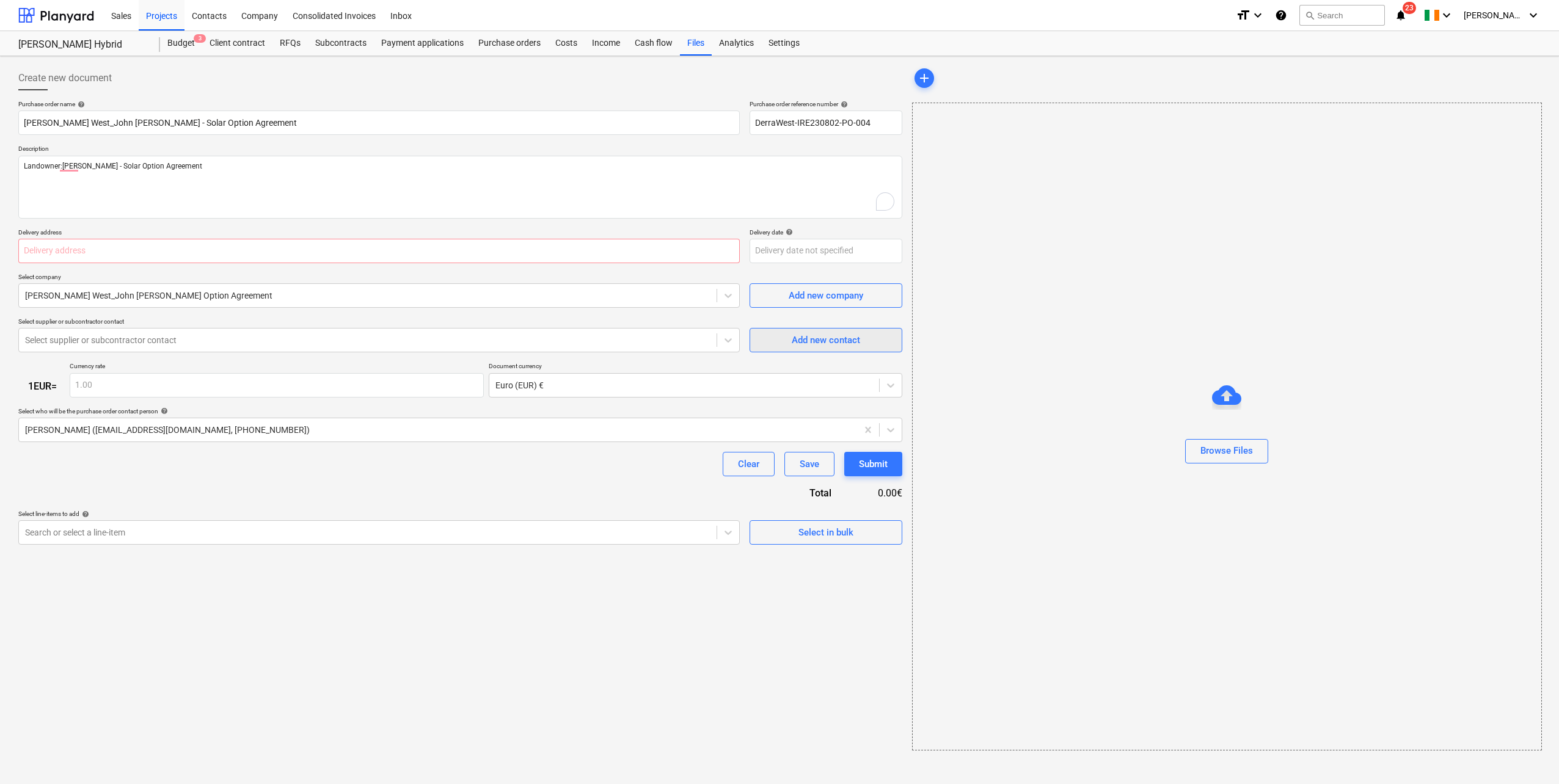
click at [804, 342] on div "Add new contact" at bounding box center [826, 340] width 68 height 16
type textarea "x"
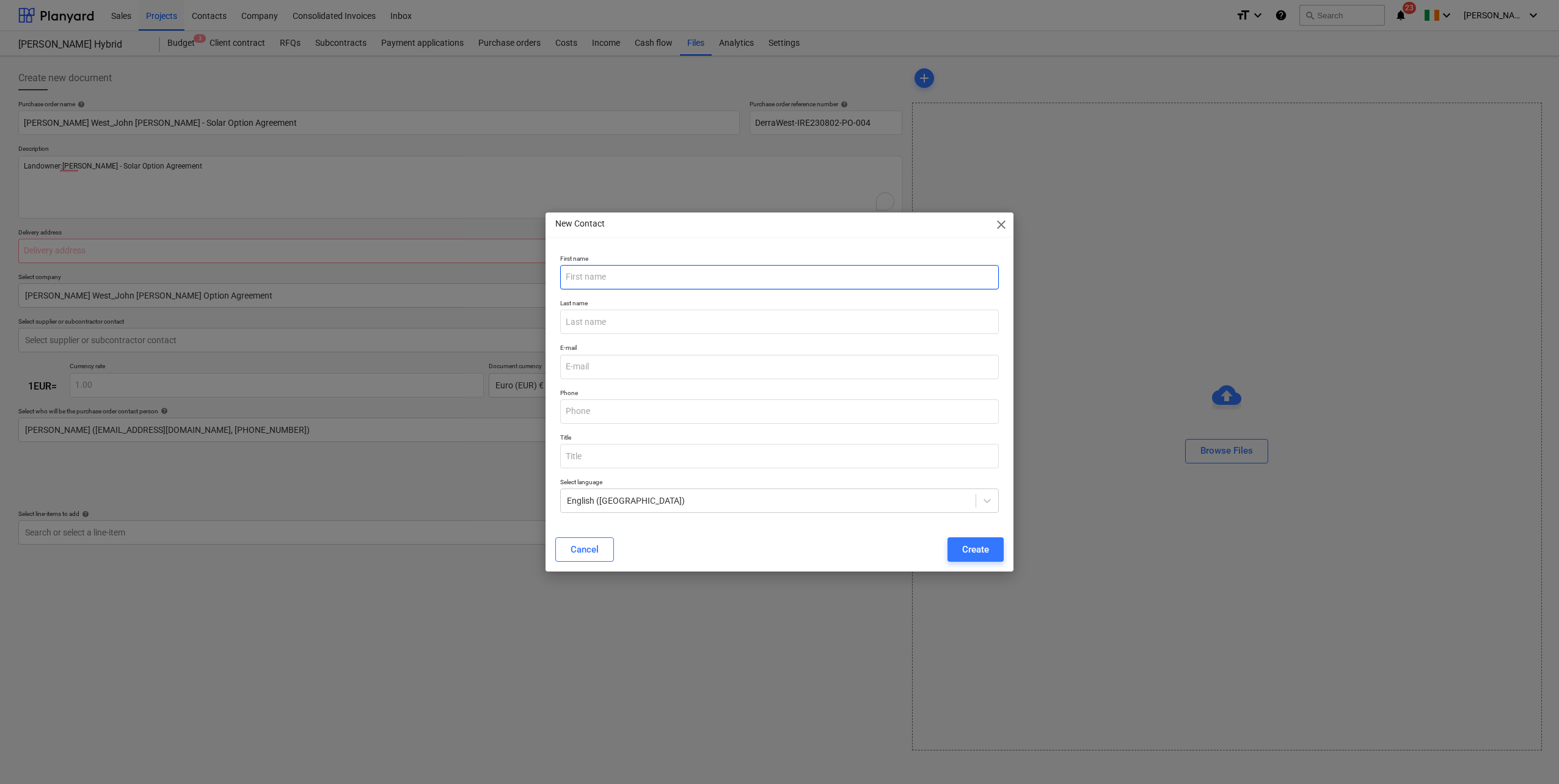
click at [622, 280] on input "text" at bounding box center [779, 278] width 438 height 25
paste input "[PERSON_NAME] West_John [PERSON_NAME] - Solar Option Agreement"
drag, startPoint x: 613, startPoint y: 277, endPoint x: 550, endPoint y: 279, distance: 63.0
click at [550, 279] on div "First name [PERSON_NAME] West_John [PERSON_NAME] - Solar Option Agreement Last …" at bounding box center [779, 389] width 468 height 279
drag, startPoint x: 642, startPoint y: 276, endPoint x: 801, endPoint y: 275, distance: 159.0
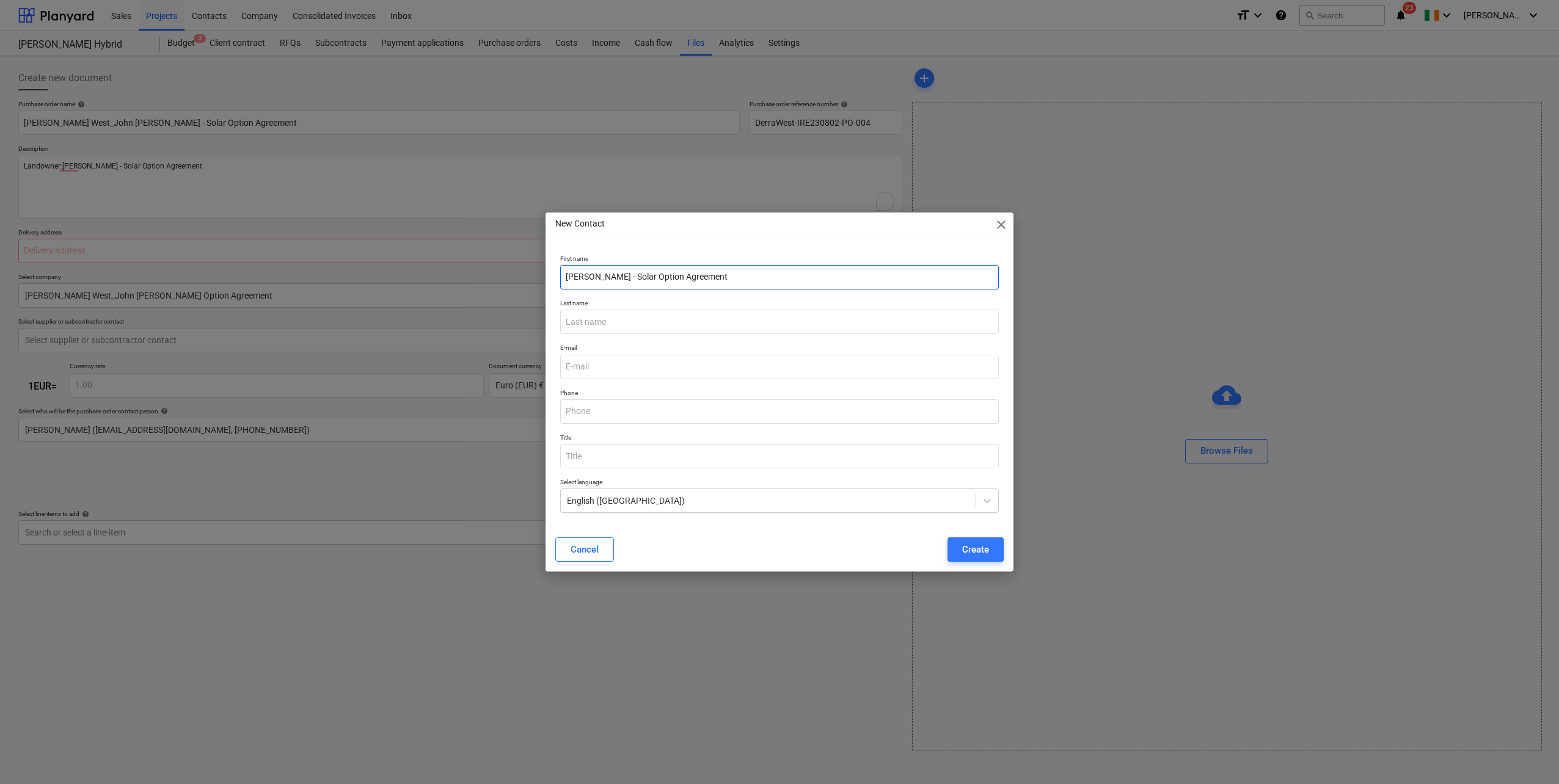
click at [801, 275] on input "[PERSON_NAME] - Solar Option Agreement" at bounding box center [779, 278] width 438 height 25
drag, startPoint x: 648, startPoint y: 279, endPoint x: 604, endPoint y: 281, distance: 44.0
click at [604, 281] on input "[PERSON_NAME]" at bounding box center [779, 278] width 438 height 25
type input "[PERSON_NAME]"
paste input "Bambury"
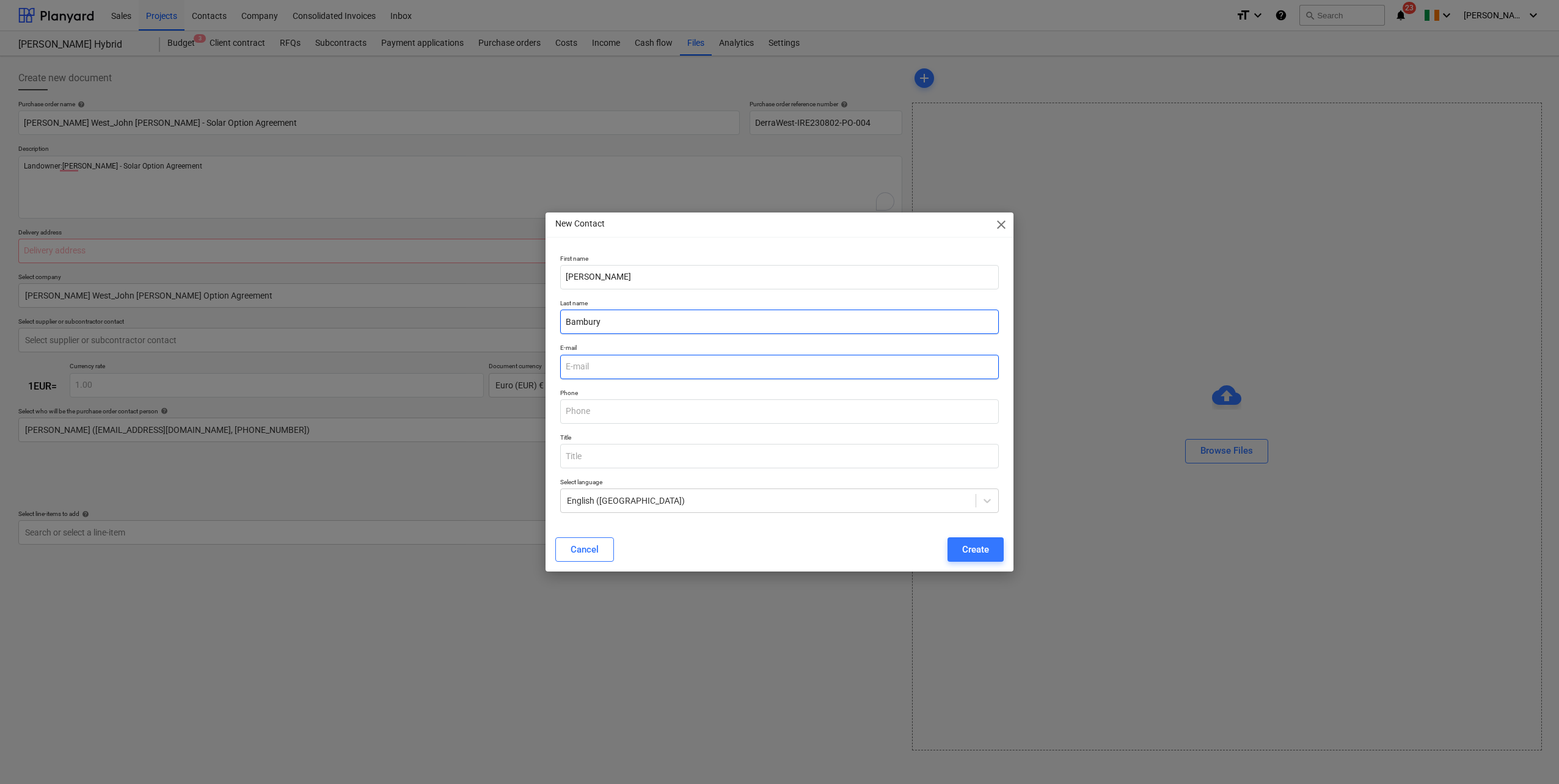
type input "Bambury"
click at [598, 368] on input "email" at bounding box center [779, 367] width 438 height 25
type input "[EMAIL_ADDRESS][DOMAIN_NAME]"
click at [972, 547] on div "Create" at bounding box center [975, 549] width 27 height 16
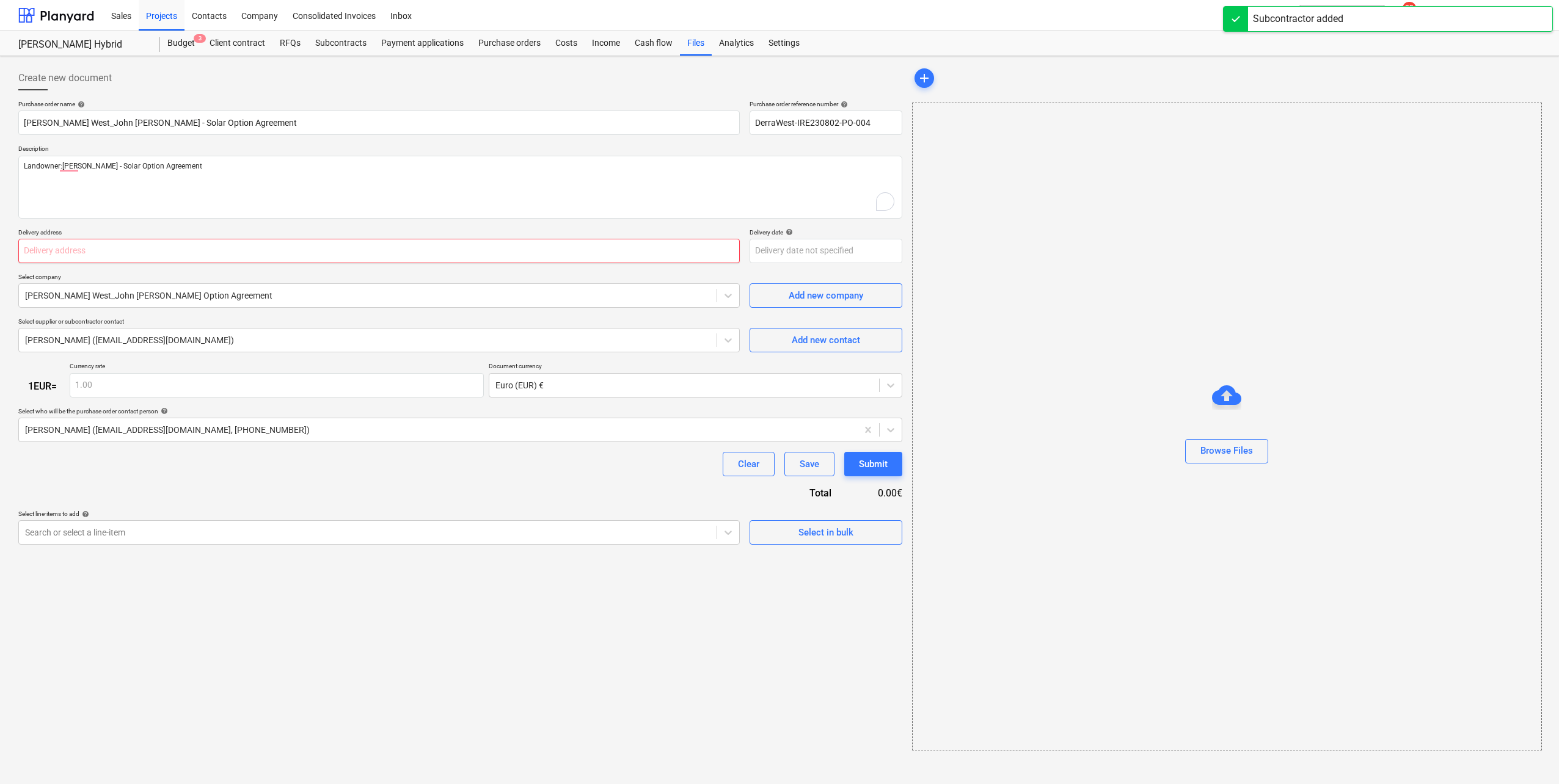
click at [159, 253] on input "text" at bounding box center [379, 251] width 721 height 25
click at [152, 248] on input "text" at bounding box center [379, 251] width 721 height 25
type textarea "x"
type input "n"
type textarea "x"
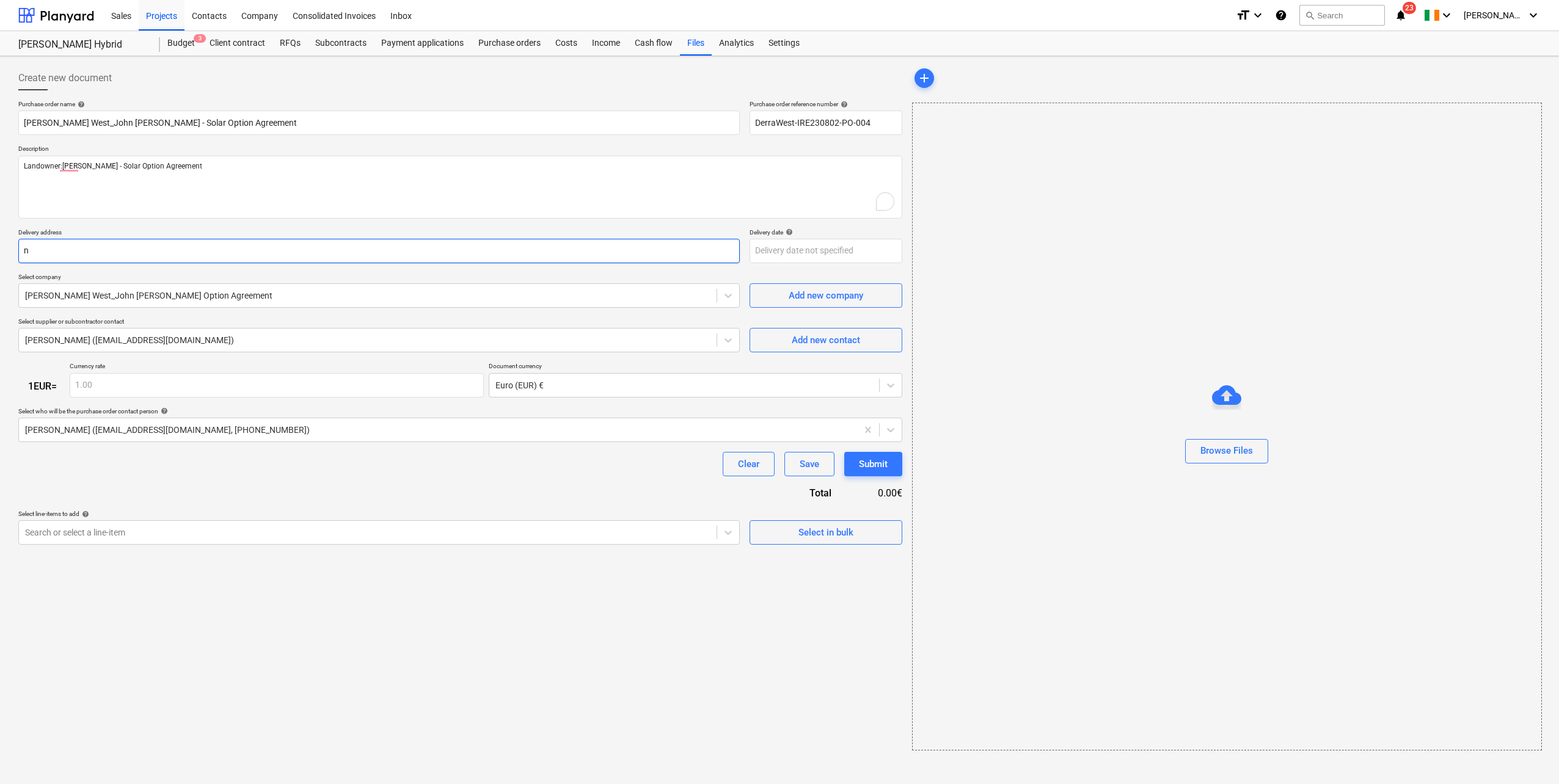
type input "n/"
type textarea "x"
type input "n/a"
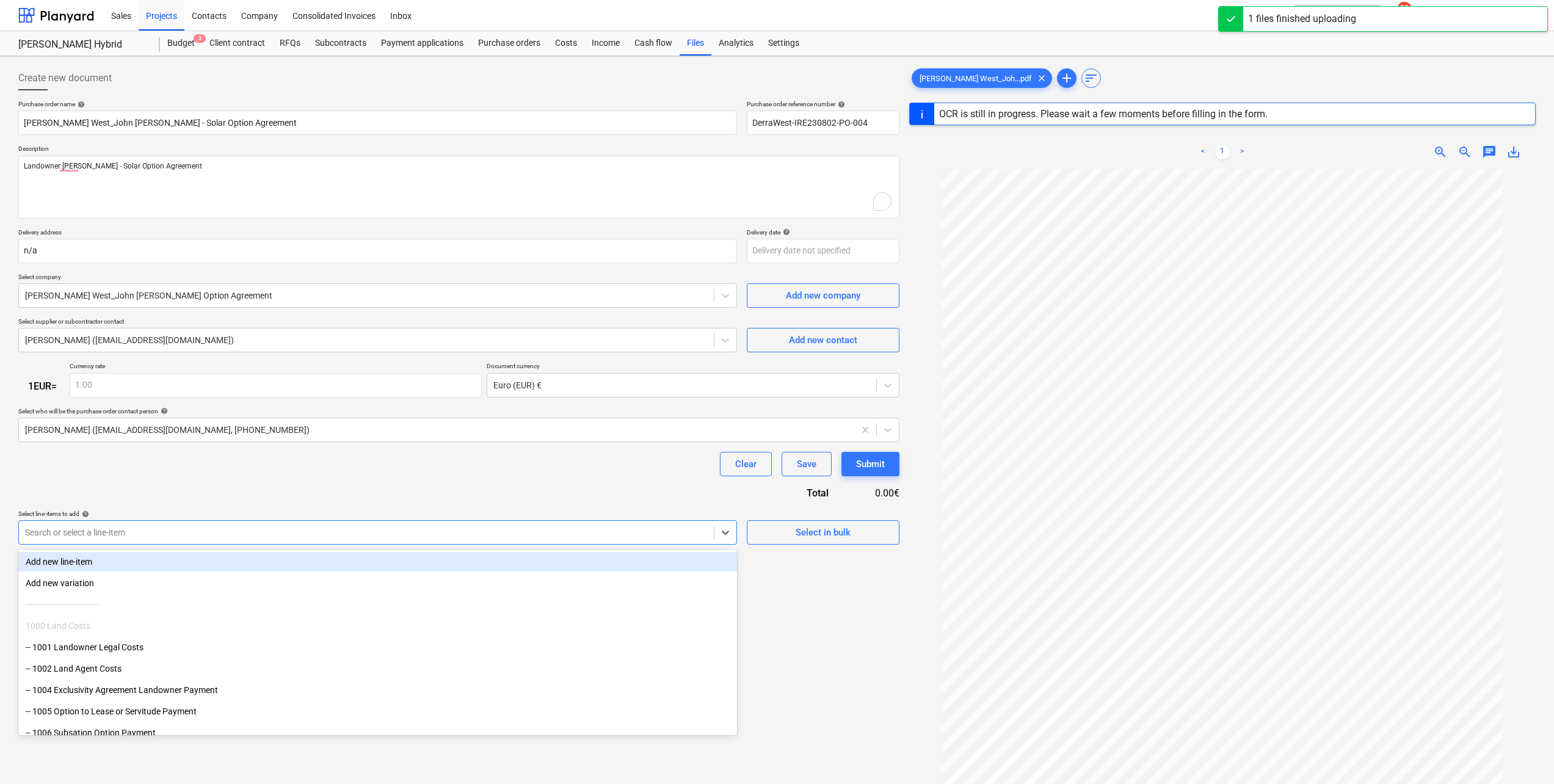
click at [487, 531] on div at bounding box center [366, 533] width 682 height 12
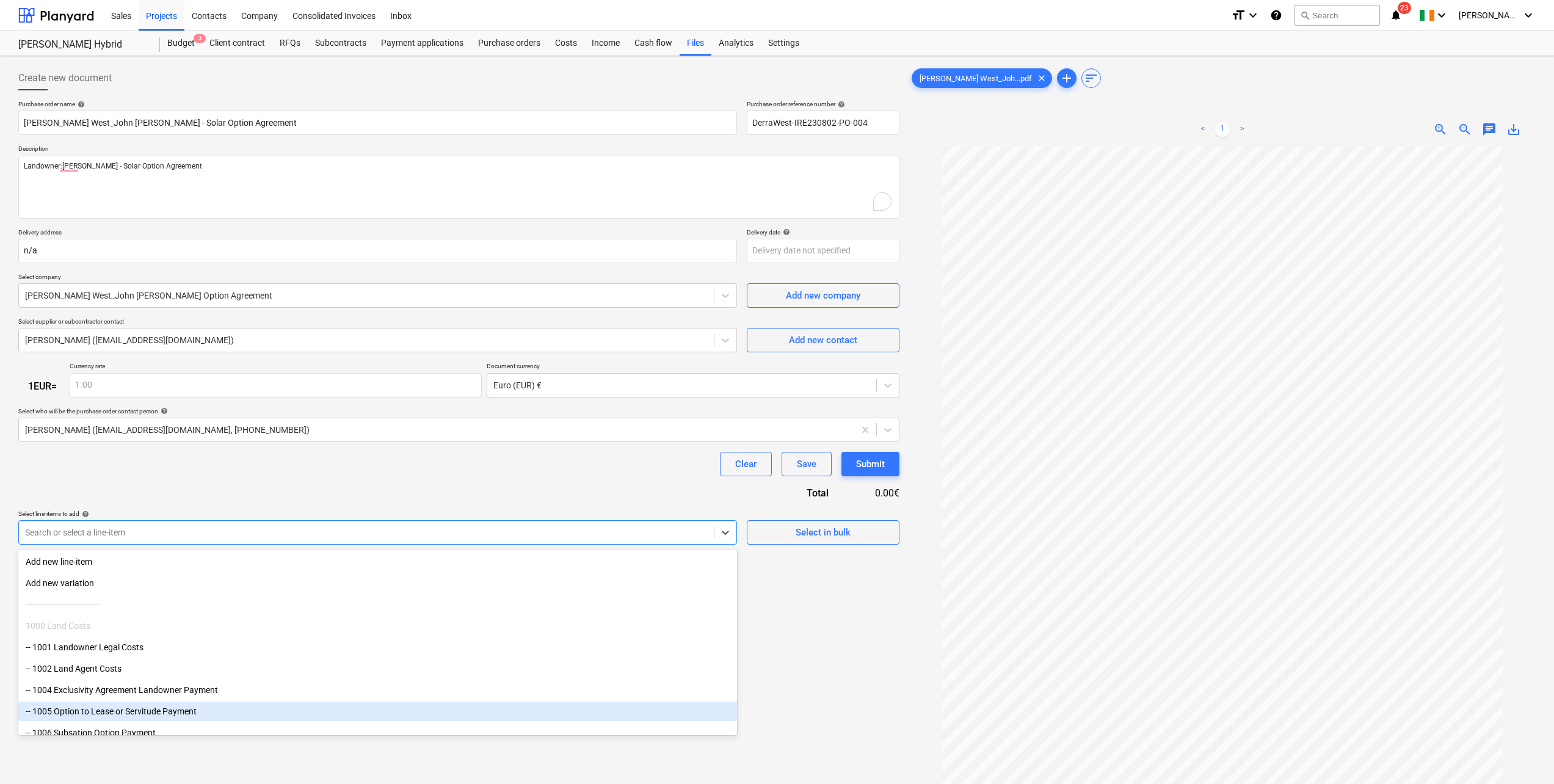
click at [136, 710] on div "-- 1005 Option to Lease or Servitude Payment" at bounding box center [378, 711] width 718 height 19
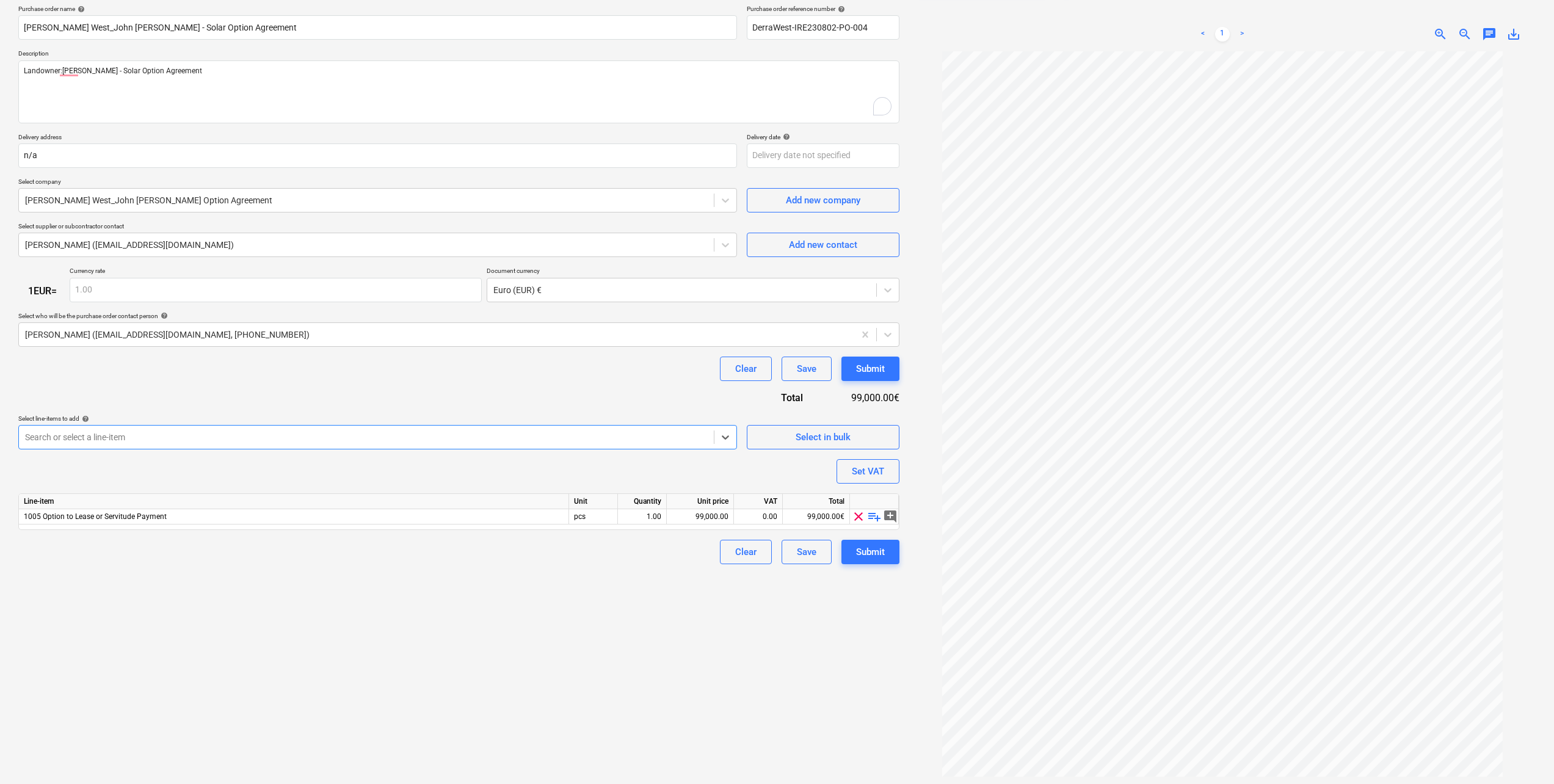
scroll to position [122, 0]
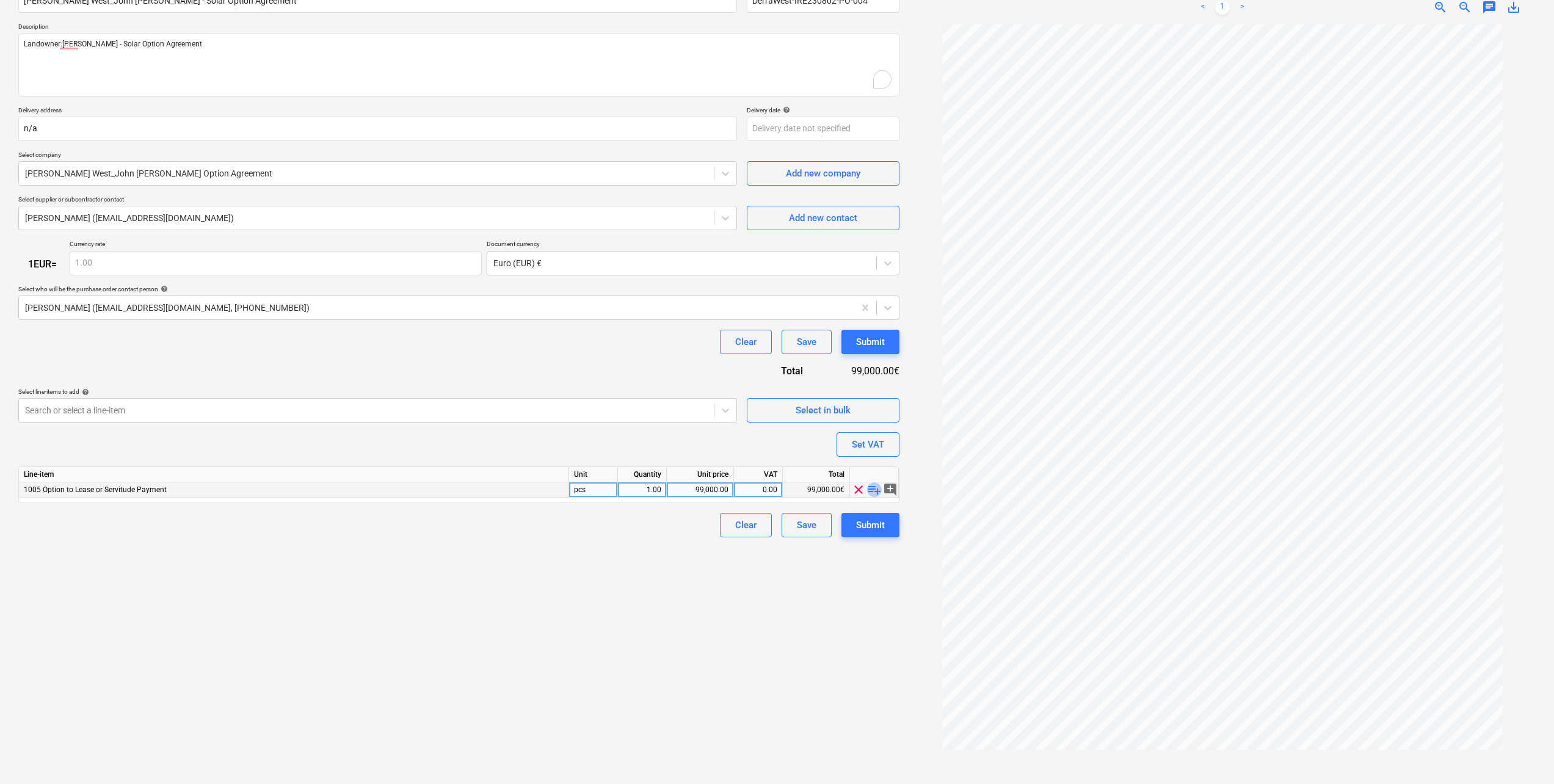
click at [873, 493] on span "playlist_add" at bounding box center [874, 490] width 15 height 15
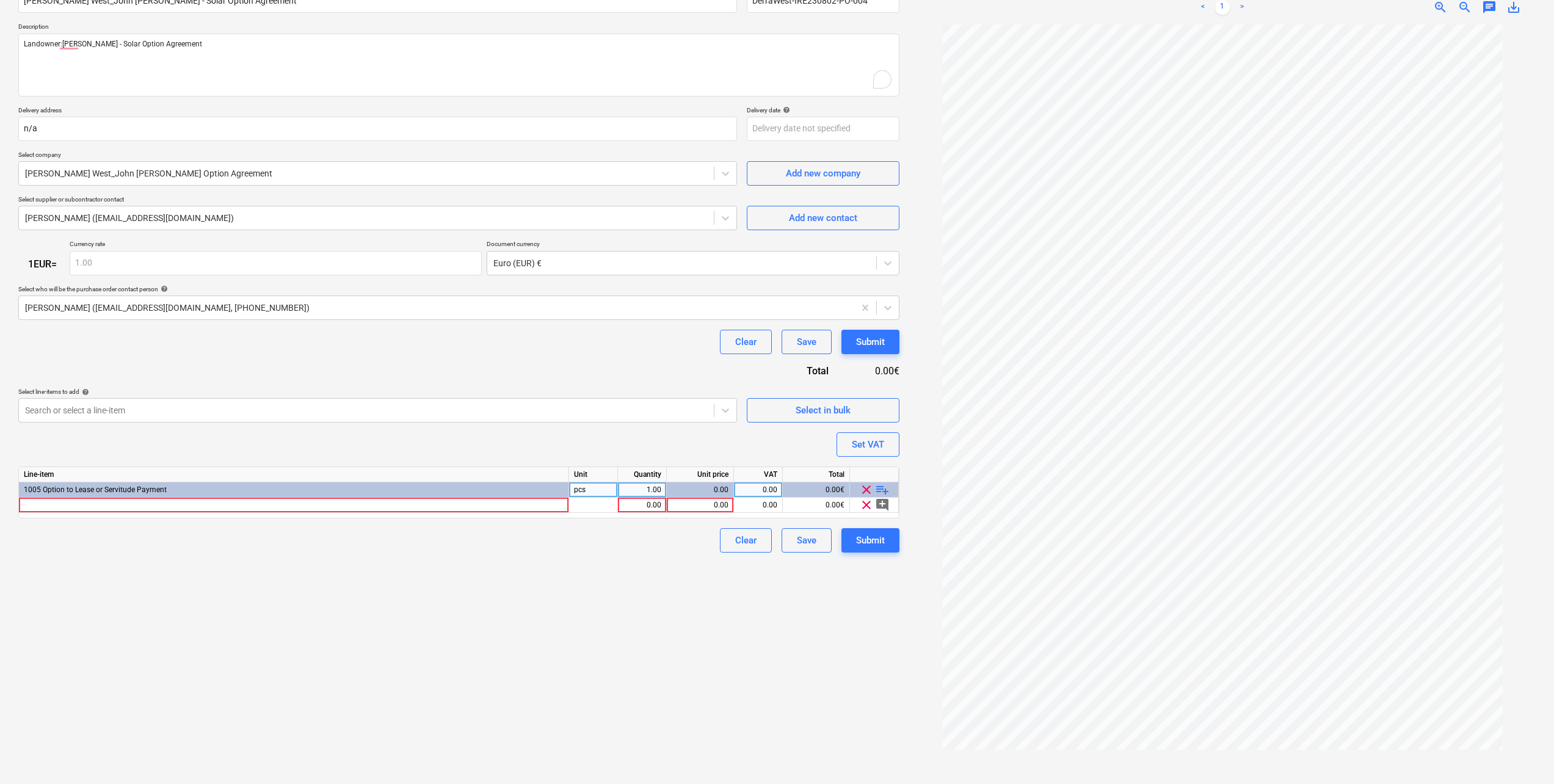
click at [873, 493] on span "clear" at bounding box center [866, 490] width 15 height 15
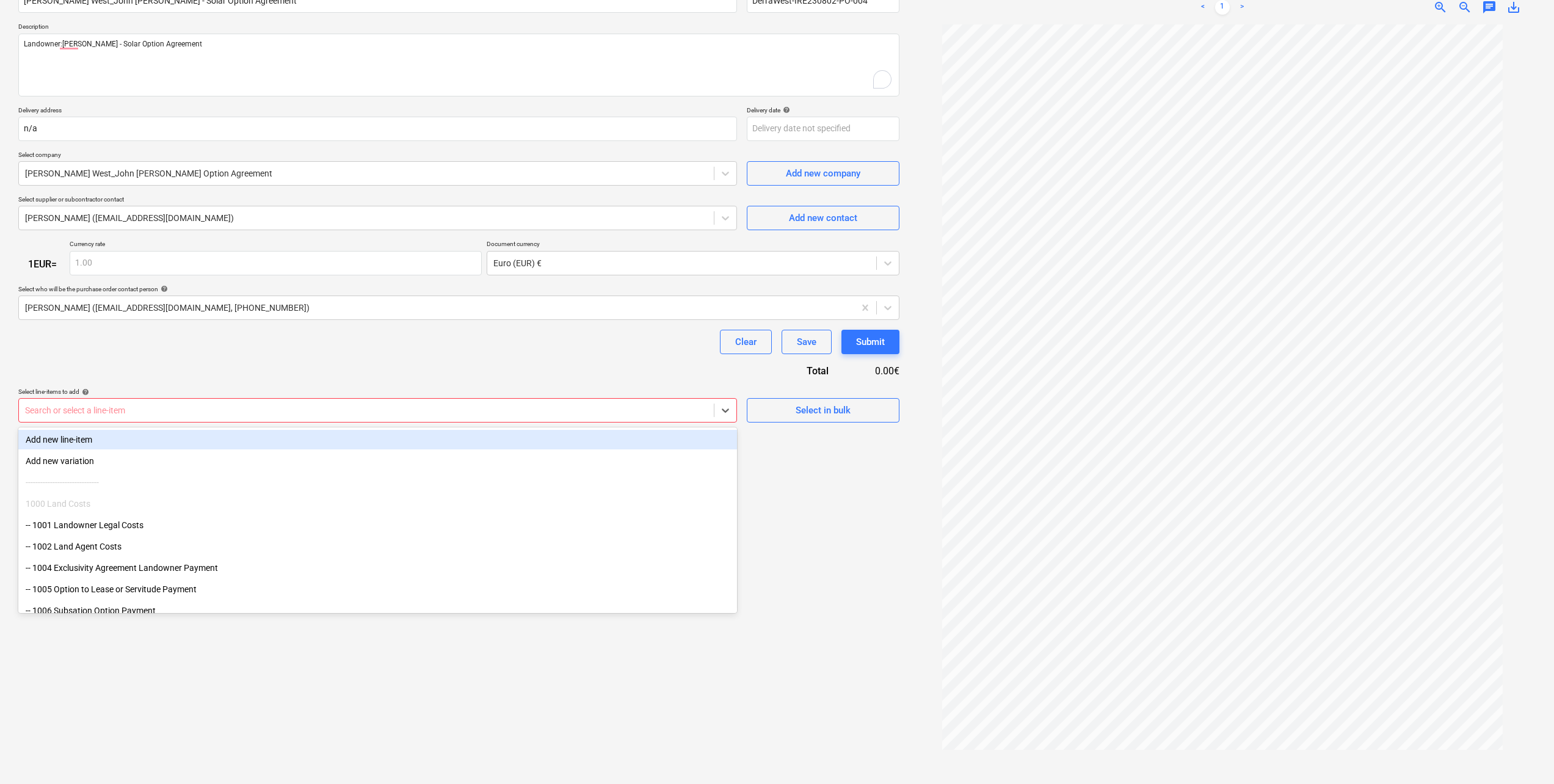
click at [632, 412] on div at bounding box center [366, 410] width 682 height 12
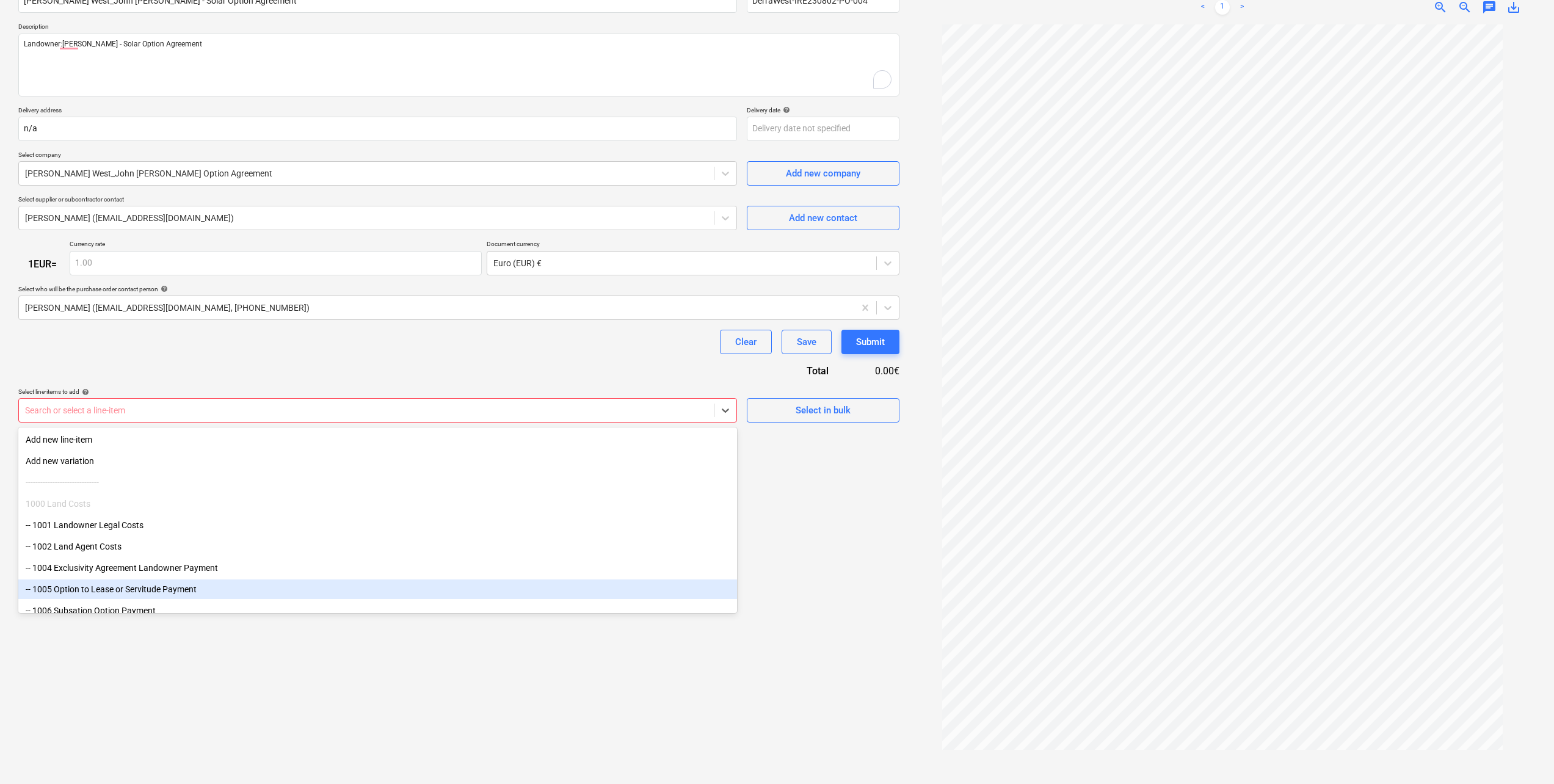
click at [156, 592] on div "-- 1005 Option to Lease or Servitude Payment" at bounding box center [378, 589] width 718 height 19
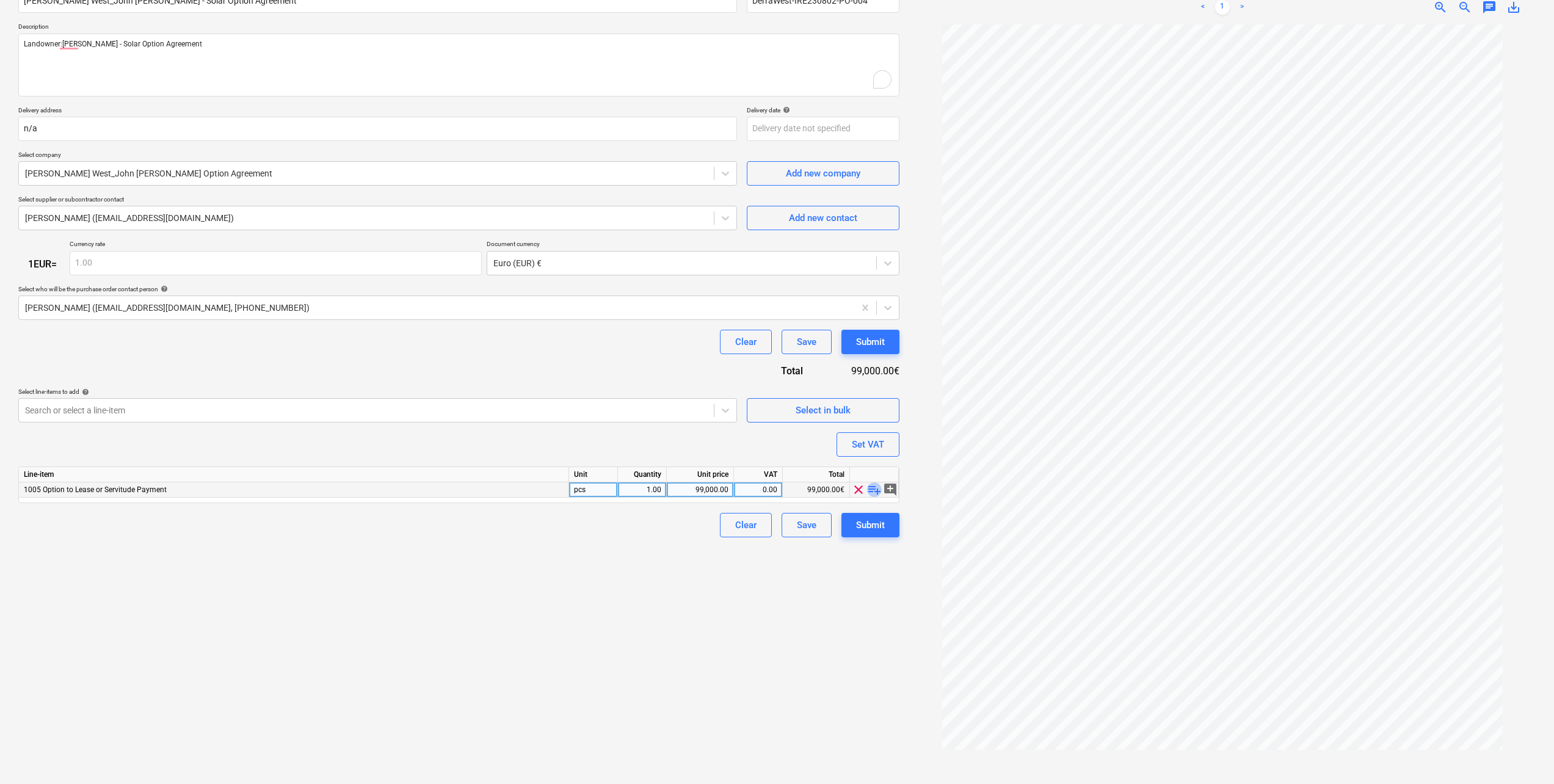
click at [873, 492] on span "playlist_add" at bounding box center [874, 490] width 15 height 15
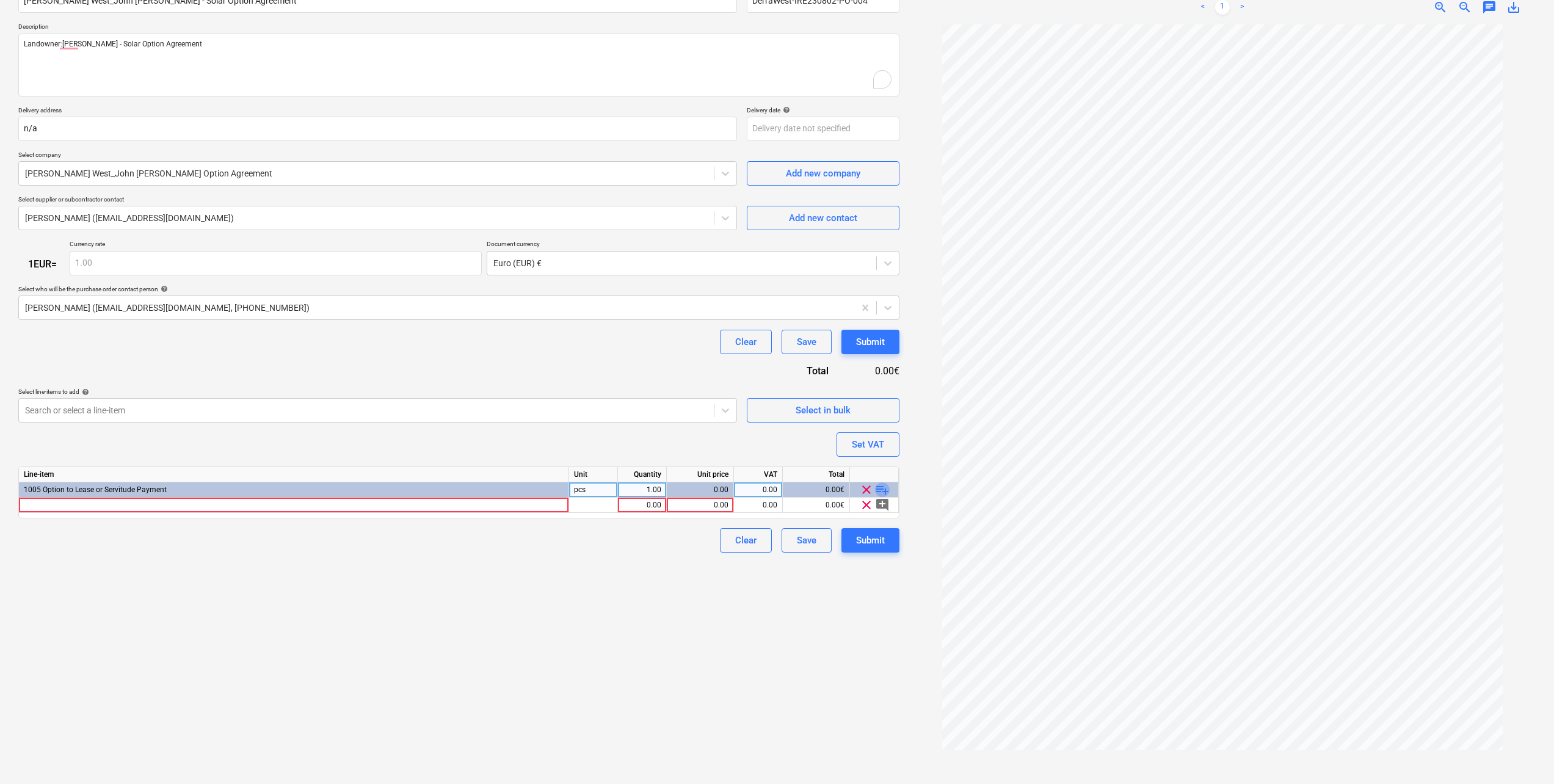
click at [886, 491] on span "playlist_add" at bounding box center [882, 490] width 15 height 15
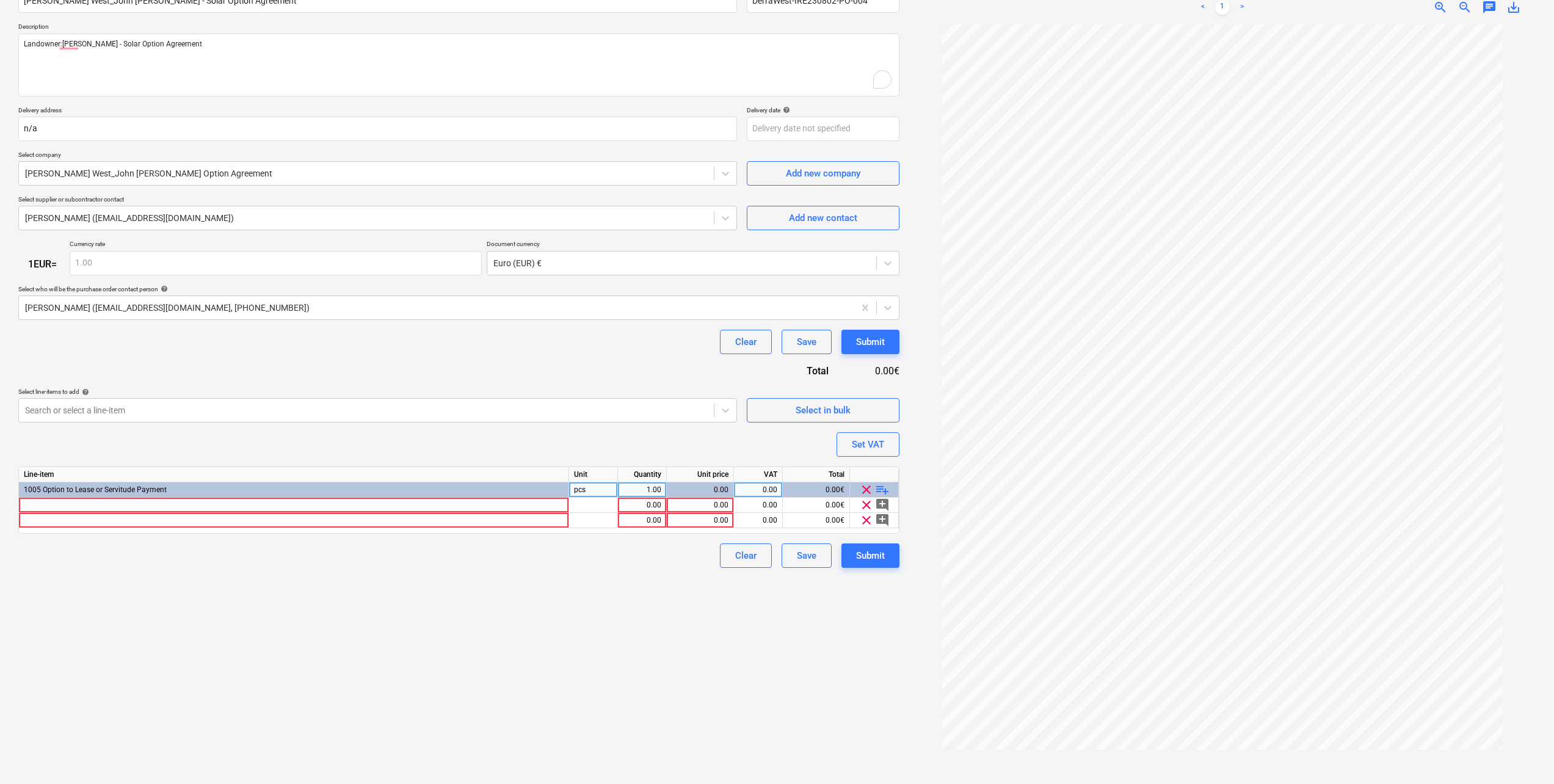
click at [886, 491] on span "playlist_add" at bounding box center [882, 490] width 15 height 15
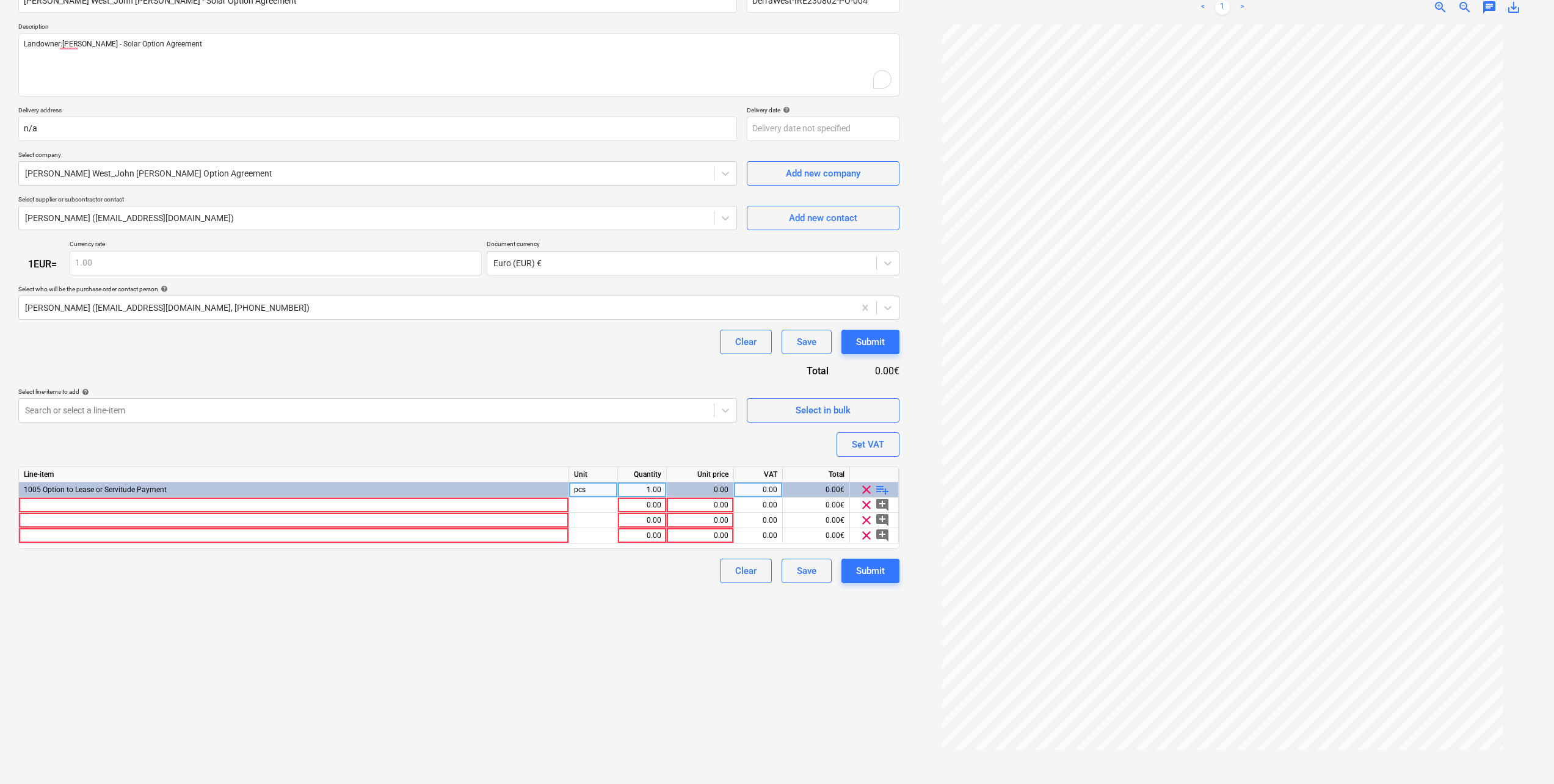
click at [886, 491] on span "playlist_add" at bounding box center [882, 490] width 15 height 15
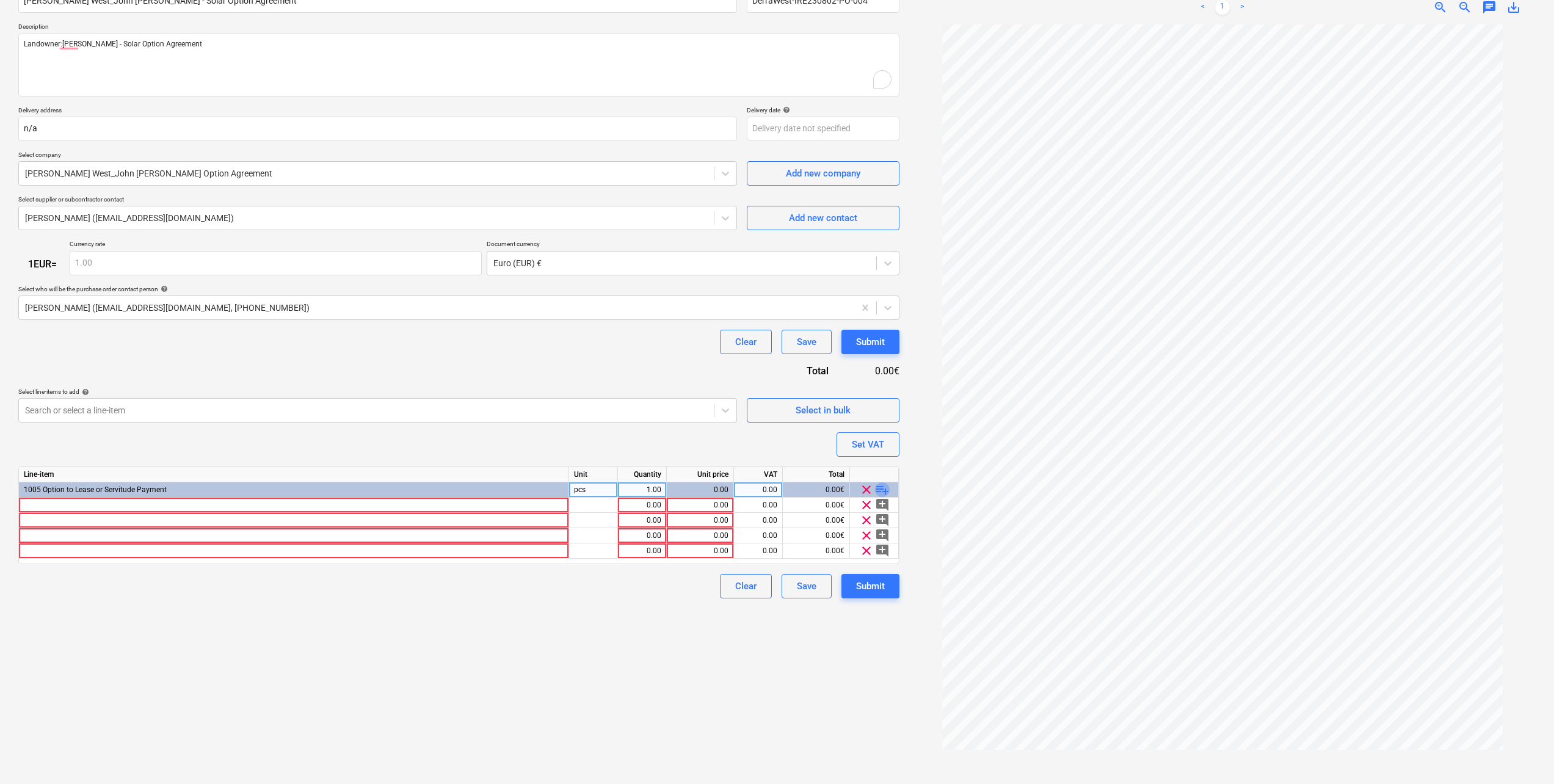
click at [886, 491] on span "playlist_add" at bounding box center [882, 490] width 15 height 15
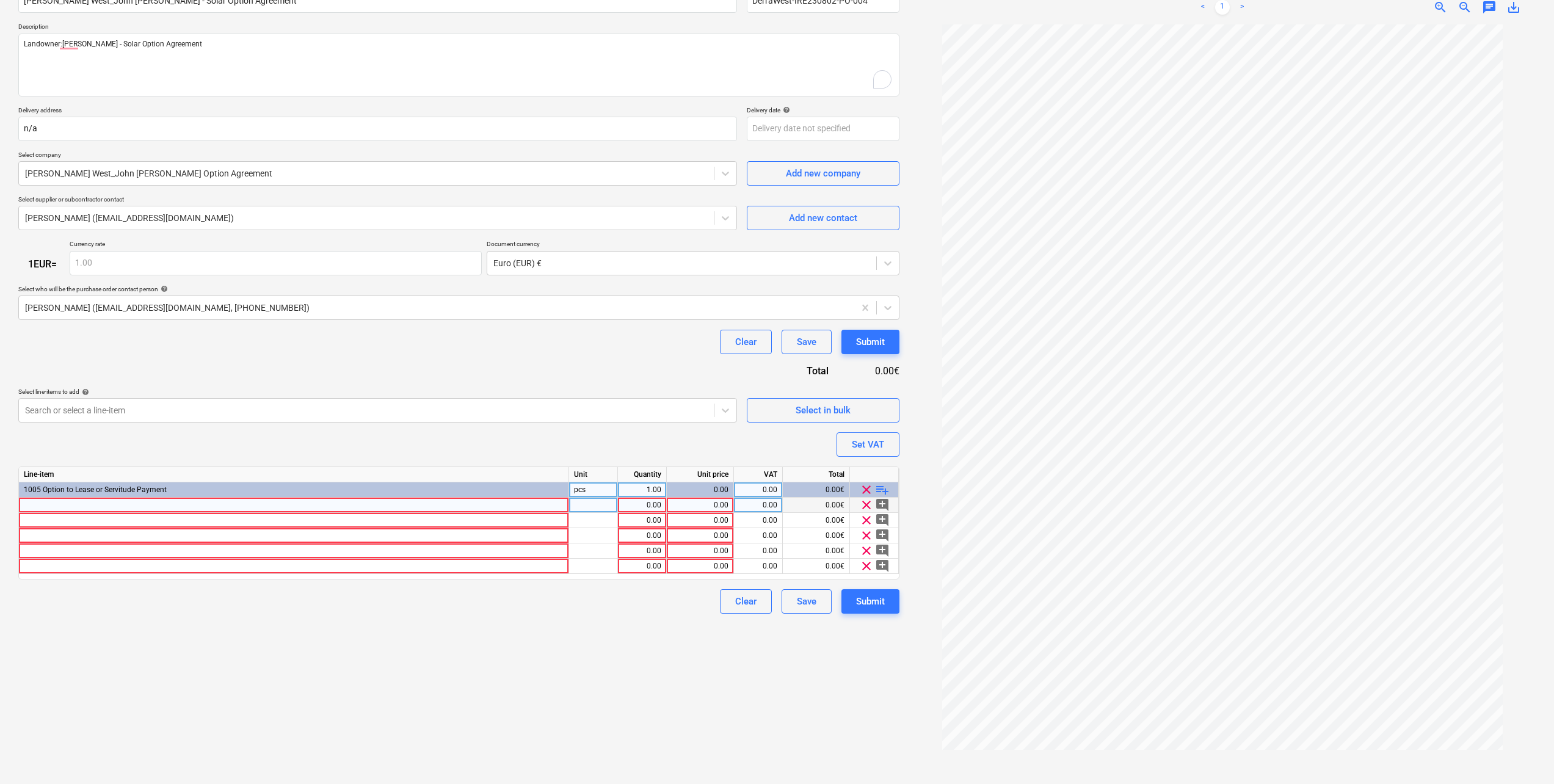
click at [53, 505] on div at bounding box center [294, 505] width 550 height 15
type textarea "x"
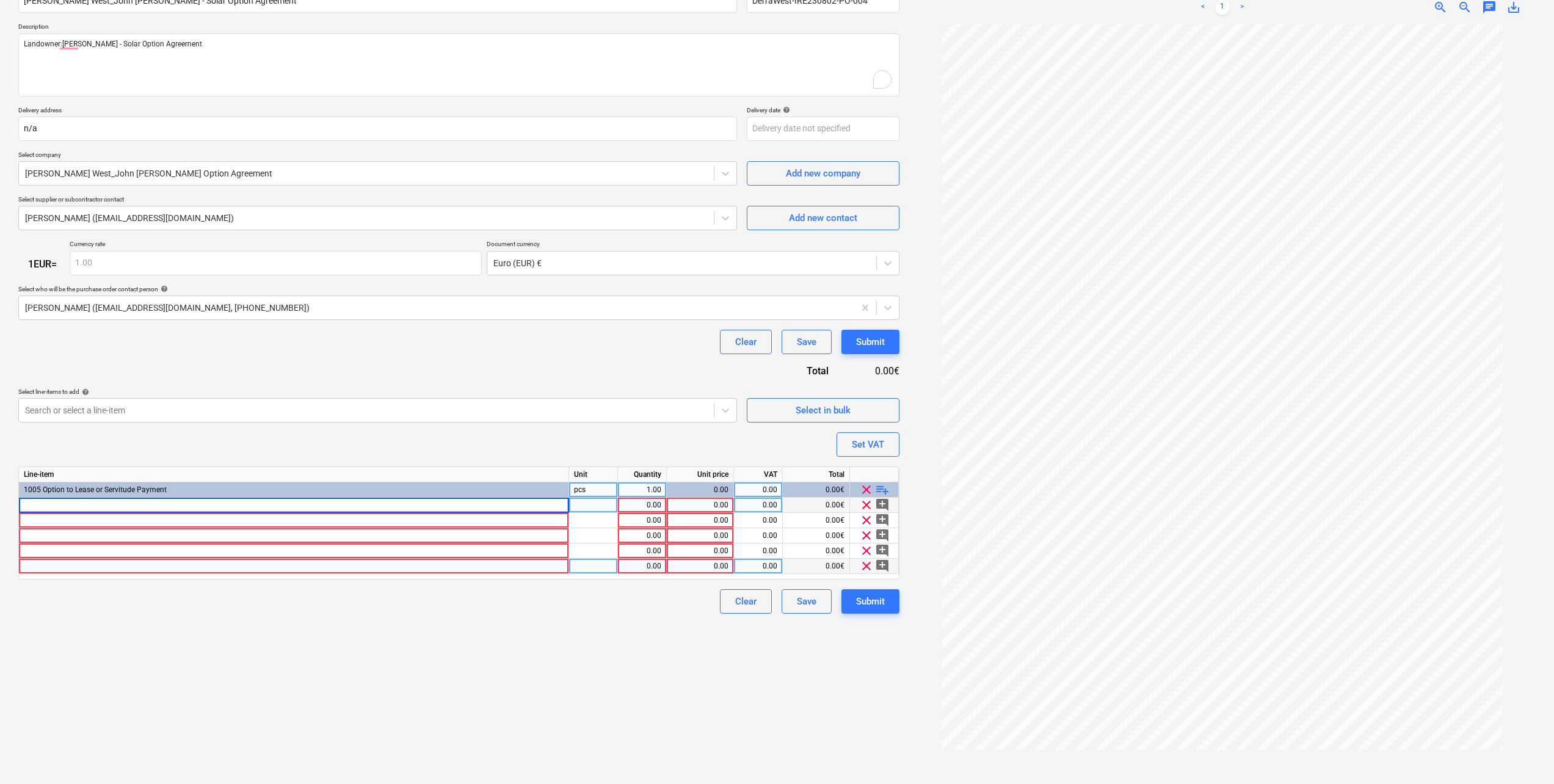
type input "[DATE]"
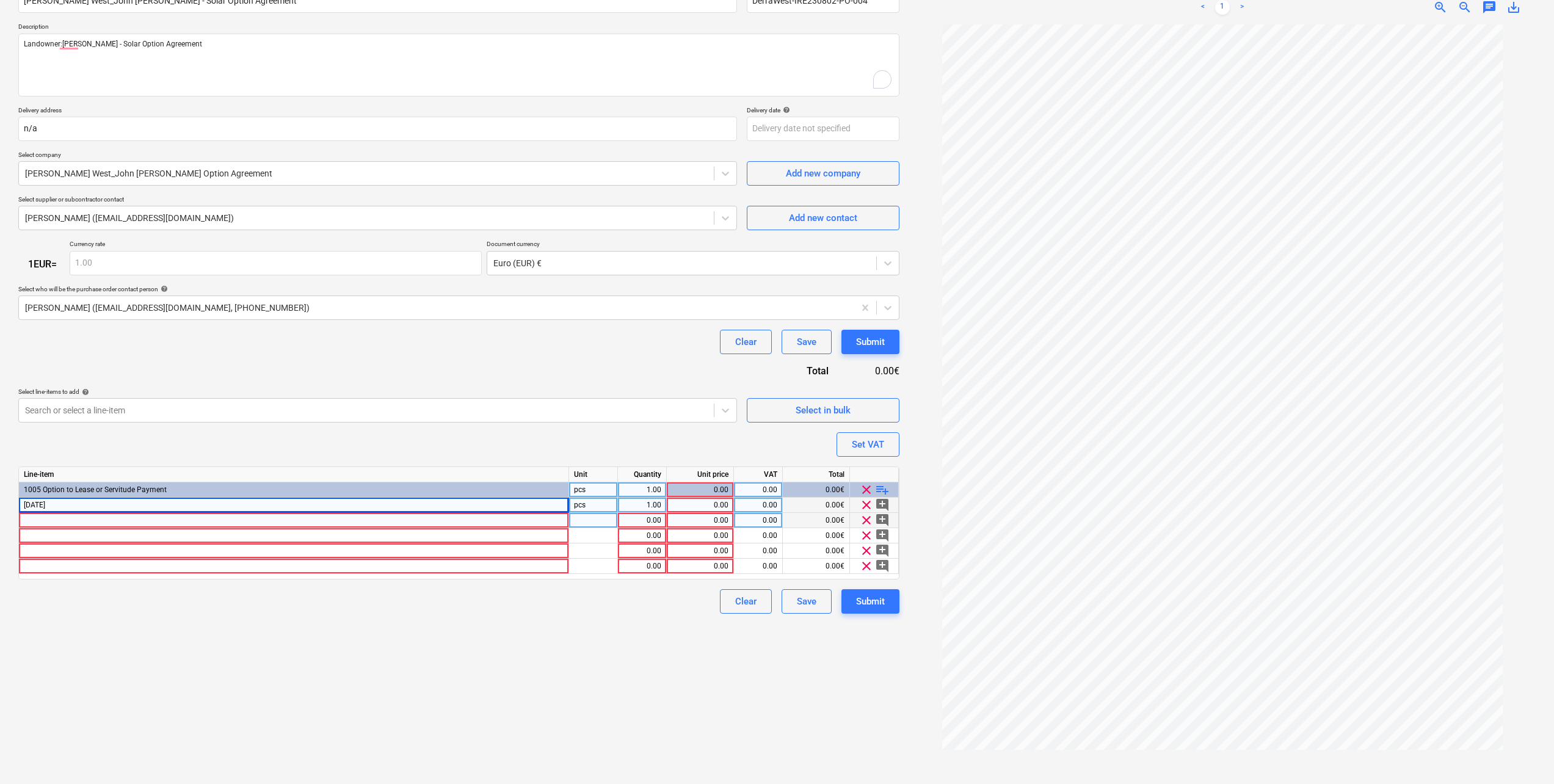
click at [47, 519] on div at bounding box center [294, 520] width 550 height 15
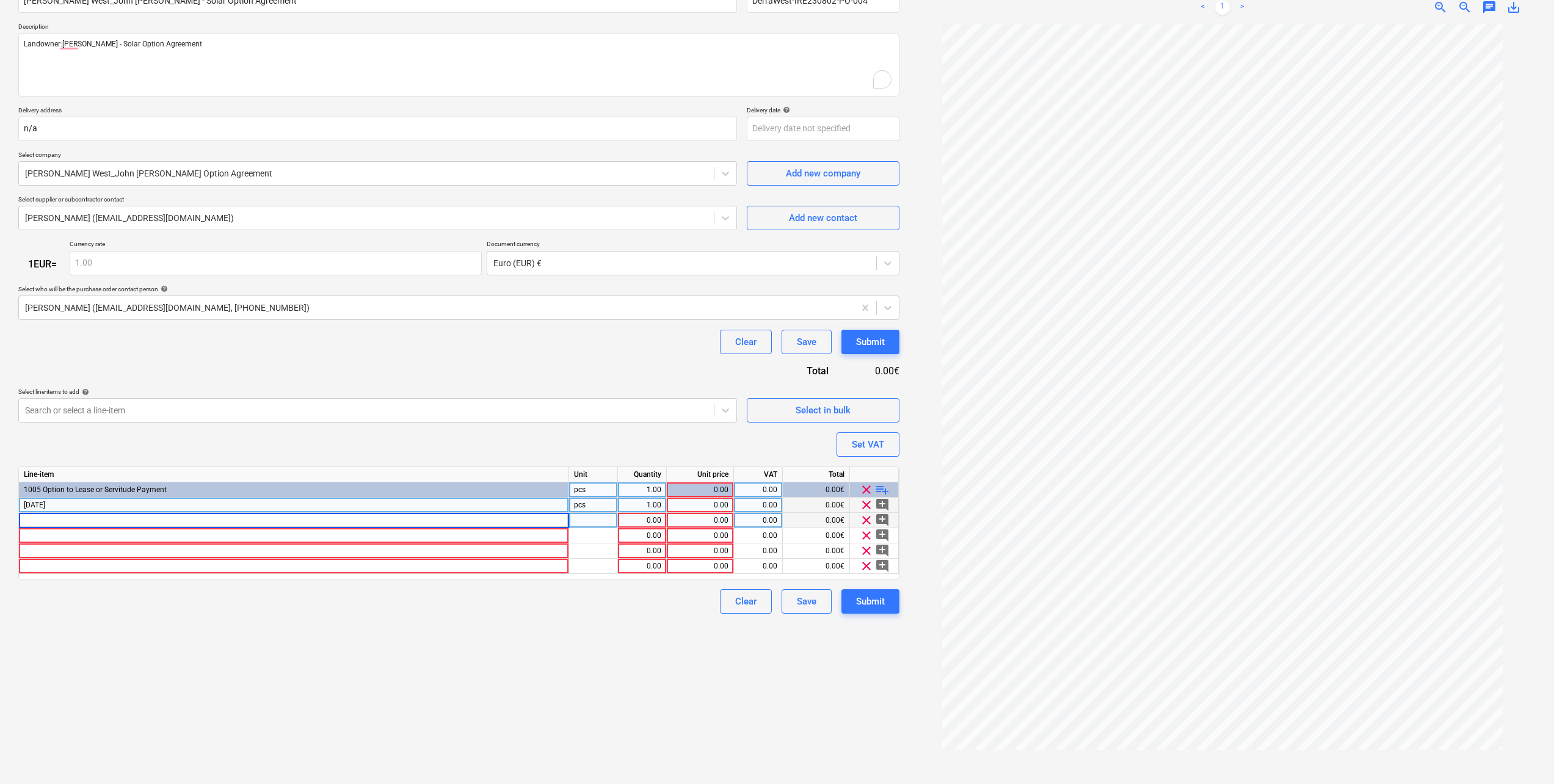
type textarea "x"
type input "[DATE]"
click at [46, 533] on div at bounding box center [294, 535] width 550 height 15
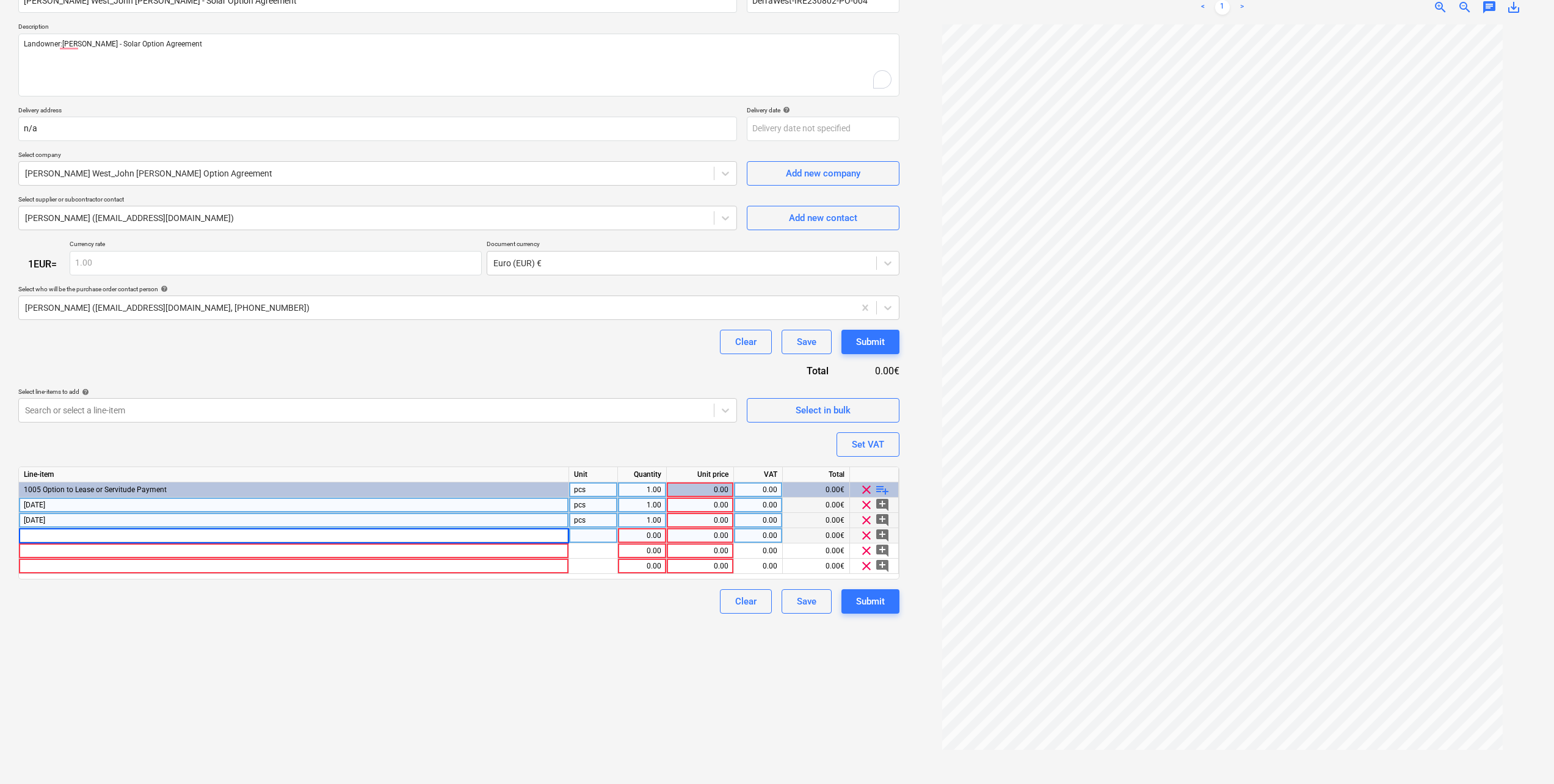
type textarea "x"
type input "[DATE]"
click at [46, 551] on div at bounding box center [294, 550] width 550 height 15
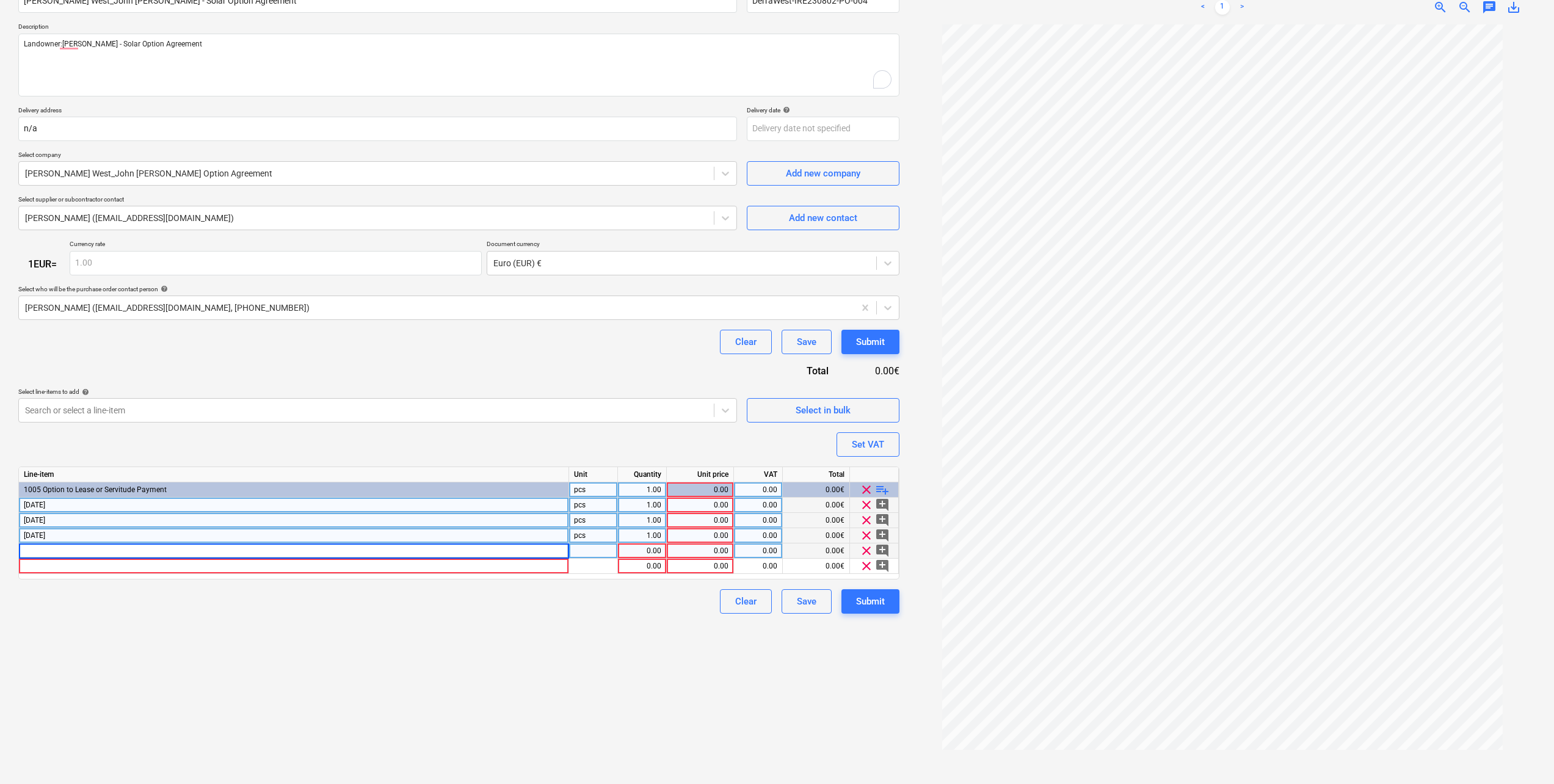
type textarea "x"
type input "[DATE]"
click at [61, 566] on div at bounding box center [294, 566] width 550 height 15
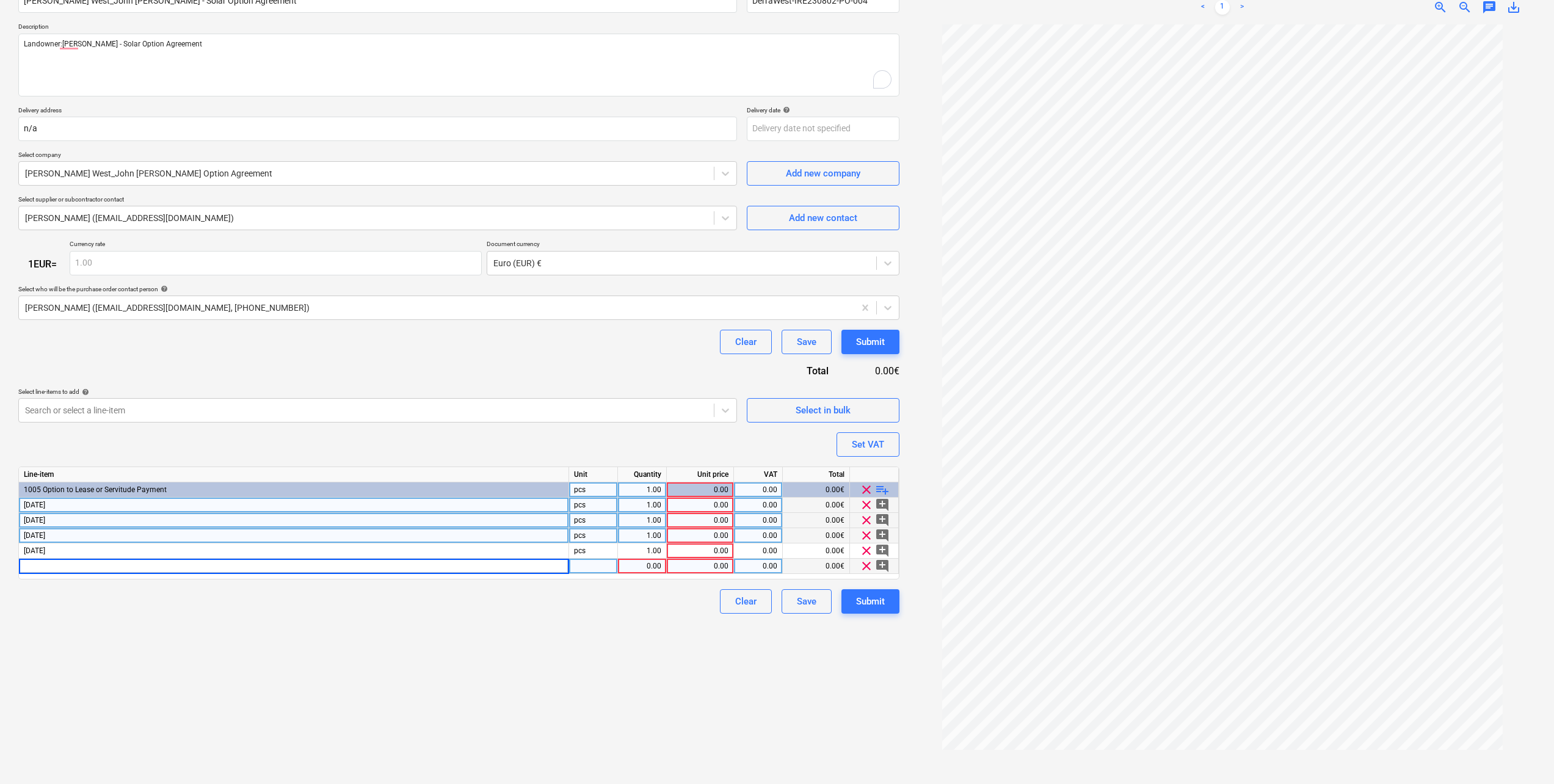
type textarea "x"
type input "[DATE]"
type textarea "x"
click at [166, 438] on div "Purchase order name help [PERSON_NAME] West_John [PERSON_NAME] - Solar Option A…" at bounding box center [459, 296] width 881 height 636
click at [699, 505] on div "0.00" at bounding box center [700, 505] width 57 height 15
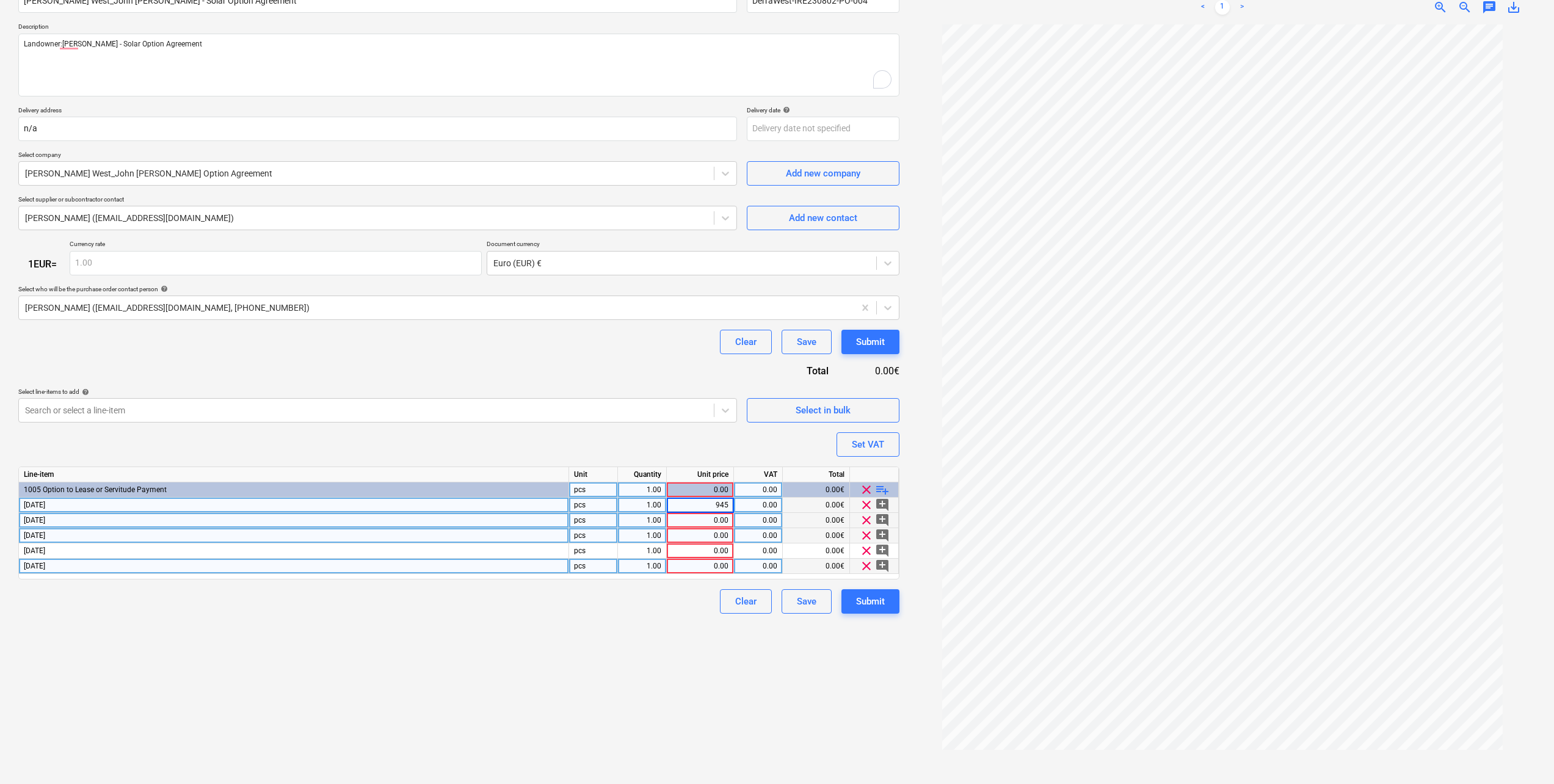
type input "9450"
type textarea "x"
click at [700, 523] on div "0.00" at bounding box center [700, 520] width 57 height 15
type input "6300"
drag, startPoint x: 709, startPoint y: 521, endPoint x: 729, endPoint y: 519, distance: 20.1
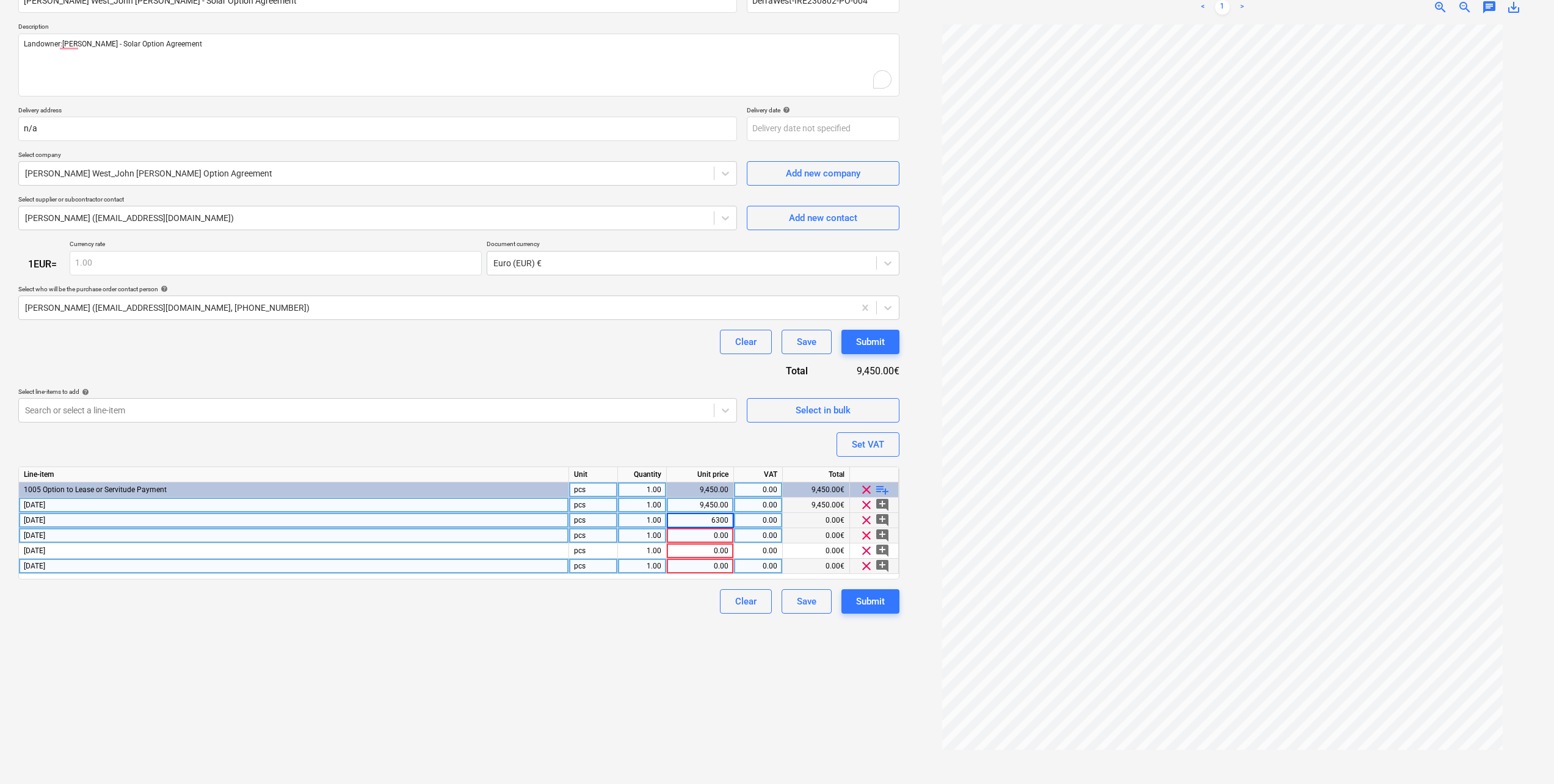
click at [729, 519] on input "6300" at bounding box center [700, 520] width 67 height 15
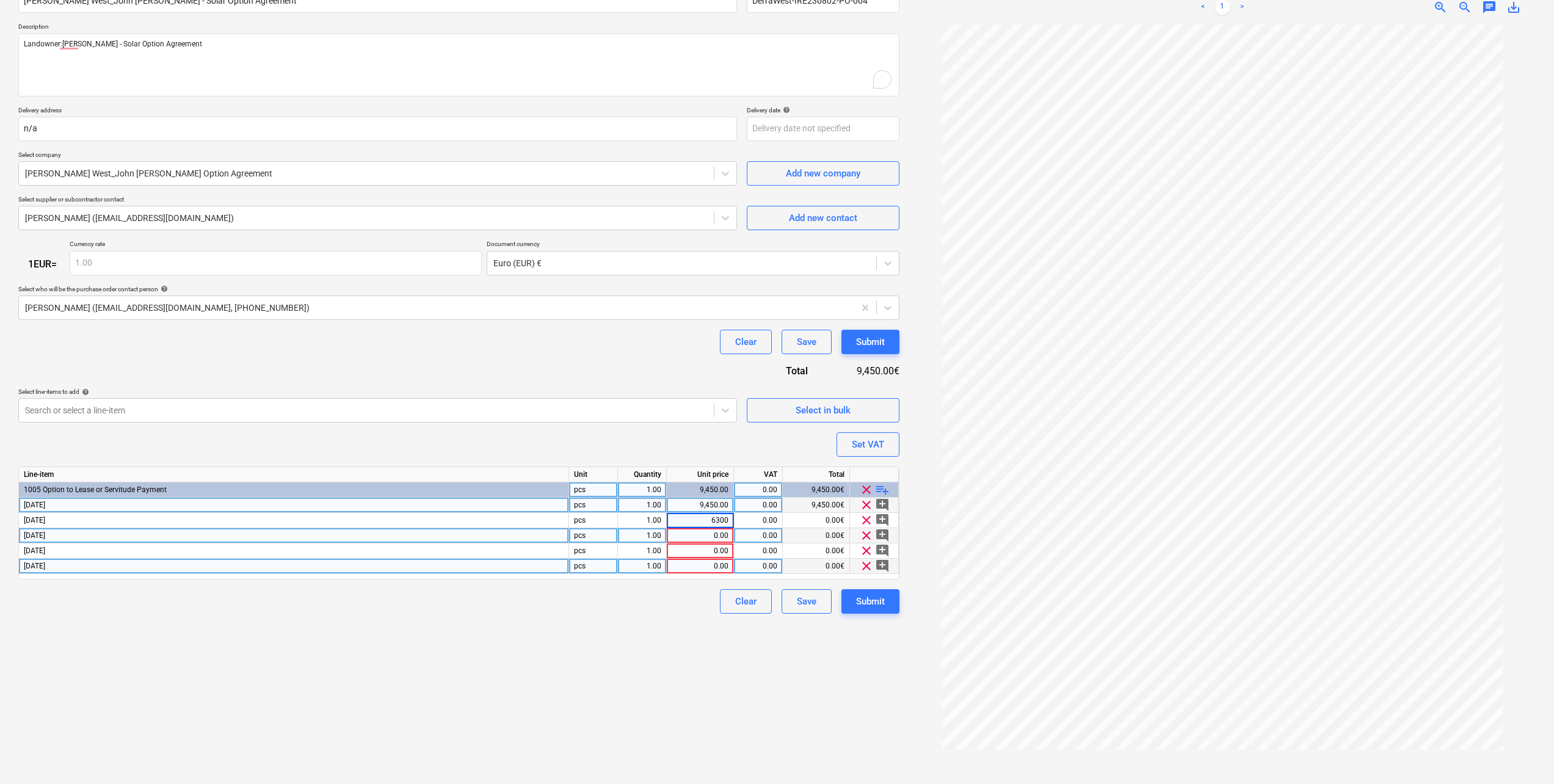
type textarea "x"
click at [705, 535] on div "0.00" at bounding box center [700, 535] width 57 height 15
type input "6300"
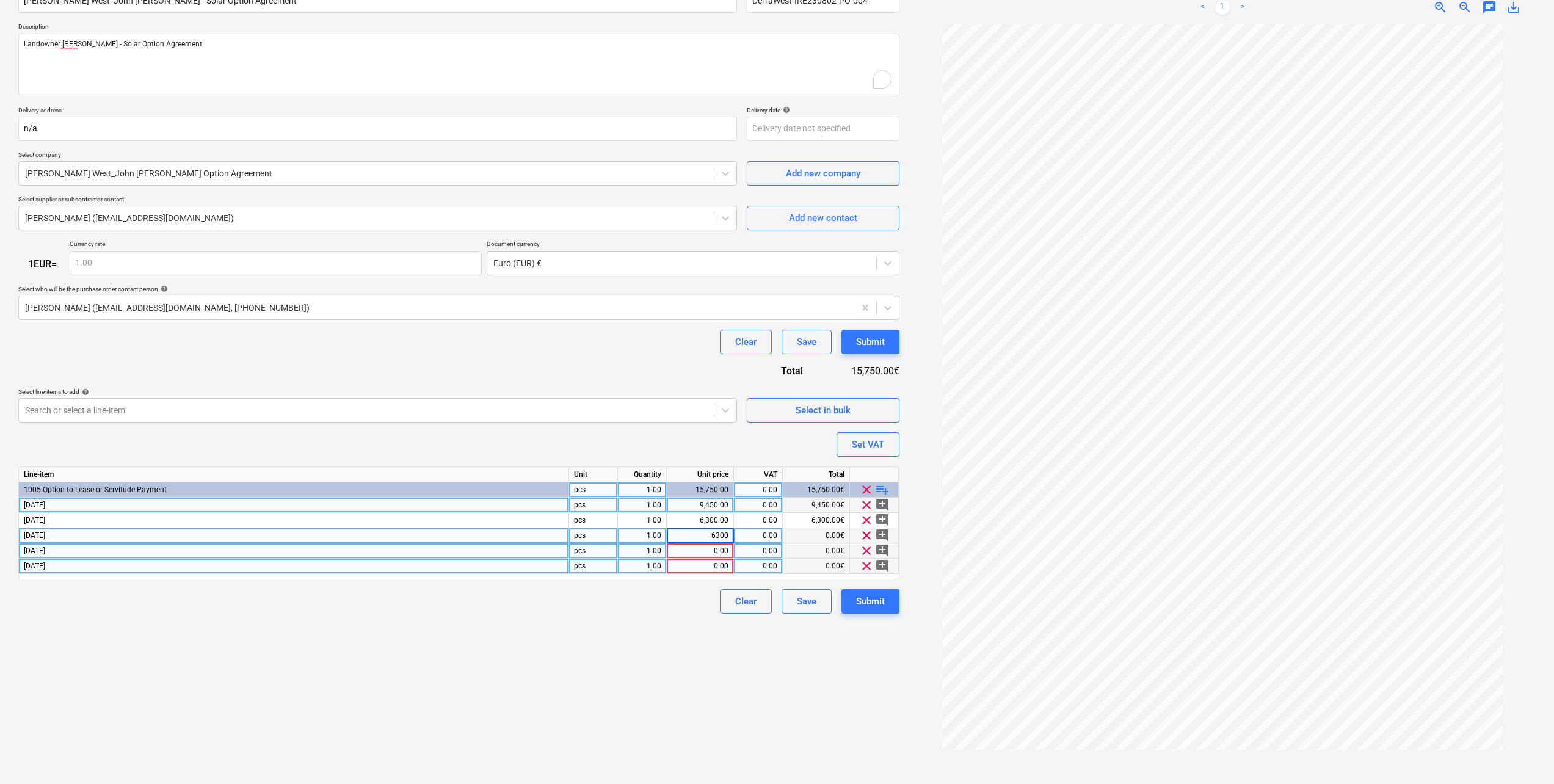
type textarea "x"
click at [708, 551] on div "0.00" at bounding box center [700, 550] width 57 height 15
type input "6300"
type textarea "x"
click at [711, 560] on div "0.00" at bounding box center [700, 566] width 57 height 15
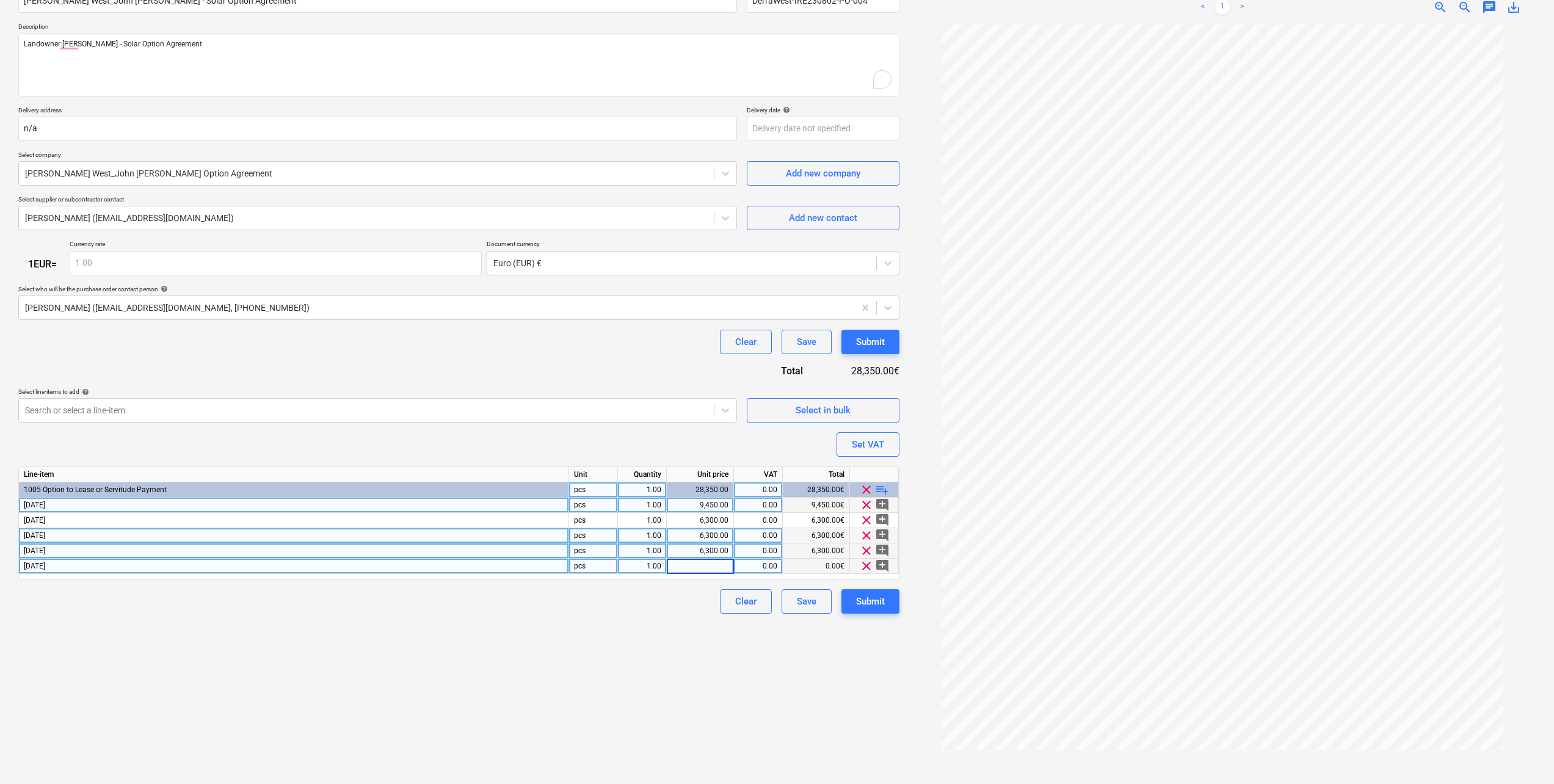
type input "6300"
click at [666, 636] on div "Create new document Purchase order name help [PERSON_NAME] West_John [PERSON_NA…" at bounding box center [458, 358] width 891 height 840
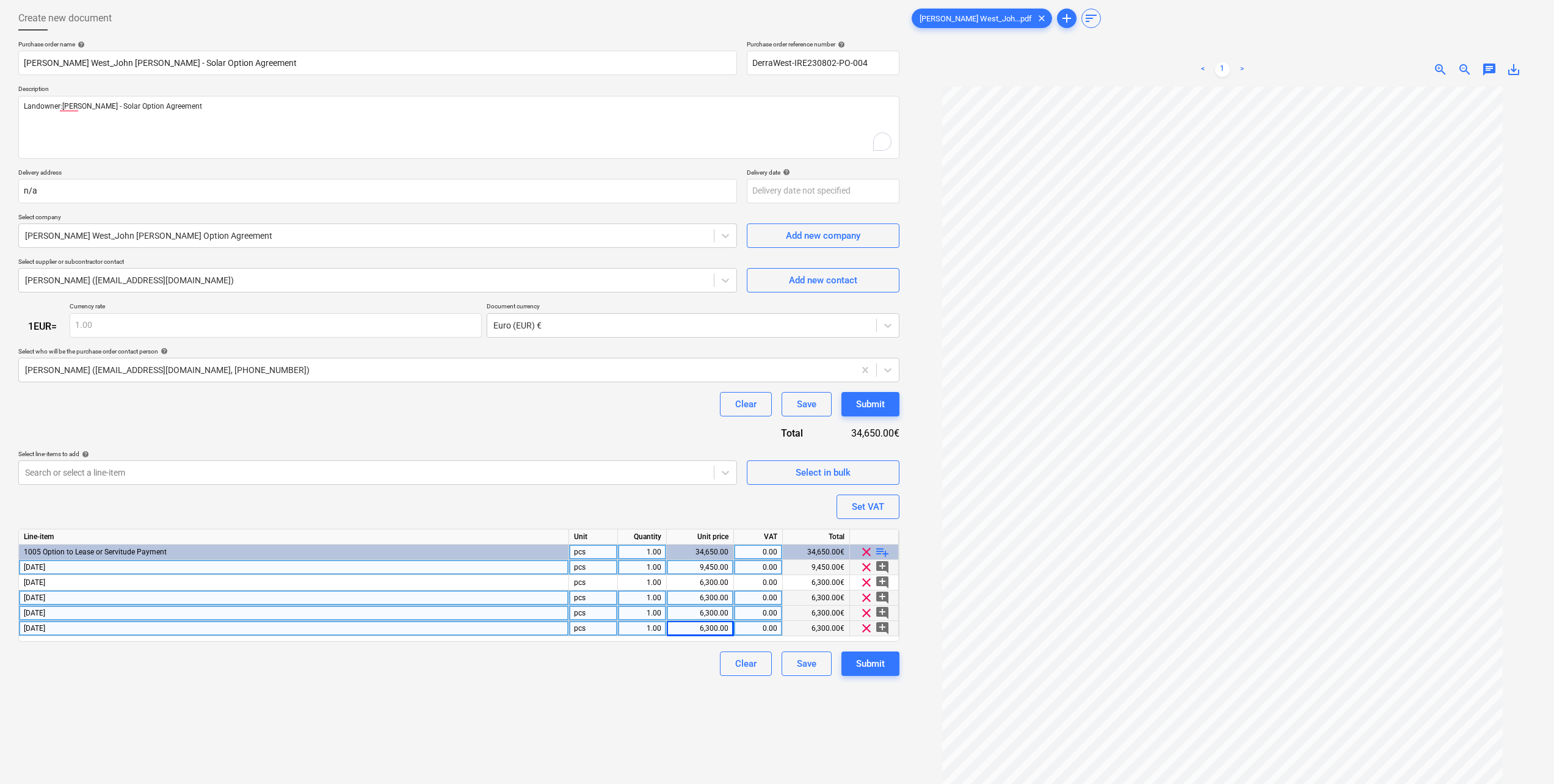
scroll to position [0, 0]
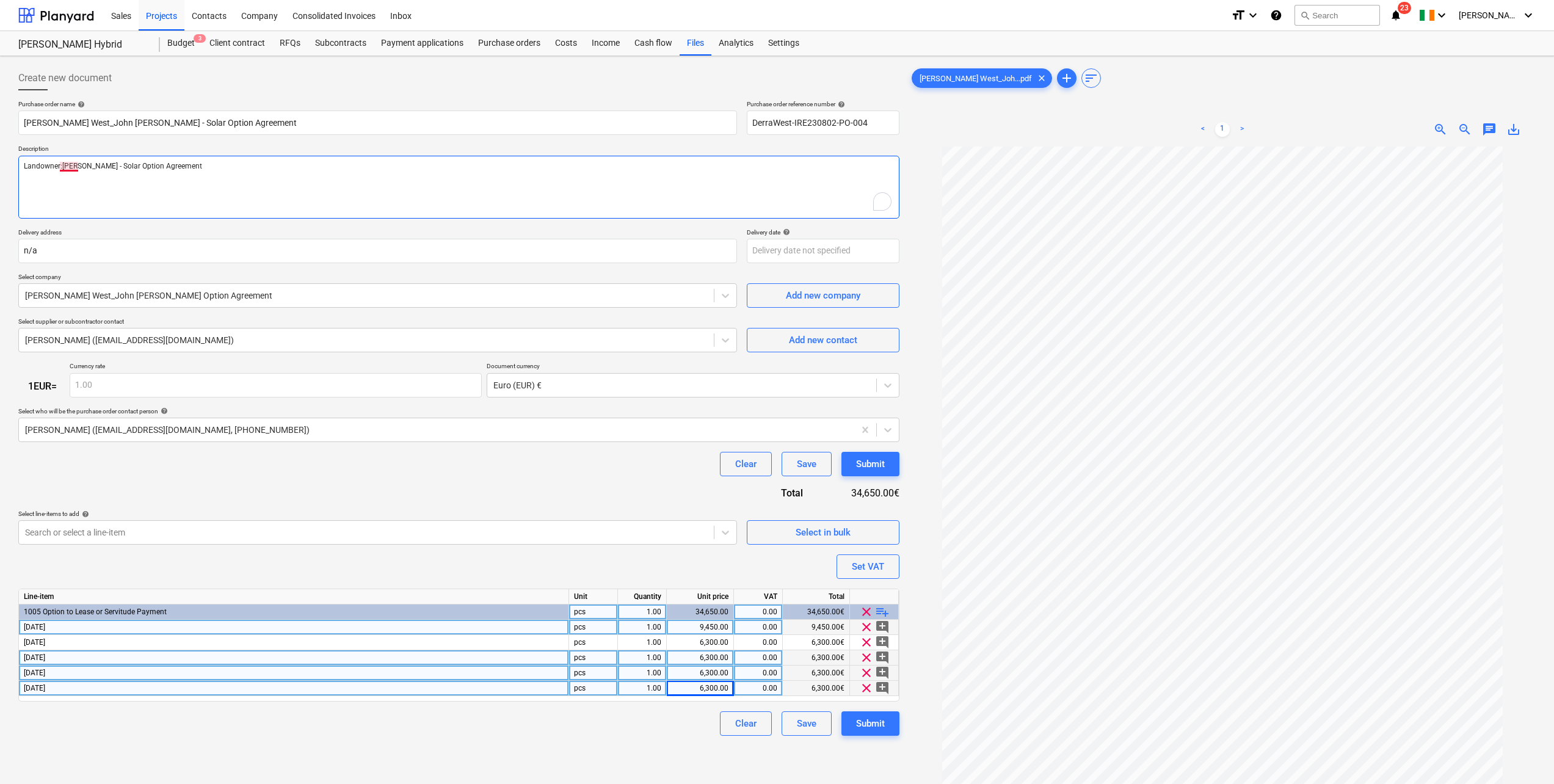
click at [74, 168] on textarea "Landowner:[PERSON_NAME] - Solar Option Agreement" at bounding box center [459, 187] width 881 height 63
click at [865, 465] on div "Submit" at bounding box center [870, 464] width 29 height 16
type textarea "x"
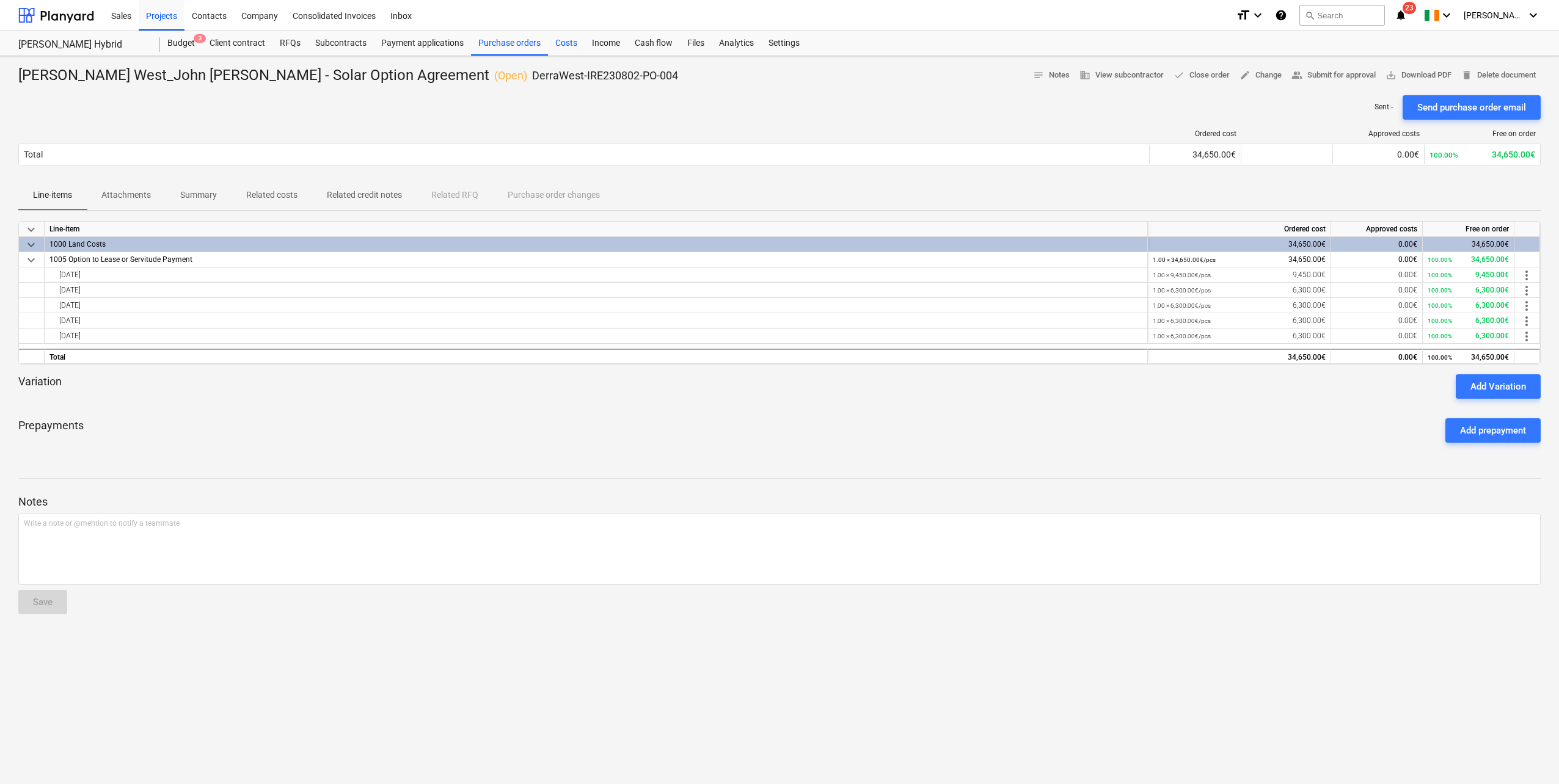
click at [571, 43] on div "Costs" at bounding box center [566, 44] width 37 height 25
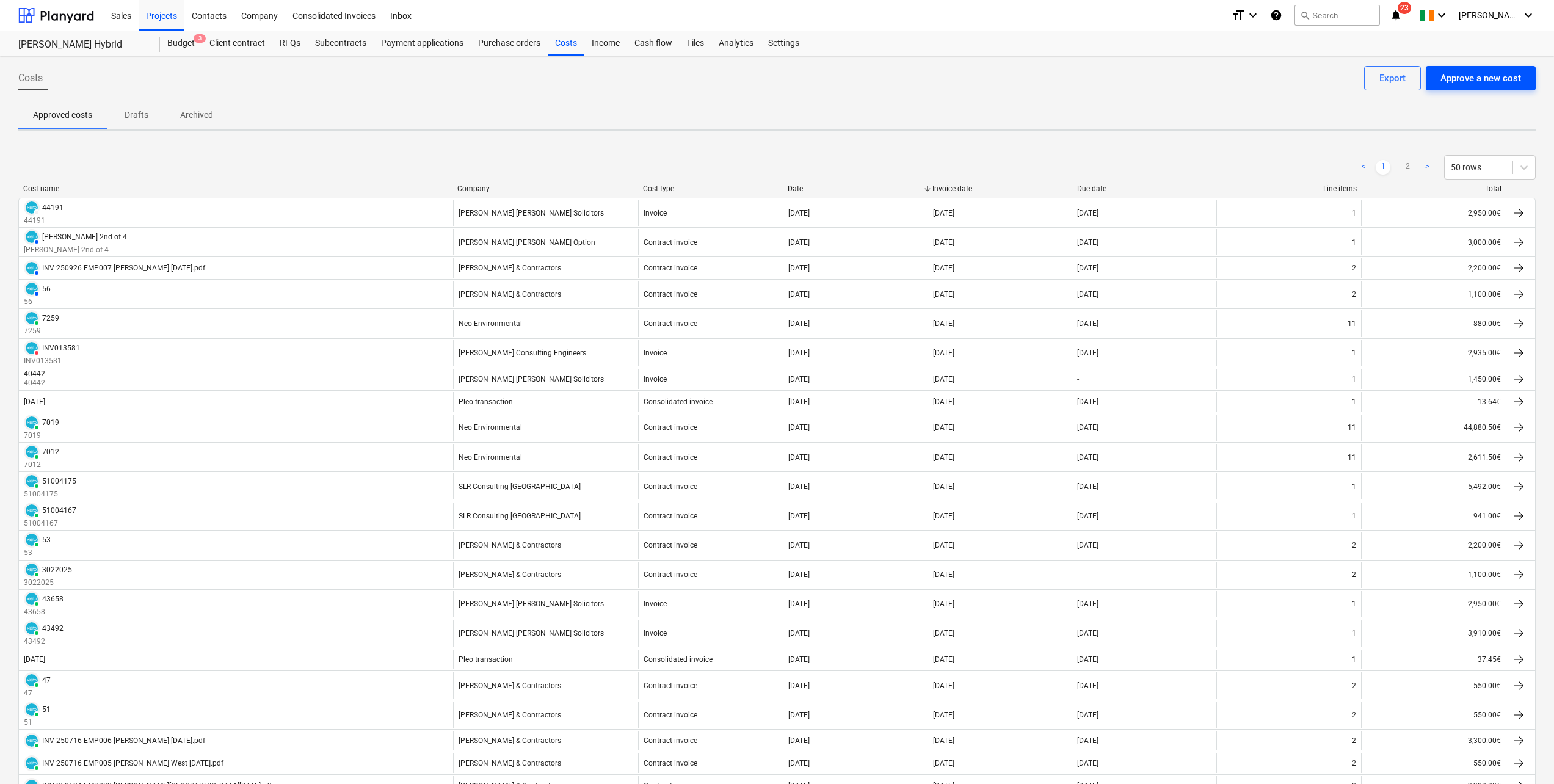
click at [1464, 80] on div "Approve a new cost" at bounding box center [1480, 78] width 81 height 16
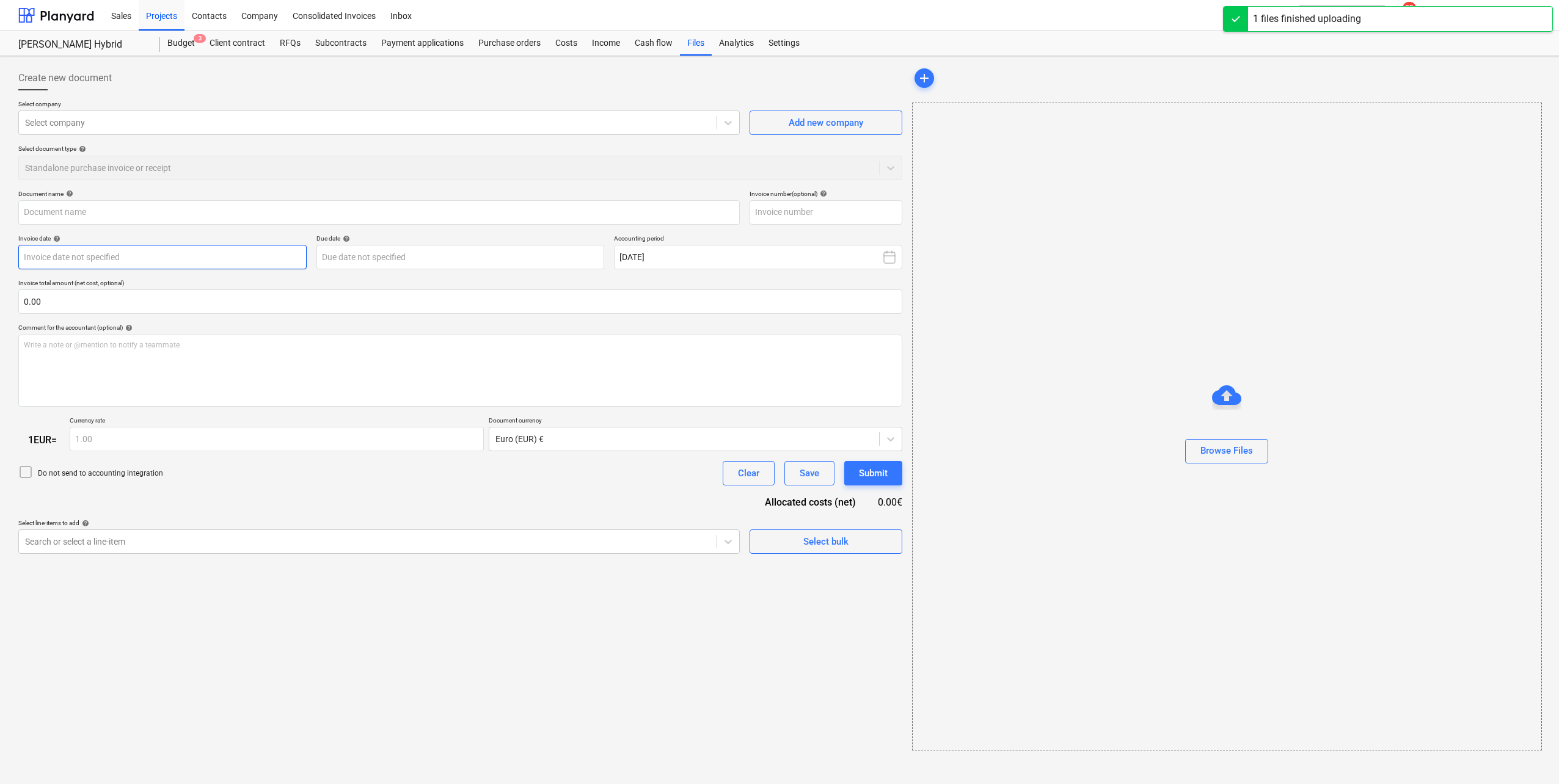
type input "[PERSON_NAME] West_John [PERSON_NAME] Option Agreement.pdf"
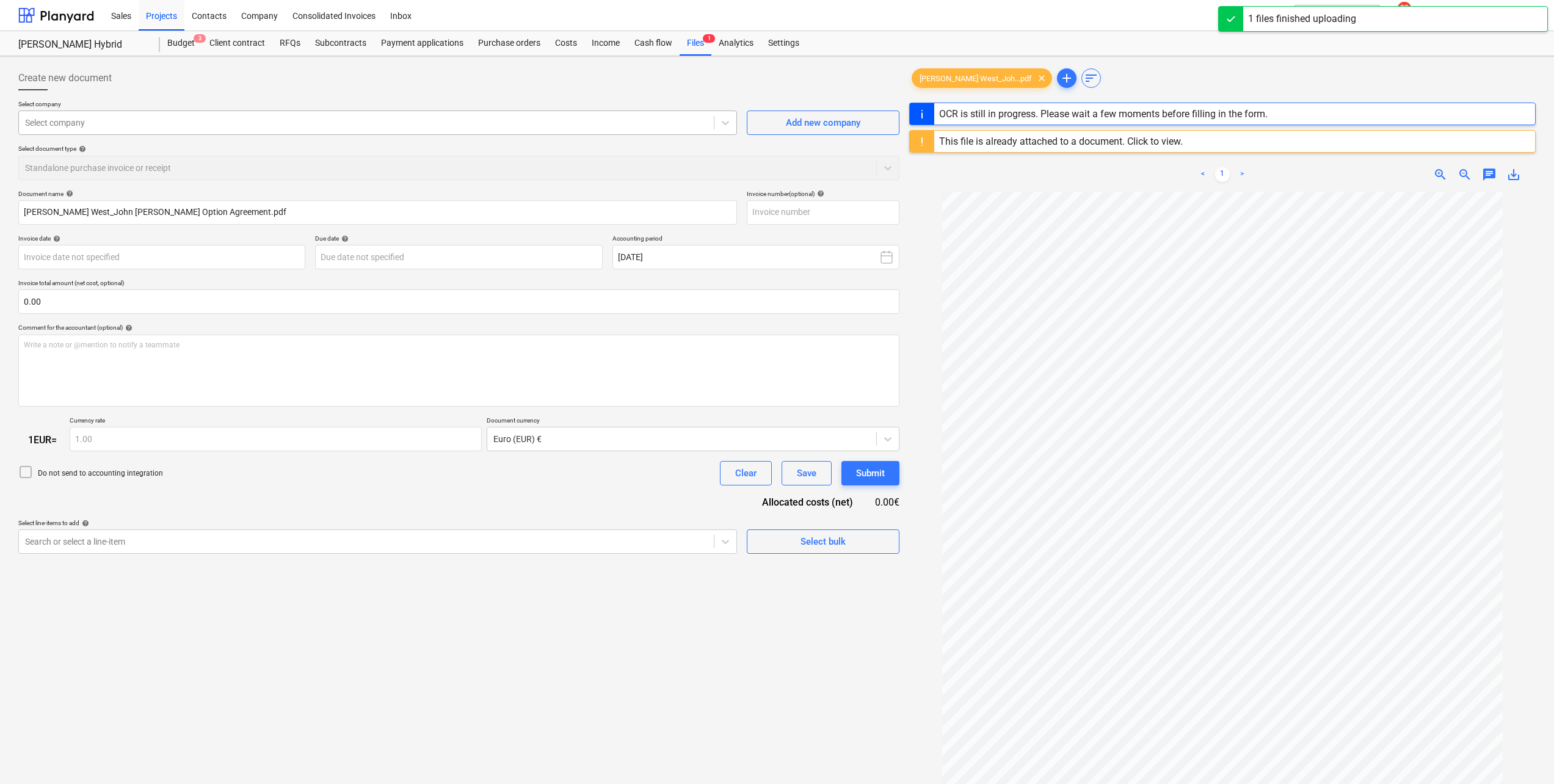
click at [86, 122] on div at bounding box center [366, 123] width 682 height 12
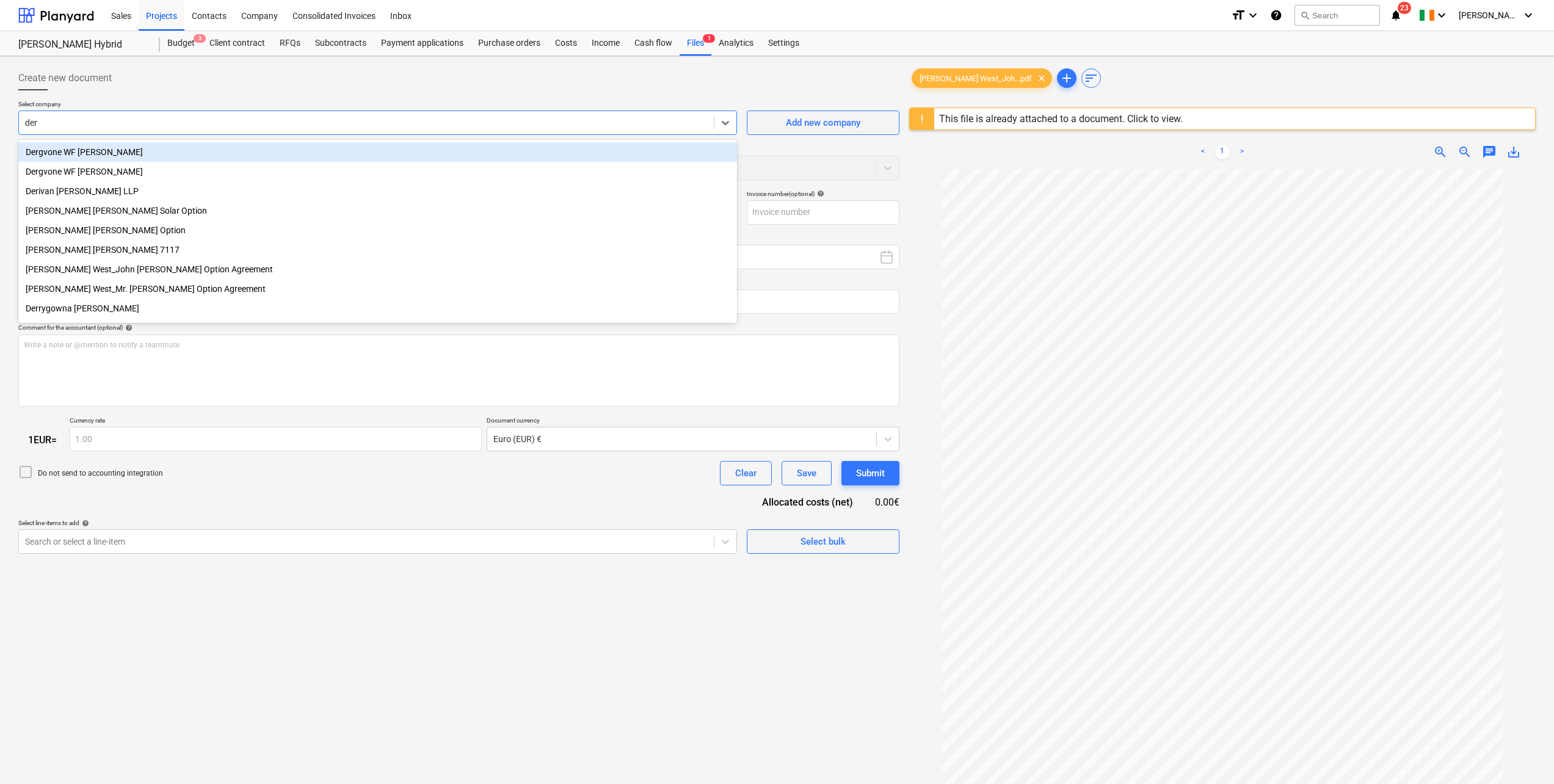
type input "[PERSON_NAME]"
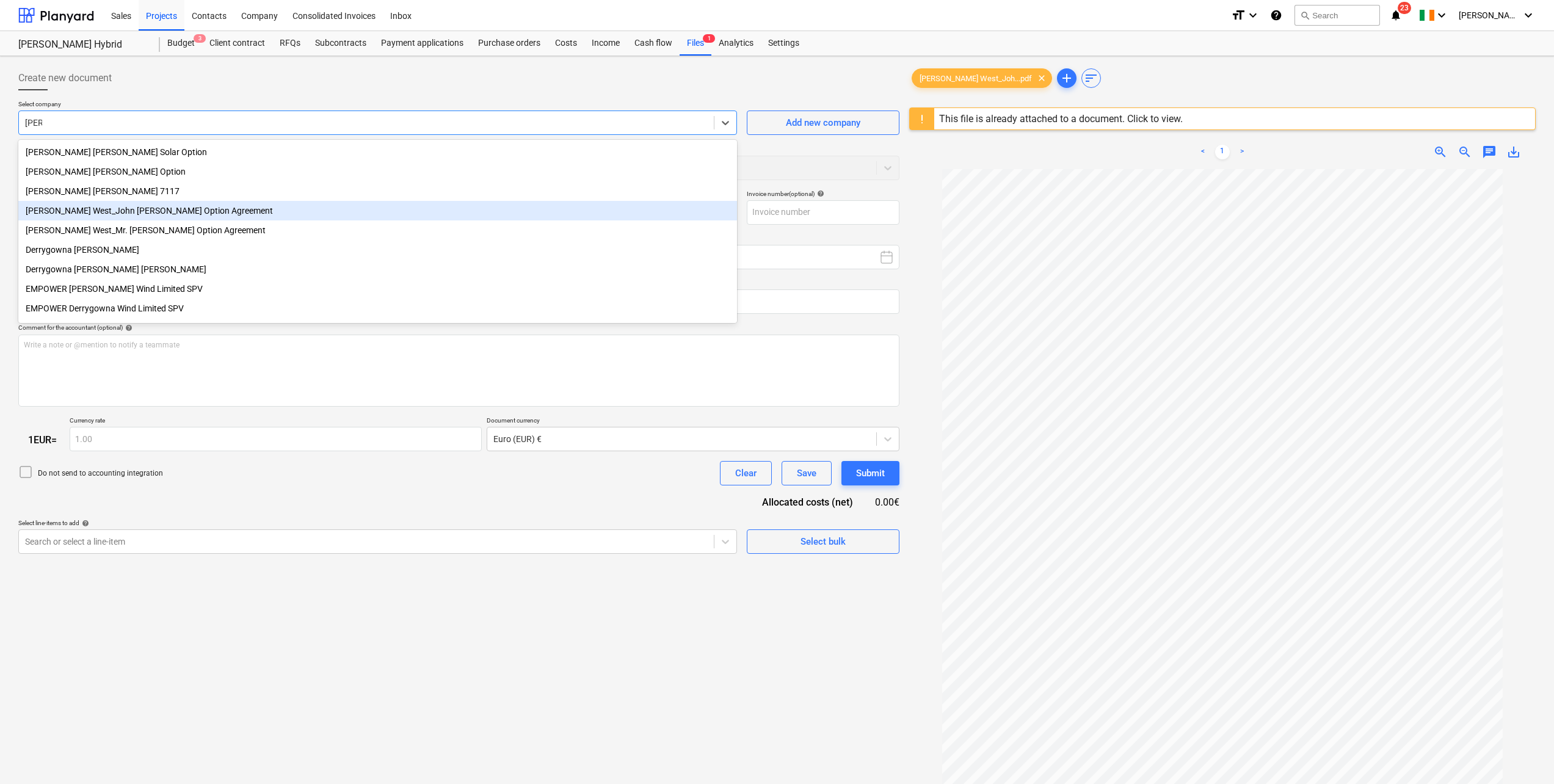
click at [68, 211] on div "[PERSON_NAME] West_John [PERSON_NAME] Option Agreement" at bounding box center [378, 210] width 718 height 19
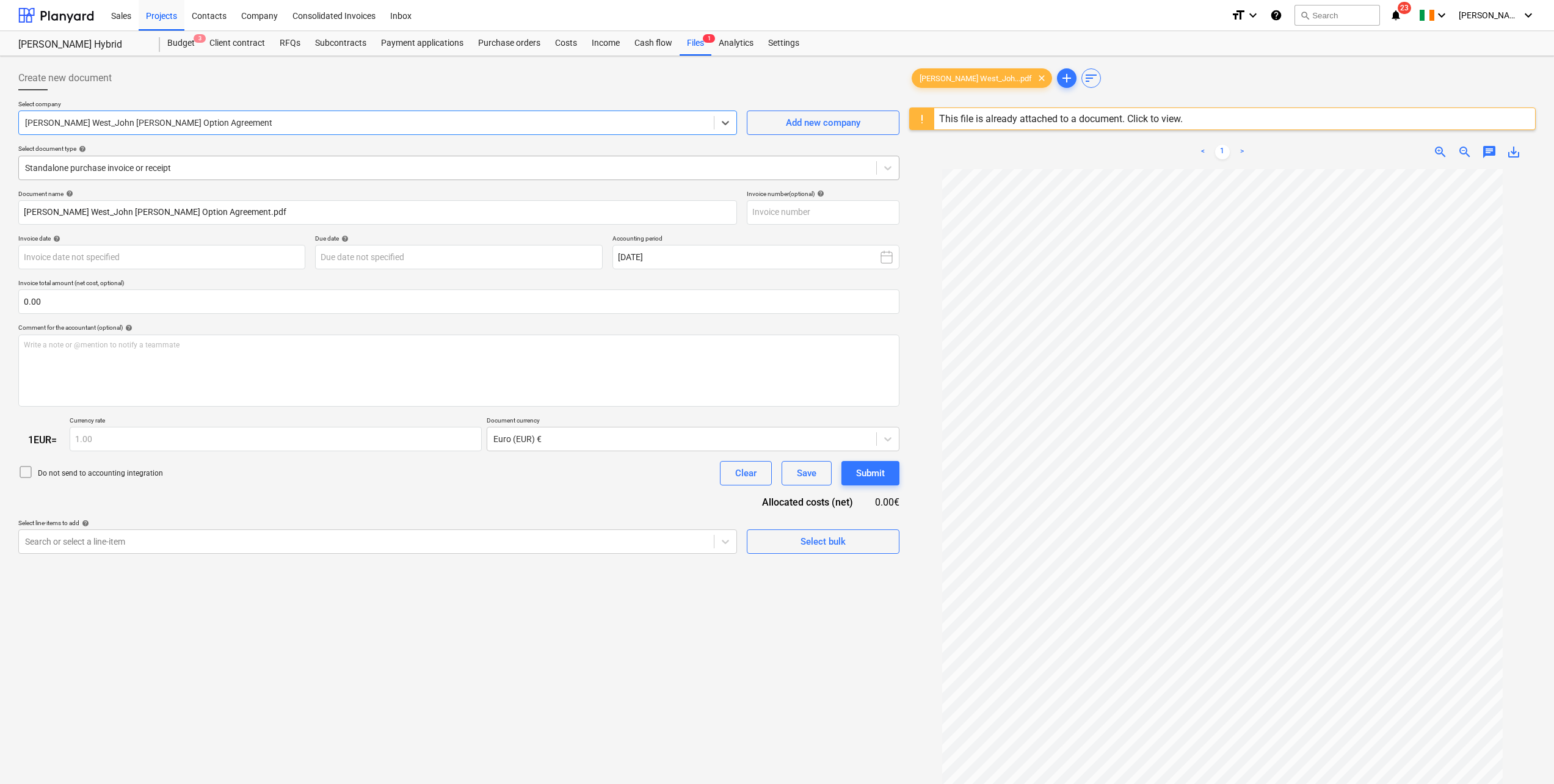
click at [129, 168] on div at bounding box center [448, 168] width 845 height 12
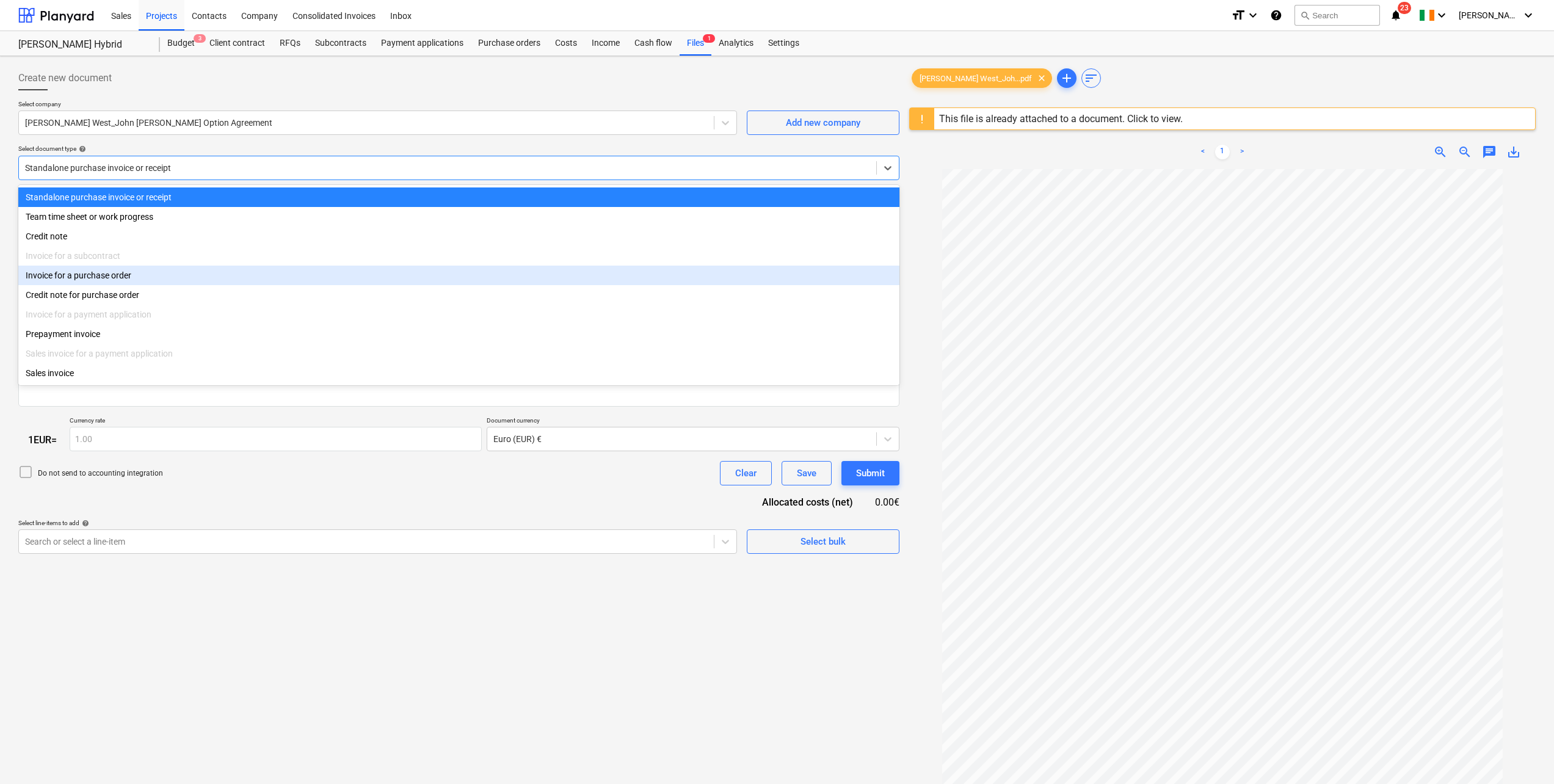
click at [86, 279] on div "Invoice for a purchase order" at bounding box center [459, 275] width 881 height 19
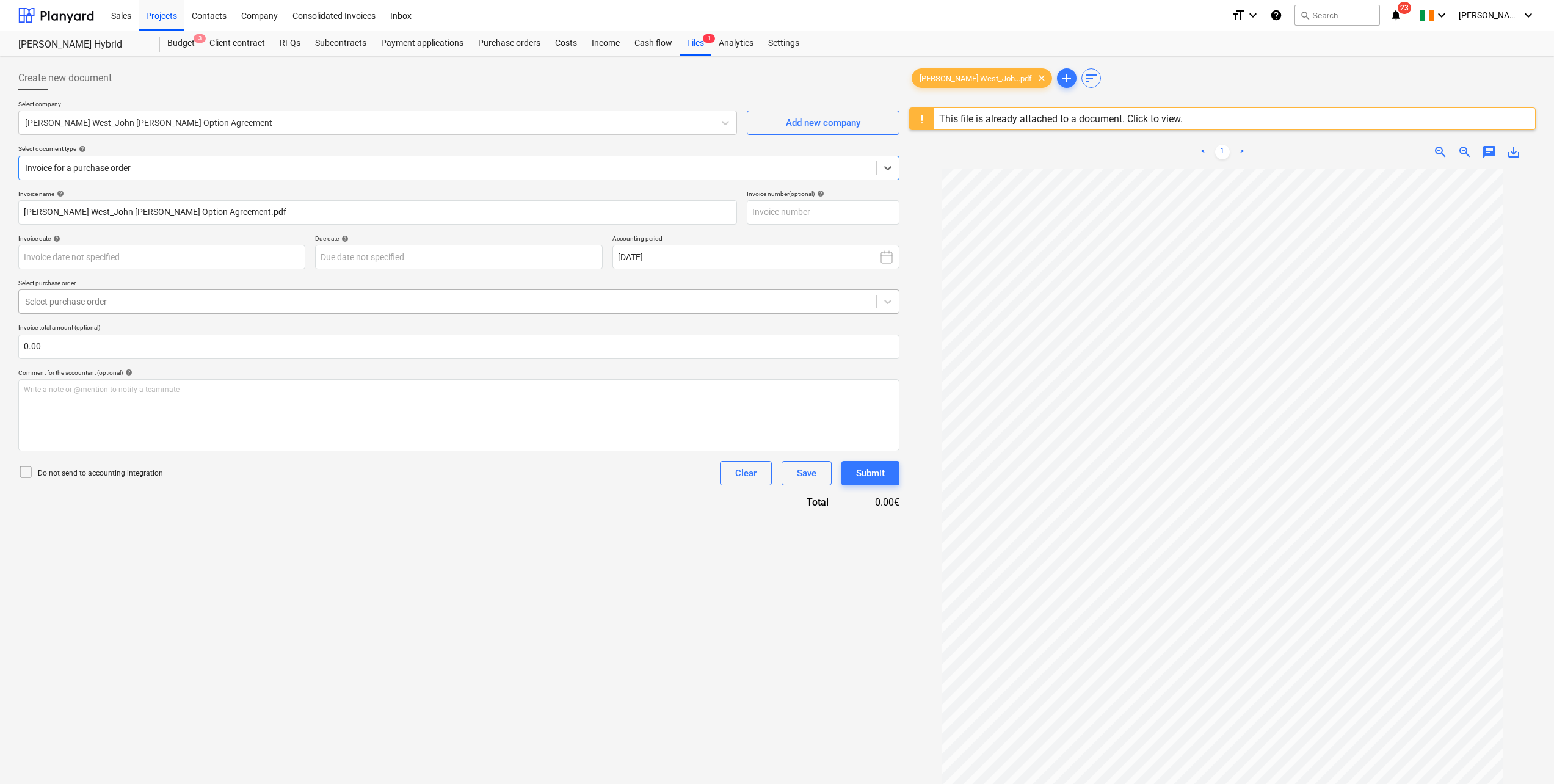
click at [138, 298] on div at bounding box center [448, 301] width 845 height 12
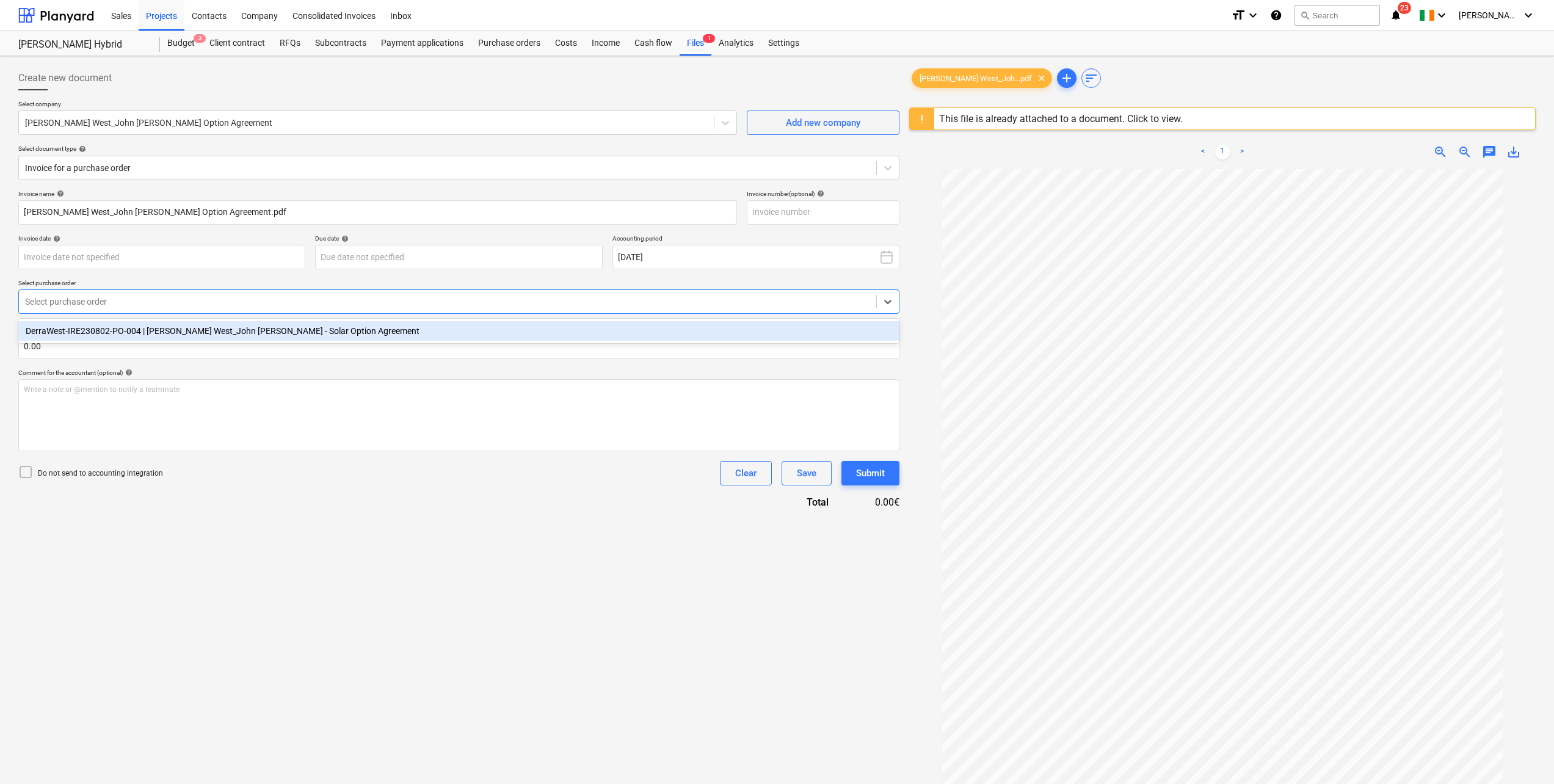
click at [118, 328] on div "DerraWest-IRE230802-PO-004 | [PERSON_NAME] West_John [PERSON_NAME] - Solar Opti…" at bounding box center [459, 331] width 881 height 19
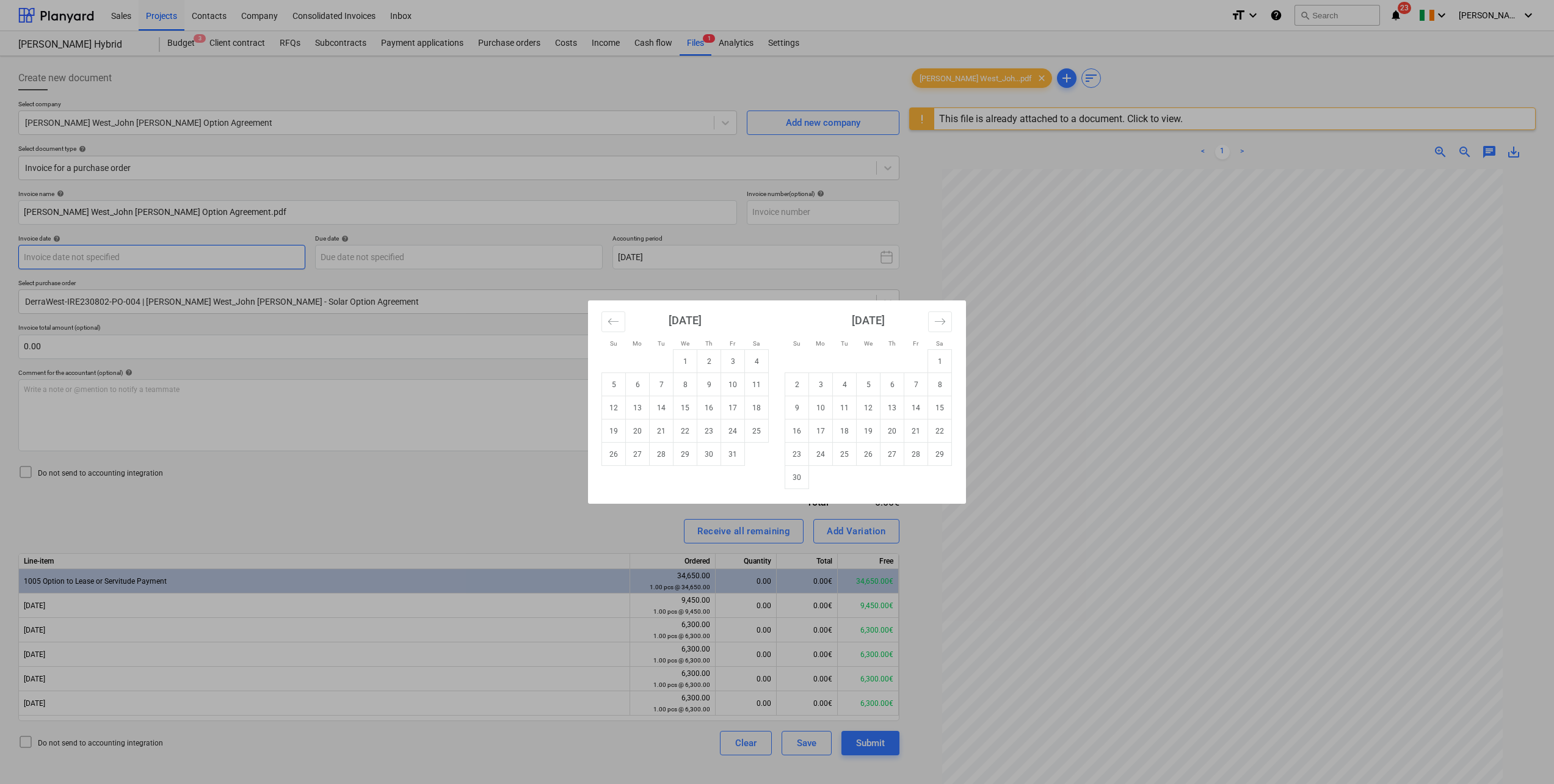
click at [116, 258] on body "Sales Projects Contacts Company Consolidated Invoices Inbox format_size keyboar…" at bounding box center [777, 392] width 1554 height 784
click at [686, 390] on td "8" at bounding box center [685, 385] width 24 height 23
type input "[DATE]"
click at [388, 253] on body "Sales Projects Contacts Company Consolidated Invoices Inbox format_size keyboar…" at bounding box center [777, 392] width 1554 height 784
click at [731, 455] on td "31" at bounding box center [732, 454] width 24 height 23
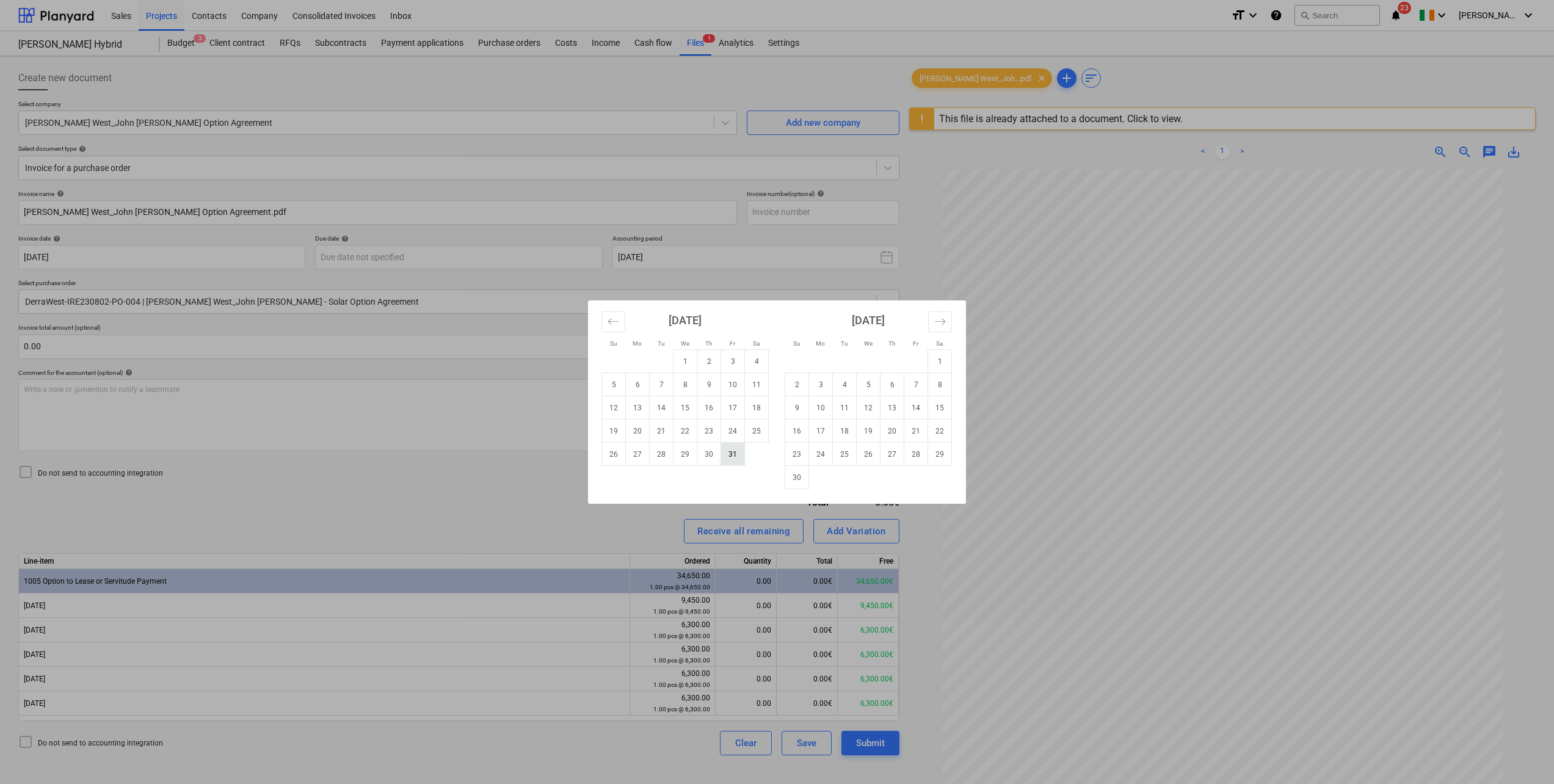
type input "[DATE]"
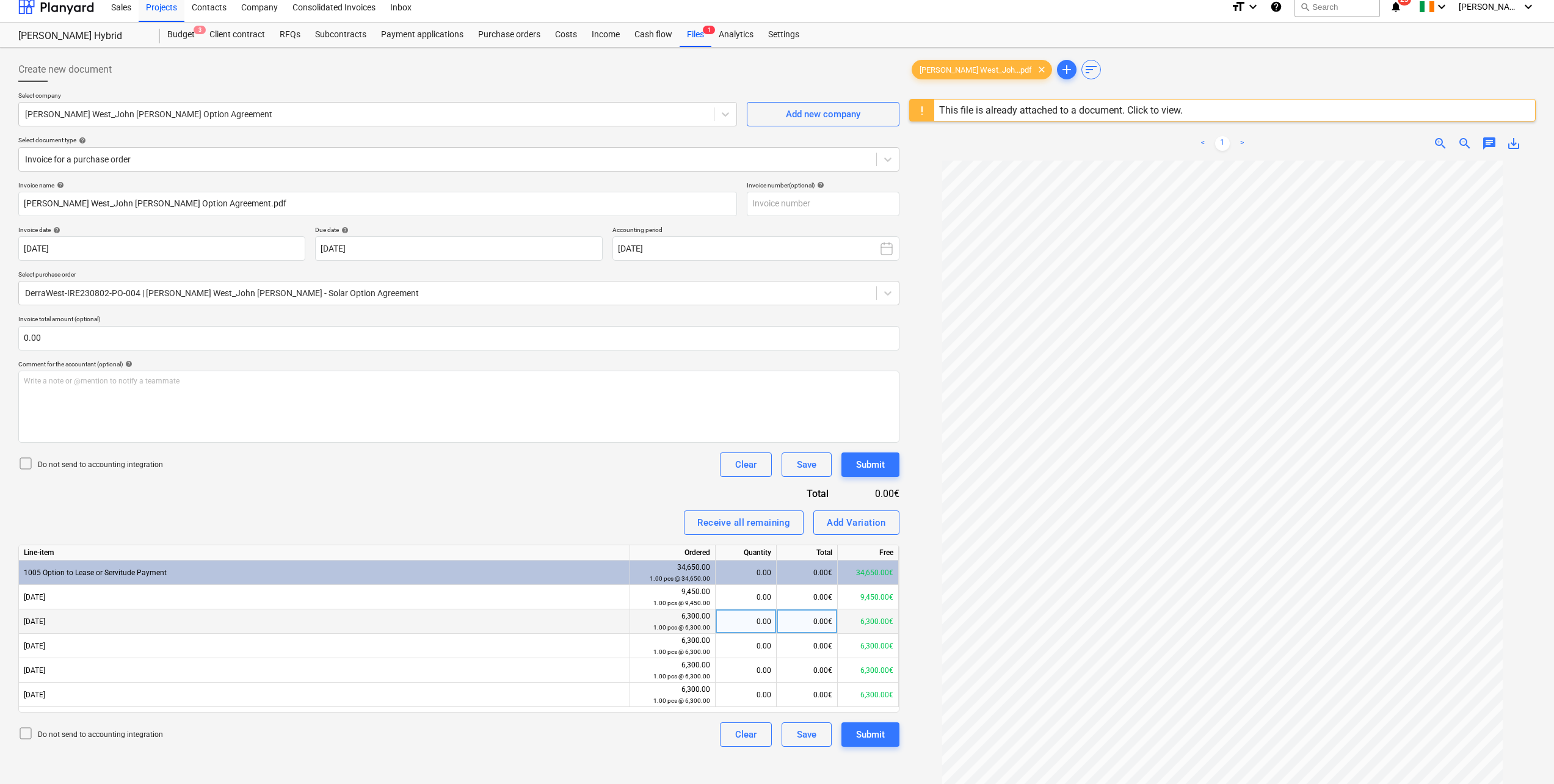
scroll to position [145, 0]
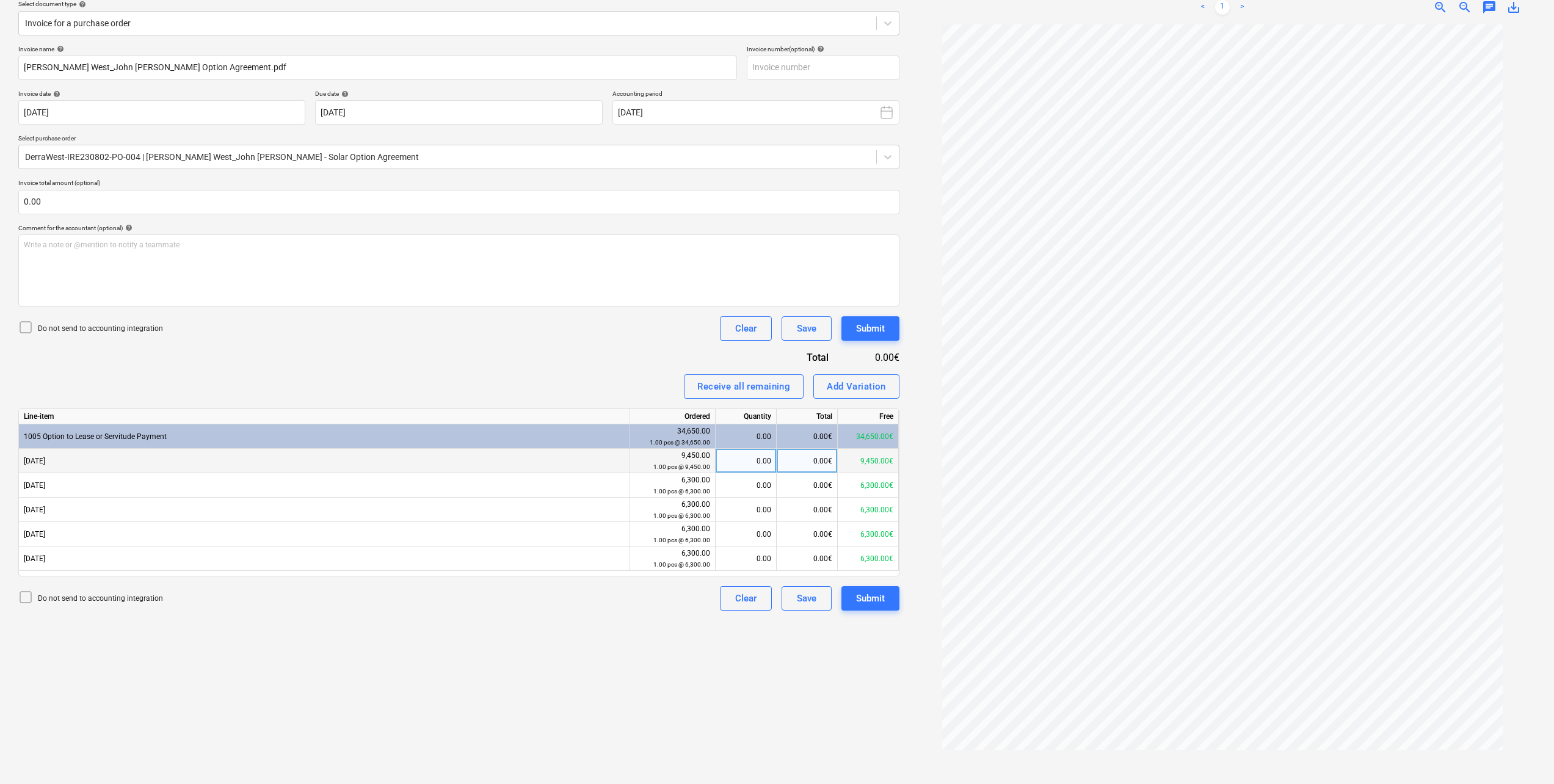
click at [757, 462] on div "0.00" at bounding box center [745, 461] width 51 height 25
type input "1"
click at [465, 365] on div "Invoice name help [PERSON_NAME] West_John [PERSON_NAME] Bambury_Solar Option Ag…" at bounding box center [459, 328] width 881 height 565
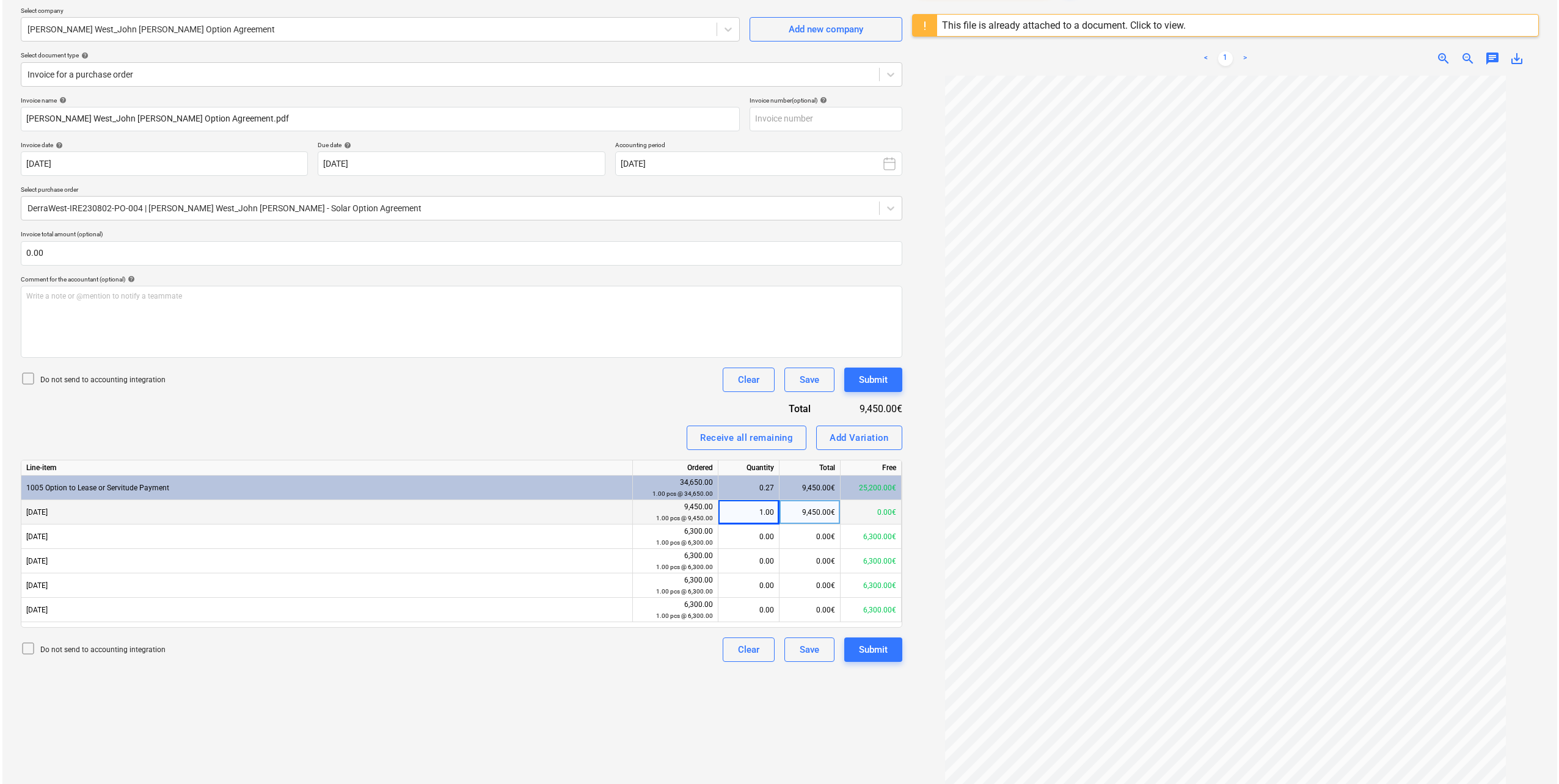
scroll to position [0, 0]
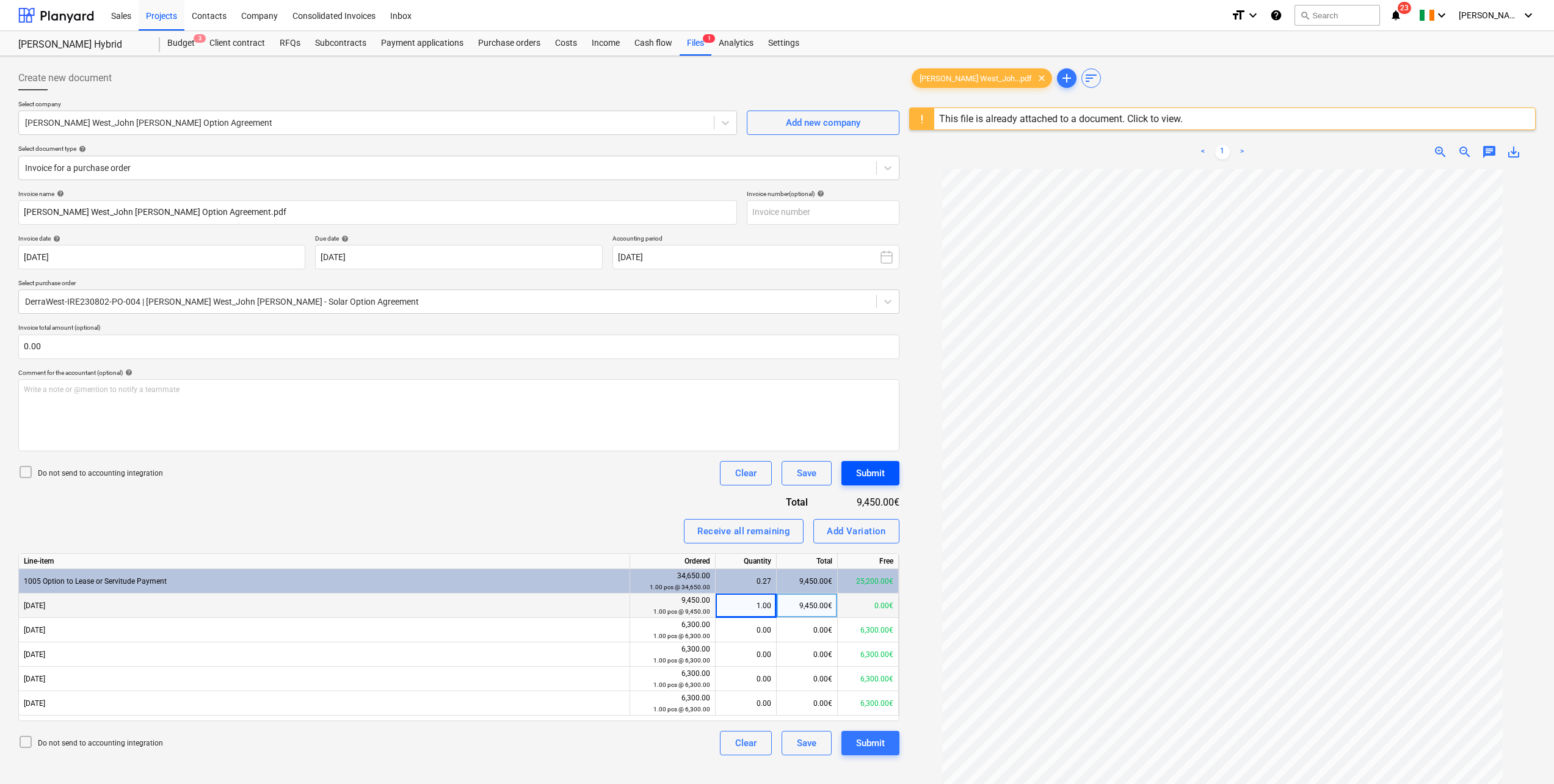
click at [870, 479] on div "Submit" at bounding box center [870, 473] width 29 height 16
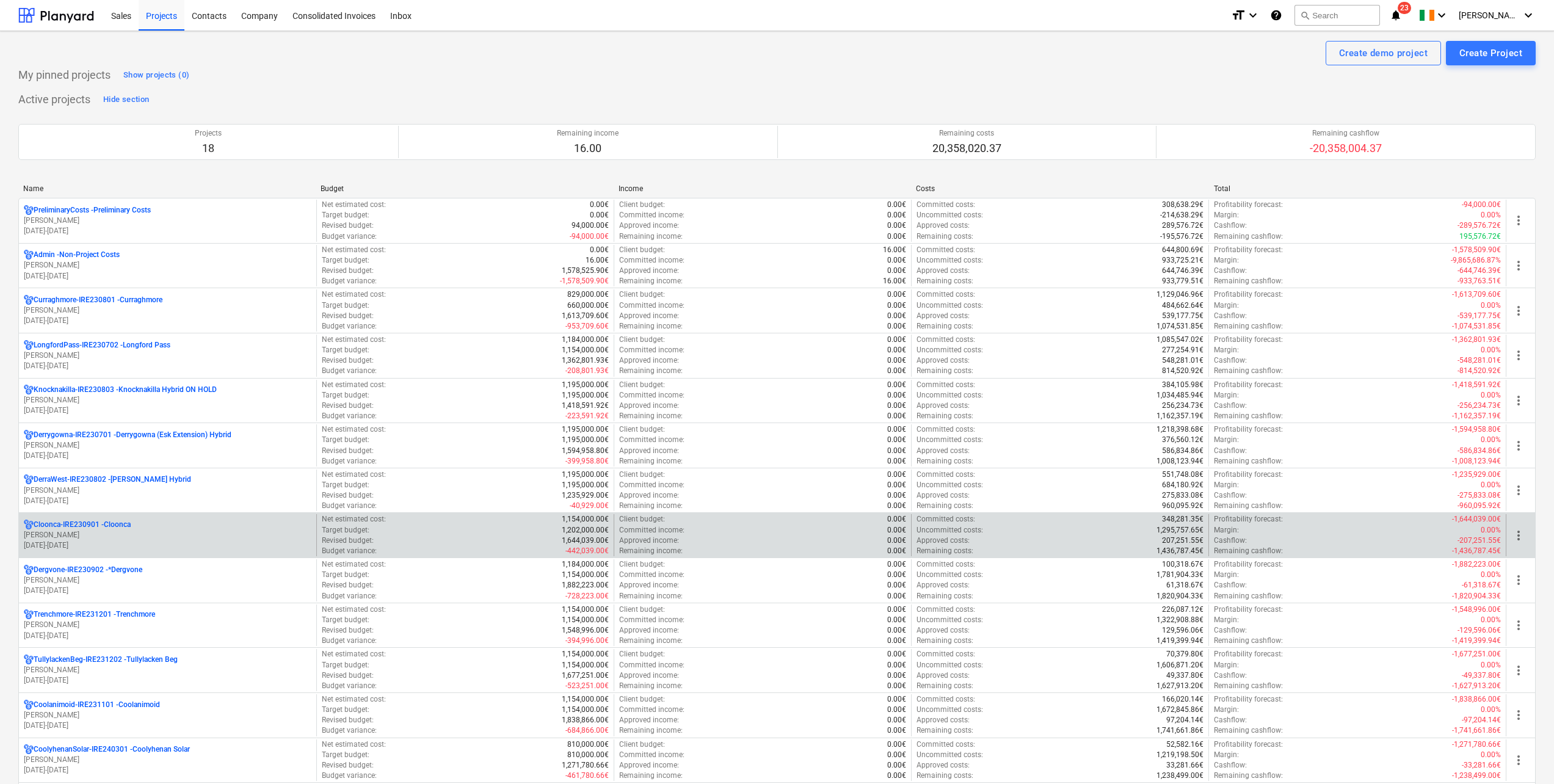
scroll to position [61, 0]
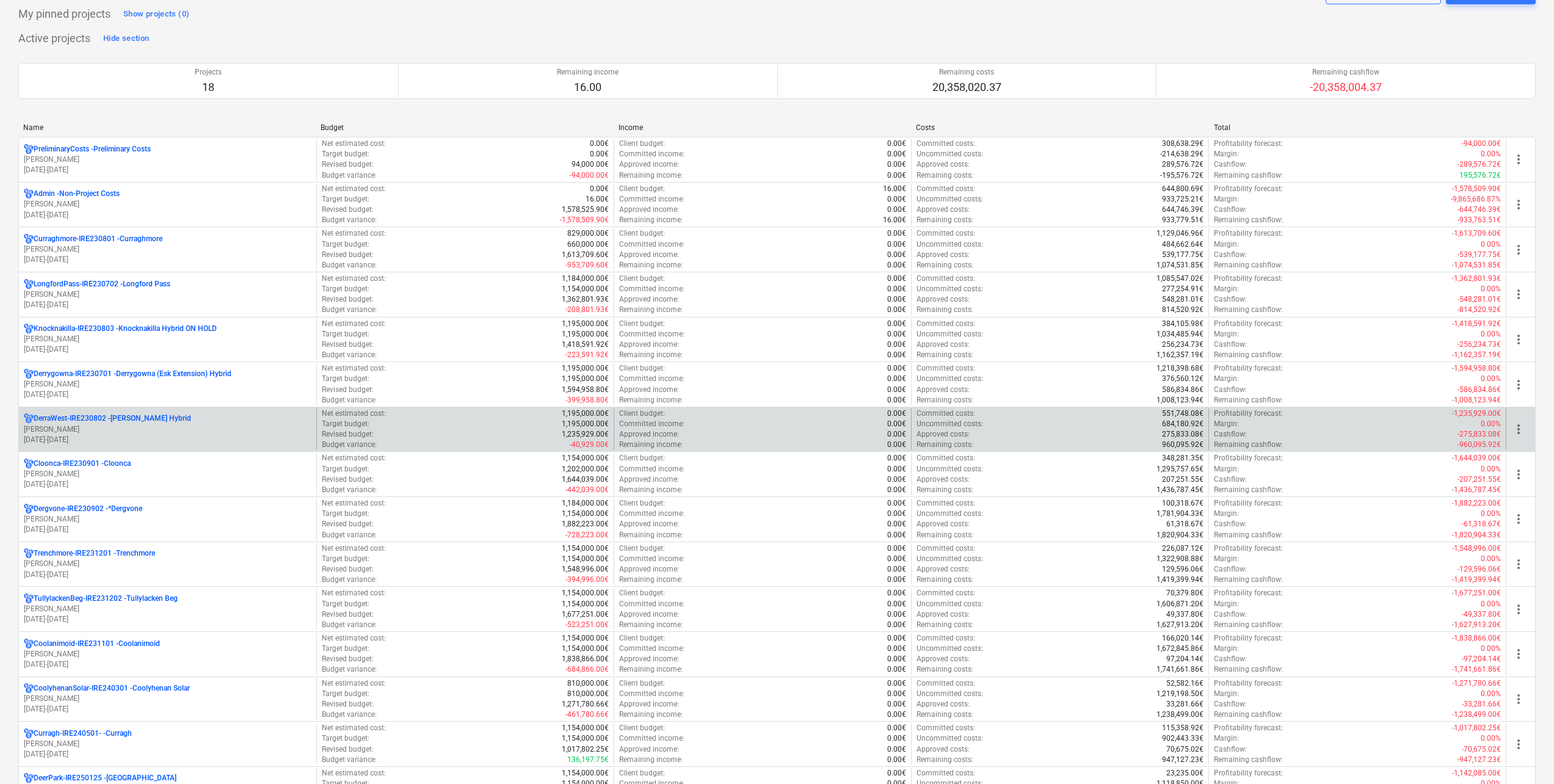
click at [130, 431] on p "[PERSON_NAME]" at bounding box center [167, 429] width 287 height 11
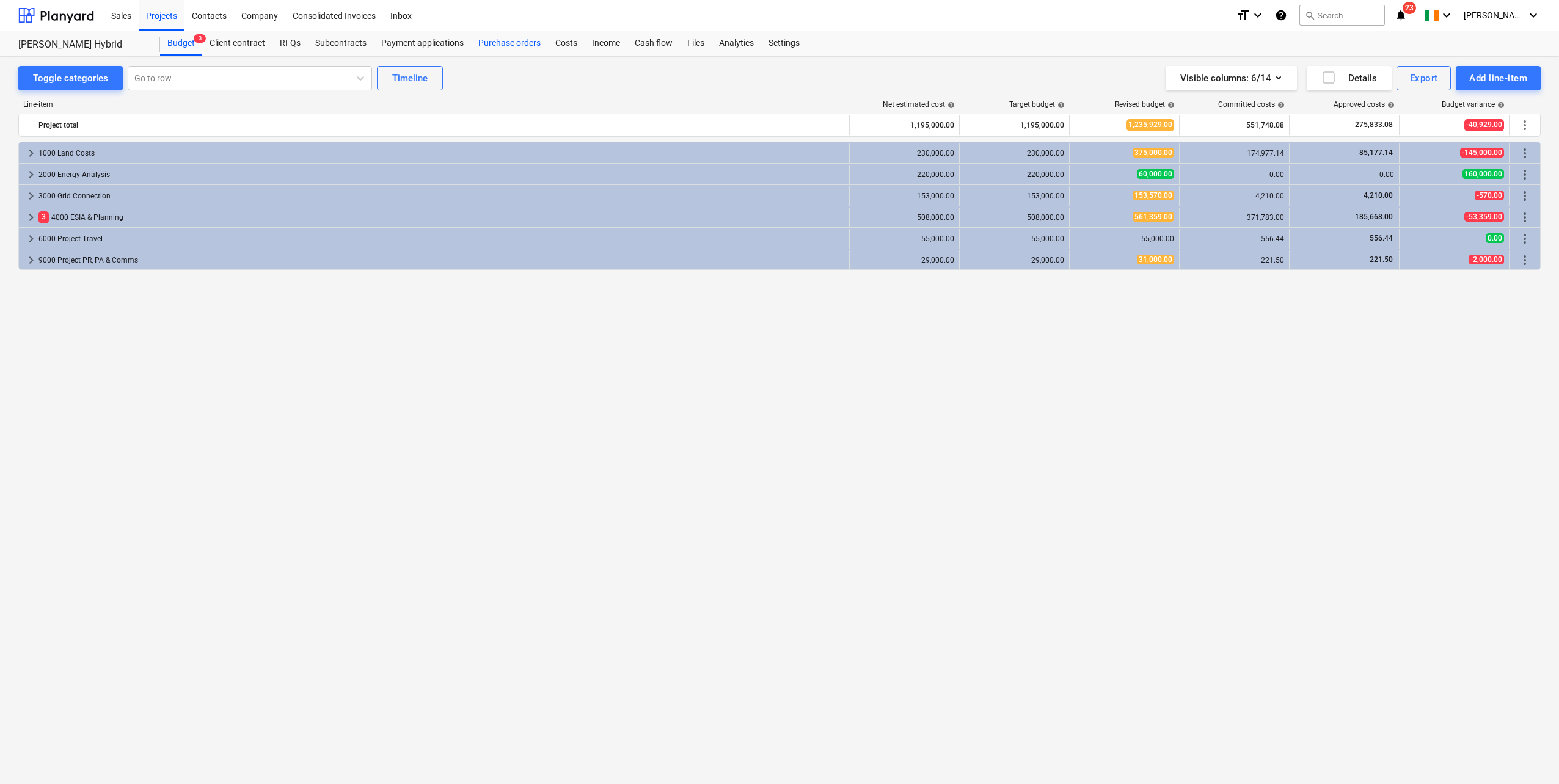
click at [499, 45] on div "Purchase orders" at bounding box center [509, 44] width 77 height 25
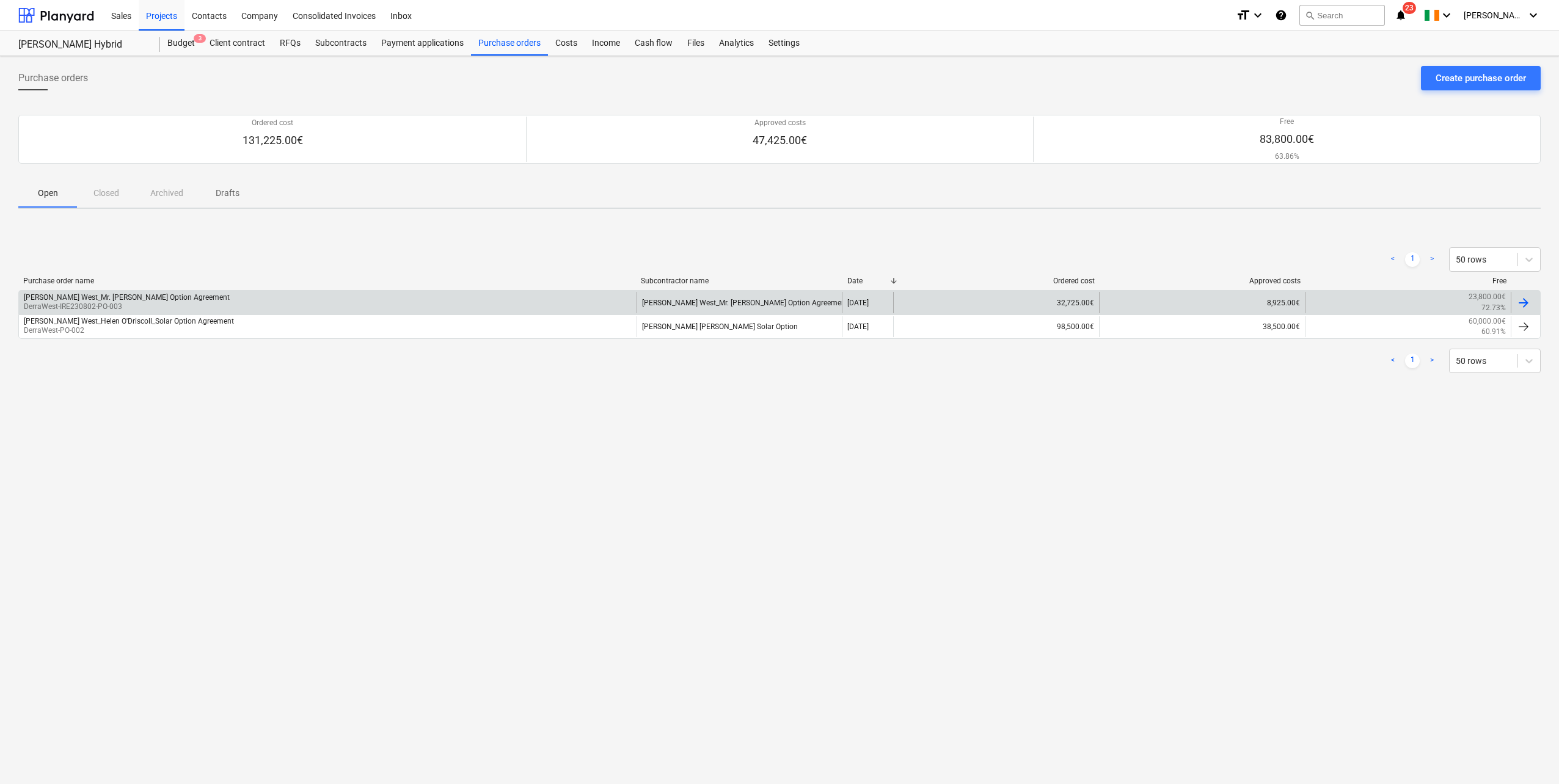
click at [81, 305] on p "DerraWest-IRE230802-PO-003" at bounding box center [126, 307] width 206 height 11
